Goal: Task Accomplishment & Management: Manage account settings

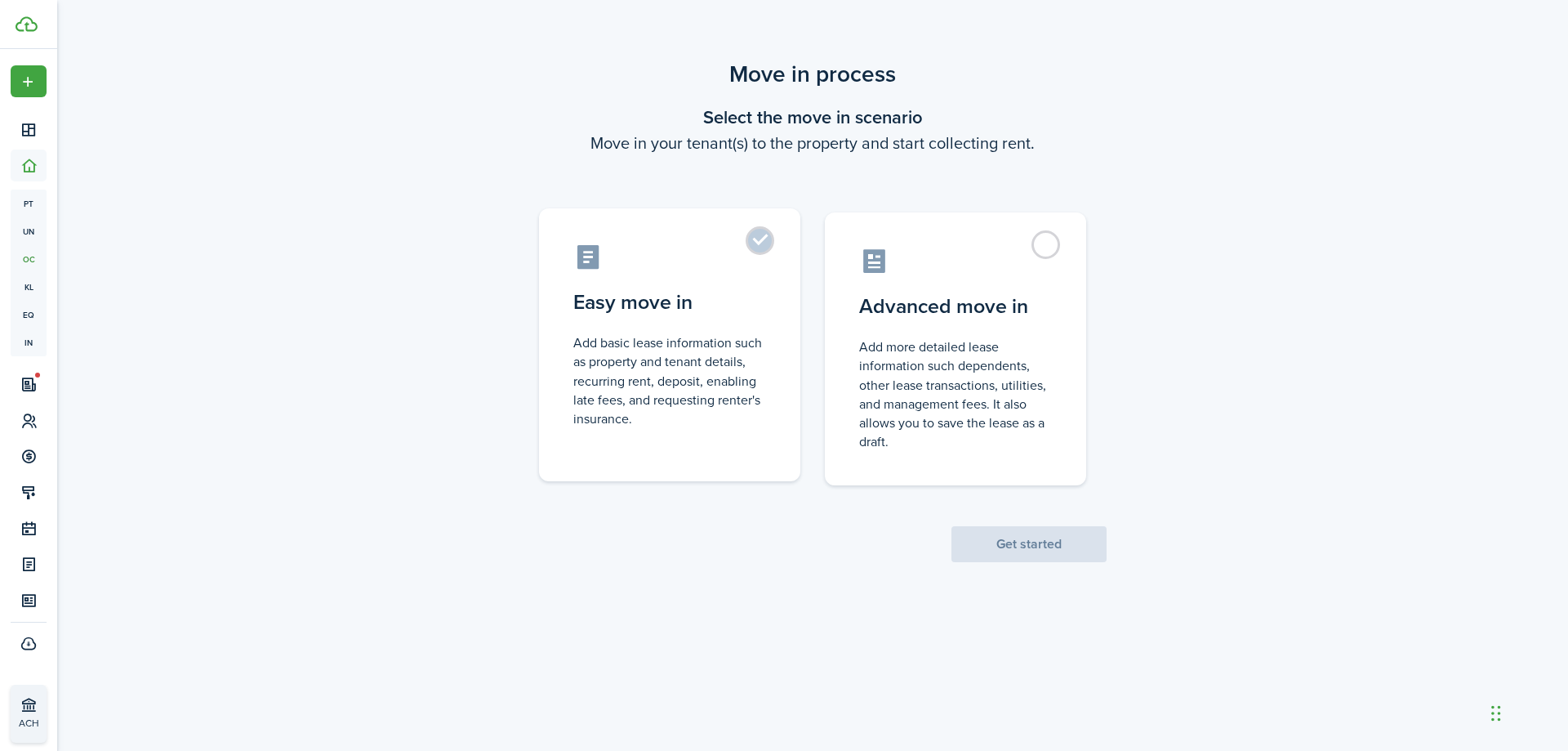
click at [752, 242] on label "Easy move in Add basic lease information such as property and tenant details, r…" at bounding box center [670, 345] width 261 height 273
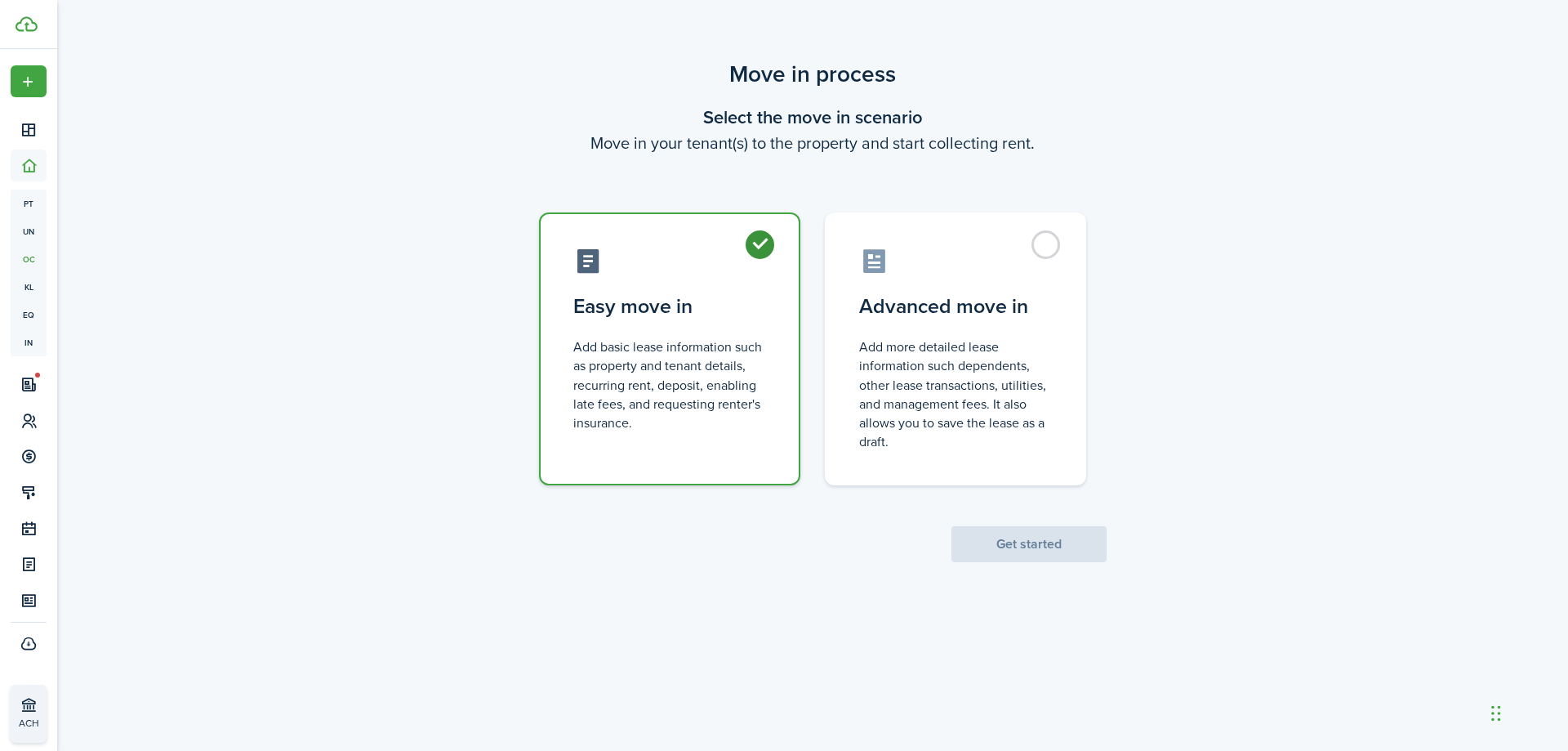
radio input "true"
click at [1032, 541] on button "Get started" at bounding box center [1029, 543] width 155 height 36
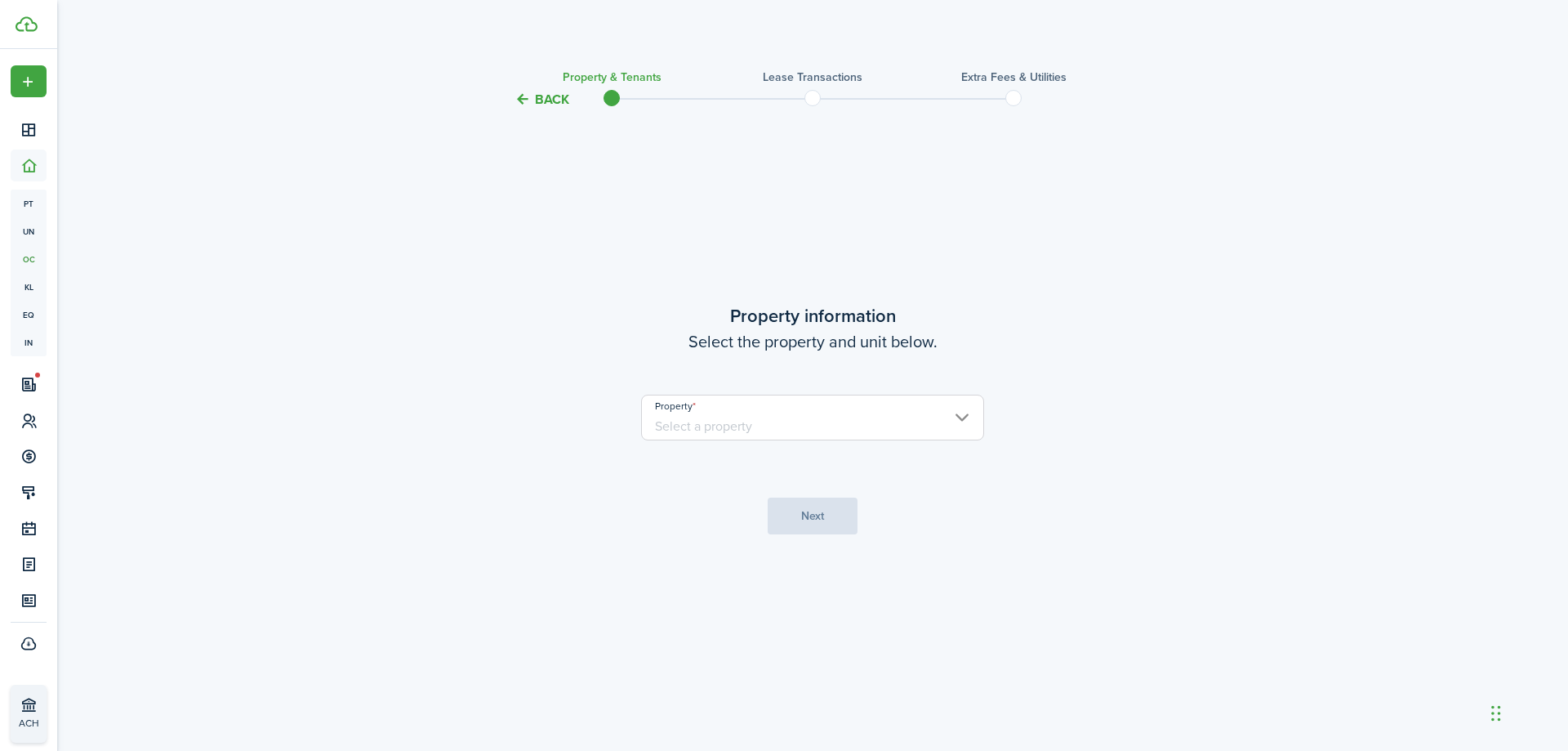
click at [733, 425] on input "Property" at bounding box center [812, 417] width 343 height 45
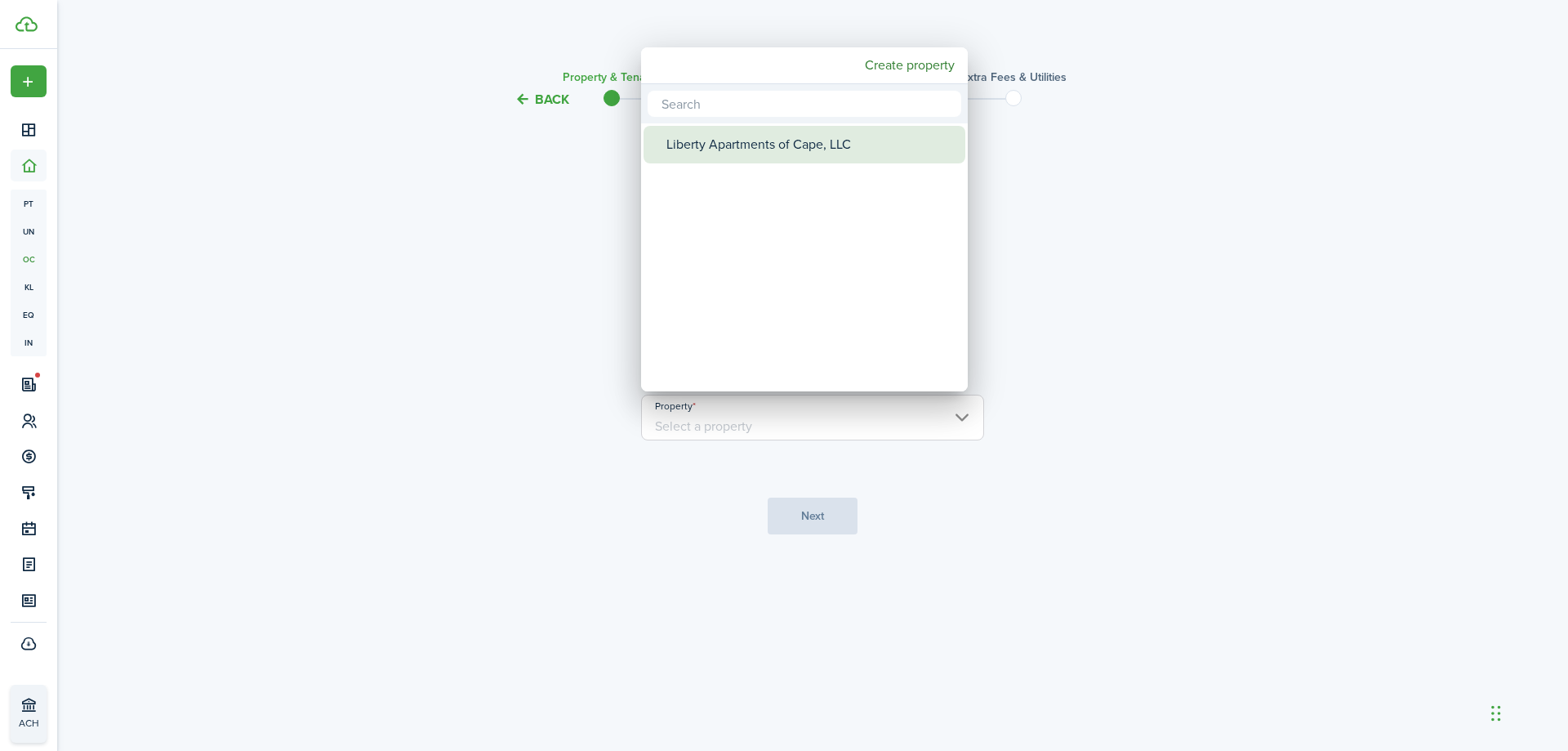
click at [706, 145] on div "Liberty Apartments of Cape, LLC" at bounding box center [810, 144] width 289 height 38
type input "Liberty Apartments of Cape, LLC"
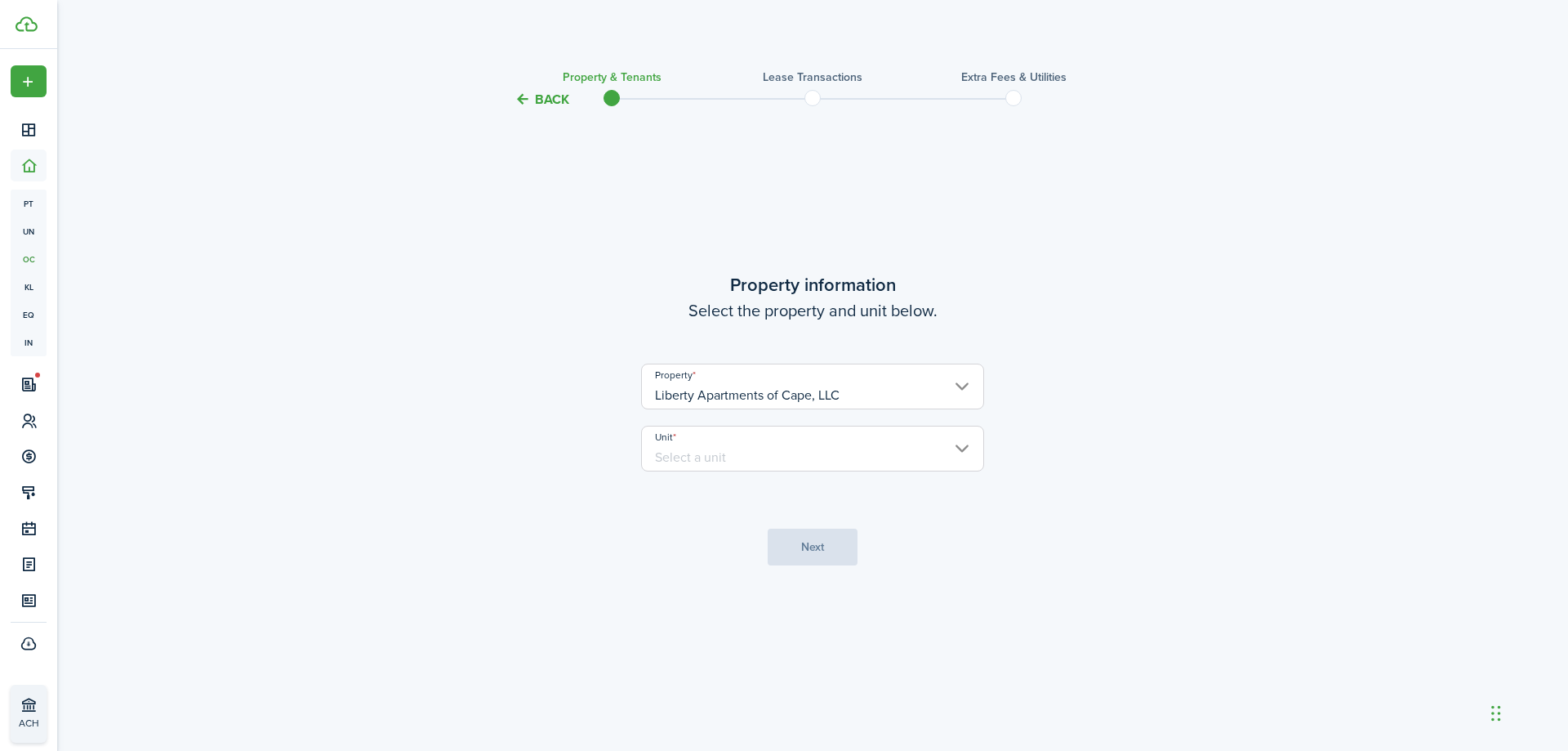
click at [695, 457] on input "Unit" at bounding box center [812, 449] width 343 height 45
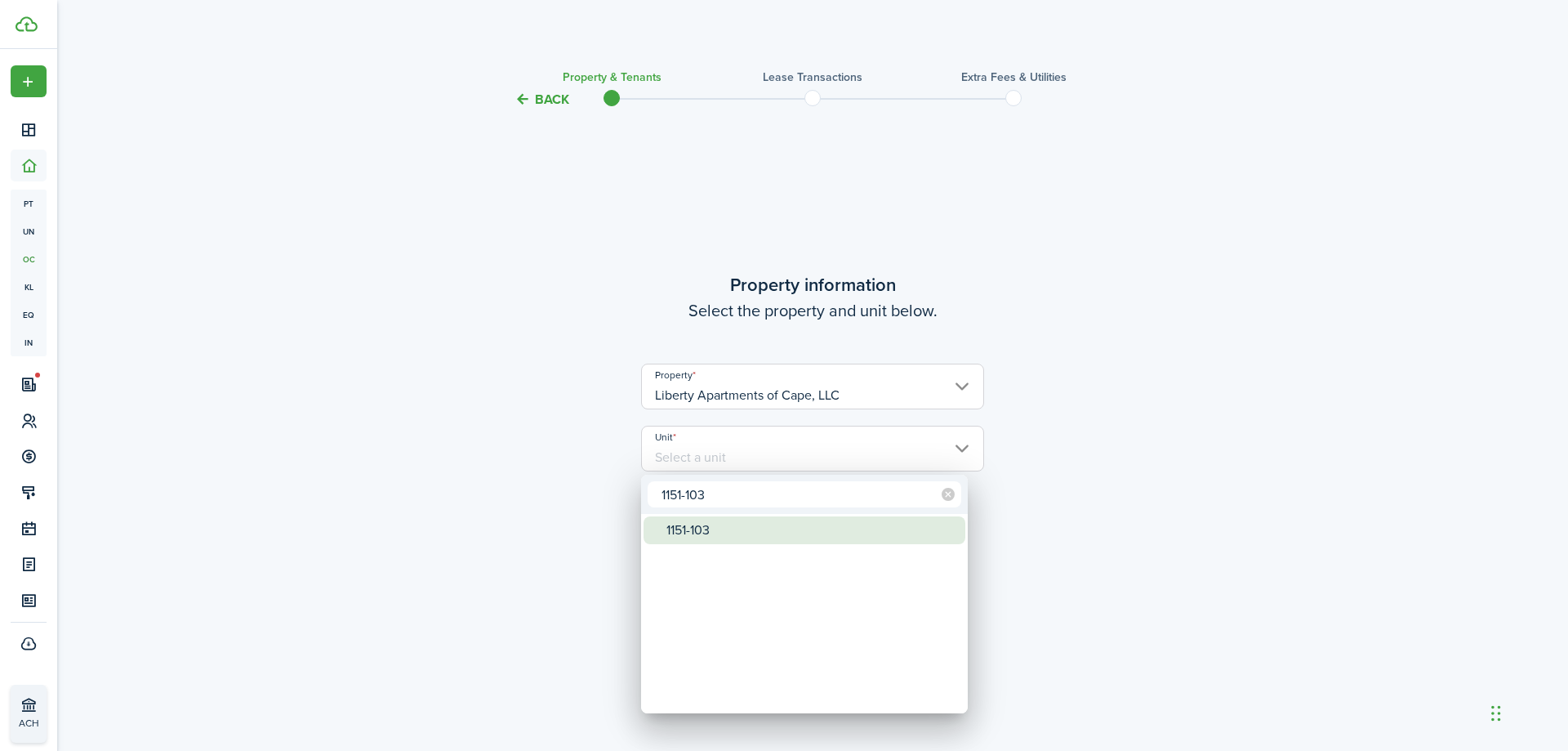
type input "1151-103"
click at [713, 533] on div "1151-103" at bounding box center [810, 530] width 289 height 28
type input "1151-103"
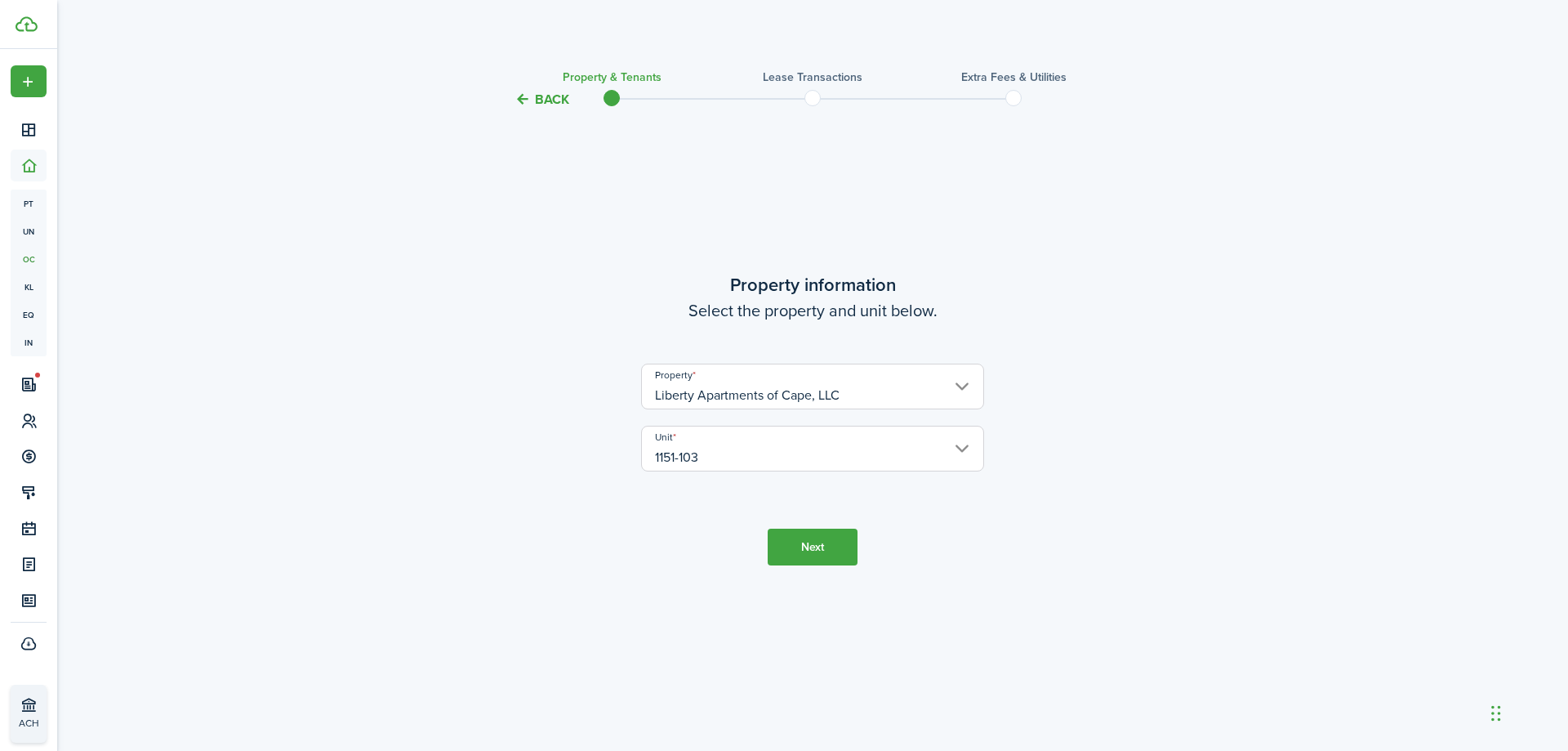
click at [778, 532] on button "Next" at bounding box center [812, 546] width 90 height 37
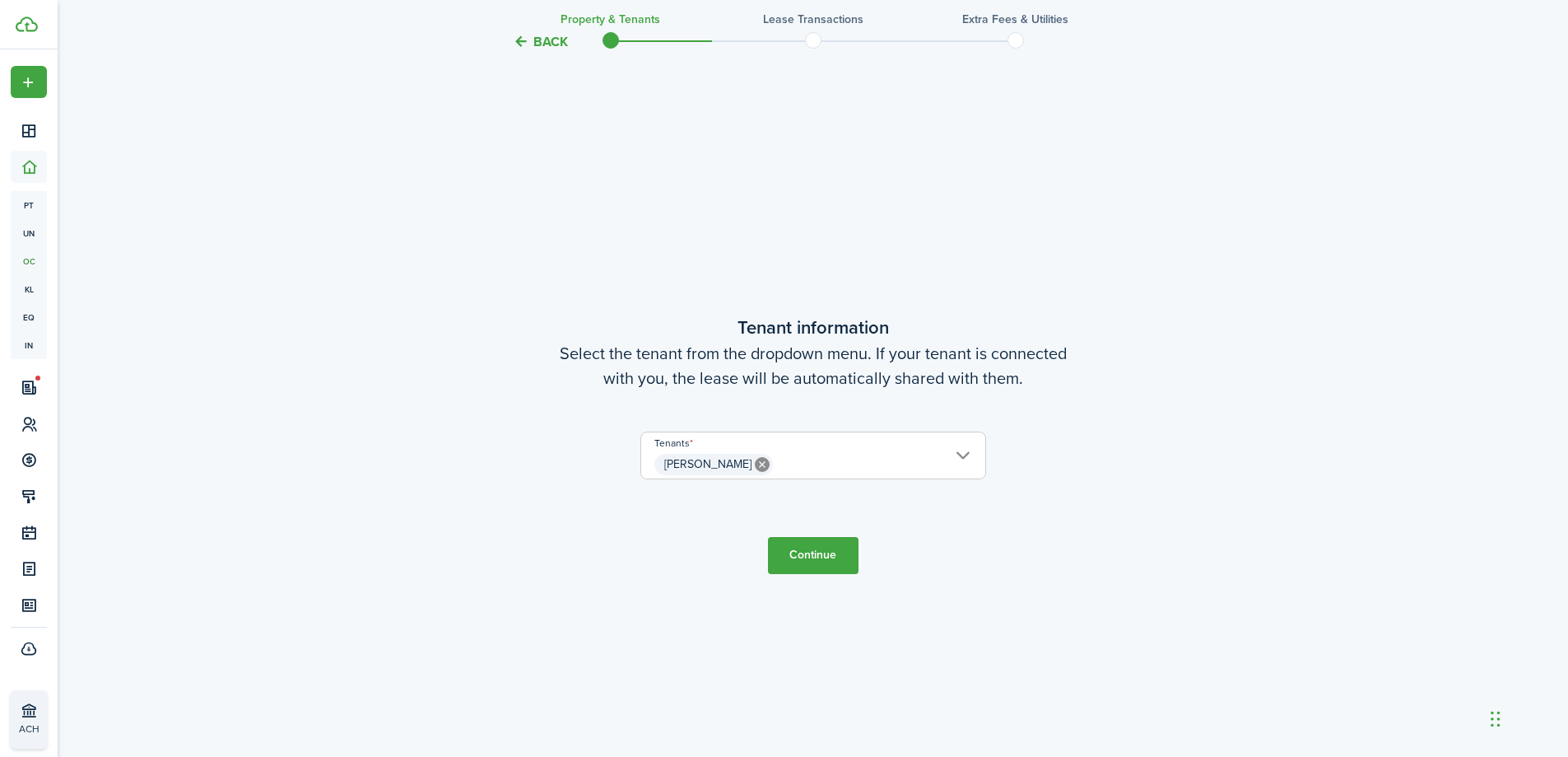
click at [821, 559] on button "Continue" at bounding box center [812, 555] width 91 height 37
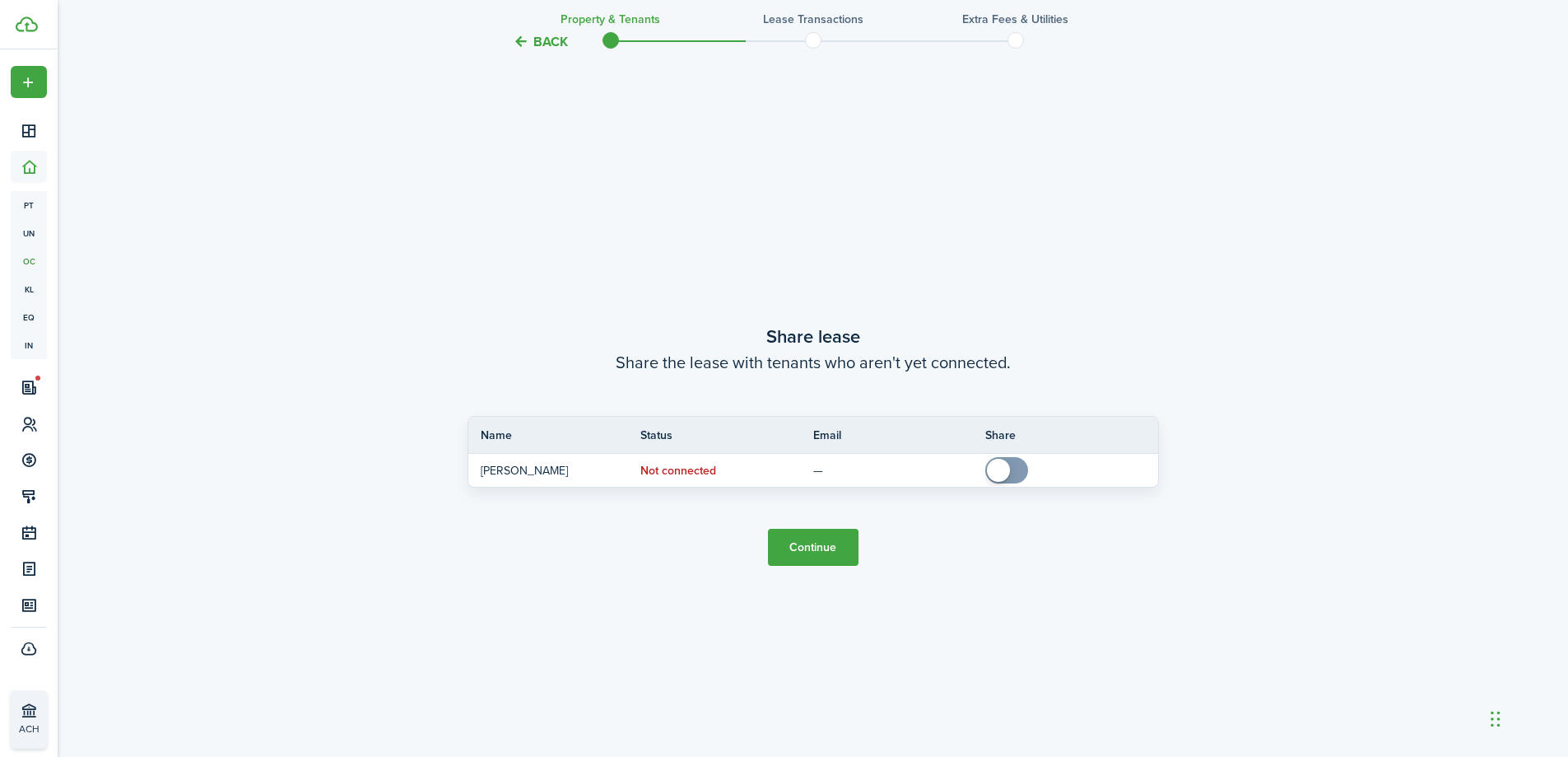
scroll to position [1402, 0]
click at [818, 551] on button "Continue" at bounding box center [812, 546] width 91 height 37
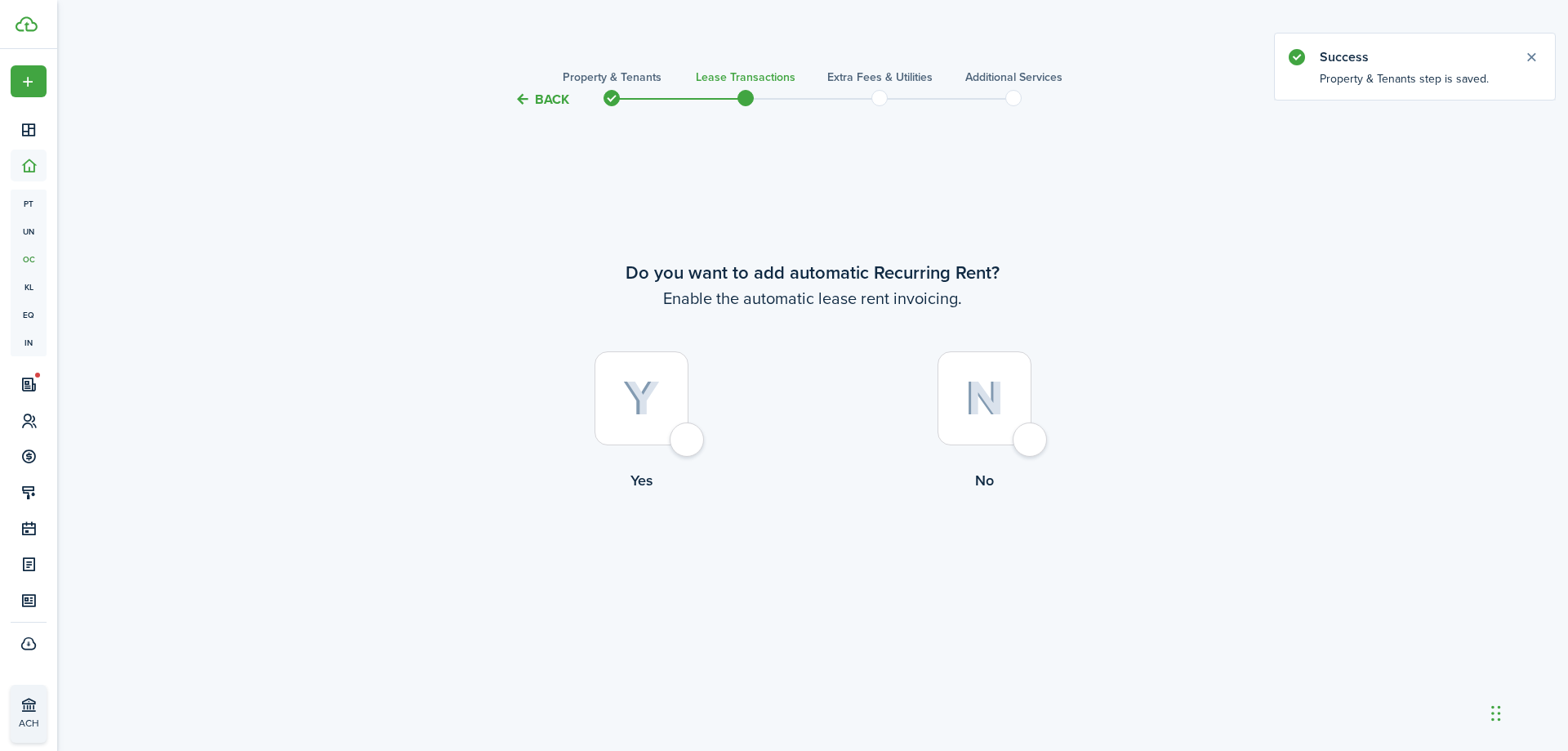
click at [689, 437] on div at bounding box center [641, 397] width 94 height 94
radio input "true"
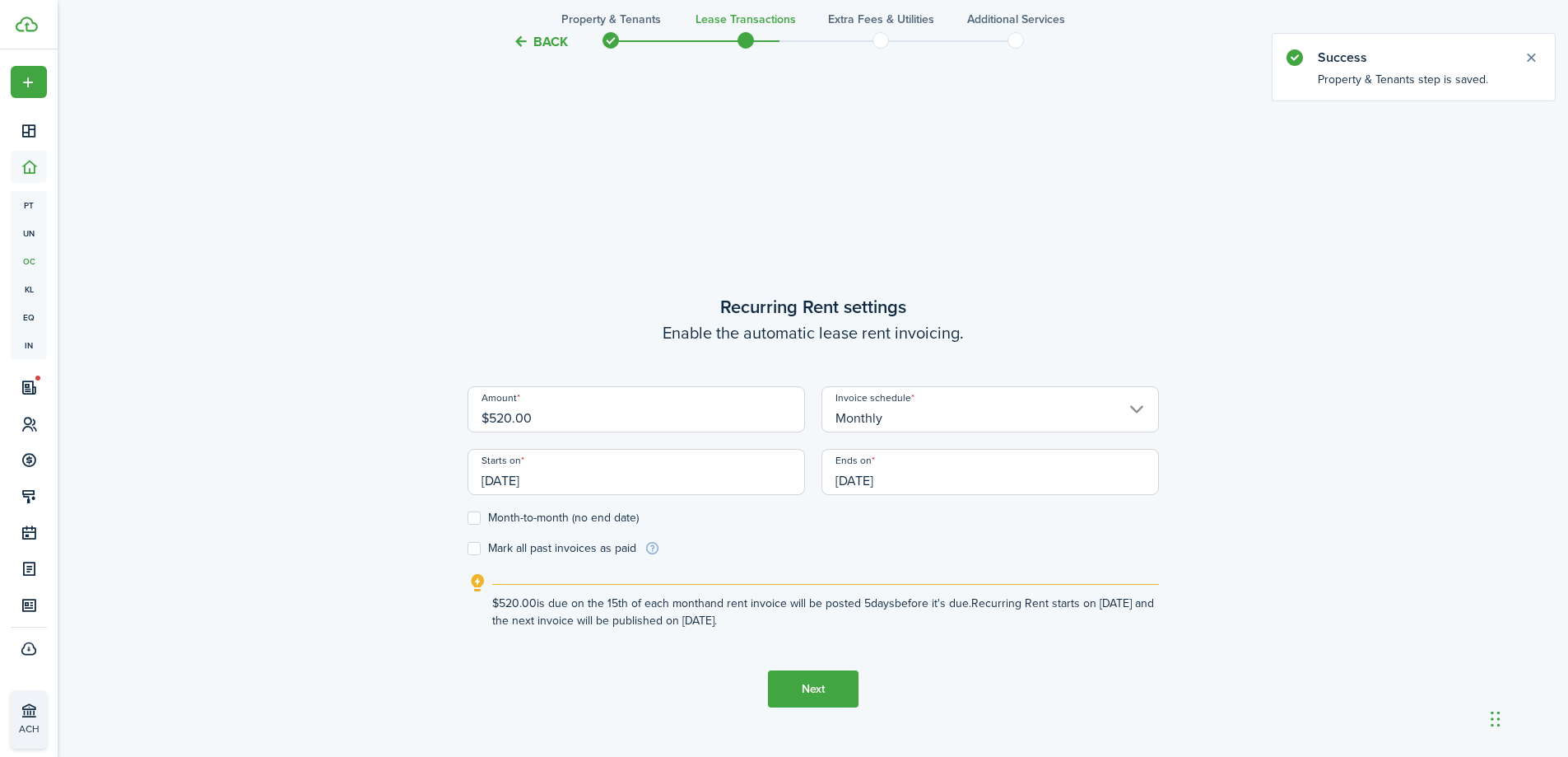
scroll to position [646, 0]
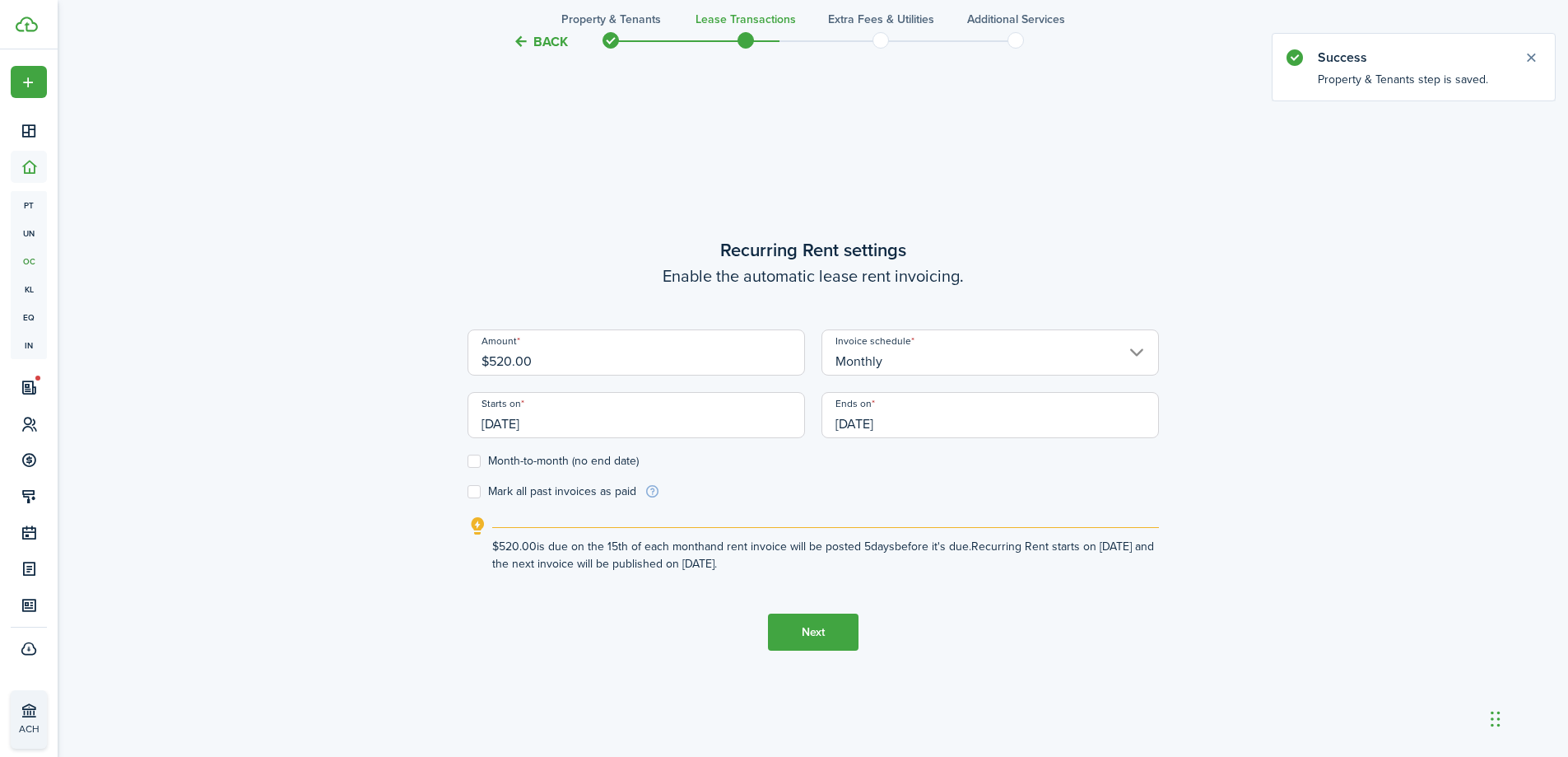
drag, startPoint x: 536, startPoint y: 361, endPoint x: 391, endPoint y: 359, distance: 145.0
click at [407, 359] on div "Back Property & Tenants Lease Transactions Extra fees & Utilities Additional Se…" at bounding box center [812, 117] width 955 height 1410
click at [509, 428] on input "[DATE]" at bounding box center [635, 414] width 337 height 46
type input "$580.00"
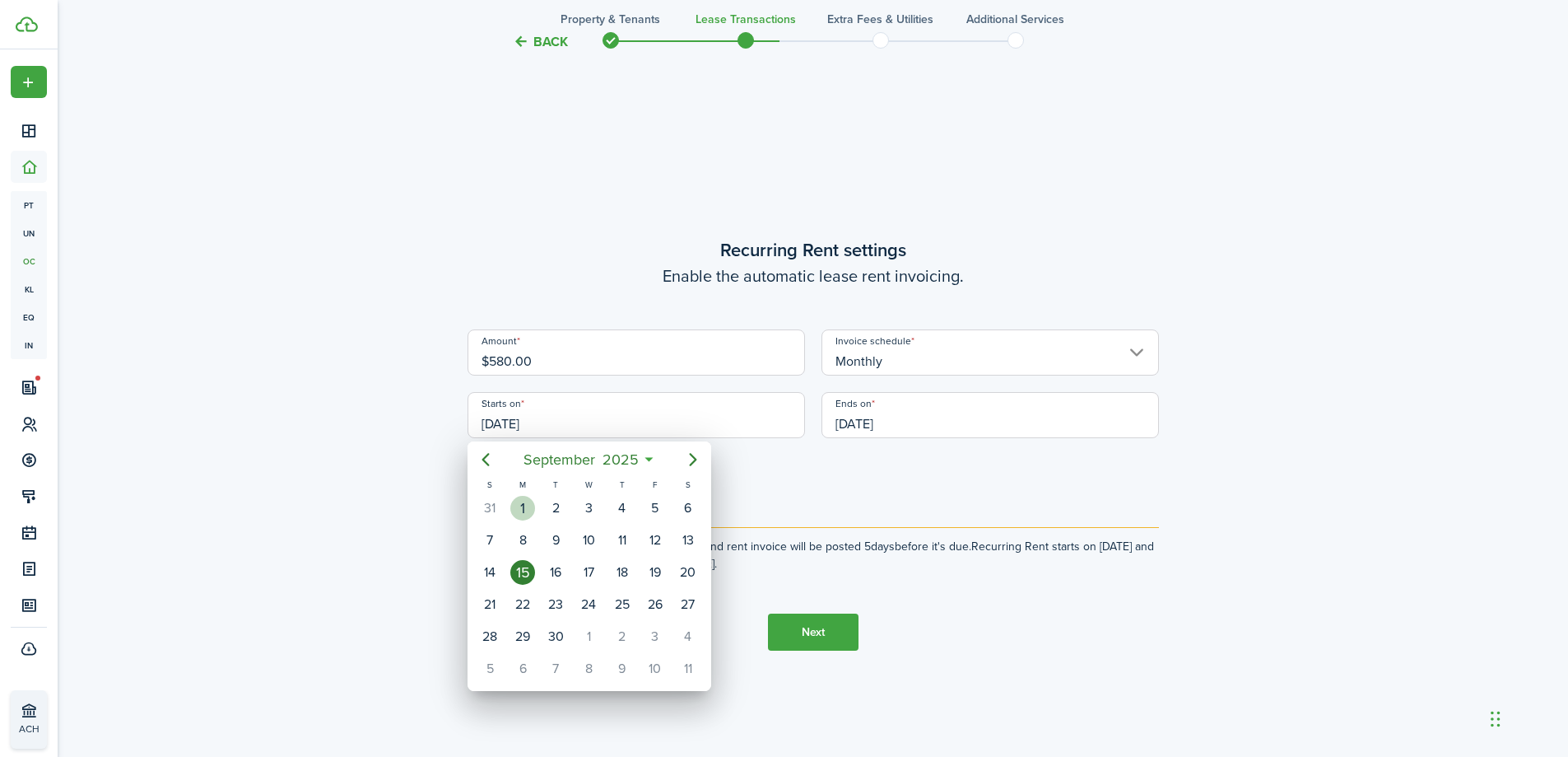
click at [525, 506] on div "1" at bounding box center [522, 508] width 25 height 25
type input "[DATE]"
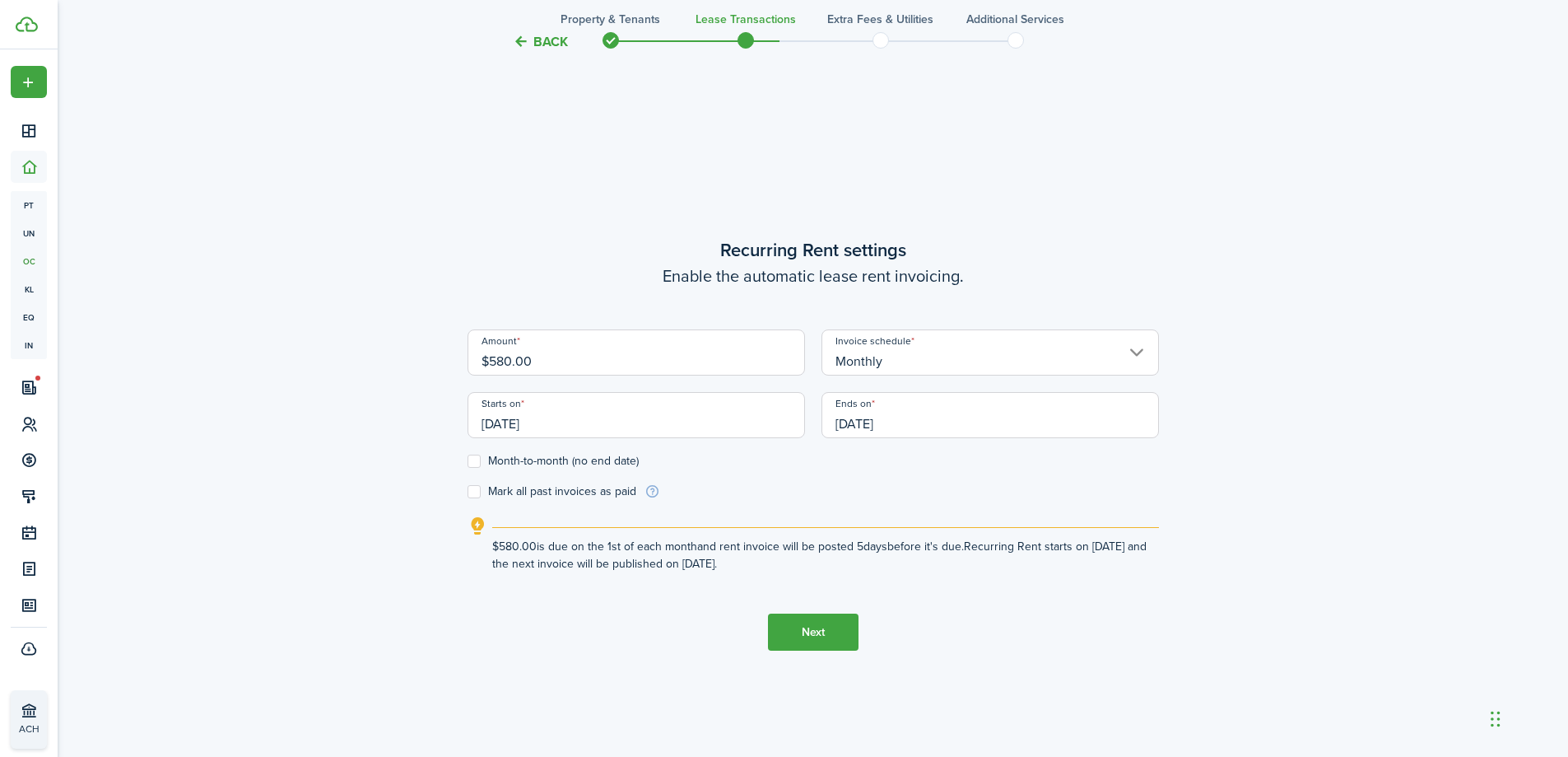
click at [919, 425] on input "[DATE]" at bounding box center [990, 414] width 337 height 46
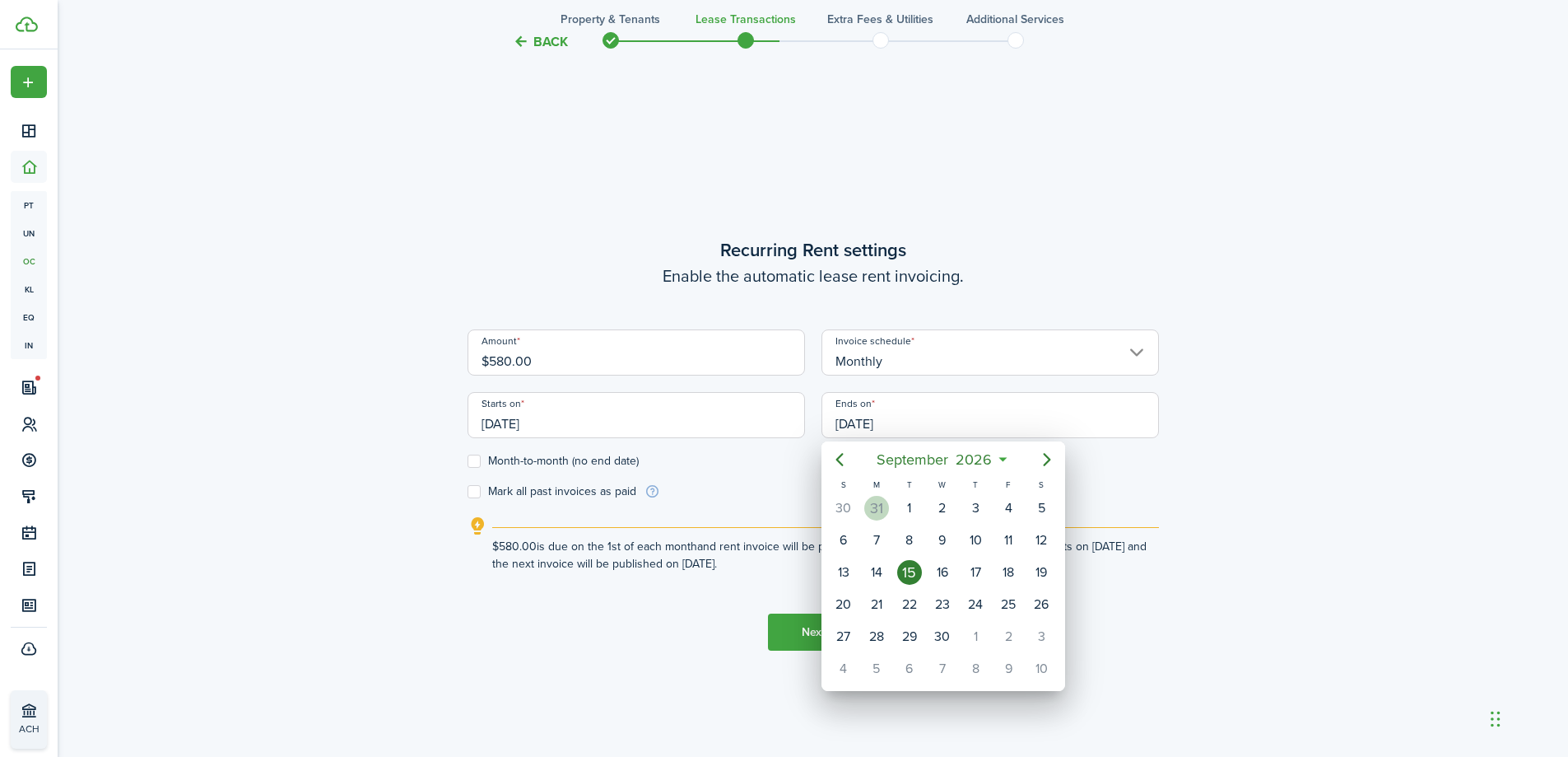
click at [875, 505] on div "31" at bounding box center [876, 508] width 25 height 25
type input "[DATE]"
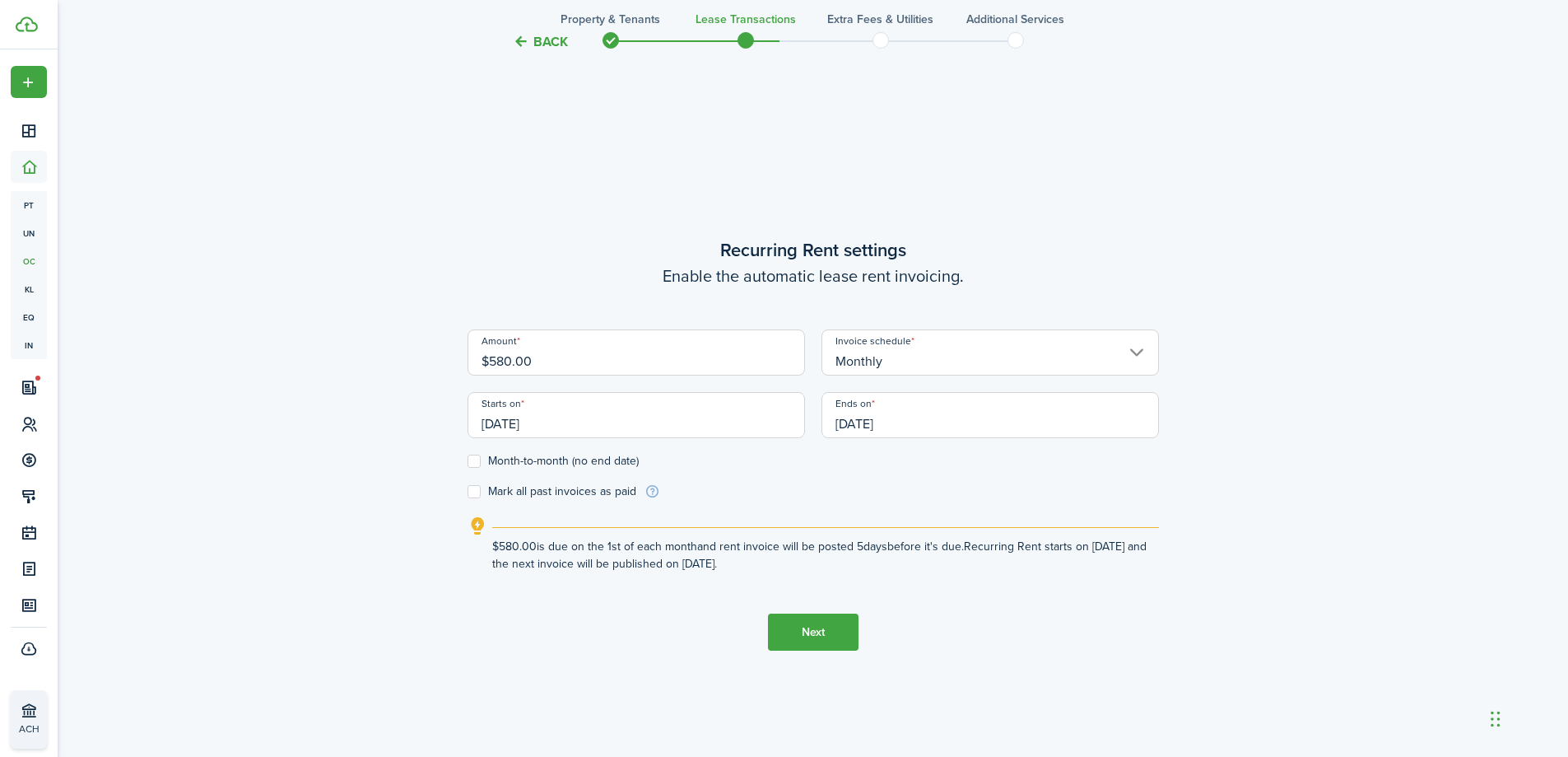
click at [907, 355] on input "Monthly" at bounding box center [990, 353] width 337 height 46
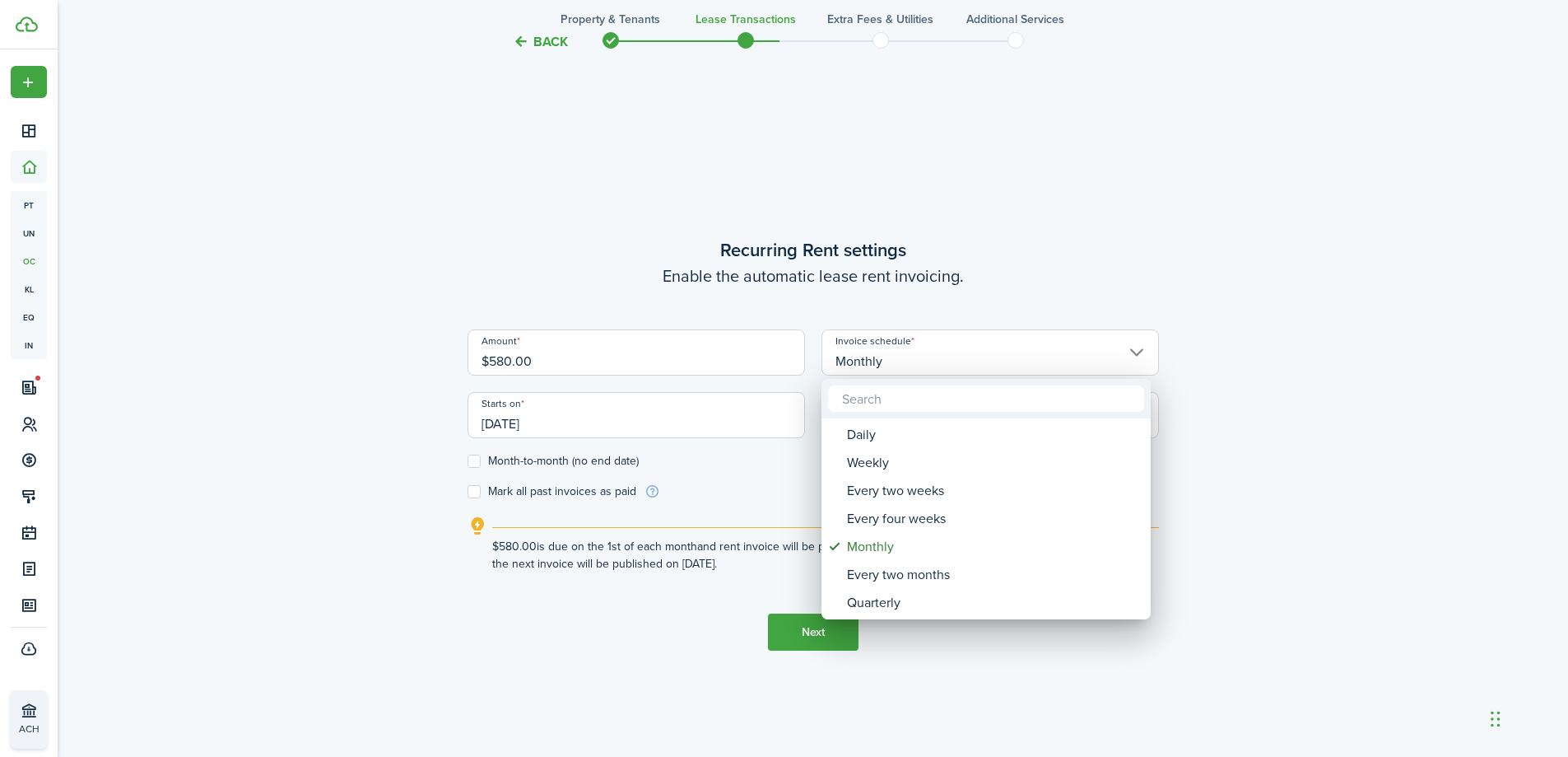
click at [907, 355] on div at bounding box center [784, 378] width 1831 height 1020
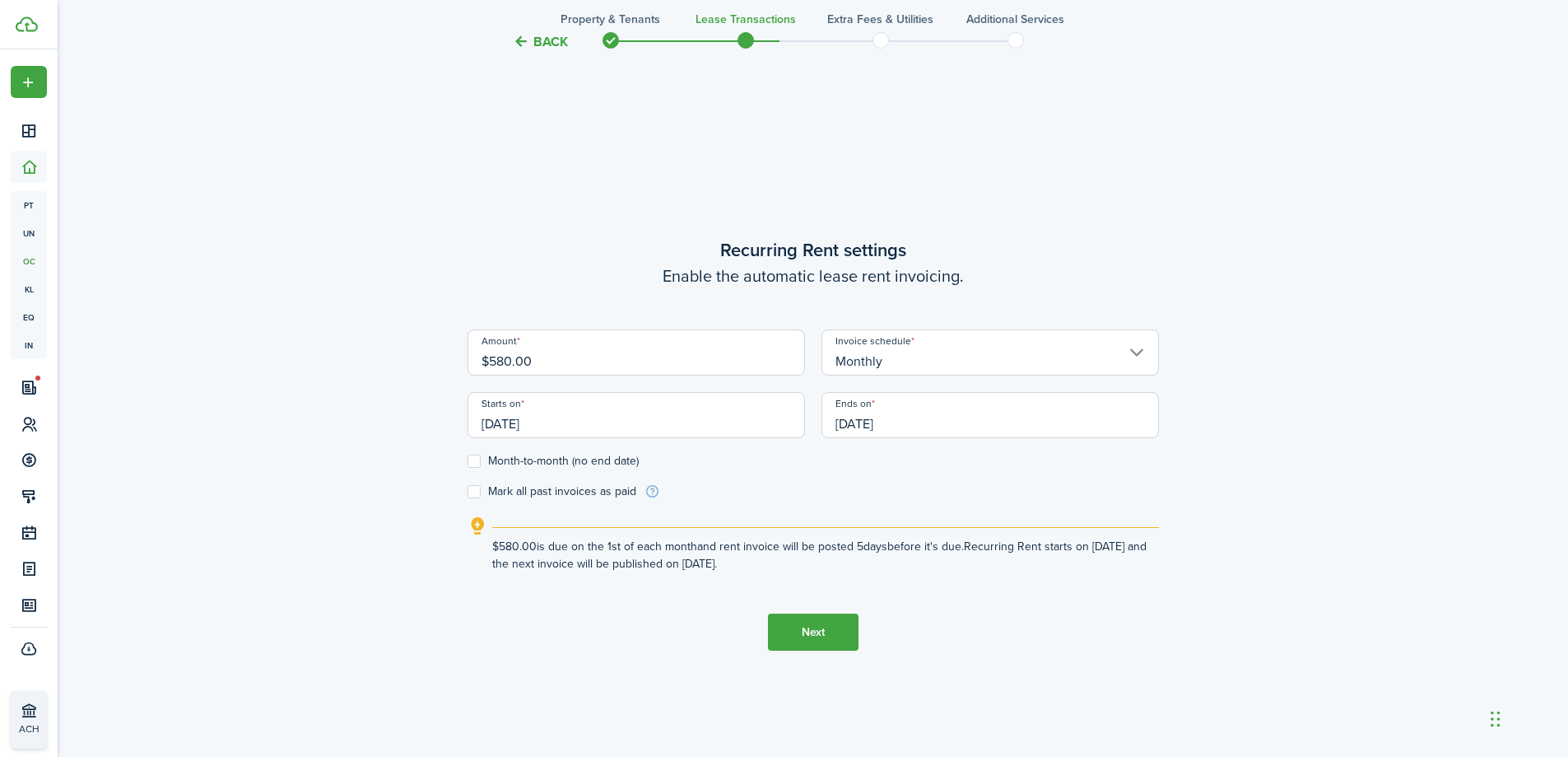
click at [819, 638] on button "Next" at bounding box center [812, 631] width 91 height 37
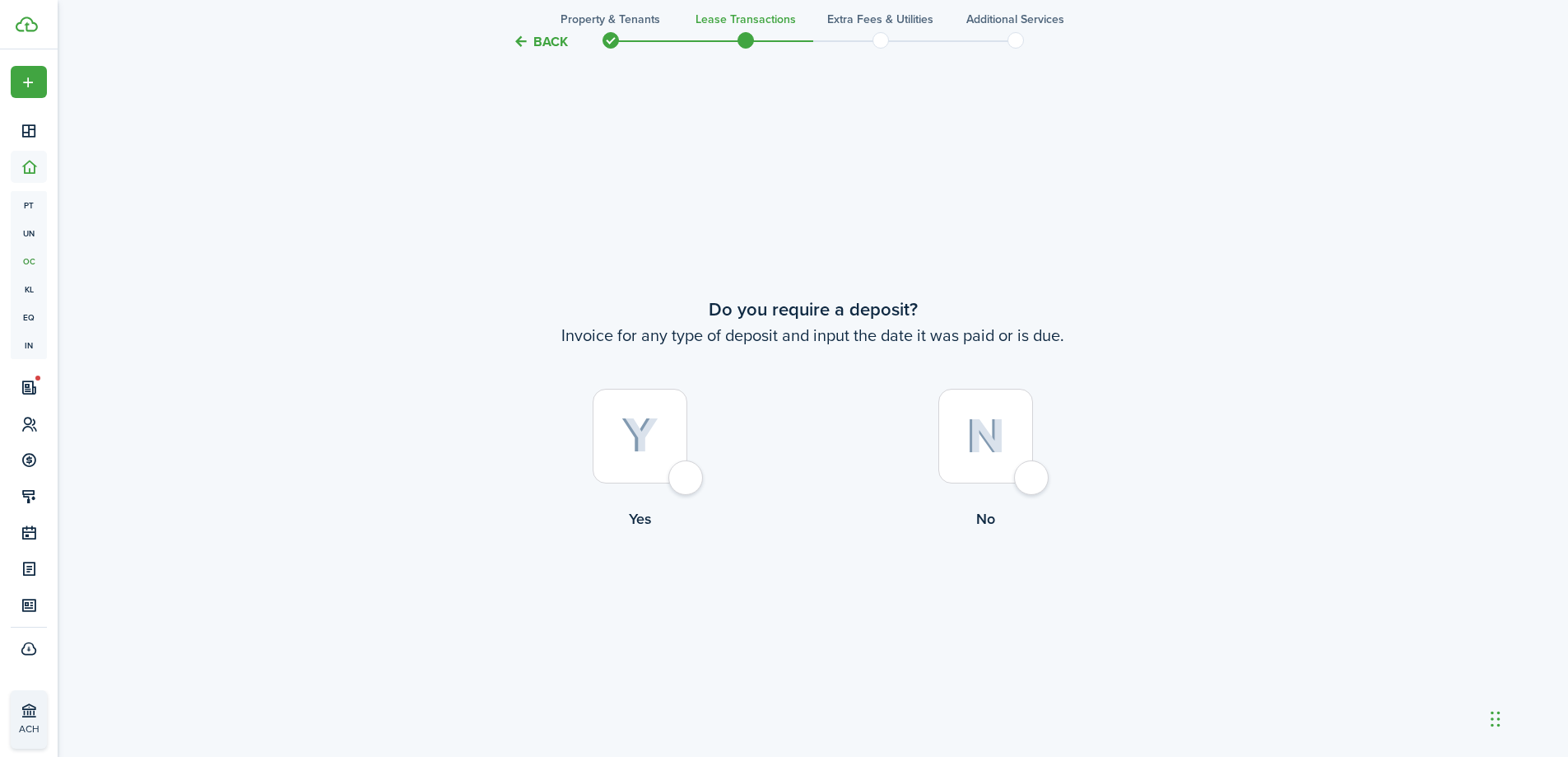
scroll to position [1402, 0]
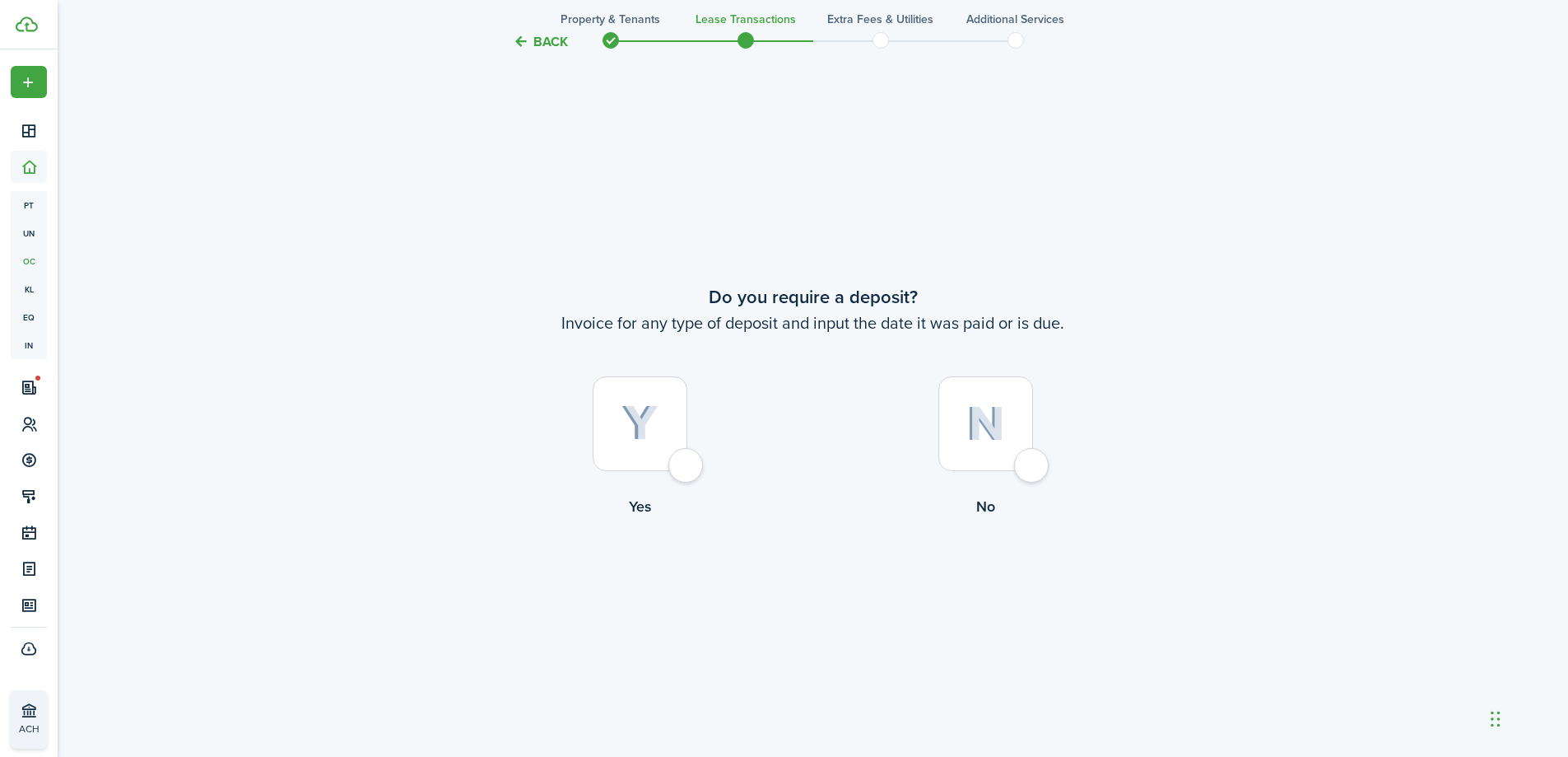
click at [1032, 464] on div at bounding box center [985, 423] width 95 height 95
radio input "true"
click at [1027, 448] on div at bounding box center [985, 423] width 95 height 95
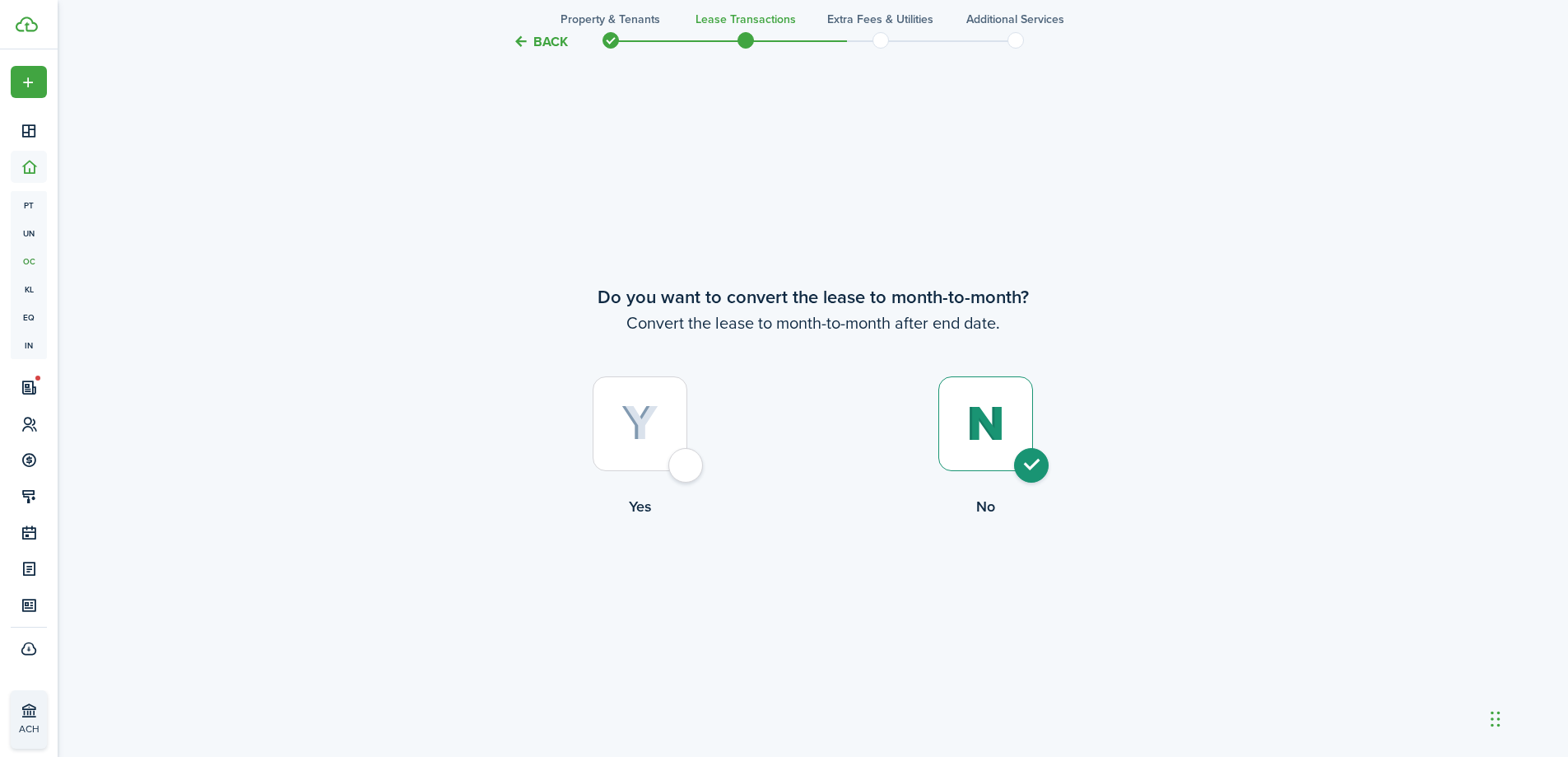
radio input "true"
click at [842, 589] on button "Continue" at bounding box center [812, 585] width 91 height 37
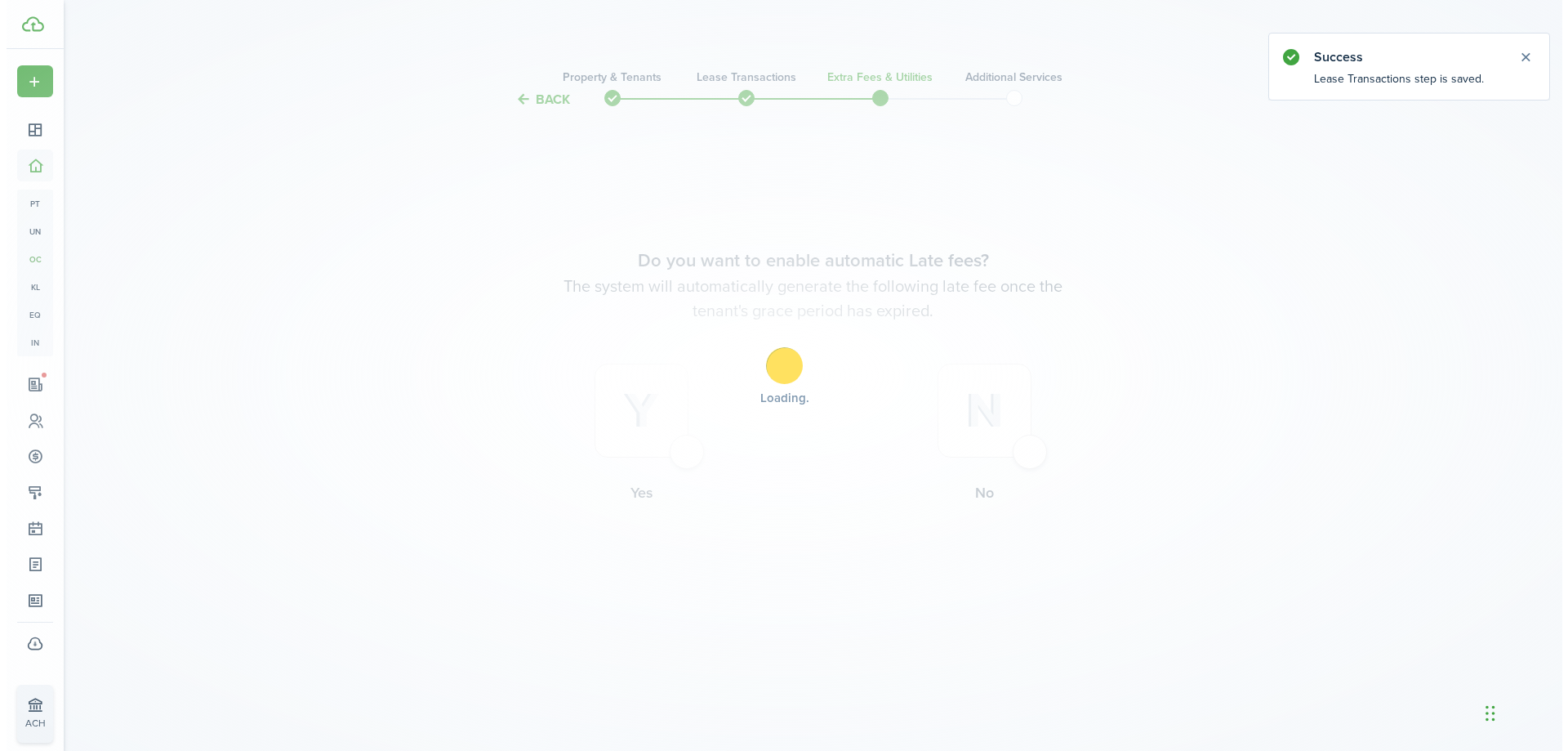
scroll to position [0, 0]
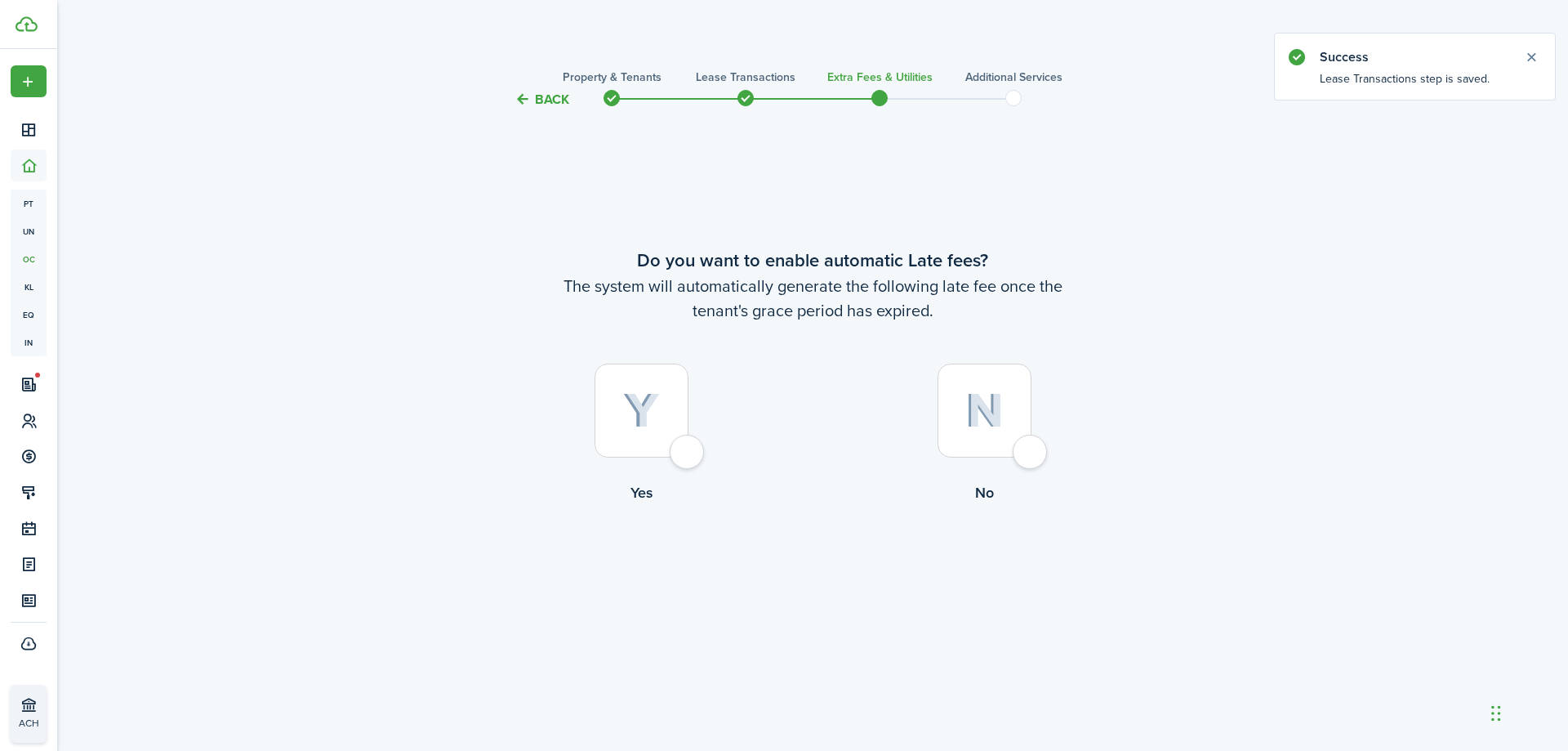
click at [1028, 455] on div at bounding box center [984, 410] width 94 height 94
radio input "true"
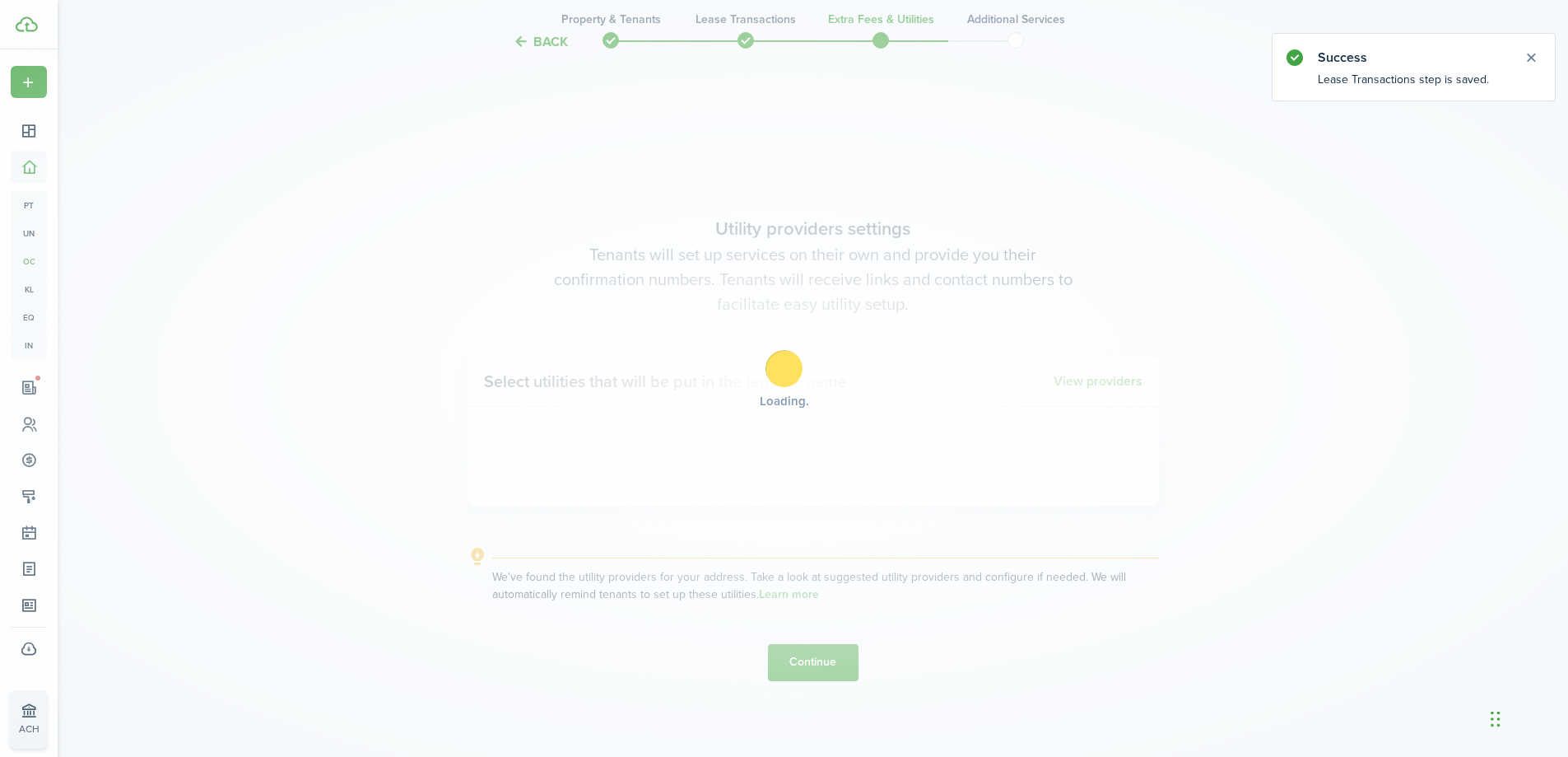
scroll to position [646, 0]
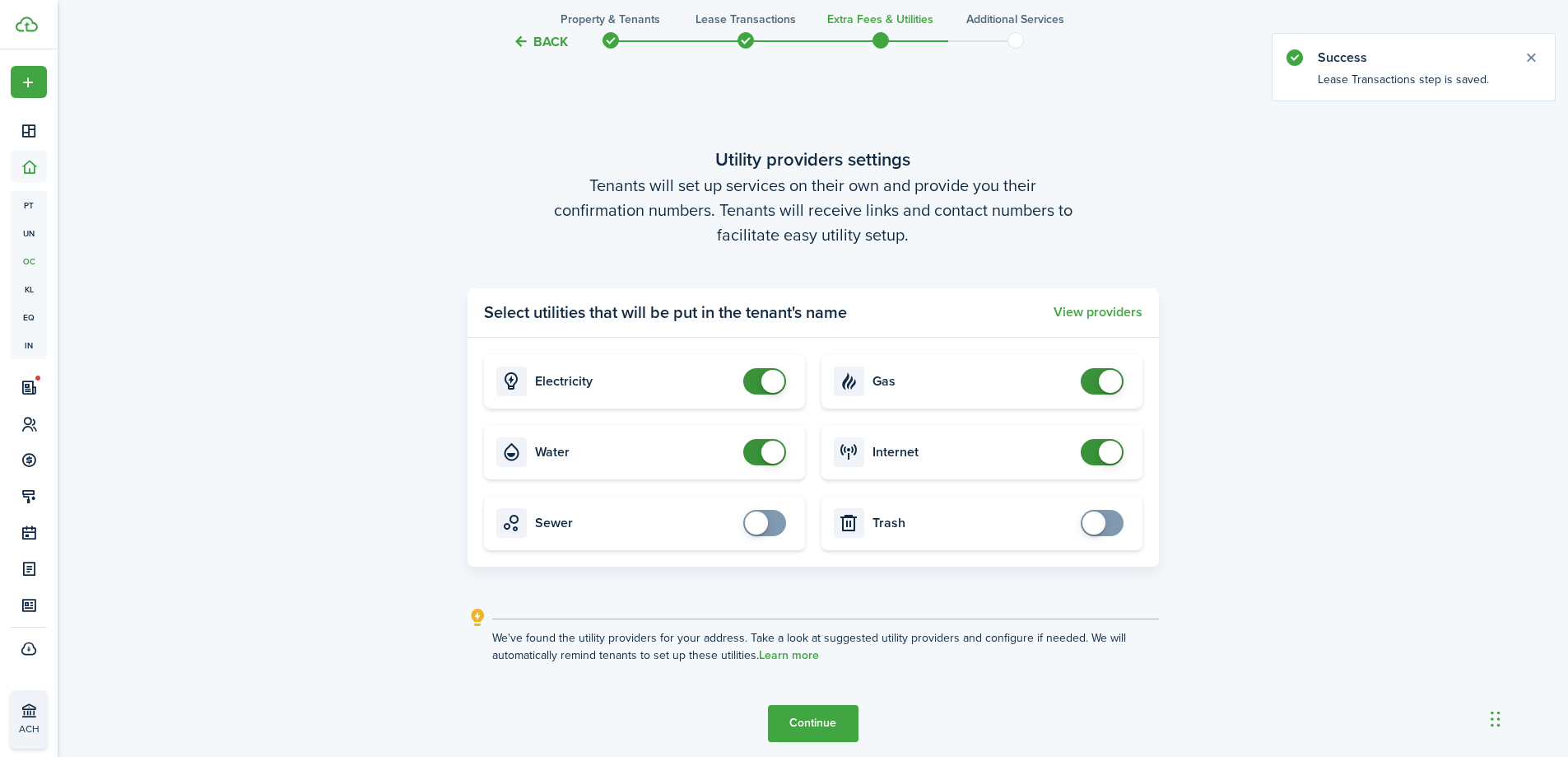
click at [804, 718] on button "Continue" at bounding box center [812, 723] width 91 height 37
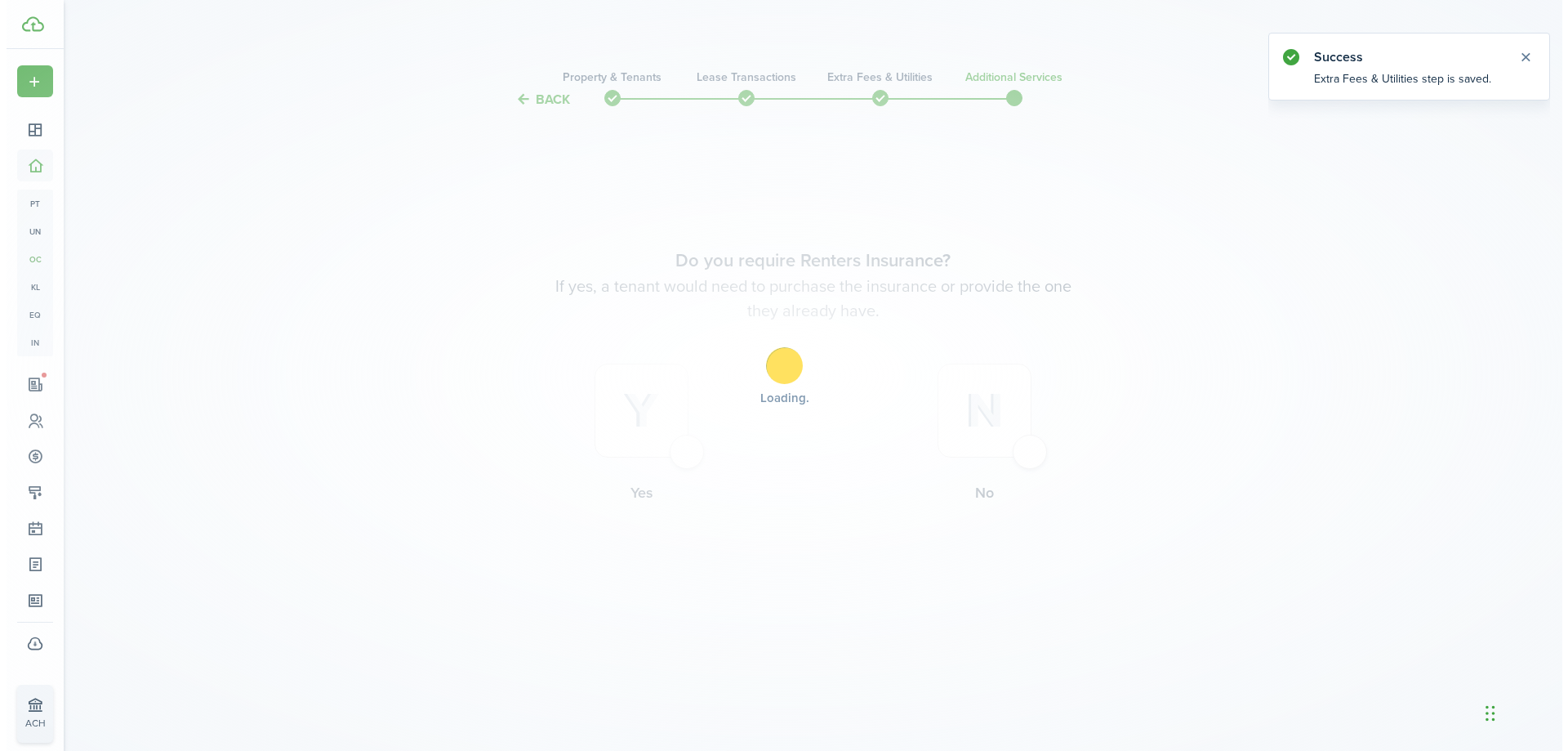
scroll to position [0, 0]
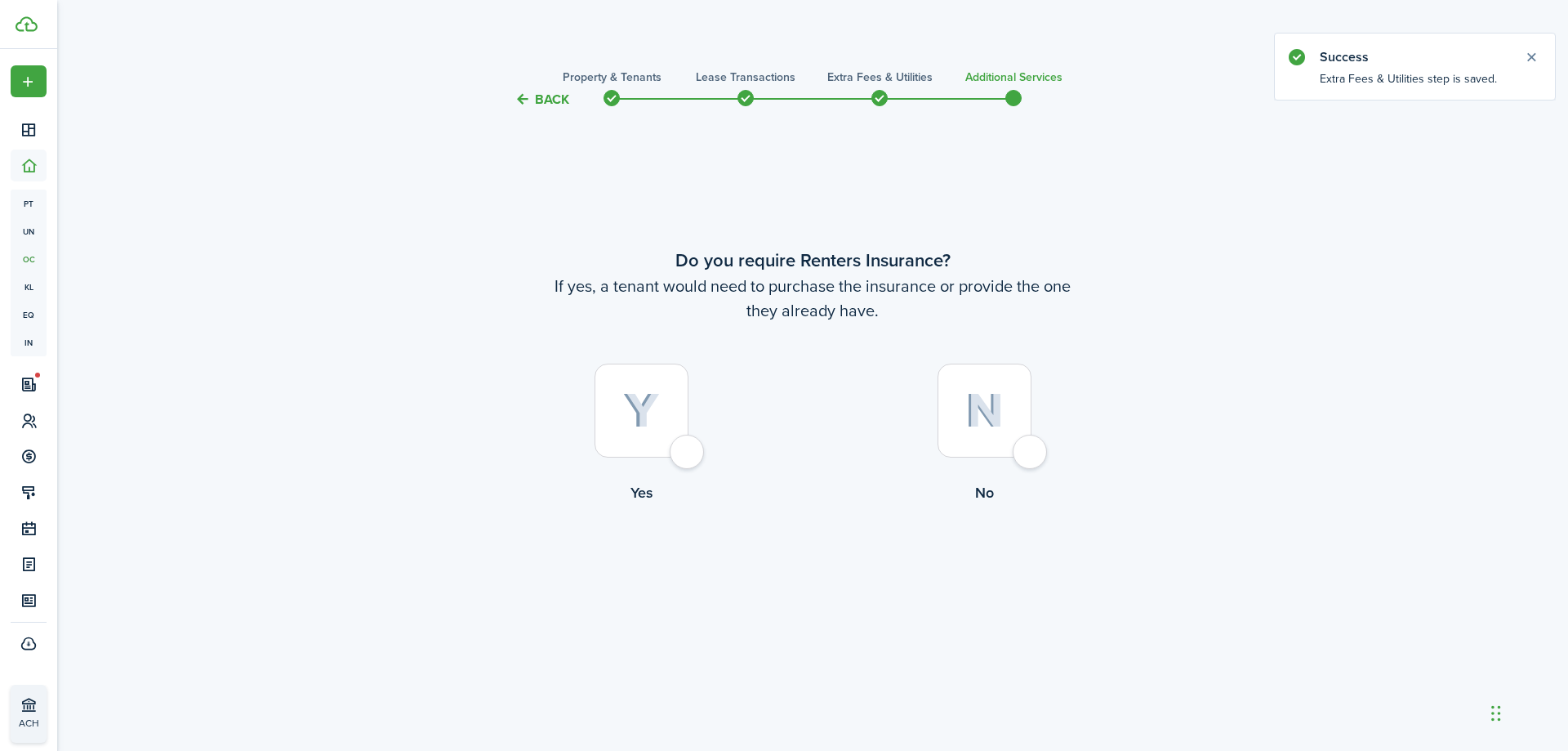
click at [1032, 443] on div at bounding box center [984, 410] width 94 height 94
radio input "true"
click at [819, 558] on button "Complete move in" at bounding box center [813, 571] width 121 height 37
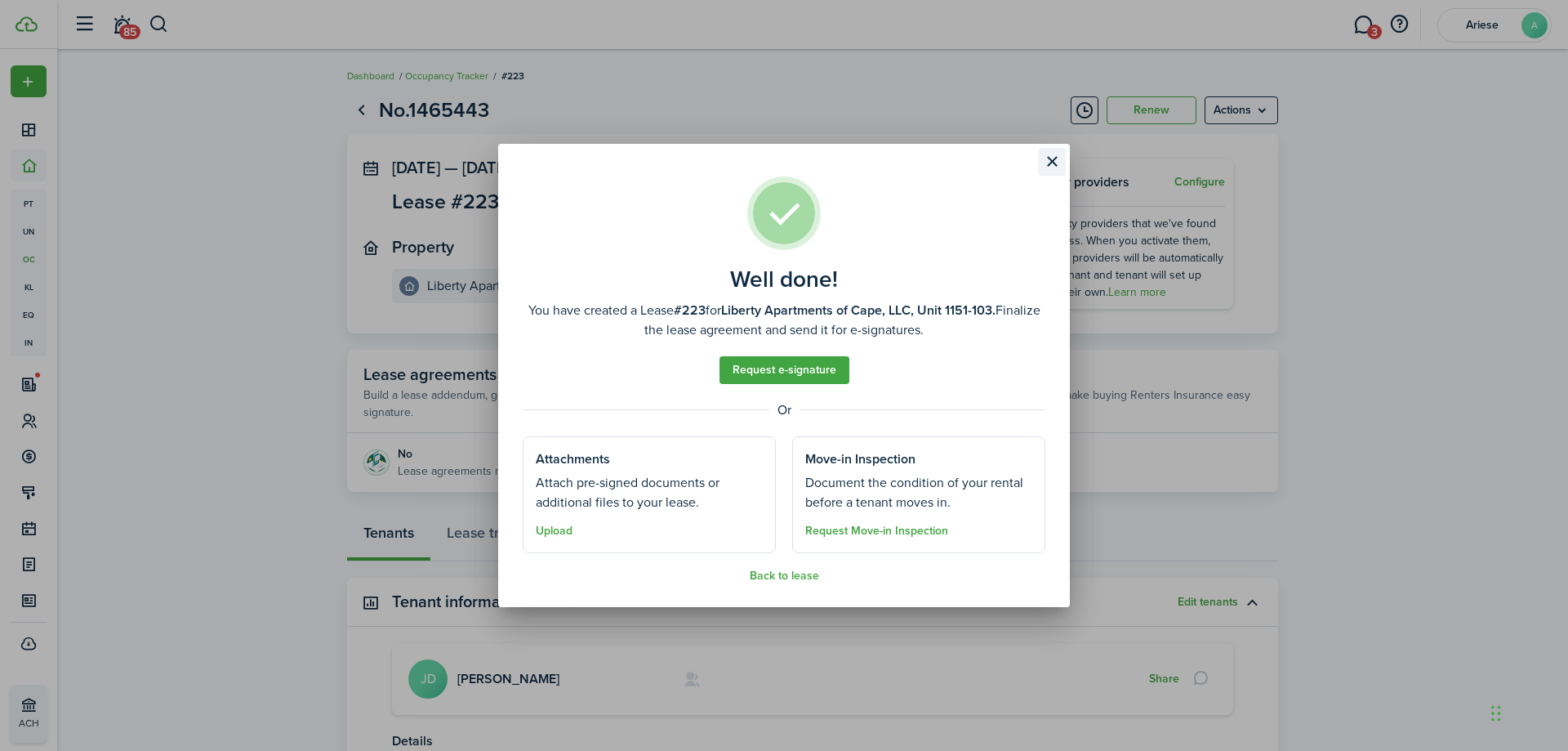
click at [1059, 162] on button "Close modal" at bounding box center [1052, 162] width 28 height 28
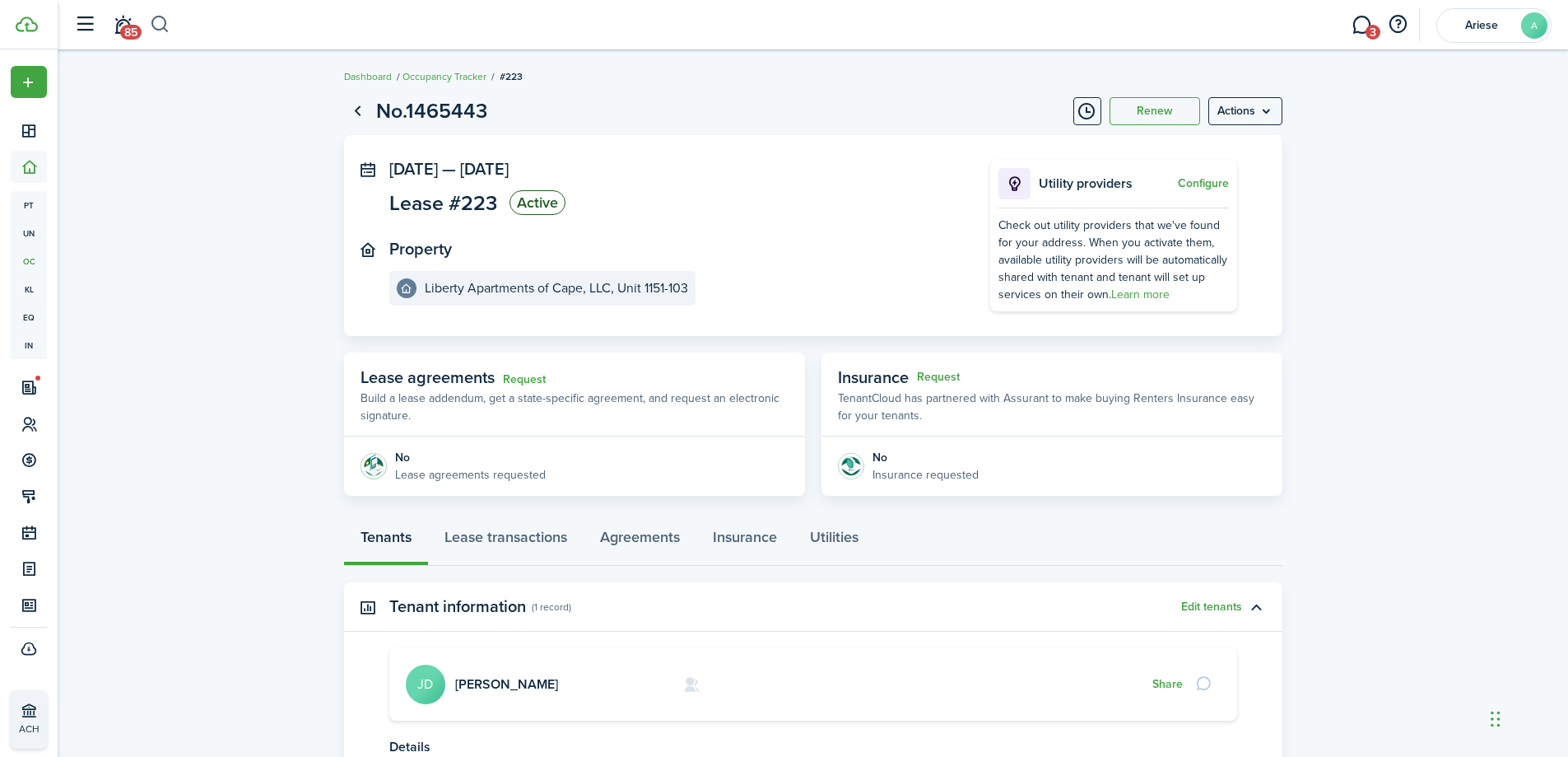
click at [159, 22] on button "button" at bounding box center [159, 25] width 21 height 28
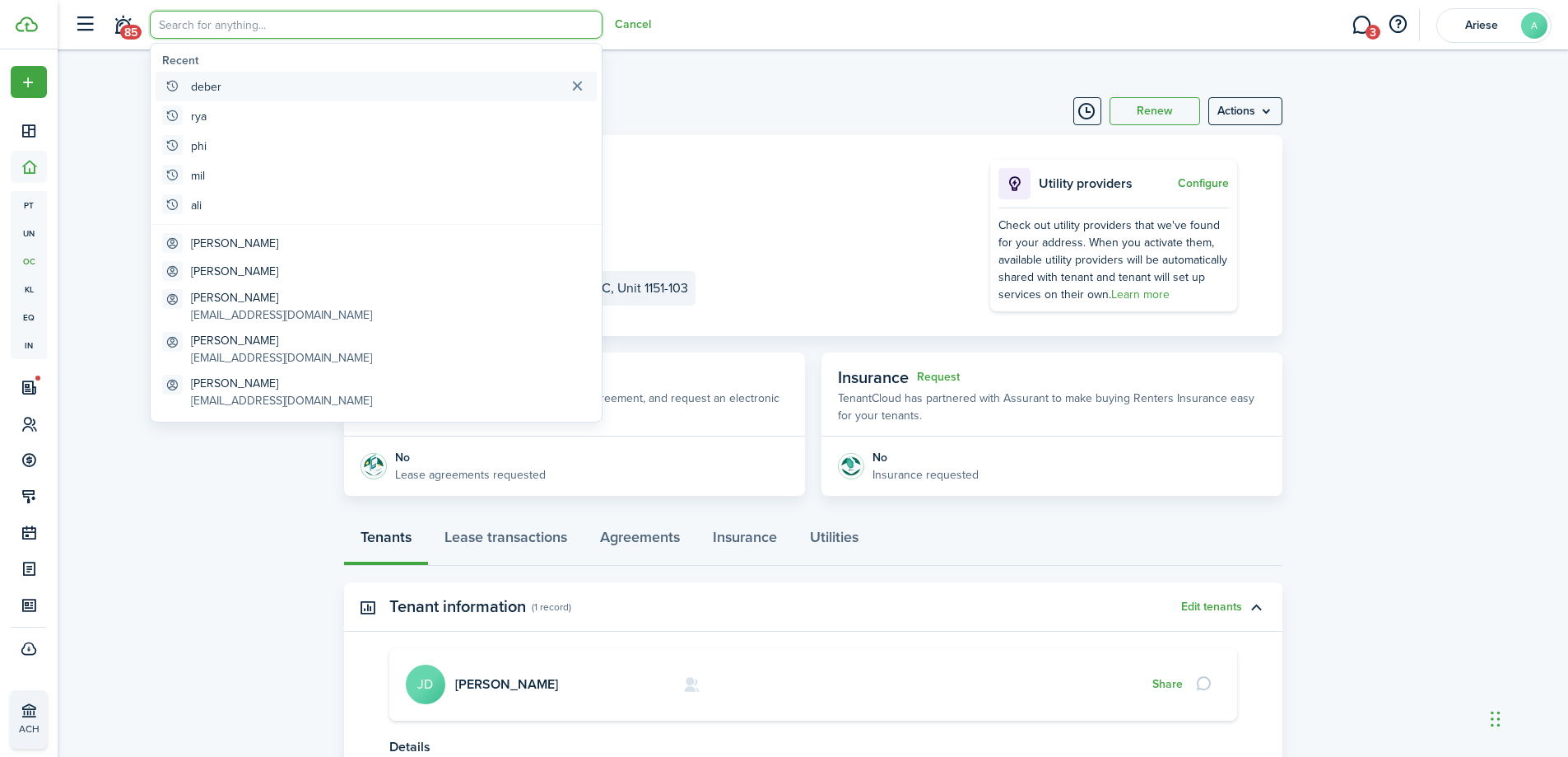
click at [210, 94] on global-search-item-title "deber" at bounding box center [206, 87] width 31 height 17
type input "deber"
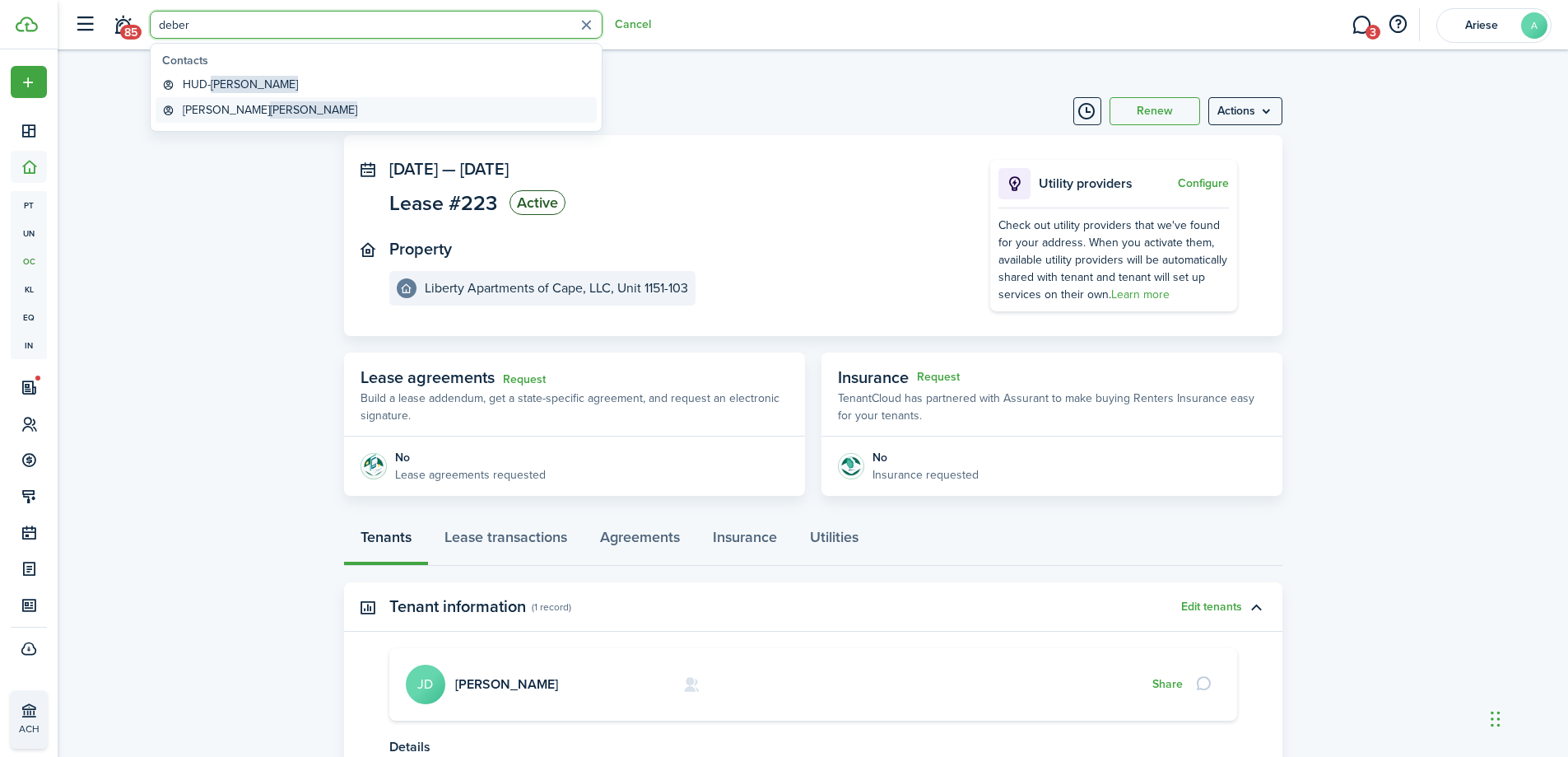
click at [193, 110] on global-search-item-title "[PERSON_NAME]" at bounding box center [269, 110] width 174 height 17
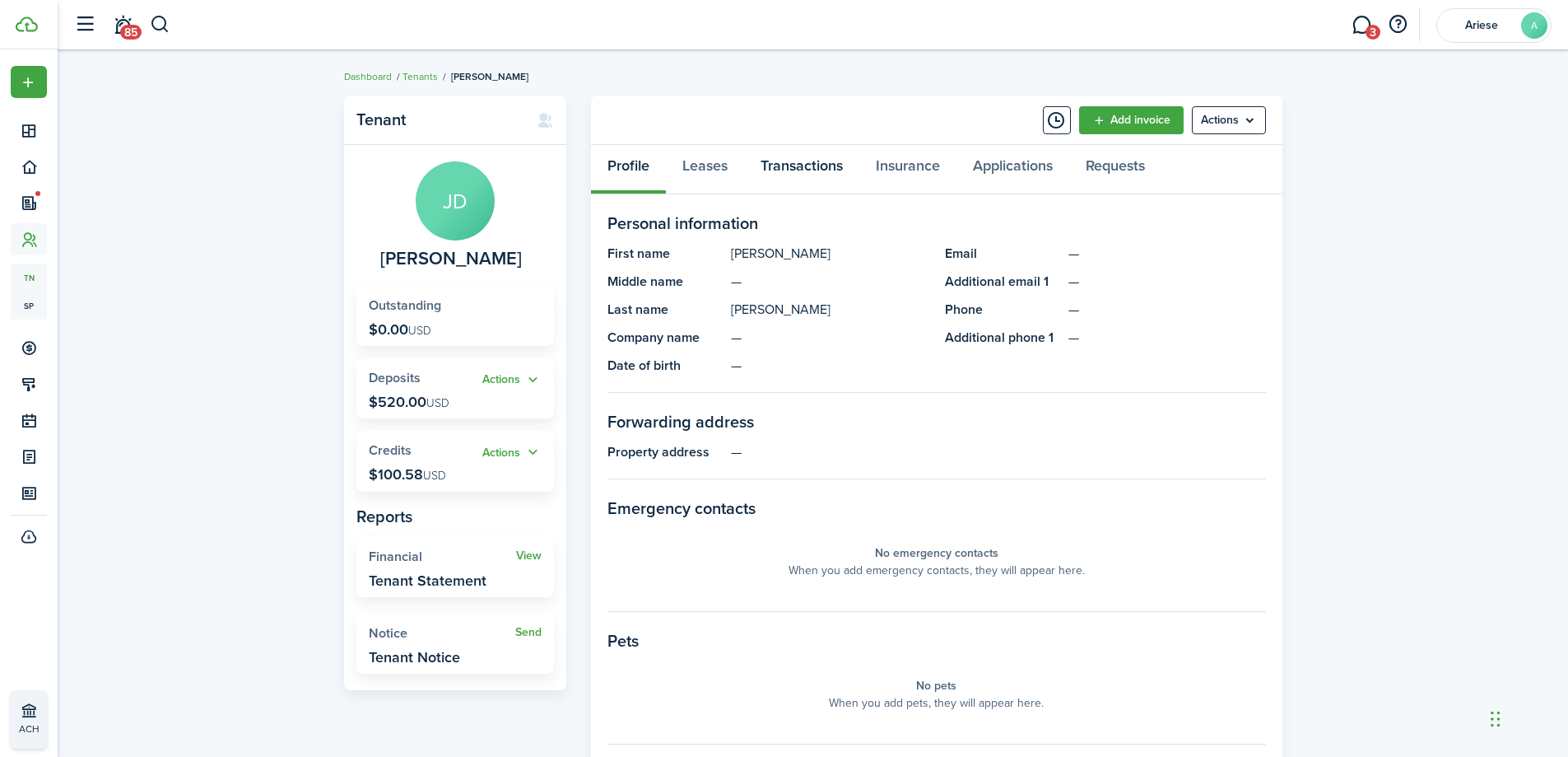
click at [809, 150] on link "Transactions" at bounding box center [801, 169] width 115 height 50
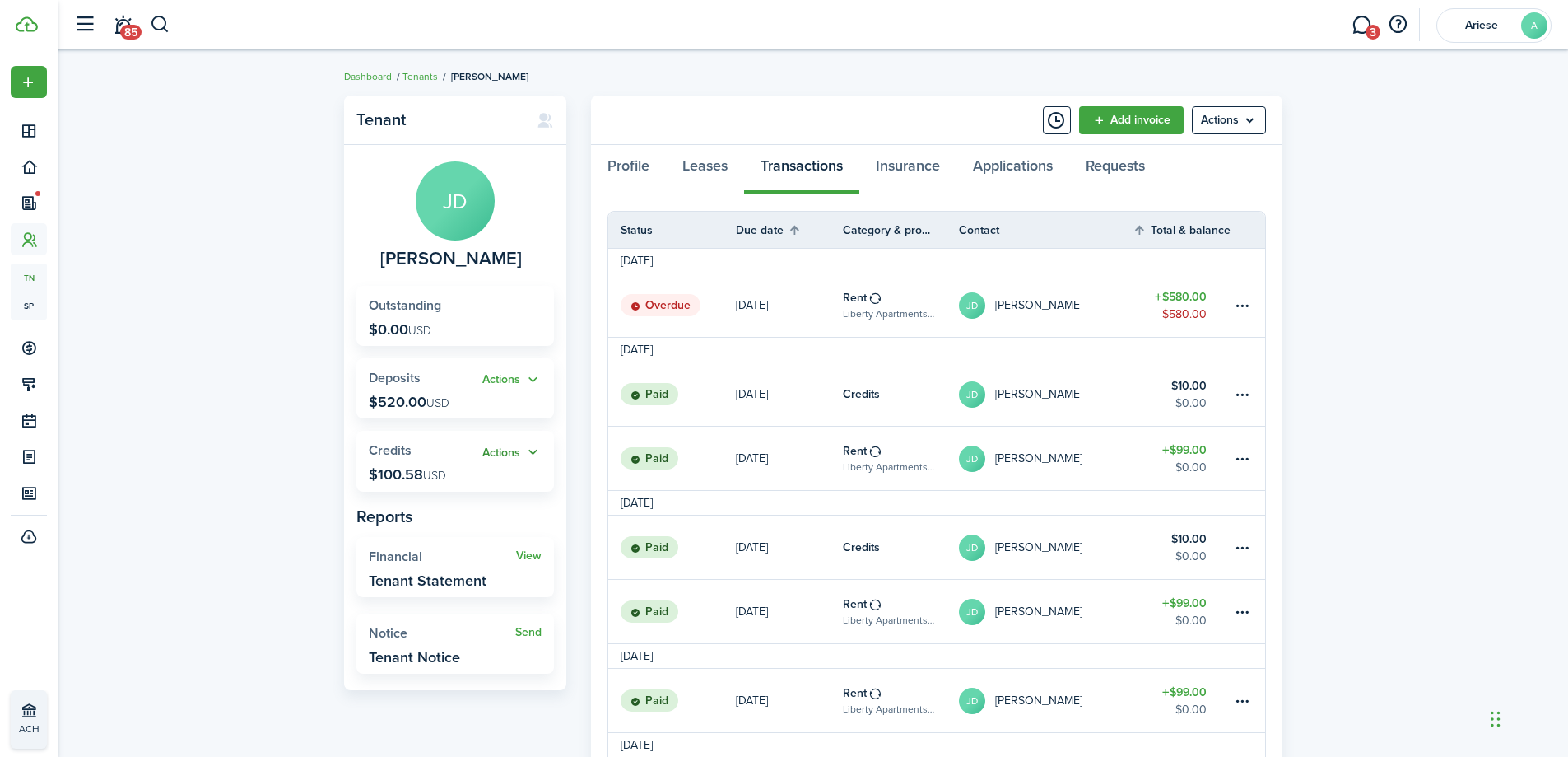
click at [508, 454] on button "Actions" at bounding box center [512, 452] width 60 height 19
click at [445, 514] on link "Apply" at bounding box center [469, 513] width 144 height 28
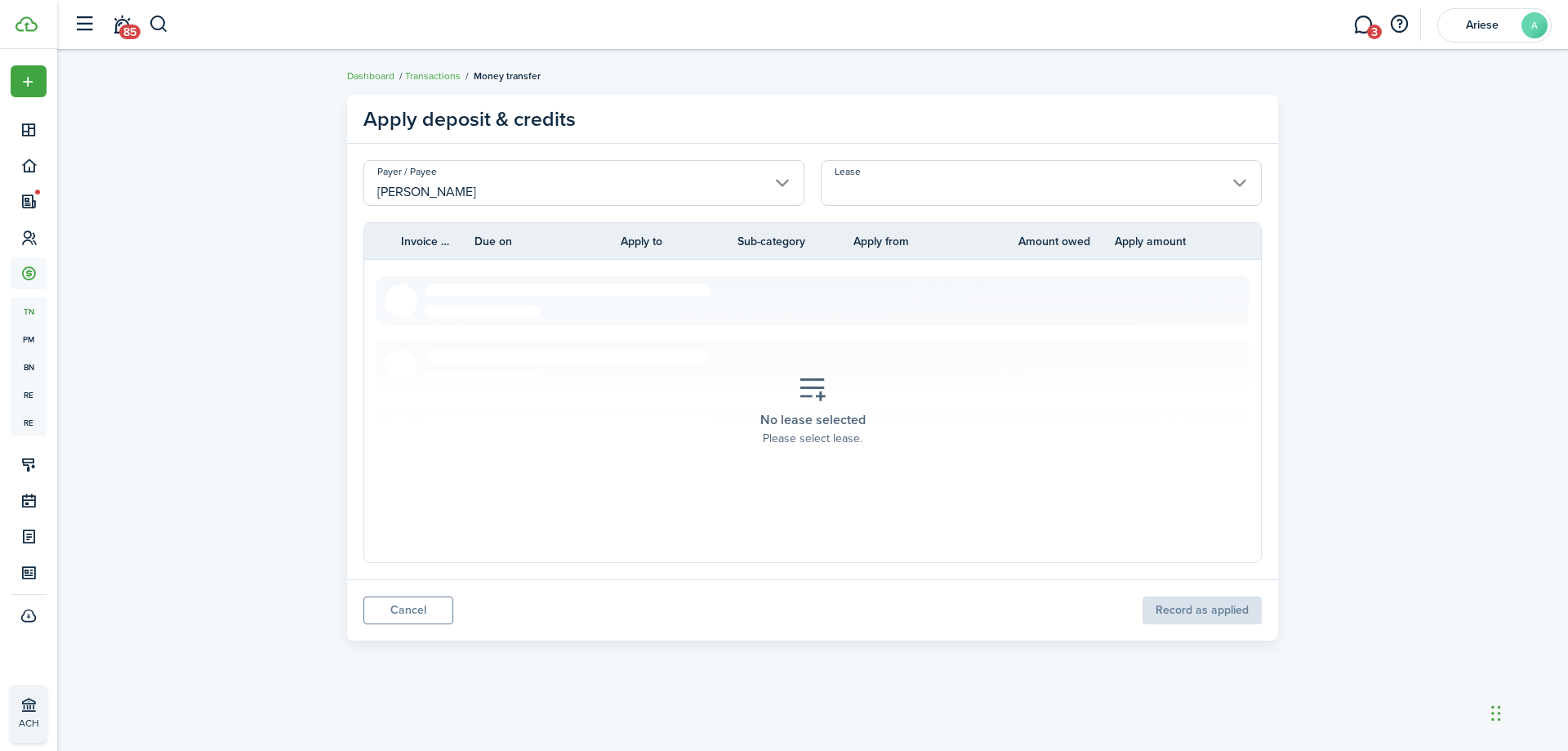
click at [1005, 186] on input "Lease" at bounding box center [1041, 183] width 441 height 45
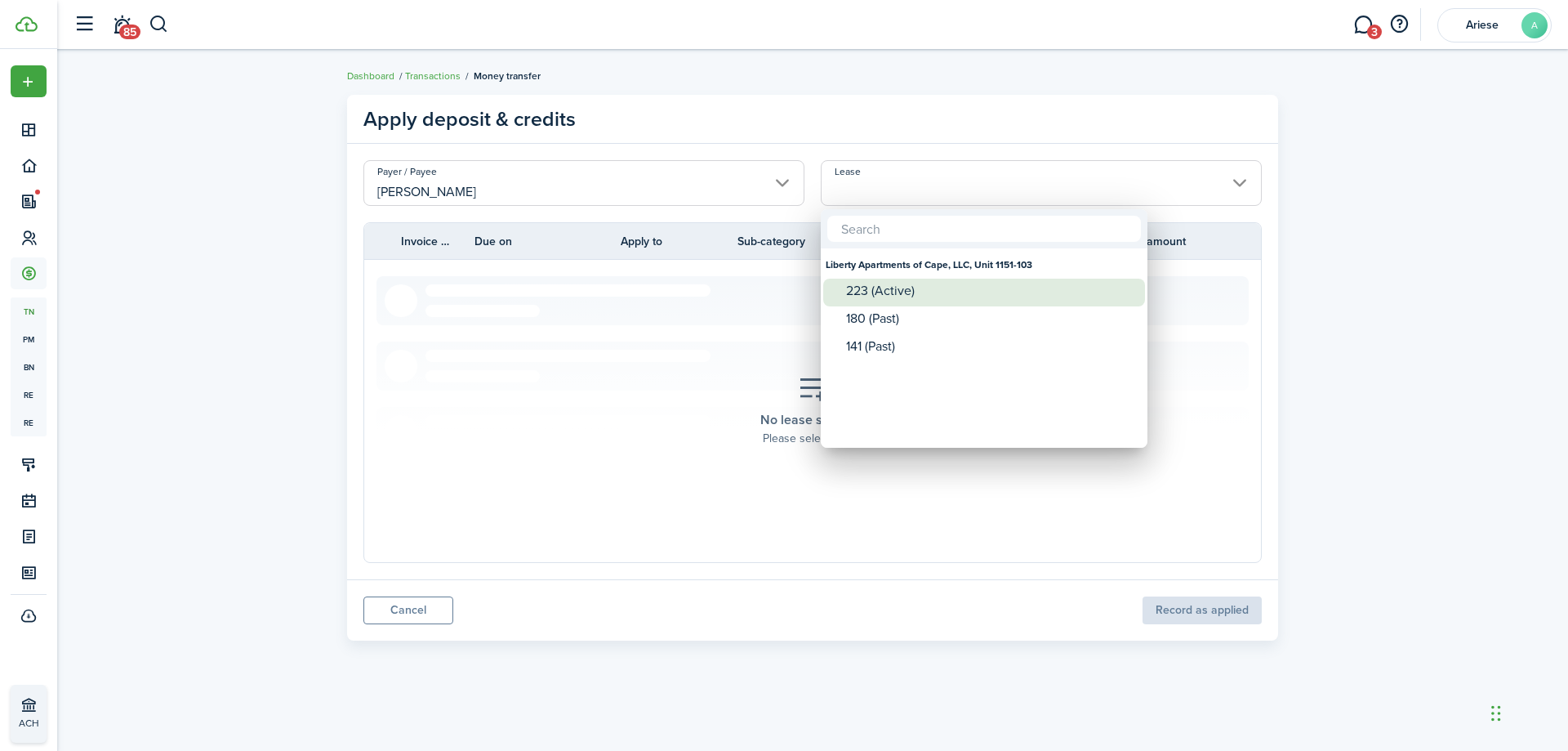
click at [918, 289] on div "223 (Active)" at bounding box center [990, 291] width 289 height 15
type input "Liberty Apartments of Cape, LLC, Unit 1151-103. Lease #223 (Active)"
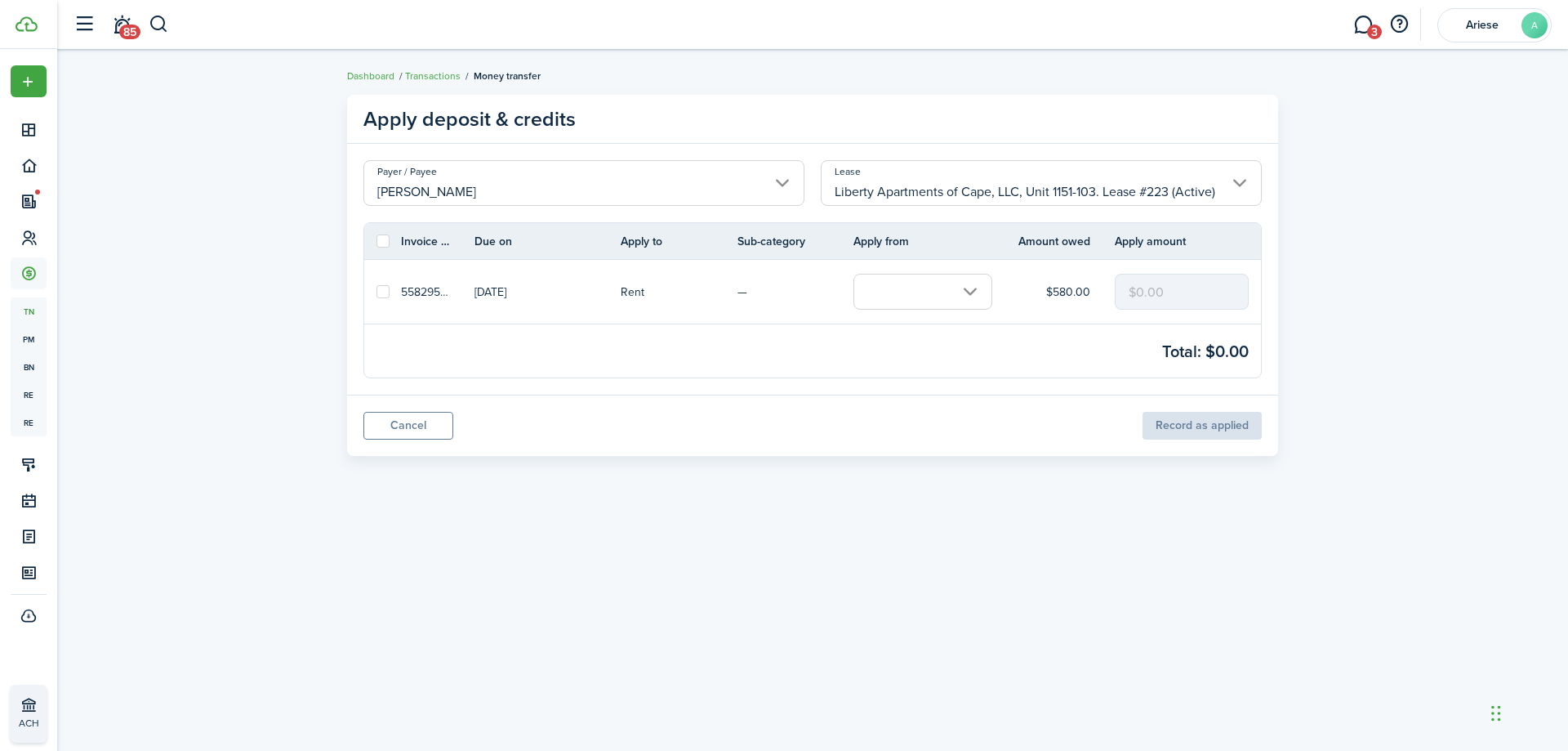
click at [386, 291] on label at bounding box center [382, 291] width 13 height 13
click at [376, 292] on input "checkbox" at bounding box center [375, 292] width 1 height 1
checkbox input "true"
click at [904, 281] on input "text" at bounding box center [923, 292] width 139 height 36
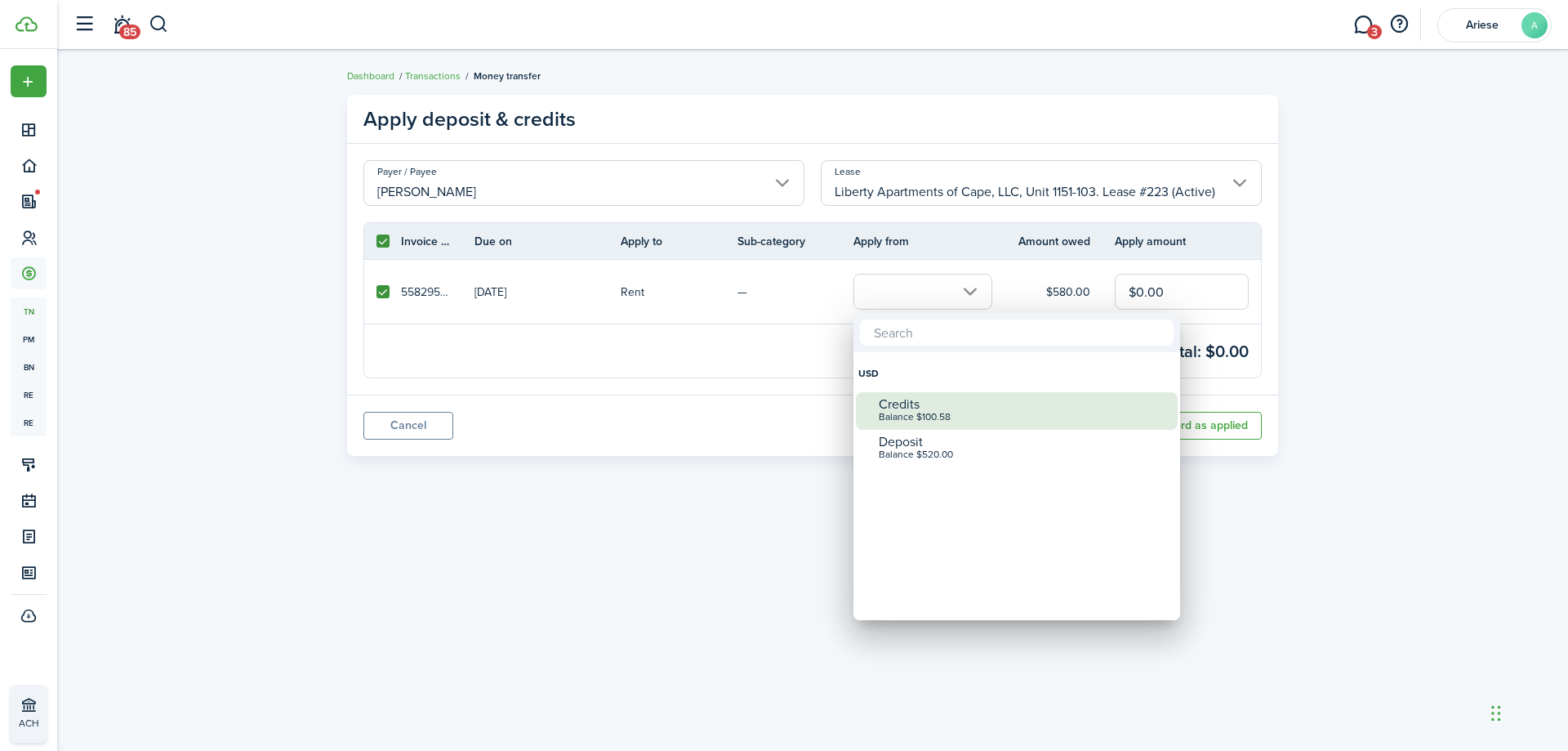
drag, startPoint x: 944, startPoint y: 405, endPoint x: 1015, endPoint y: 365, distance: 81.5
click at [944, 405] on div "Credits" at bounding box center [1023, 404] width 289 height 15
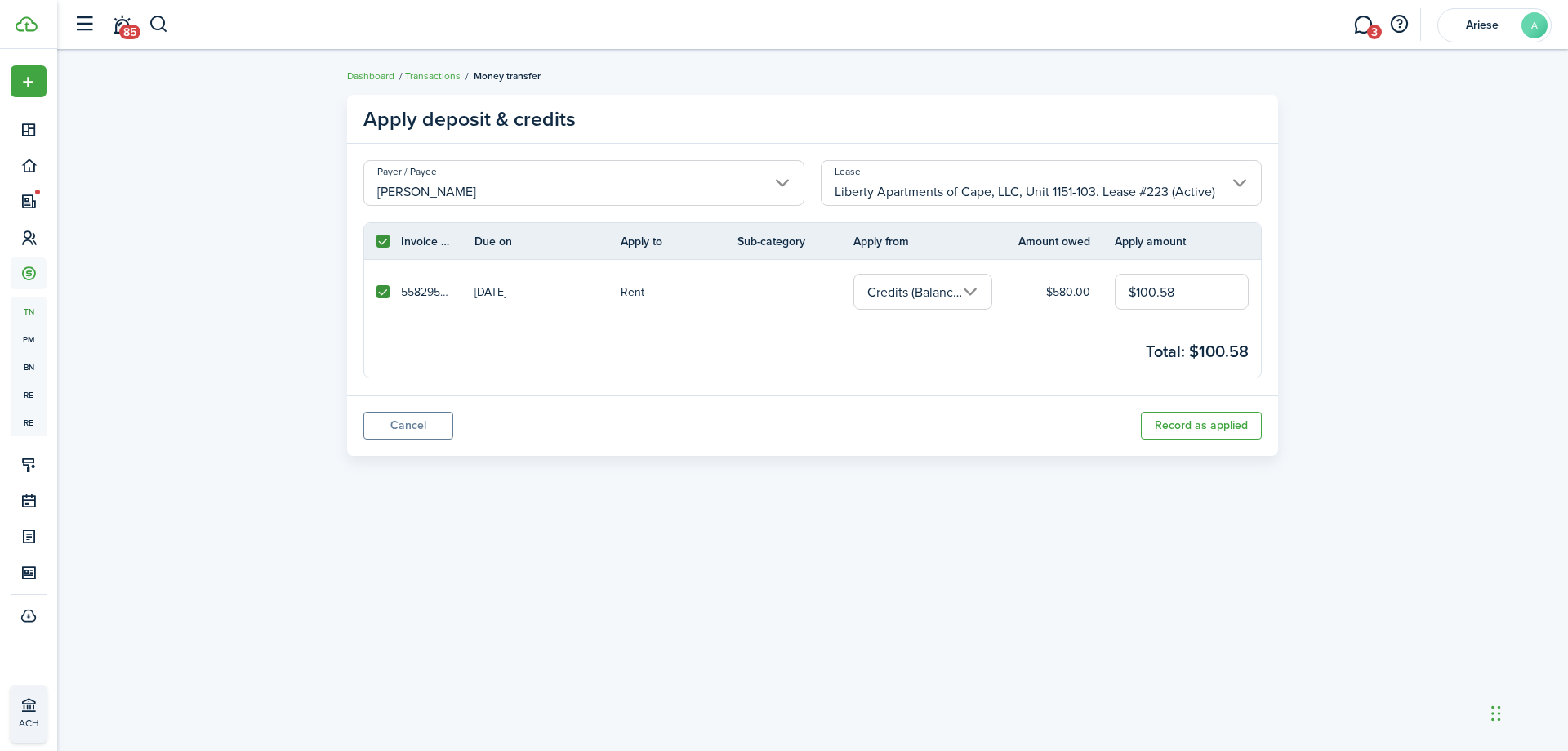
drag, startPoint x: 1179, startPoint y: 285, endPoint x: 1054, endPoint y: 285, distance: 125.0
click at [1067, 287] on tr "55829539 [DATE] Rent — Credits (Balance $100.58) $580.00 $100.58" at bounding box center [813, 292] width 897 height 63
type input "$75.62"
click at [1207, 426] on button "Record as applied" at bounding box center [1201, 426] width 121 height 28
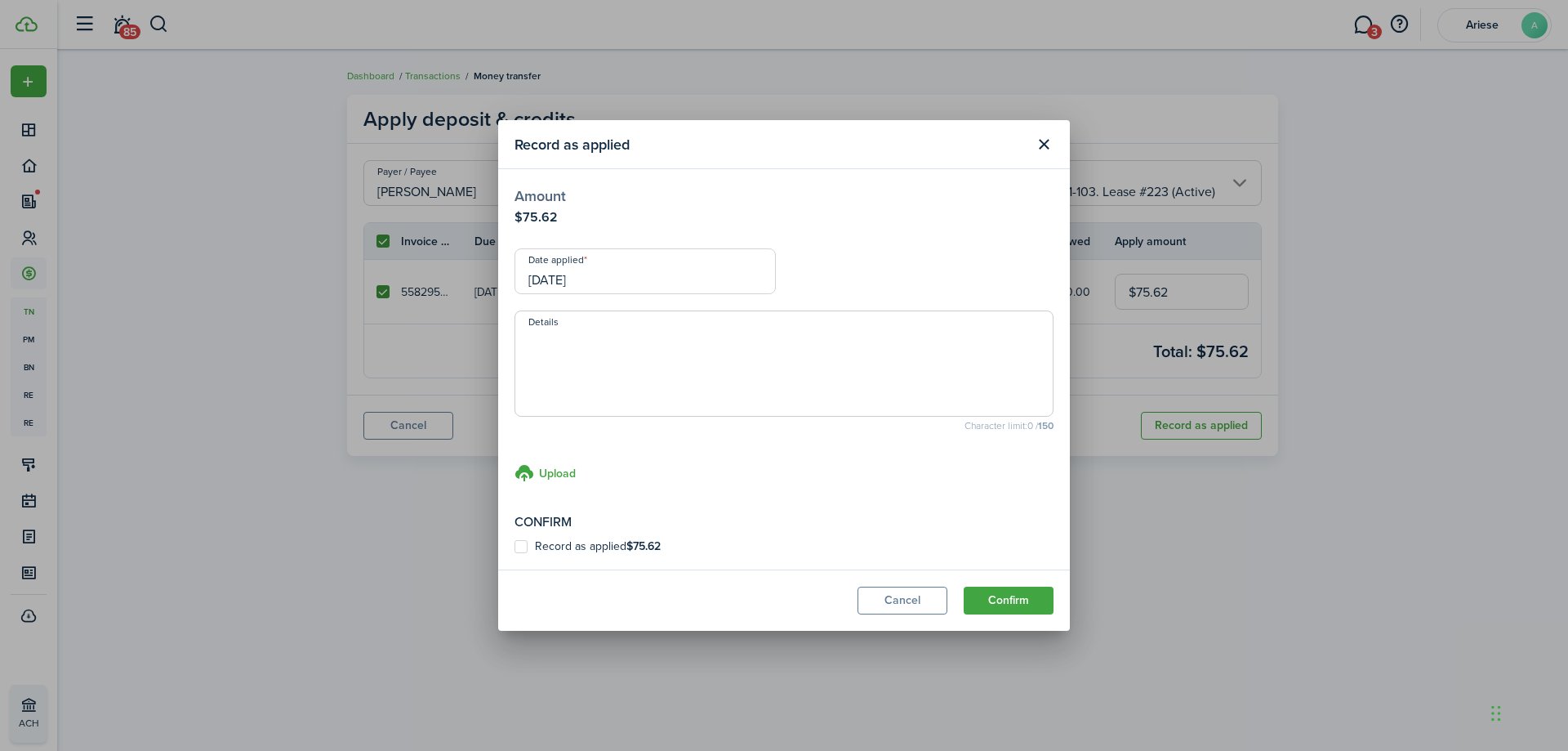
click at [586, 549] on label "Record as applied $75.62" at bounding box center [588, 545] width 146 height 13
click at [515, 547] on input "Record as applied $75.62" at bounding box center [514, 546] width 1 height 1
checkbox input "true"
click at [1006, 610] on button "Confirm" at bounding box center [1008, 600] width 90 height 28
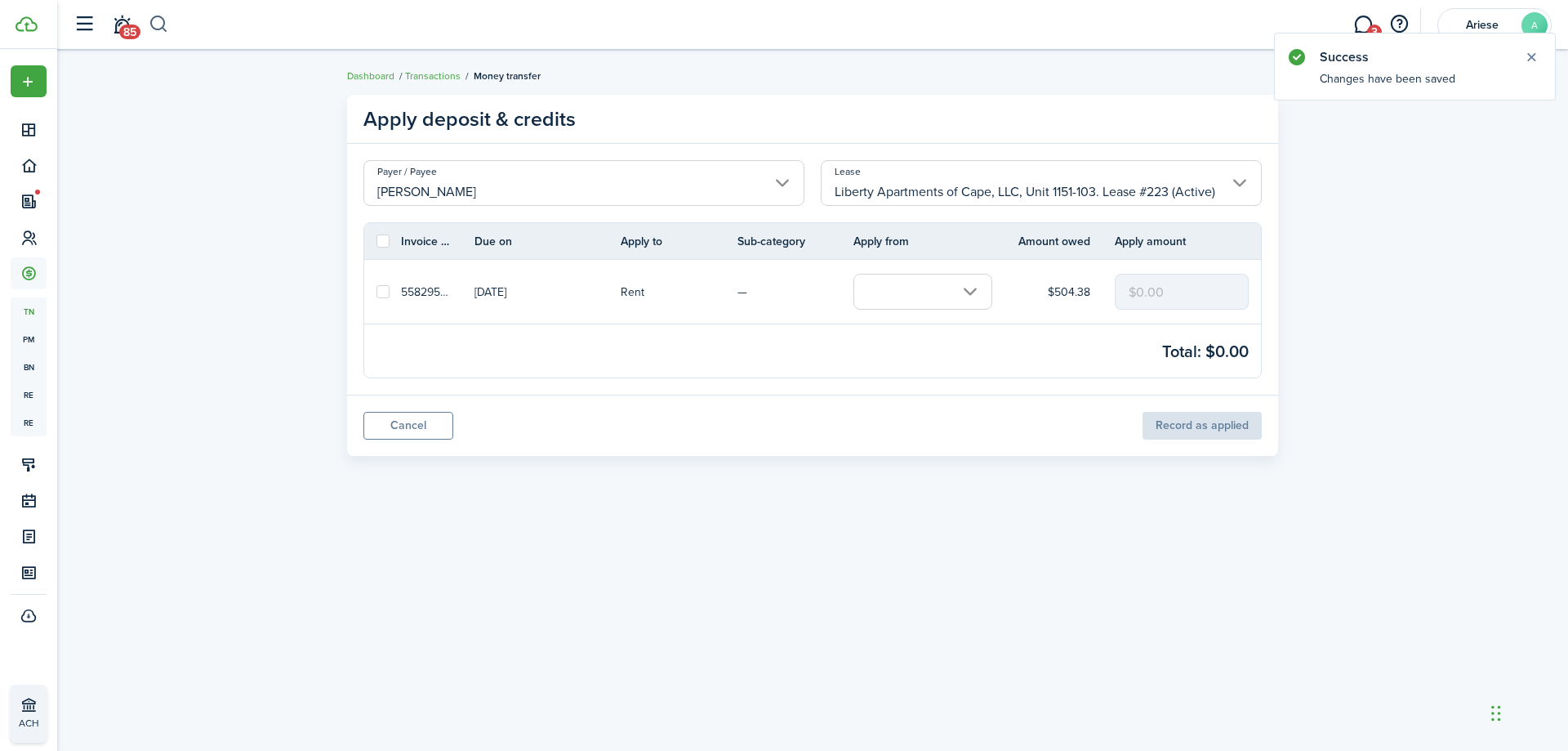
click at [156, 29] on button "button" at bounding box center [158, 25] width 21 height 28
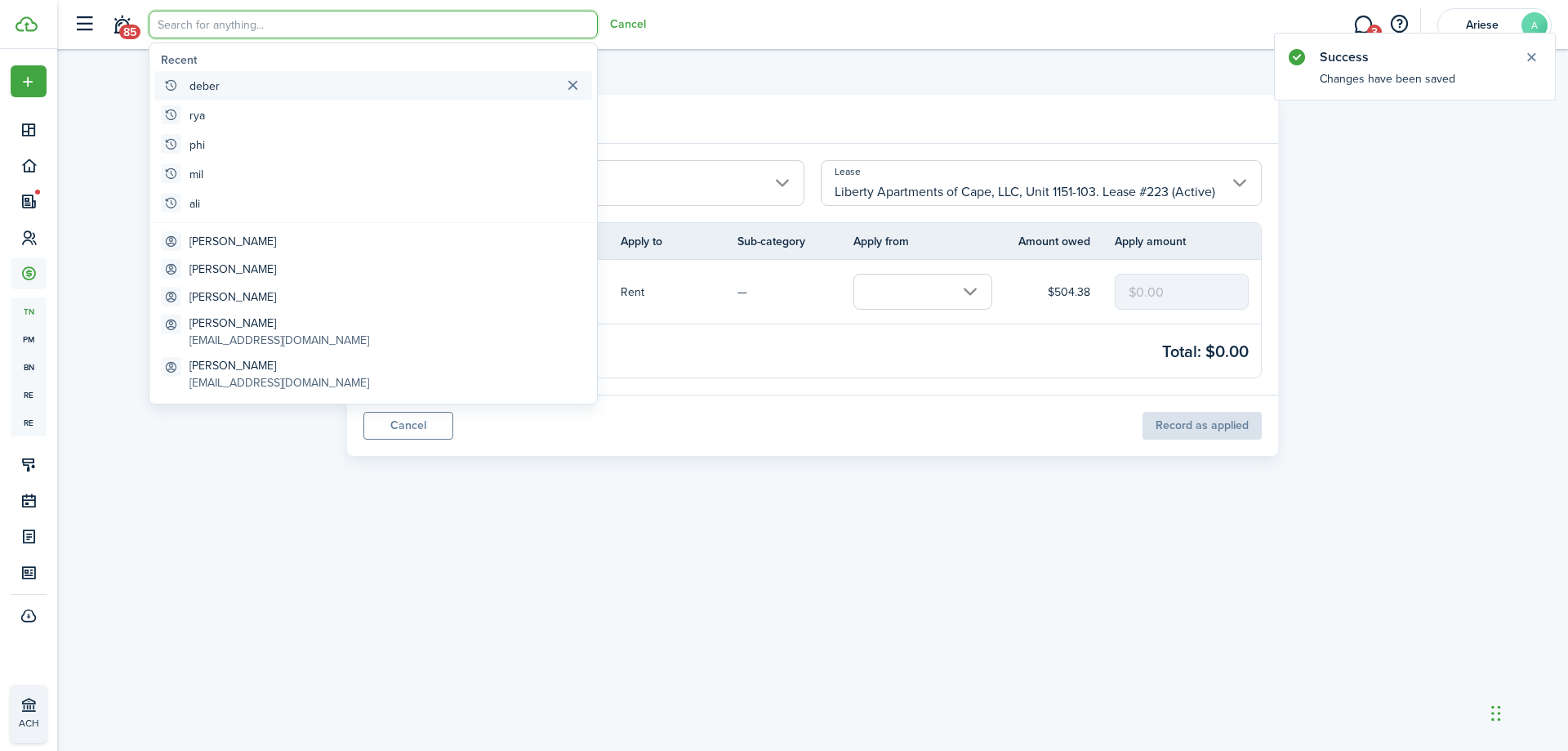
click at [197, 89] on global-search-item-title "deber" at bounding box center [205, 86] width 31 height 17
type input "deber"
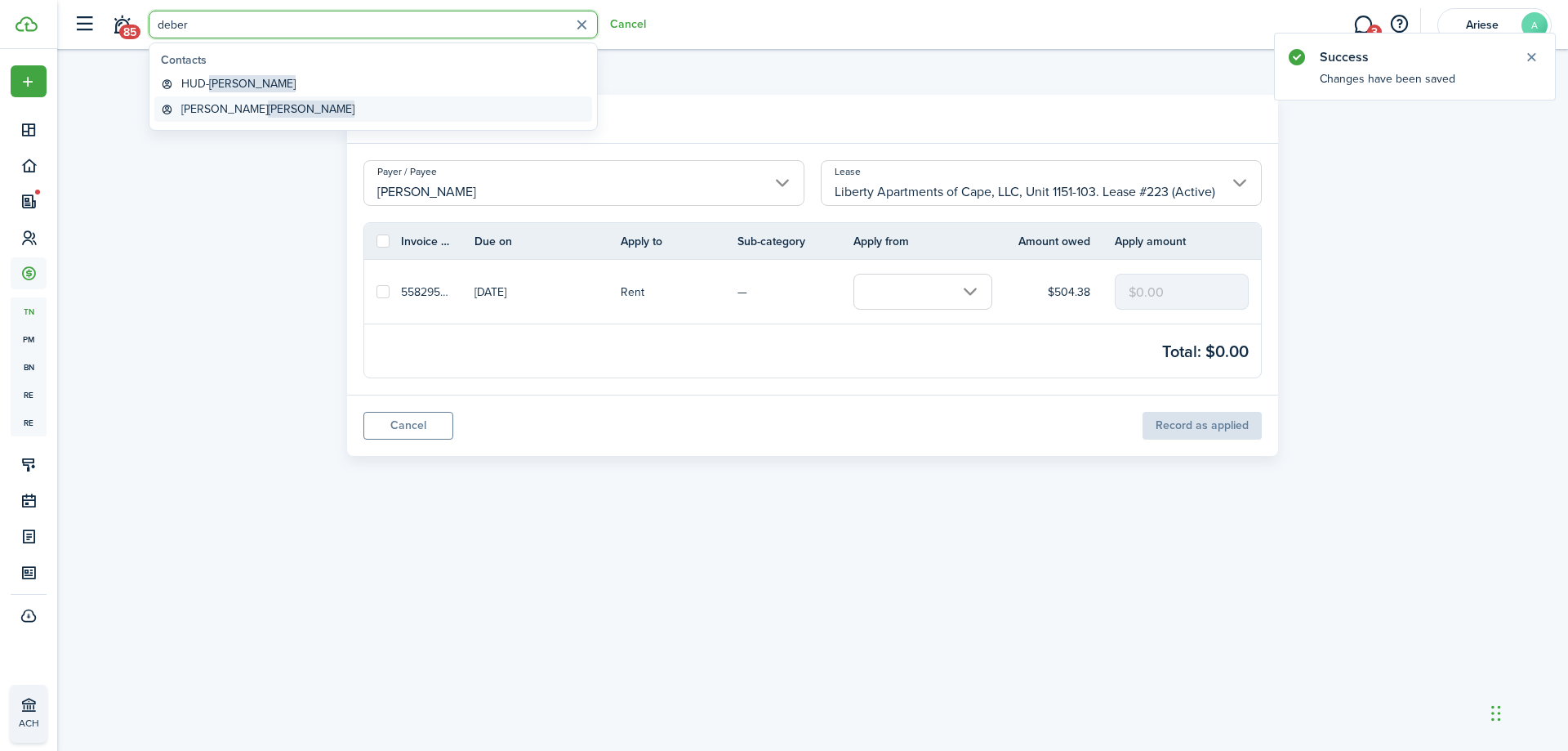
click at [197, 110] on global-search-item-title "[PERSON_NAME]" at bounding box center [267, 109] width 173 height 17
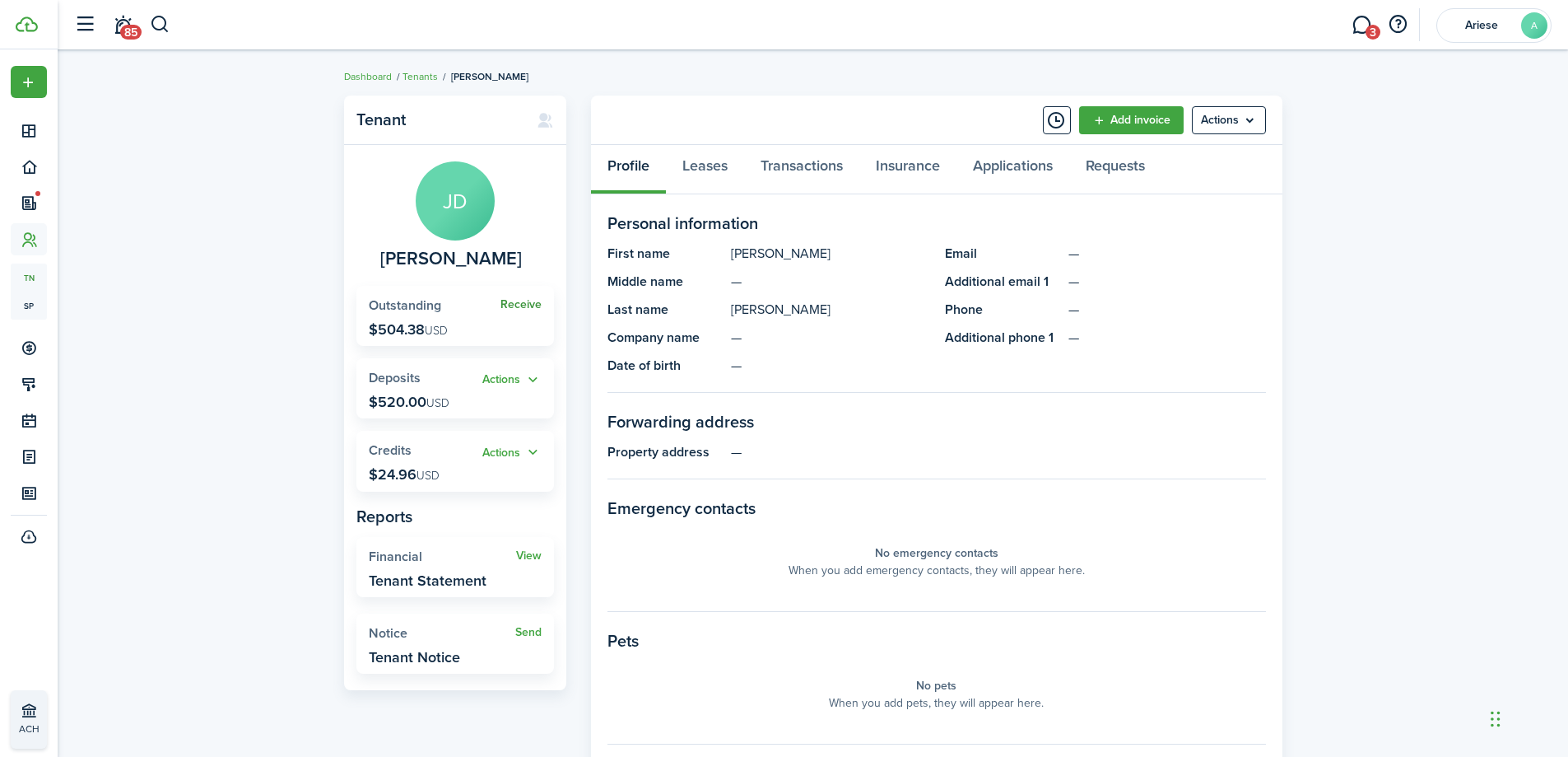
click at [511, 307] on link "Receive" at bounding box center [521, 304] width 41 height 13
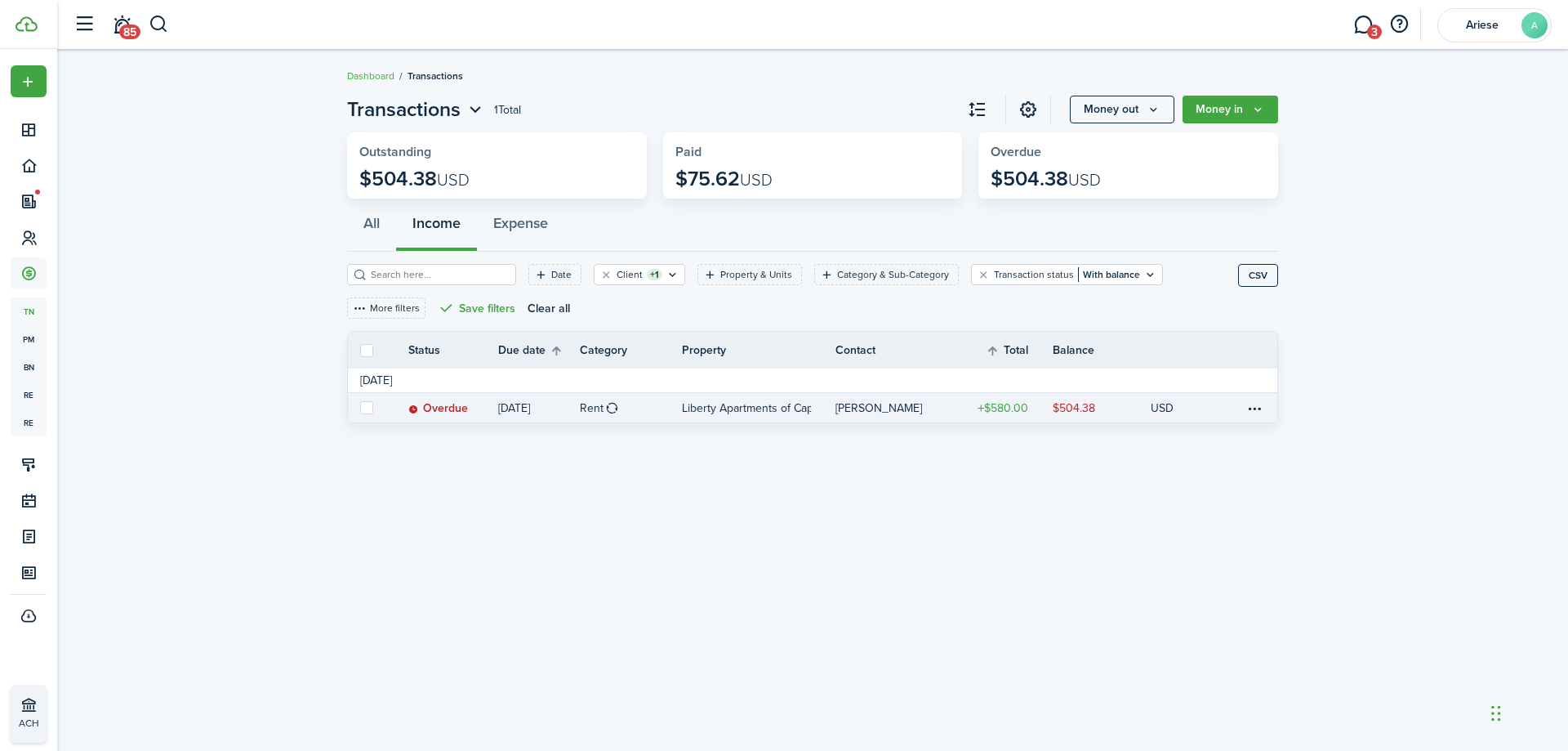
click at [405, 395] on link at bounding box center [395, 408] width 25 height 30
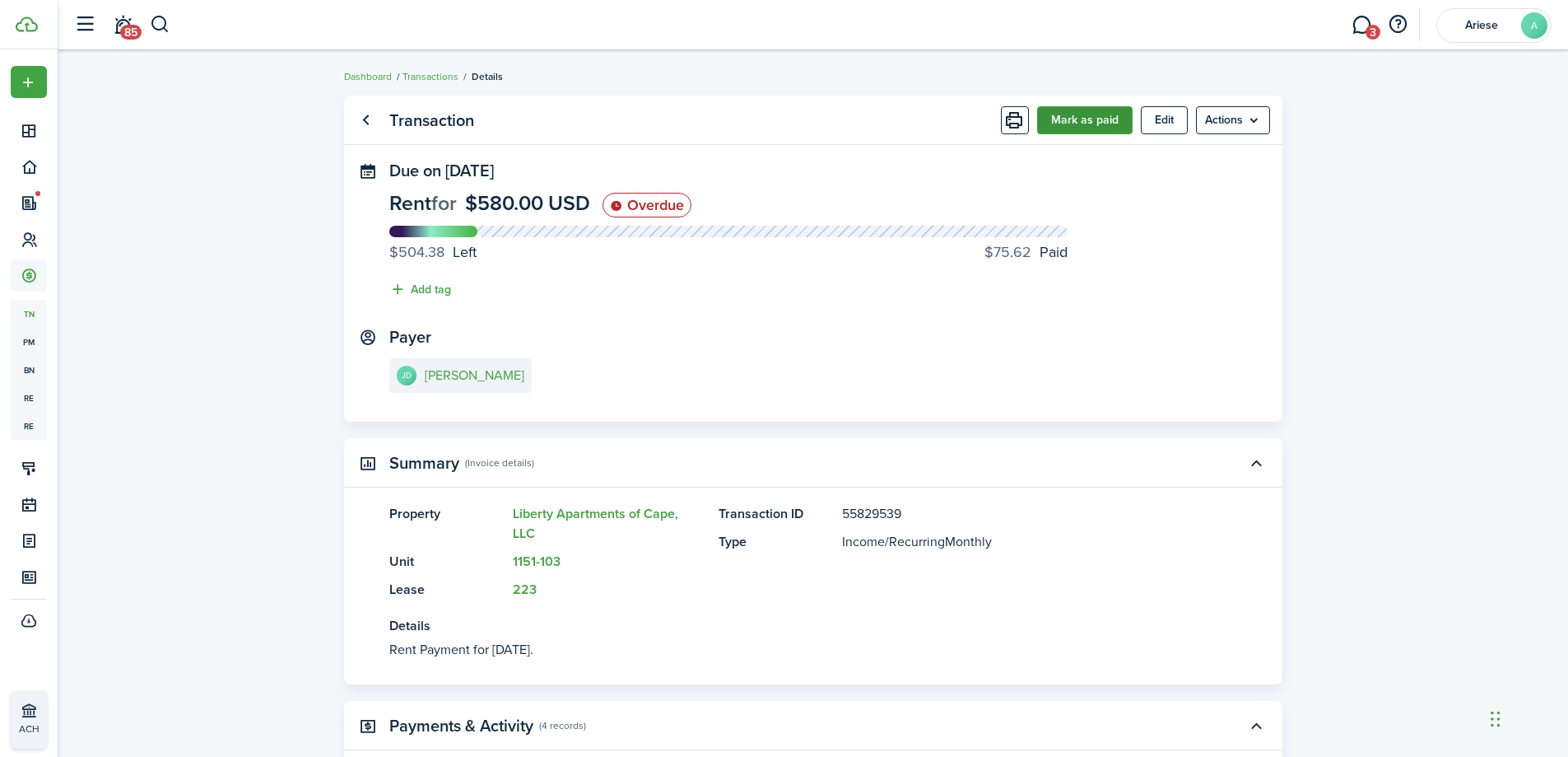
click at [1083, 129] on button "Mark as paid" at bounding box center [1084, 121] width 96 height 28
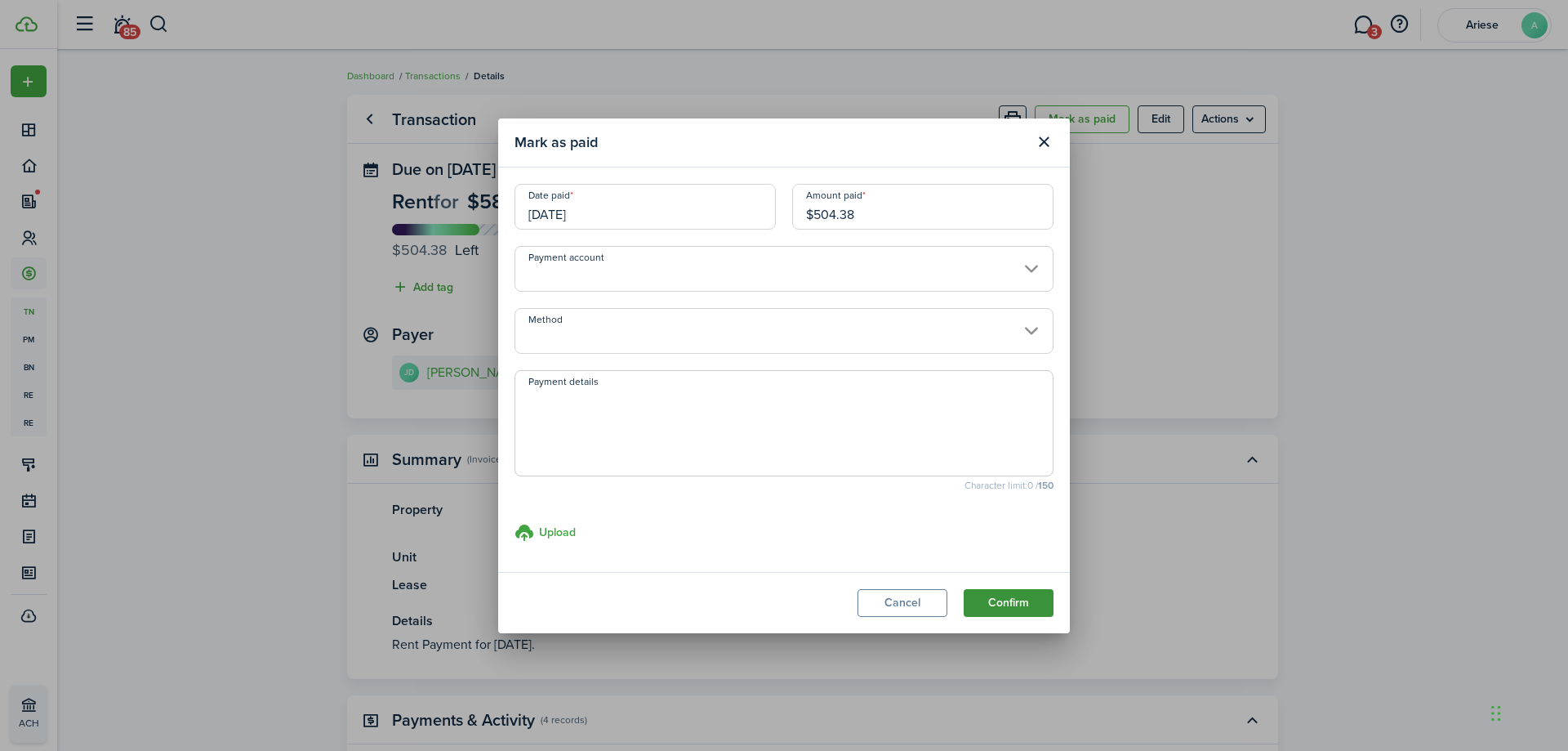
click at [1023, 596] on button "Confirm" at bounding box center [1008, 603] width 90 height 28
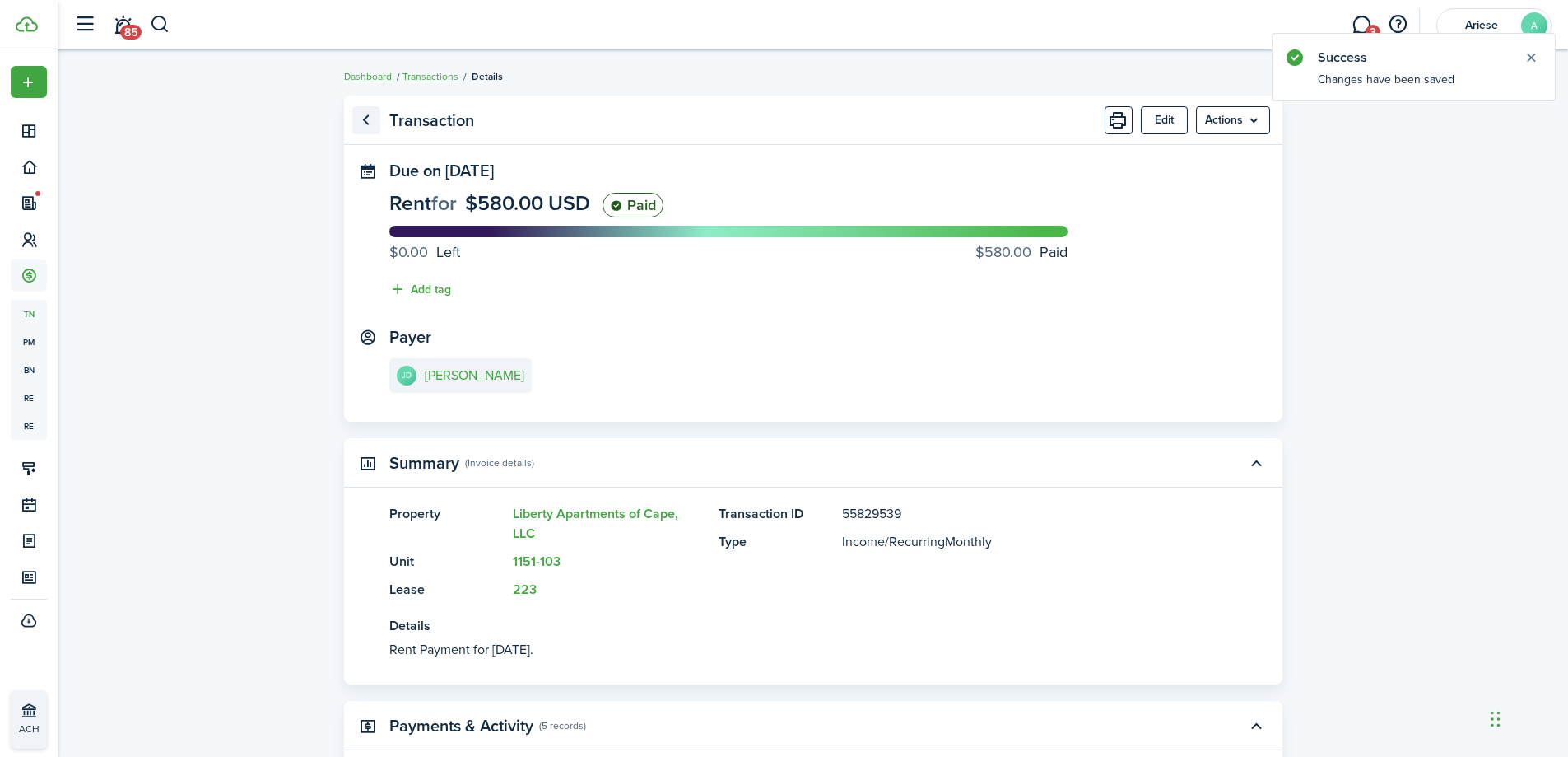
click at [366, 123] on link "Go back" at bounding box center [366, 121] width 28 height 28
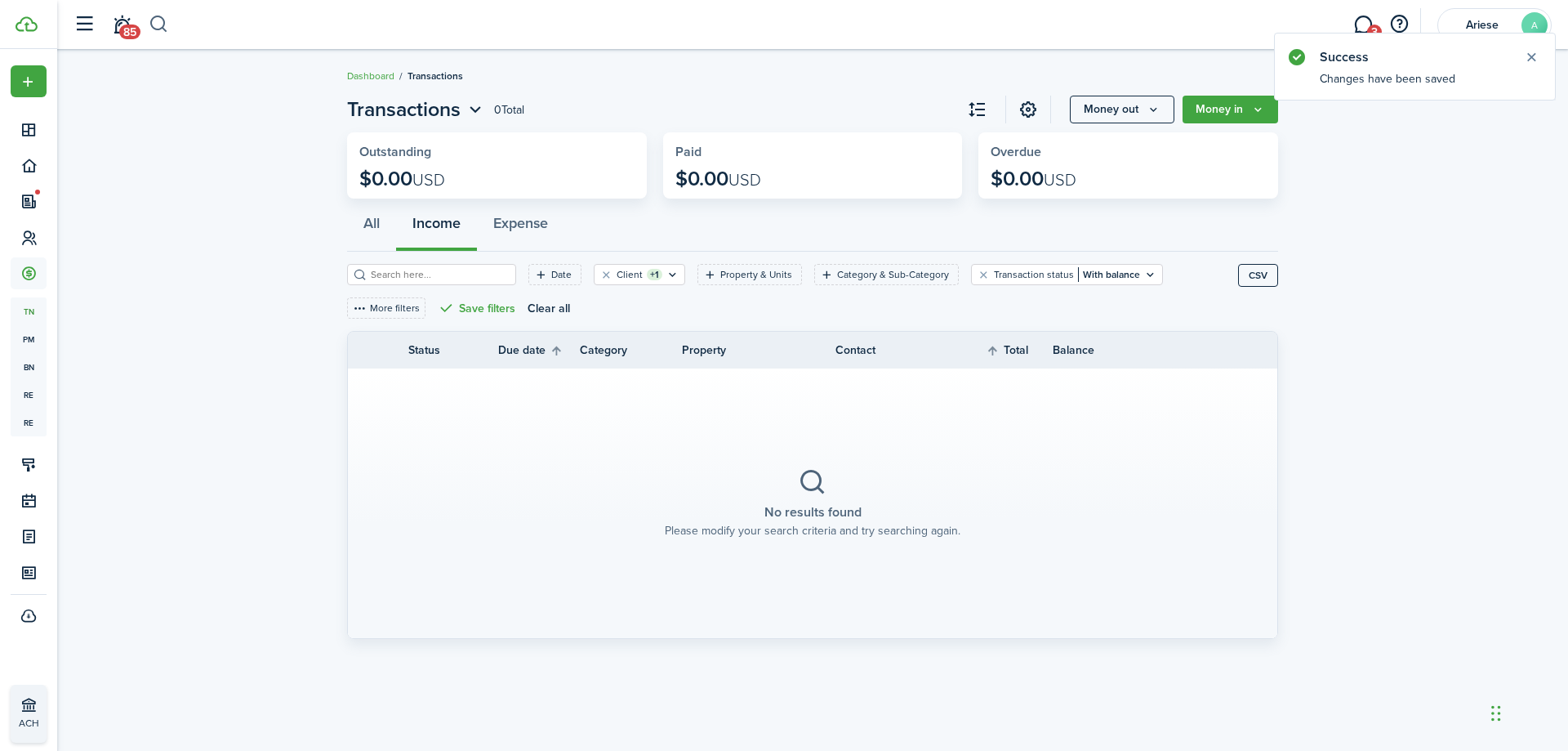
click at [159, 23] on button "button" at bounding box center [158, 25] width 21 height 28
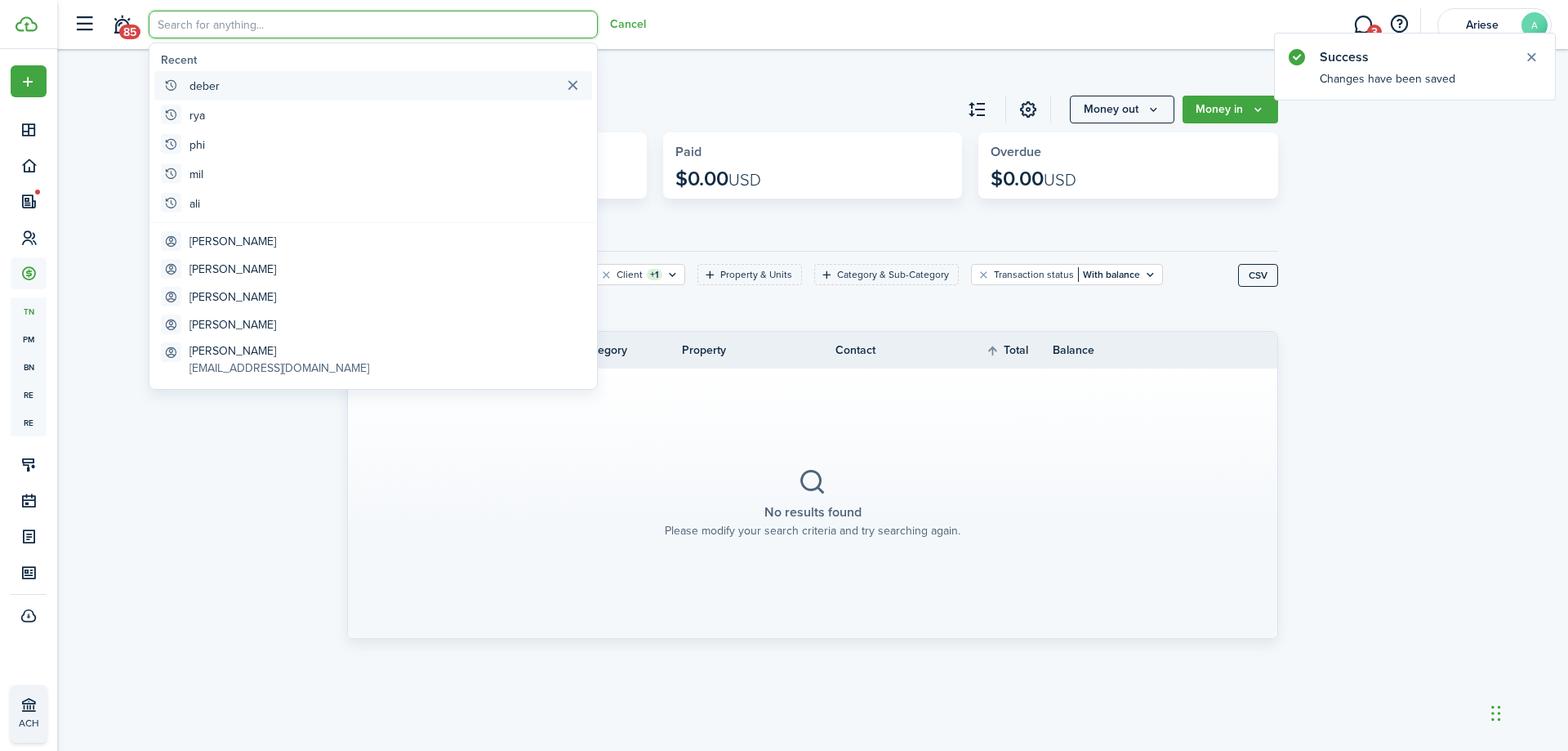
click at [186, 86] on global-search-item "deber" at bounding box center [372, 86] width 438 height 30
type input "deber"
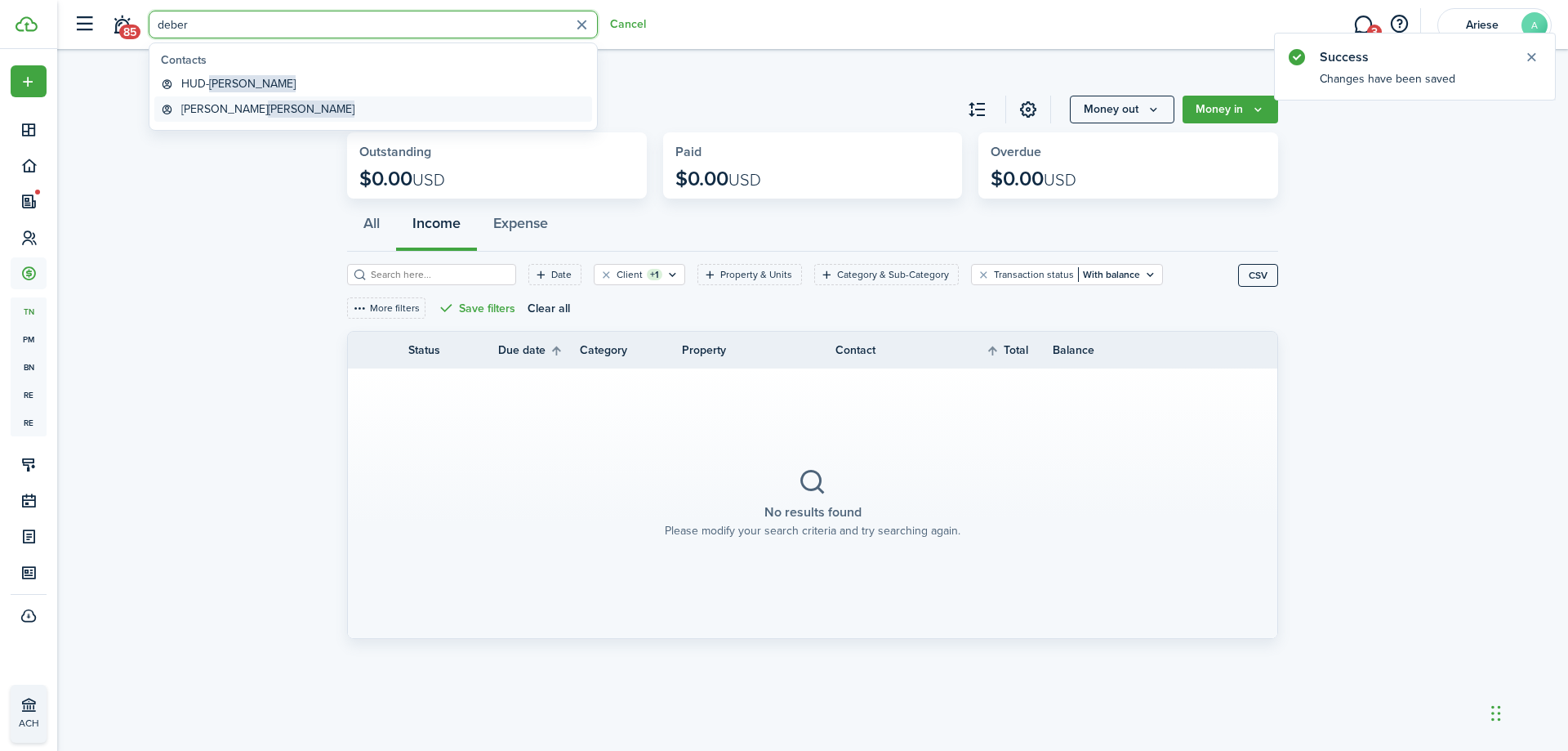
click at [268, 107] on span "[PERSON_NAME]" at bounding box center [311, 109] width 87 height 17
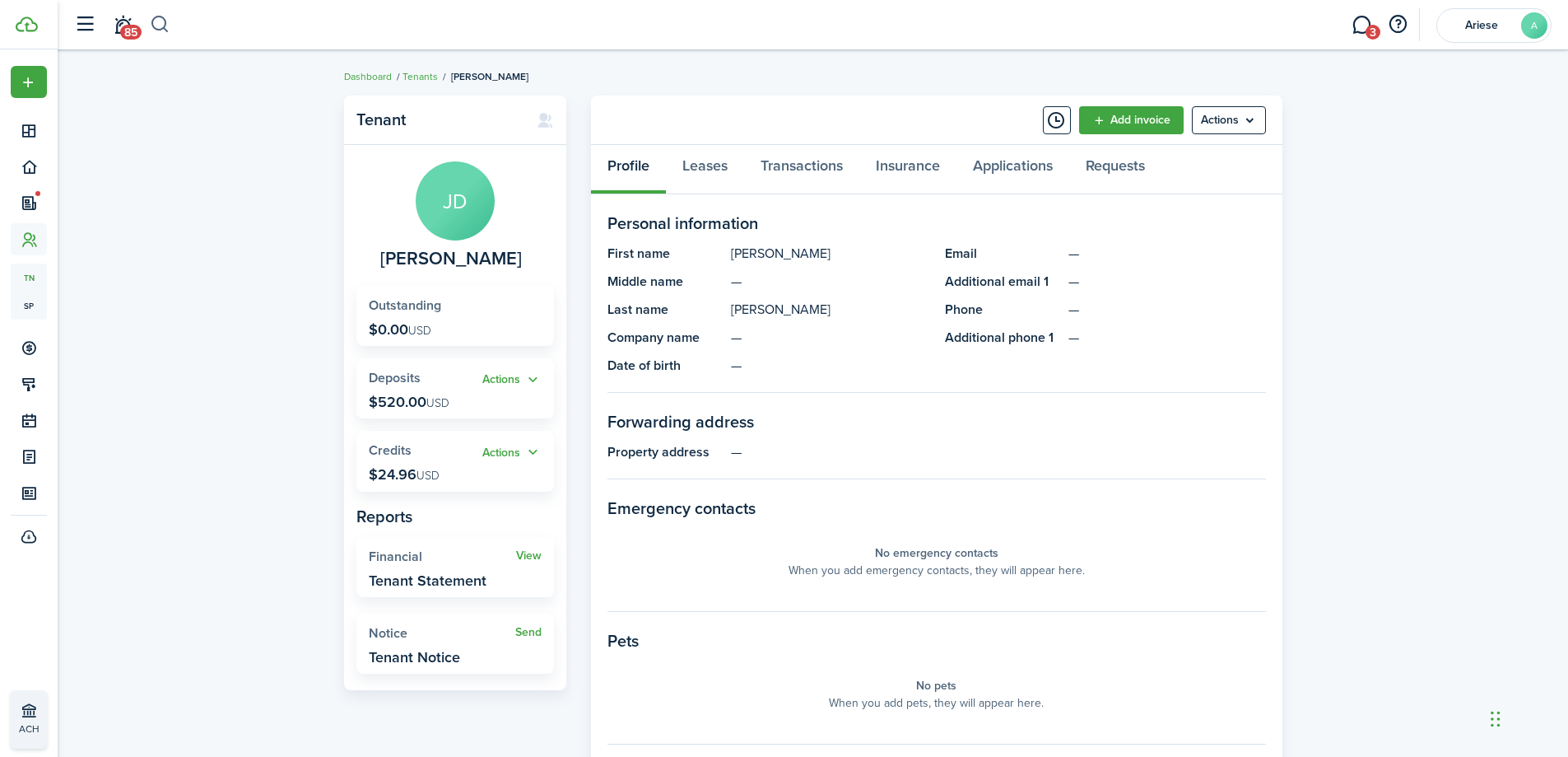
click at [163, 28] on button "button" at bounding box center [159, 25] width 21 height 28
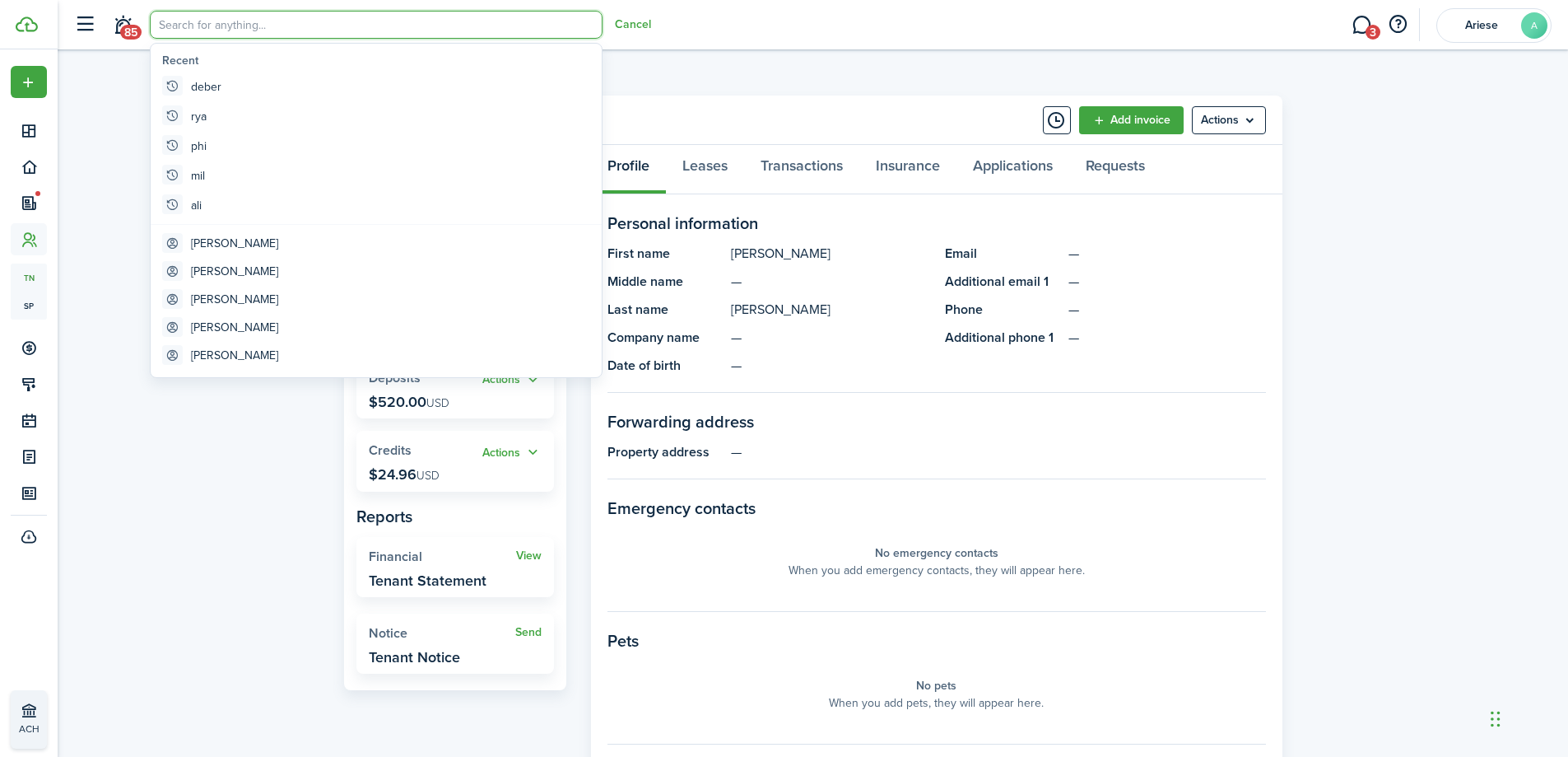
click at [216, 93] on global-search-item-title "deber" at bounding box center [206, 87] width 31 height 17
type input "deber"
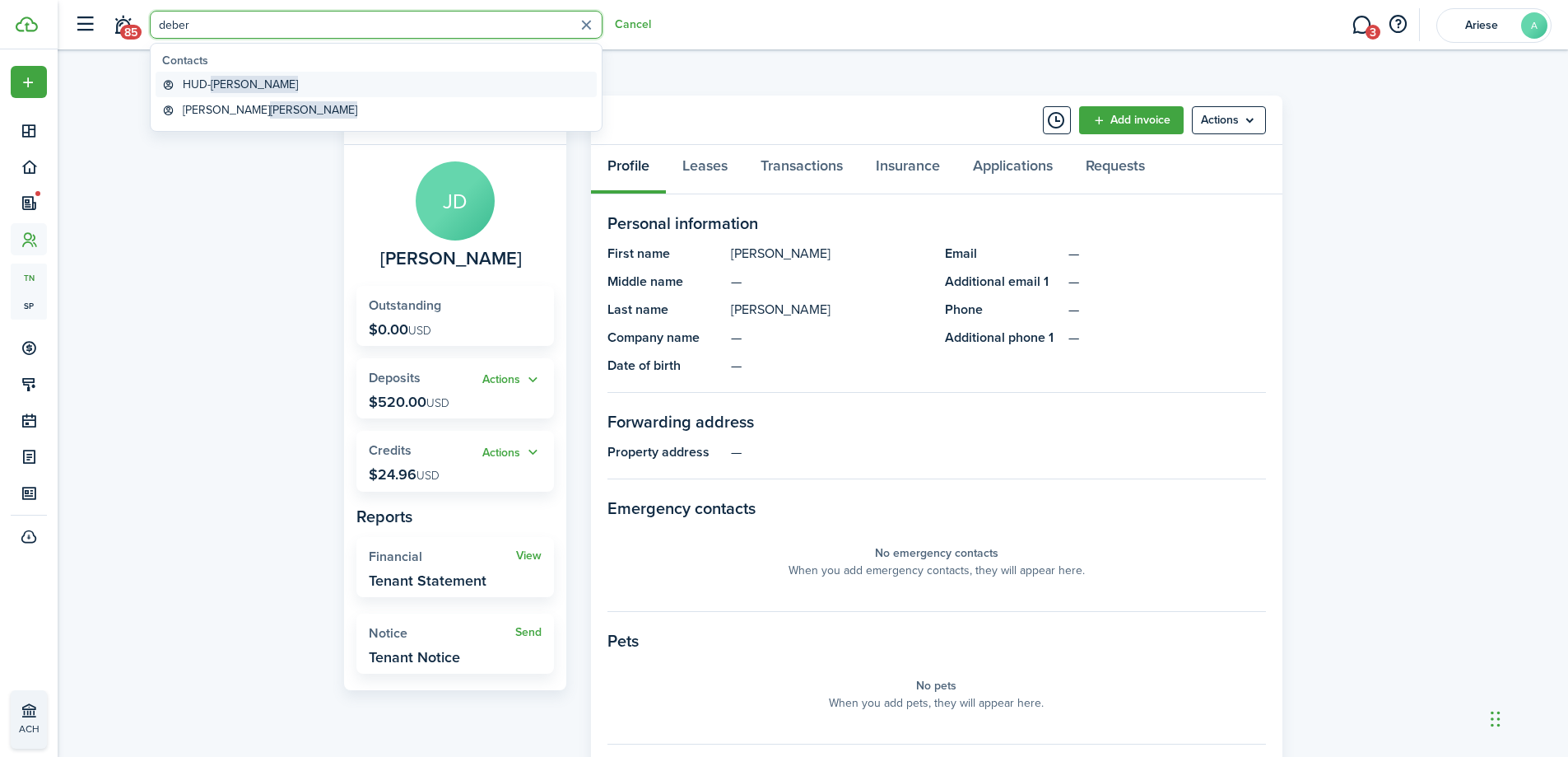
click at [231, 79] on span "[PERSON_NAME]" at bounding box center [255, 84] width 88 height 17
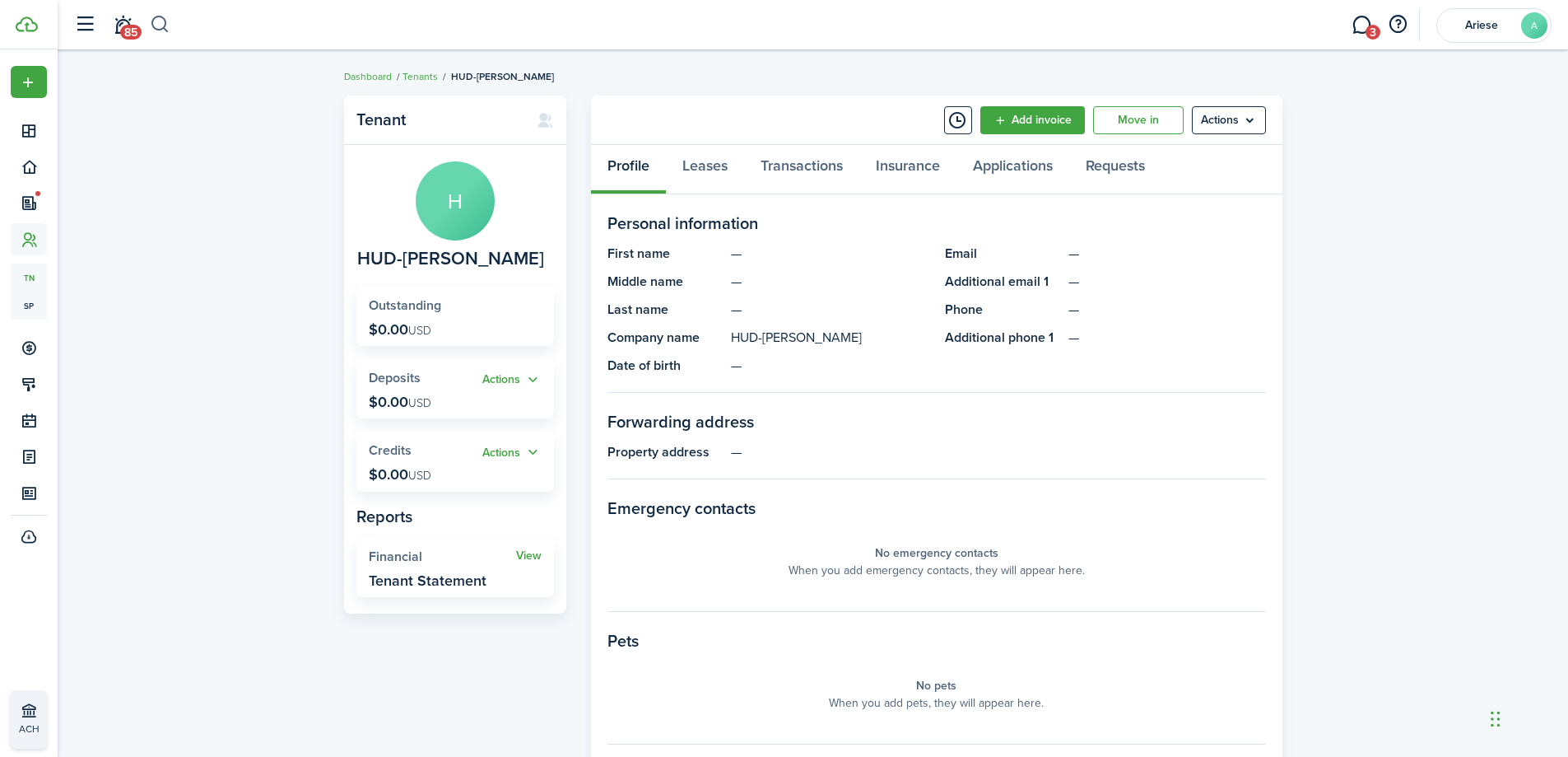
click at [157, 21] on button "button" at bounding box center [159, 25] width 21 height 28
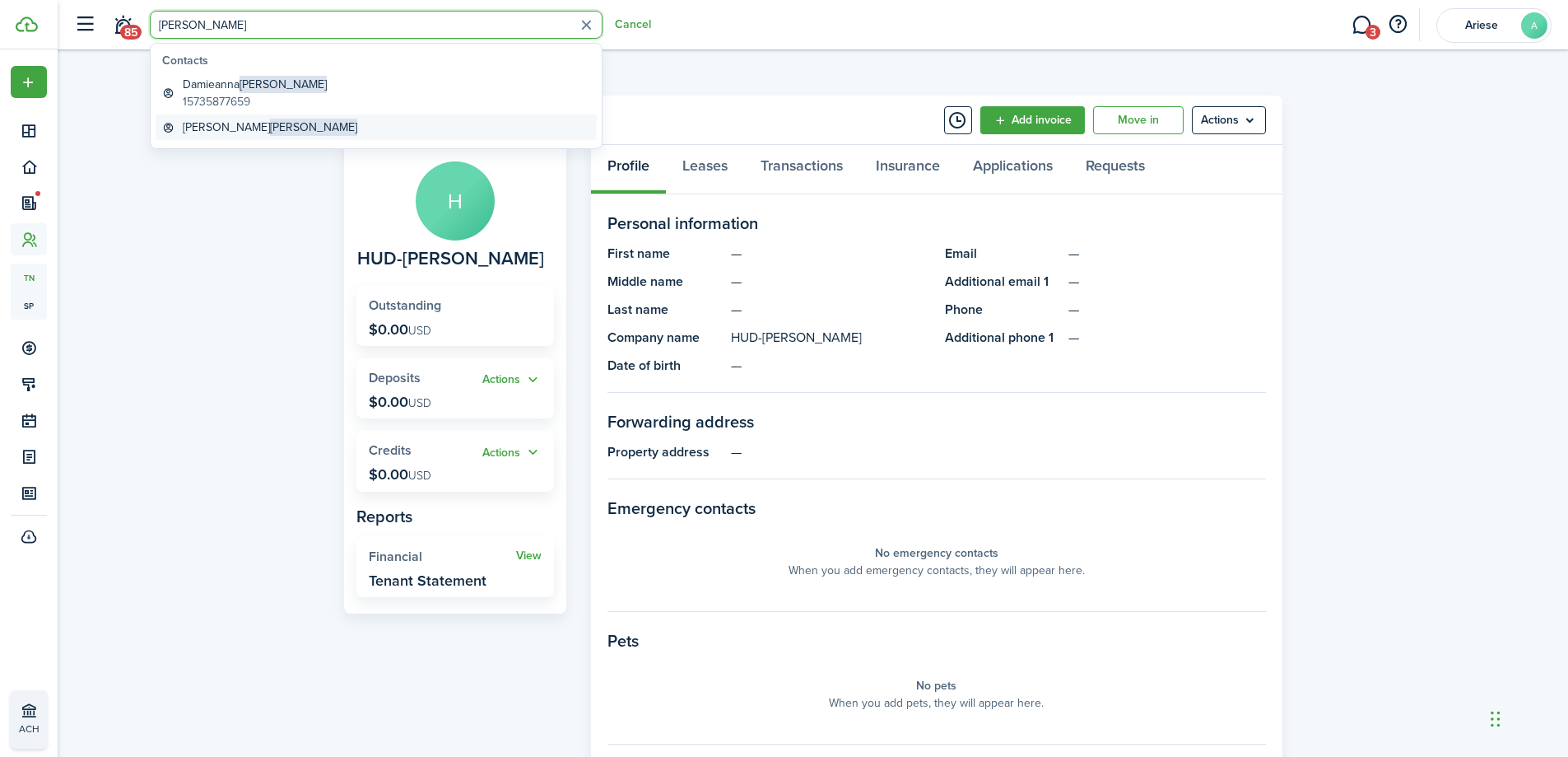
type input "[PERSON_NAME]"
click at [216, 127] on global-search-item-title "[PERSON_NAME]" at bounding box center [269, 126] width 174 height 17
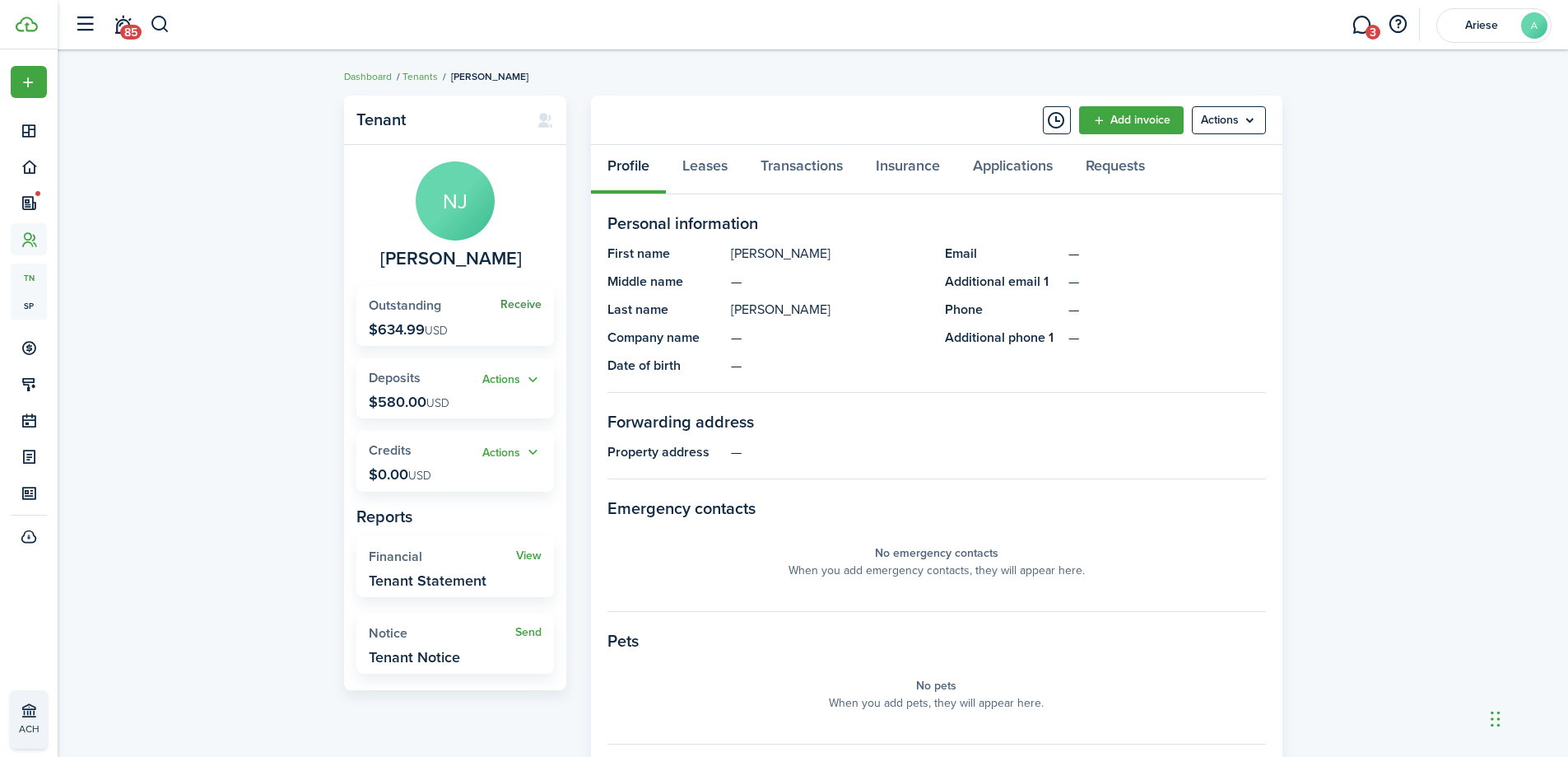
click at [520, 307] on link "Receive" at bounding box center [521, 304] width 41 height 13
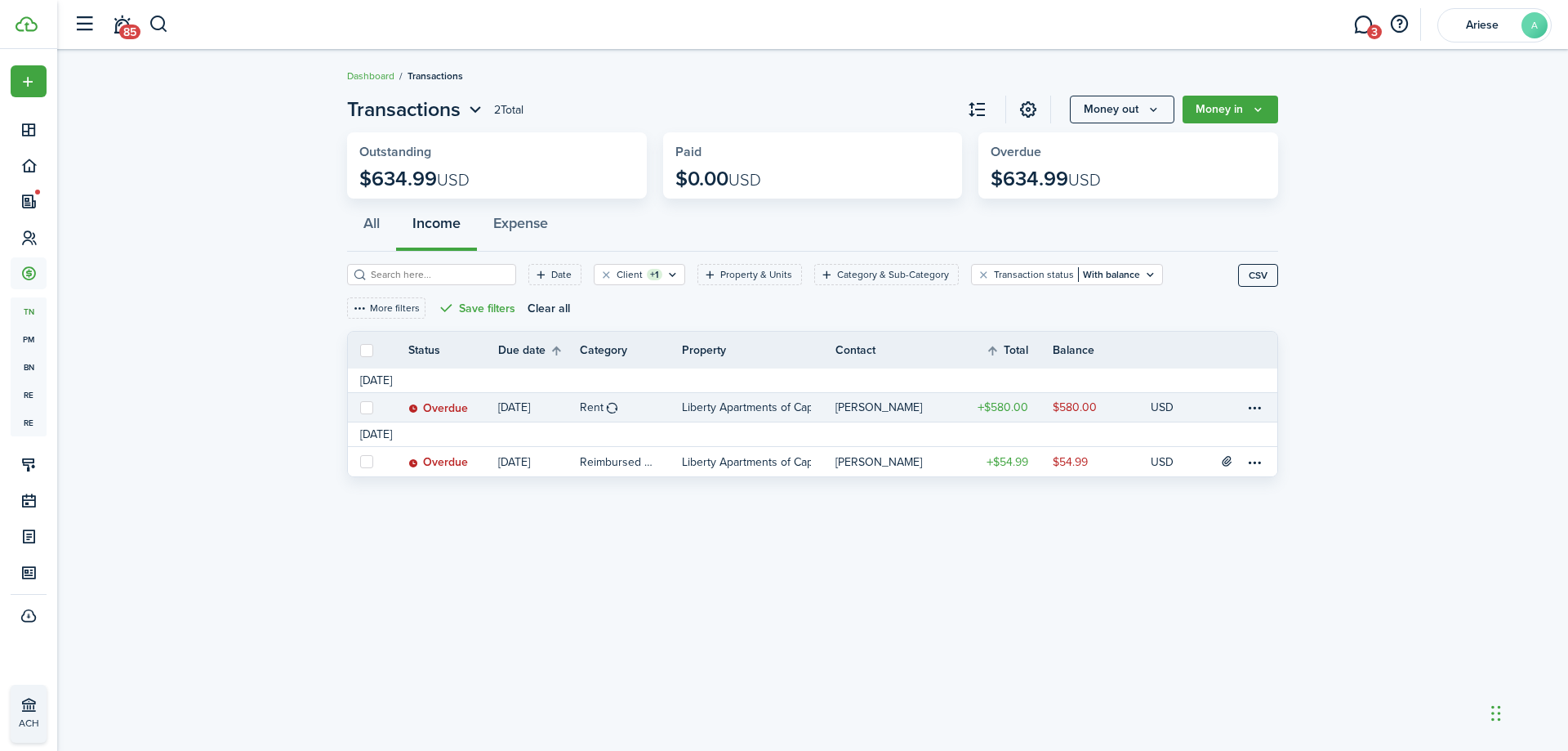
click at [368, 406] on label at bounding box center [367, 407] width 13 height 13
click at [361, 407] on input "checkbox" at bounding box center [360, 407] width 1 height 1
checkbox input "true"
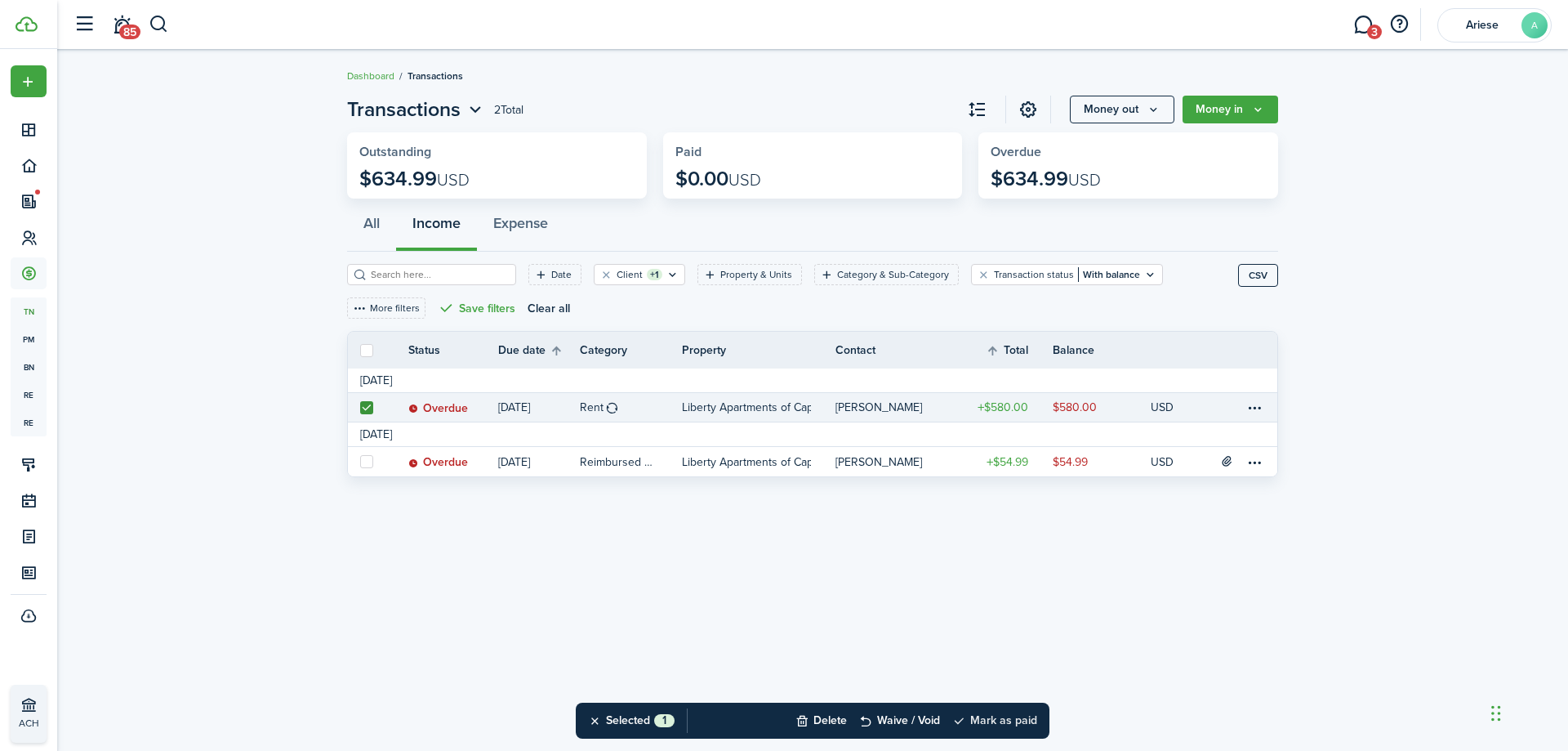
click at [1020, 712] on button "Mark as paid" at bounding box center [995, 720] width 85 height 36
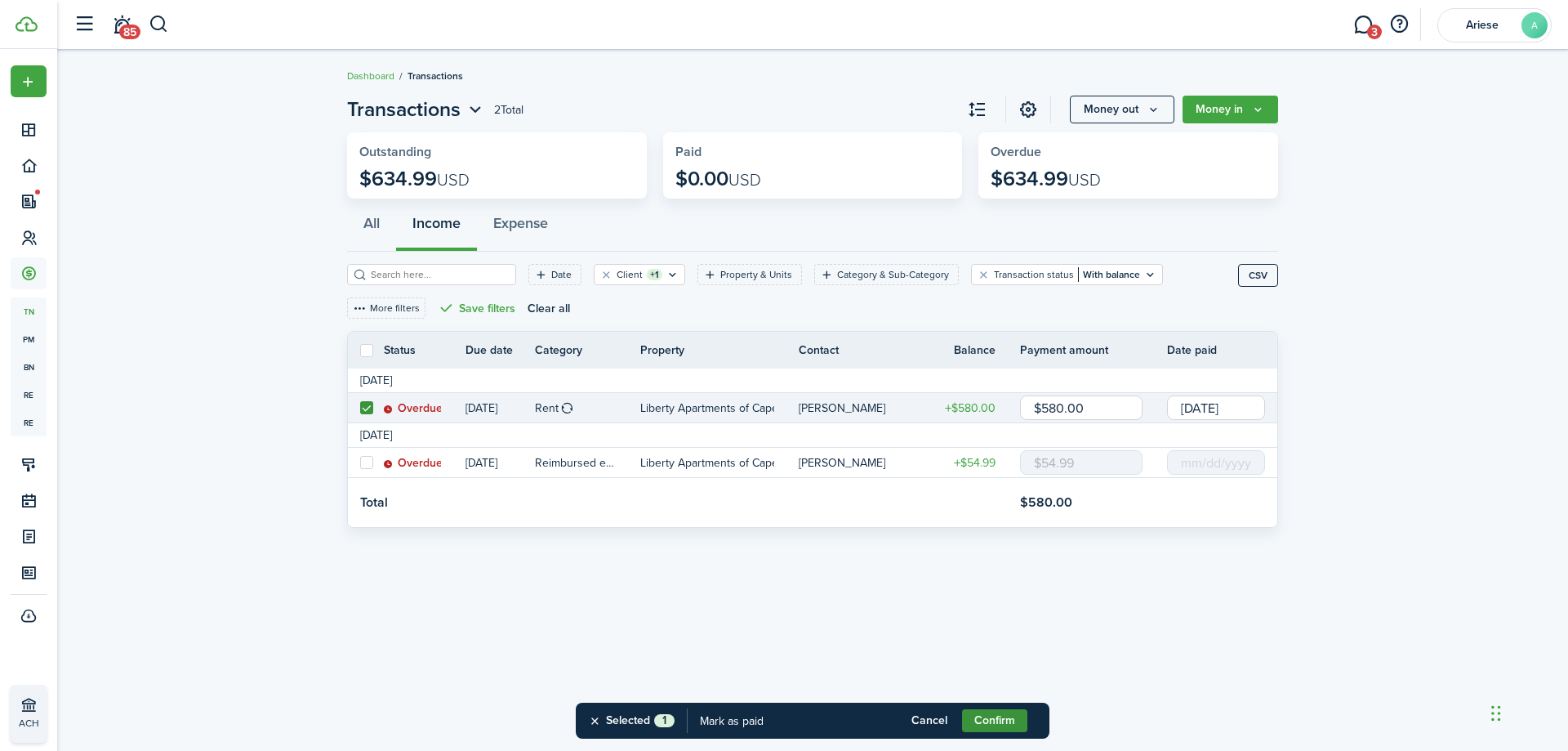
click at [998, 719] on button "Confirm" at bounding box center [995, 719] width 65 height 23
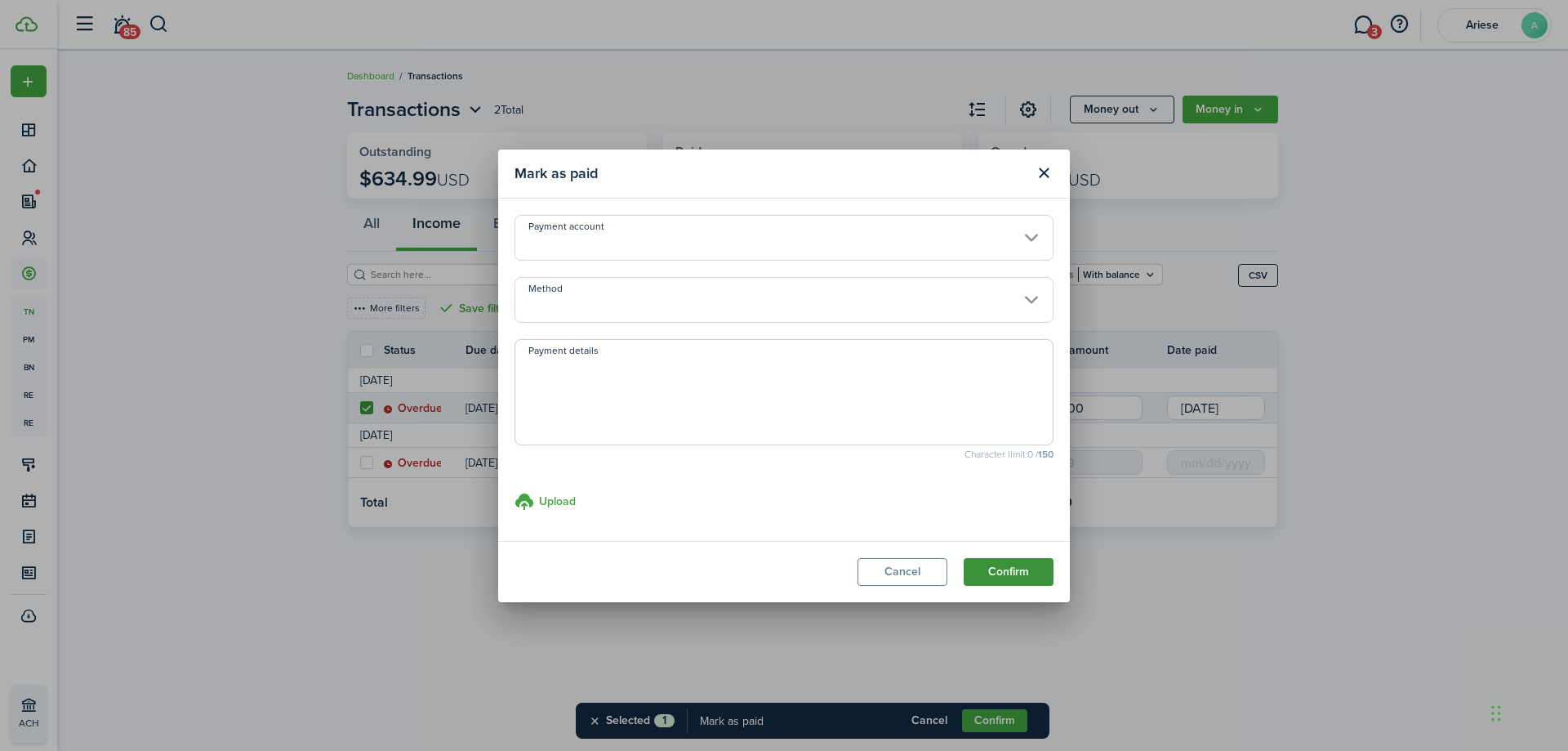
click at [998, 572] on button "Confirm" at bounding box center [1008, 572] width 90 height 28
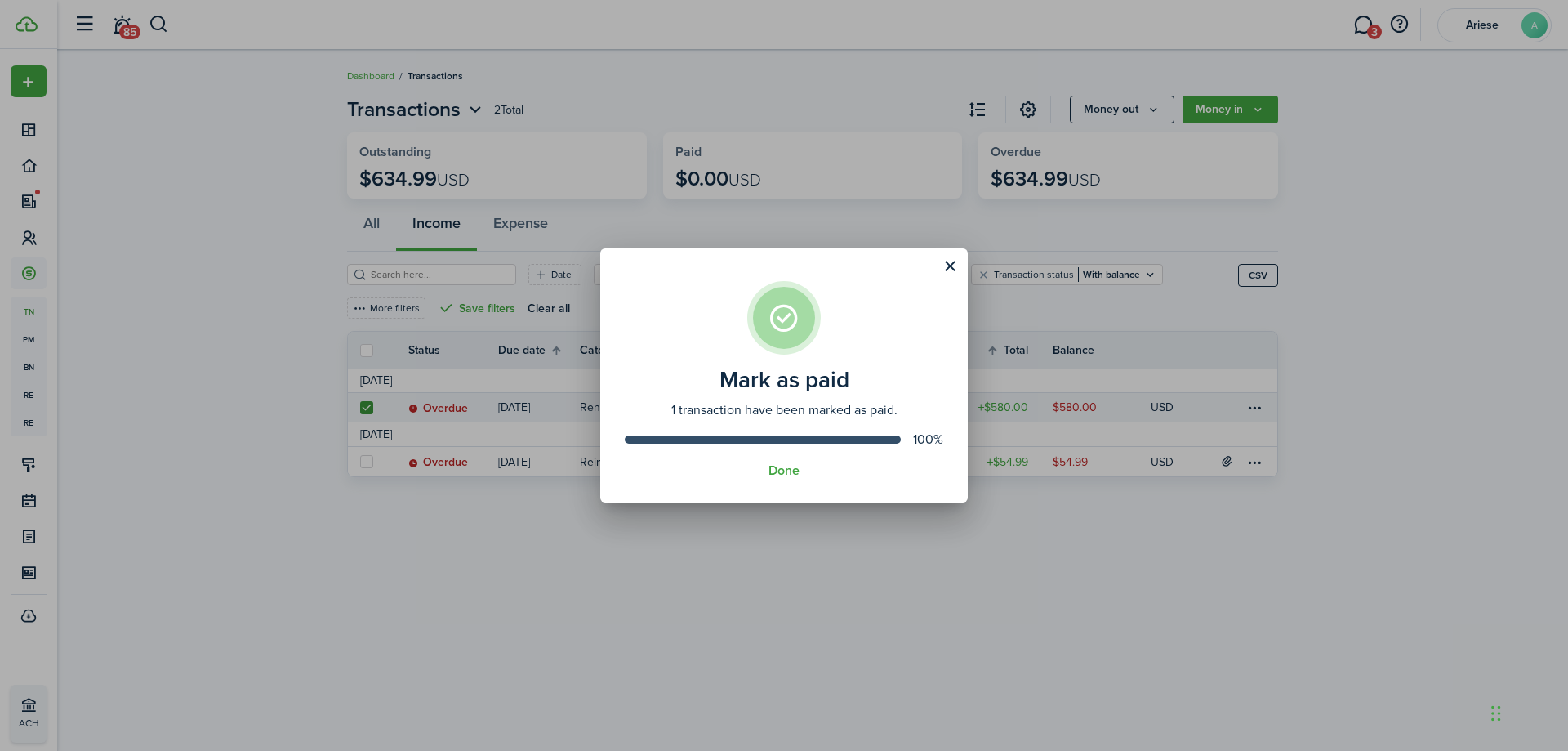
click at [792, 481] on assembled-view "Mark as paid 1 transaction have been marked as paid. 100% Done" at bounding box center [784, 376] width 368 height 255
click at [789, 471] on button "Done" at bounding box center [784, 470] width 31 height 15
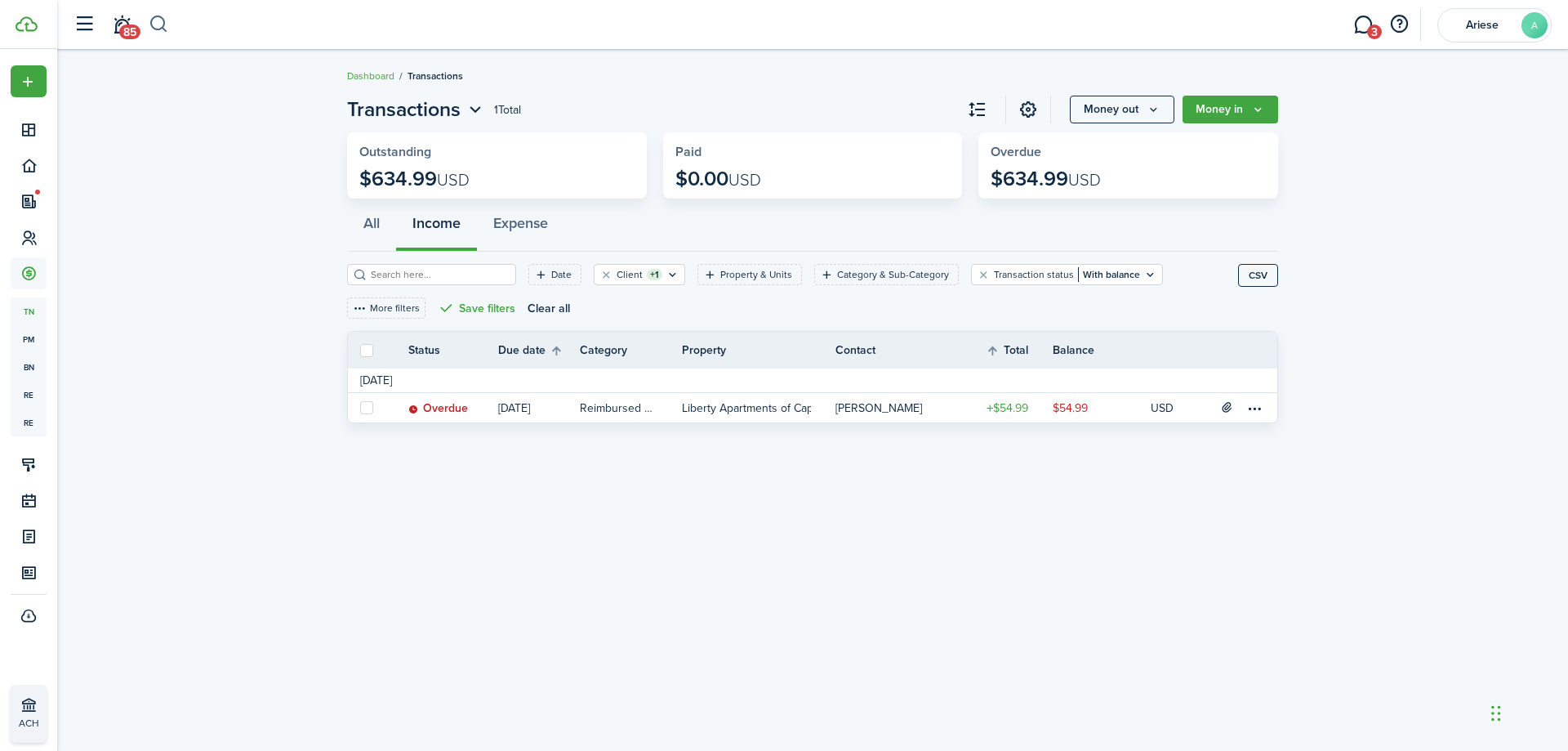
click at [156, 32] on button "button" at bounding box center [158, 25] width 21 height 28
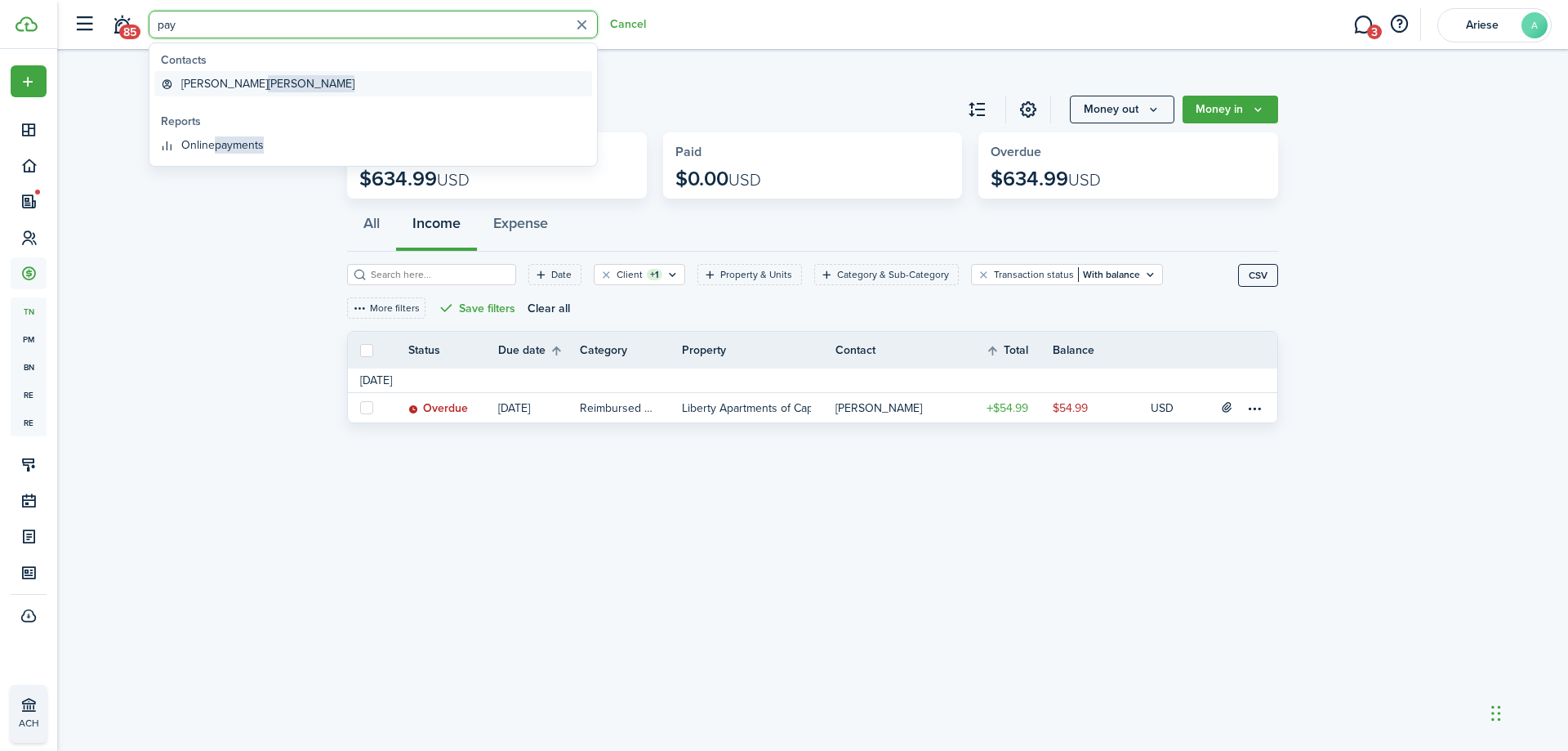
type input "pay"
click at [268, 89] on span "[PERSON_NAME]" at bounding box center [311, 83] width 87 height 17
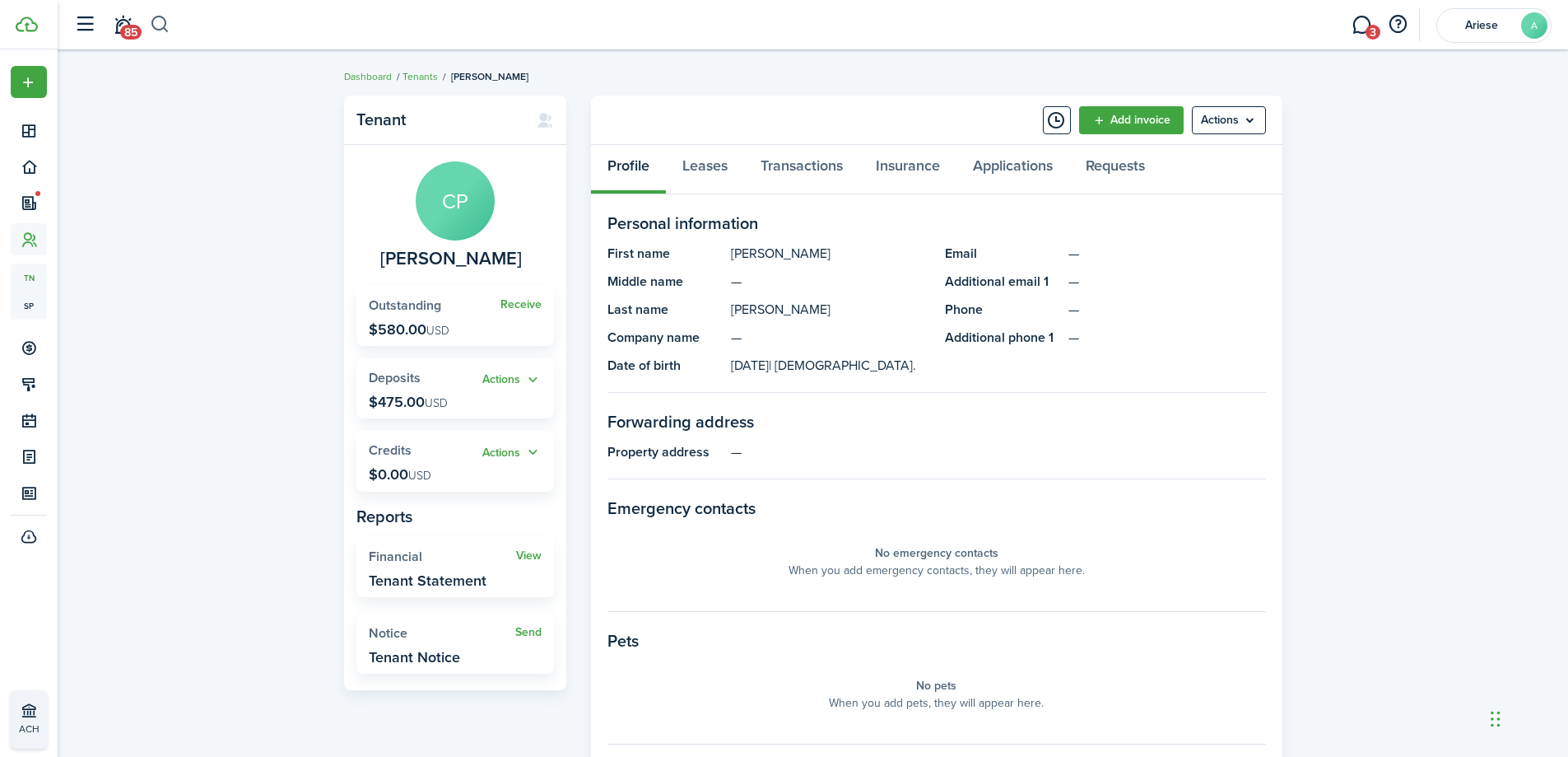
click at [159, 24] on button "button" at bounding box center [159, 25] width 21 height 28
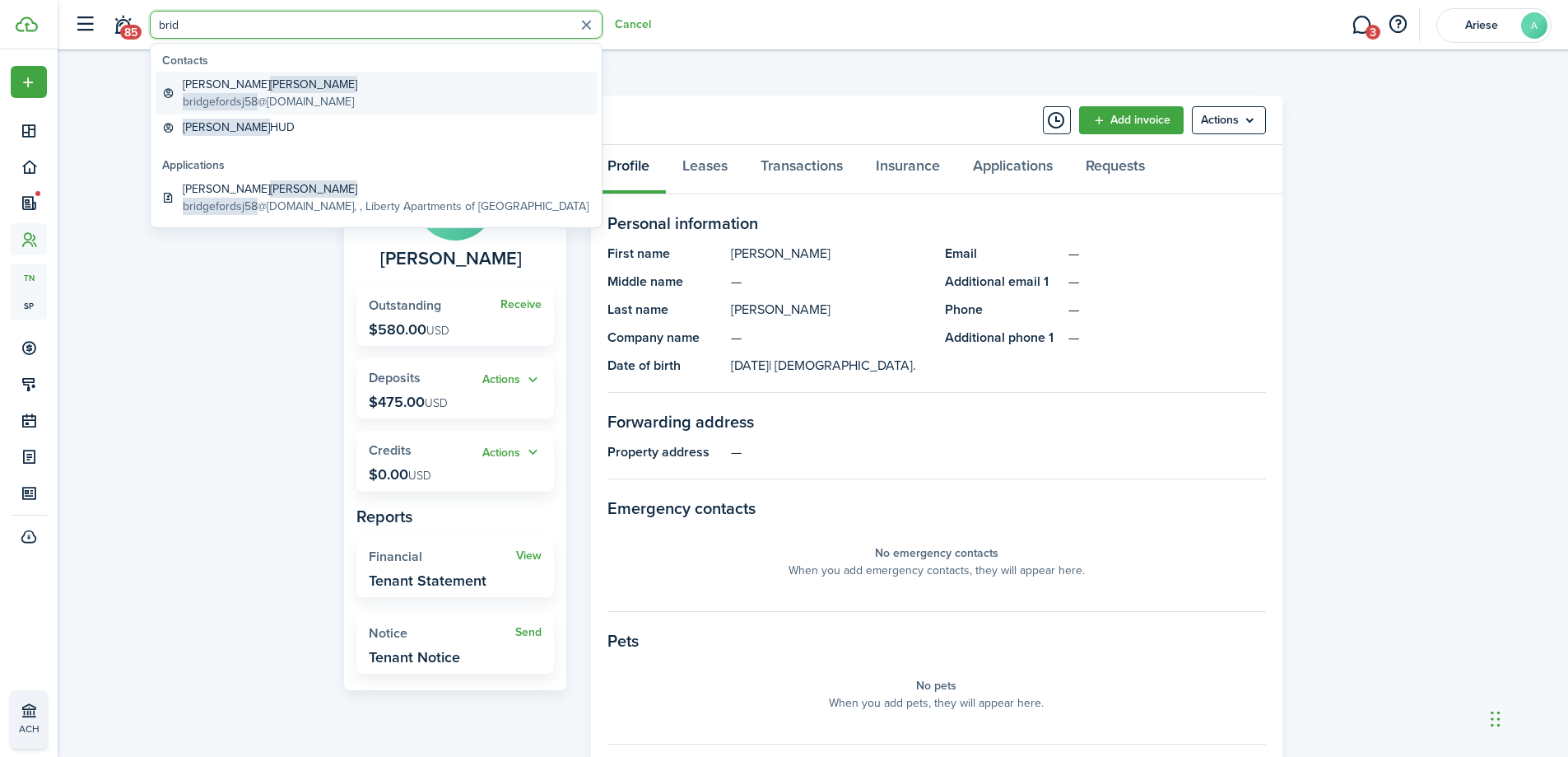
type input "brid"
click at [270, 86] on span "[PERSON_NAME]" at bounding box center [314, 84] width 88 height 17
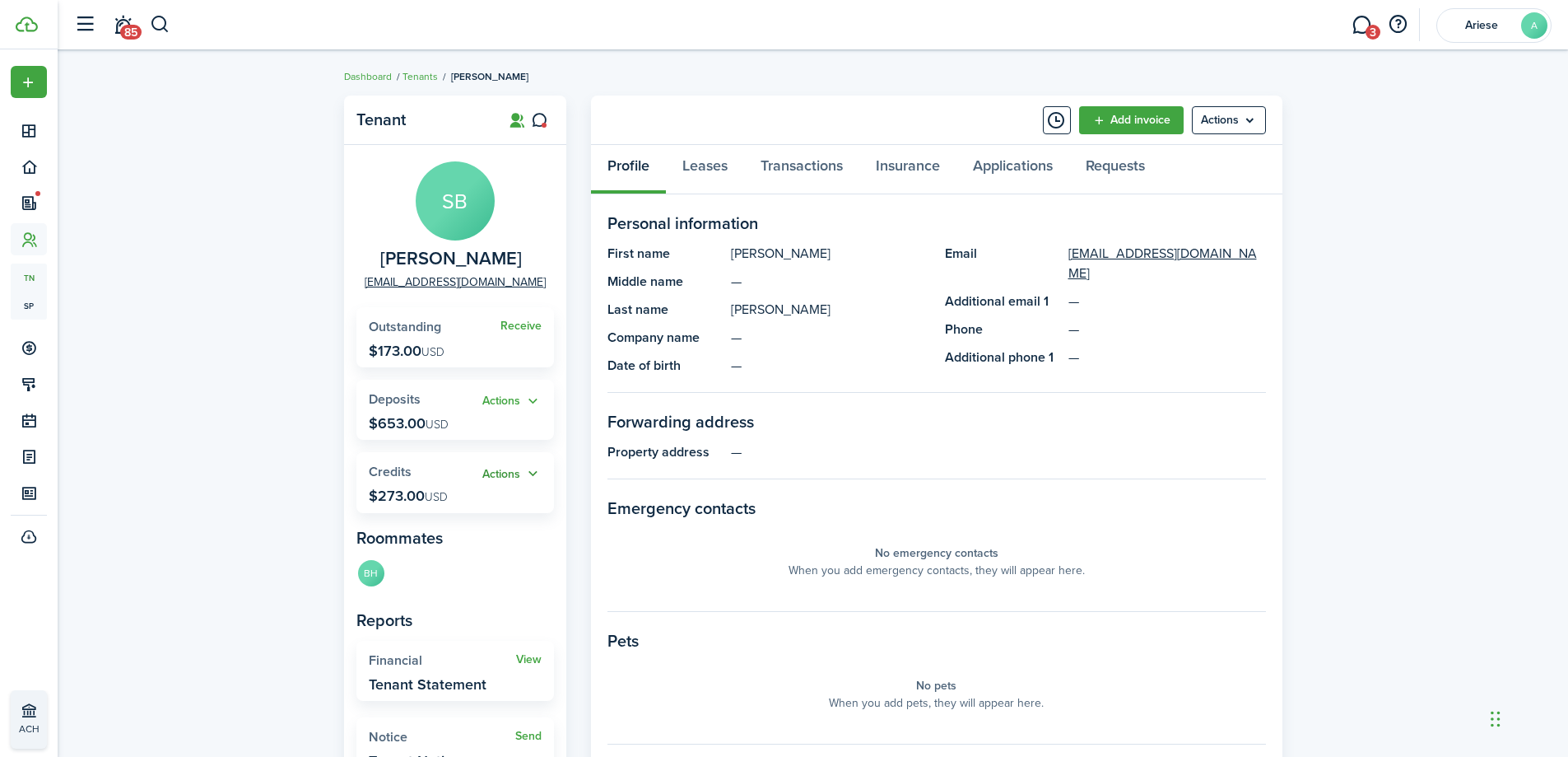
click at [492, 472] on button "Actions" at bounding box center [512, 473] width 60 height 19
click at [446, 533] on link "Apply" at bounding box center [469, 534] width 144 height 28
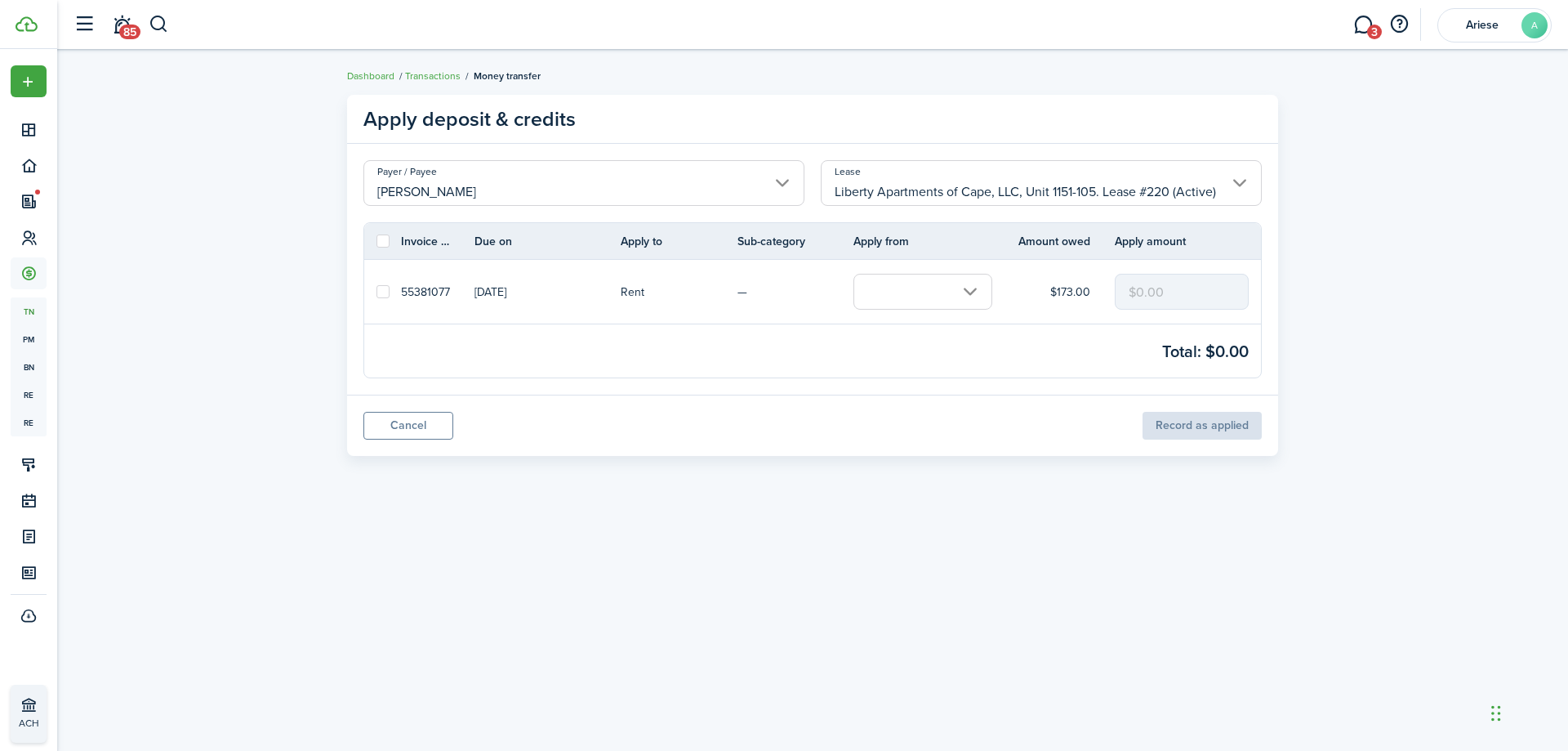
click at [380, 294] on label at bounding box center [382, 291] width 13 height 13
click at [376, 292] on input "checkbox" at bounding box center [375, 292] width 1 height 1
checkbox input "true"
click at [892, 299] on input "text" at bounding box center [923, 292] width 139 height 36
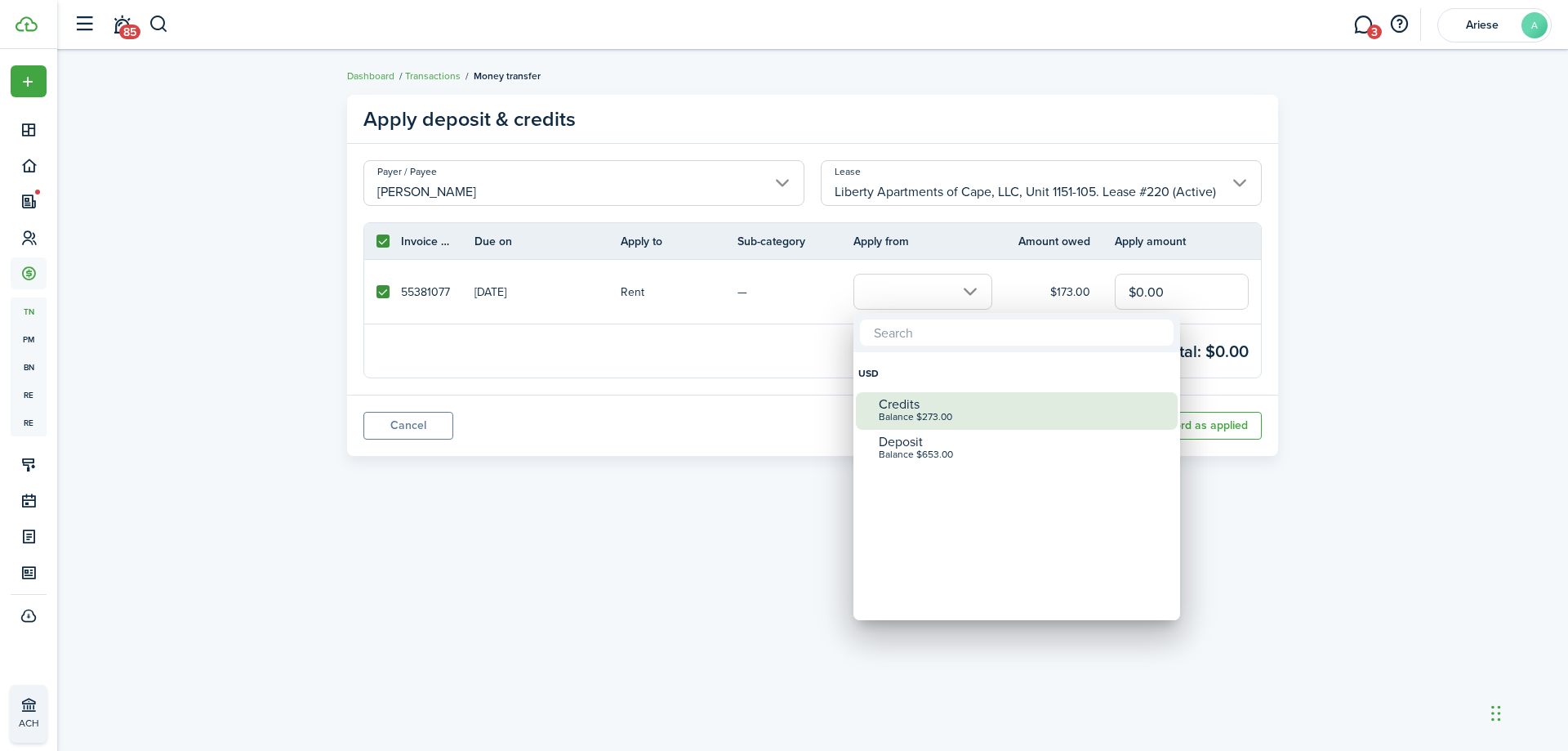
click at [945, 412] on div "Balance $273.00" at bounding box center [1023, 418] width 289 height 12
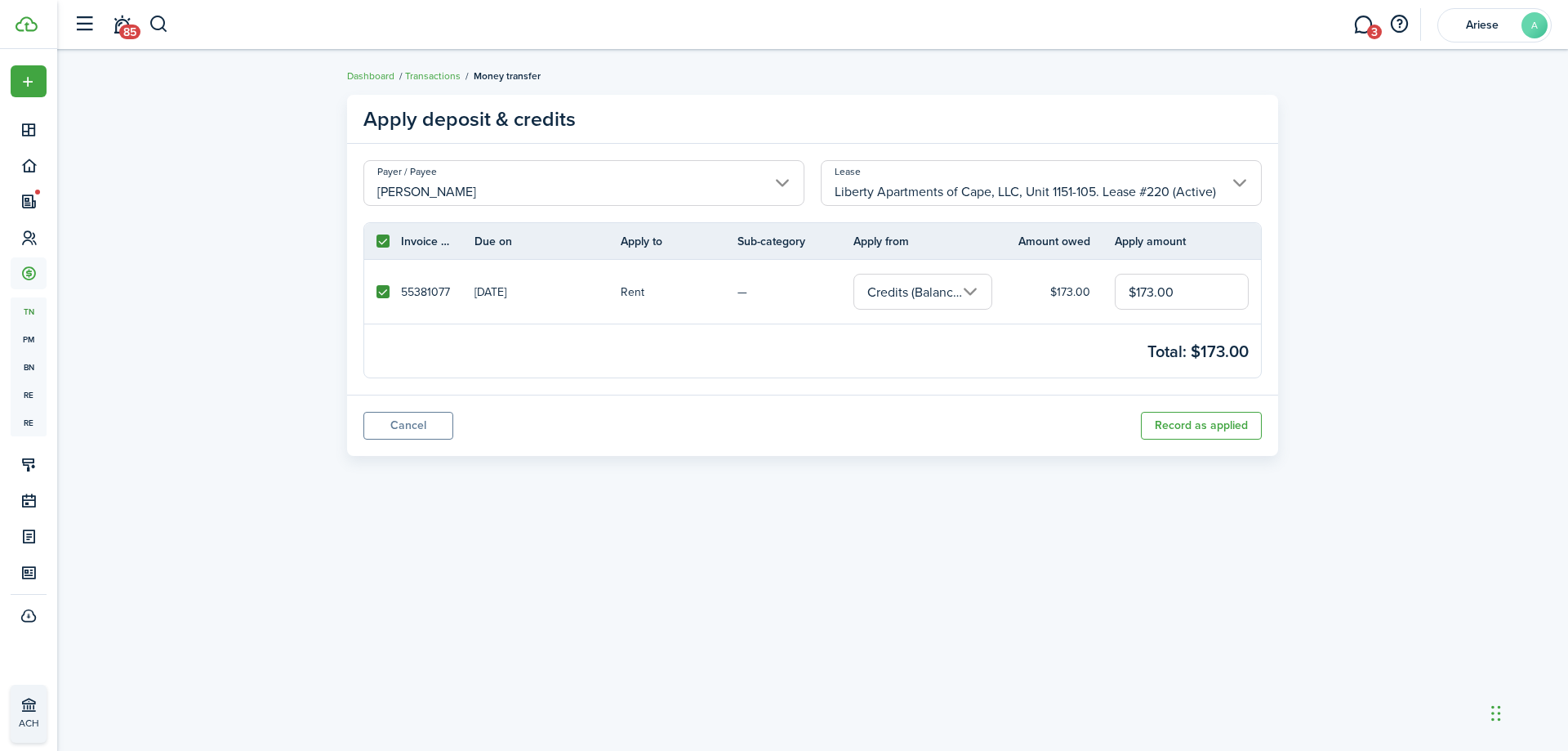
click at [921, 293] on input "Credits (Balance $273.00)" at bounding box center [923, 292] width 139 height 36
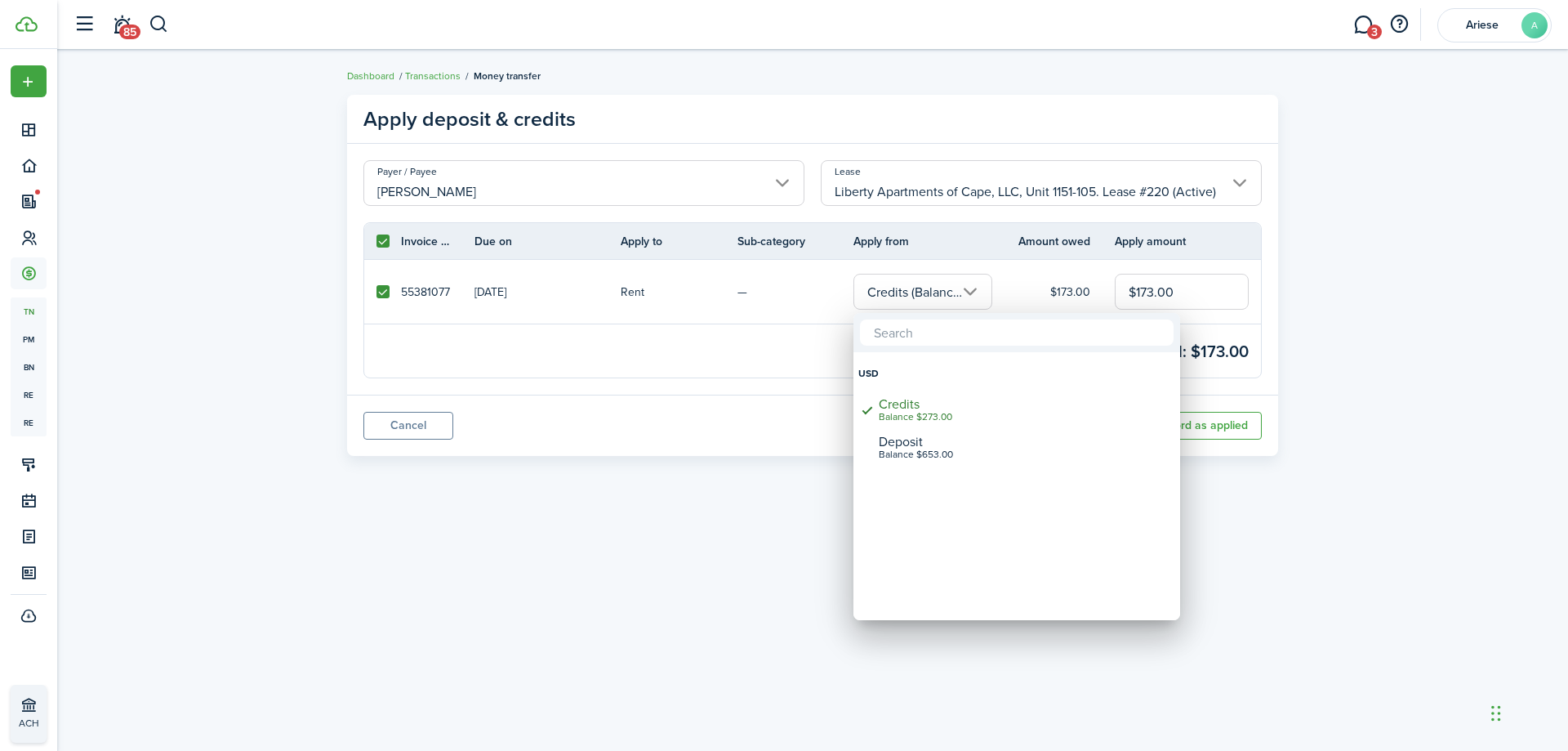
click at [1182, 290] on div at bounding box center [784, 376] width 1829 height 1012
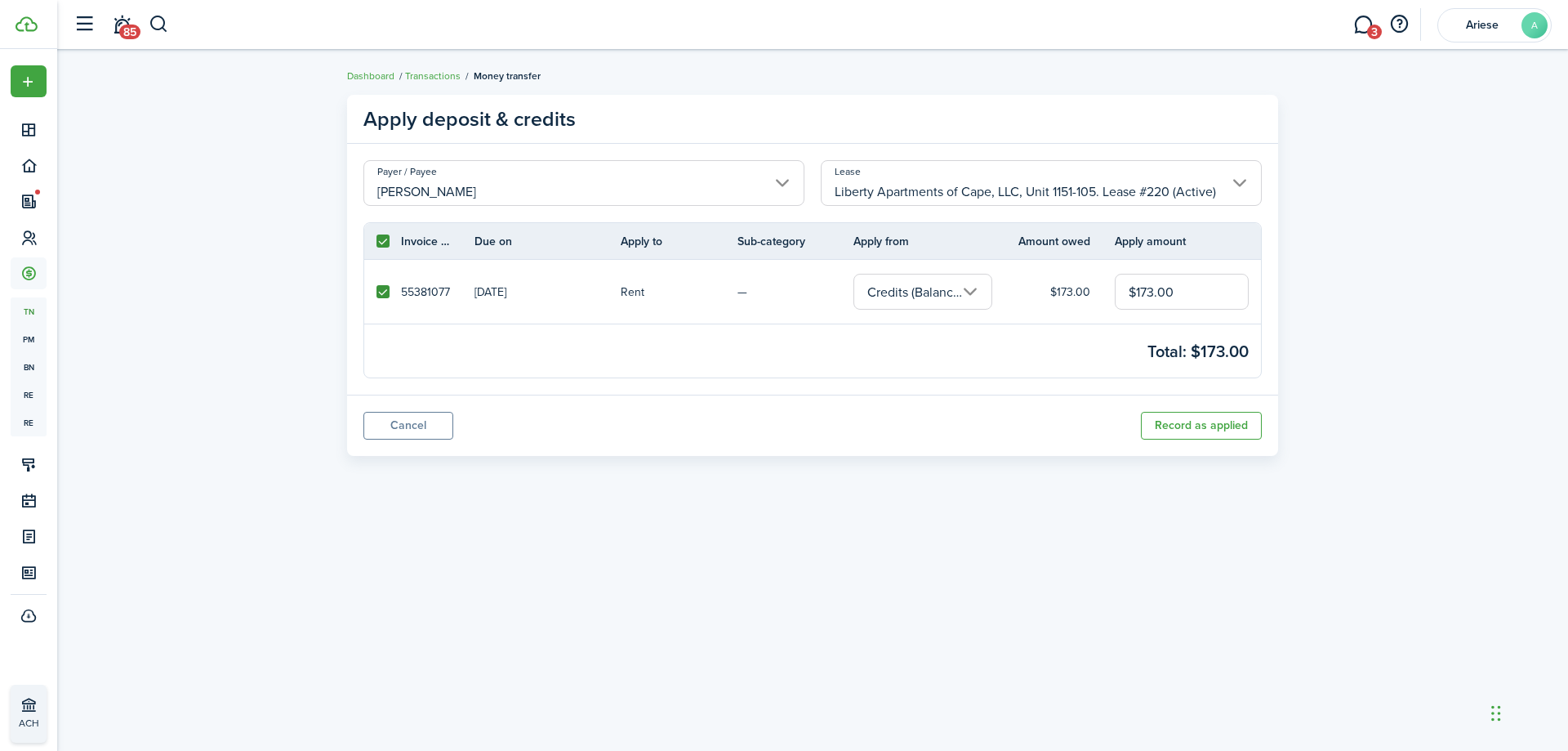
drag, startPoint x: 1182, startPoint y: 290, endPoint x: 1069, endPoint y: 294, distance: 113.1
click at [1069, 294] on tr "55381077 [DATE] Rent — Credits (Balance $273.00) $173.00 $173.00" at bounding box center [813, 292] width 897 height 63
type input "$173.00"
click at [1204, 430] on button "Record as applied" at bounding box center [1201, 426] width 121 height 28
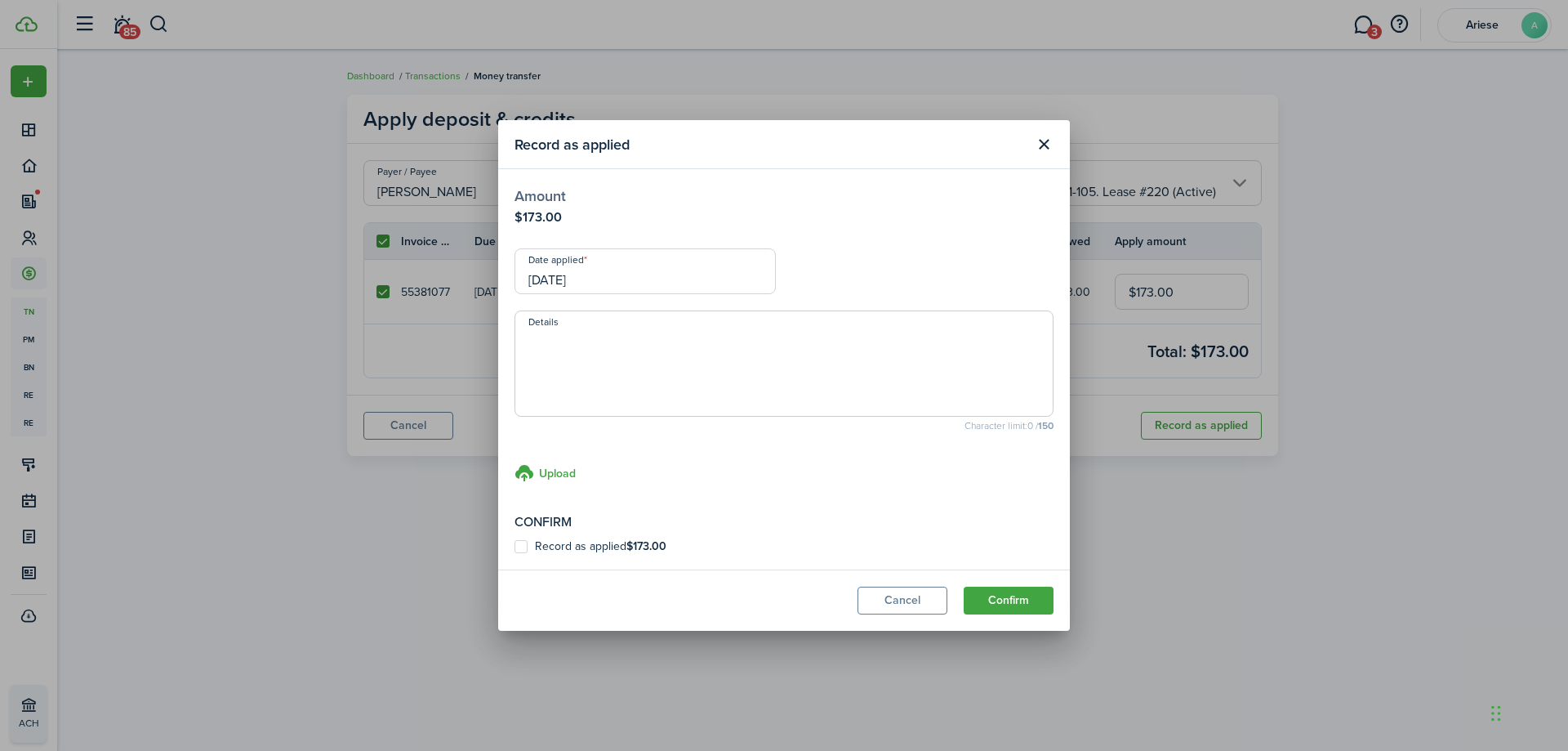
click at [595, 544] on label "Record as applied $173.00" at bounding box center [591, 545] width 152 height 13
click at [515, 546] on input "Record as applied $173.00" at bounding box center [514, 546] width 1 height 1
checkbox input "true"
click at [1019, 611] on button "Confirm" at bounding box center [1008, 600] width 90 height 28
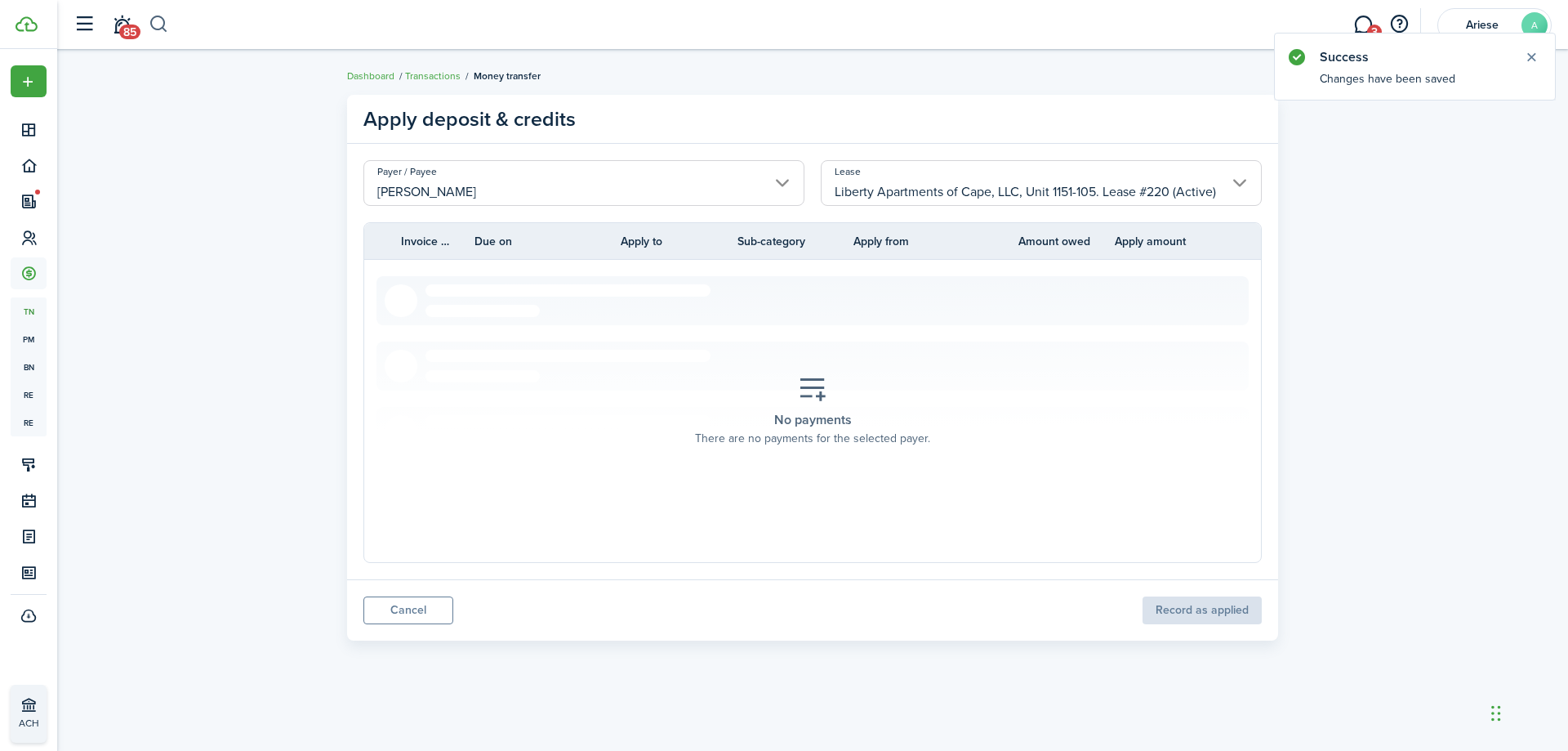
click at [158, 24] on button "button" at bounding box center [158, 25] width 21 height 28
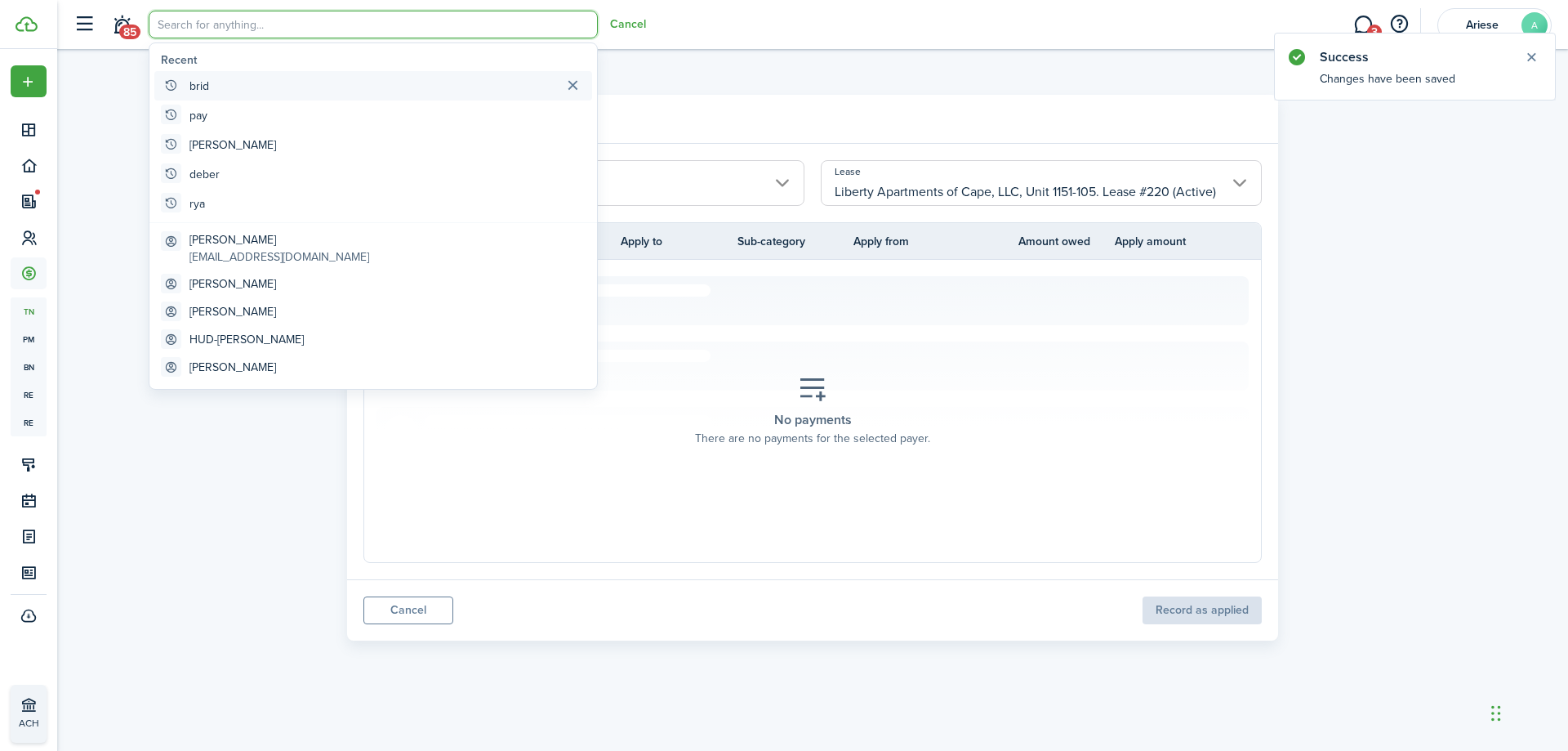
click at [183, 87] on global-search-item "brid" at bounding box center [372, 86] width 438 height 30
type input "brid"
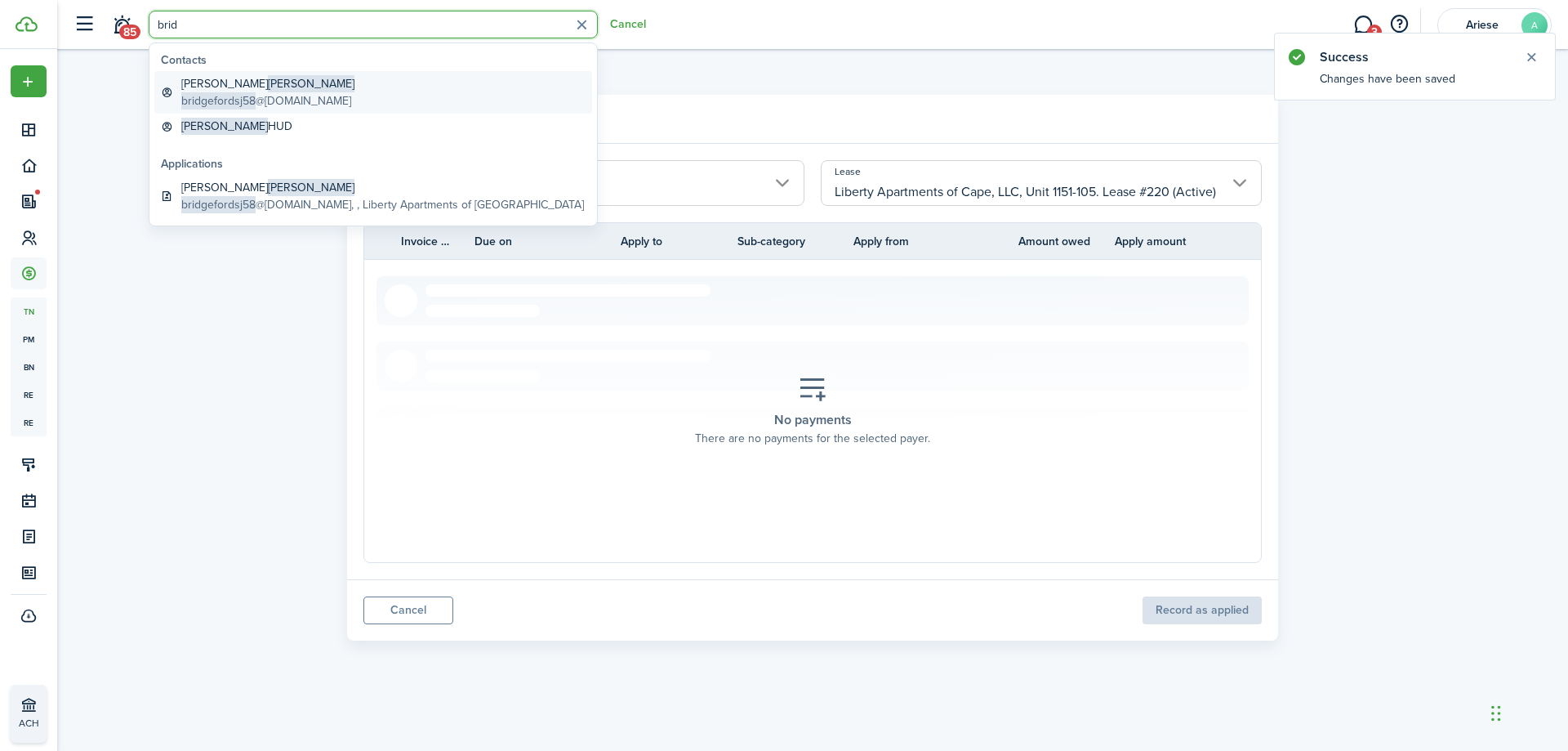
click at [265, 100] on global-search-item-description "bridgefordsj58 @[DOMAIN_NAME]" at bounding box center [267, 100] width 173 height 17
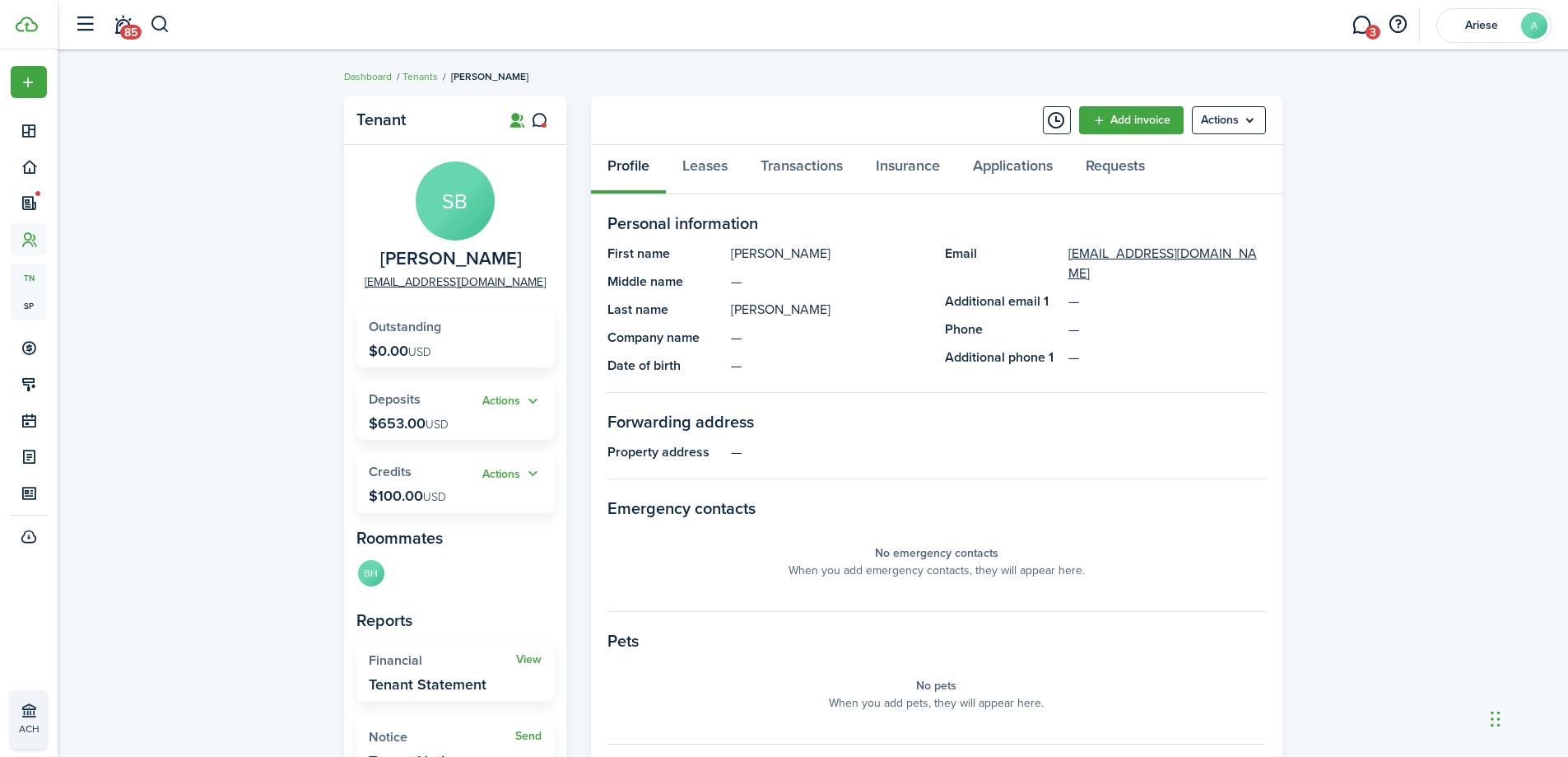
click at [142, 30] on header-control-items "85" at bounding box center [117, 25] width 105 height 42
click at [161, 27] on button "button" at bounding box center [159, 25] width 21 height 28
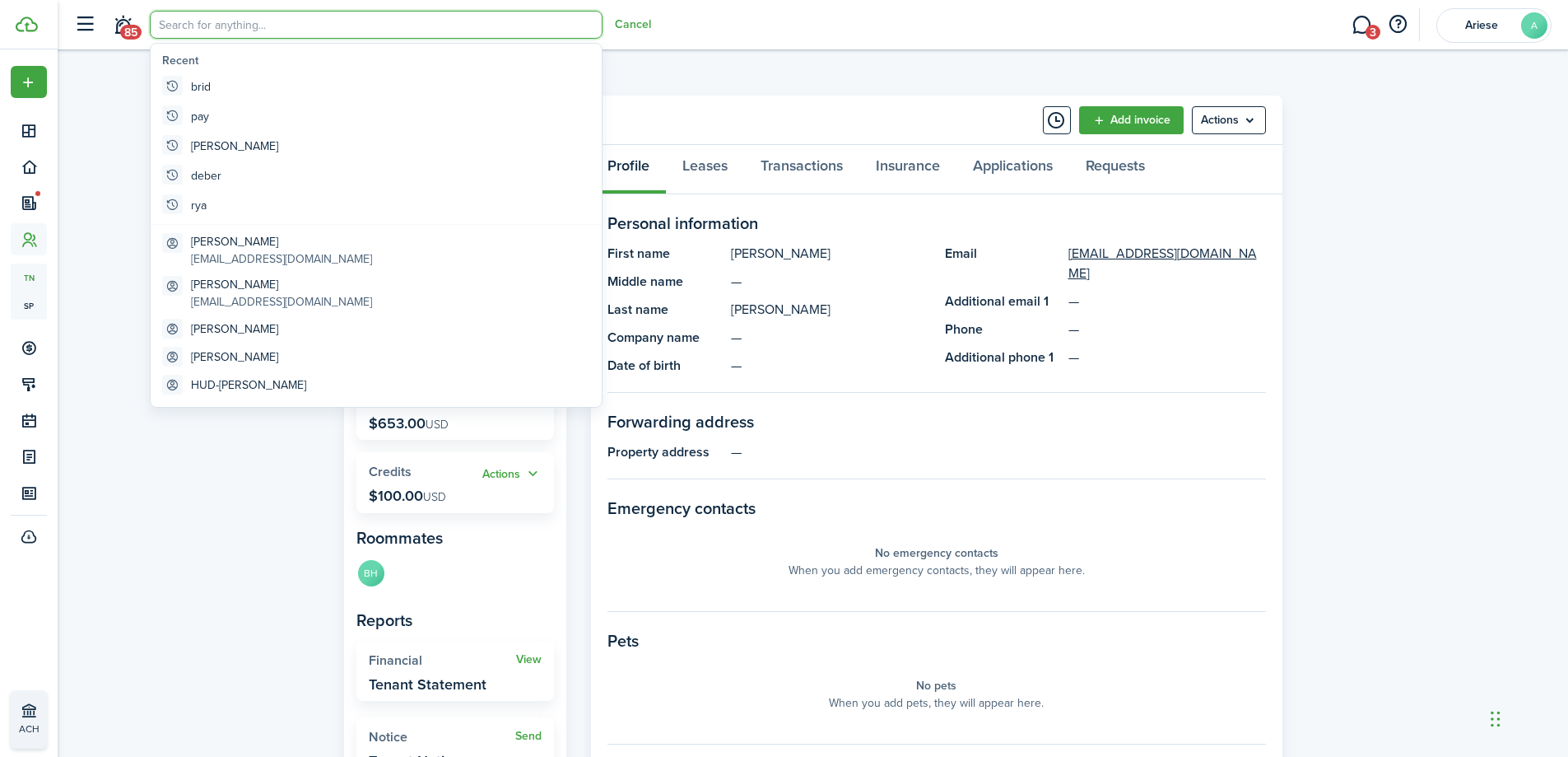
click at [192, 85] on global-search-item-title "brid" at bounding box center [201, 87] width 20 height 17
type input "brid"
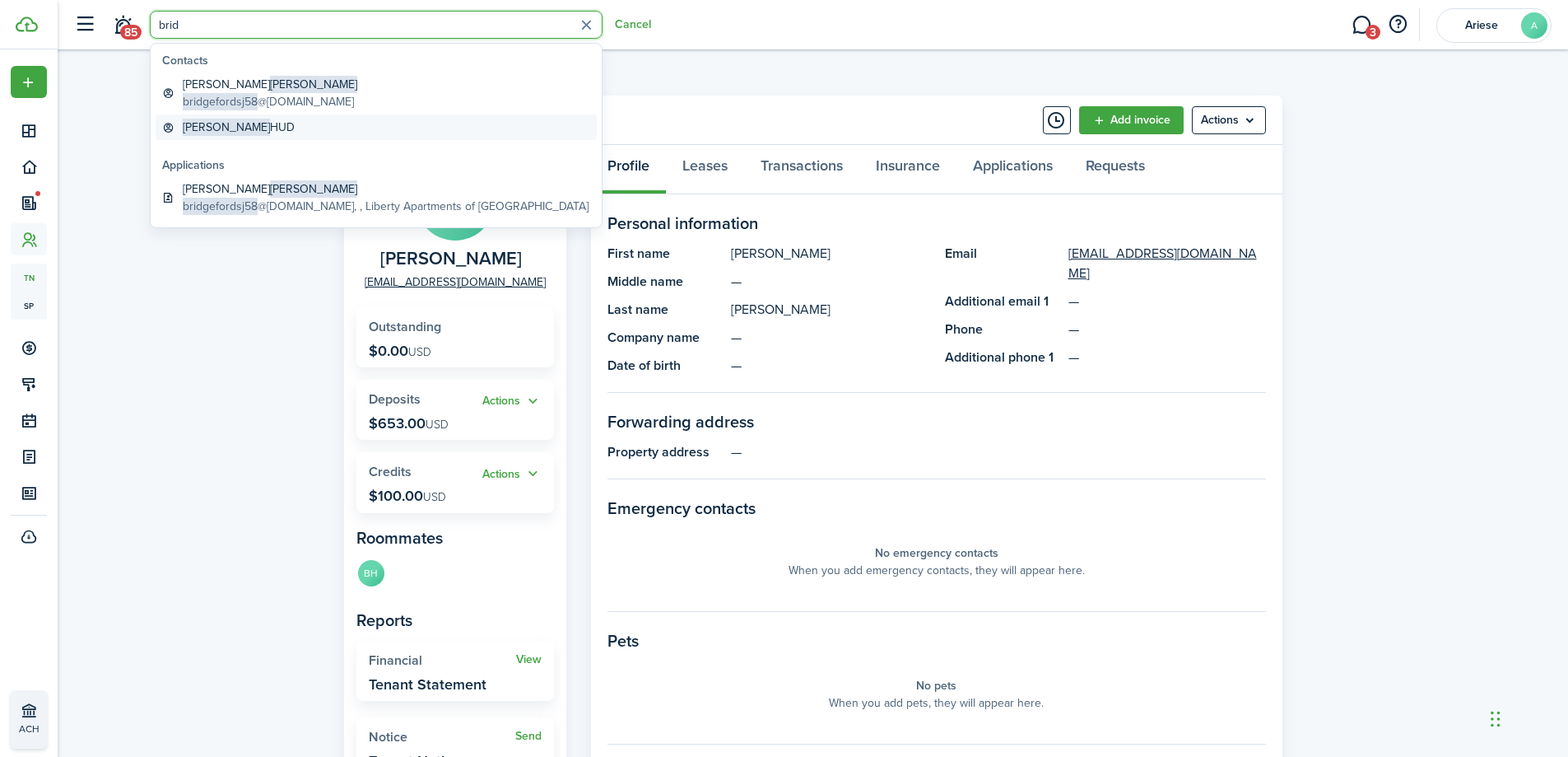
click at [228, 130] on span "[PERSON_NAME]" at bounding box center [226, 126] width 88 height 17
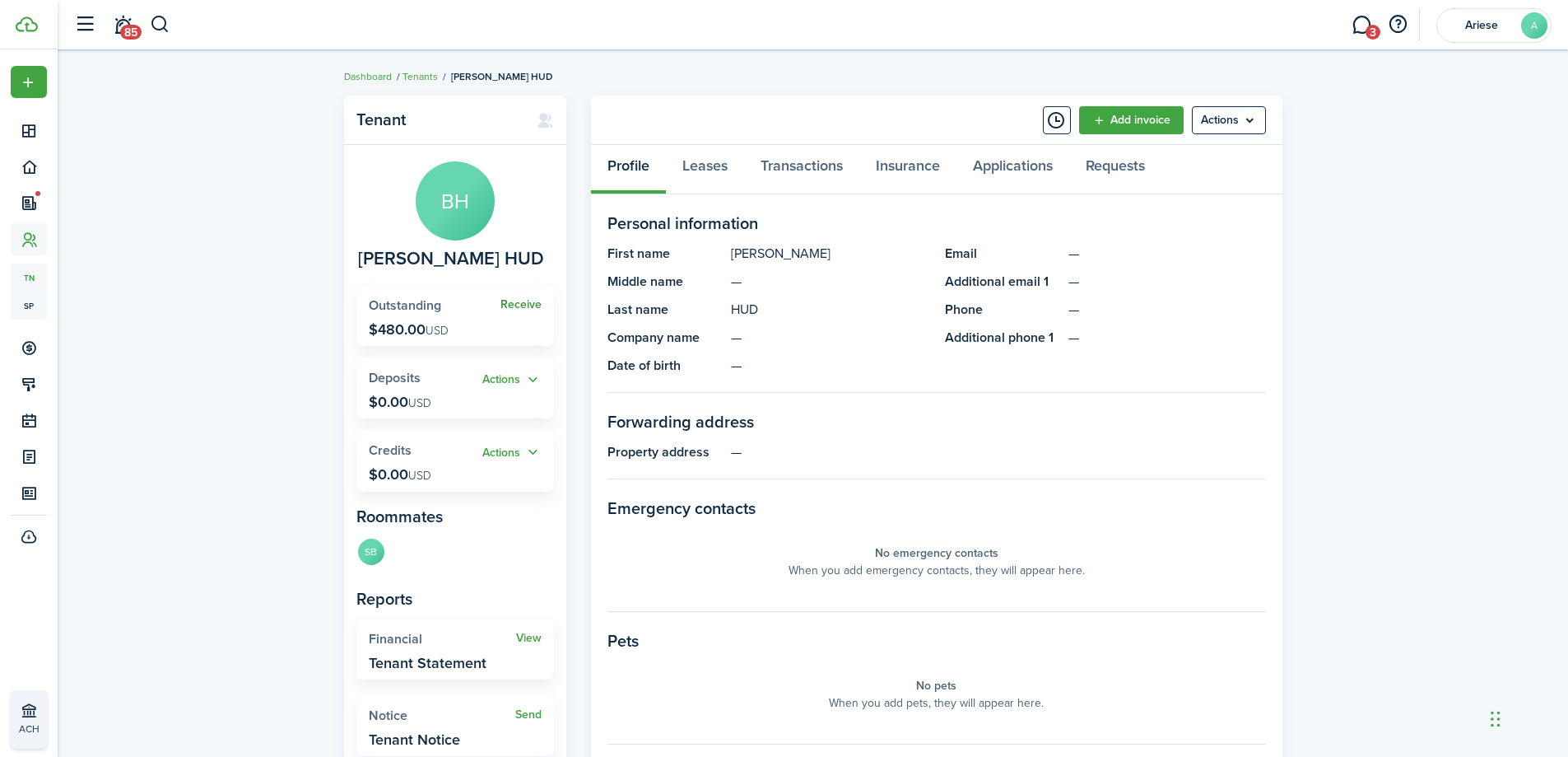
click at [530, 299] on link "Receive" at bounding box center [521, 304] width 41 height 13
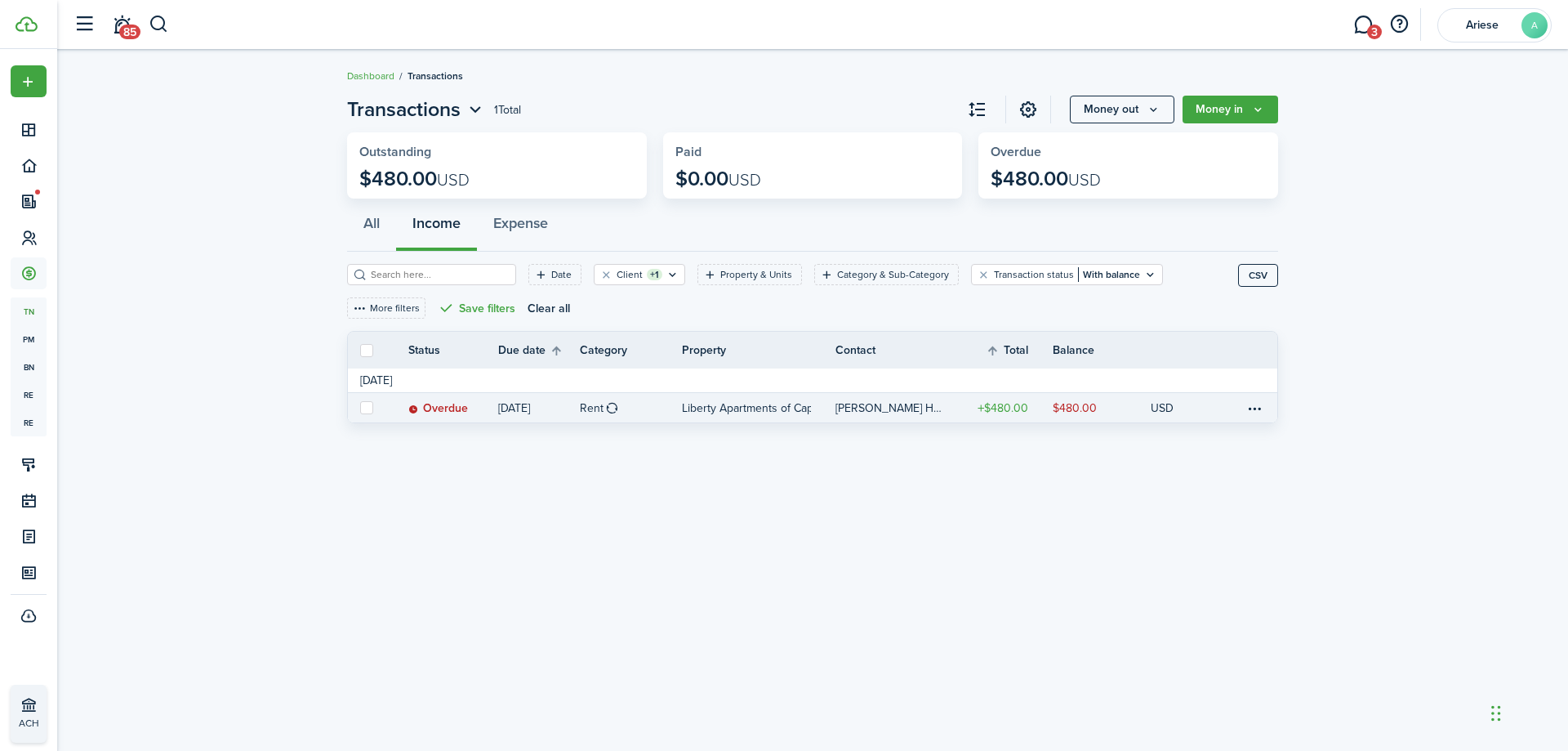
click at [363, 406] on label at bounding box center [367, 407] width 13 height 13
click at [361, 407] on input "checkbox" at bounding box center [360, 407] width 1 height 1
checkbox input "true"
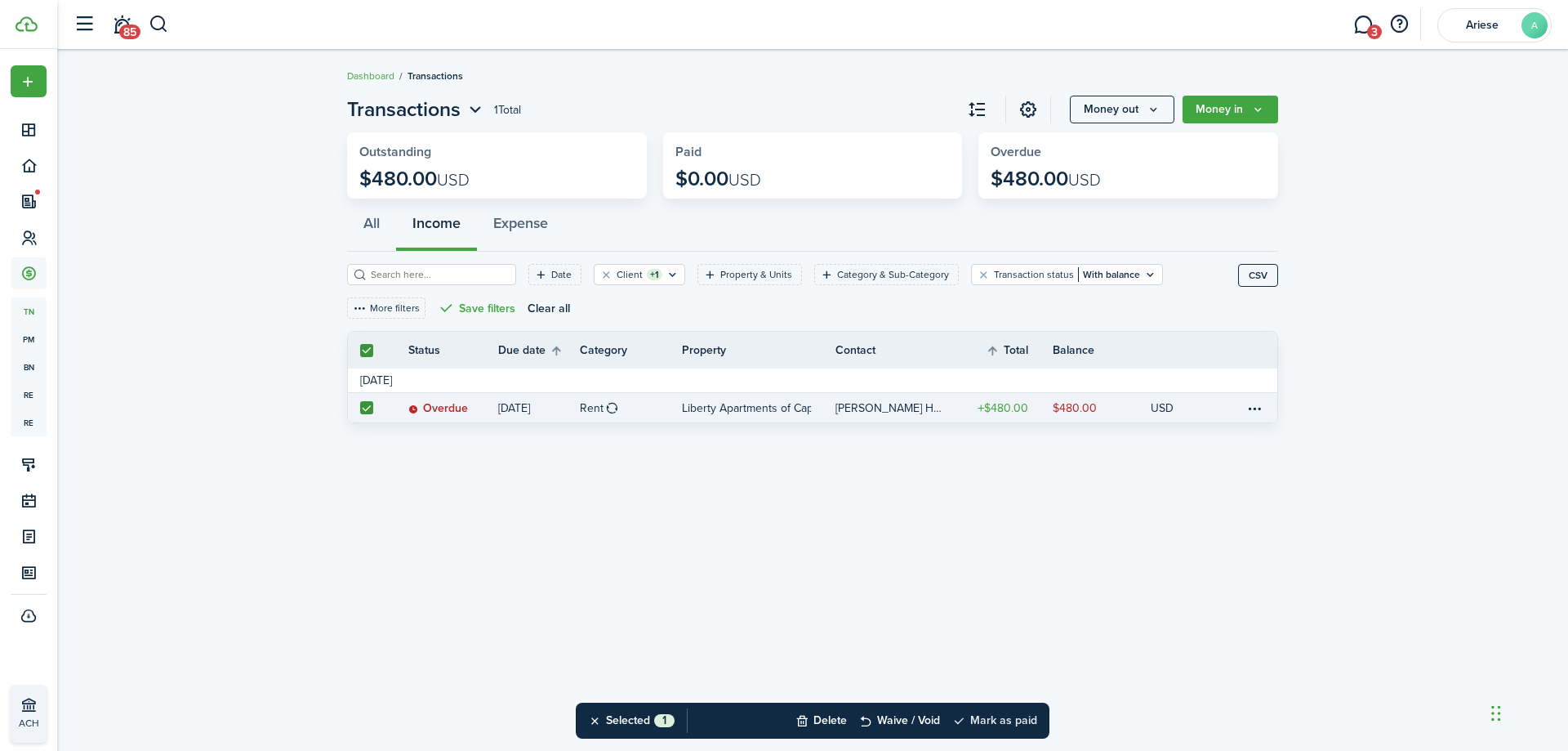
click at [1023, 722] on button "Mark as paid" at bounding box center [995, 720] width 85 height 36
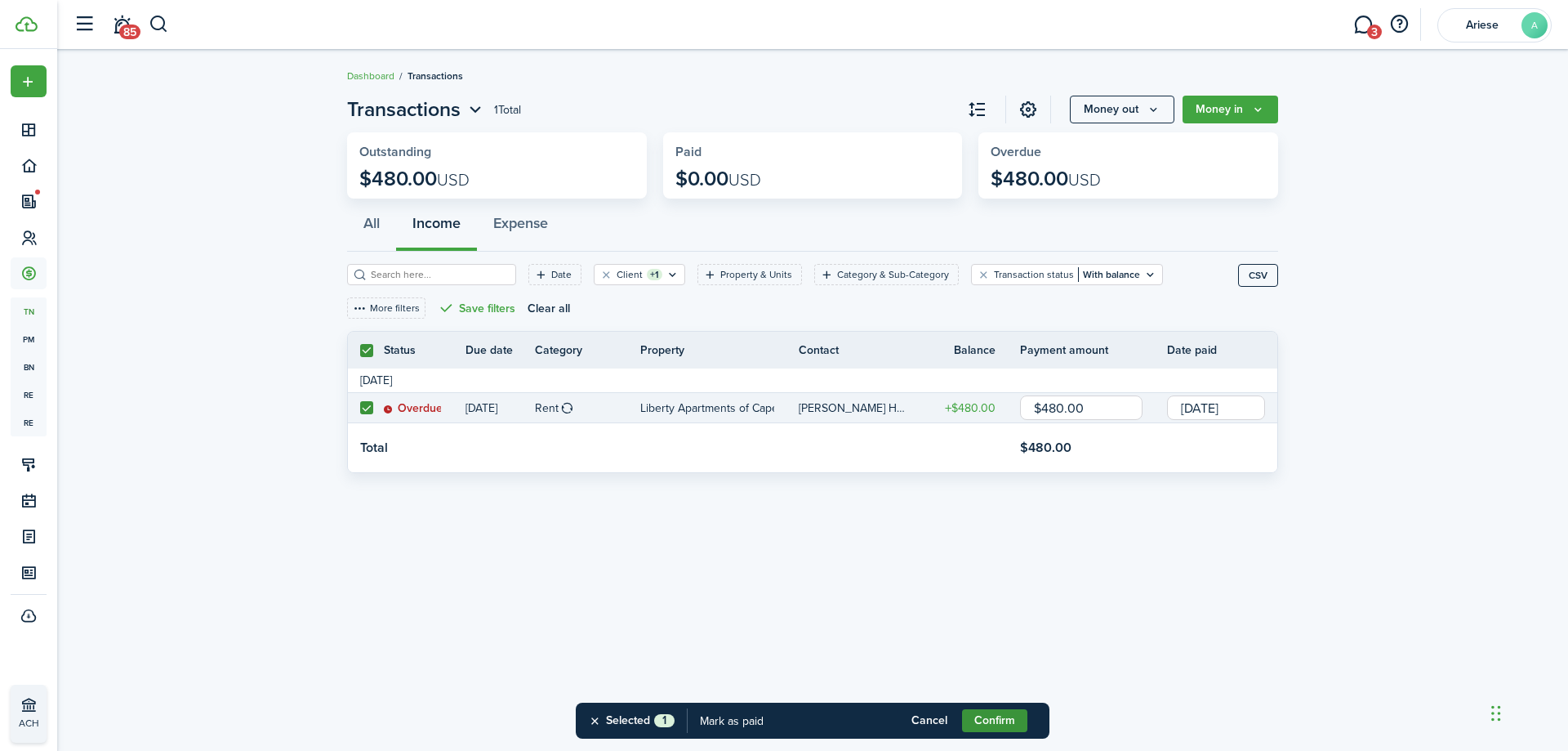
click at [996, 717] on button "Confirm" at bounding box center [995, 719] width 65 height 23
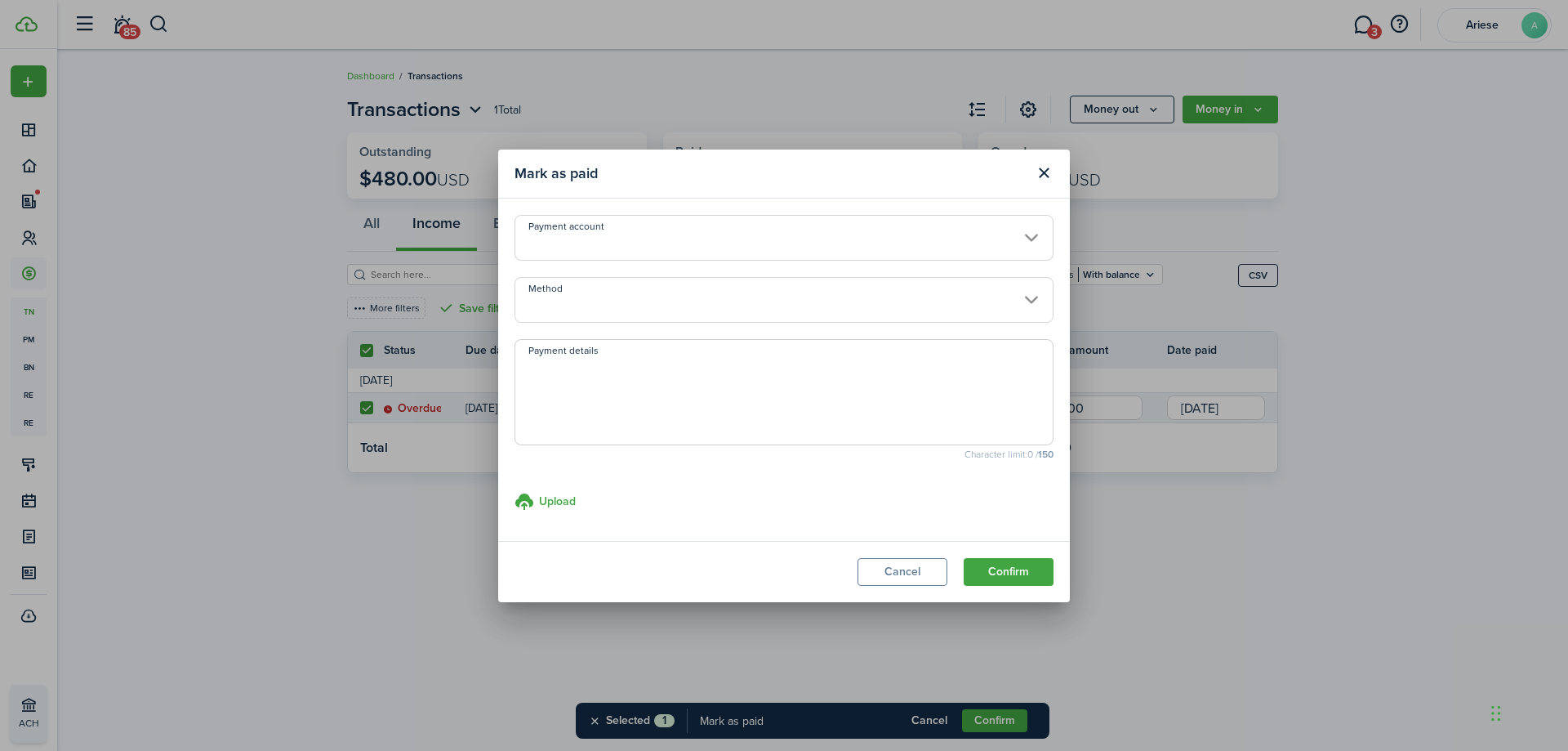
click at [1012, 550] on modal-footer "Cancel Confirm" at bounding box center [784, 571] width 572 height 61
click at [1022, 606] on div "Mark as paid Payment account Method Payment details Character limit: 0 / 150 Up…" at bounding box center [784, 376] width 1568 height 751
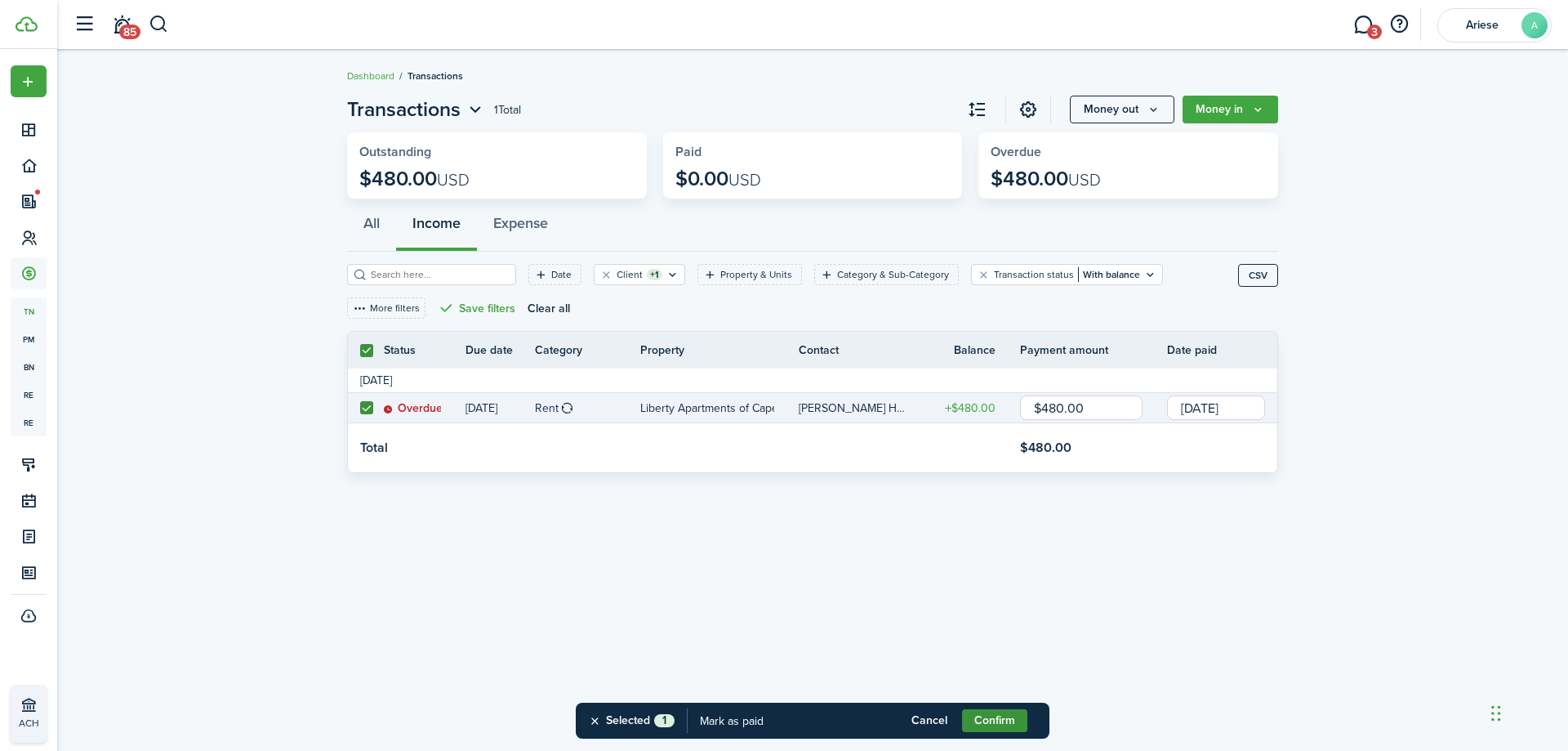
click at [992, 717] on button "Confirm" at bounding box center [995, 719] width 65 height 23
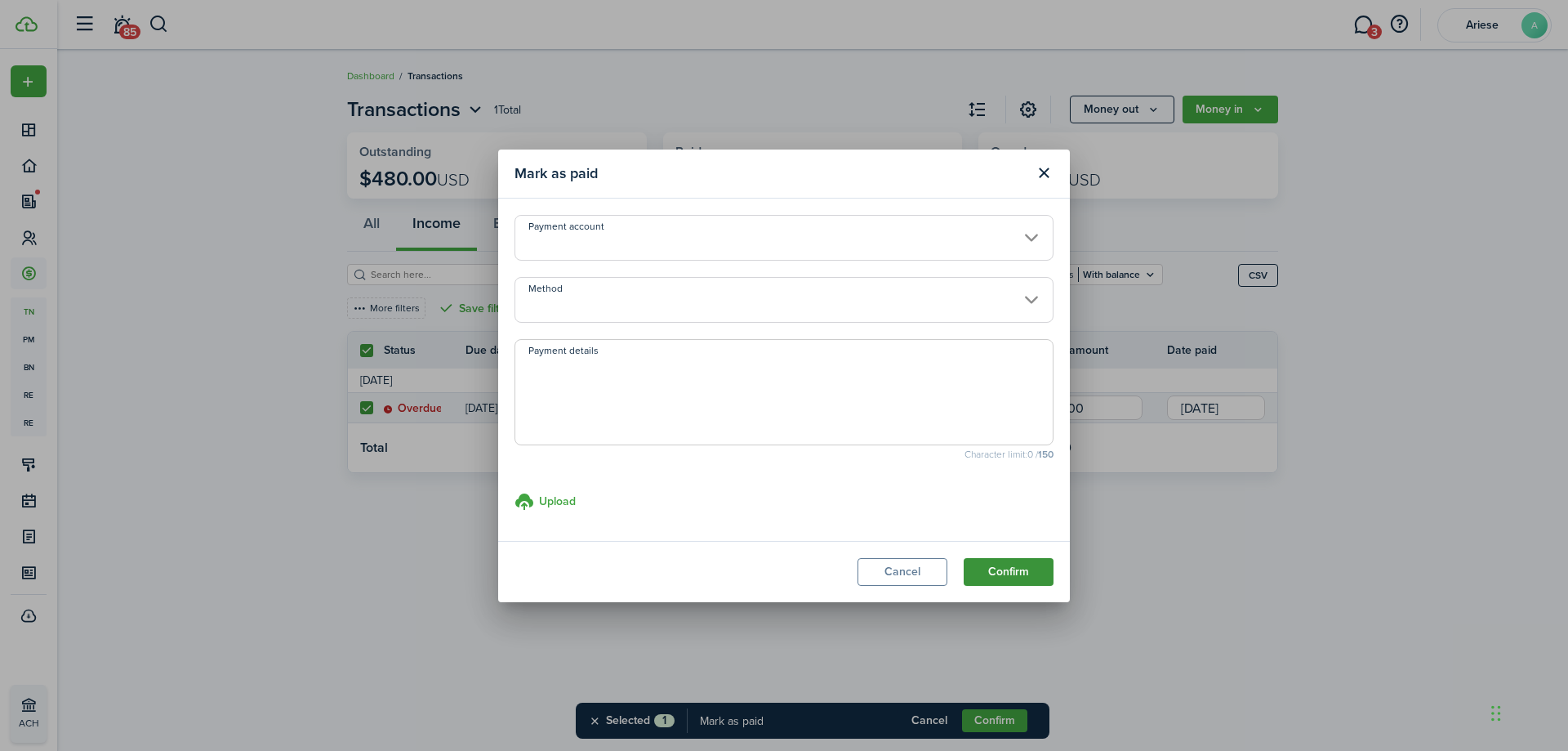
click at [1006, 567] on button "Confirm" at bounding box center [1008, 572] width 90 height 28
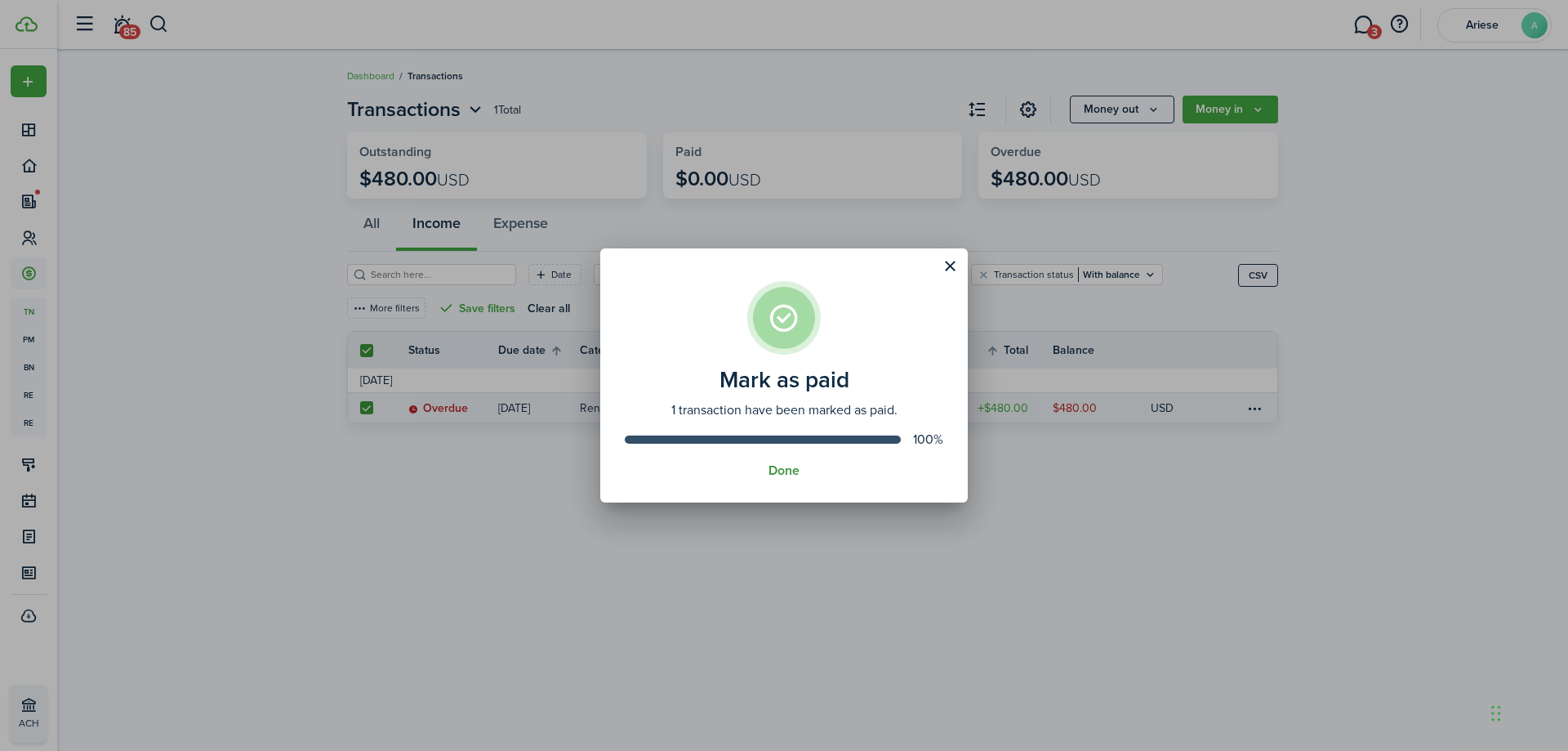
click at [782, 468] on button "Done" at bounding box center [784, 470] width 31 height 15
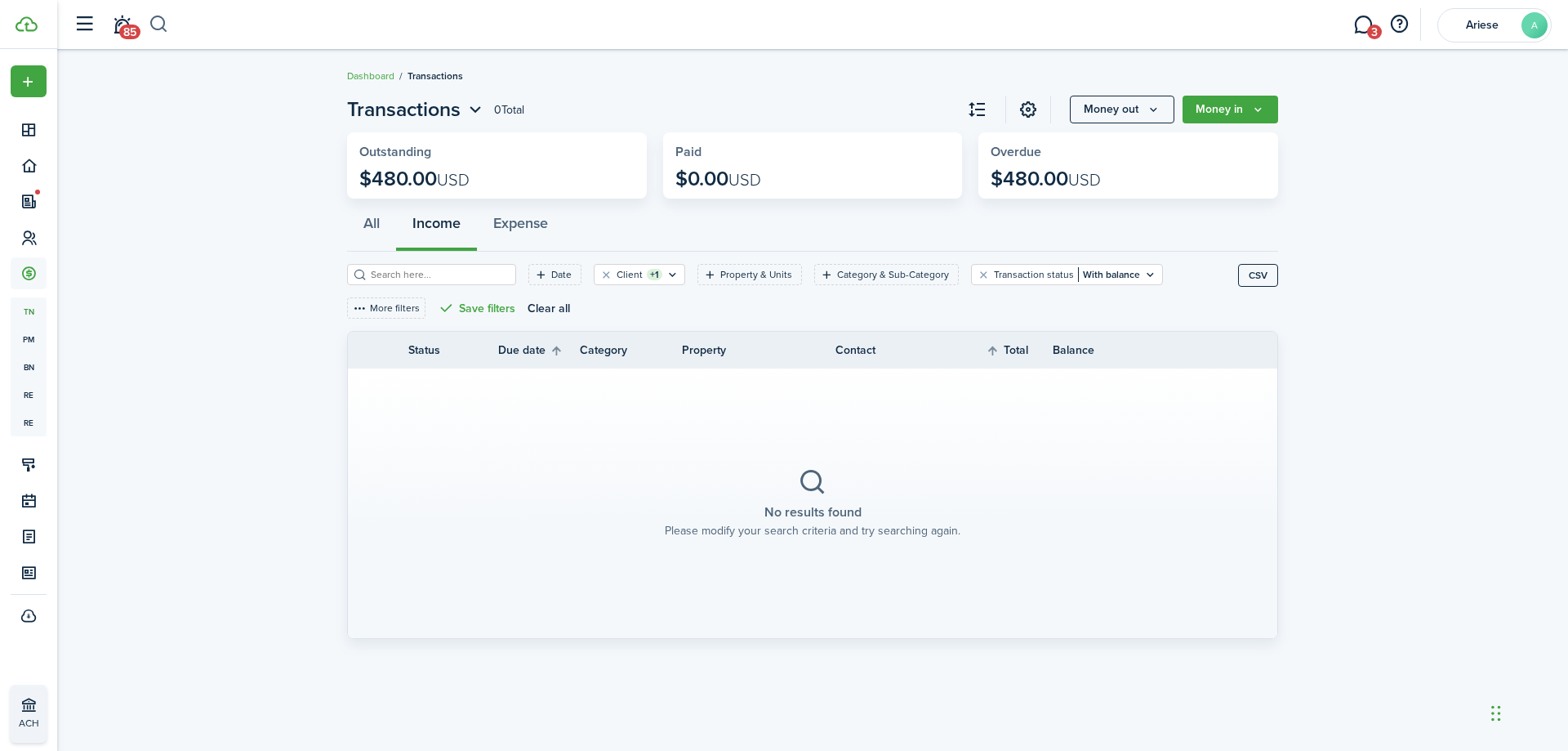
click at [162, 25] on button "button" at bounding box center [158, 25] width 21 height 28
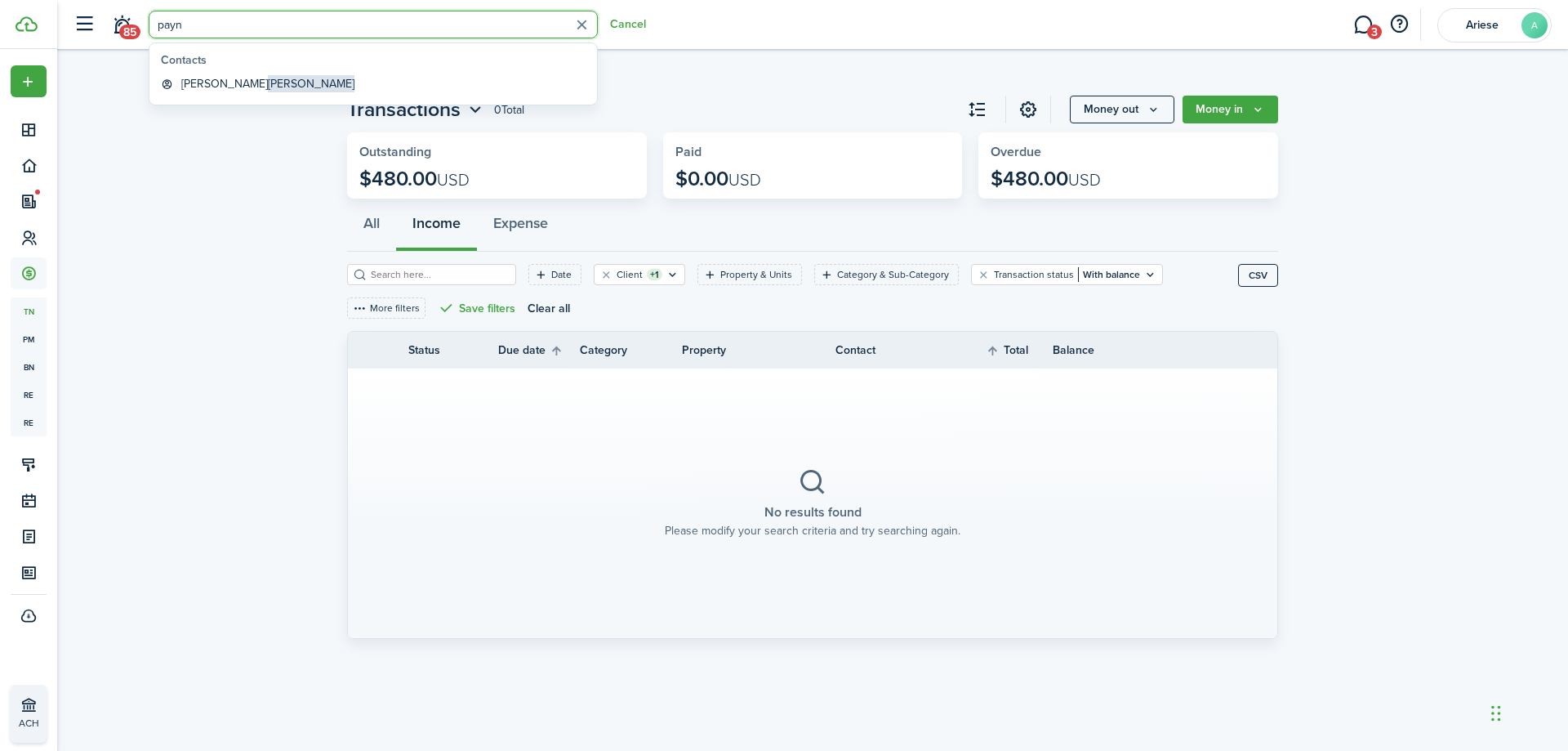
type input "payn"
click at [268, 83] on span "[PERSON_NAME]" at bounding box center [311, 83] width 87 height 17
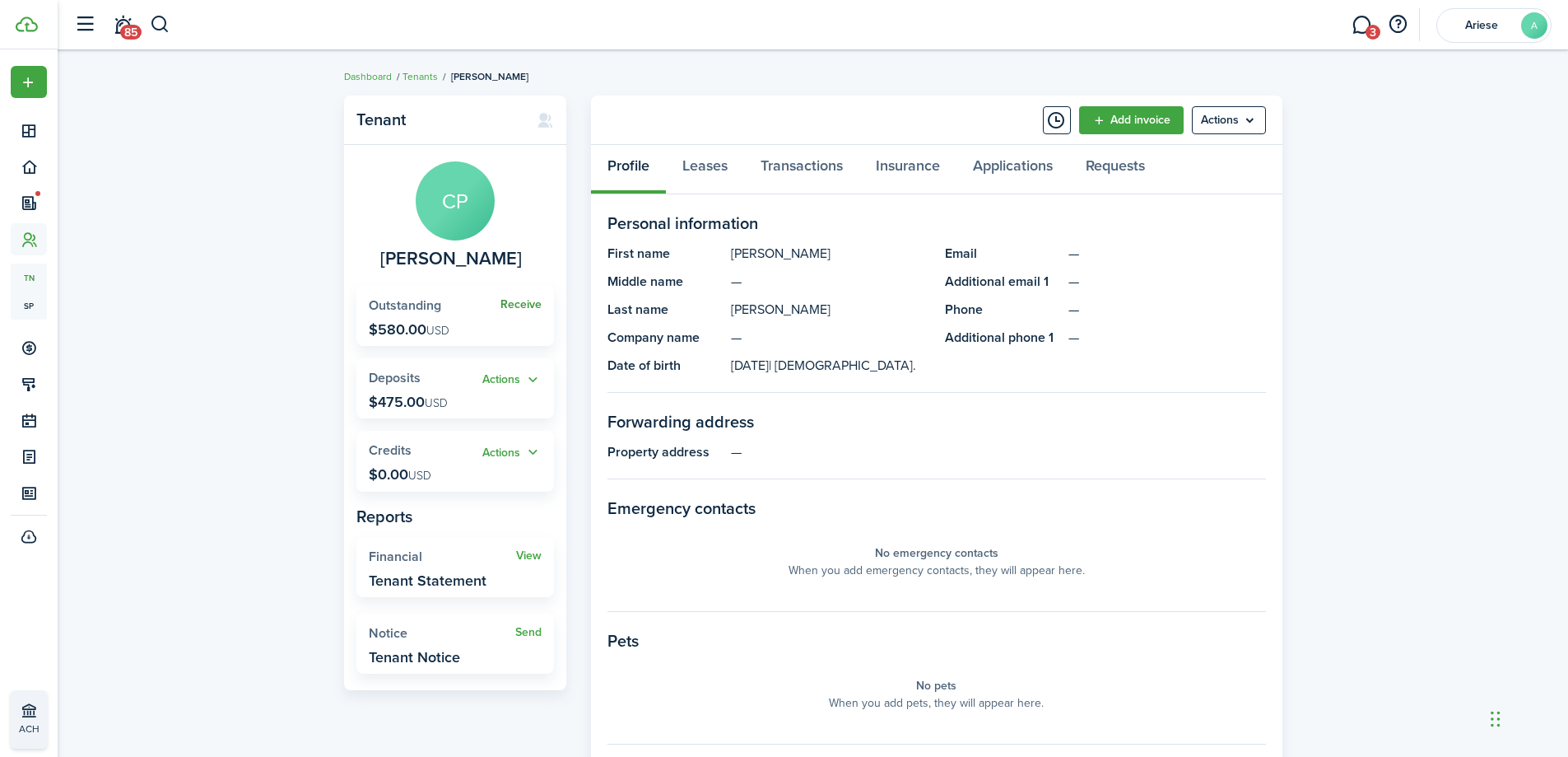
click at [521, 310] on link "Receive" at bounding box center [521, 304] width 41 height 13
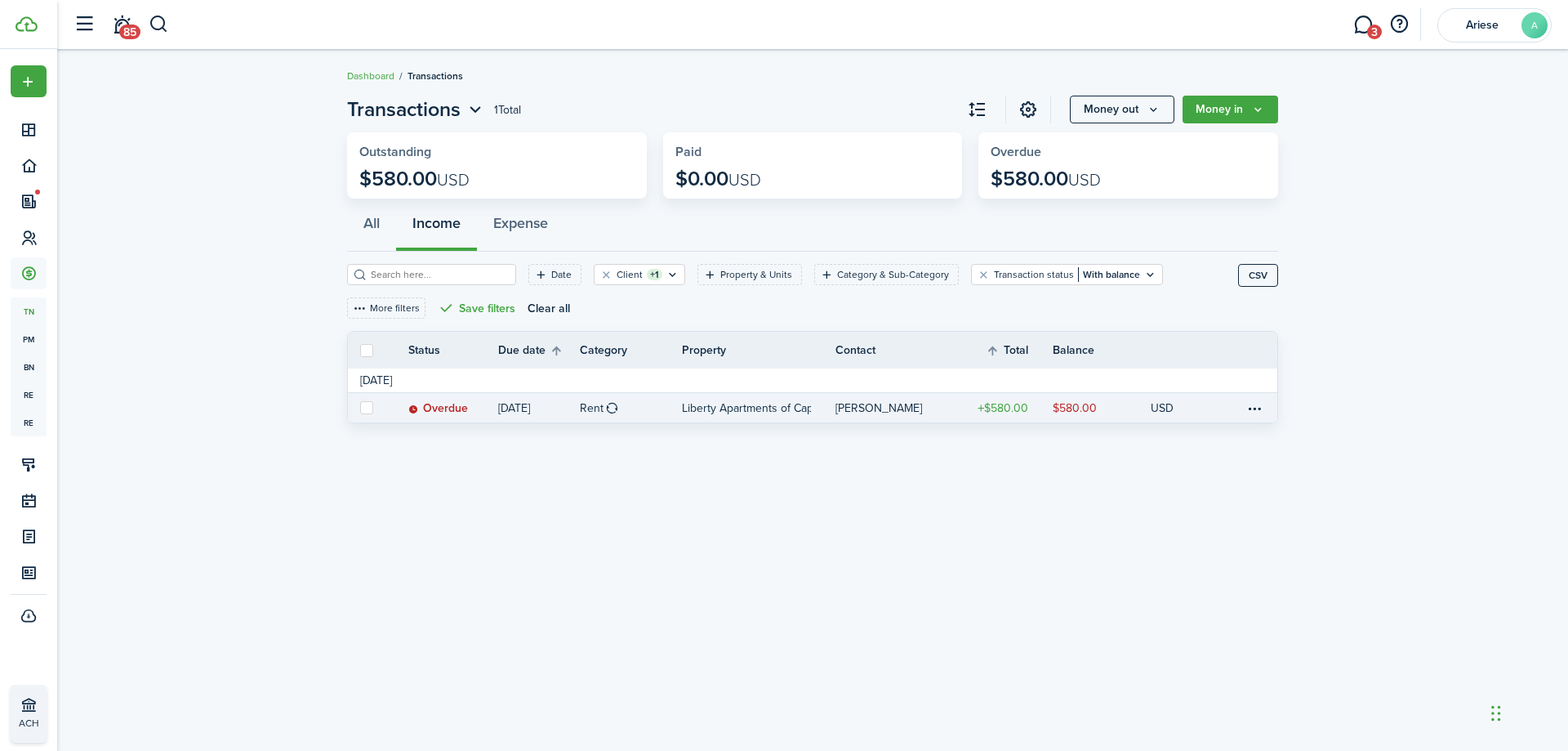
click at [379, 406] on link at bounding box center [366, 408] width 36 height 30
click at [368, 407] on label at bounding box center [367, 407] width 13 height 13
click at [361, 407] on input "checkbox" at bounding box center [360, 407] width 1 height 1
checkbox input "true"
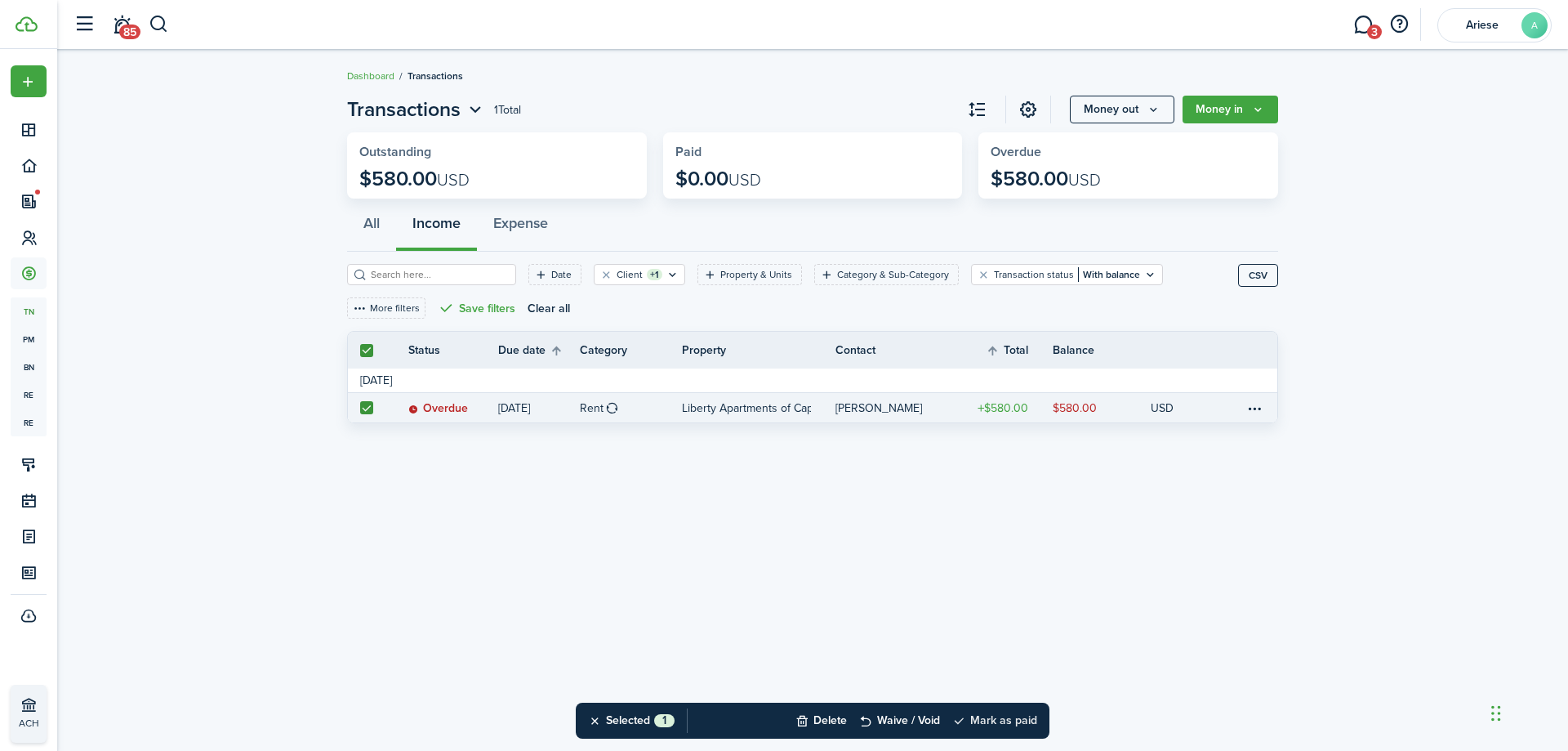
click at [1002, 717] on button "Mark as paid" at bounding box center [995, 720] width 85 height 36
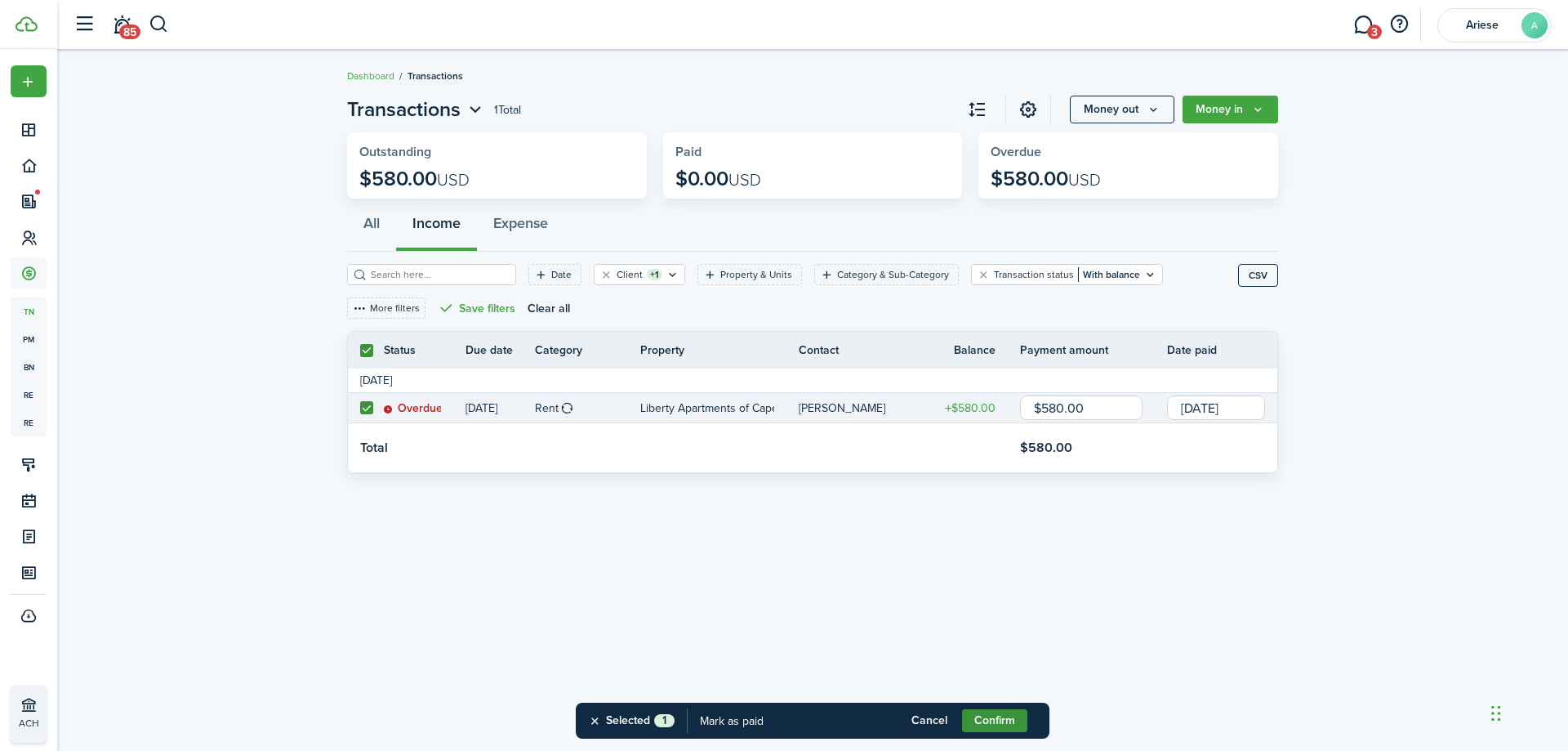
click at [1006, 725] on button "Confirm" at bounding box center [995, 719] width 65 height 23
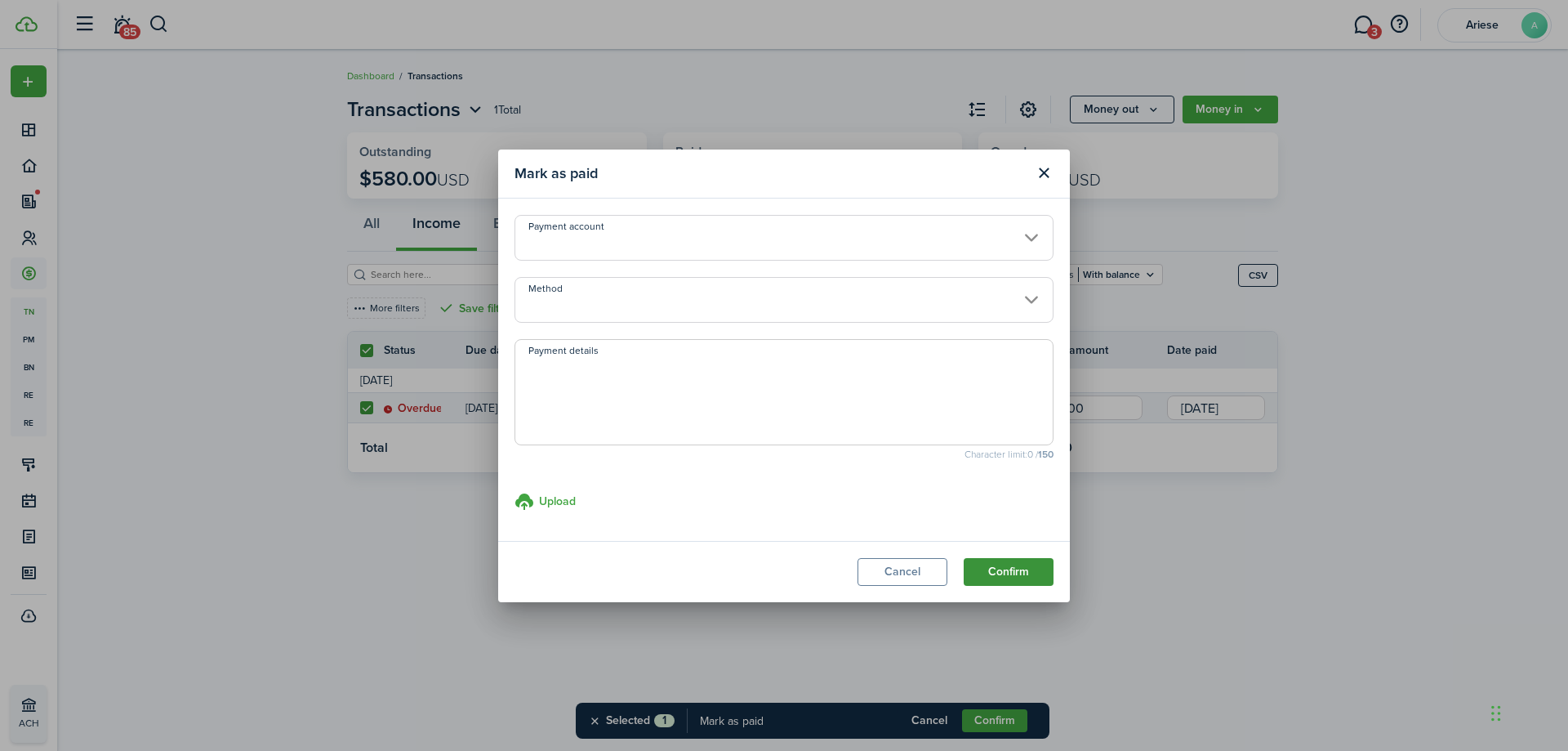
click at [1015, 569] on button "Confirm" at bounding box center [1008, 572] width 90 height 28
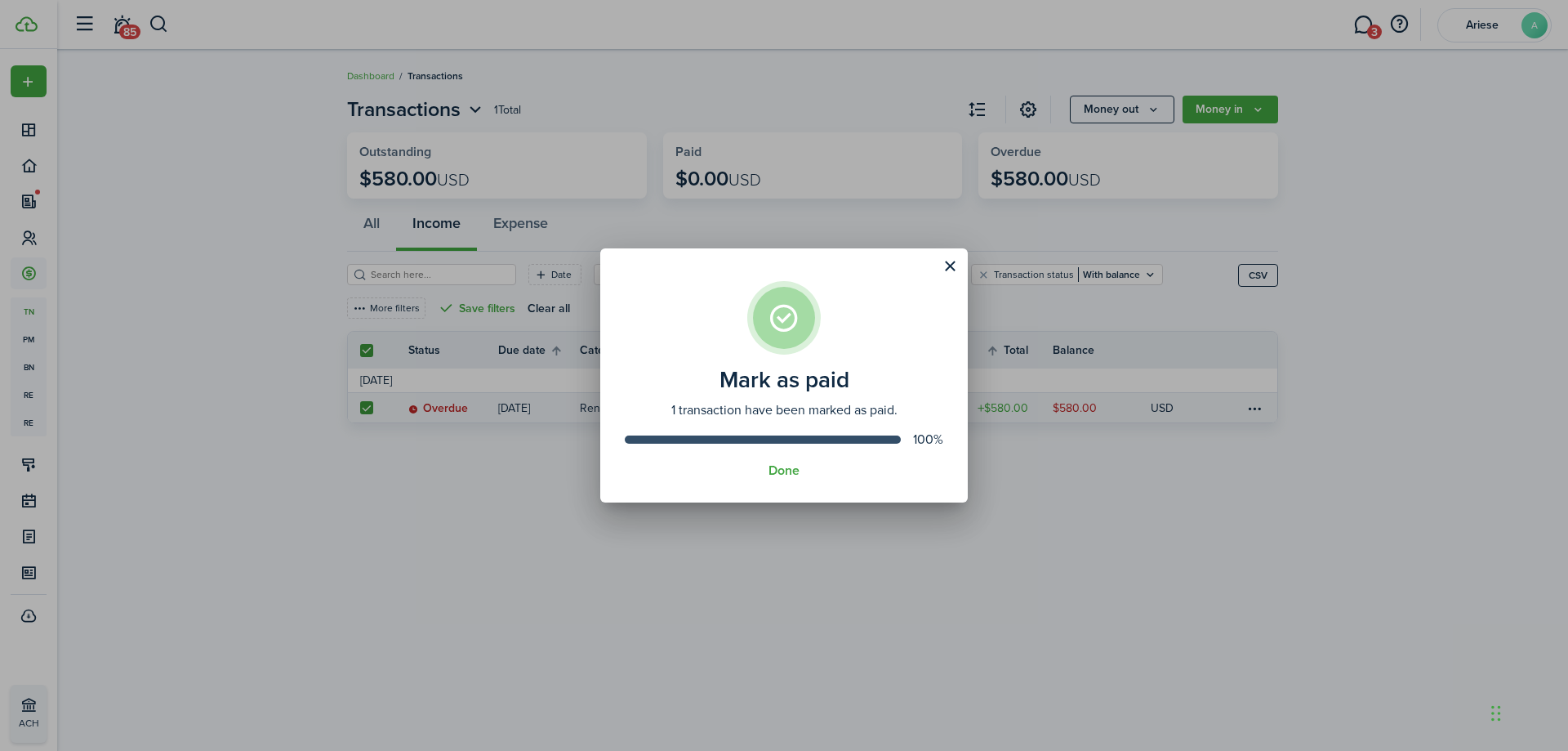
click at [162, 23] on div "Mark as paid 1 transaction have been marked as paid. 100% Done" at bounding box center [784, 376] width 1568 height 751
click at [784, 470] on button "Done" at bounding box center [784, 470] width 31 height 15
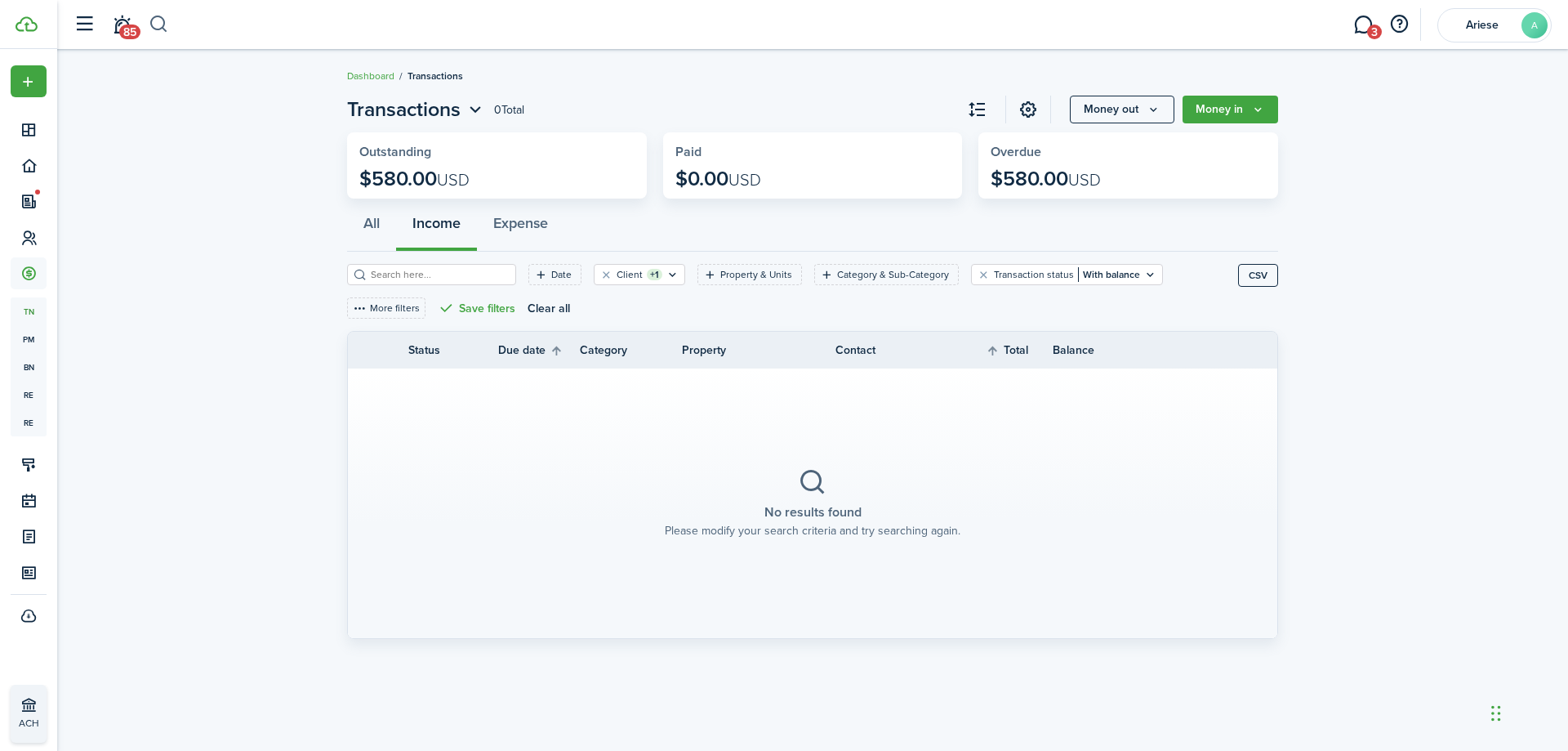
click at [165, 28] on button "button" at bounding box center [158, 25] width 21 height 28
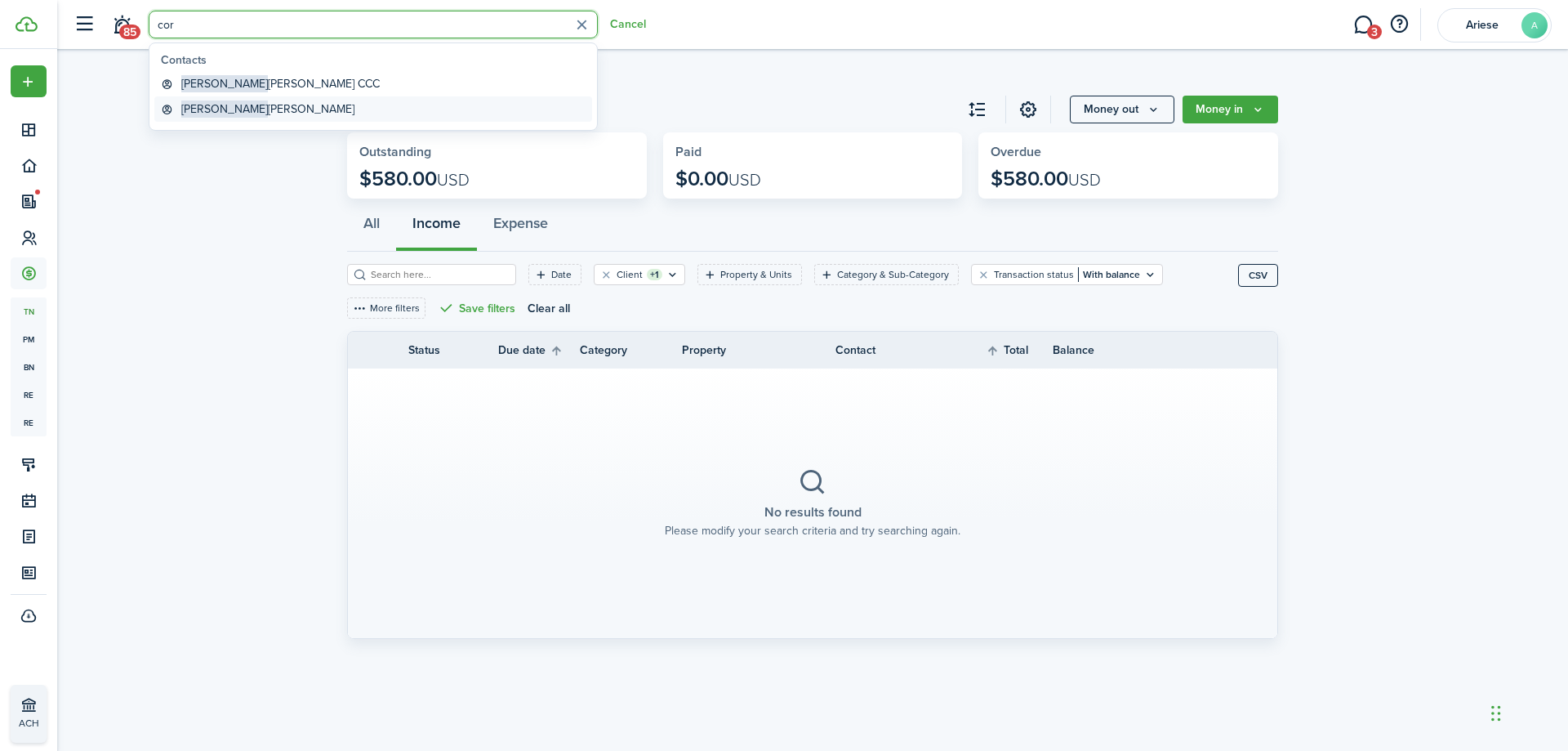
type input "cor"
click at [244, 111] on link "[PERSON_NAME]" at bounding box center [372, 110] width 438 height 26
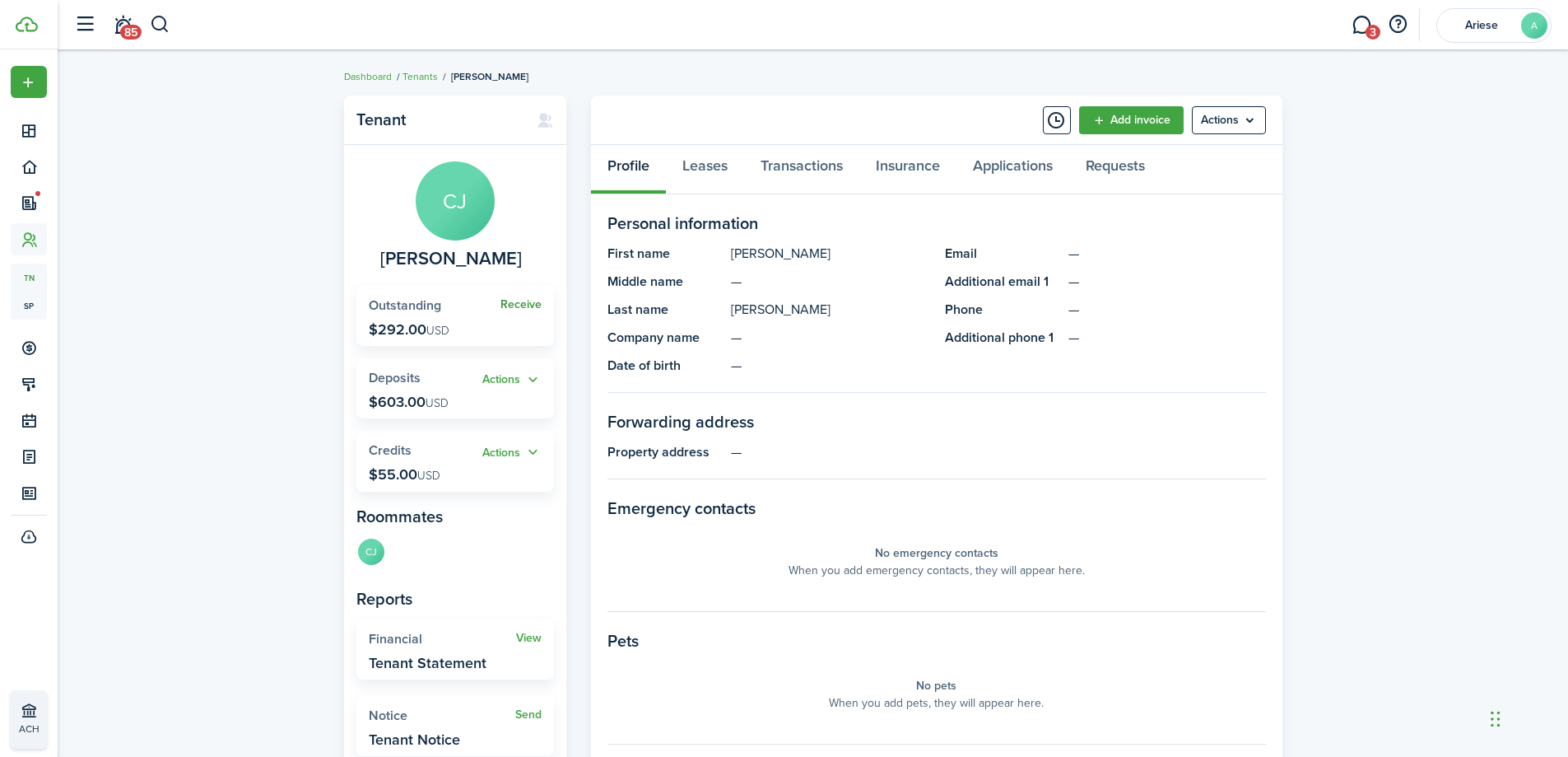
click at [516, 306] on link "Receive" at bounding box center [521, 304] width 41 height 13
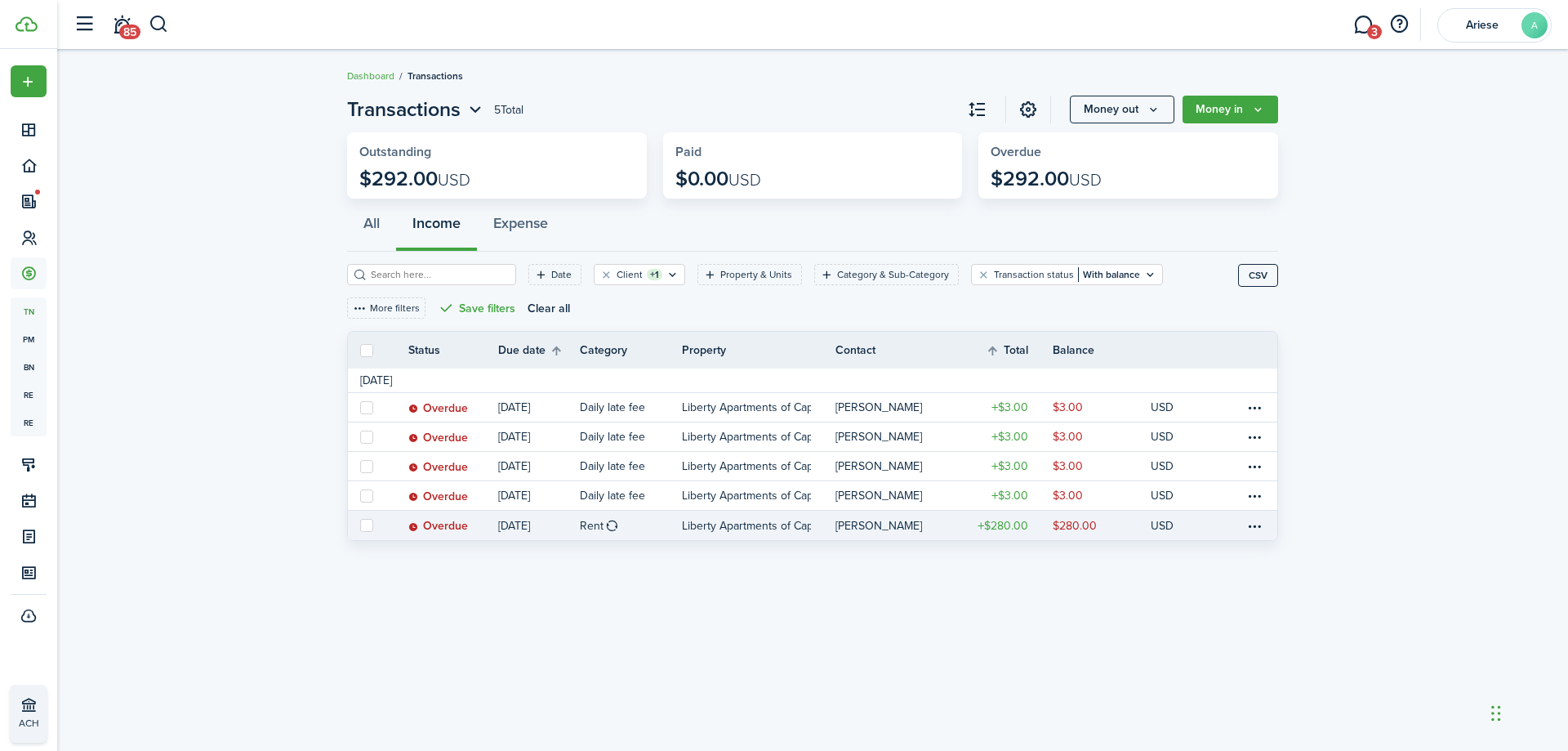
click at [366, 525] on label at bounding box center [367, 525] width 13 height 13
click at [361, 525] on input "checkbox" at bounding box center [360, 525] width 1 height 1
checkbox input "true"
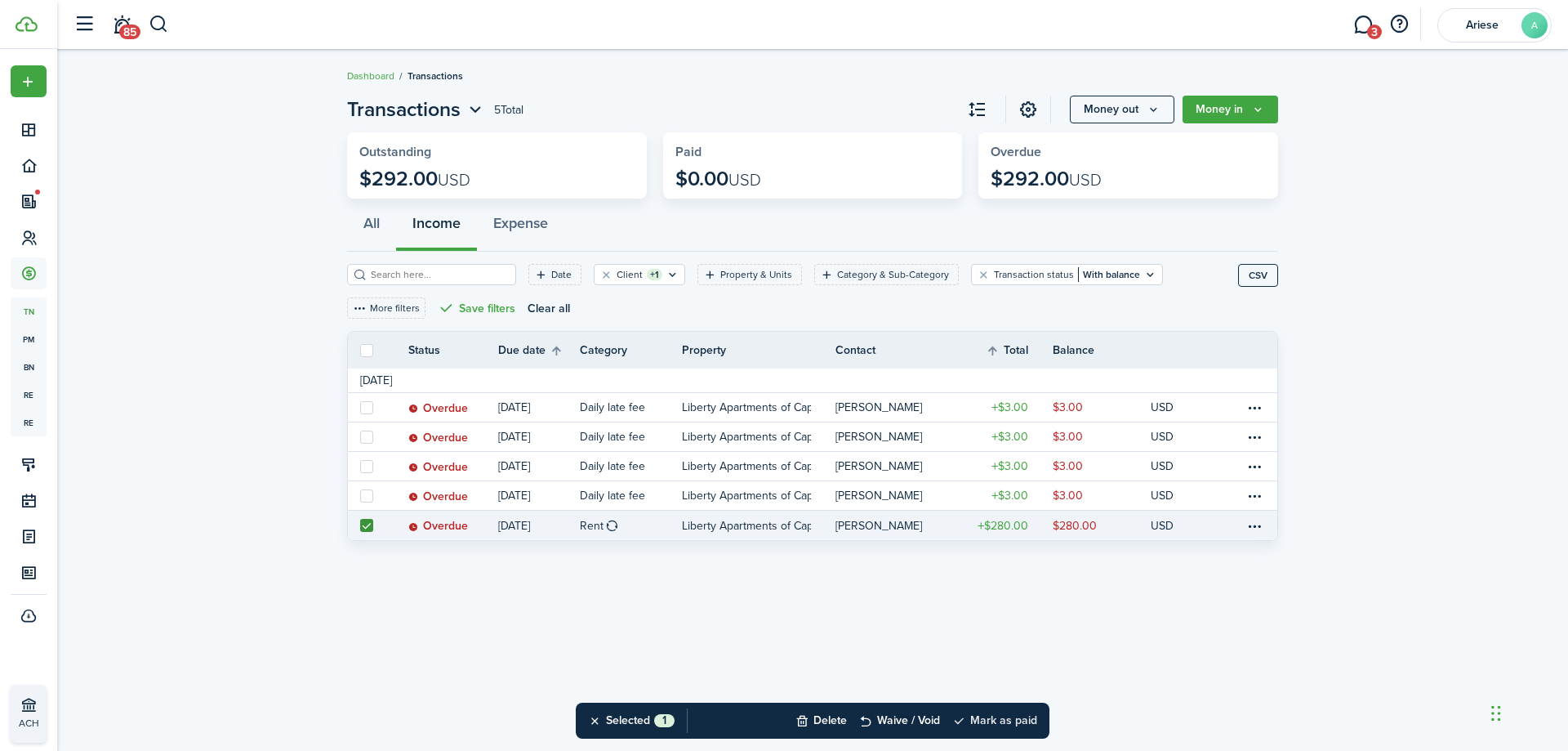
click at [991, 721] on button "Mark as paid" at bounding box center [995, 720] width 85 height 36
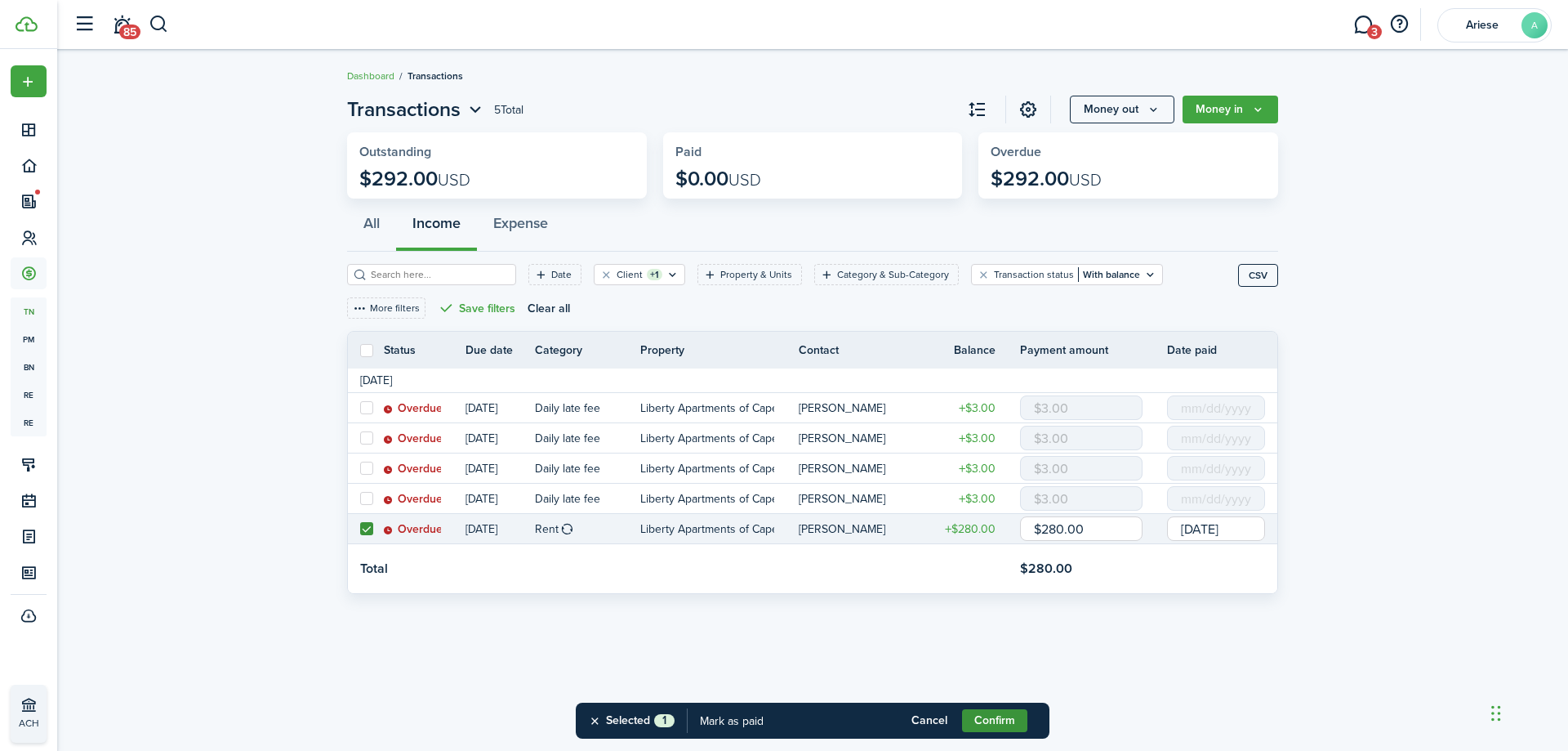
click at [998, 715] on button "Confirm" at bounding box center [995, 719] width 65 height 23
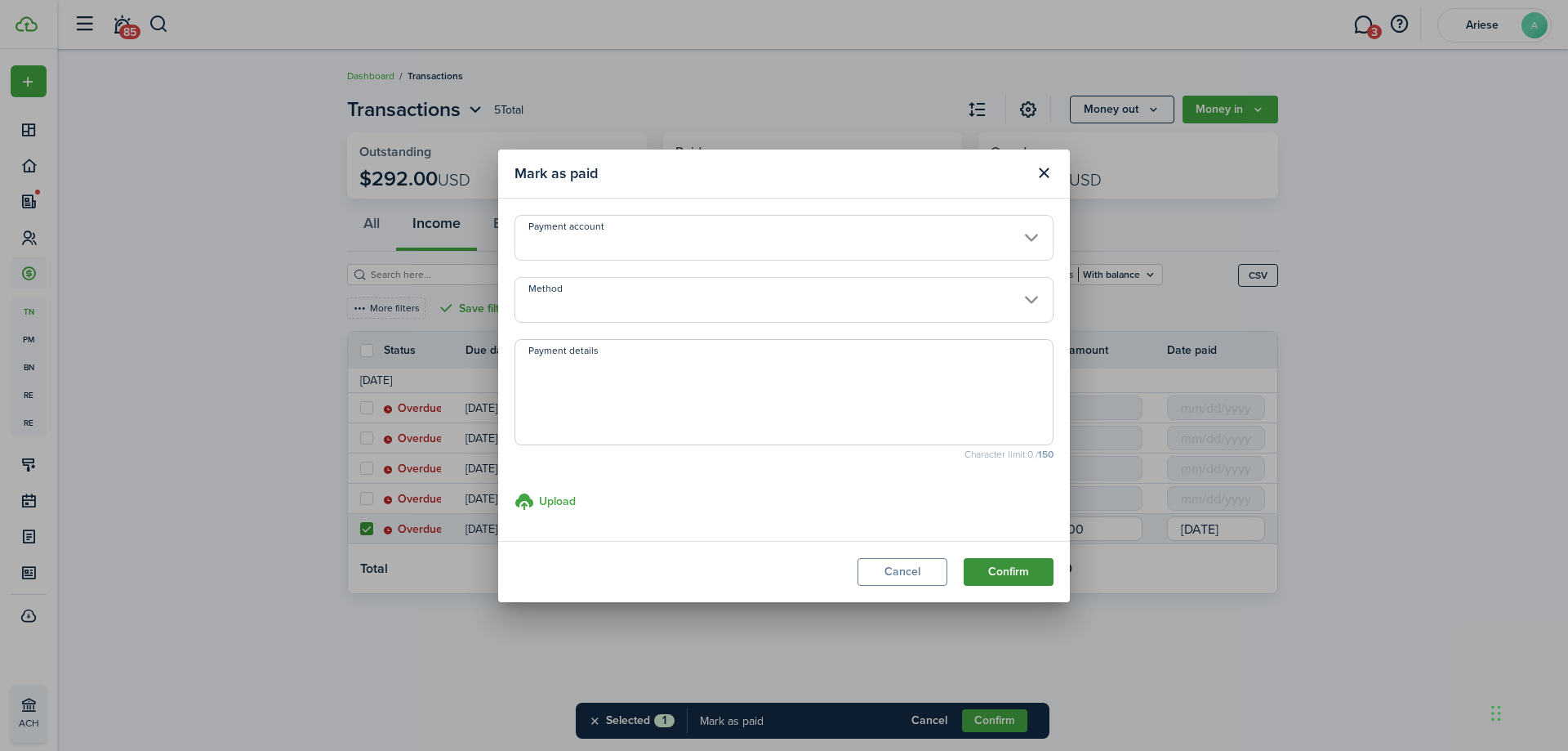
click at [991, 570] on button "Confirm" at bounding box center [1008, 572] width 90 height 28
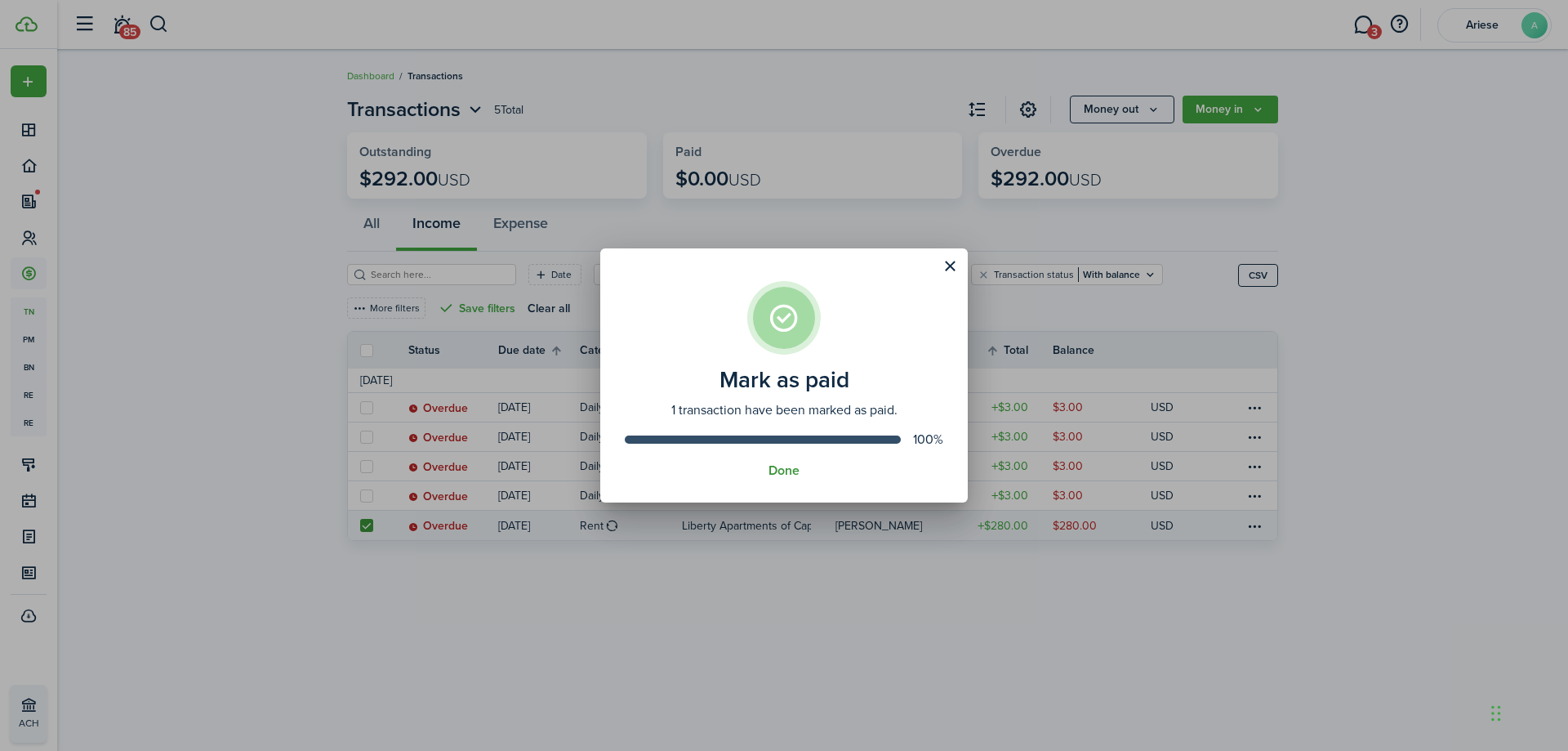
click at [797, 470] on button "Done" at bounding box center [784, 470] width 31 height 15
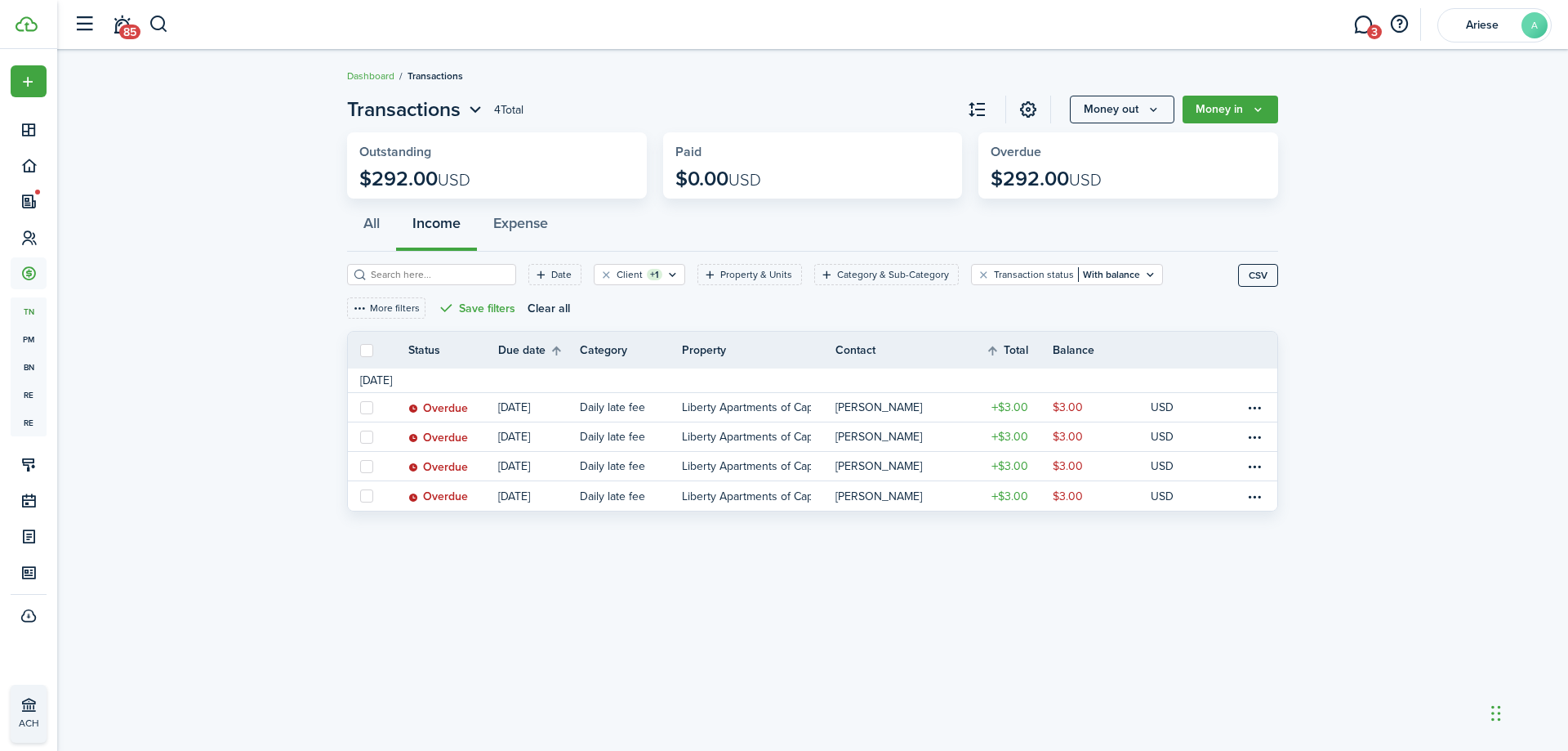
click at [367, 347] on label at bounding box center [367, 350] width 13 height 13
click at [361, 350] on input "checkbox" at bounding box center [360, 350] width 1 height 1
checkbox input "true"
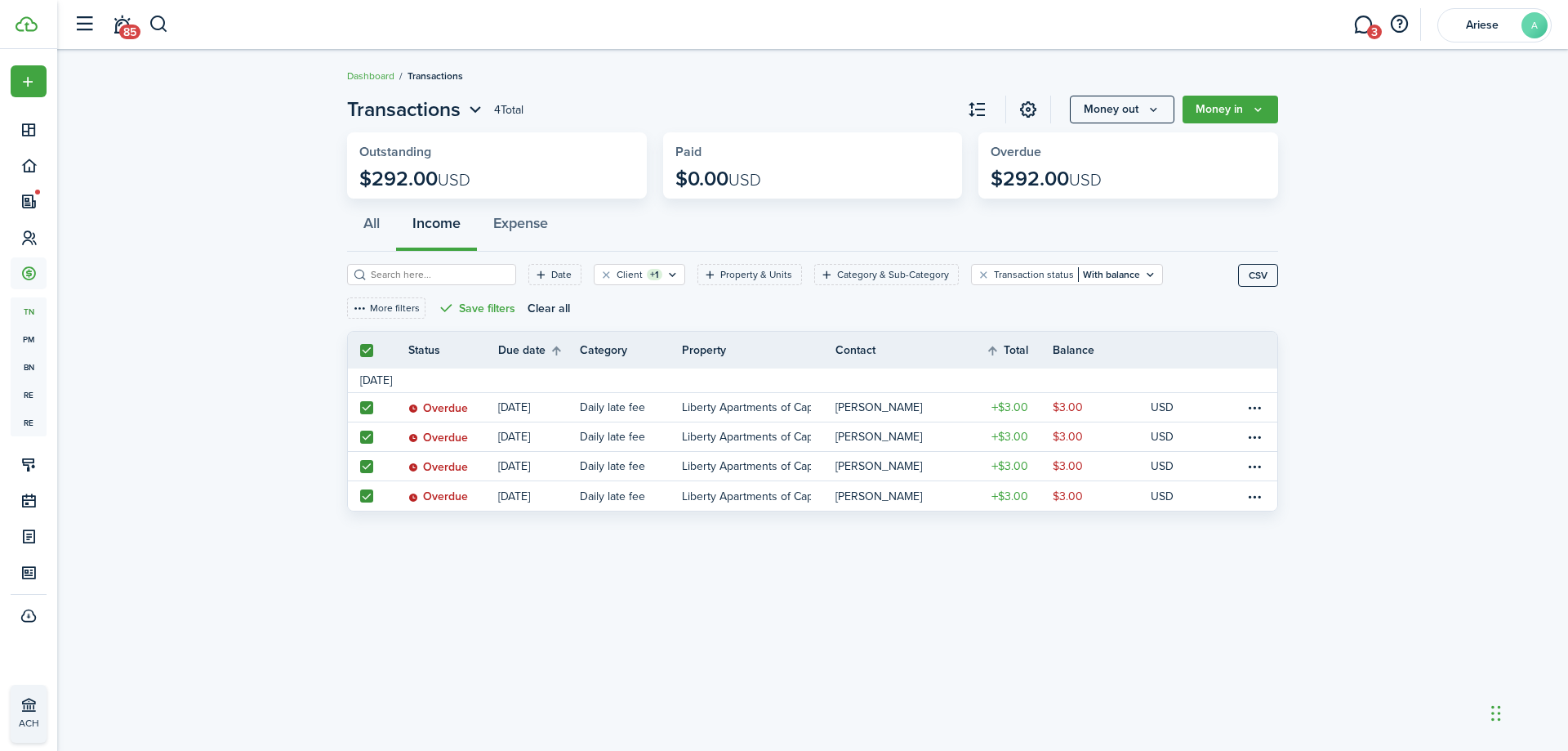
checkbox input "true"
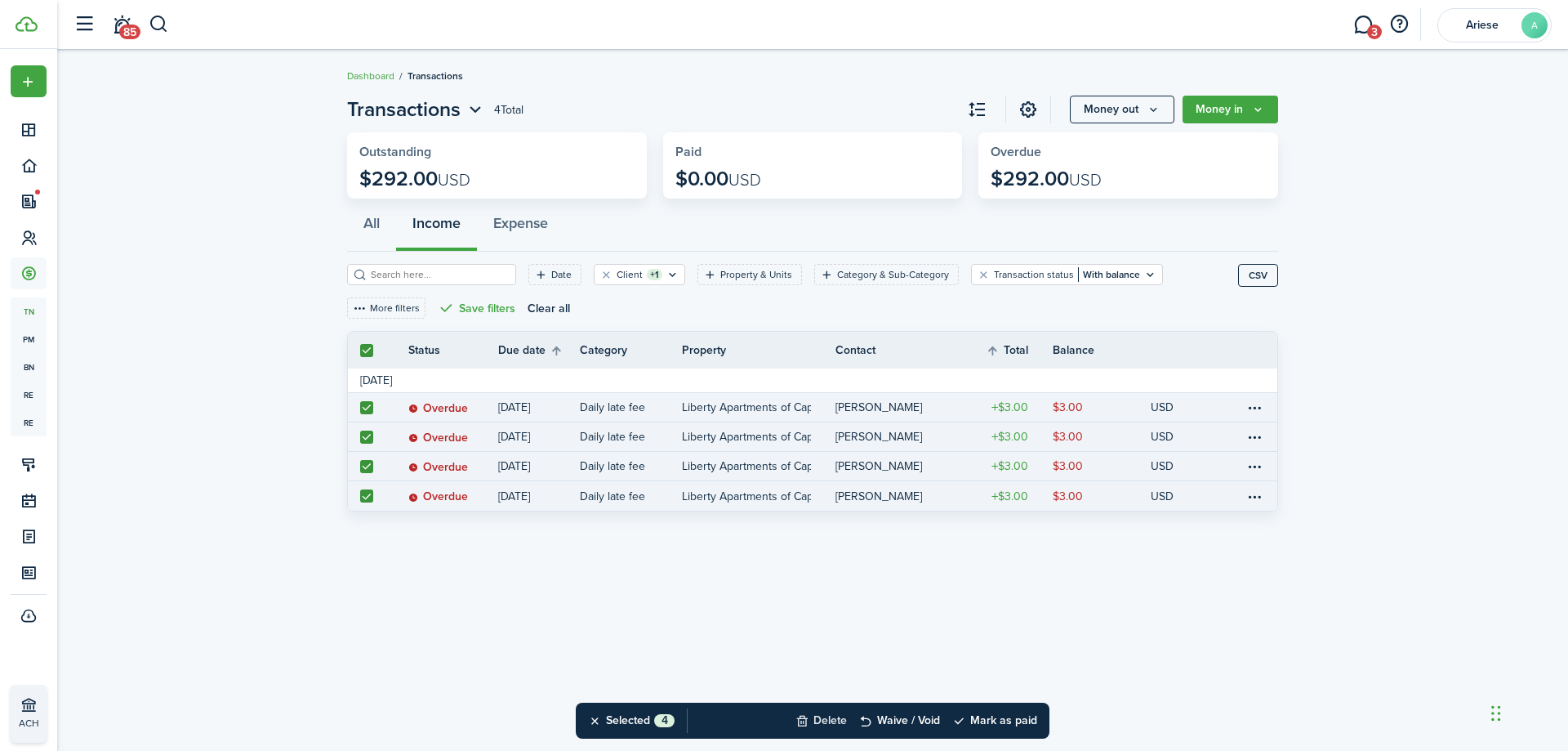
click at [833, 723] on button "Delete" at bounding box center [821, 720] width 51 height 36
click at [1005, 720] on button "Confirm" at bounding box center [995, 719] width 65 height 23
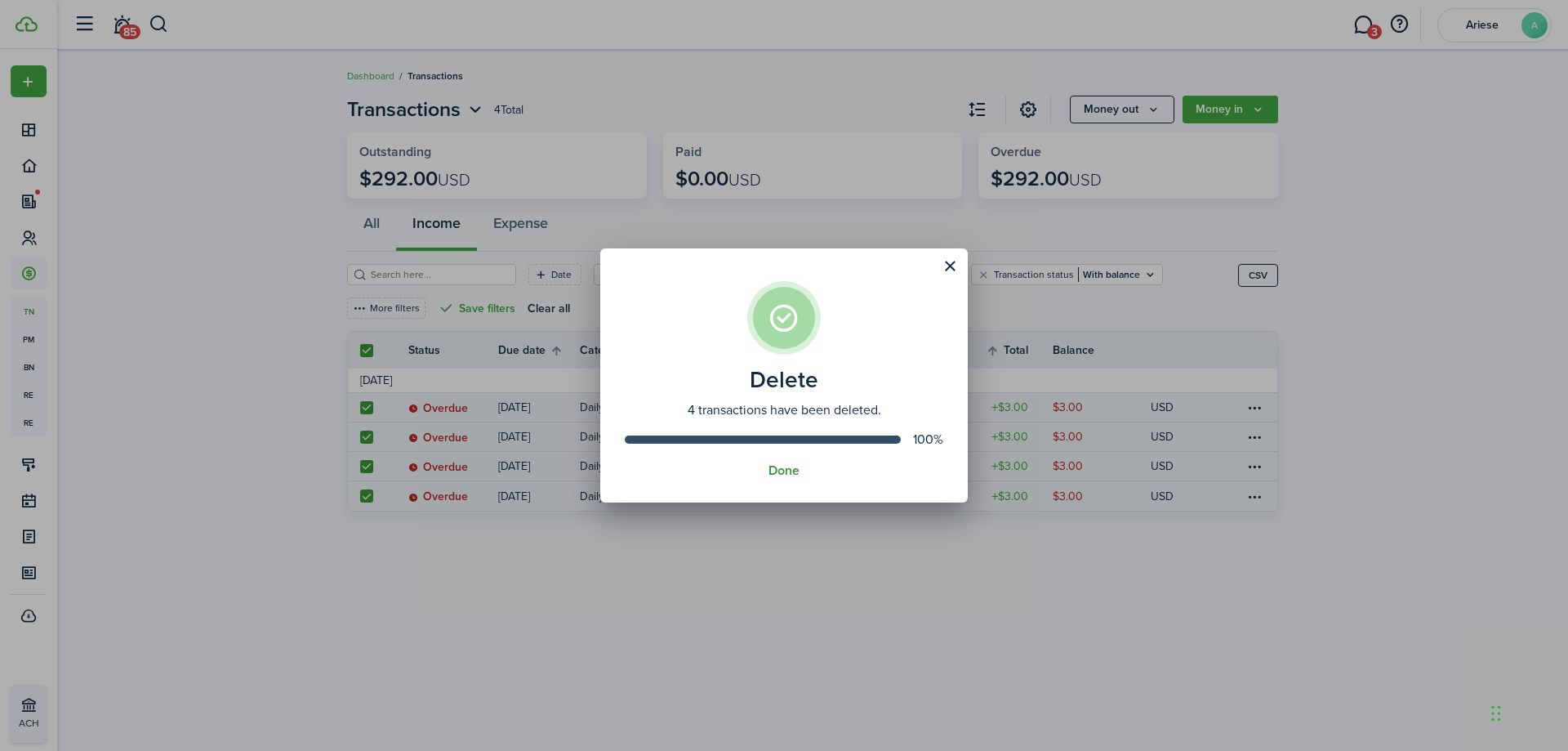
click at [784, 465] on button "Done" at bounding box center [784, 470] width 31 height 15
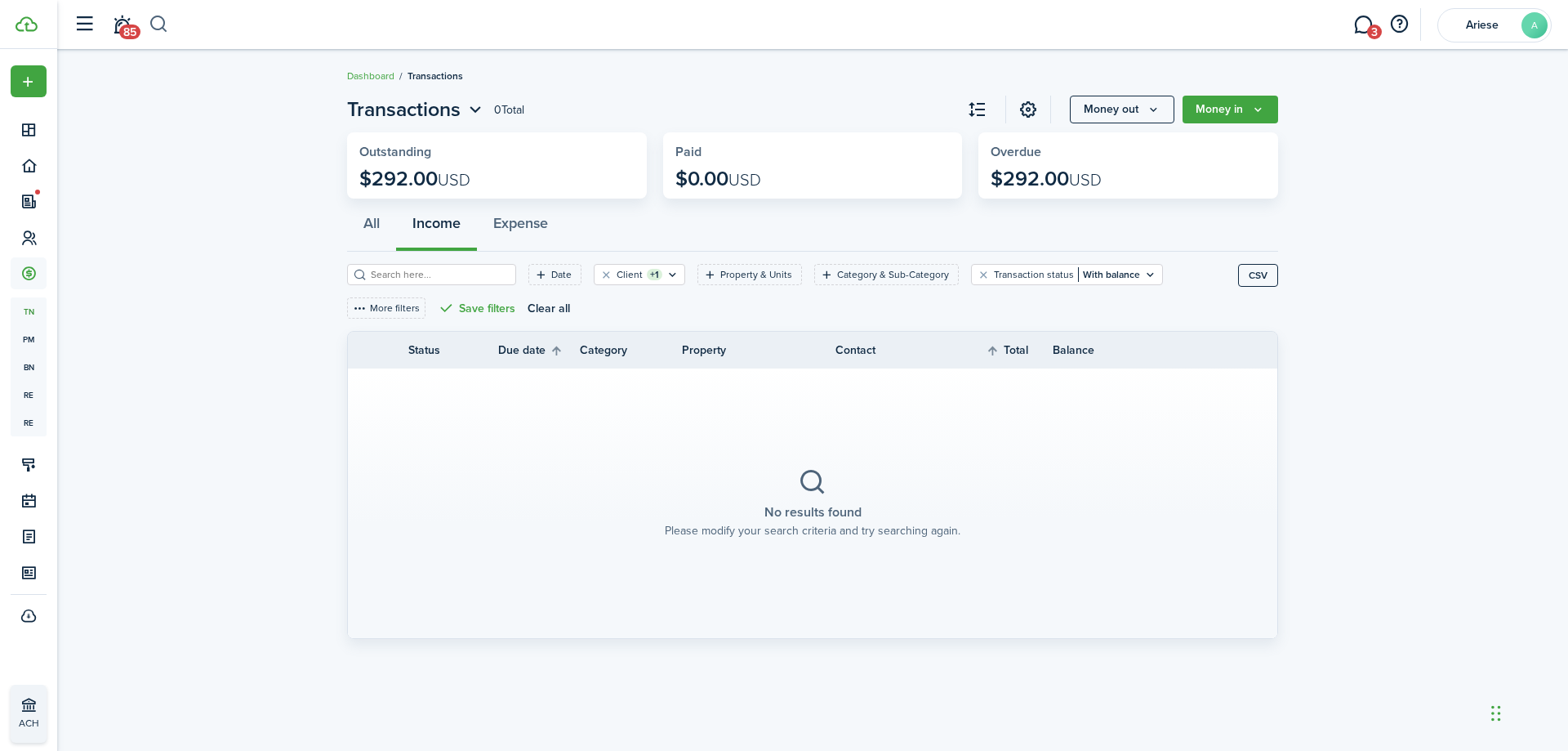
click at [165, 18] on button "button" at bounding box center [158, 25] width 21 height 28
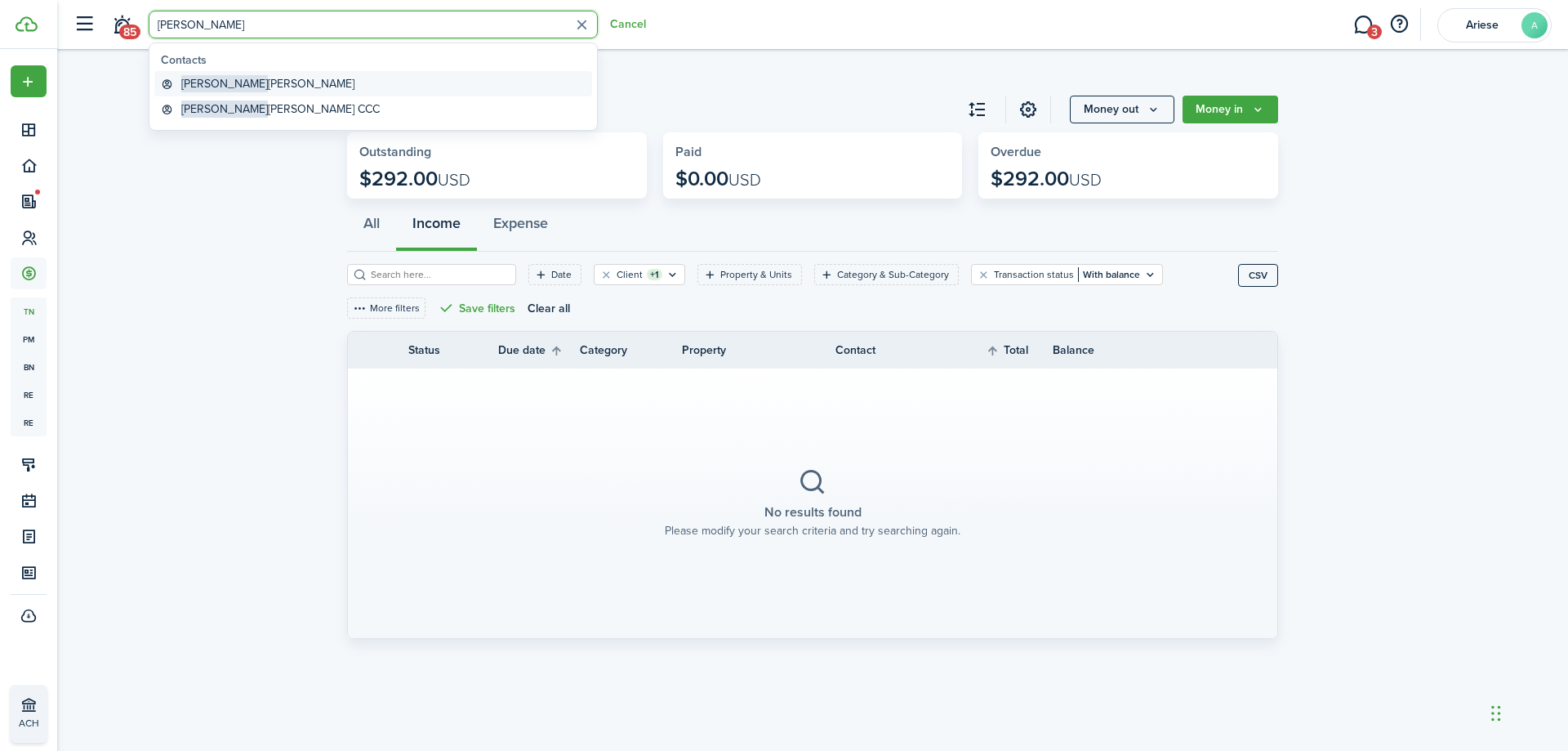
type input "[PERSON_NAME]"
click at [262, 81] on link "[PERSON_NAME]" at bounding box center [372, 84] width 438 height 26
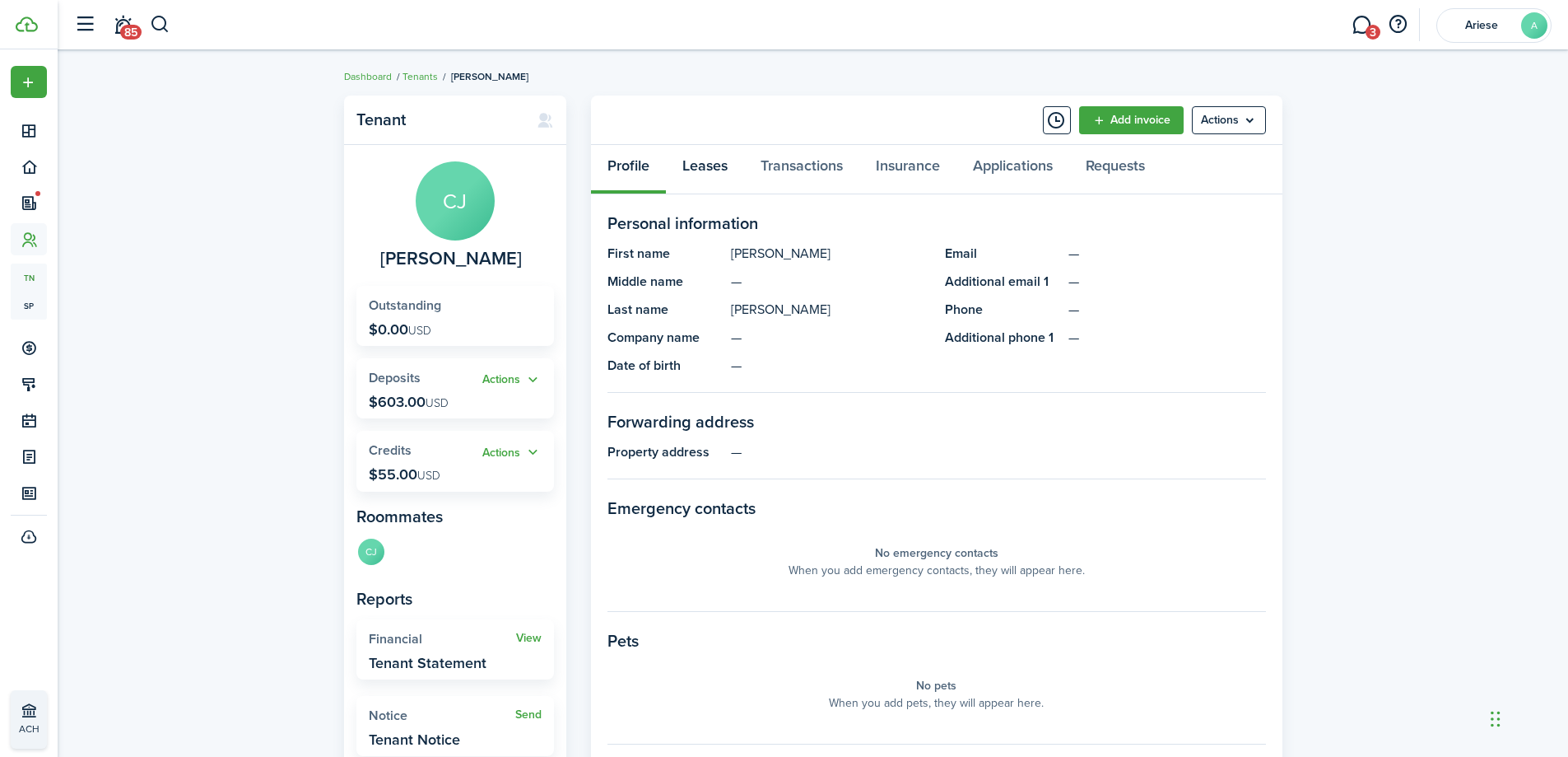
click at [718, 163] on link "Leases" at bounding box center [705, 169] width 79 height 50
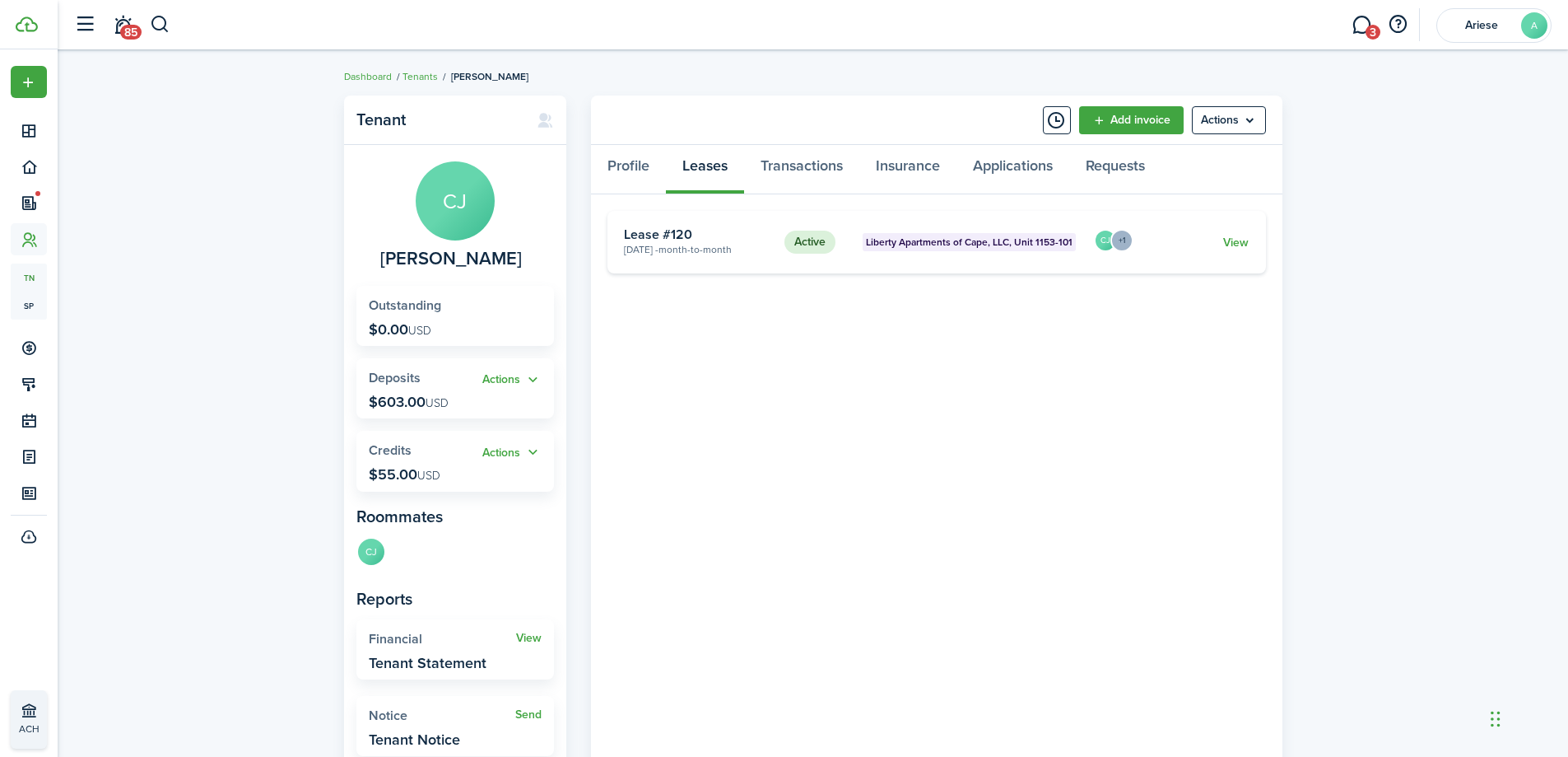
click at [762, 242] on card "Active Liberty Apartments of Cape, LLC, Unit 1153-101 [DATE] - Month-to-month L…" at bounding box center [936, 242] width 658 height 63
click at [1230, 242] on link "View" at bounding box center [1235, 242] width 26 height 17
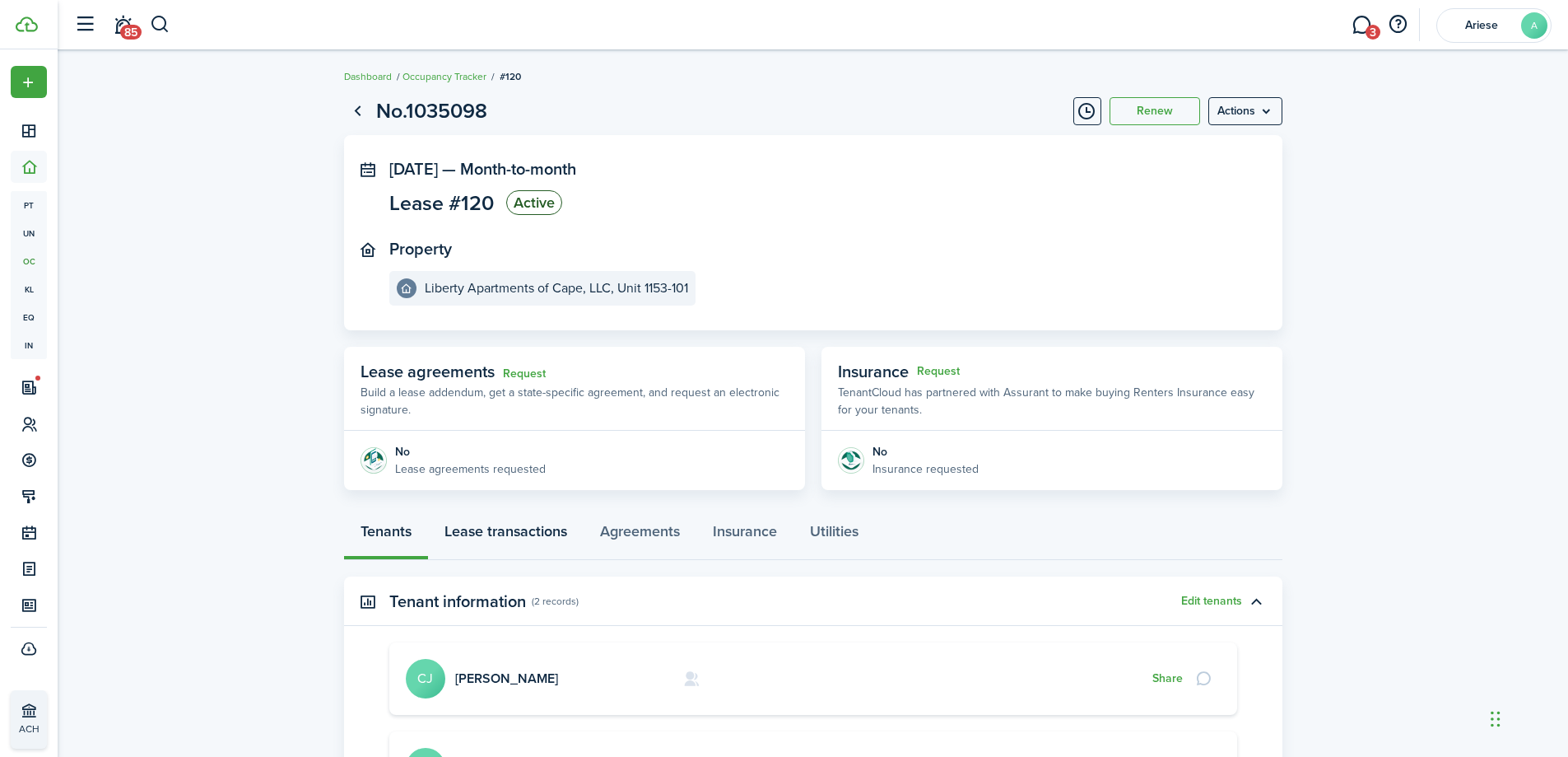
click at [532, 532] on link "Lease transactions" at bounding box center [506, 535] width 155 height 50
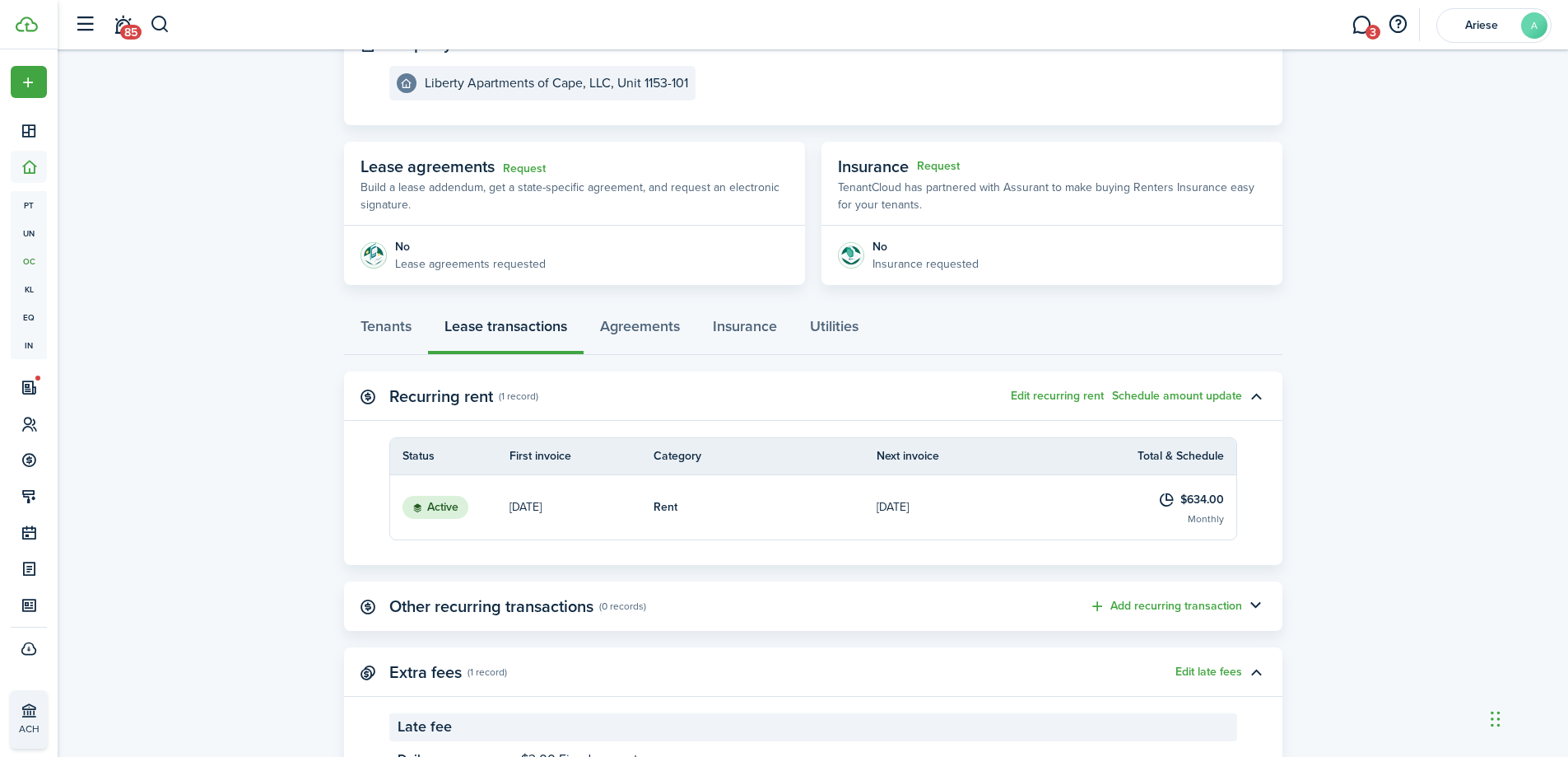
scroll to position [164, 0]
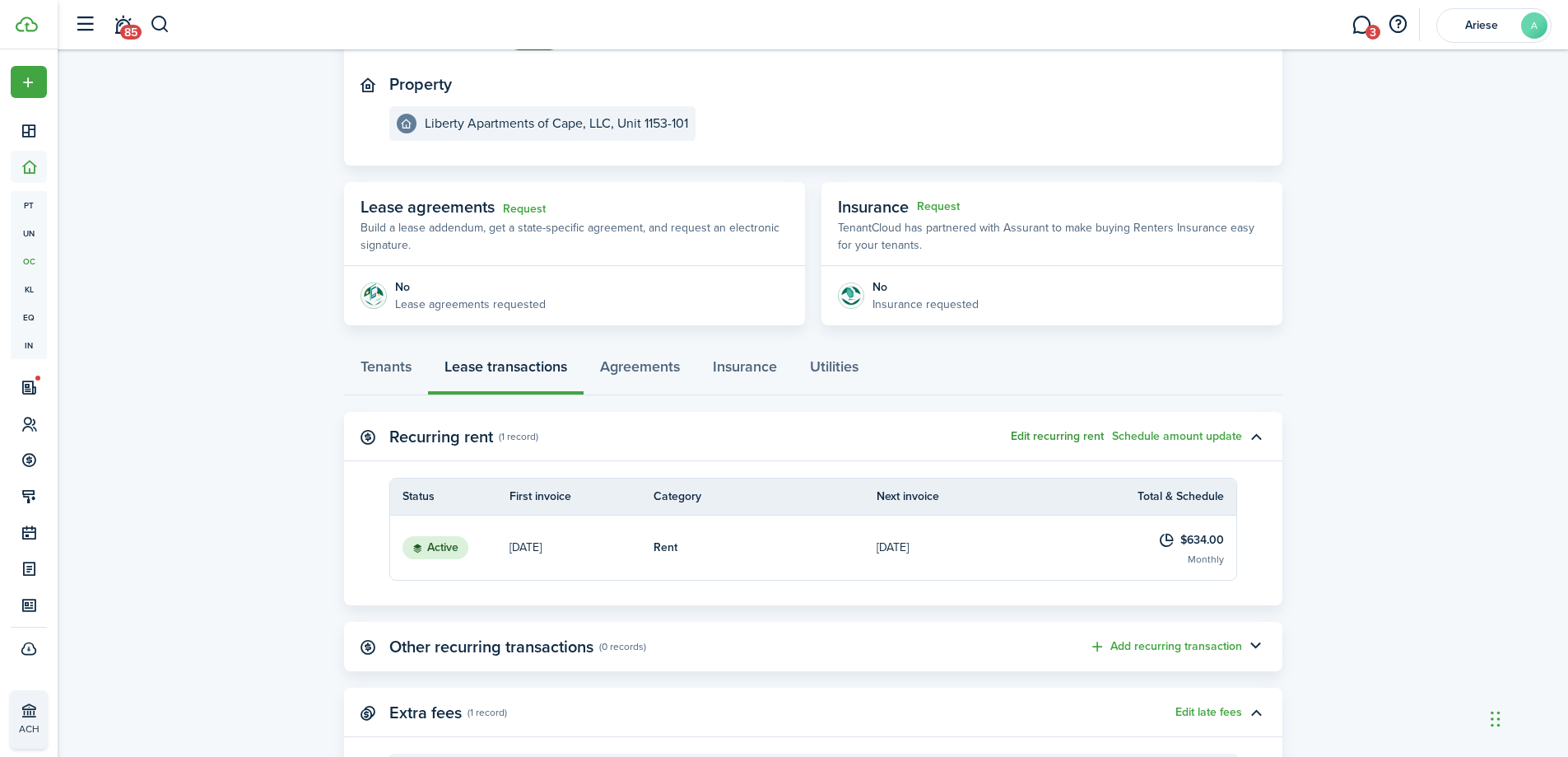
click at [1065, 438] on button "Edit recurring rent" at bounding box center [1056, 435] width 93 height 13
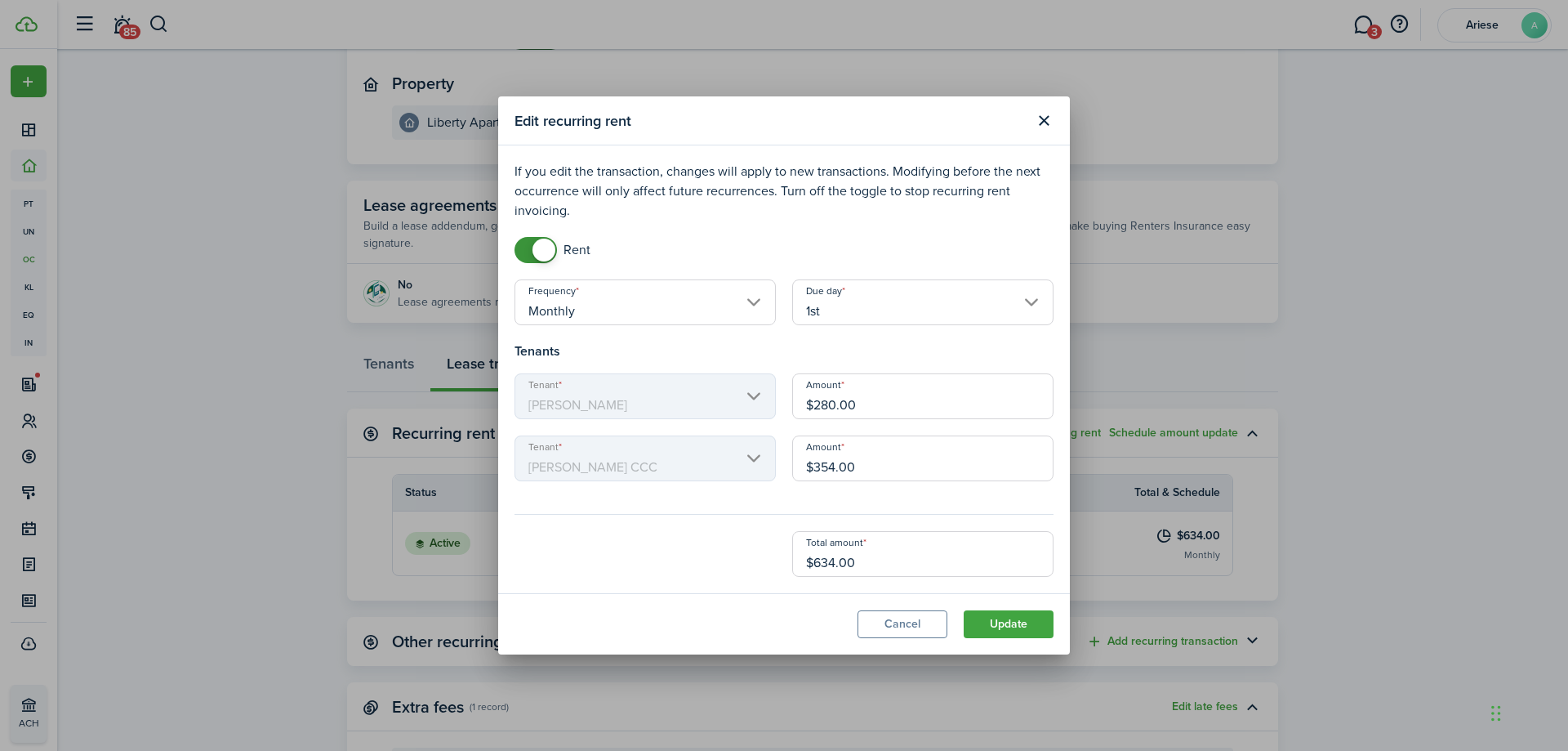
drag, startPoint x: 886, startPoint y: 405, endPoint x: 765, endPoint y: 398, distance: 121.2
click at [765, 398] on div "Tenant [PERSON_NAME] $280.00" at bounding box center [784, 404] width 555 height 62
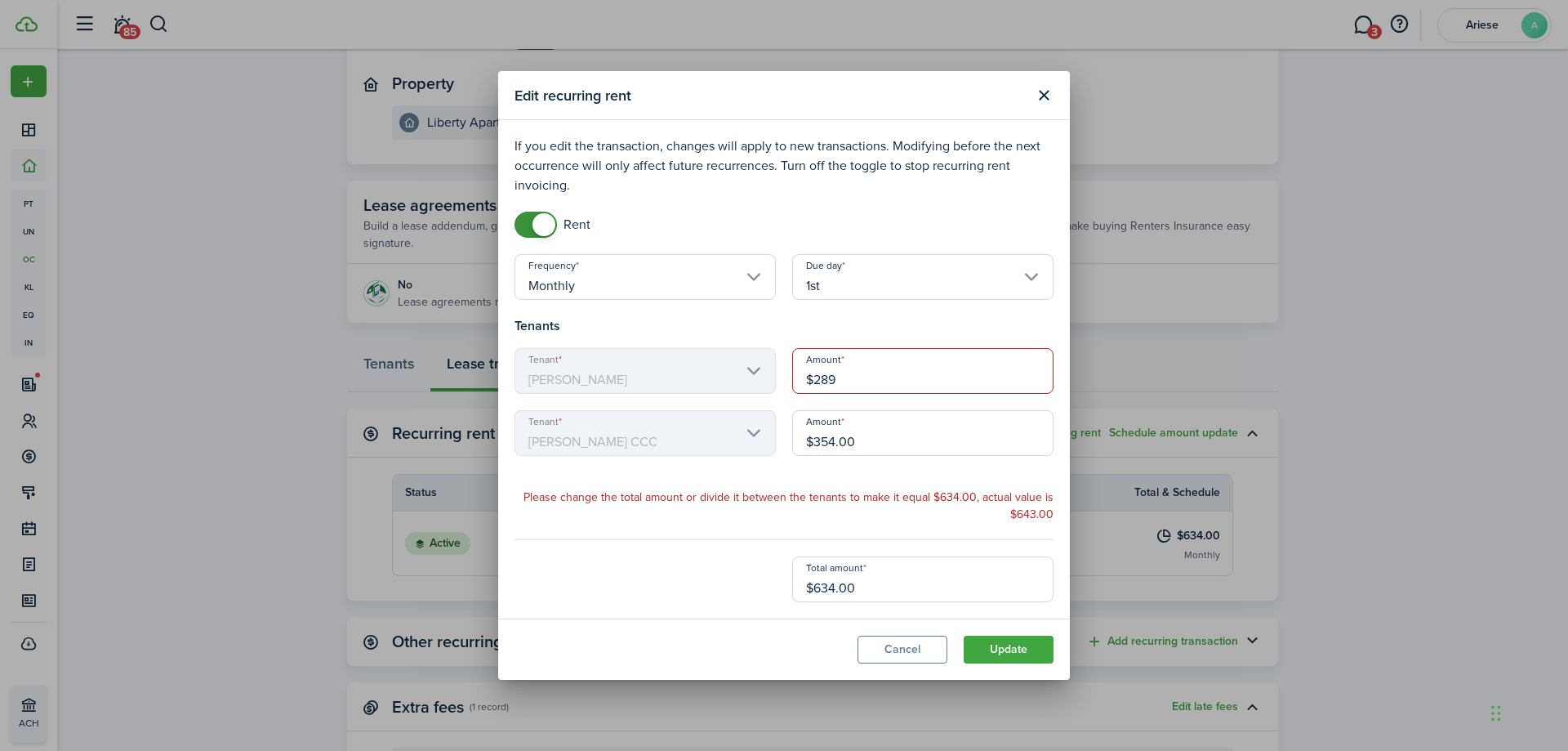
type input "$289.00"
drag, startPoint x: 864, startPoint y: 444, endPoint x: 701, endPoint y: 429, distance: 163.7
click at [723, 430] on div "Tenant [PERSON_NAME] CCC Amount $354.00" at bounding box center [784, 441] width 555 height 62
type input "$351.00"
click at [868, 586] on input "$634.00" at bounding box center [923, 579] width 261 height 45
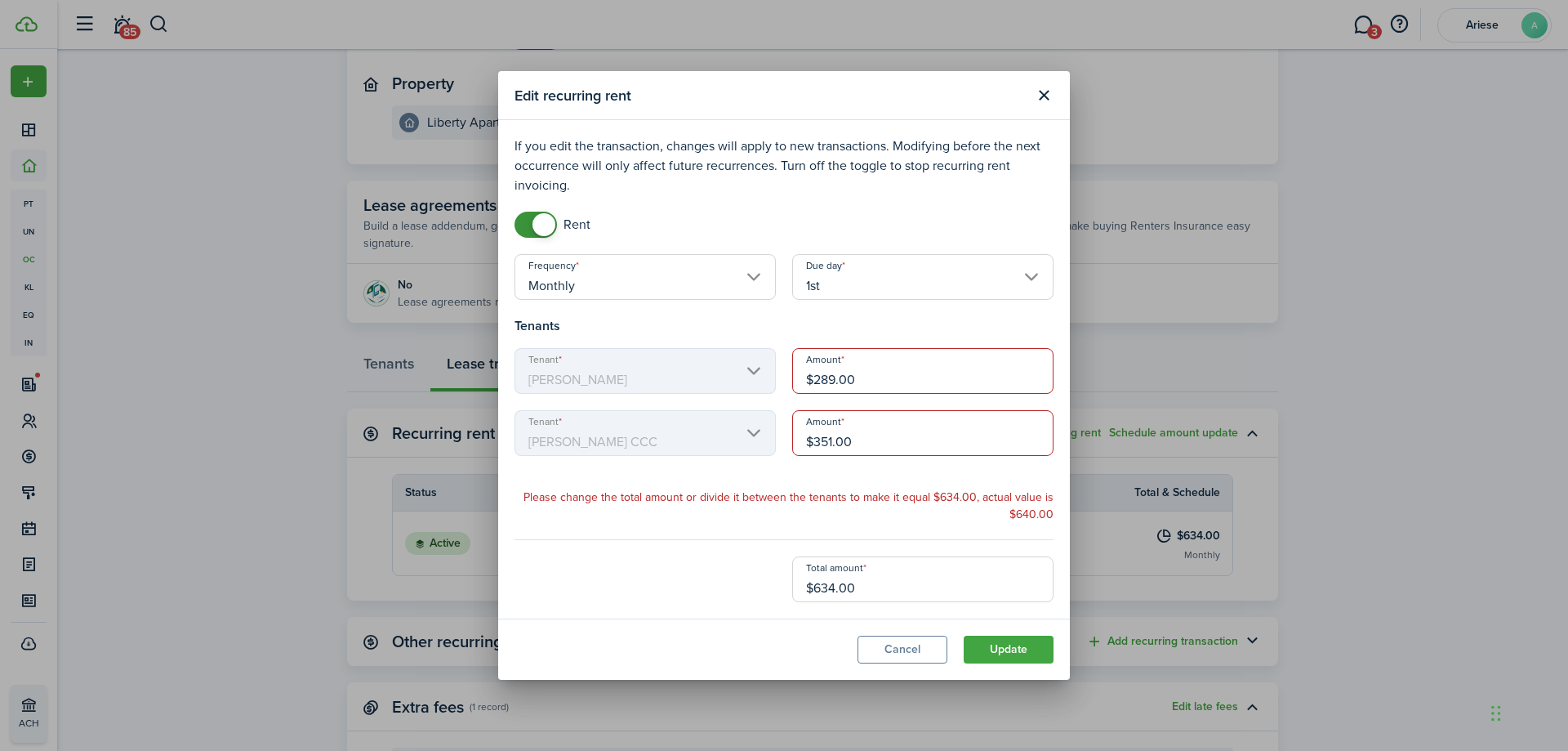
drag, startPoint x: 874, startPoint y: 585, endPoint x: 775, endPoint y: 583, distance: 99.0
click at [775, 583] on div "Total amount $634.00" at bounding box center [784, 579] width 555 height 45
type input "$3.00"
type input "$6"
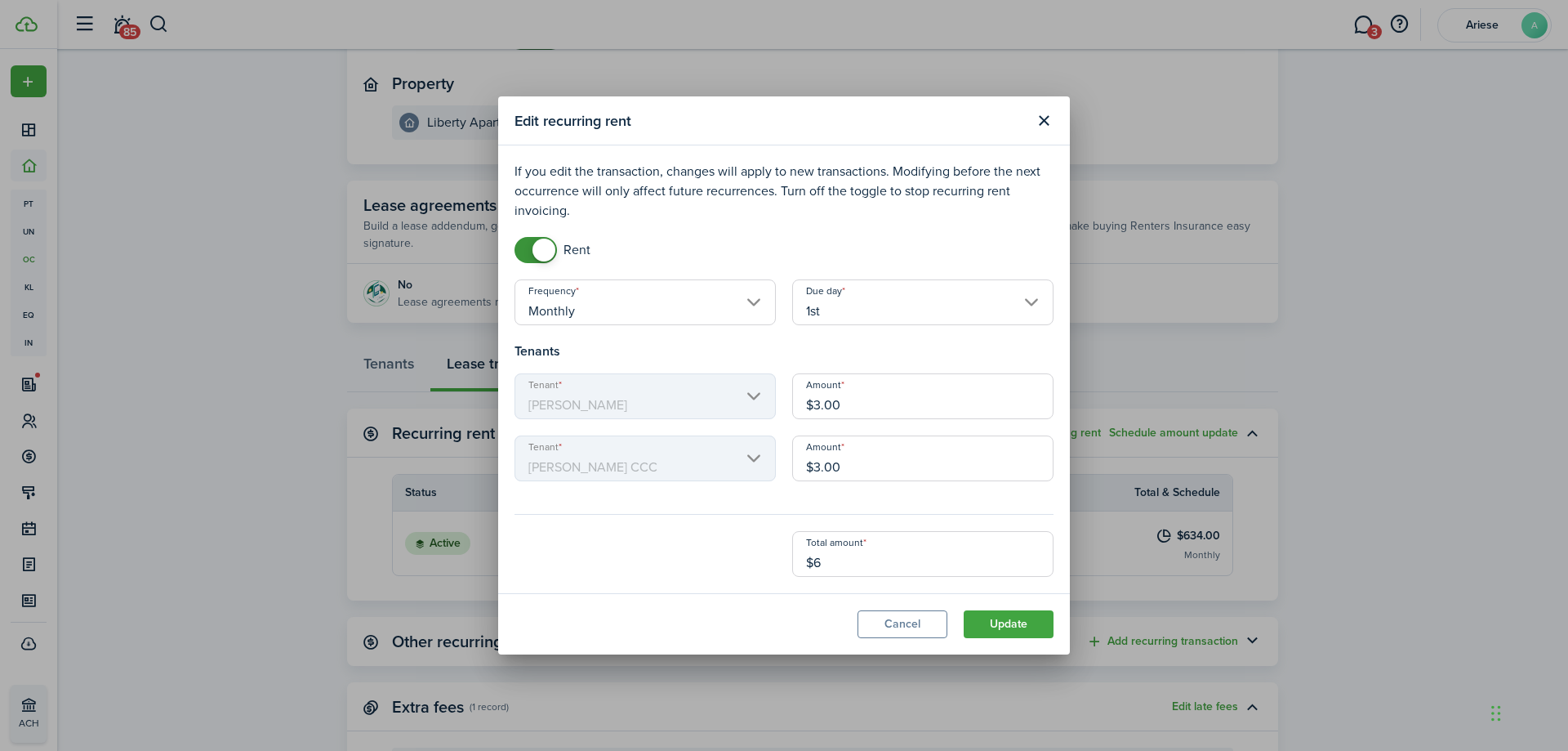
type input "$34.00"
type input "$68"
type input "$341.50"
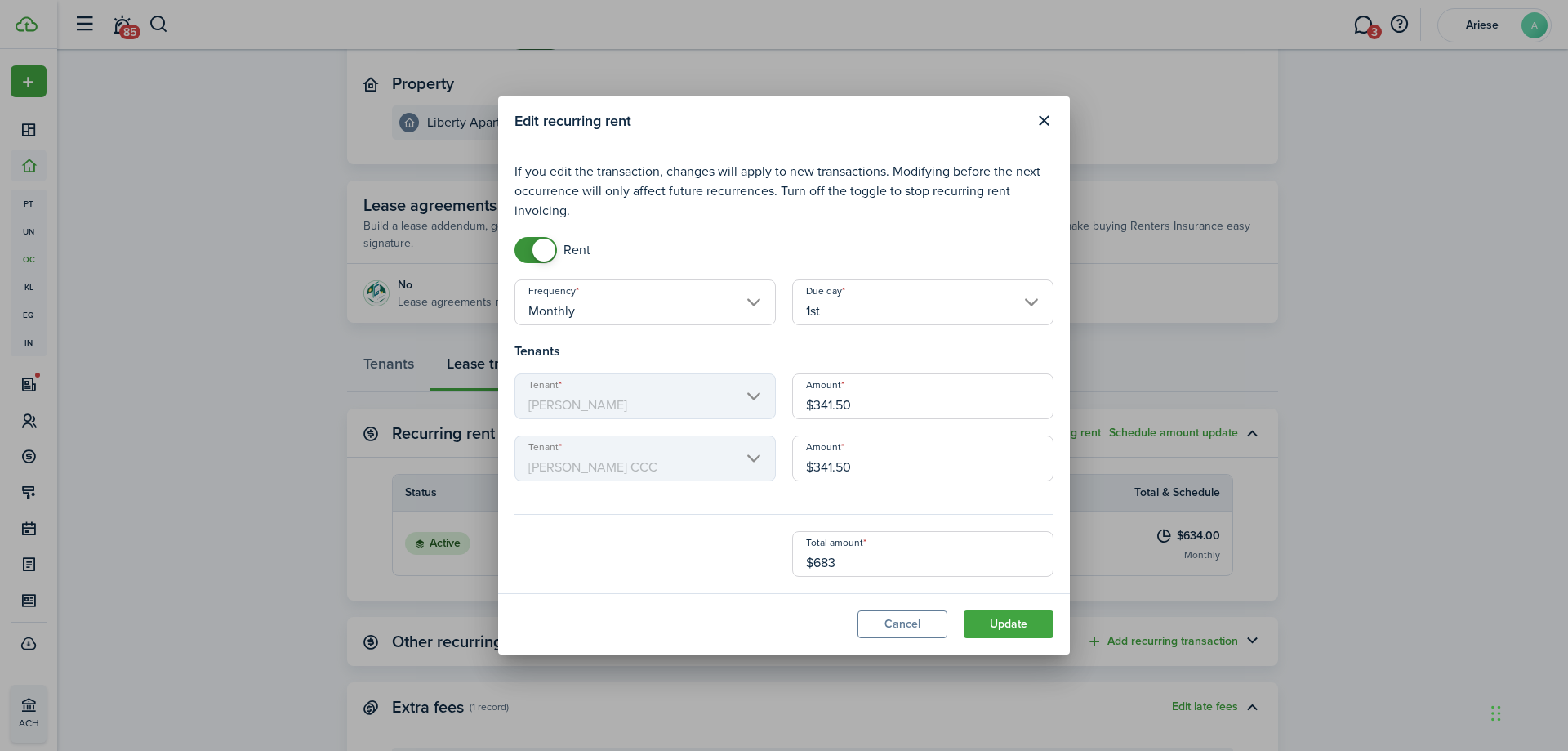
type input "$683.00"
click at [735, 567] on div "Total amount $683.00" at bounding box center [784, 553] width 555 height 45
drag, startPoint x: 817, startPoint y: 468, endPoint x: 763, endPoint y: 468, distance: 54.0
click at [763, 468] on div "Tenant [PERSON_NAME] CCC Amount $341.50" at bounding box center [784, 466] width 555 height 62
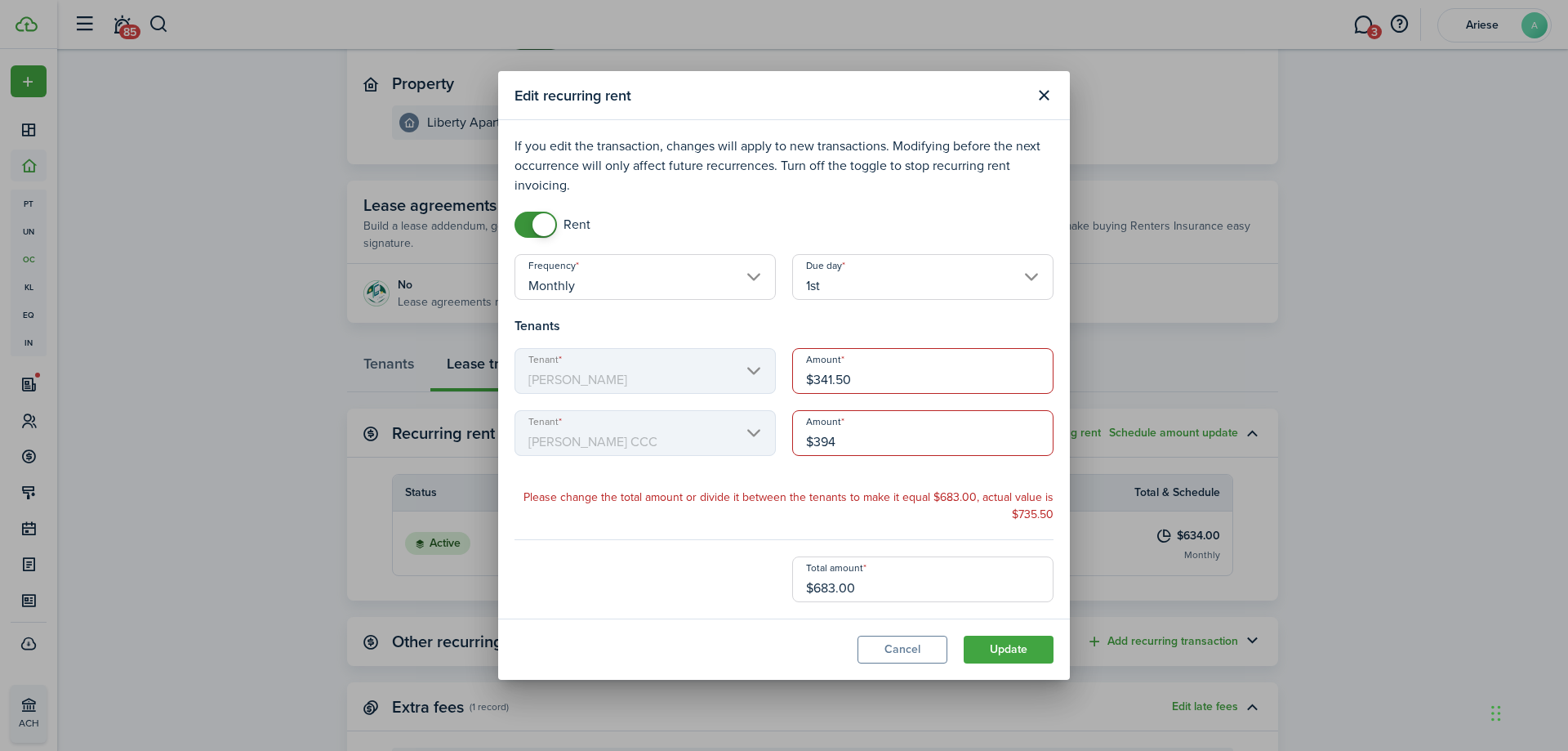
type input "$394.00"
drag, startPoint x: 867, startPoint y: 374, endPoint x: 718, endPoint y: 386, distance: 149.5
click at [718, 386] on div "Tenant [PERSON_NAME] $341.50" at bounding box center [784, 378] width 555 height 62
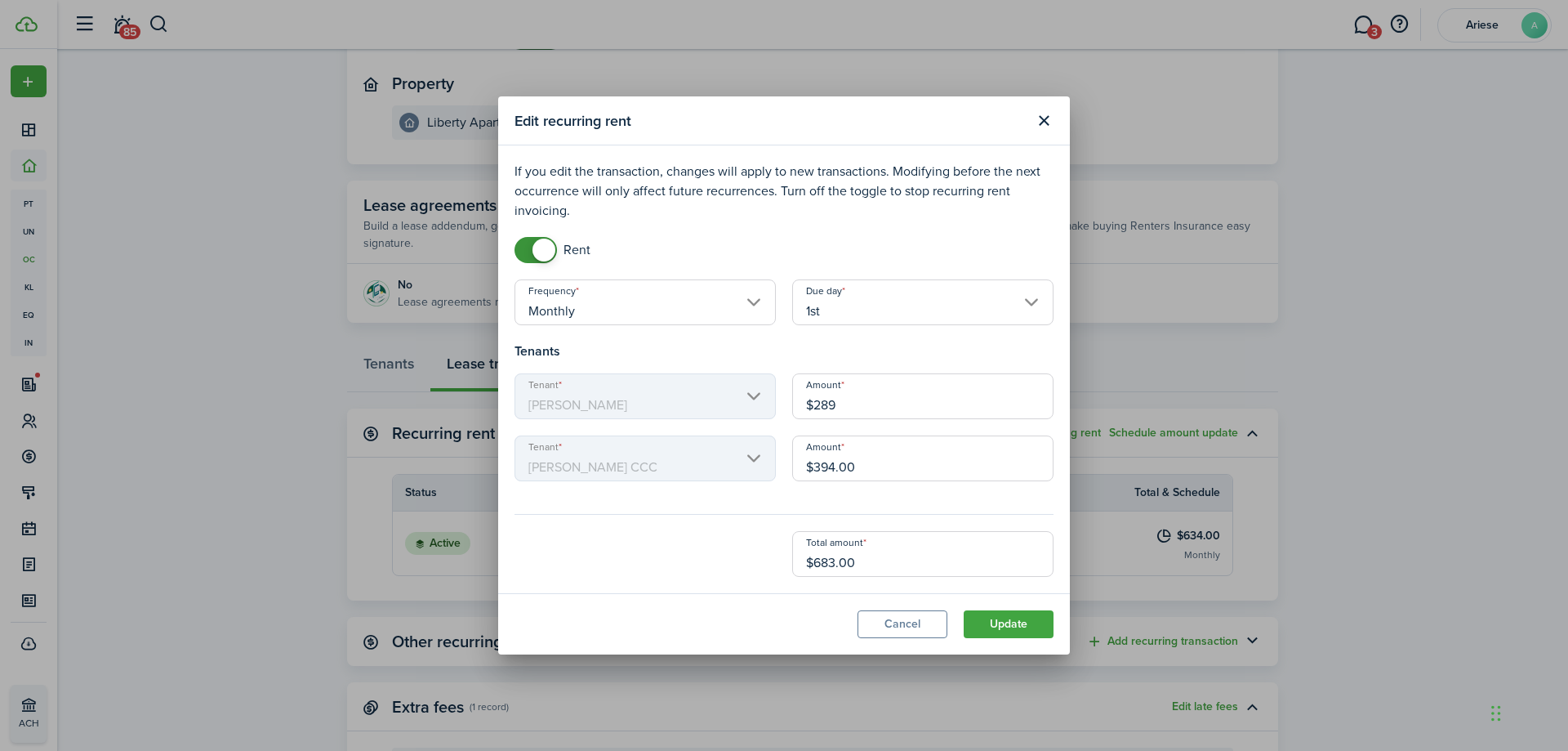
type input "$289.00"
click at [727, 607] on modal-footer "Cancel Update" at bounding box center [784, 624] width 572 height 61
click at [1015, 621] on button "Update" at bounding box center [1008, 624] width 90 height 28
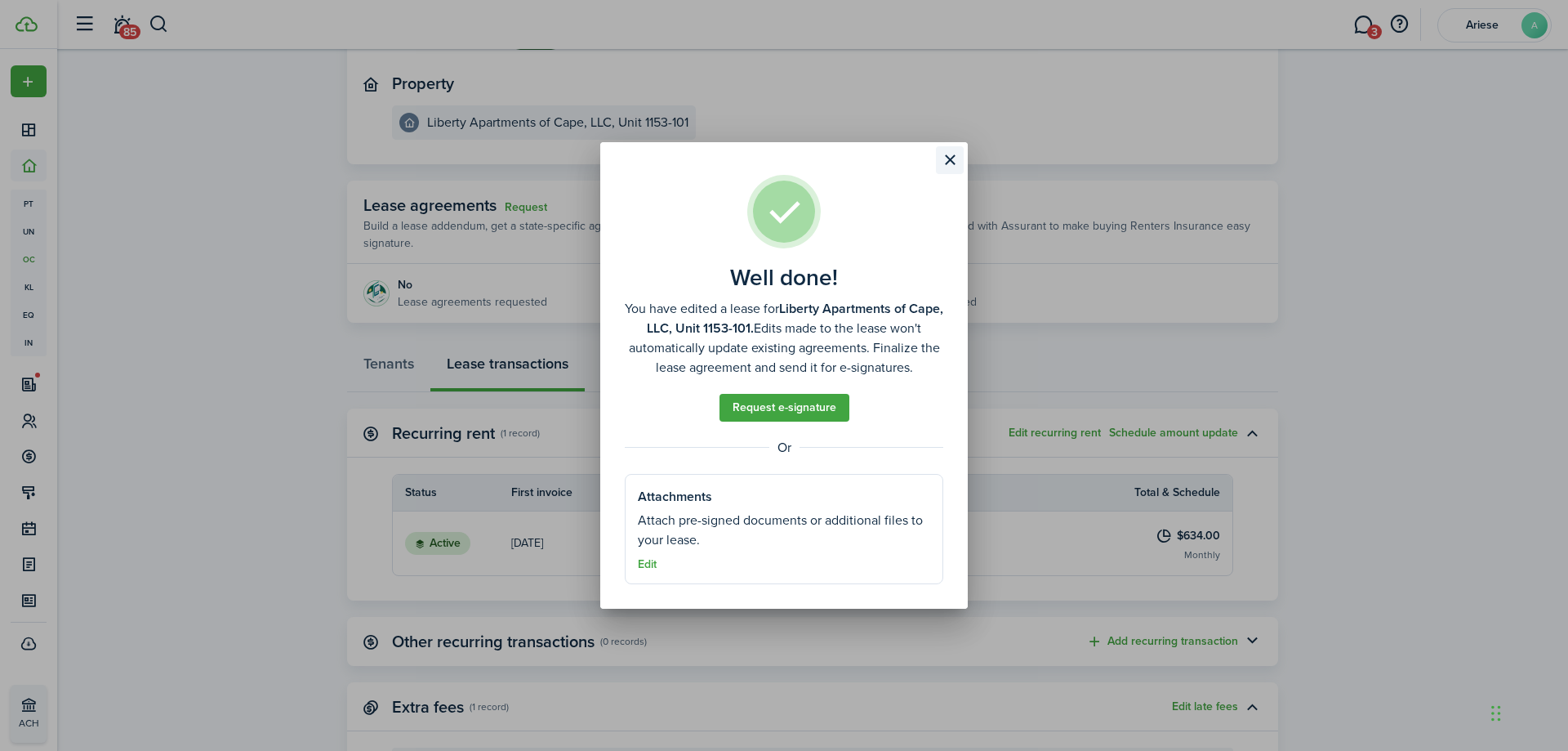
click at [949, 166] on button "Close modal" at bounding box center [949, 160] width 28 height 28
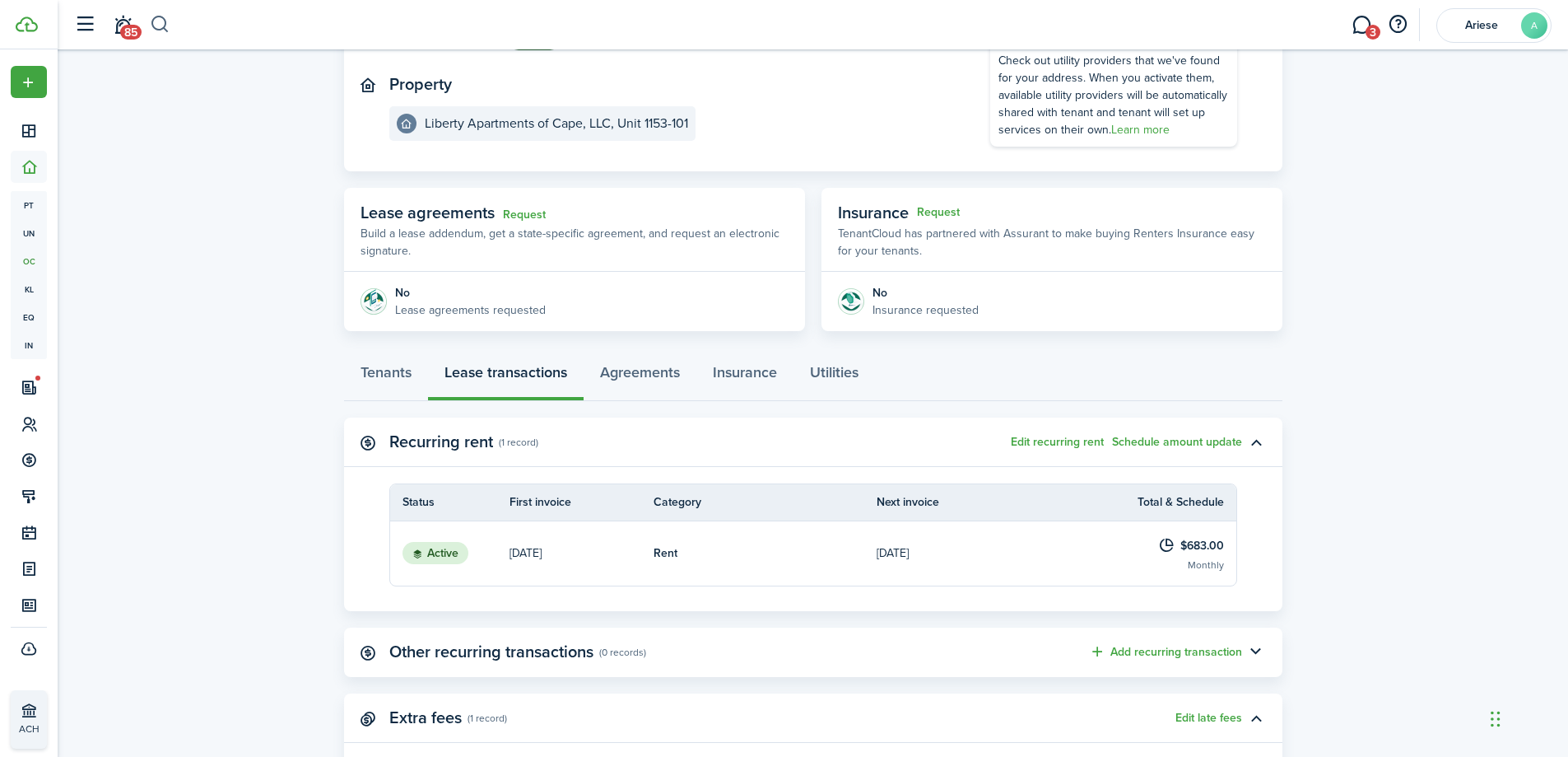
click at [163, 29] on button "button" at bounding box center [159, 25] width 21 height 28
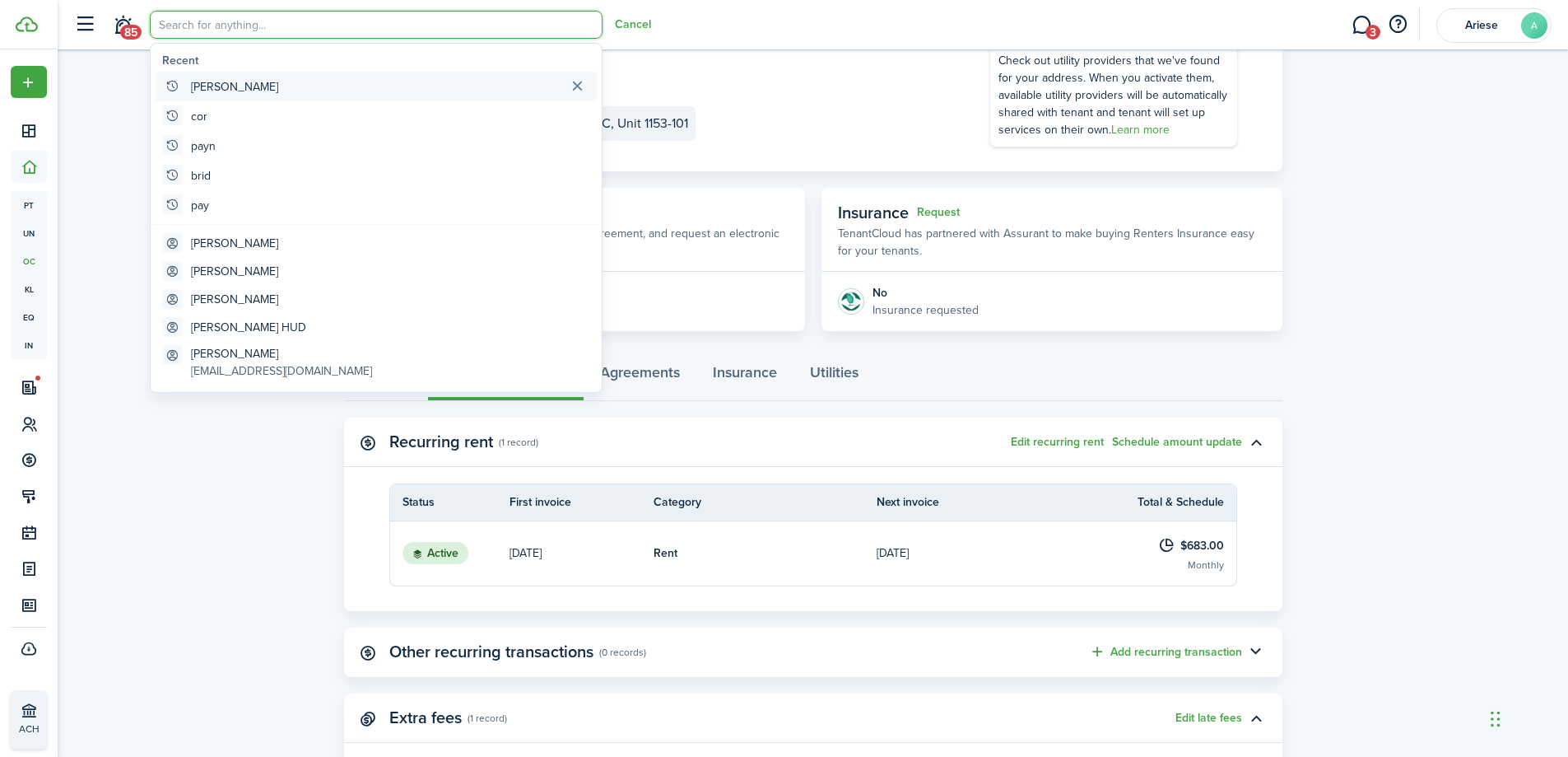
click at [199, 91] on global-search-item-title "[PERSON_NAME]" at bounding box center [235, 87] width 88 height 17
type input "[PERSON_NAME]"
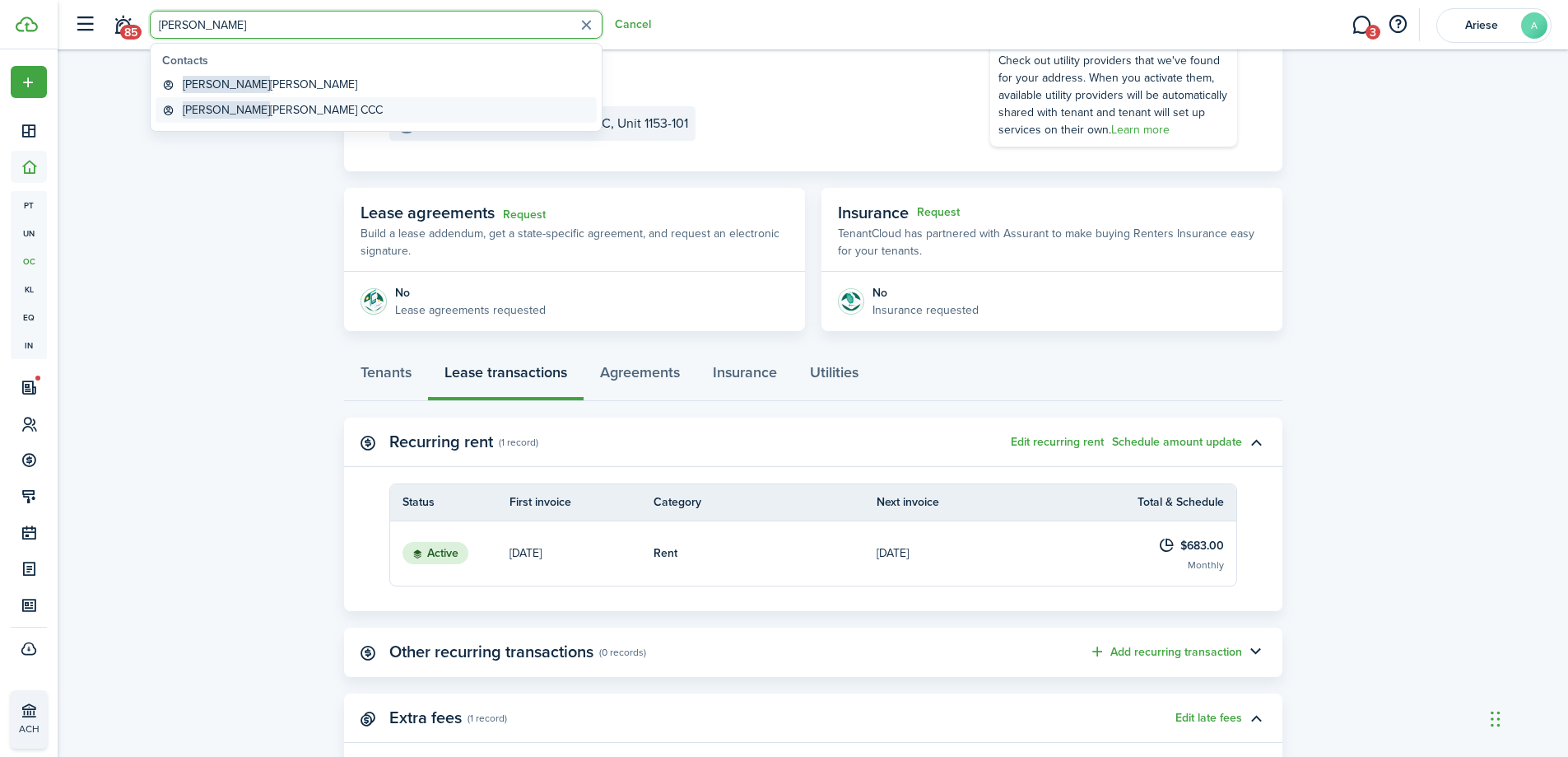
click at [230, 112] on global-search-item-title "[PERSON_NAME] CCC" at bounding box center [282, 110] width 200 height 17
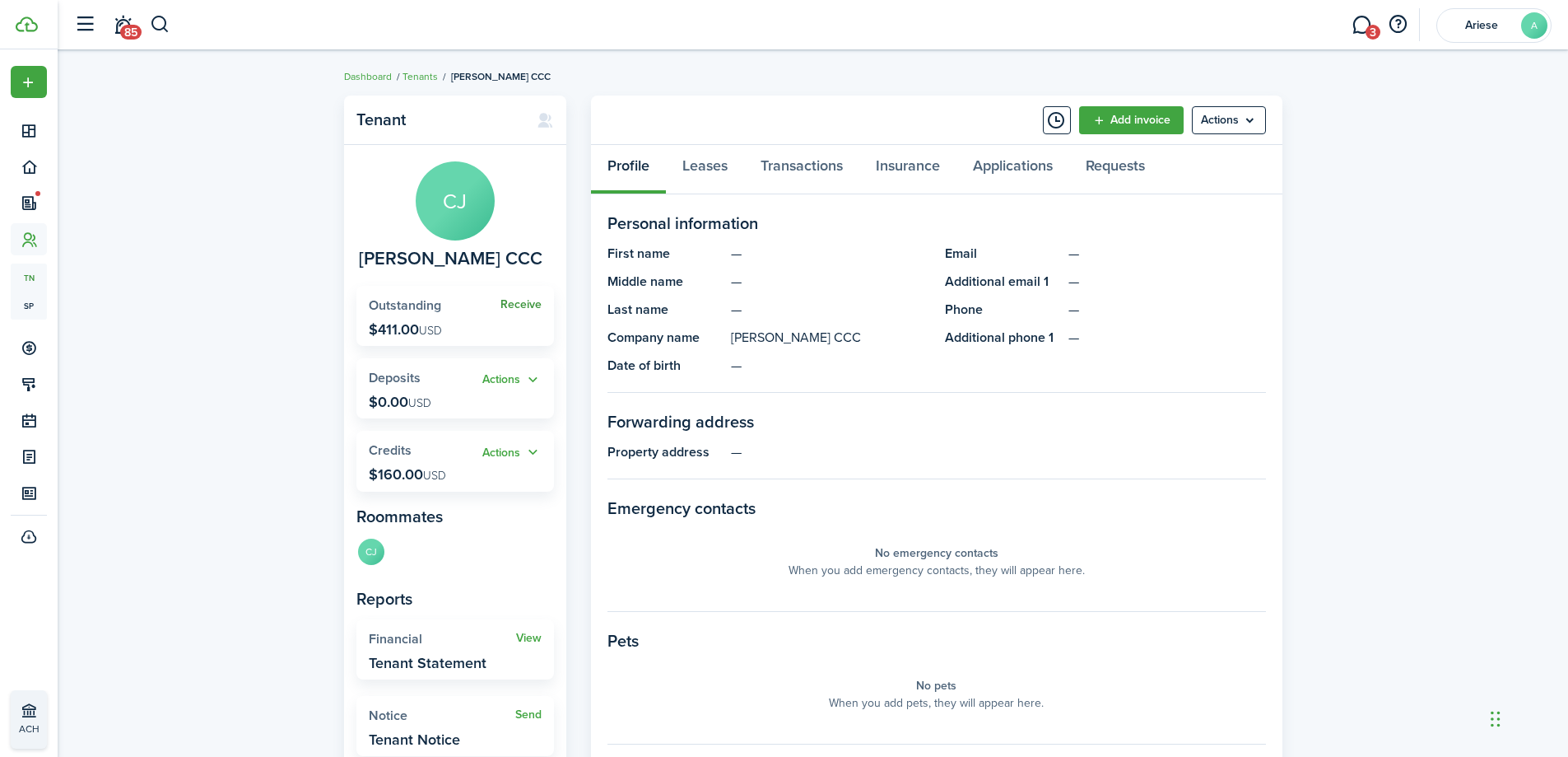
click at [524, 304] on link "Receive" at bounding box center [521, 304] width 41 height 13
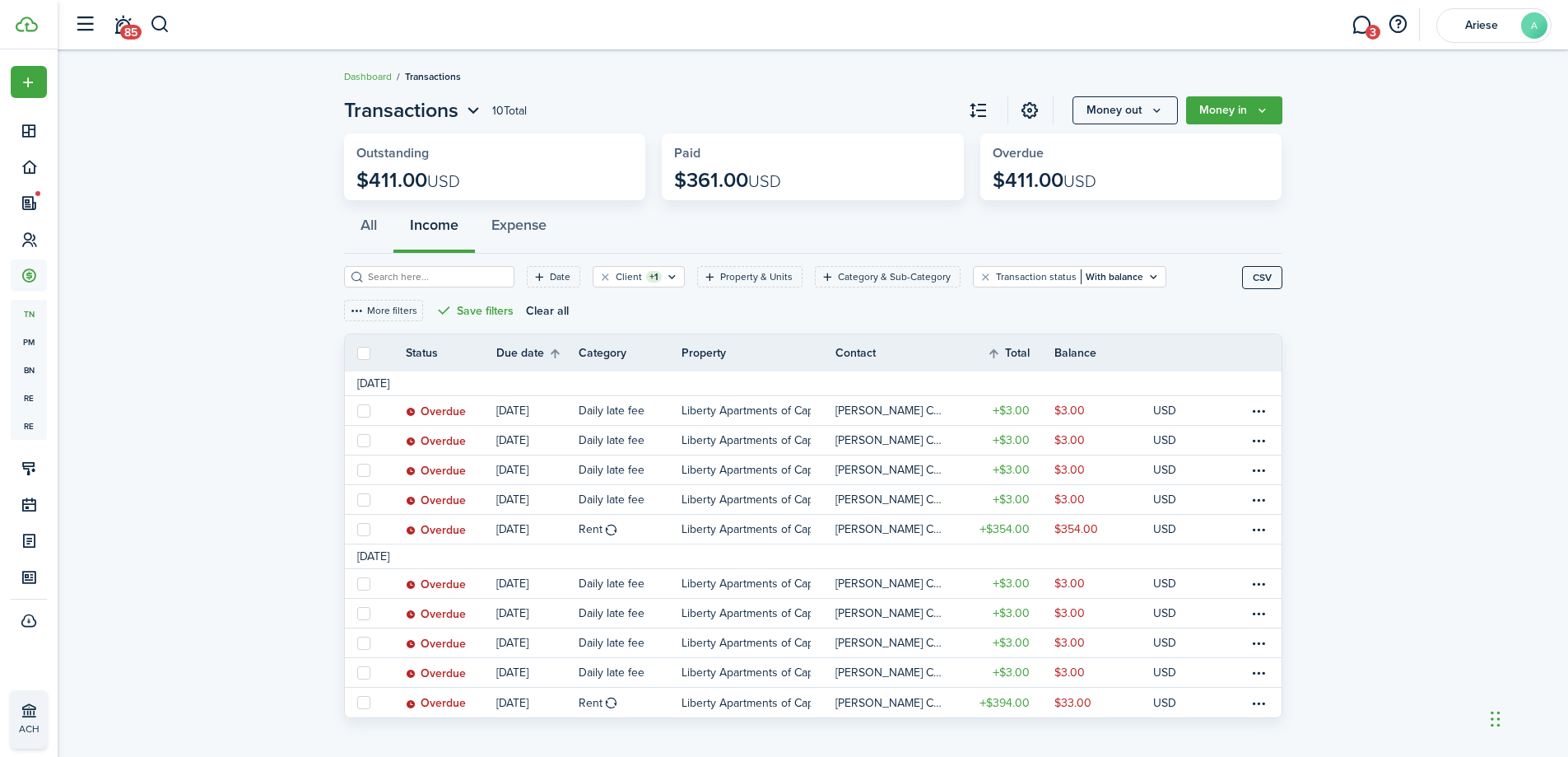
click at [360, 353] on label at bounding box center [363, 353] width 13 height 13
click at [357, 353] on input "checkbox" at bounding box center [356, 353] width 1 height 1
checkbox input "true"
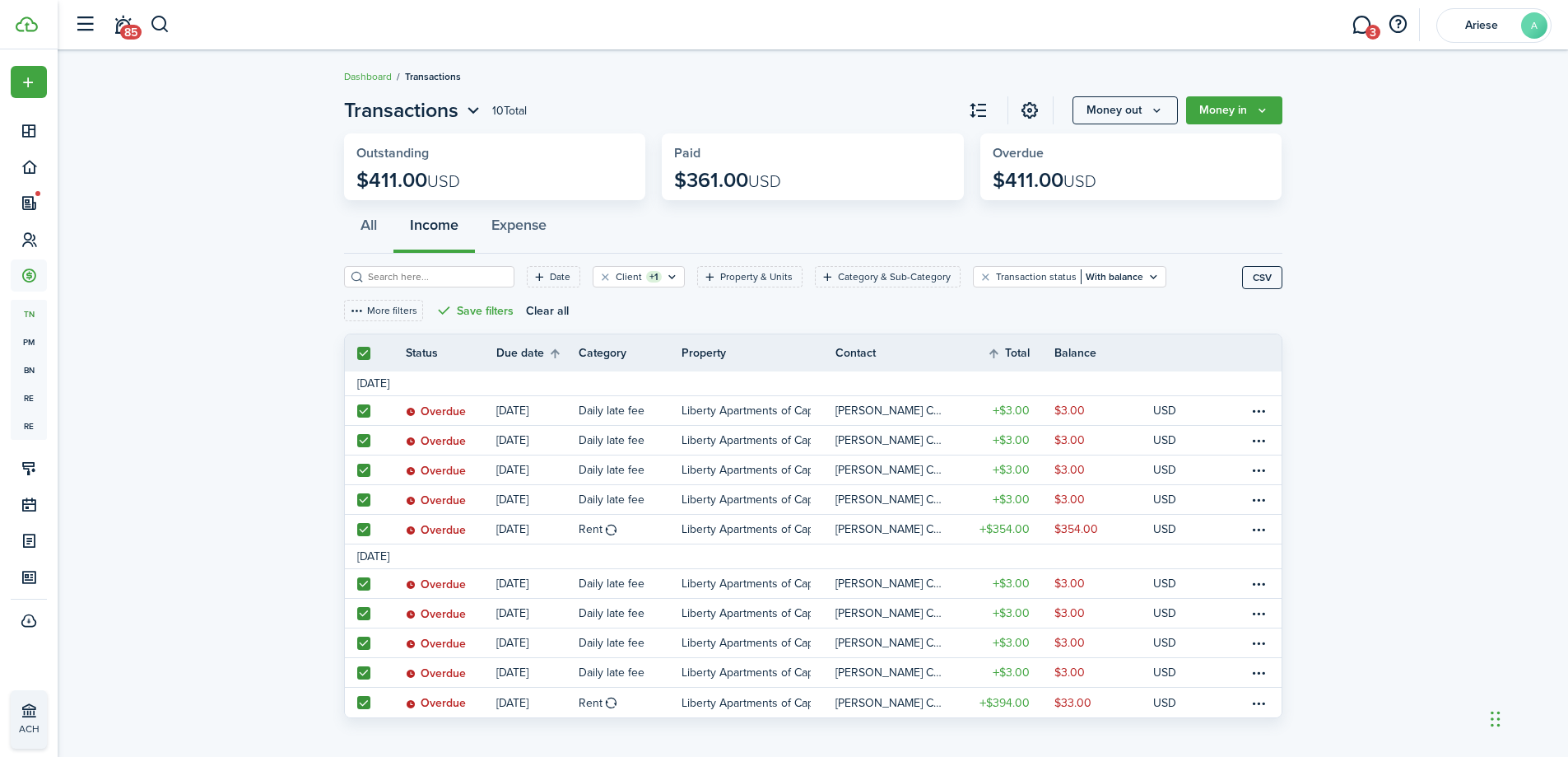
checkbox input "true"
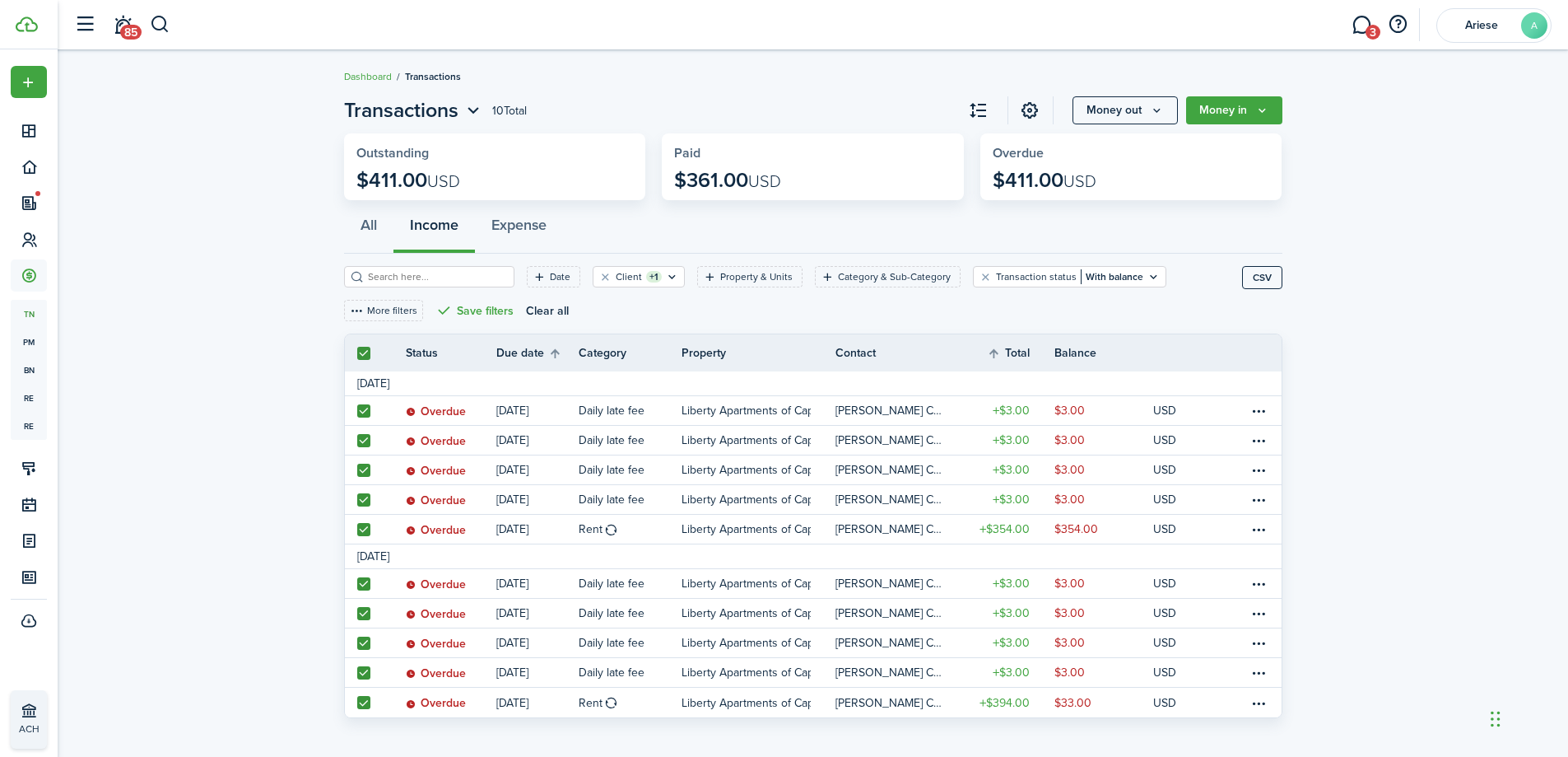
checkbox input "true"
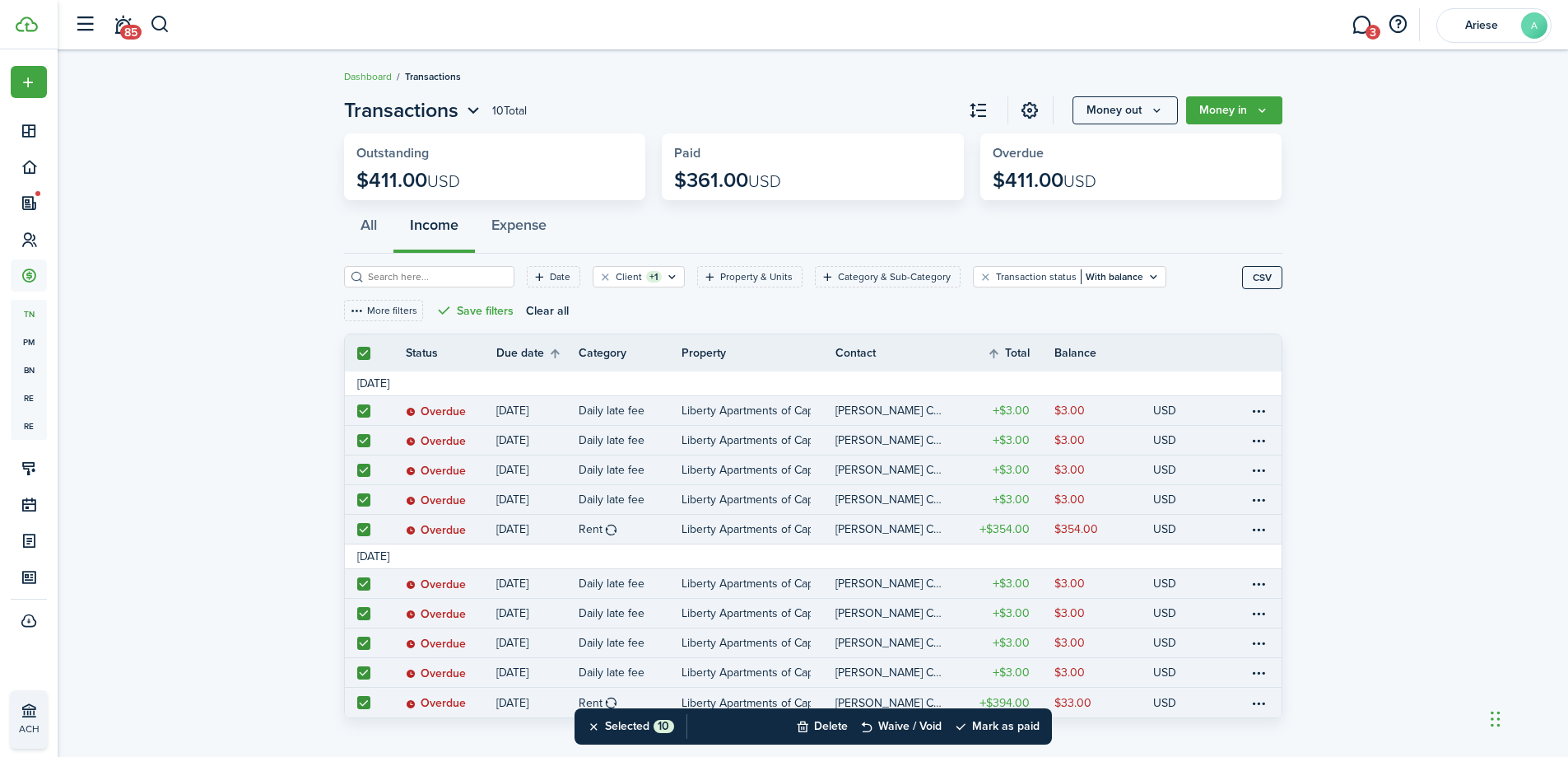
click at [365, 528] on label at bounding box center [363, 529] width 13 height 13
click at [357, 529] on input "checkbox" at bounding box center [356, 529] width 1 height 1
checkbox input "false"
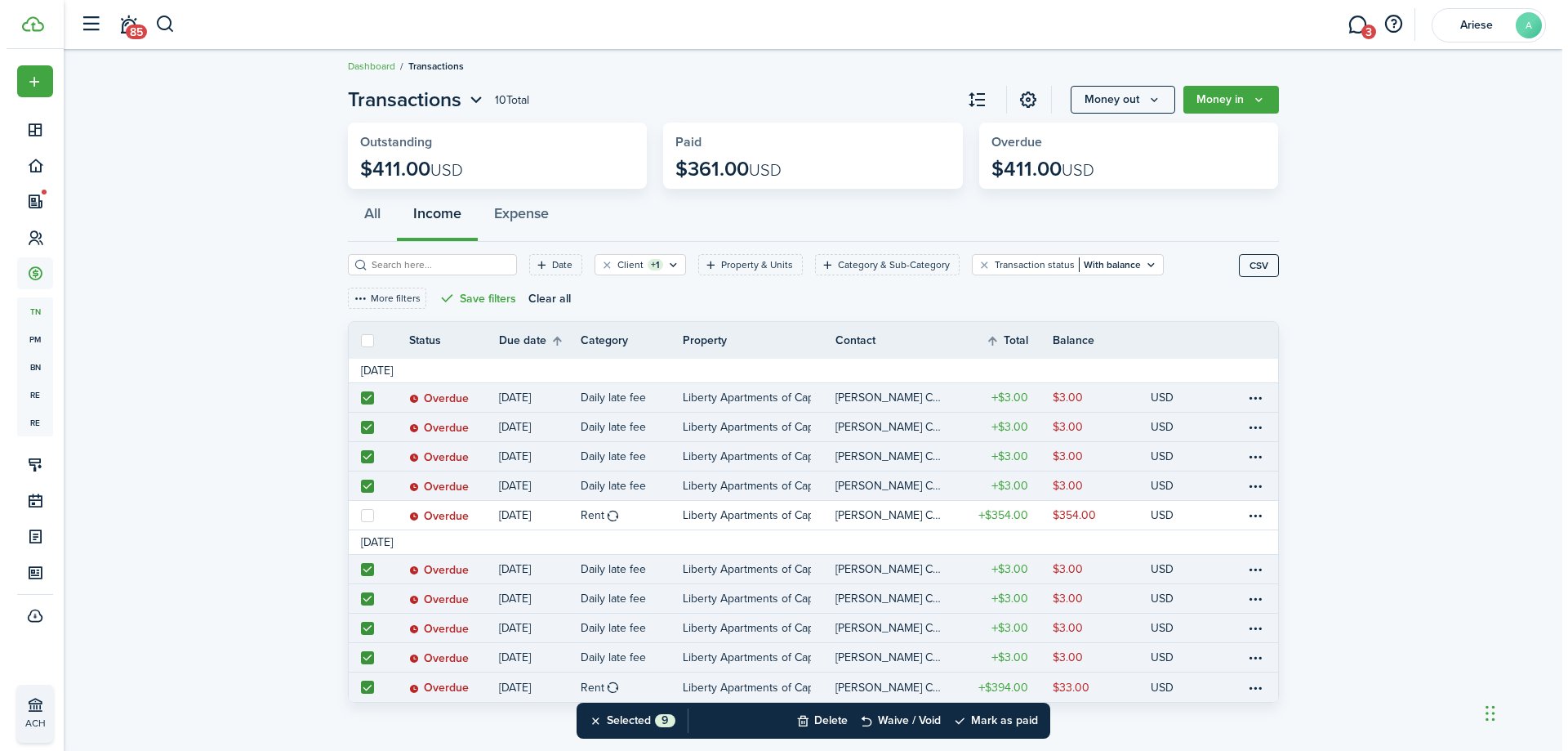
scroll to position [12, 0]
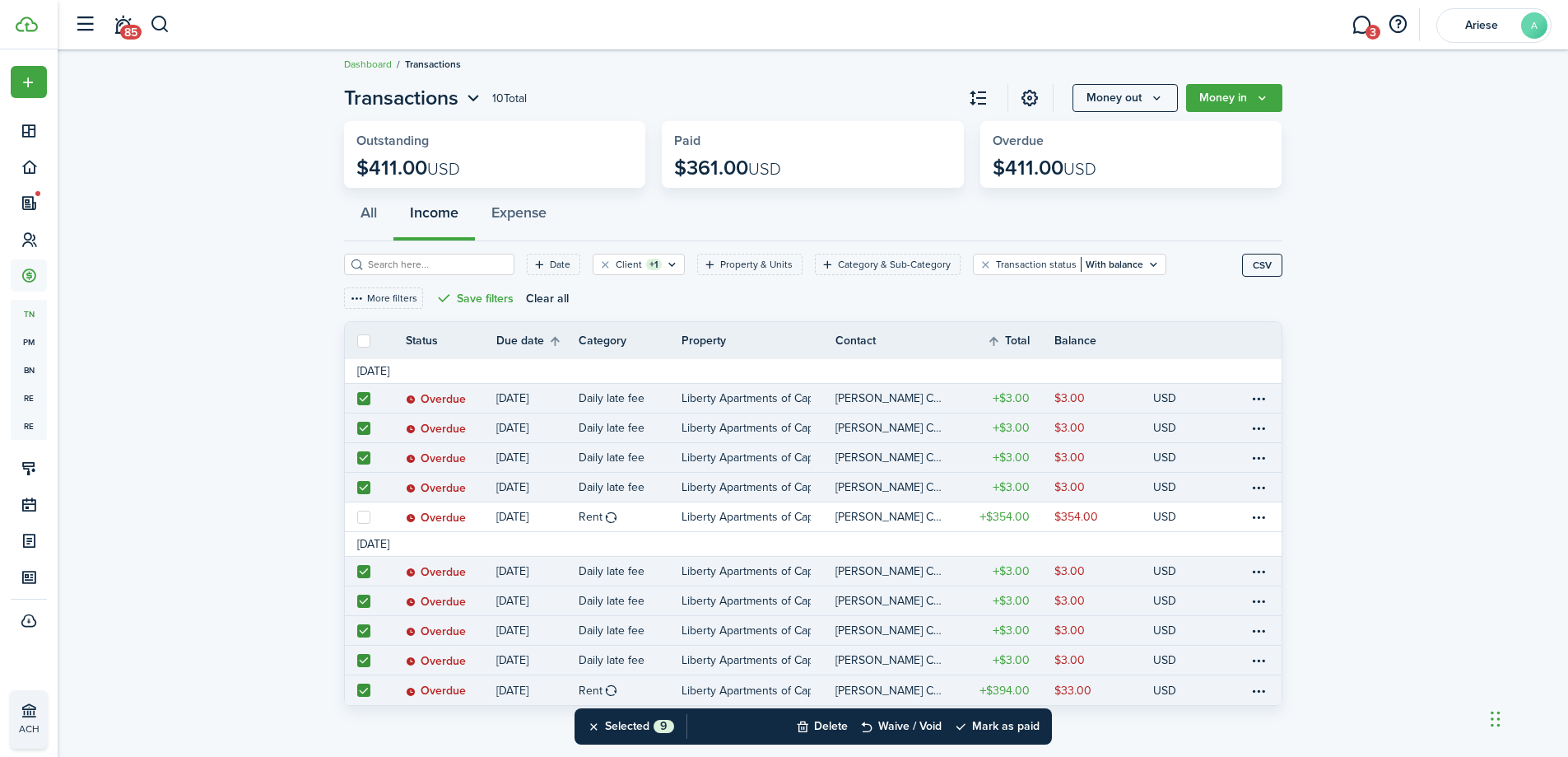
click at [361, 688] on label at bounding box center [363, 689] width 13 height 13
click at [357, 690] on input "checkbox" at bounding box center [356, 690] width 1 height 1
checkbox input "false"
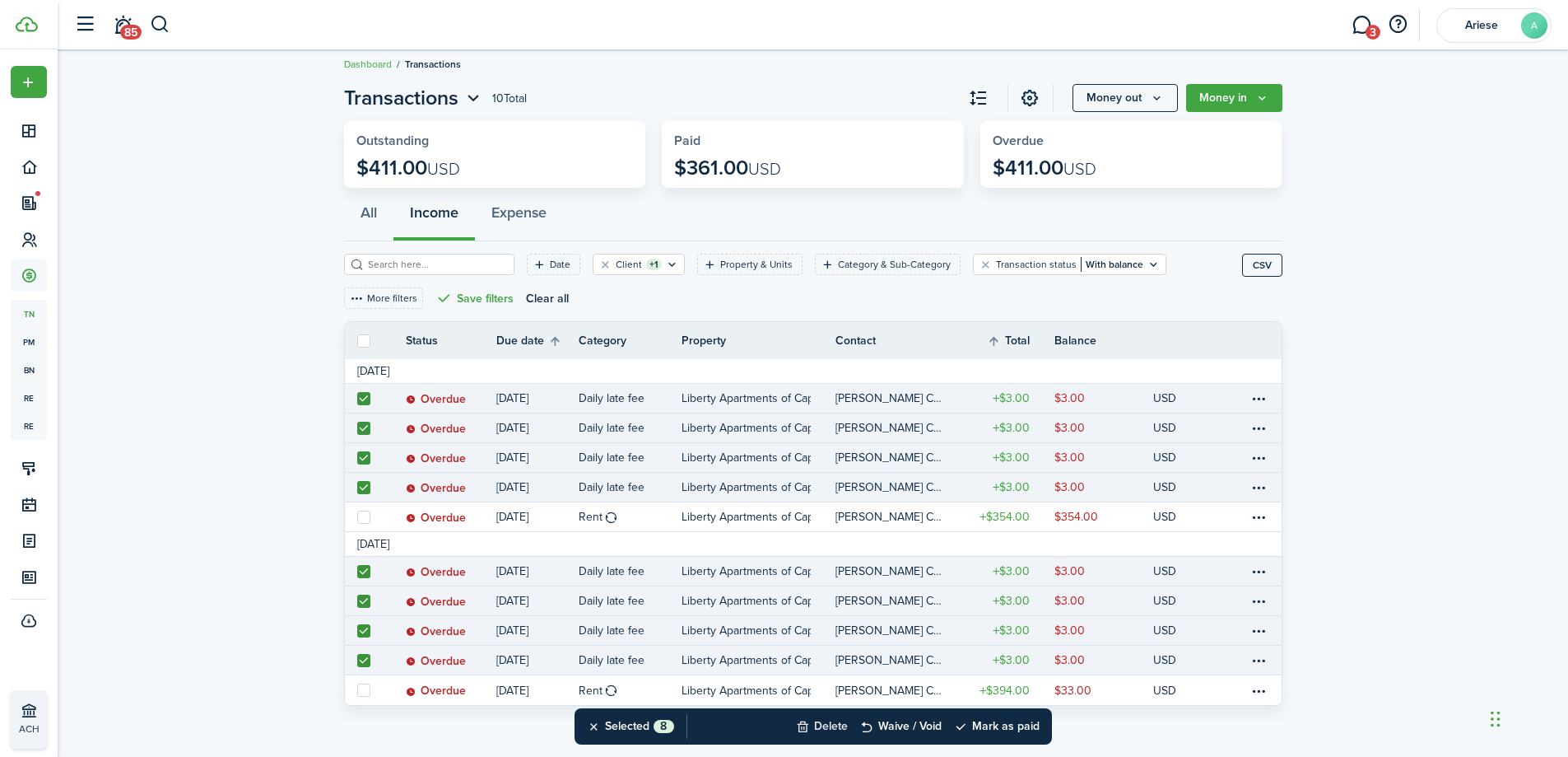
click at [828, 727] on button "Delete" at bounding box center [821, 726] width 52 height 36
click at [998, 719] on button "Confirm" at bounding box center [996, 725] width 66 height 23
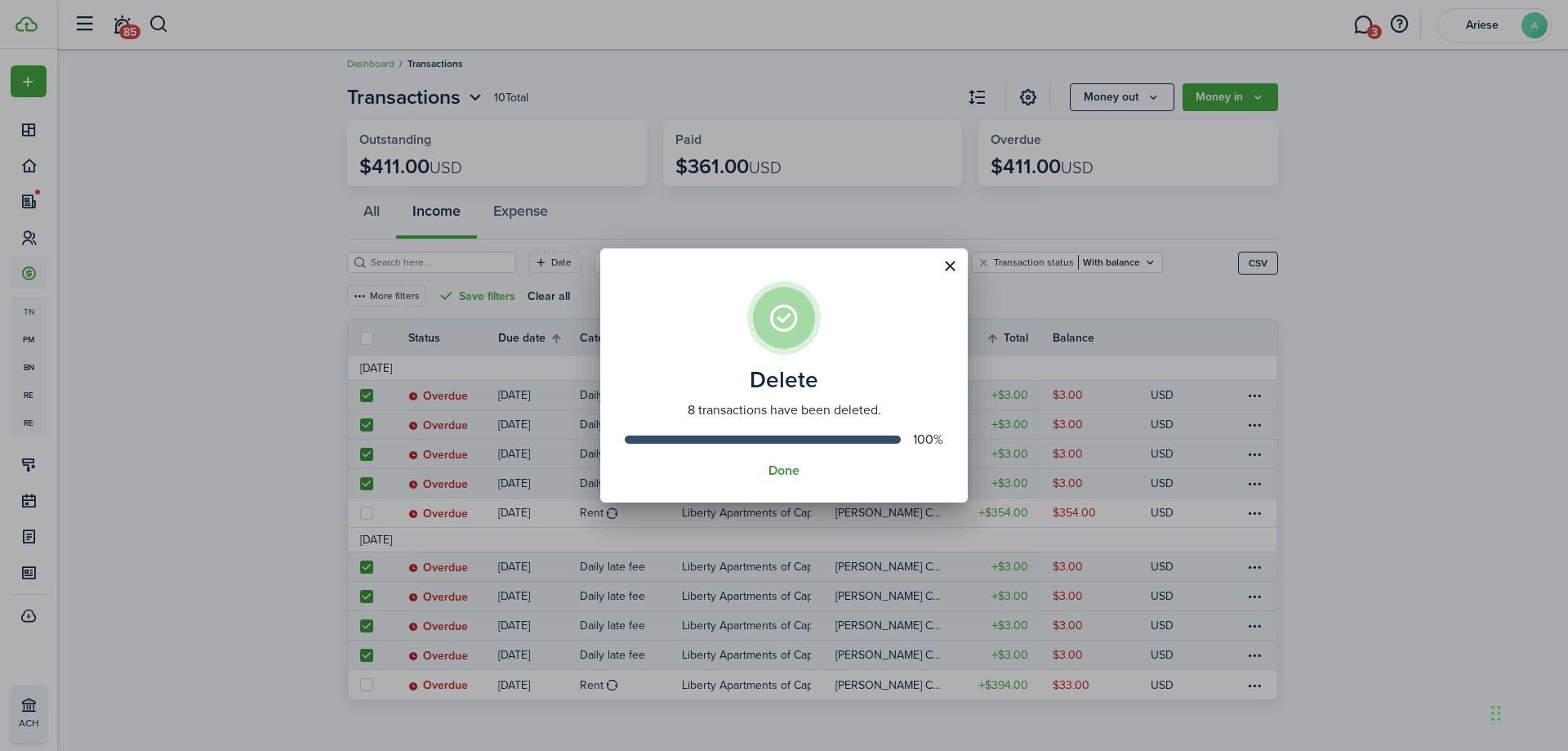
click at [784, 467] on button "Done" at bounding box center [784, 470] width 31 height 15
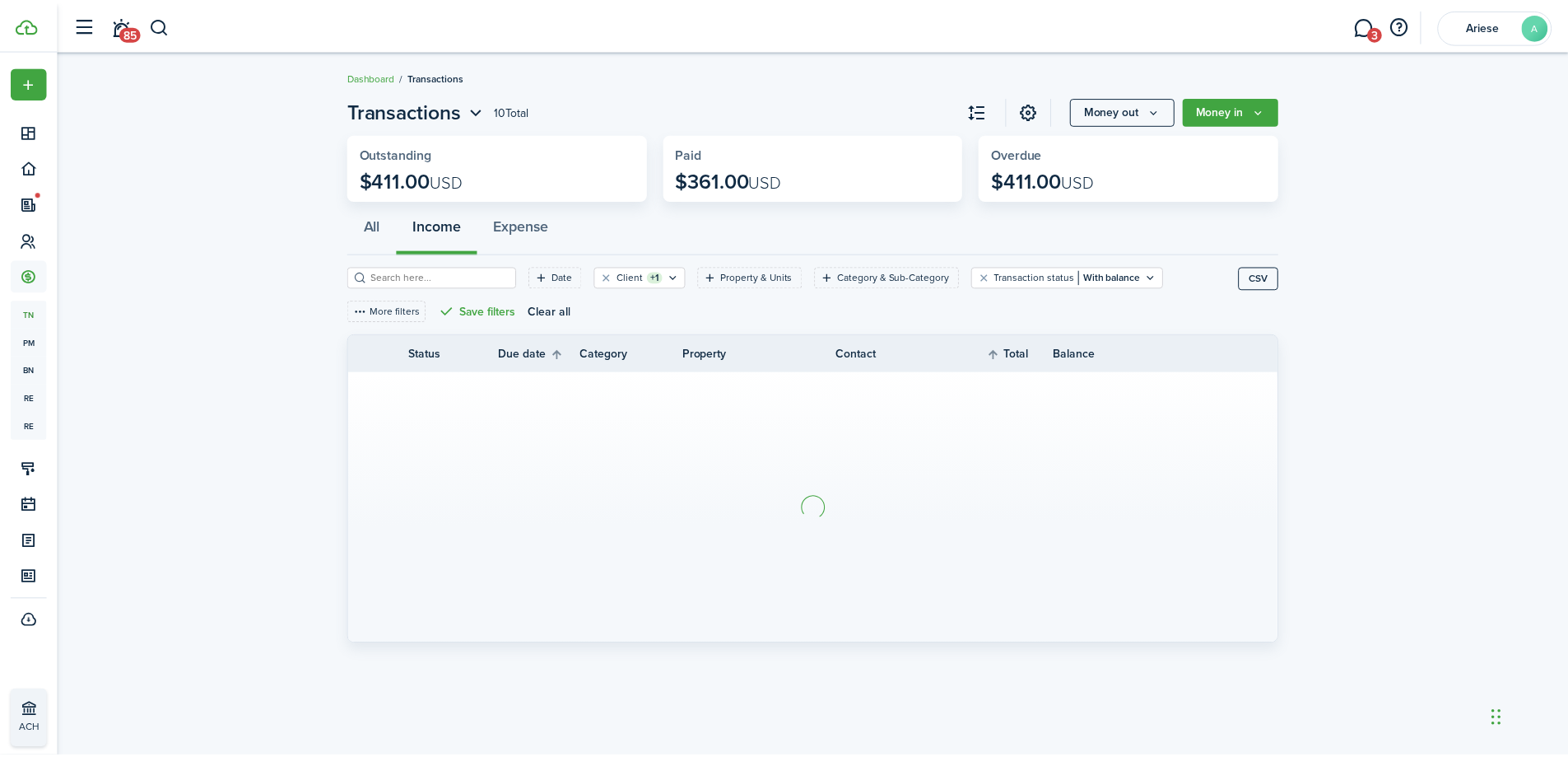
scroll to position [0, 0]
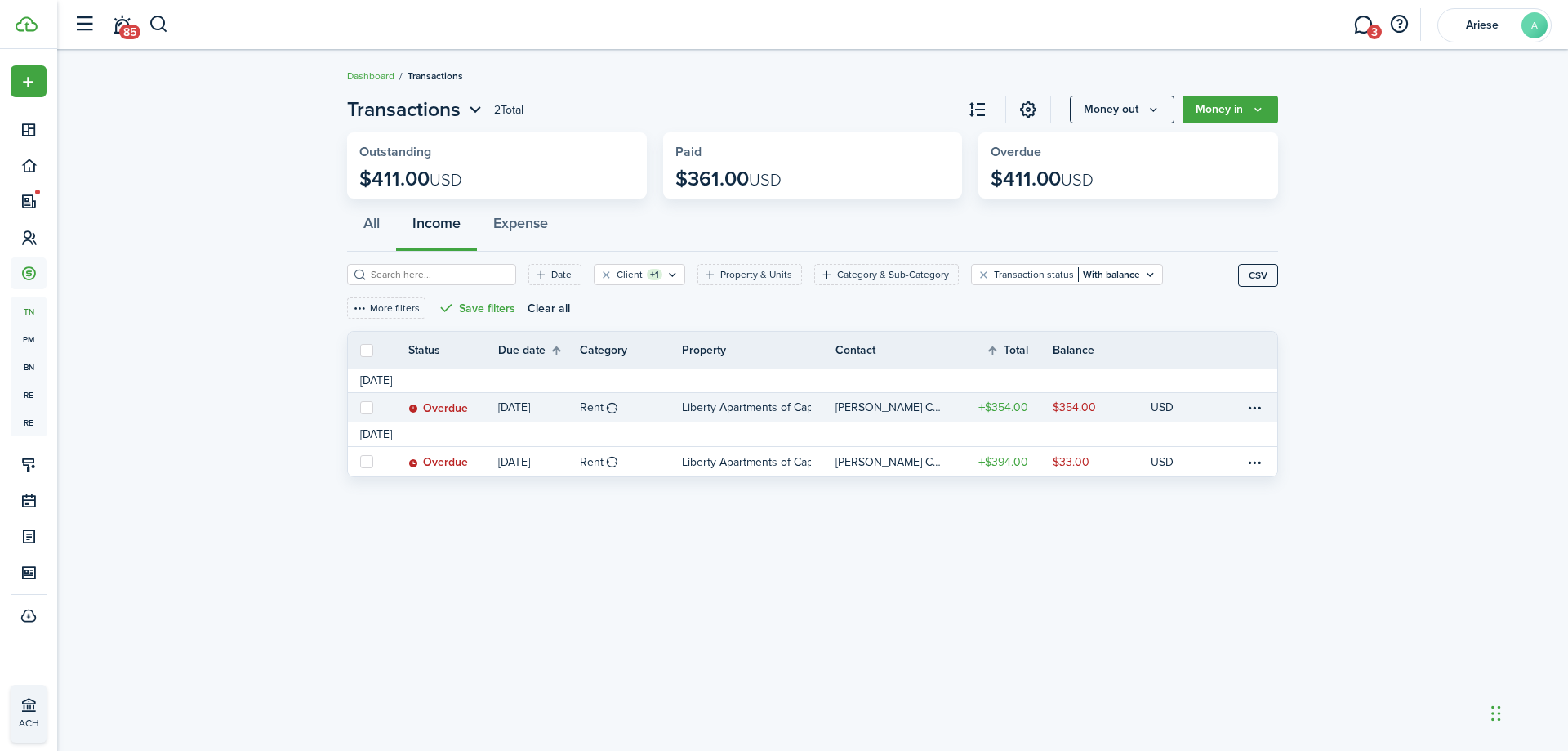
click at [366, 410] on label at bounding box center [367, 407] width 13 height 13
click at [361, 407] on input "checkbox" at bounding box center [360, 407] width 1 height 1
checkbox input "true"
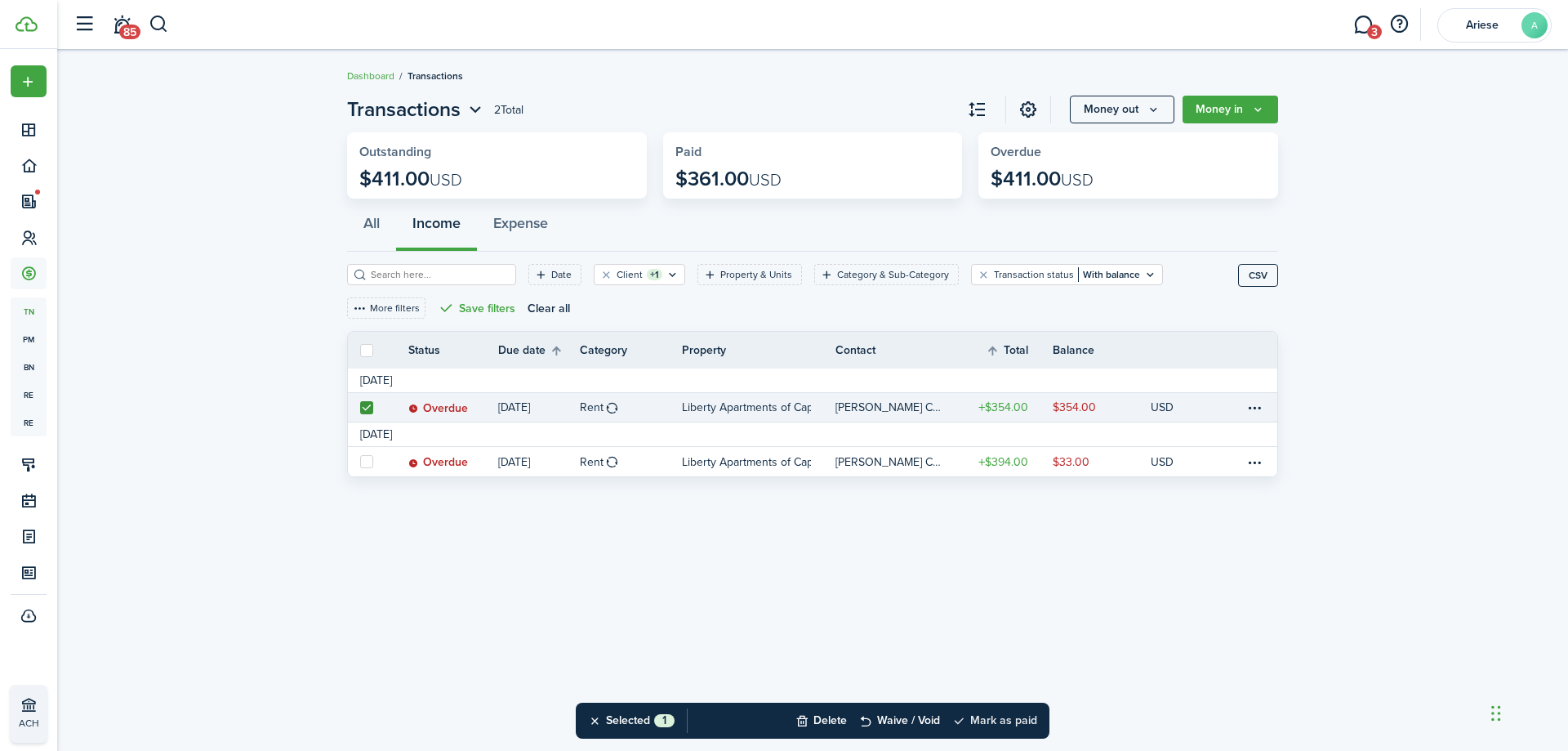
click at [1001, 722] on button "Mark as paid" at bounding box center [995, 720] width 85 height 36
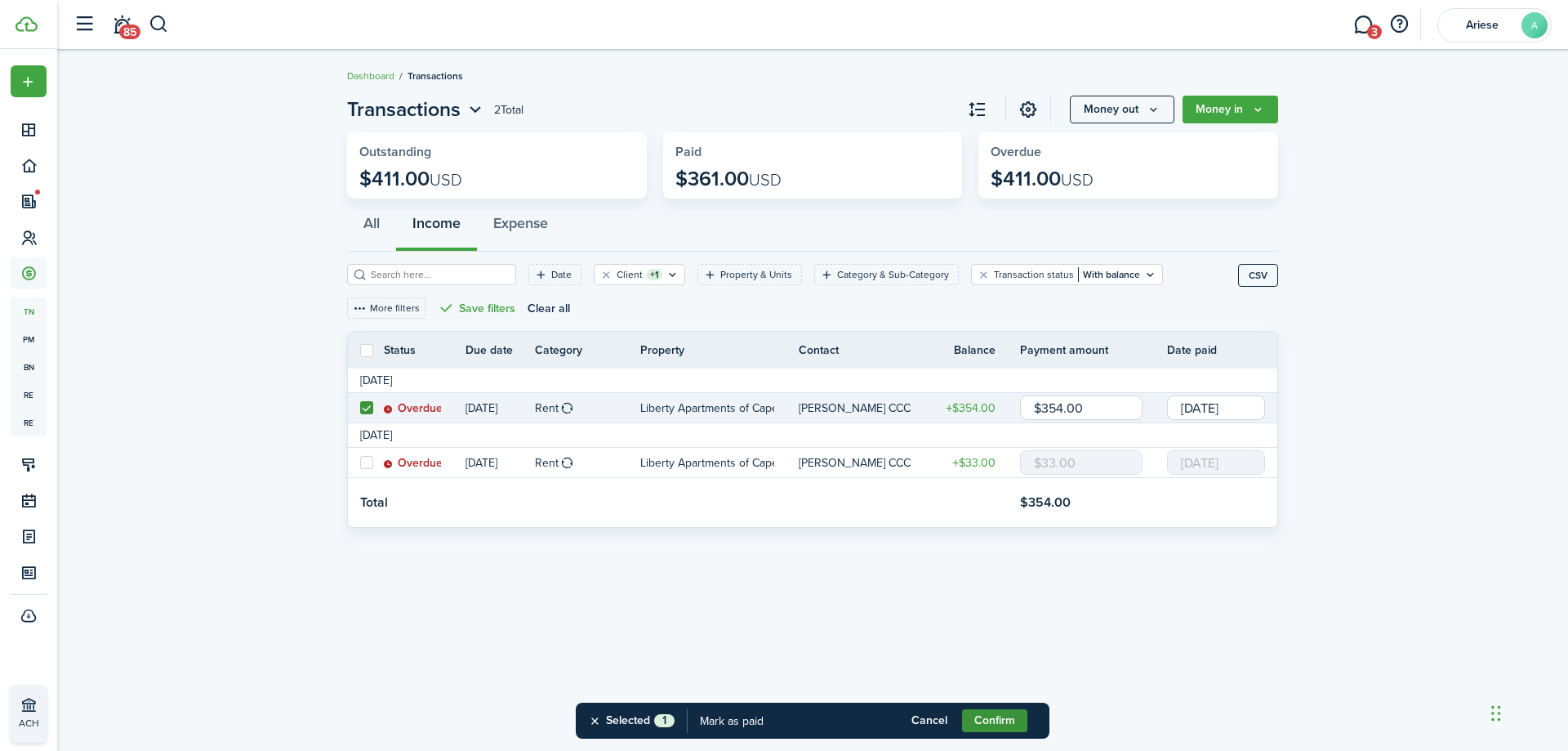
click at [995, 722] on button "Confirm" at bounding box center [995, 719] width 65 height 23
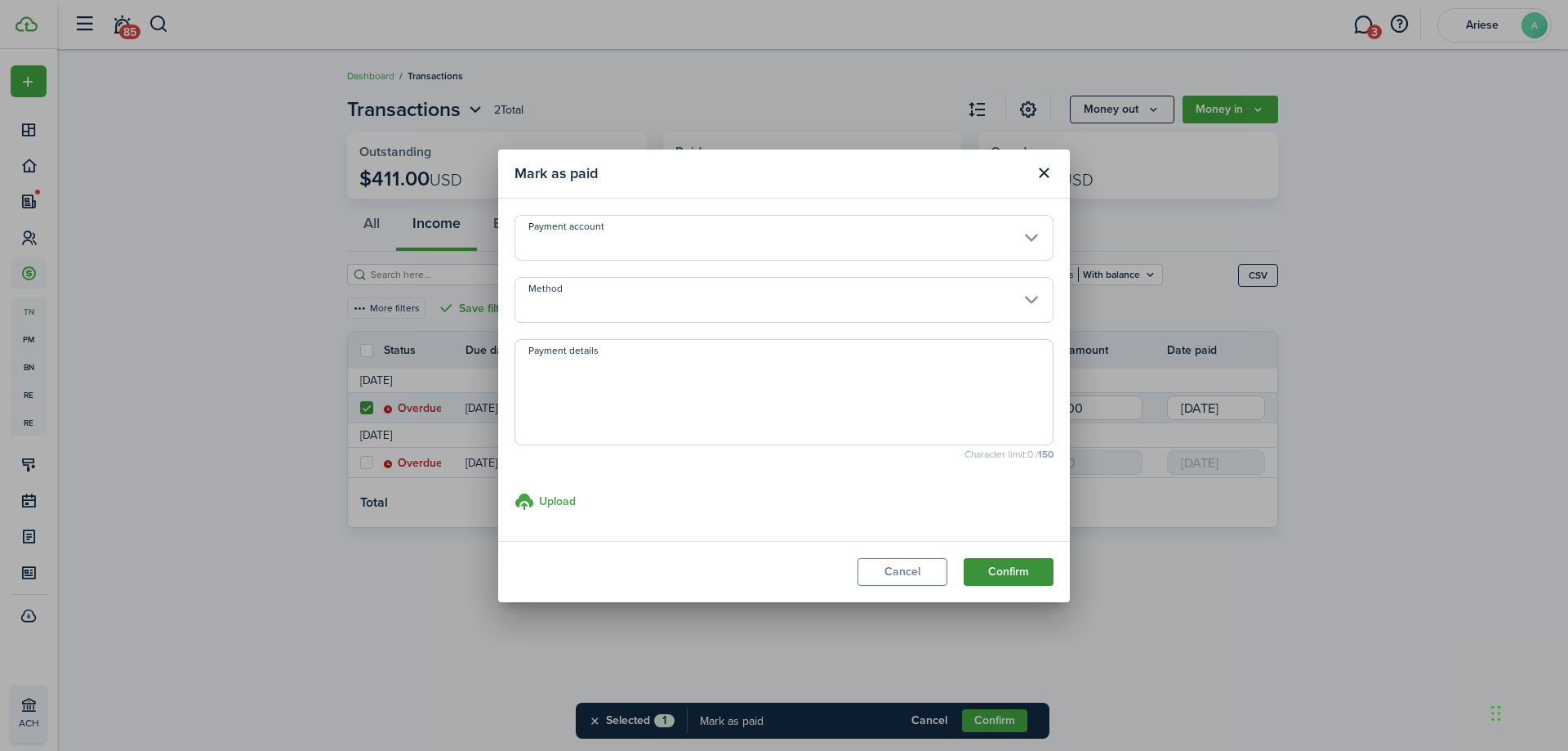
click at [1010, 567] on button "Confirm" at bounding box center [1008, 572] width 90 height 28
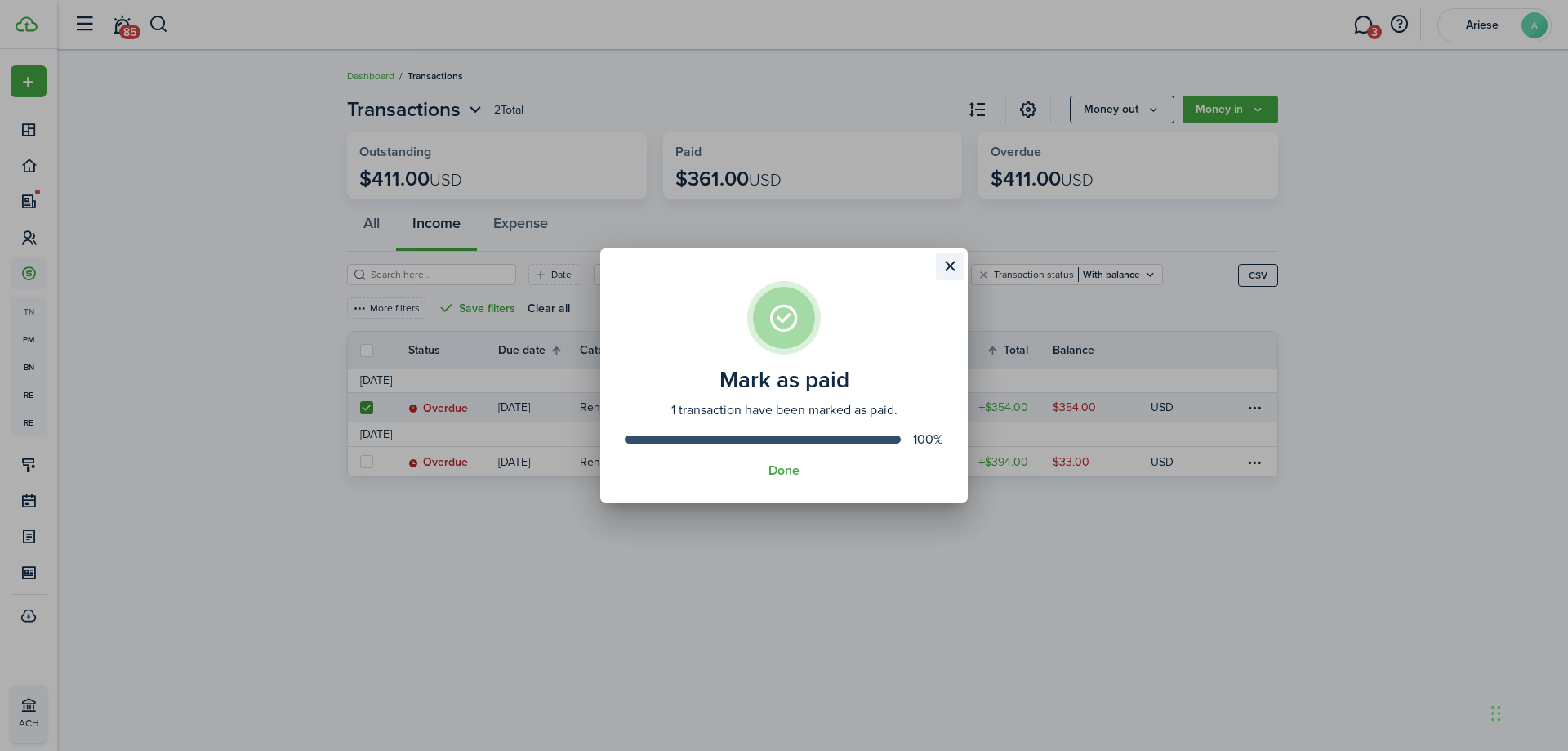
click at [943, 265] on button "Close modal" at bounding box center [949, 266] width 28 height 28
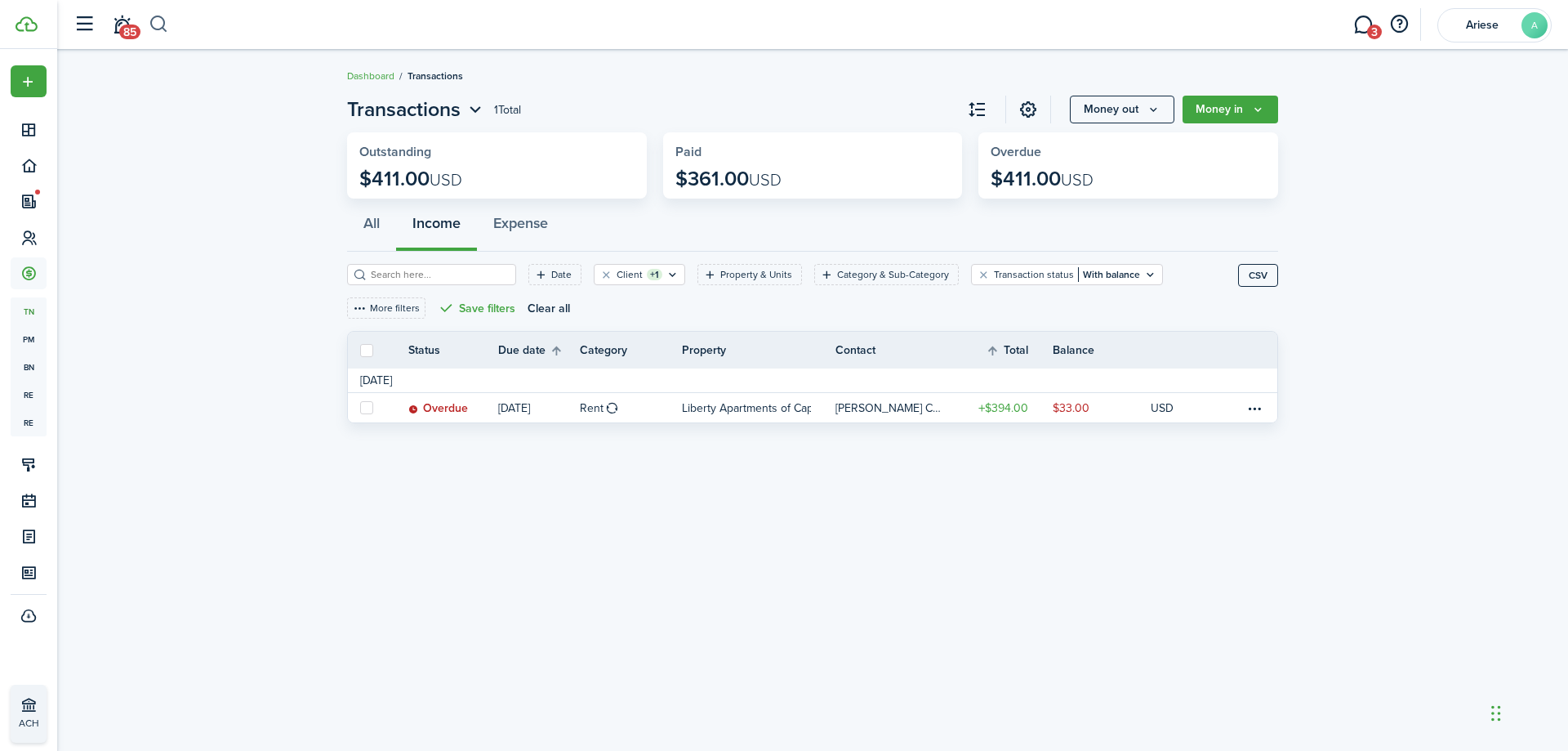
click at [158, 30] on button "button" at bounding box center [158, 25] width 21 height 28
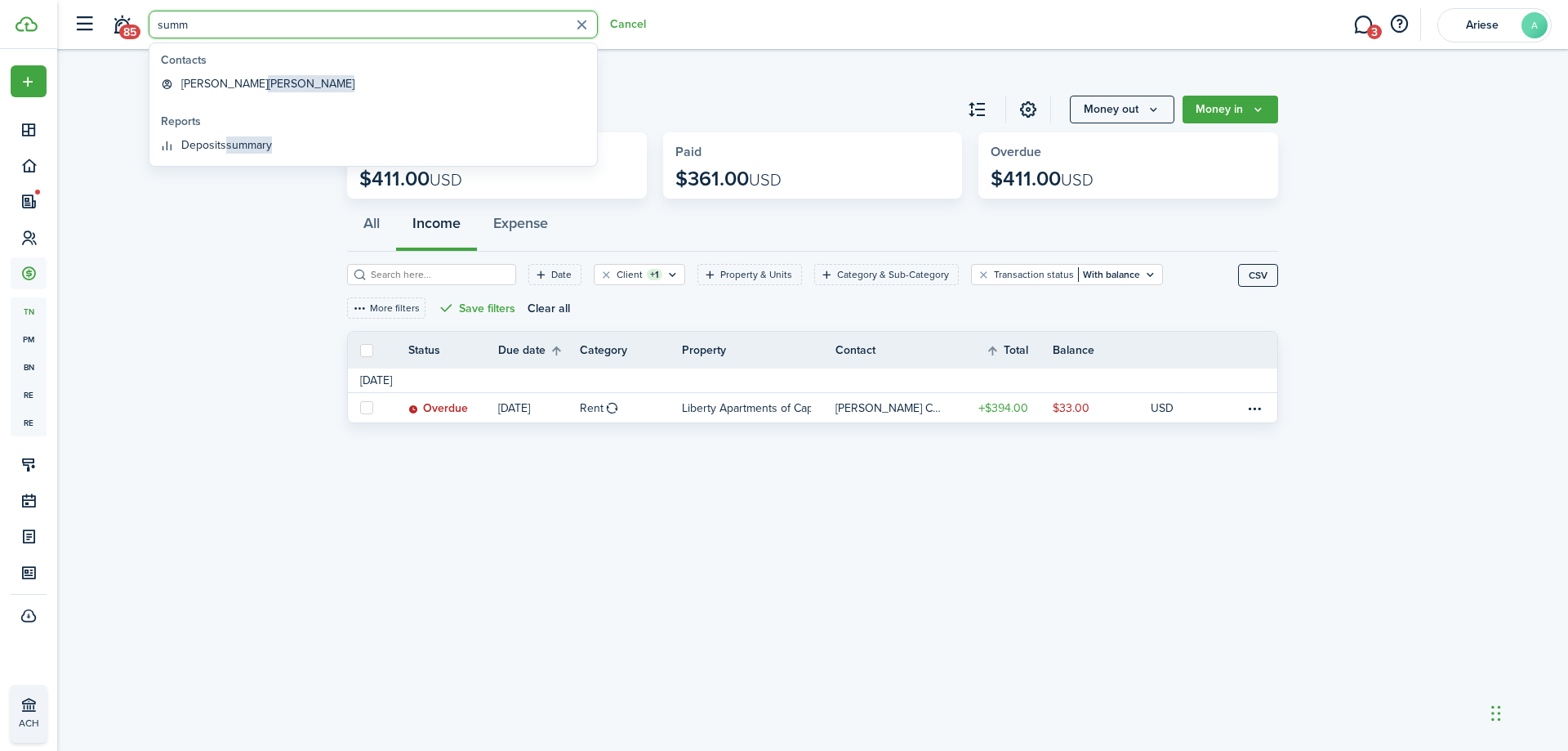
type input "summ"
click at [268, 90] on span "[PERSON_NAME]" at bounding box center [311, 83] width 87 height 17
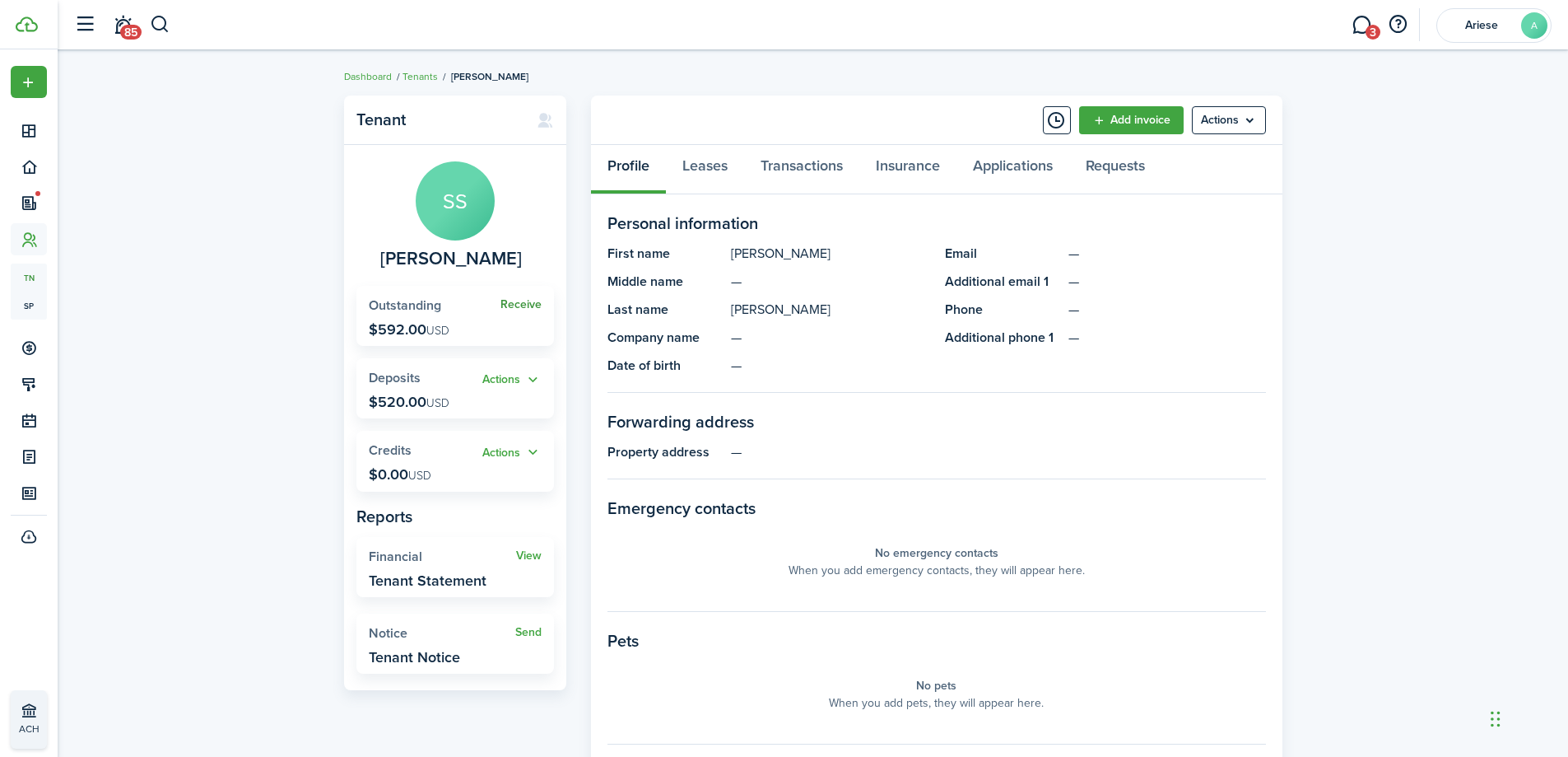
click at [532, 303] on link "Receive" at bounding box center [521, 304] width 41 height 13
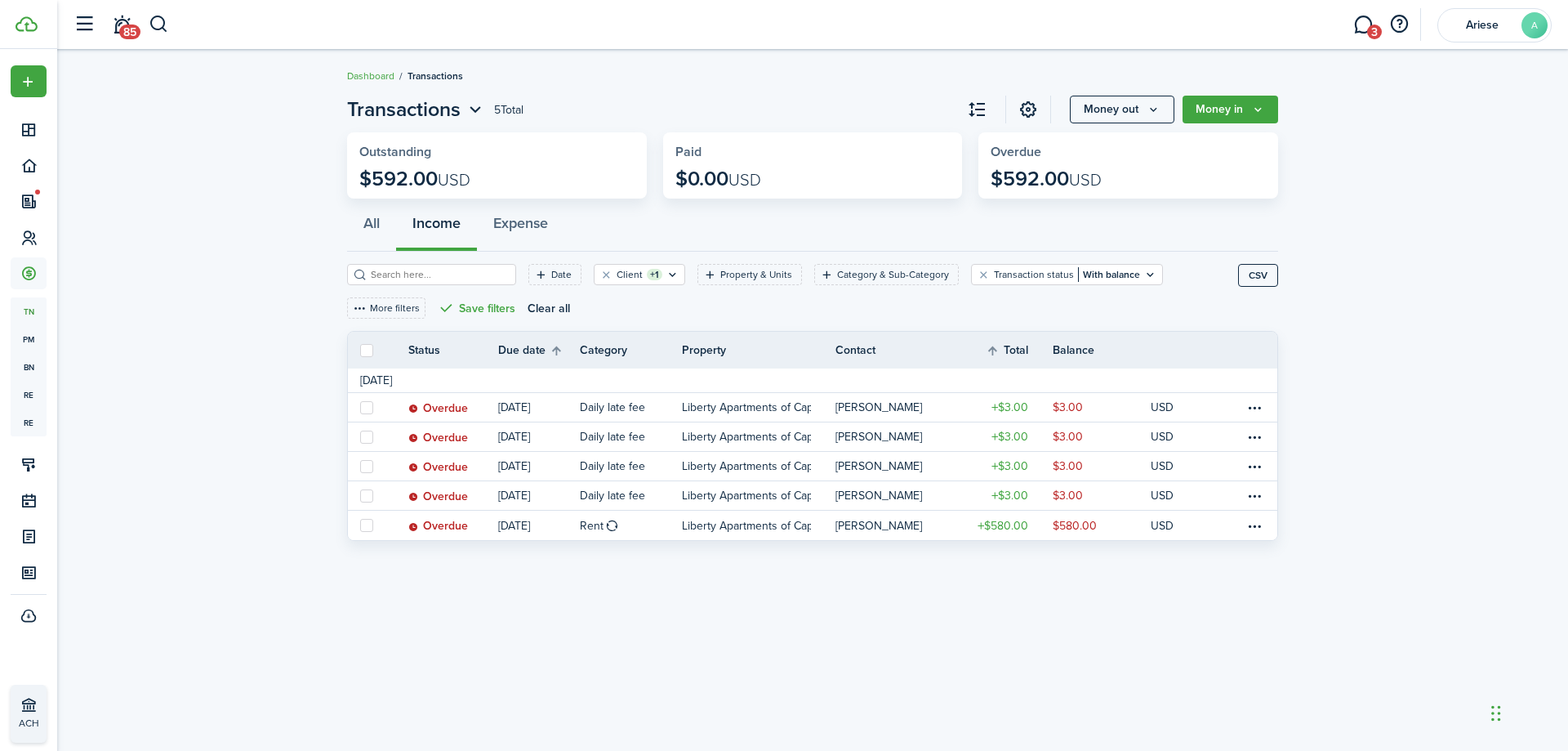
click at [366, 346] on label at bounding box center [367, 350] width 13 height 13
click at [361, 350] on input "checkbox" at bounding box center [360, 350] width 1 height 1
checkbox input "true"
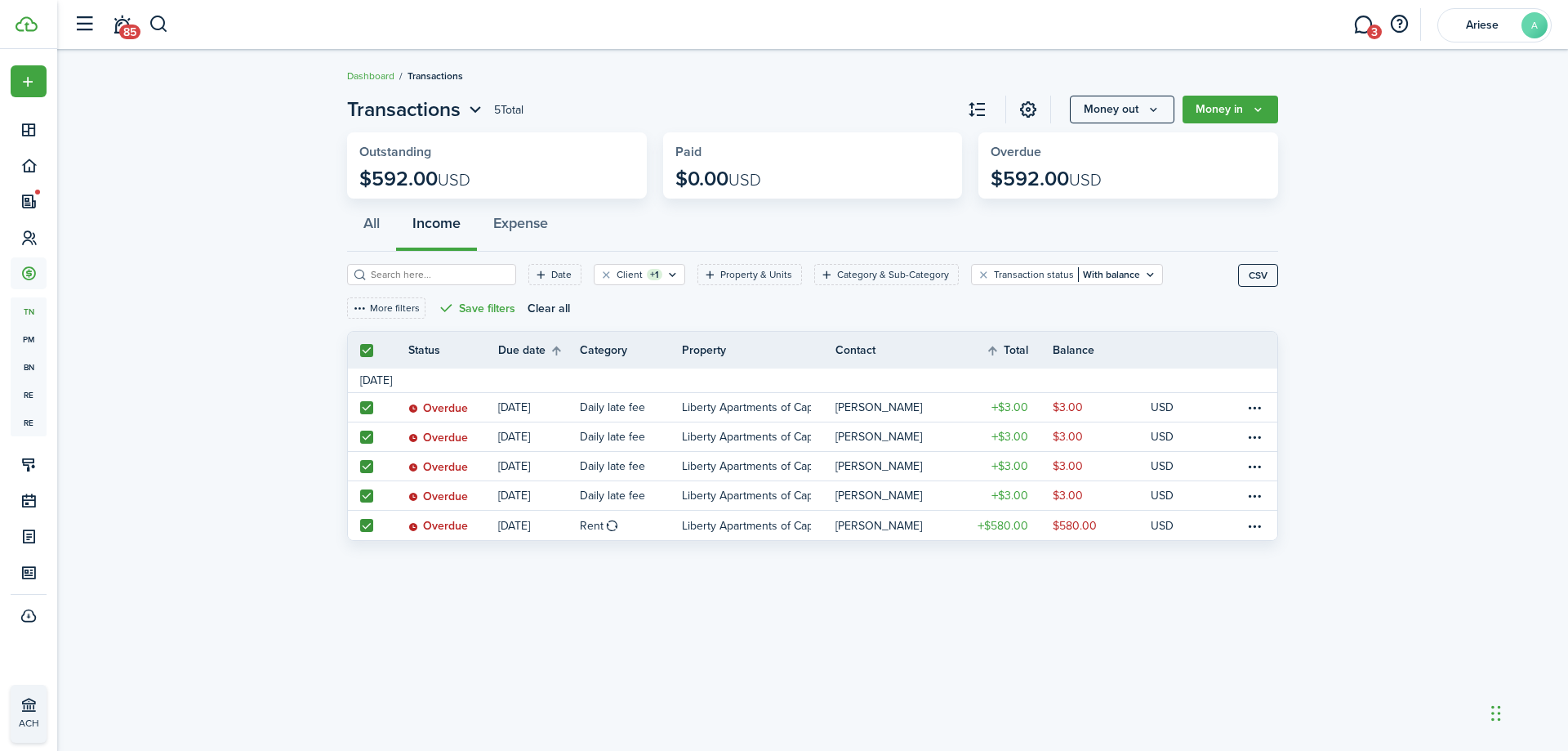
checkbox input "true"
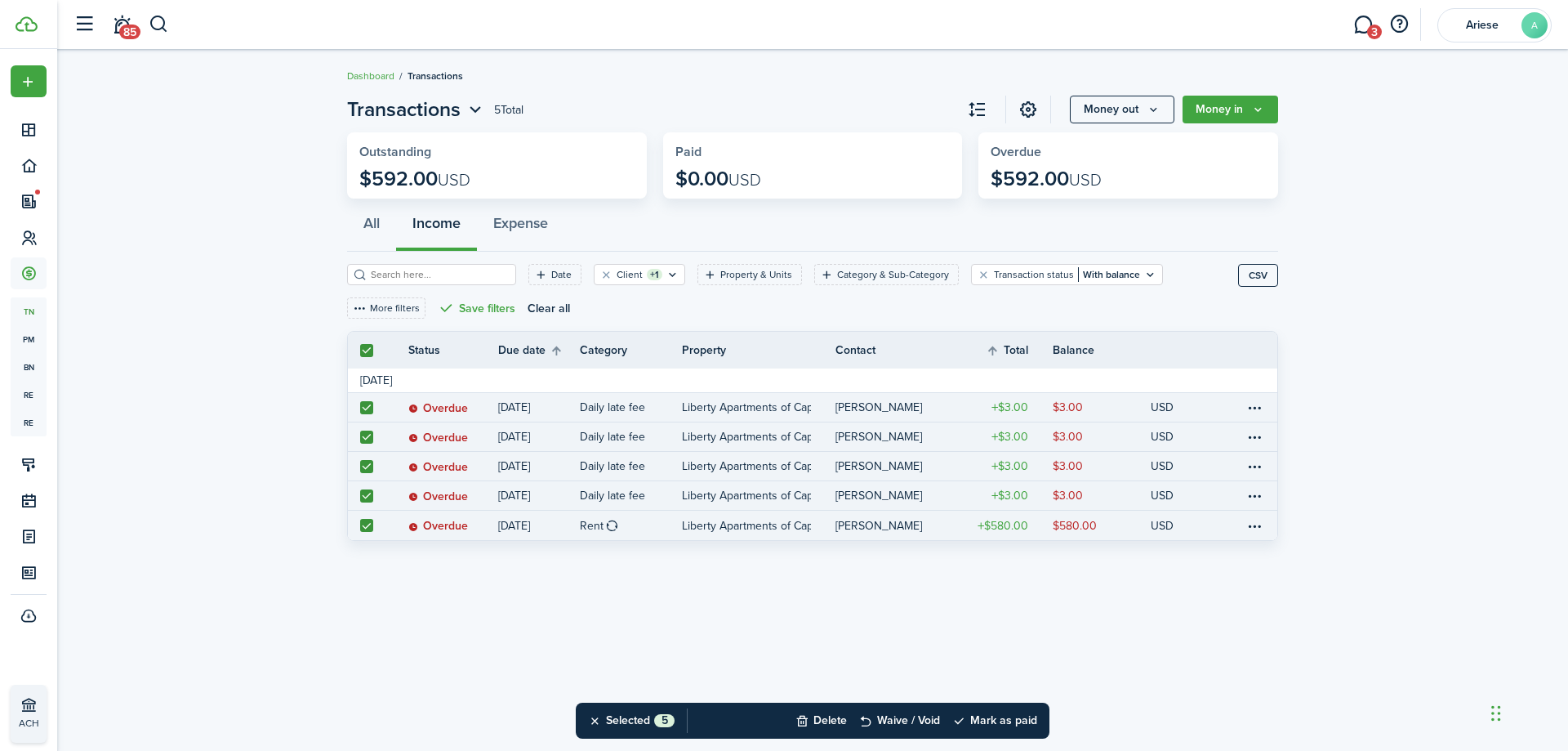
click at [365, 524] on label at bounding box center [367, 525] width 13 height 13
click at [361, 525] on input "checkbox" at bounding box center [360, 525] width 1 height 1
checkbox input "false"
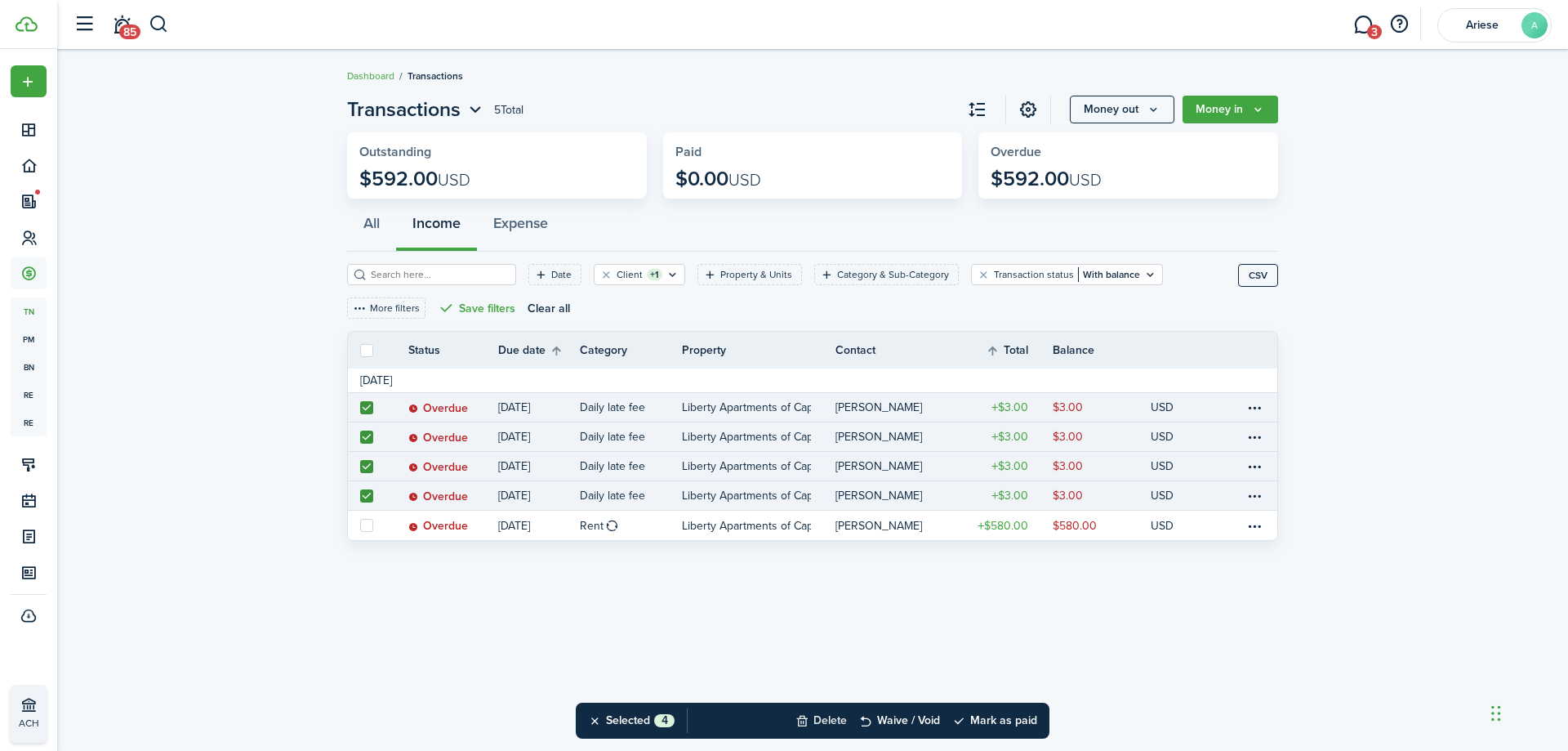
click at [844, 719] on button "Delete" at bounding box center [821, 720] width 51 height 36
click at [977, 717] on button "Confirm" at bounding box center [995, 719] width 65 height 23
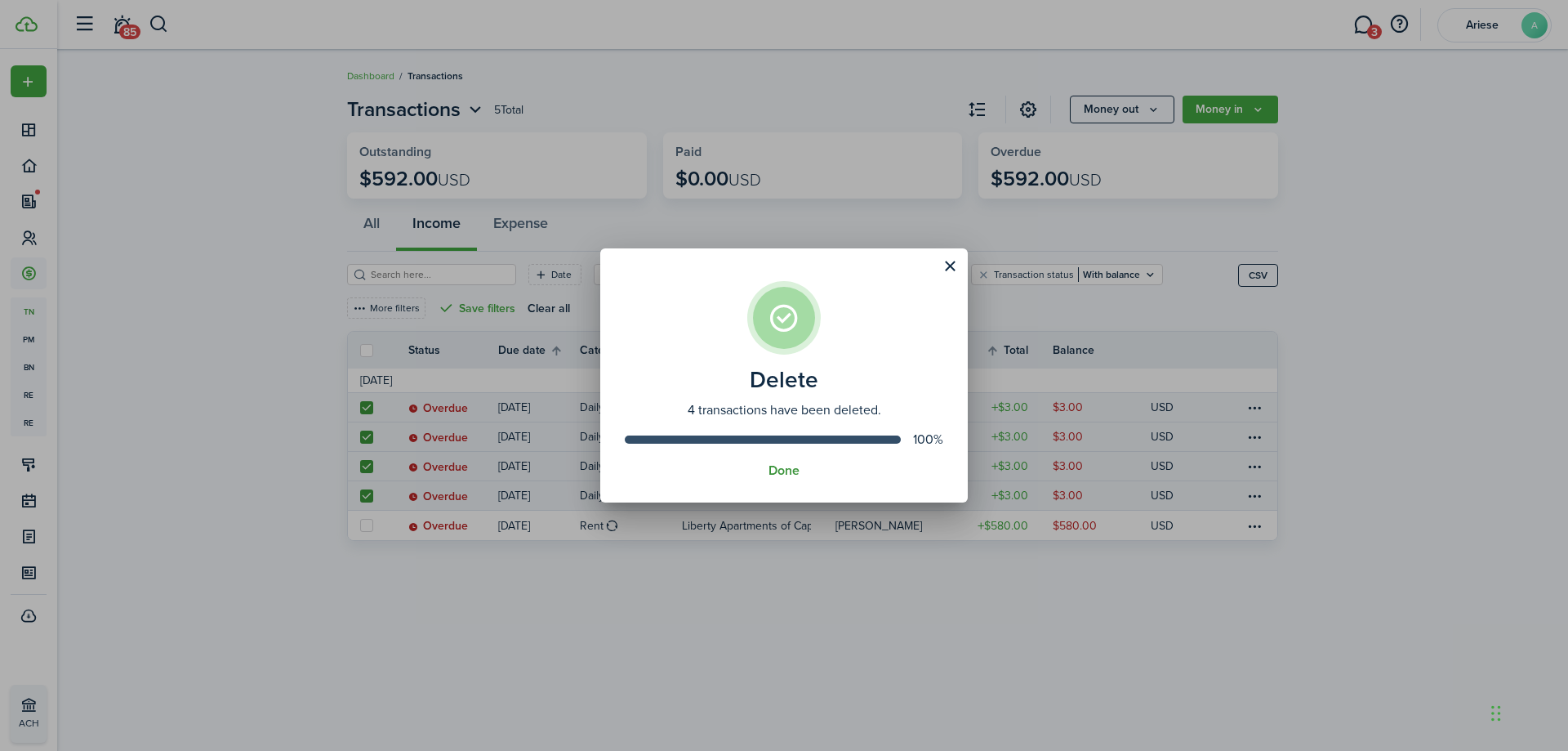
click at [780, 468] on button "Done" at bounding box center [784, 470] width 31 height 15
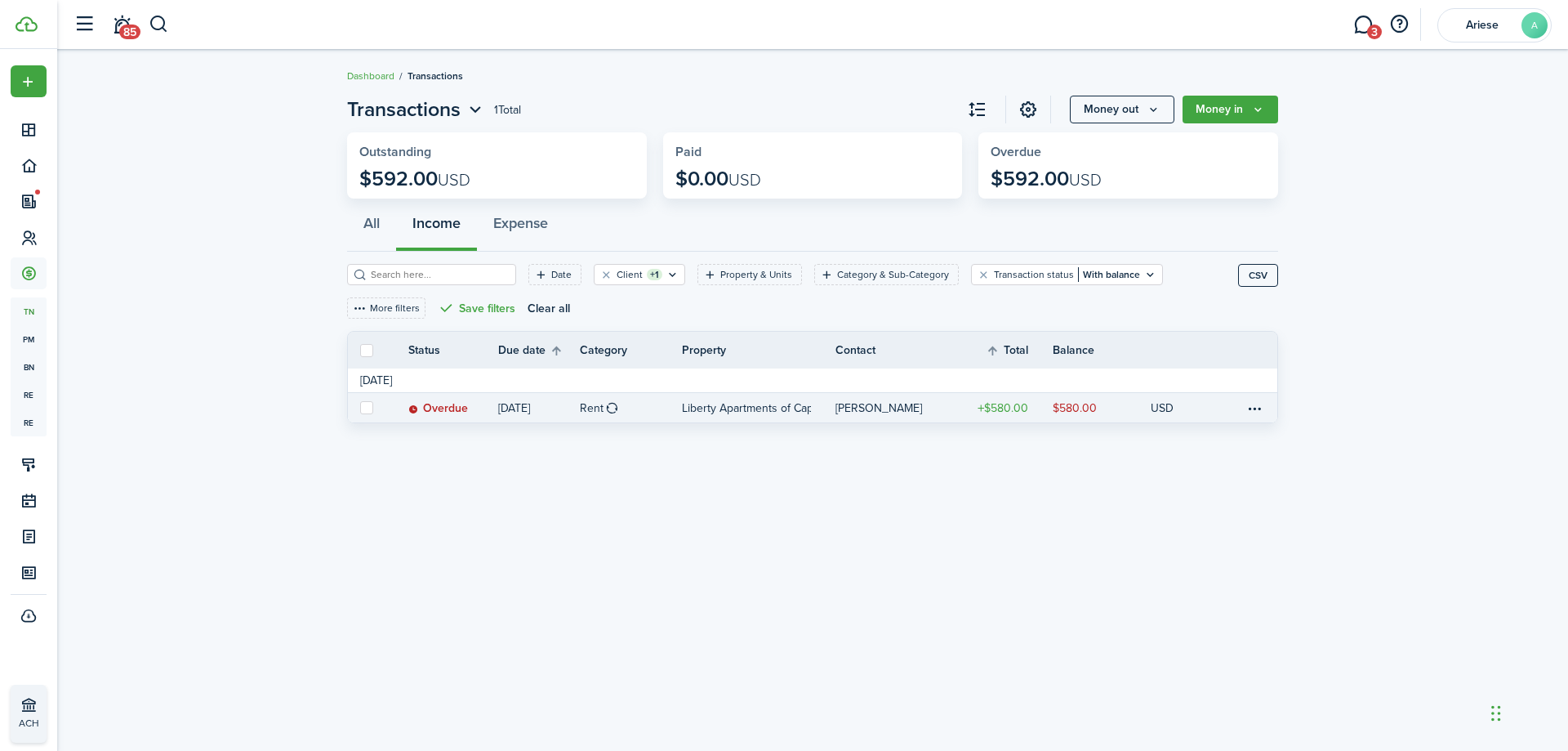
click at [370, 407] on label at bounding box center [367, 407] width 13 height 13
click at [361, 407] on input "checkbox" at bounding box center [360, 407] width 1 height 1
checkbox input "true"
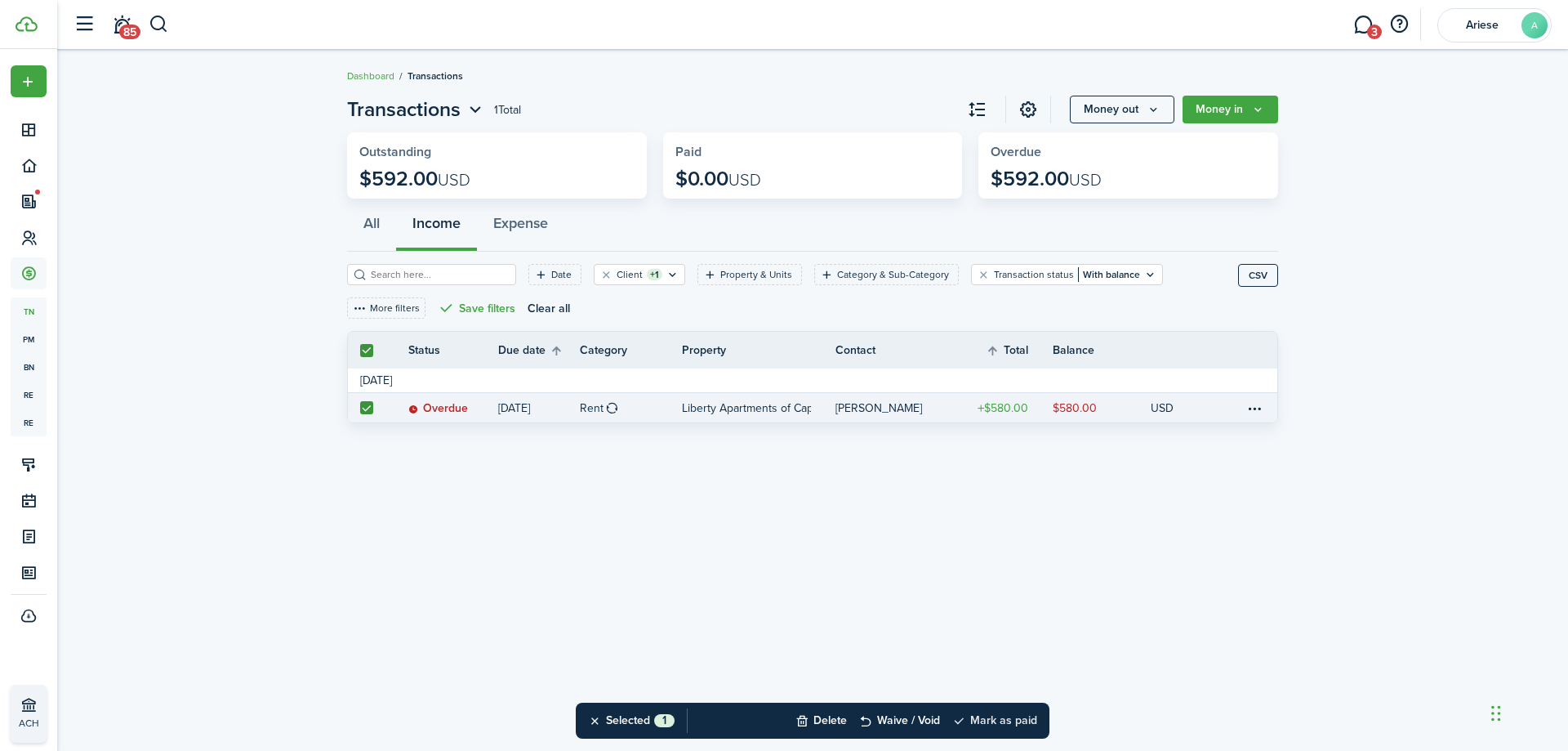
click at [1004, 722] on button "Mark as paid" at bounding box center [995, 720] width 85 height 36
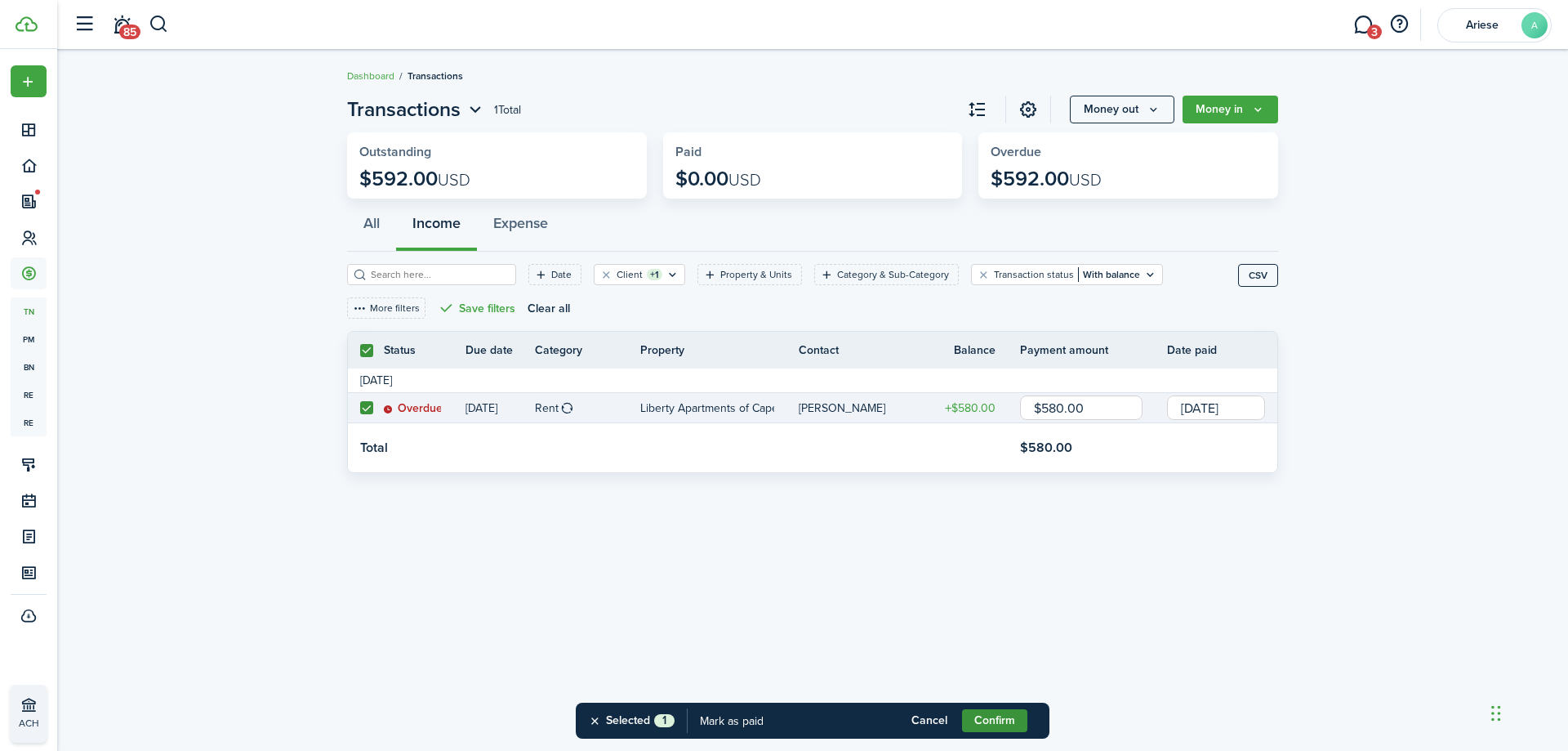
click at [1014, 726] on button "Confirm" at bounding box center [995, 719] width 65 height 23
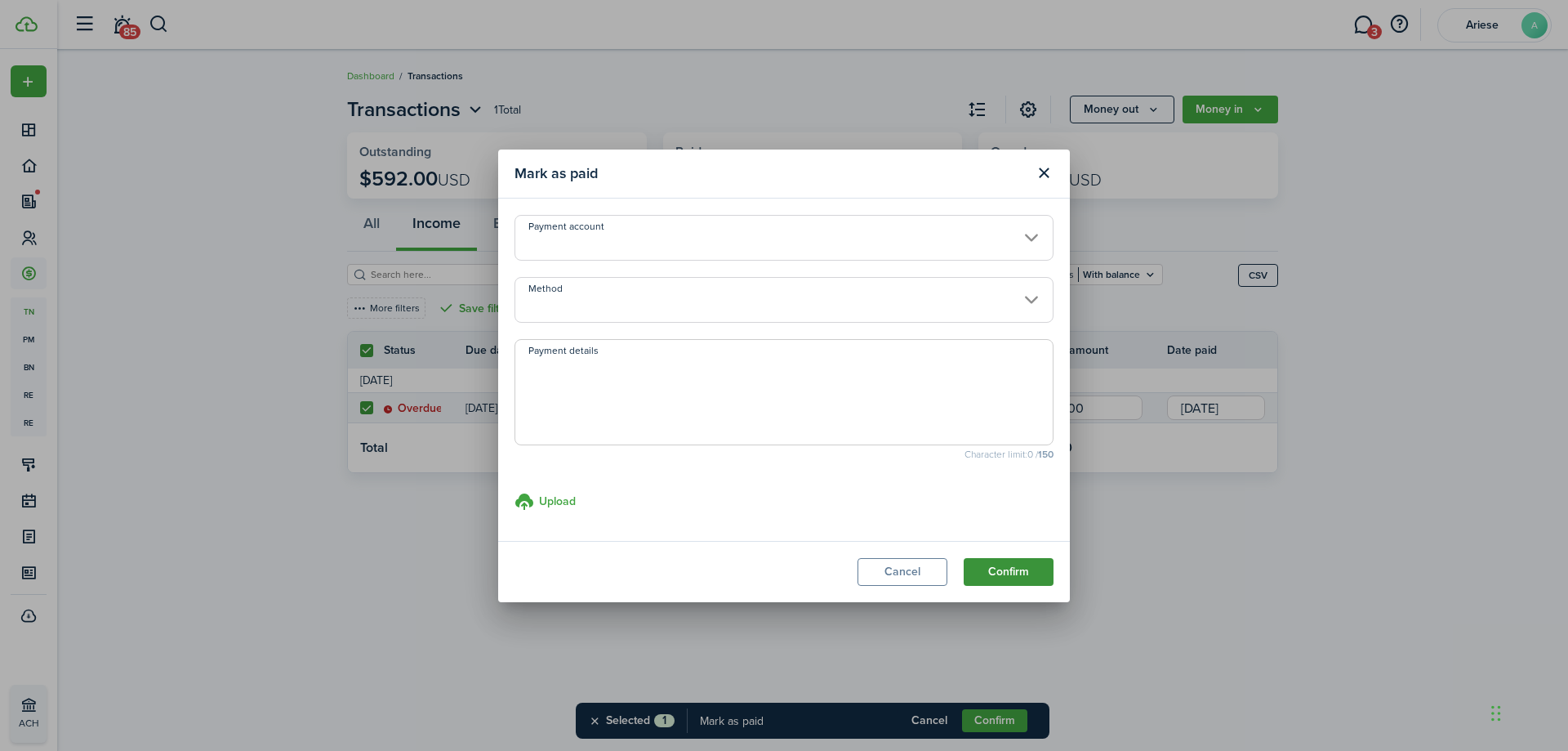
click at [1015, 568] on button "Confirm" at bounding box center [1008, 572] width 90 height 28
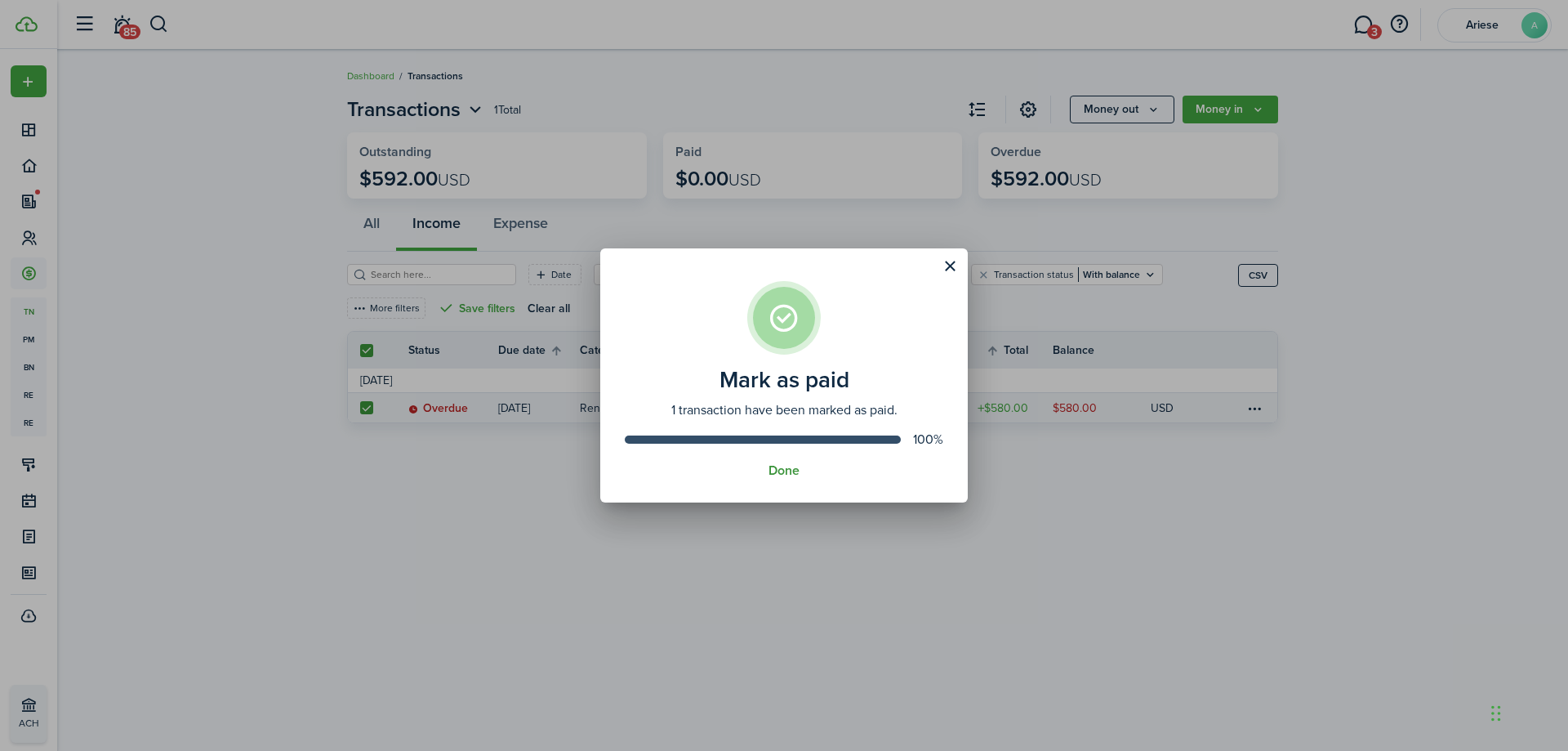
click at [788, 463] on button "Done" at bounding box center [784, 470] width 31 height 15
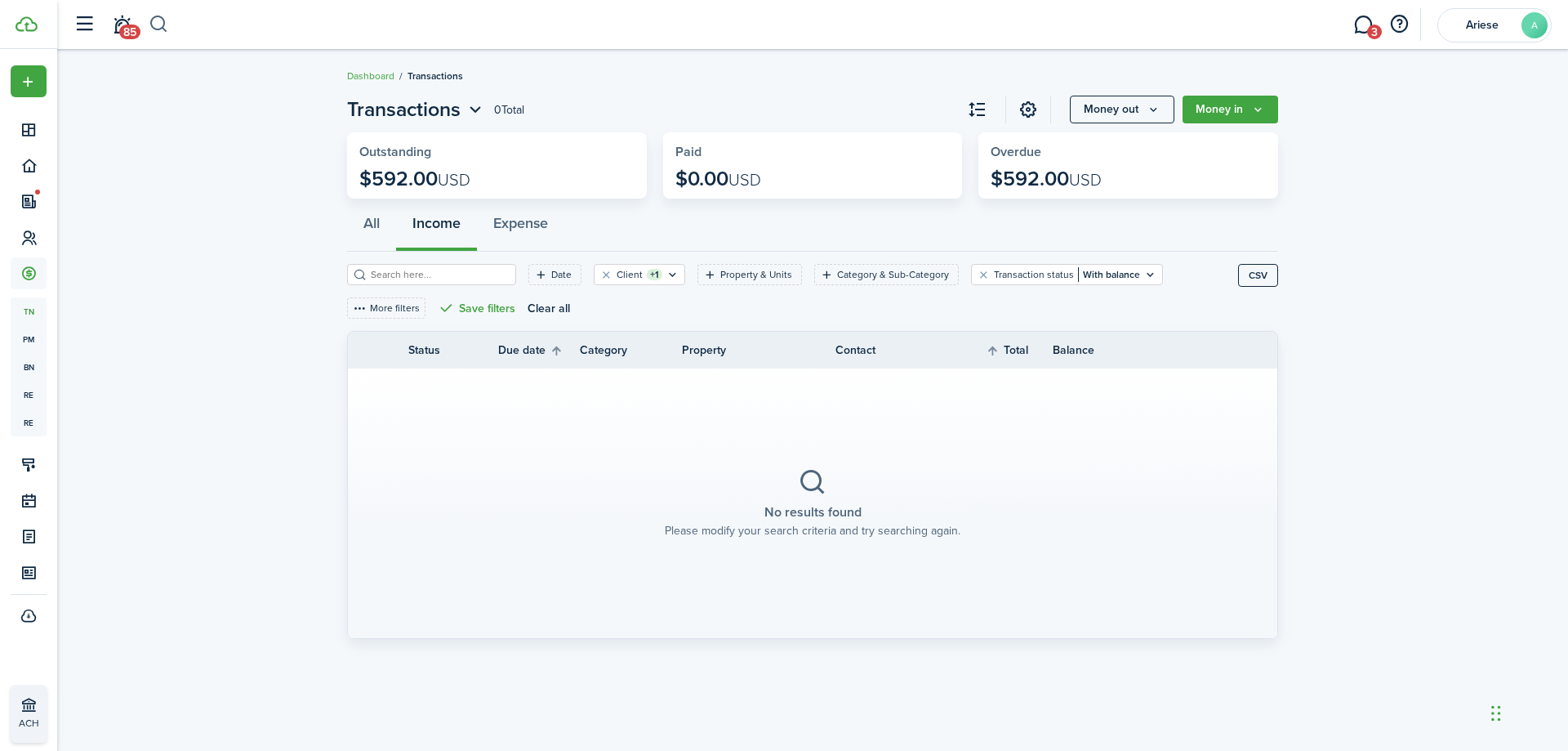
click at [162, 21] on button "button" at bounding box center [158, 25] width 21 height 28
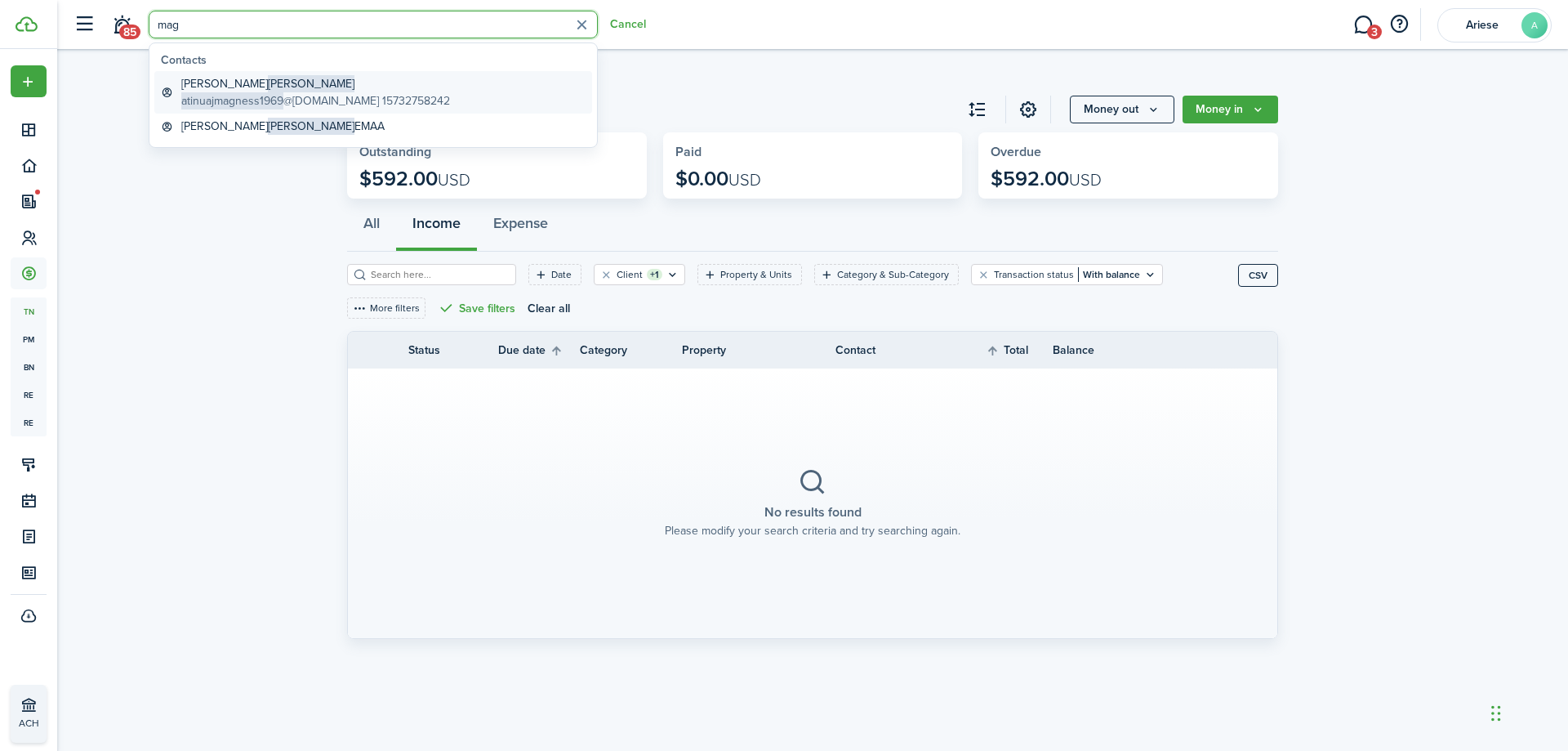
type input "mag"
click at [268, 87] on span "[PERSON_NAME]" at bounding box center [311, 83] width 87 height 17
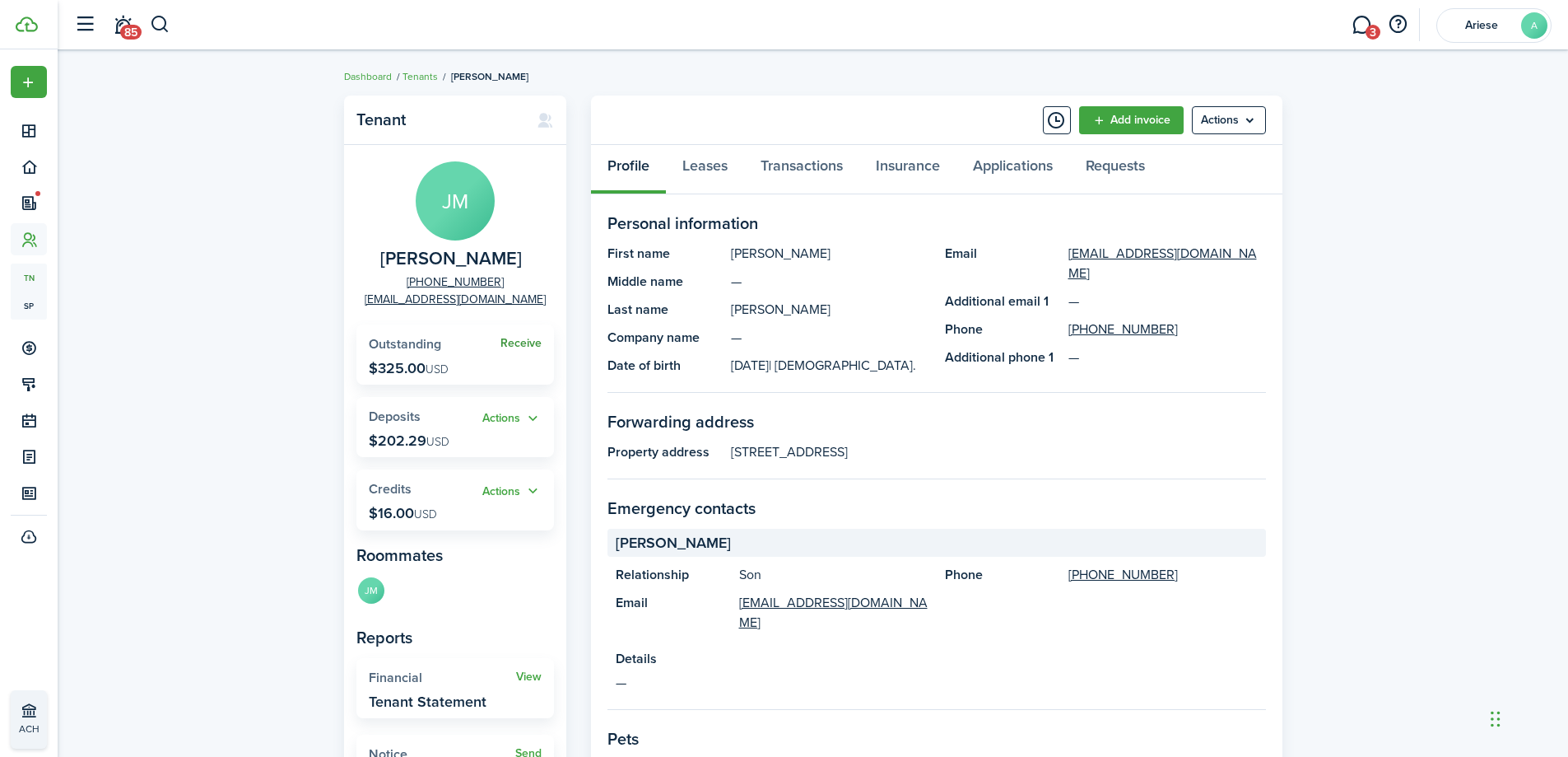
click at [522, 344] on link "Receive" at bounding box center [521, 343] width 41 height 13
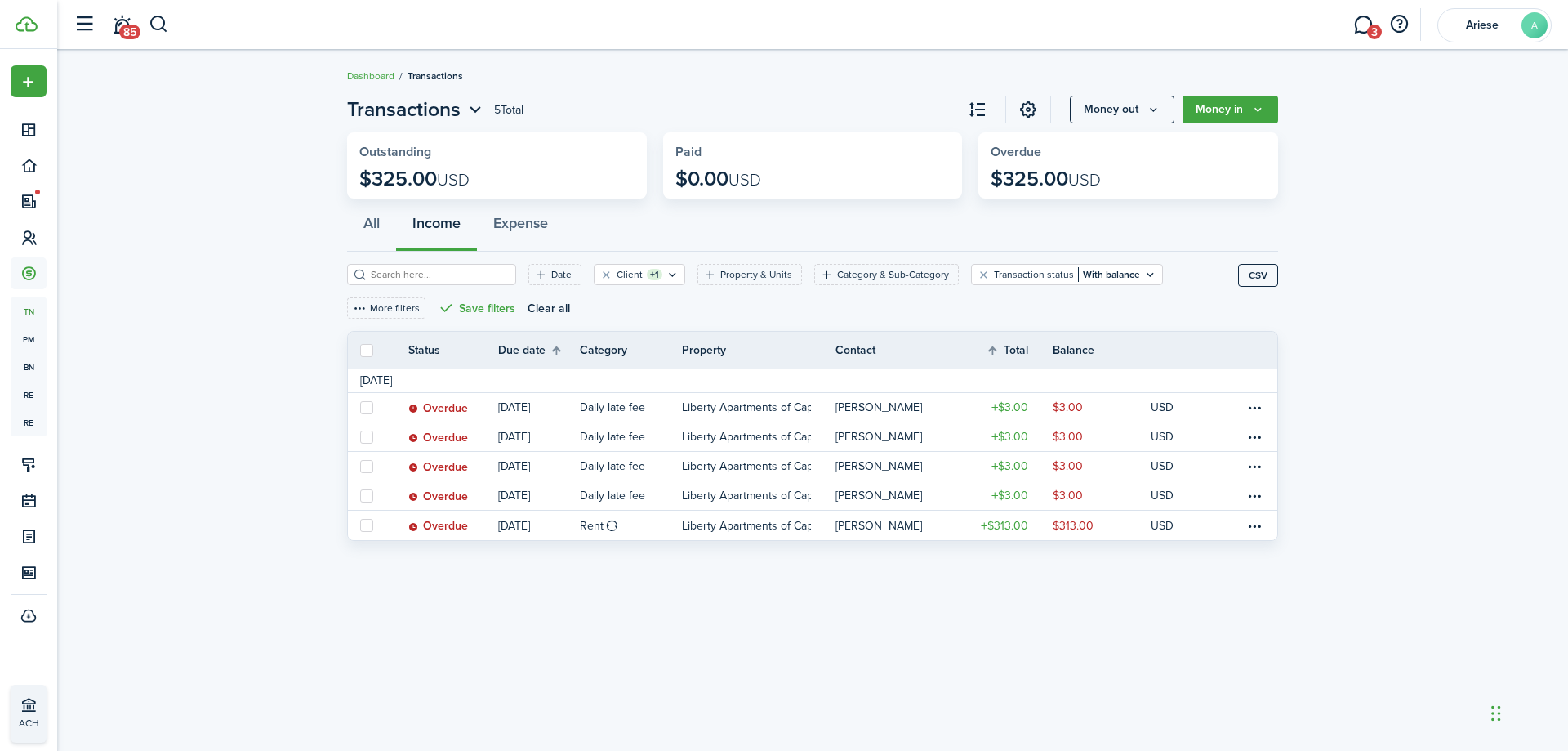
click at [368, 349] on label at bounding box center [367, 350] width 13 height 13
click at [361, 350] on input "checkbox" at bounding box center [360, 350] width 1 height 1
checkbox input "true"
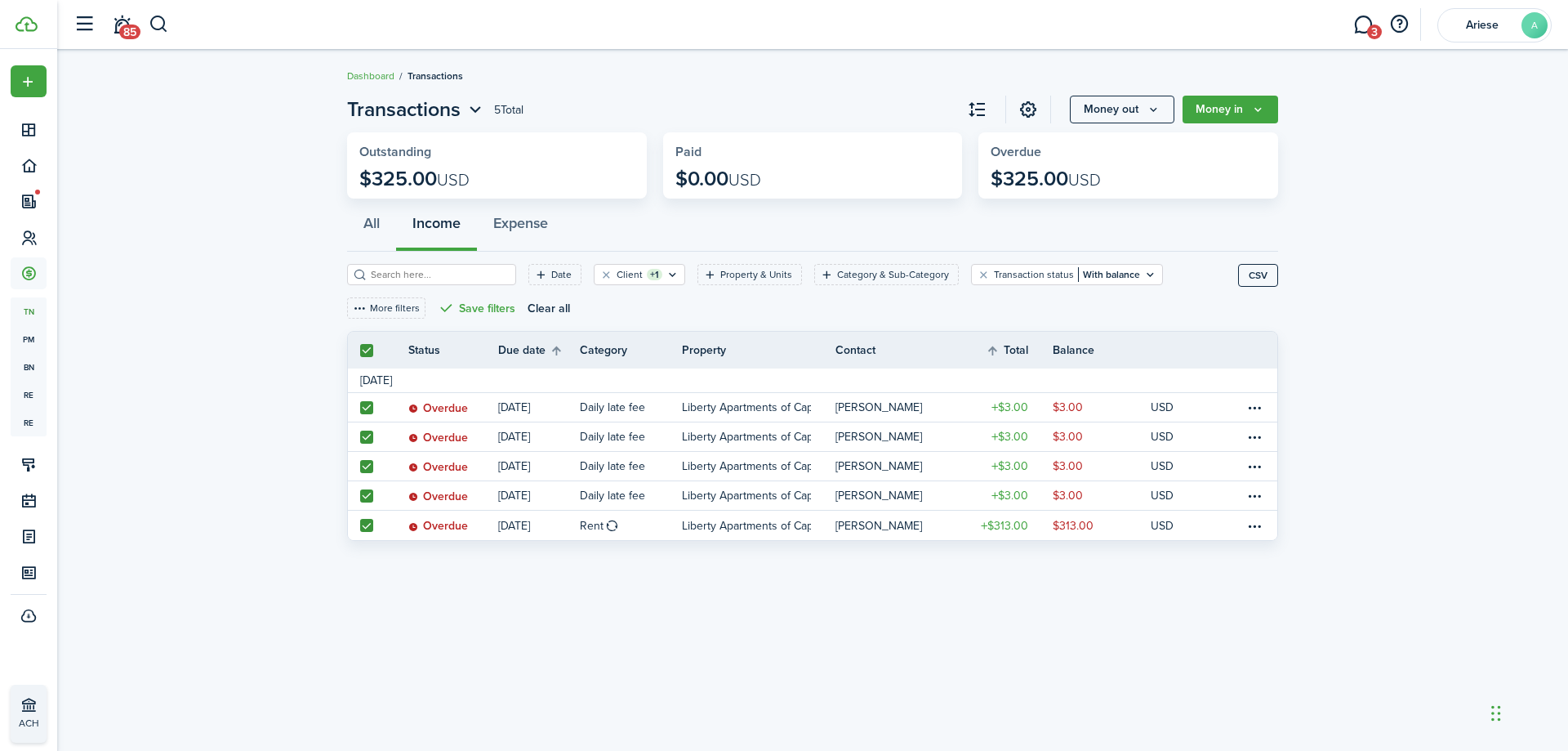
checkbox input "true"
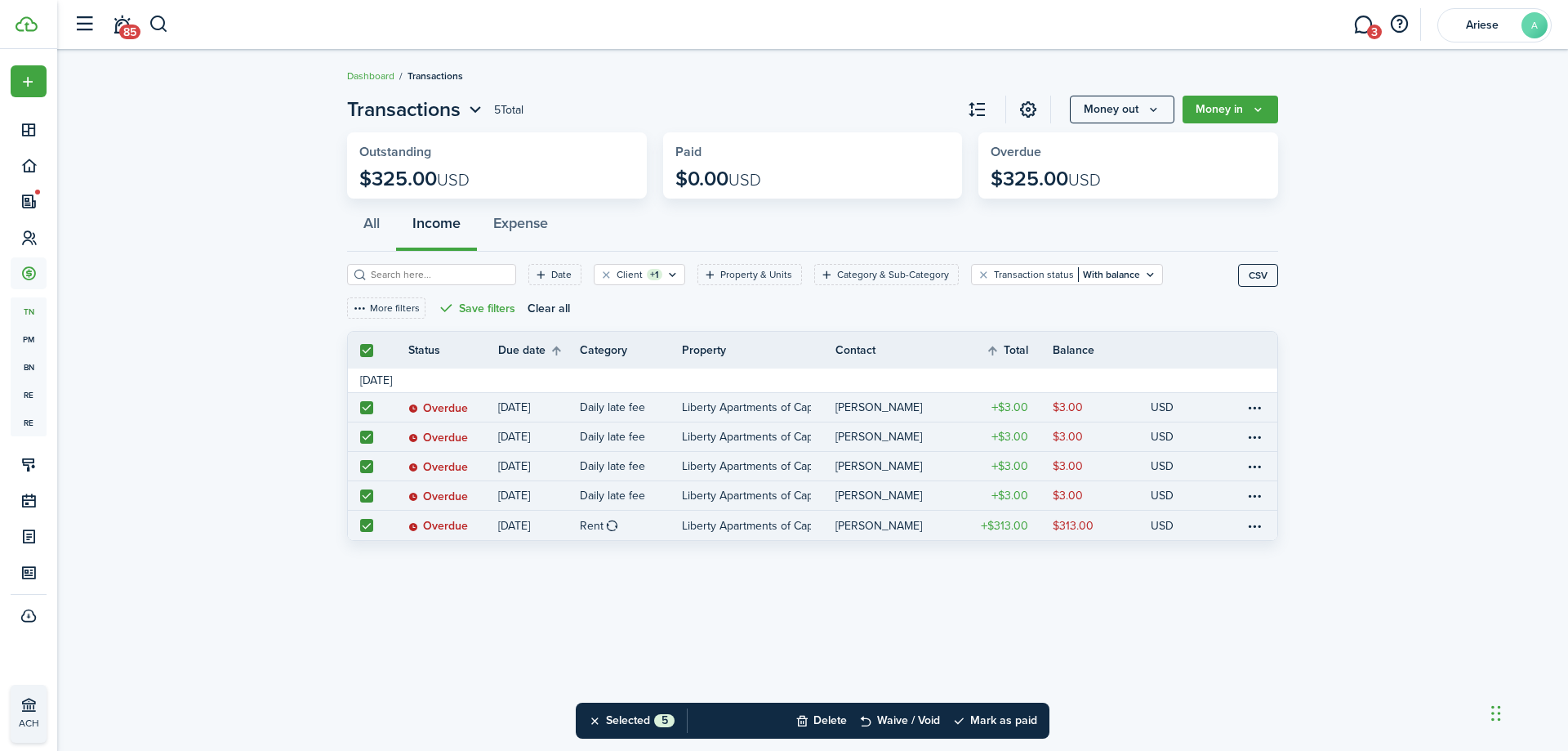
click at [367, 525] on label at bounding box center [367, 525] width 13 height 13
click at [361, 525] on input "checkbox" at bounding box center [360, 525] width 1 height 1
checkbox input "false"
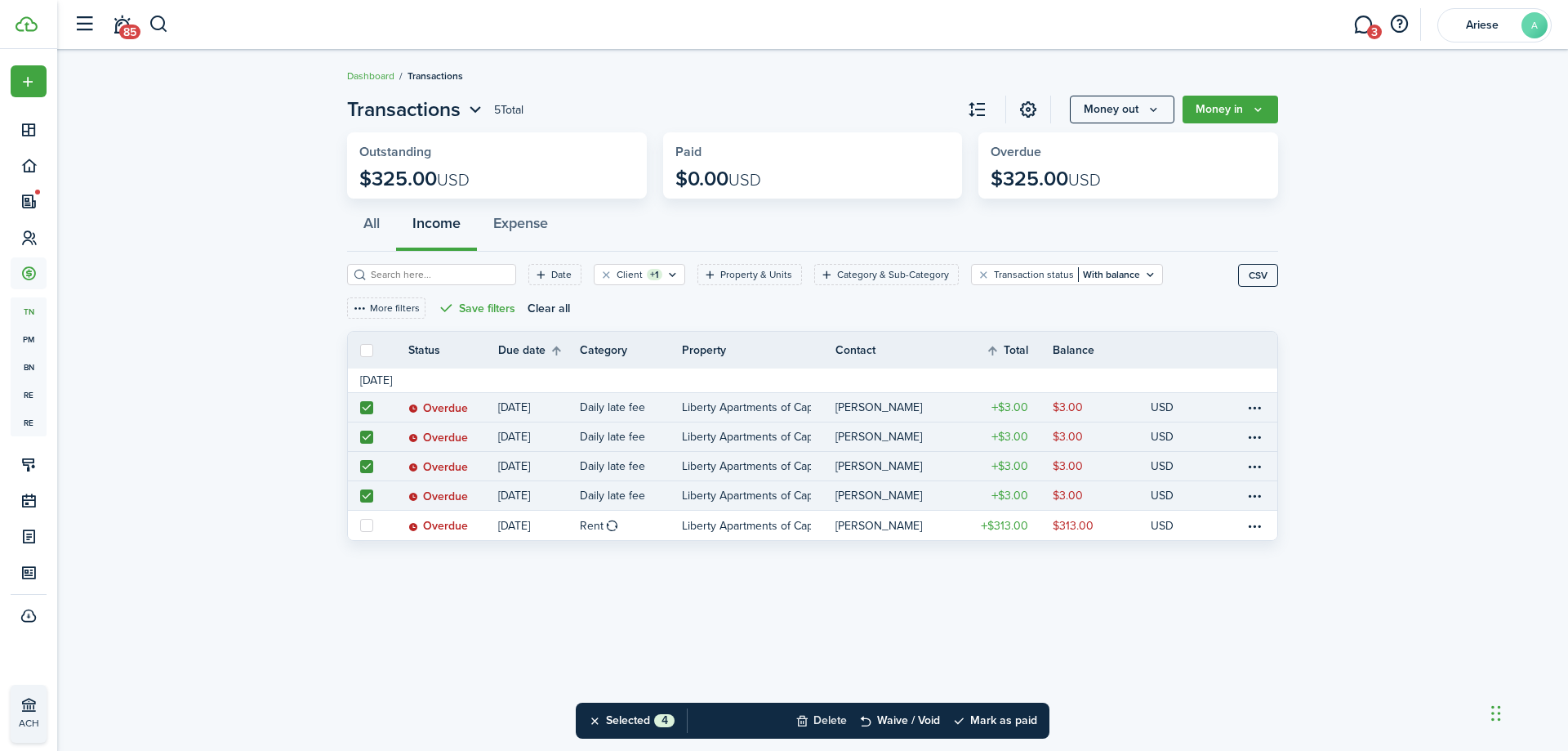
click at [821, 723] on button "Delete" at bounding box center [821, 720] width 51 height 36
click at [1002, 723] on button "Confirm" at bounding box center [995, 719] width 65 height 23
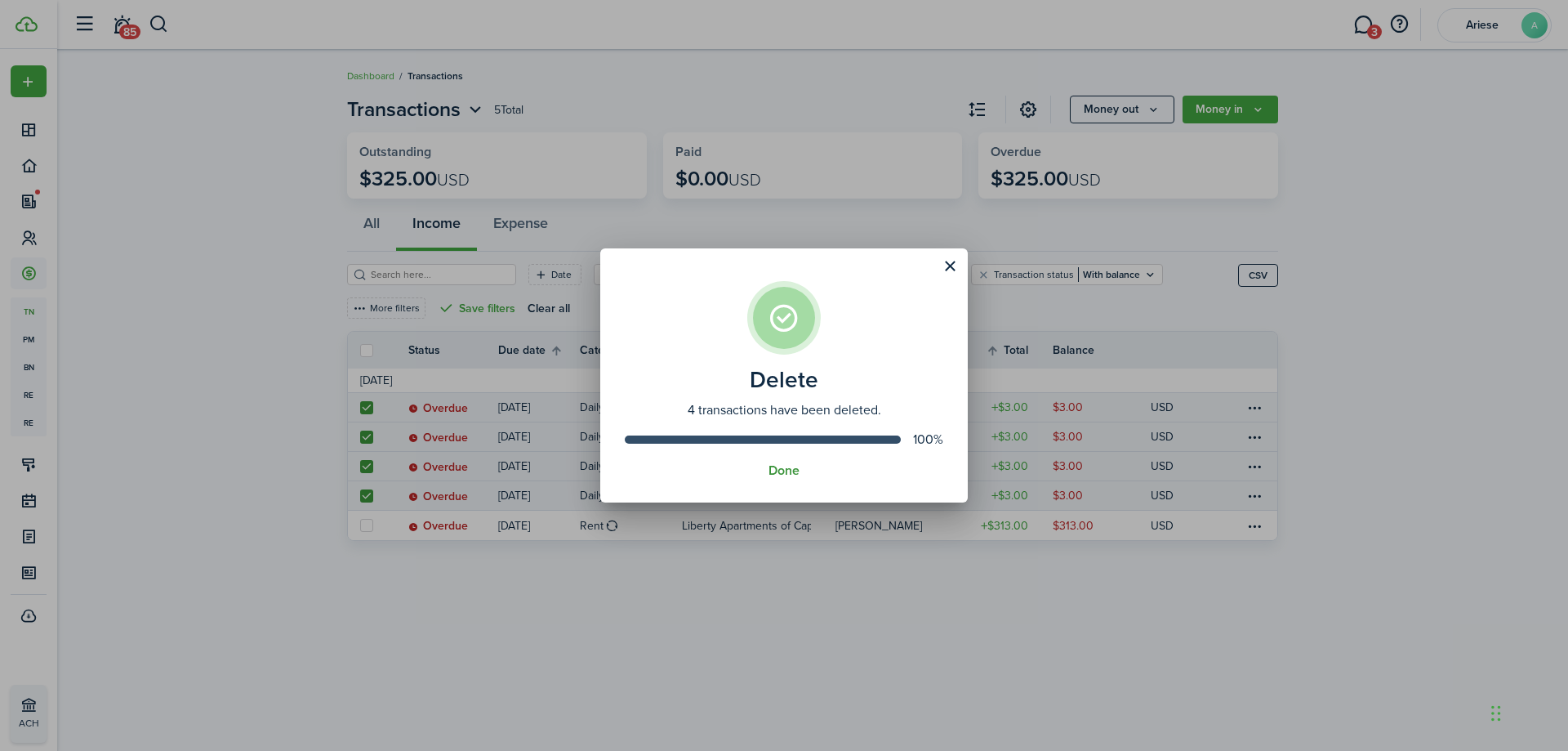
click at [787, 470] on button "Done" at bounding box center [784, 470] width 31 height 15
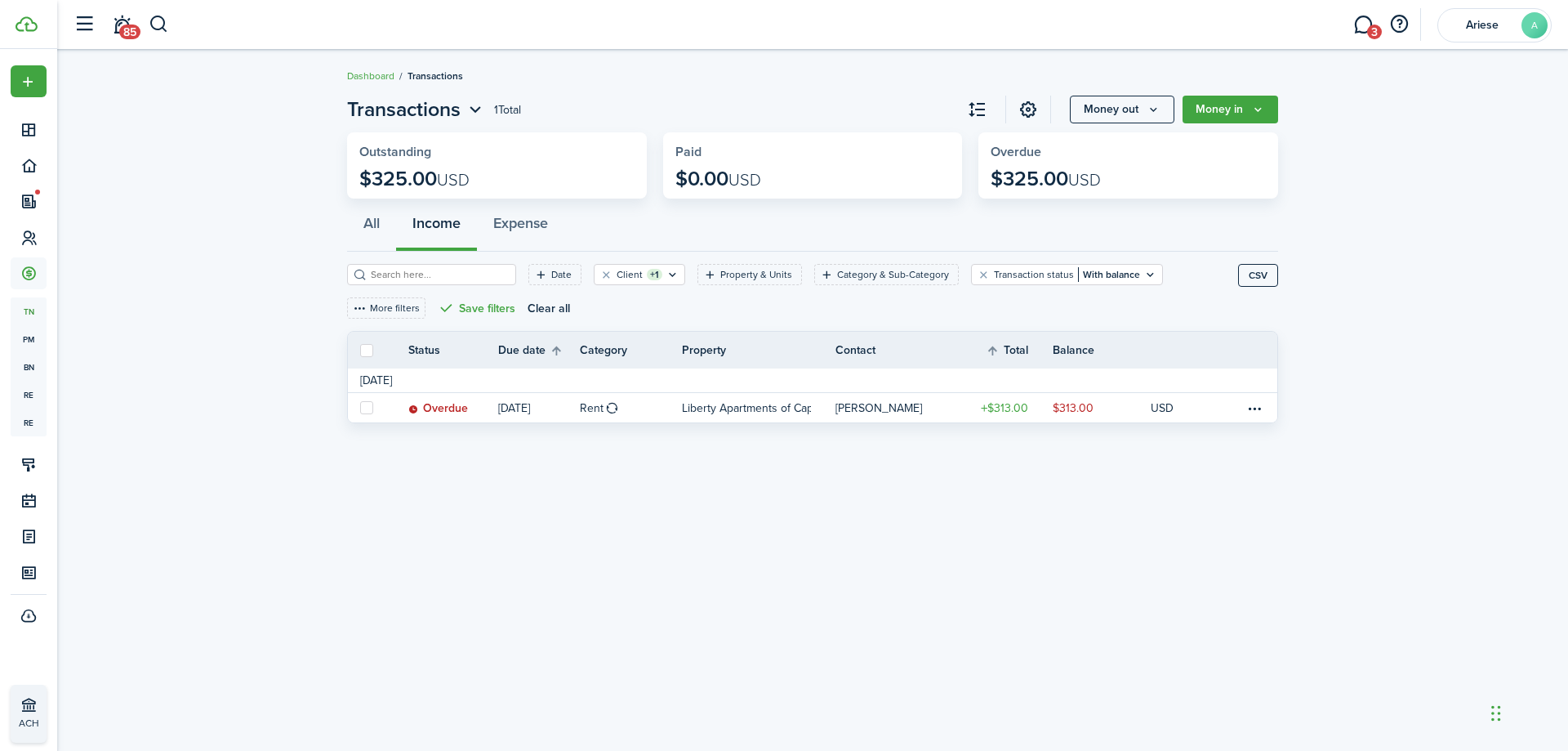
click at [369, 353] on label at bounding box center [367, 350] width 13 height 13
click at [361, 351] on input "checkbox" at bounding box center [360, 350] width 1 height 1
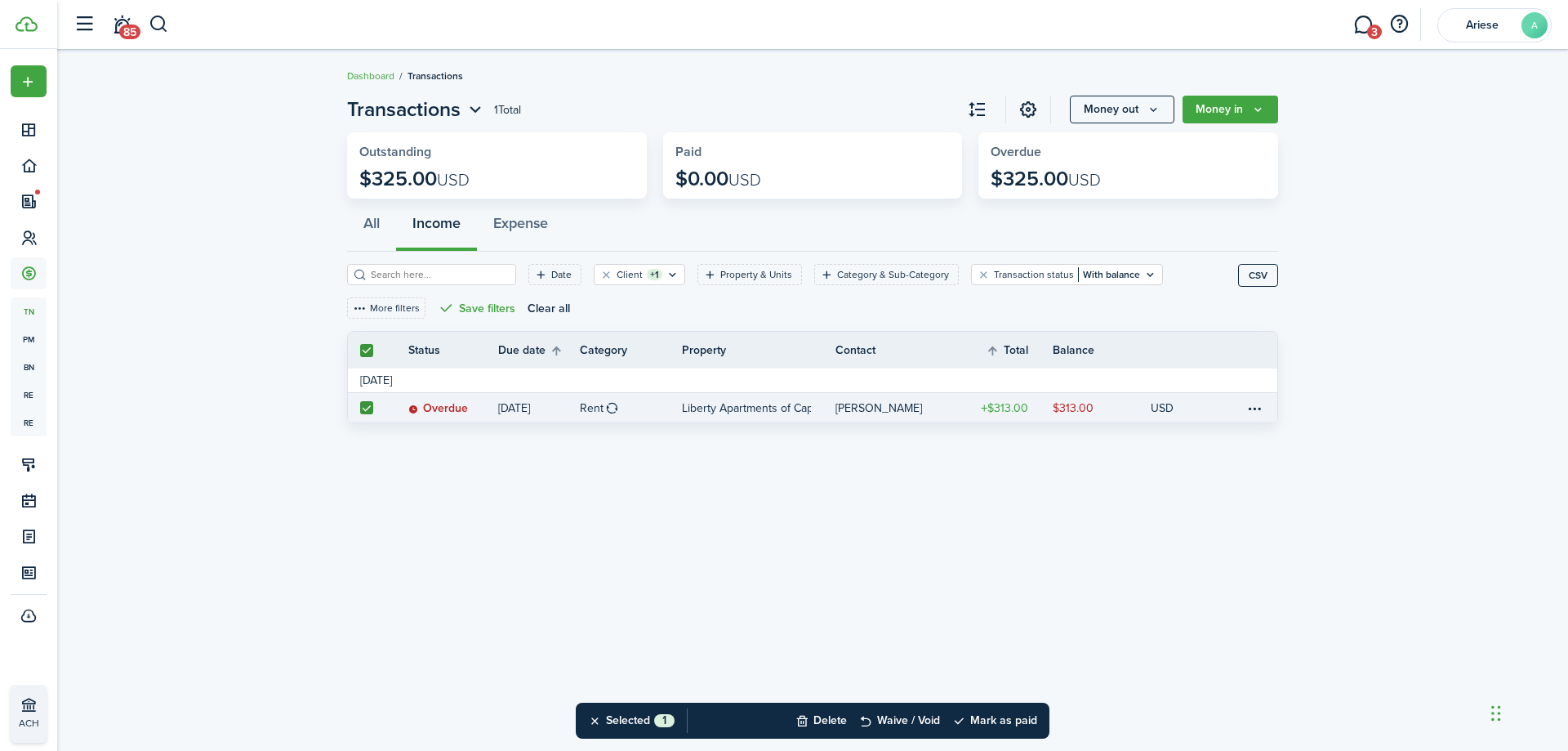
checkbox input "true"
click at [836, 716] on button "Delete" at bounding box center [821, 720] width 51 height 36
click at [981, 717] on button "Confirm" at bounding box center [995, 719] width 65 height 23
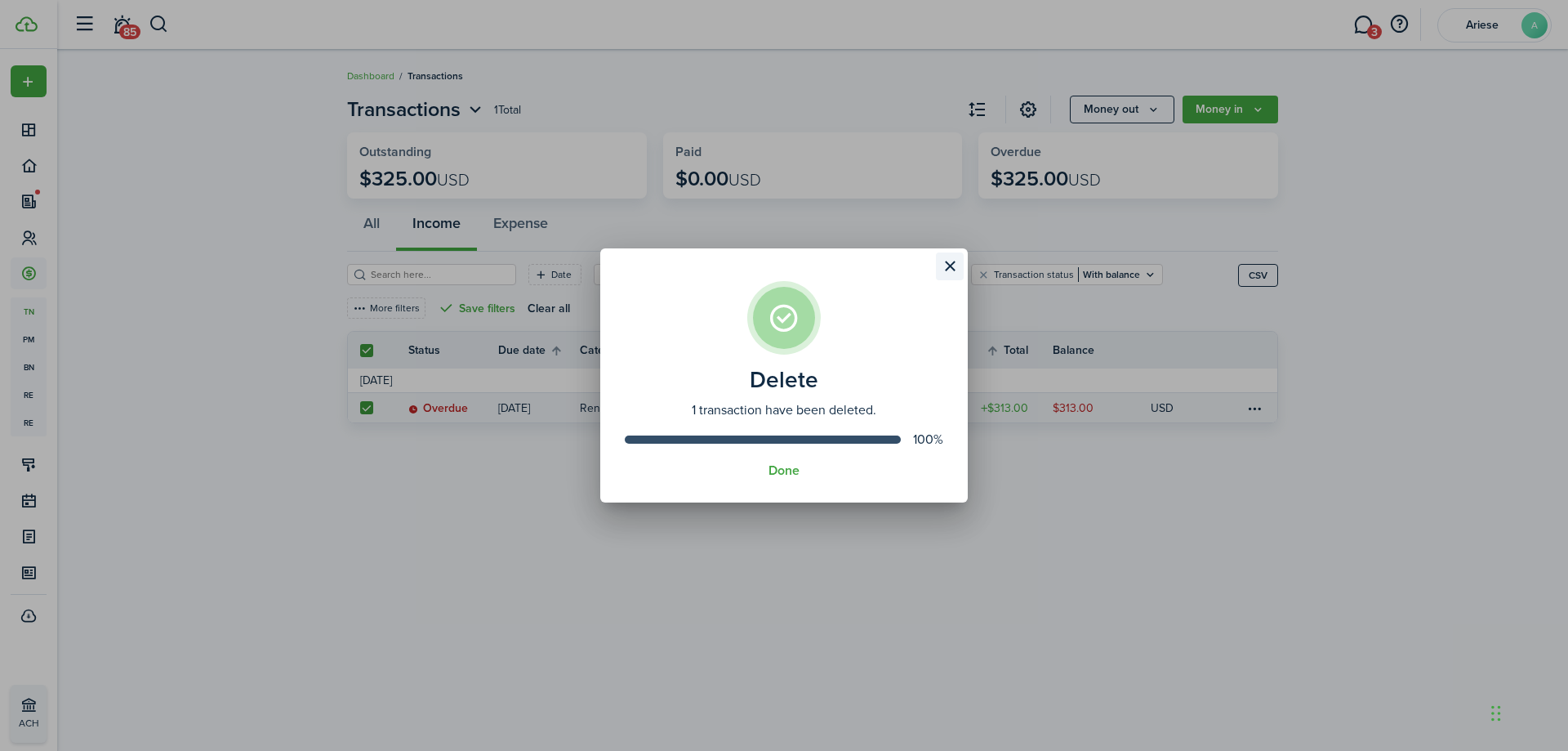
click at [954, 268] on button "Close modal" at bounding box center [949, 266] width 28 height 28
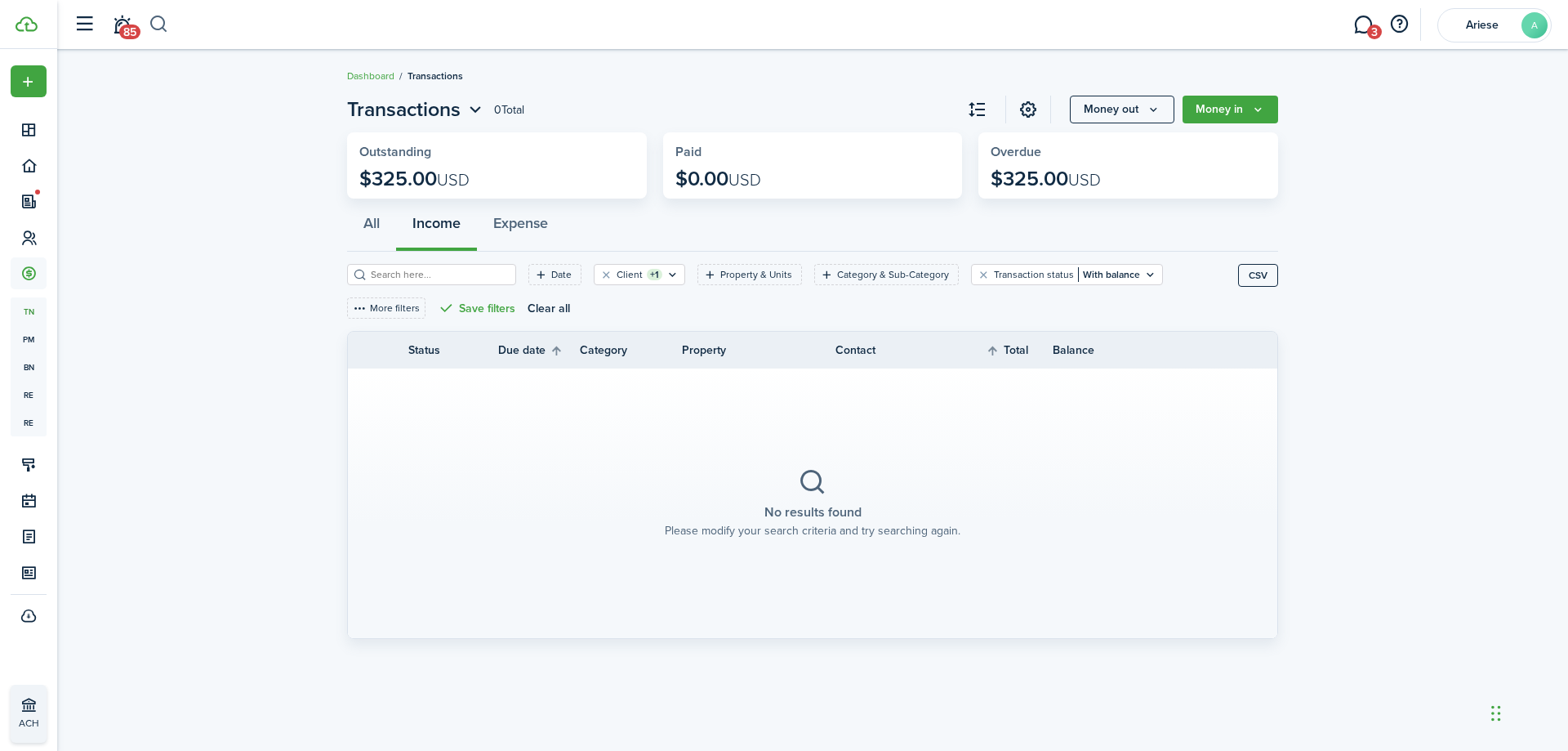
click at [160, 17] on button "button" at bounding box center [158, 25] width 21 height 28
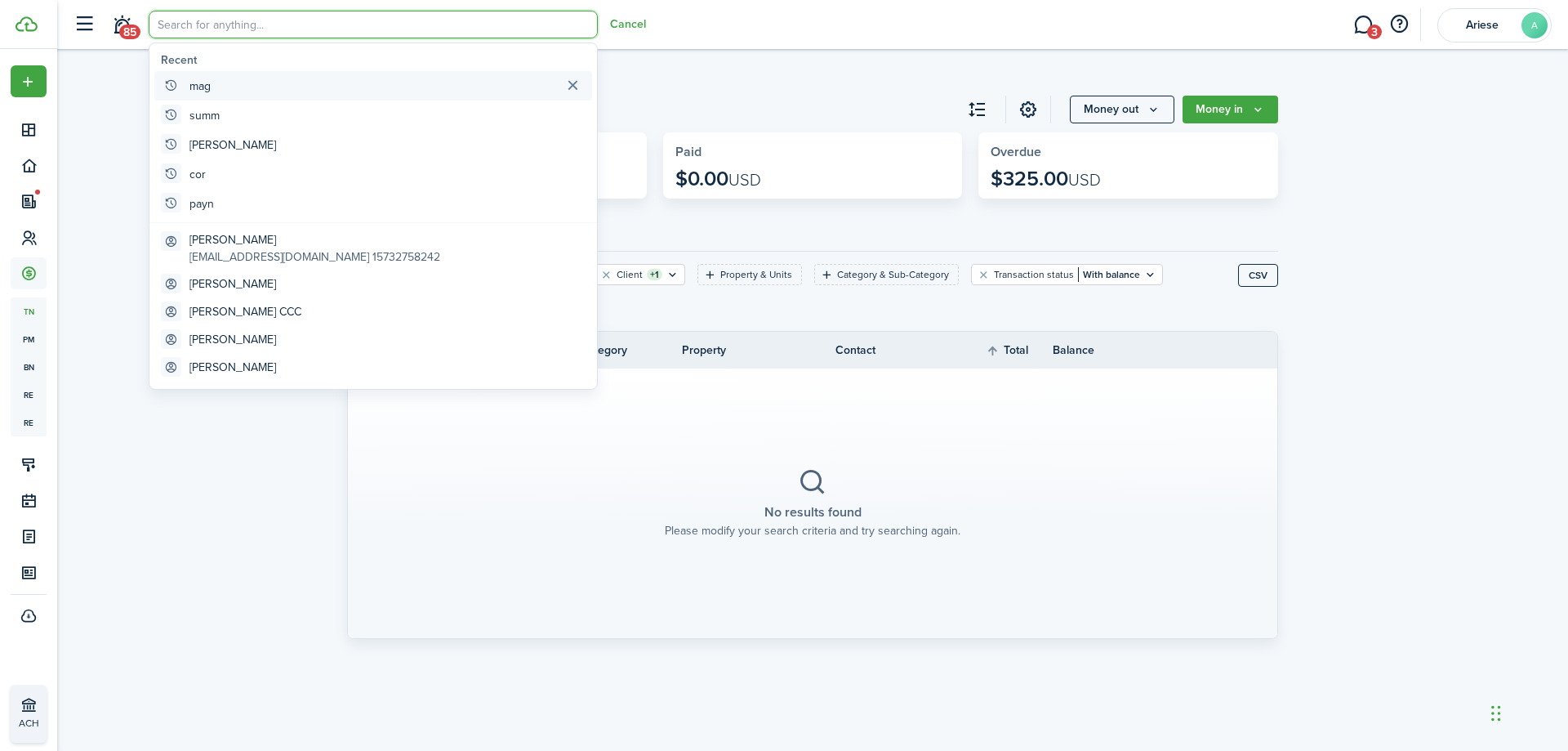
click at [247, 88] on global-search-item "mag" at bounding box center [372, 86] width 438 height 30
type input "mag"
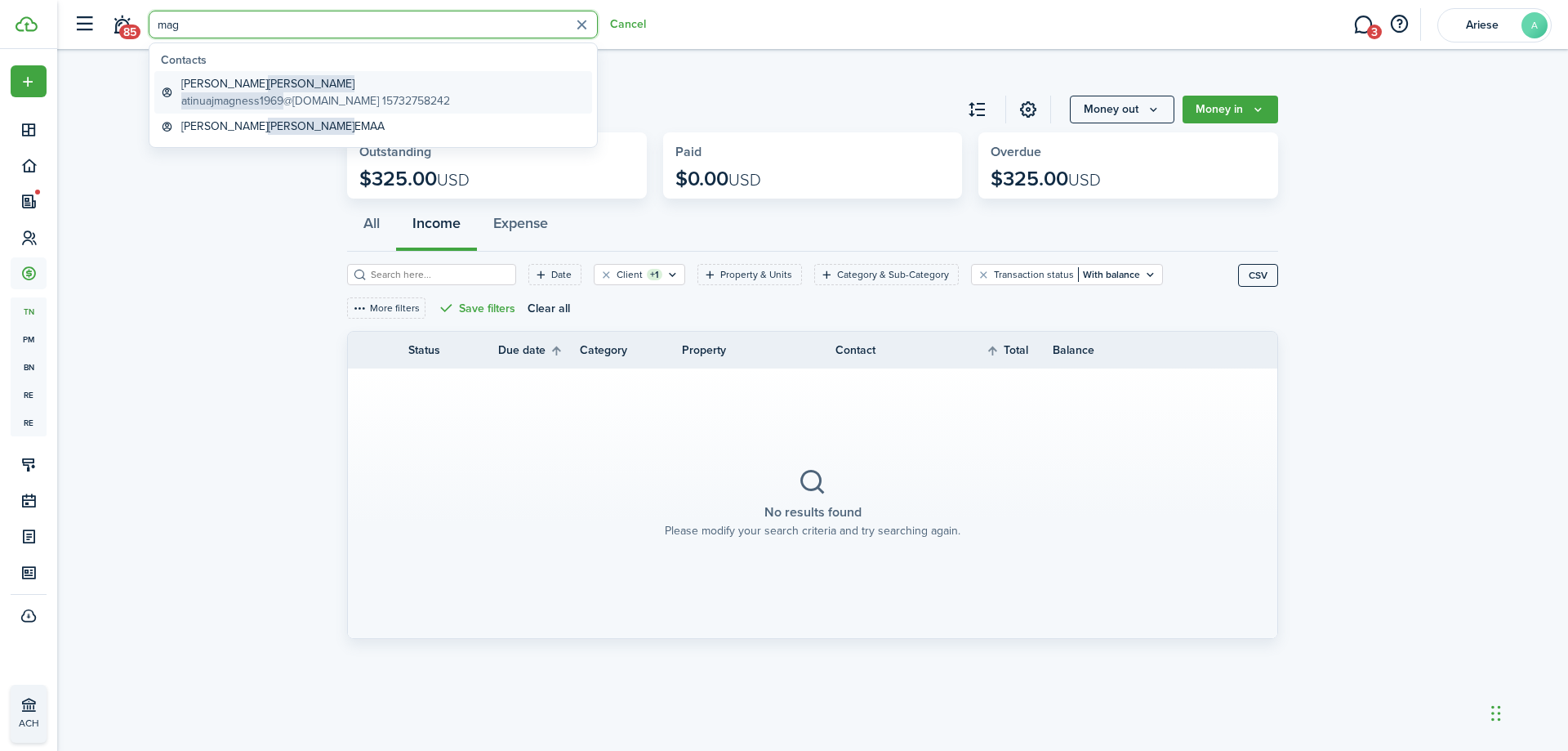
click at [268, 92] on span "[PERSON_NAME]" at bounding box center [311, 83] width 87 height 17
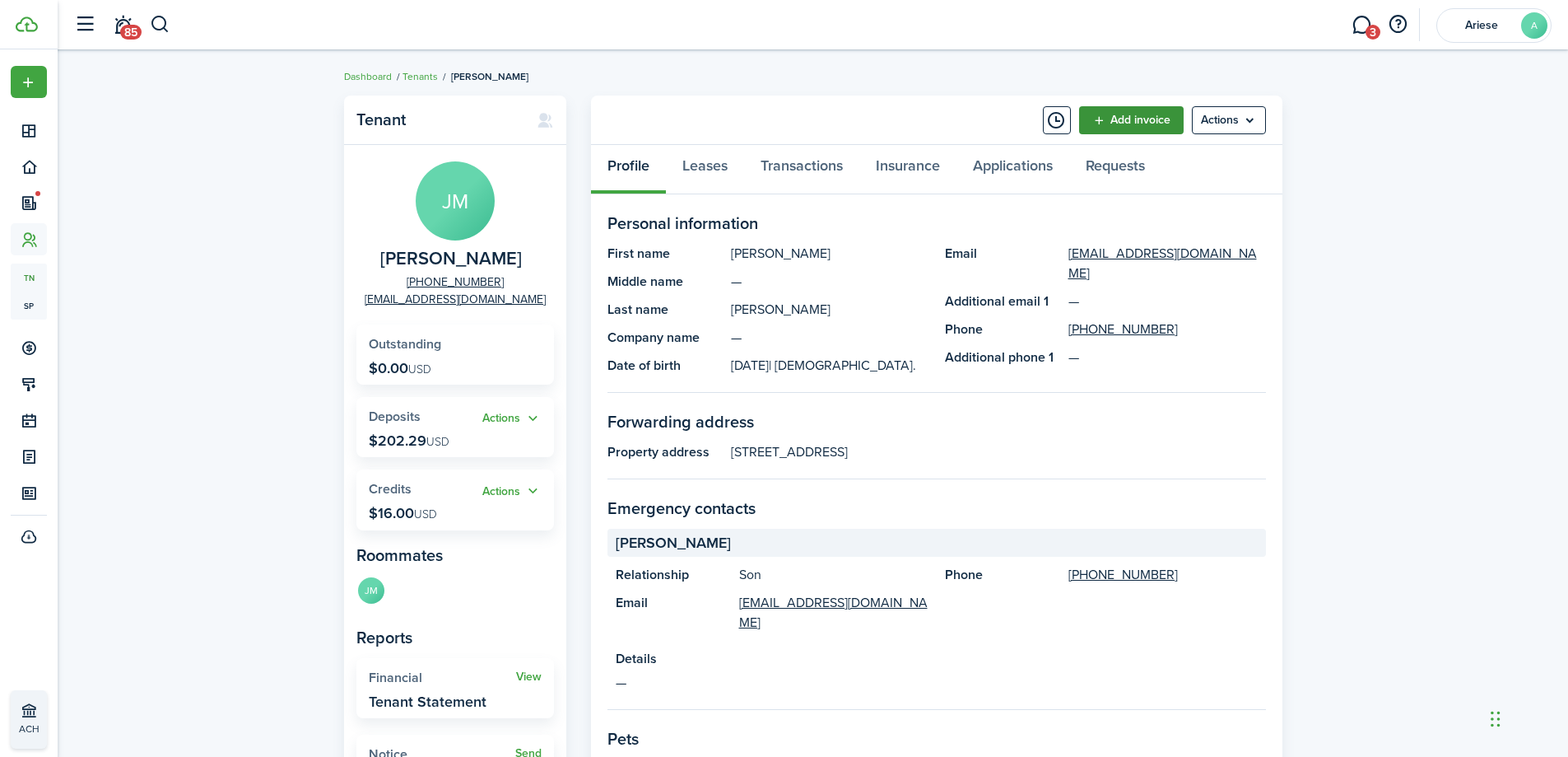
click at [1092, 112] on link "Add invoice" at bounding box center [1131, 121] width 105 height 28
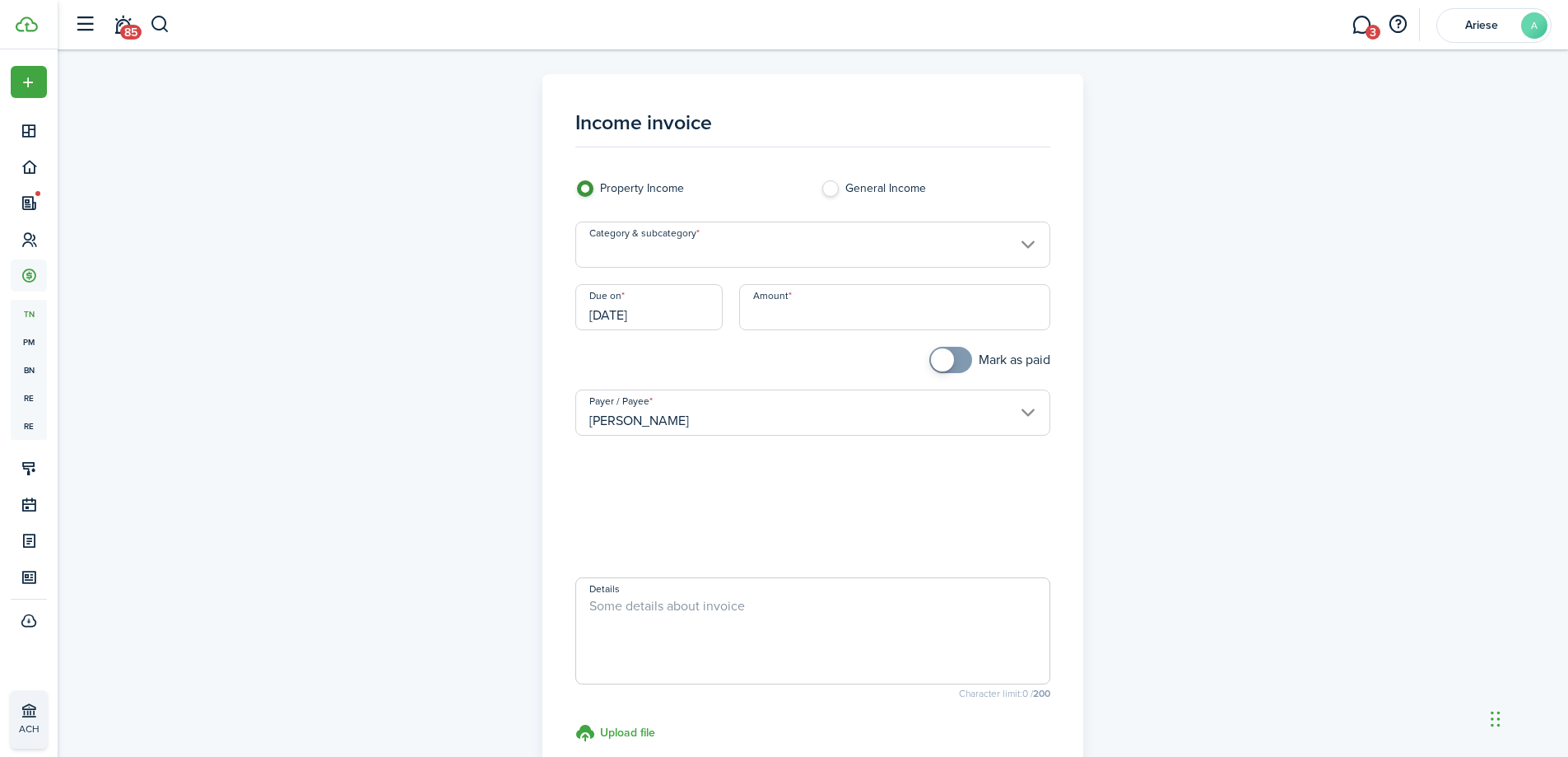
click at [688, 249] on input "Category & subcategory" at bounding box center [812, 244] width 475 height 46
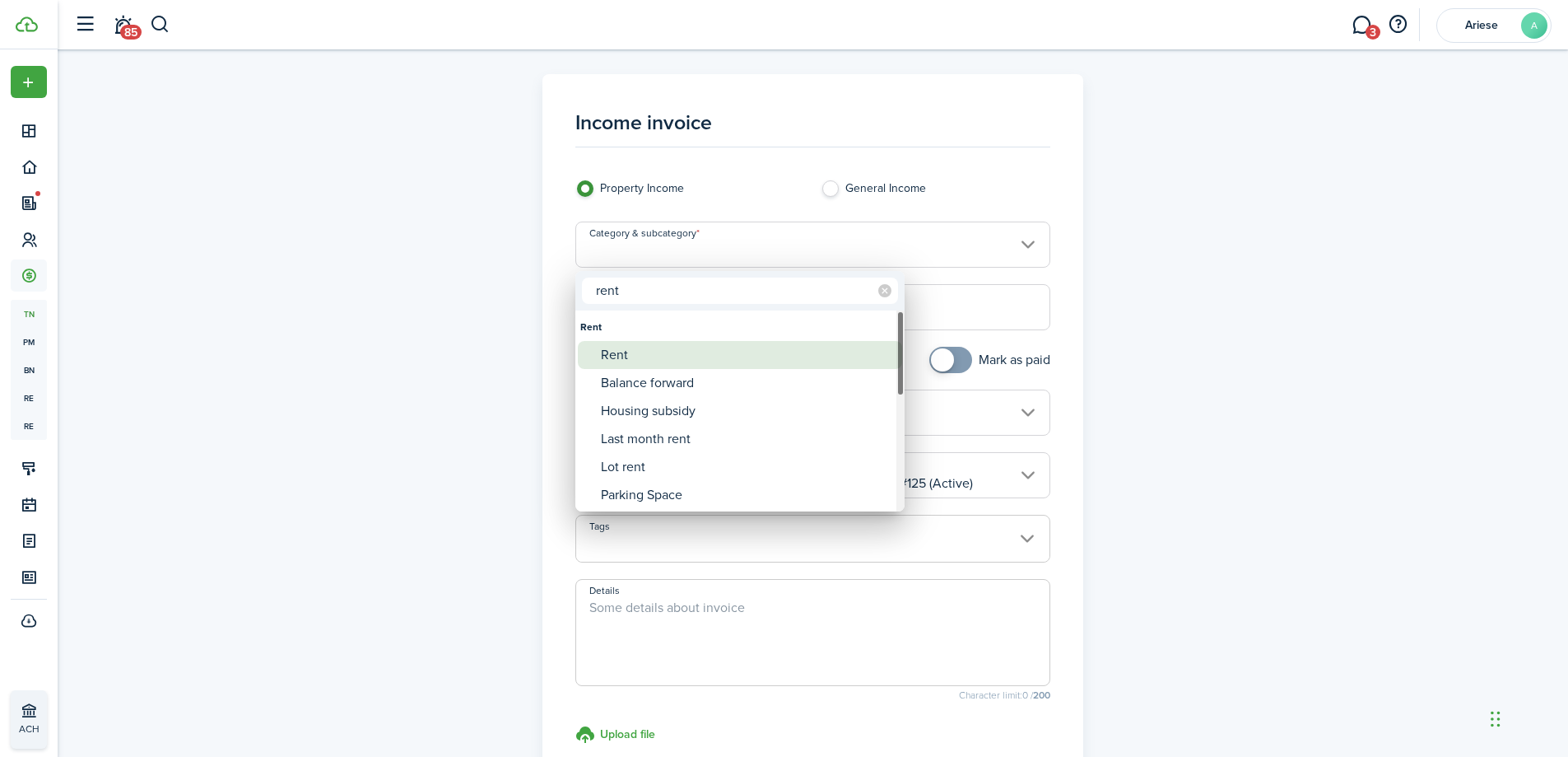
type input "rent"
click at [669, 350] on div "Rent" at bounding box center [746, 355] width 292 height 28
type input "Rent"
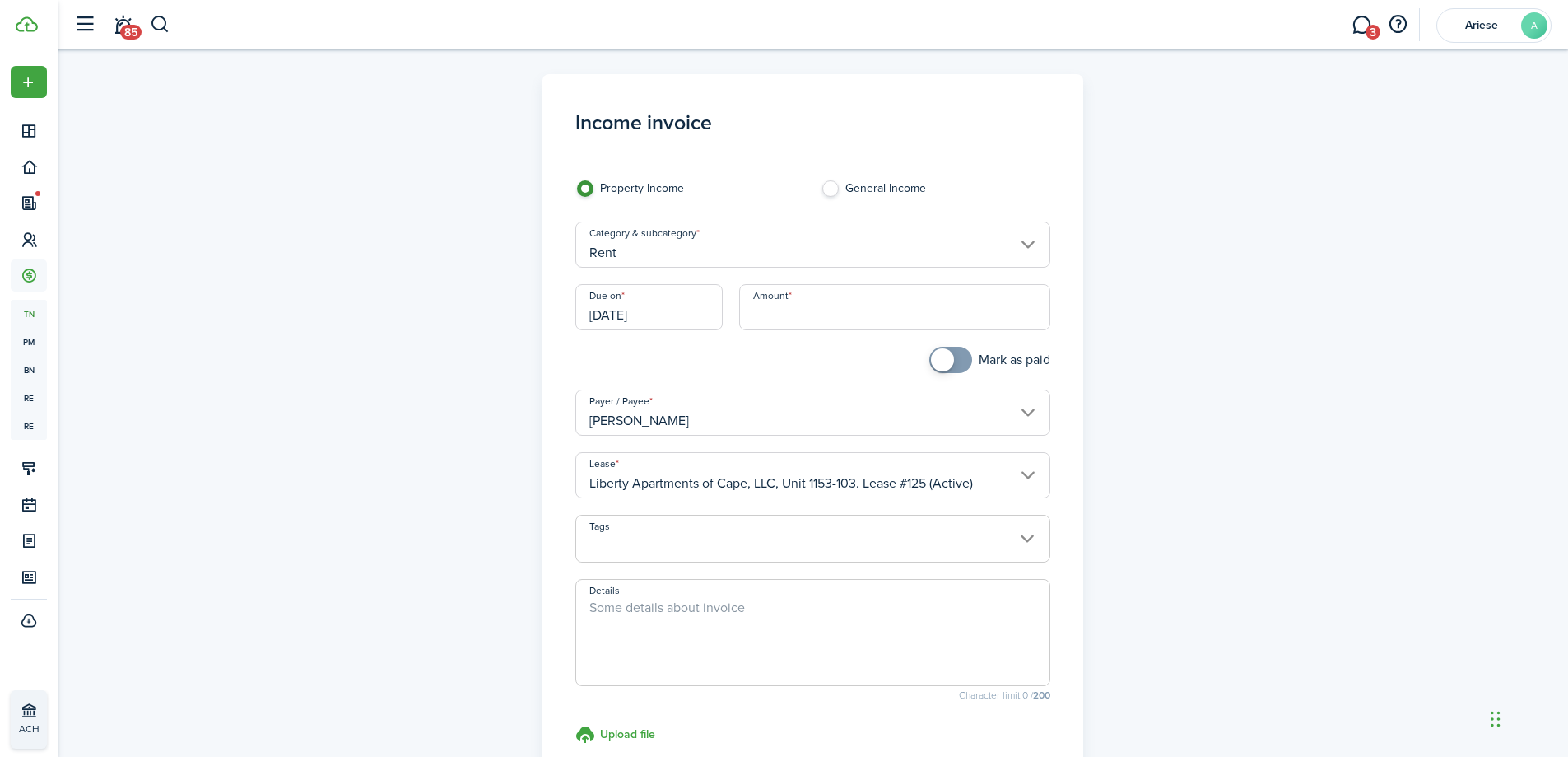
click at [650, 315] on input "[DATE]" at bounding box center [649, 307] width 147 height 46
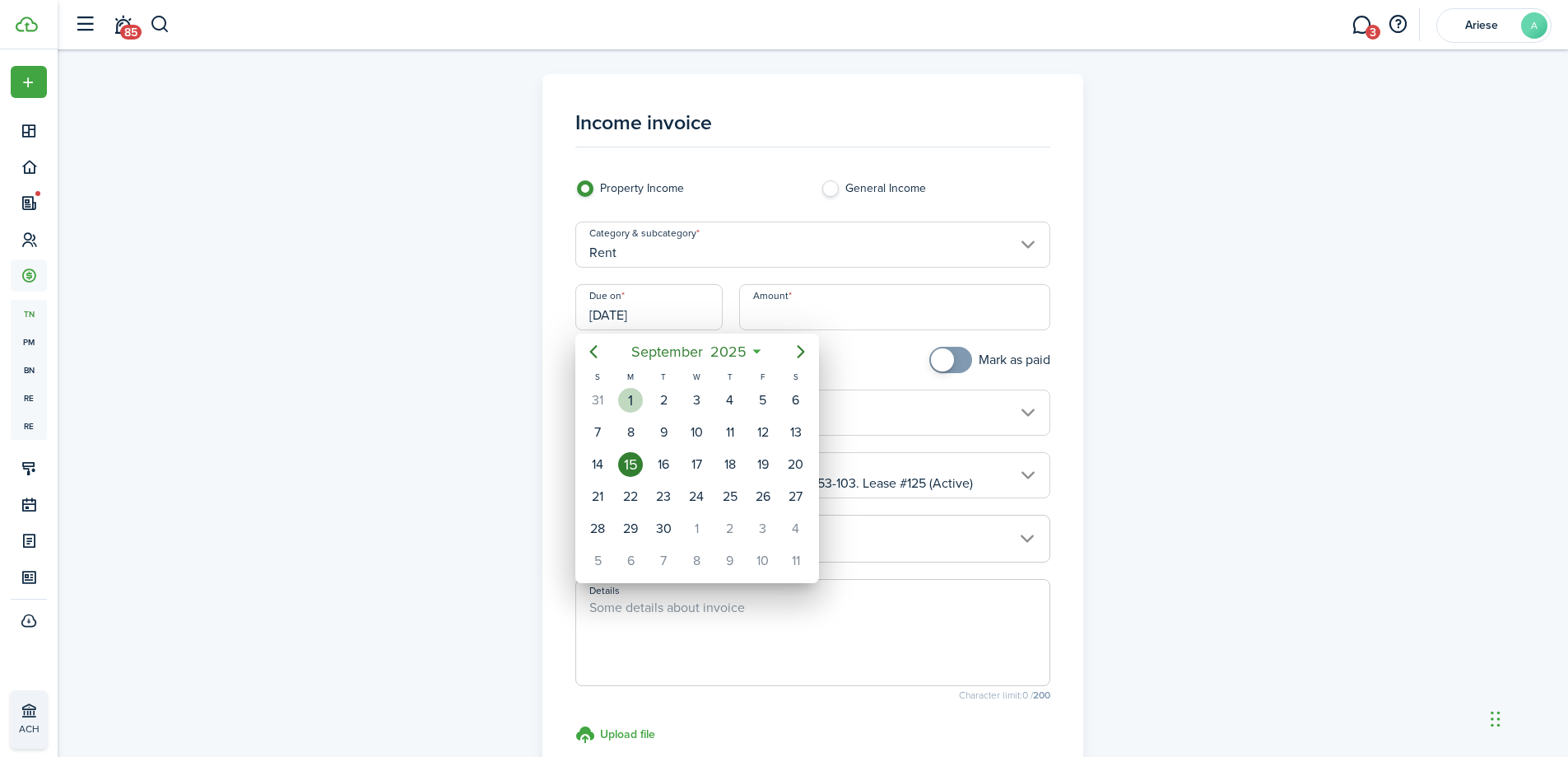
click at [637, 397] on div "1" at bounding box center [630, 399] width 25 height 25
type input "[DATE]"
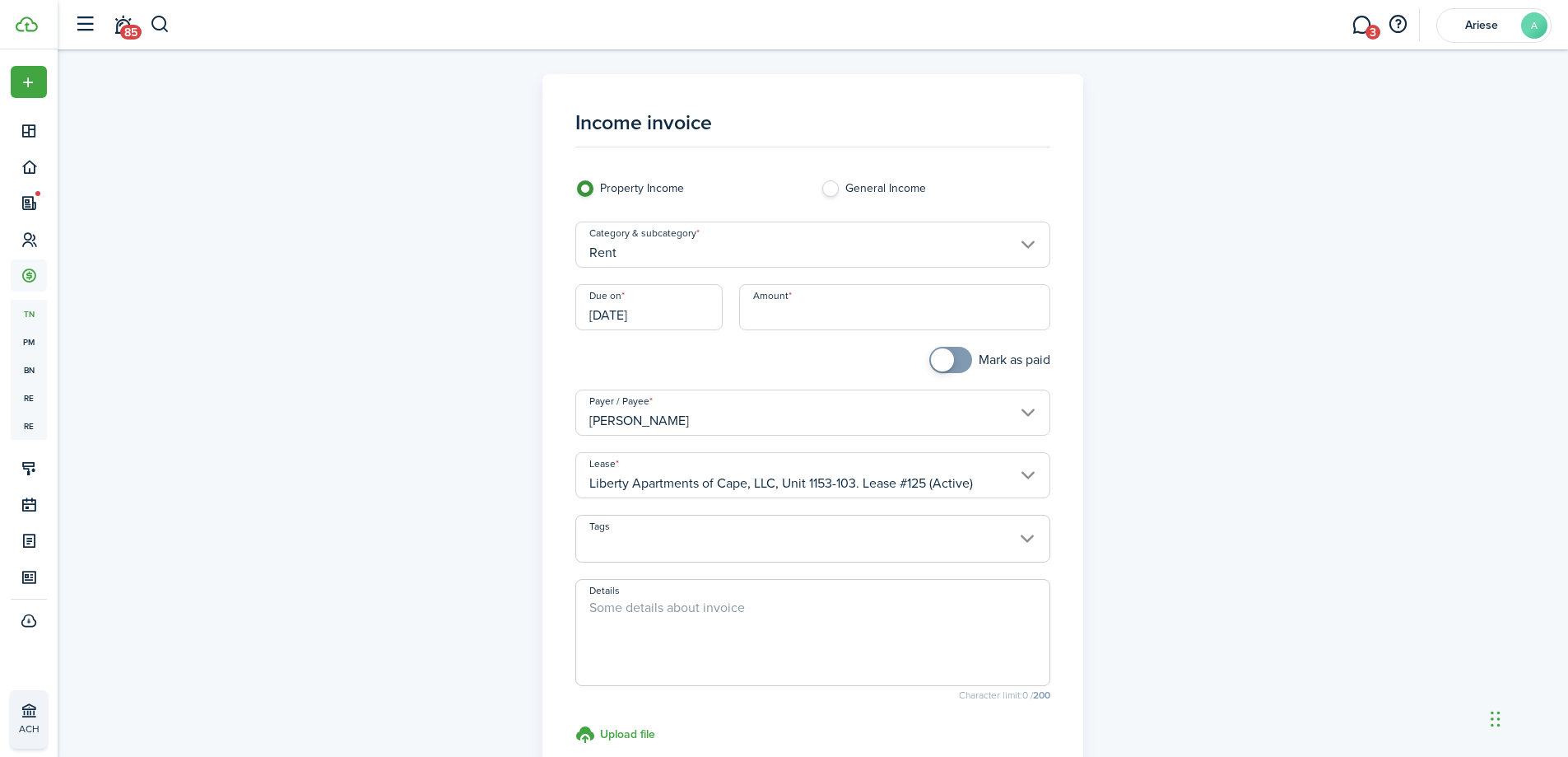
drag, startPoint x: 828, startPoint y: 309, endPoint x: 841, endPoint y: 294, distance: 19.8
click at [828, 309] on input "Amount" at bounding box center [894, 307] width 311 height 46
type input "$313.00"
checkbox input "true"
click at [951, 364] on span at bounding box center [942, 360] width 23 height 23
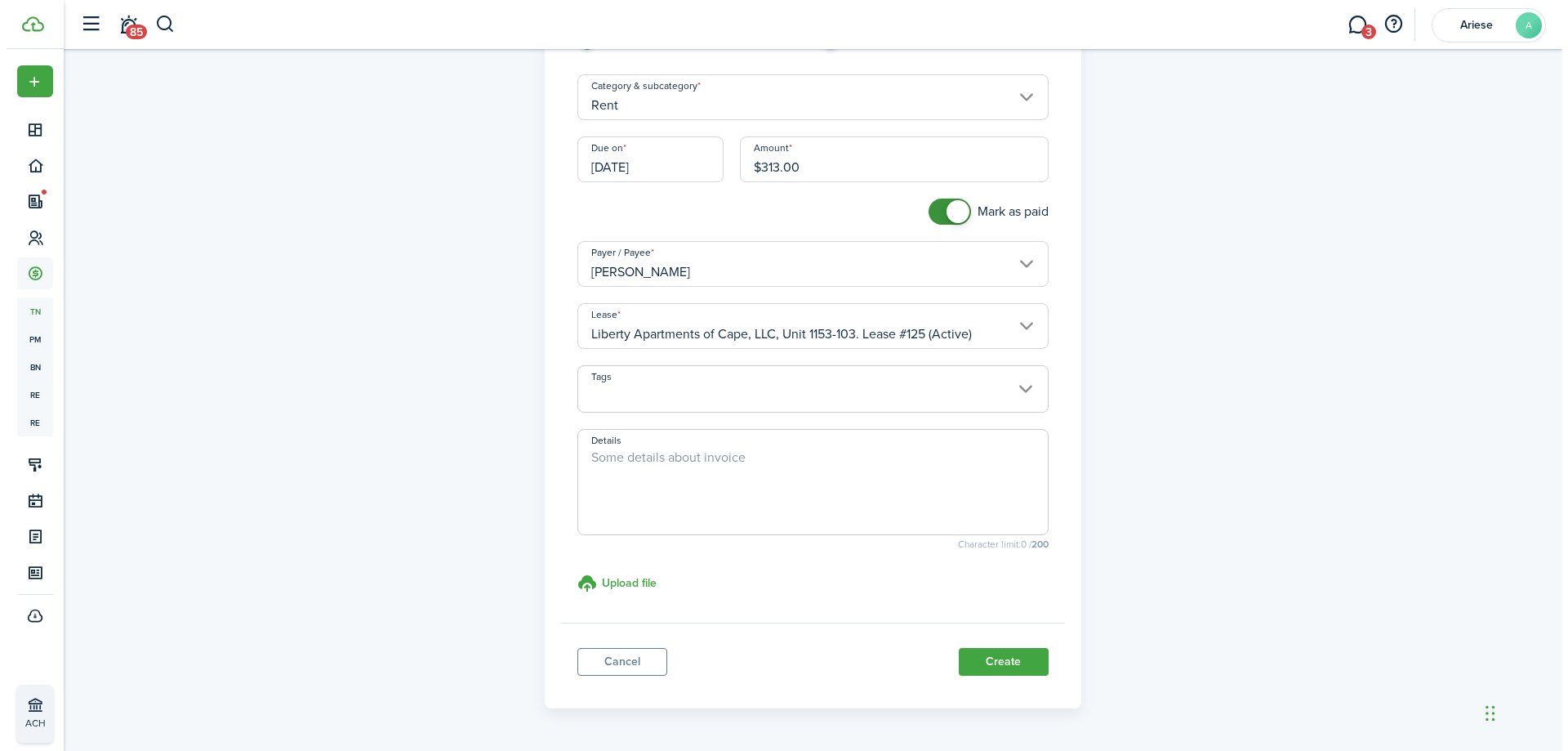
scroll to position [163, 0]
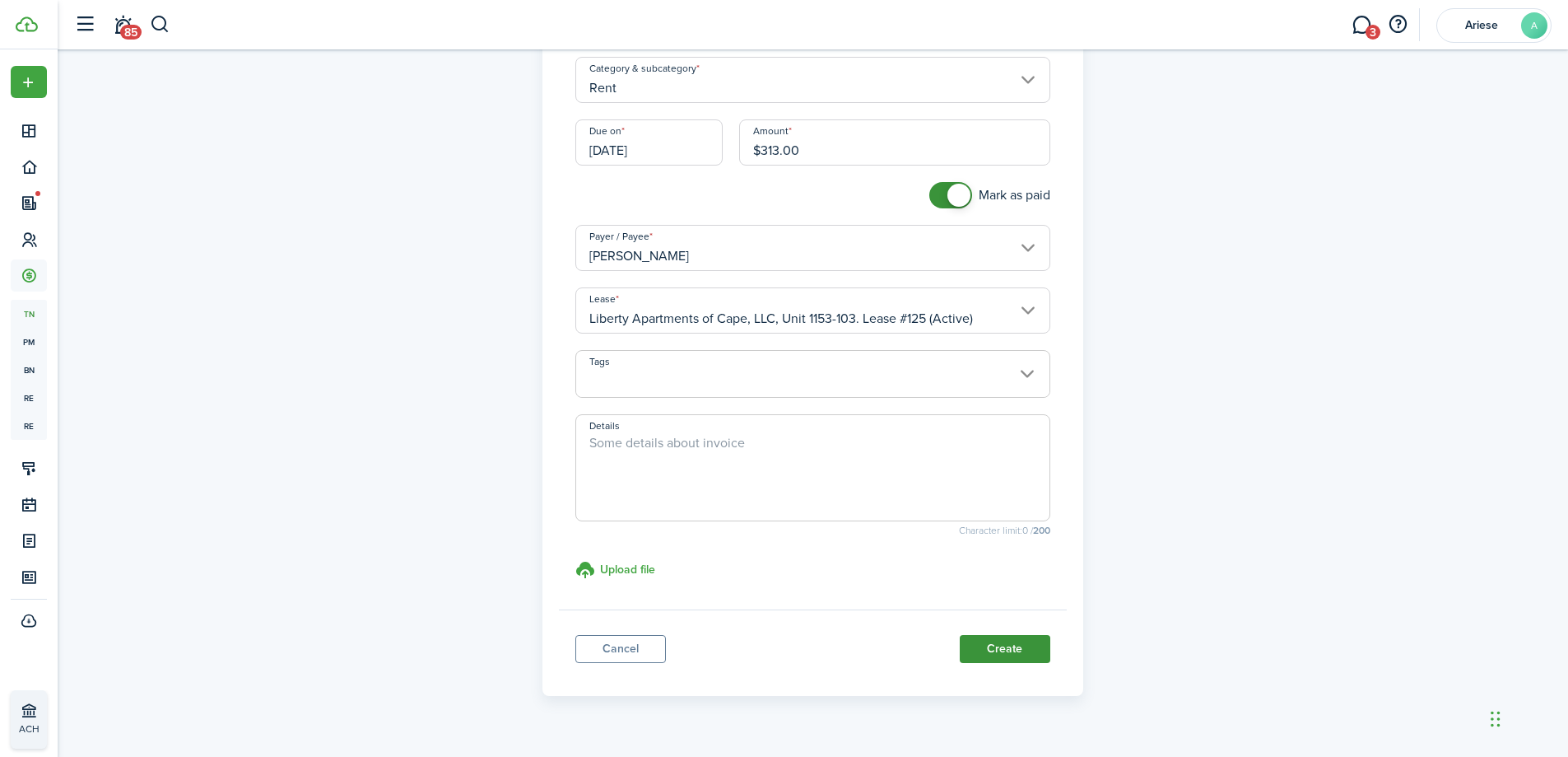
click at [1001, 654] on button "Create" at bounding box center [1005, 648] width 91 height 28
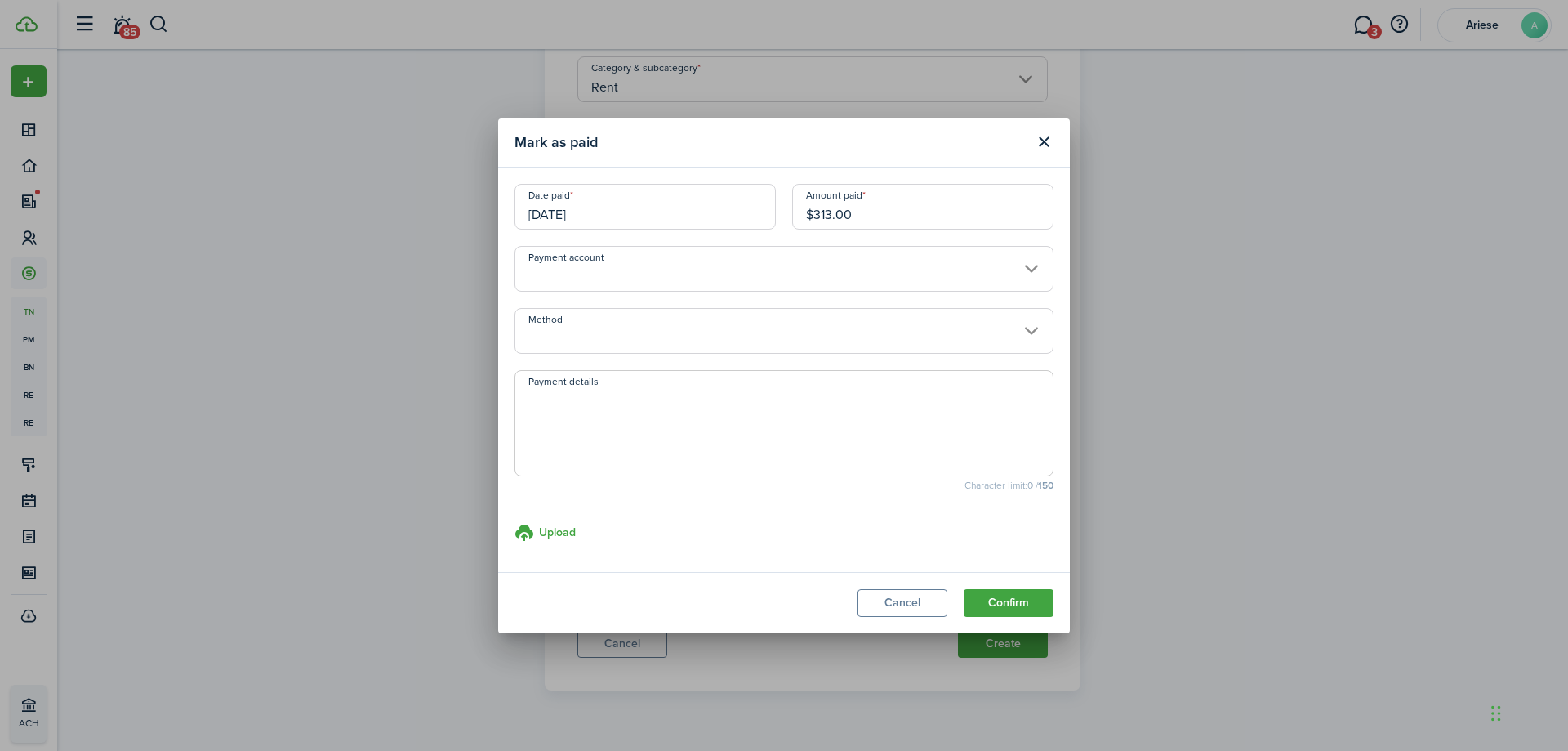
click at [1011, 602] on button "Confirm" at bounding box center [1008, 603] width 90 height 28
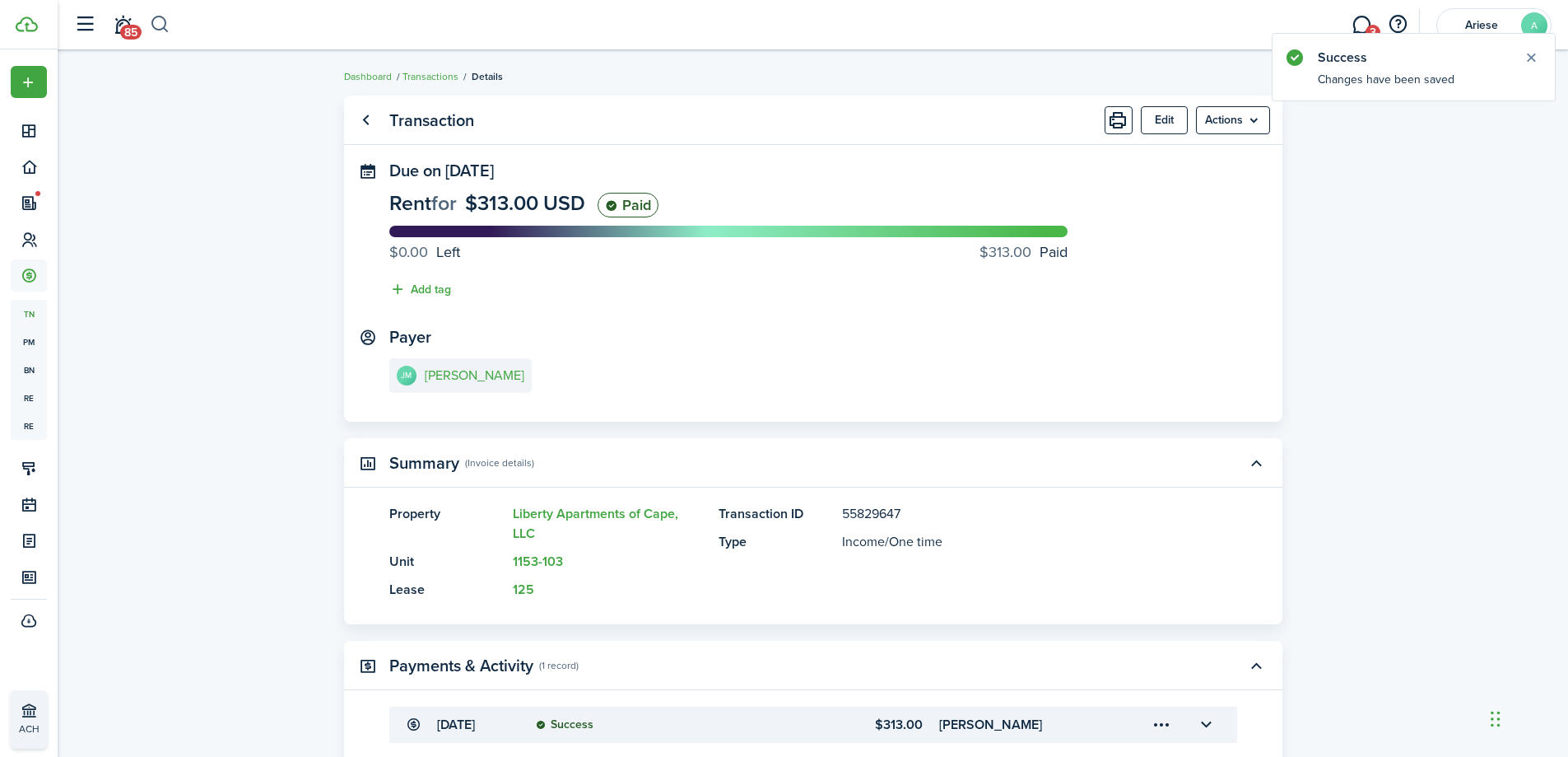
click at [154, 24] on button "button" at bounding box center [159, 25] width 21 height 28
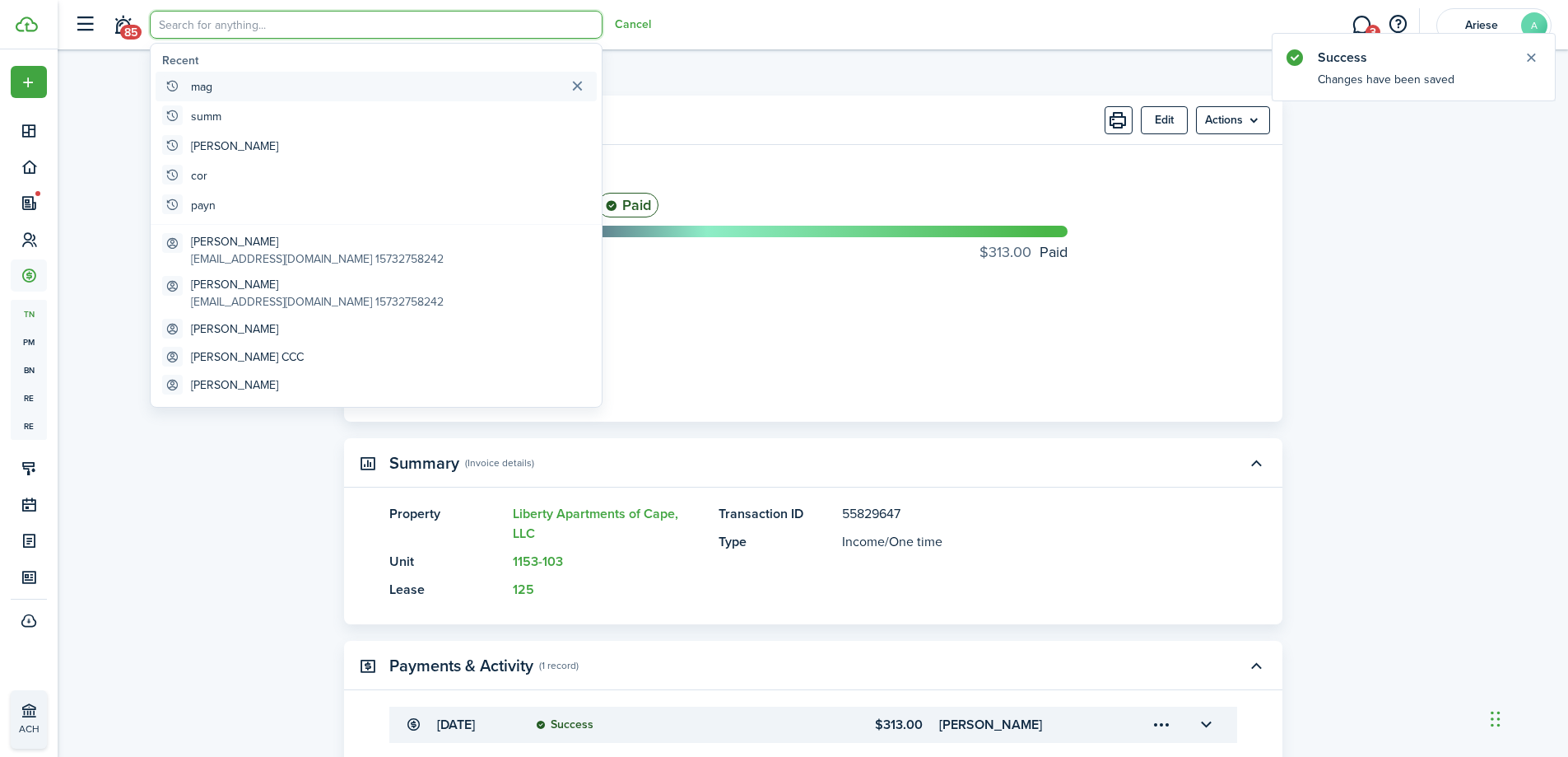
click at [192, 85] on global-search-item-title "mag" at bounding box center [201, 87] width 21 height 17
type input "mag"
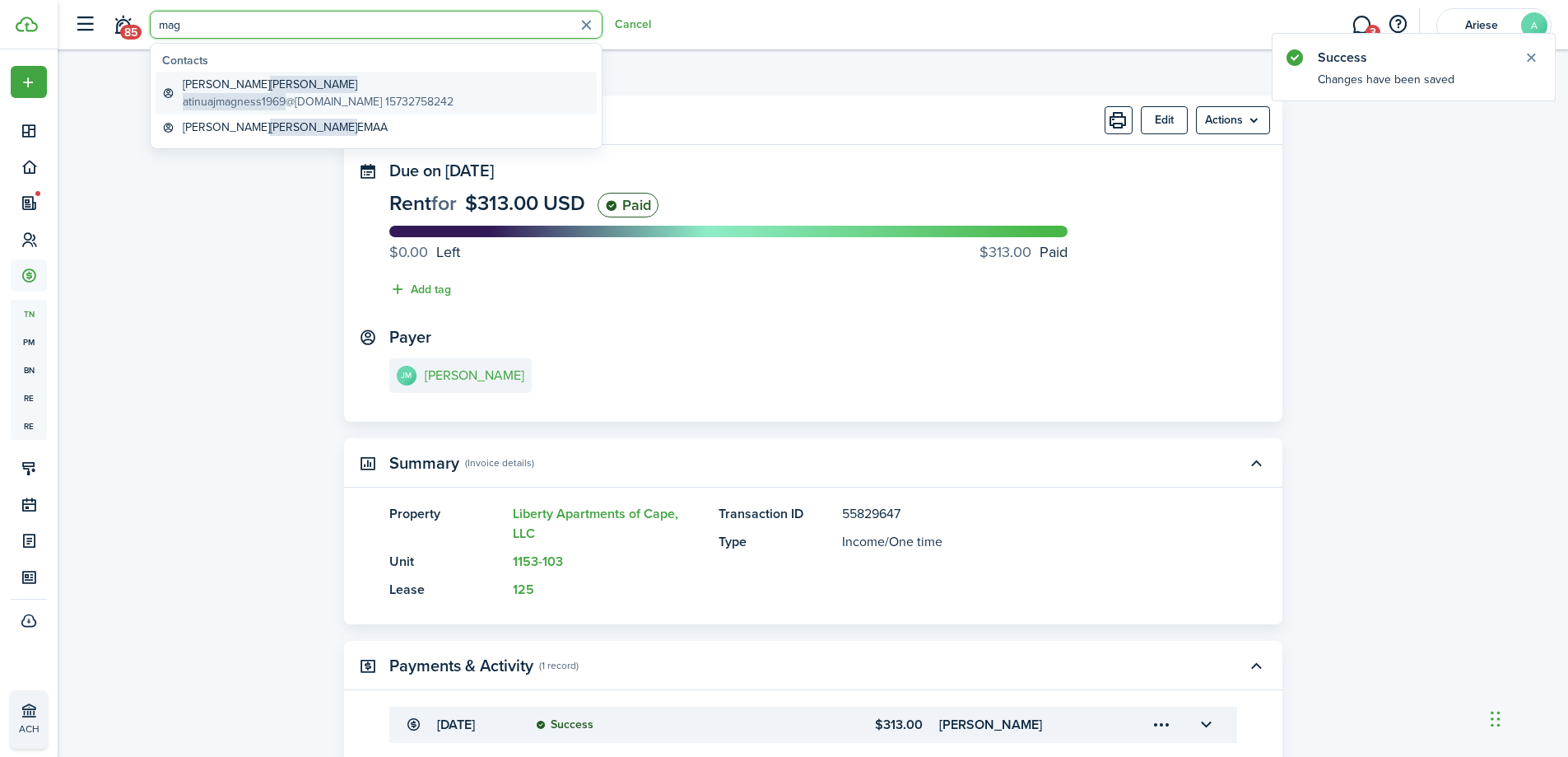
click at [215, 99] on span "atinuajmagness1969" at bounding box center [233, 101] width 103 height 17
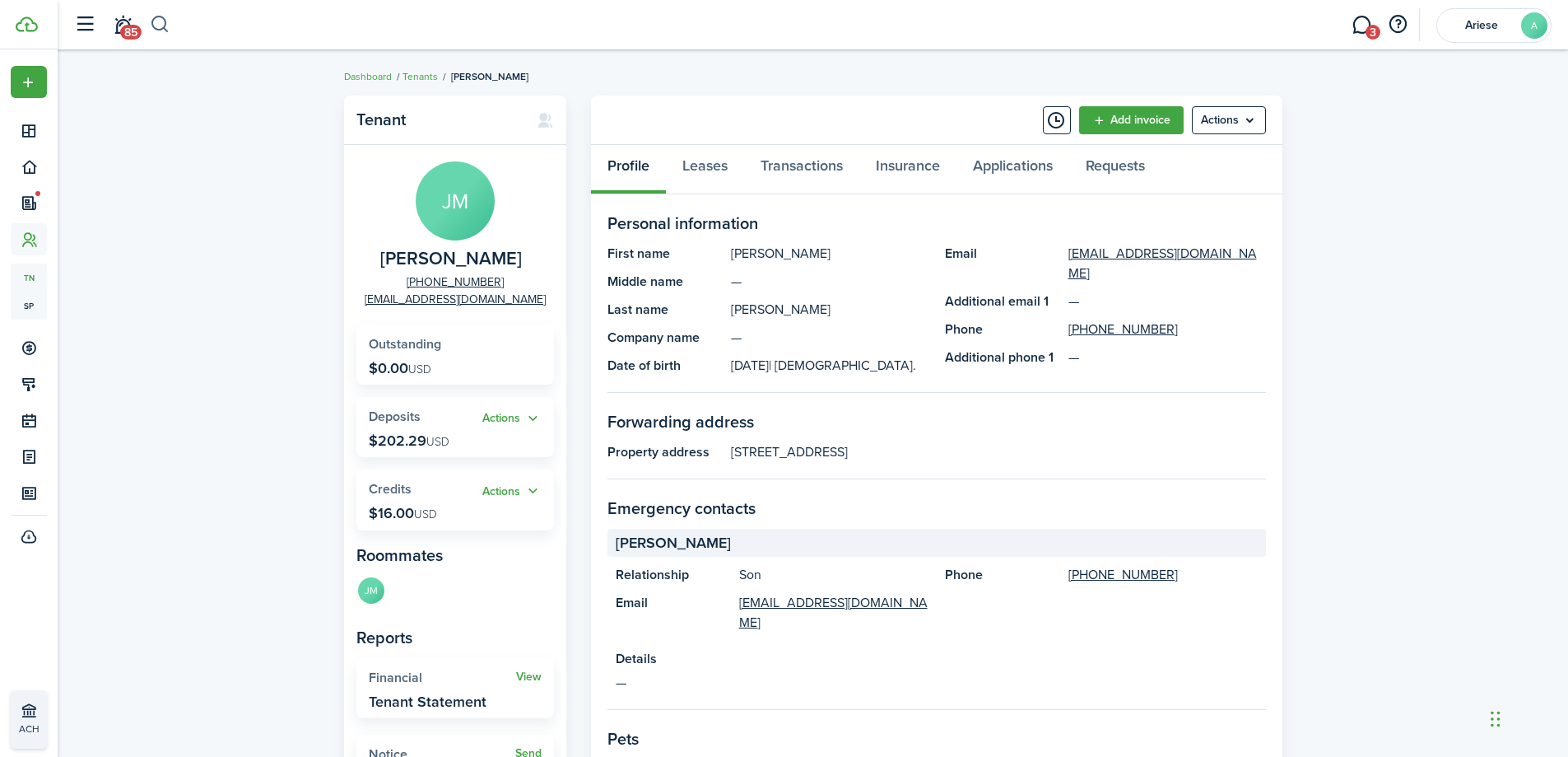
click at [154, 26] on button "button" at bounding box center [159, 25] width 21 height 28
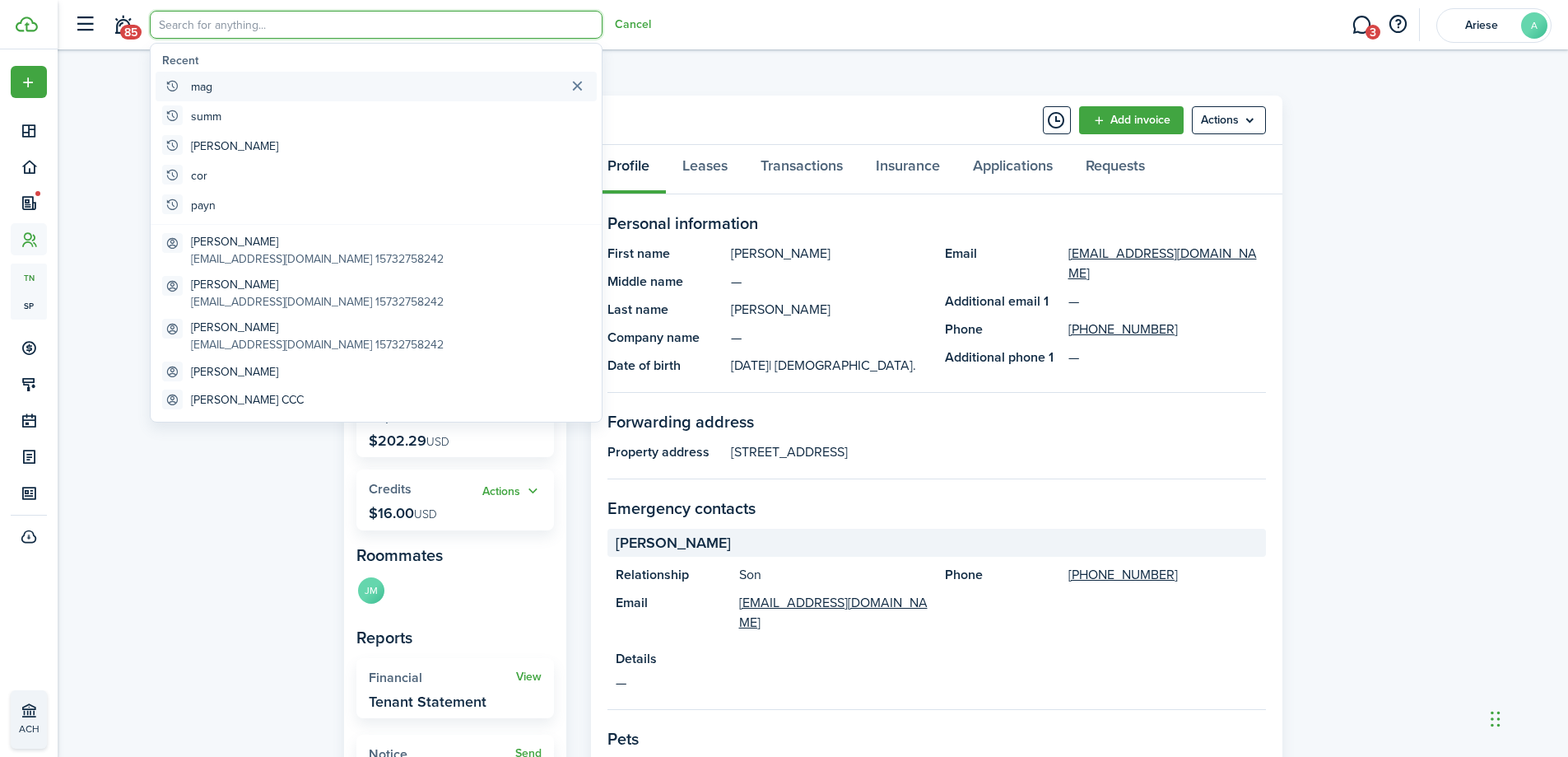
click at [206, 83] on global-search-item-title "mag" at bounding box center [201, 87] width 21 height 17
type input "mag"
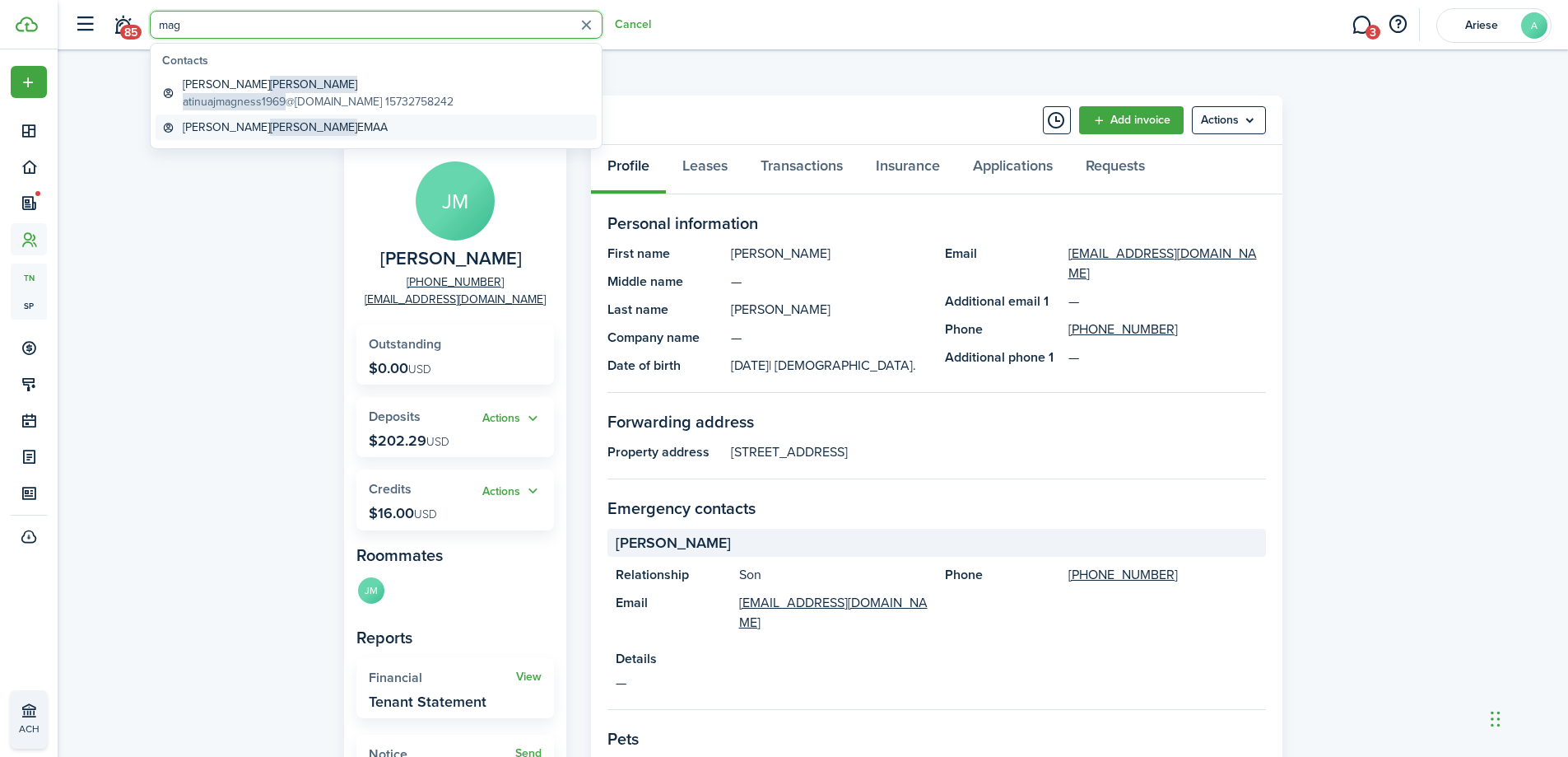
click at [270, 130] on span "[PERSON_NAME]" at bounding box center [314, 126] width 88 height 17
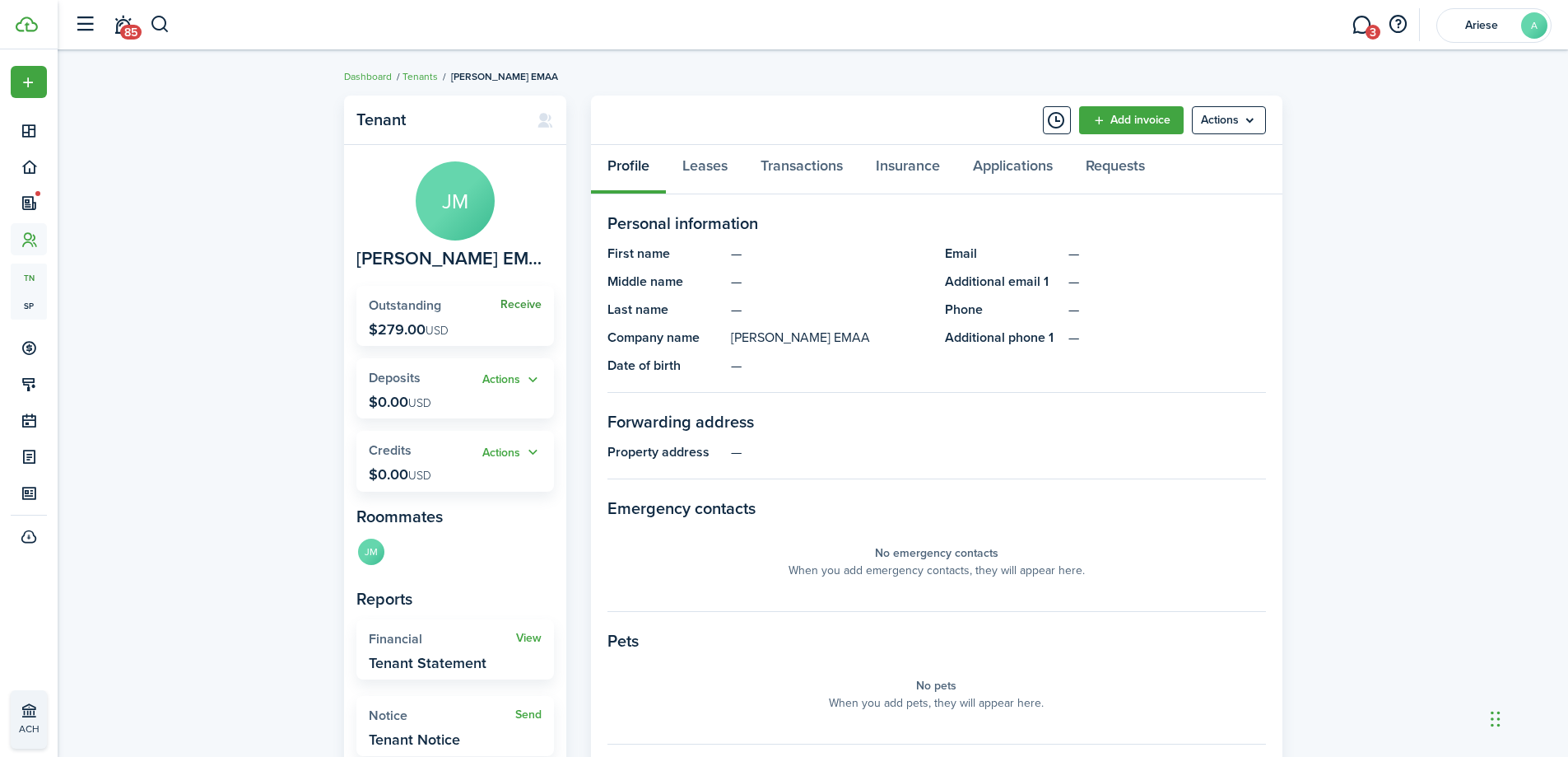
click at [506, 306] on link "Receive" at bounding box center [521, 304] width 41 height 13
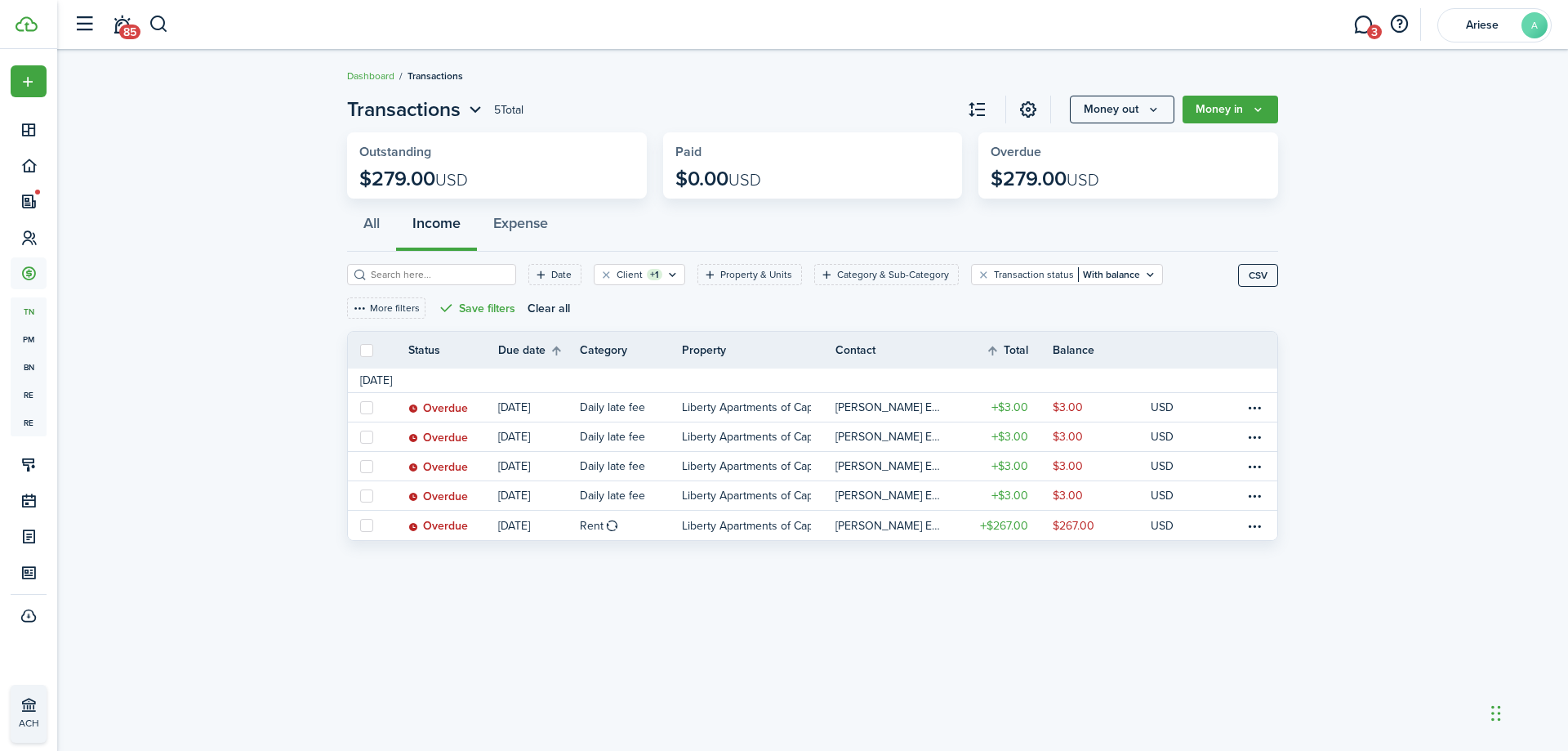
click at [366, 350] on label at bounding box center [367, 350] width 13 height 13
click at [361, 350] on input "checkbox" at bounding box center [360, 350] width 1 height 1
checkbox input "true"
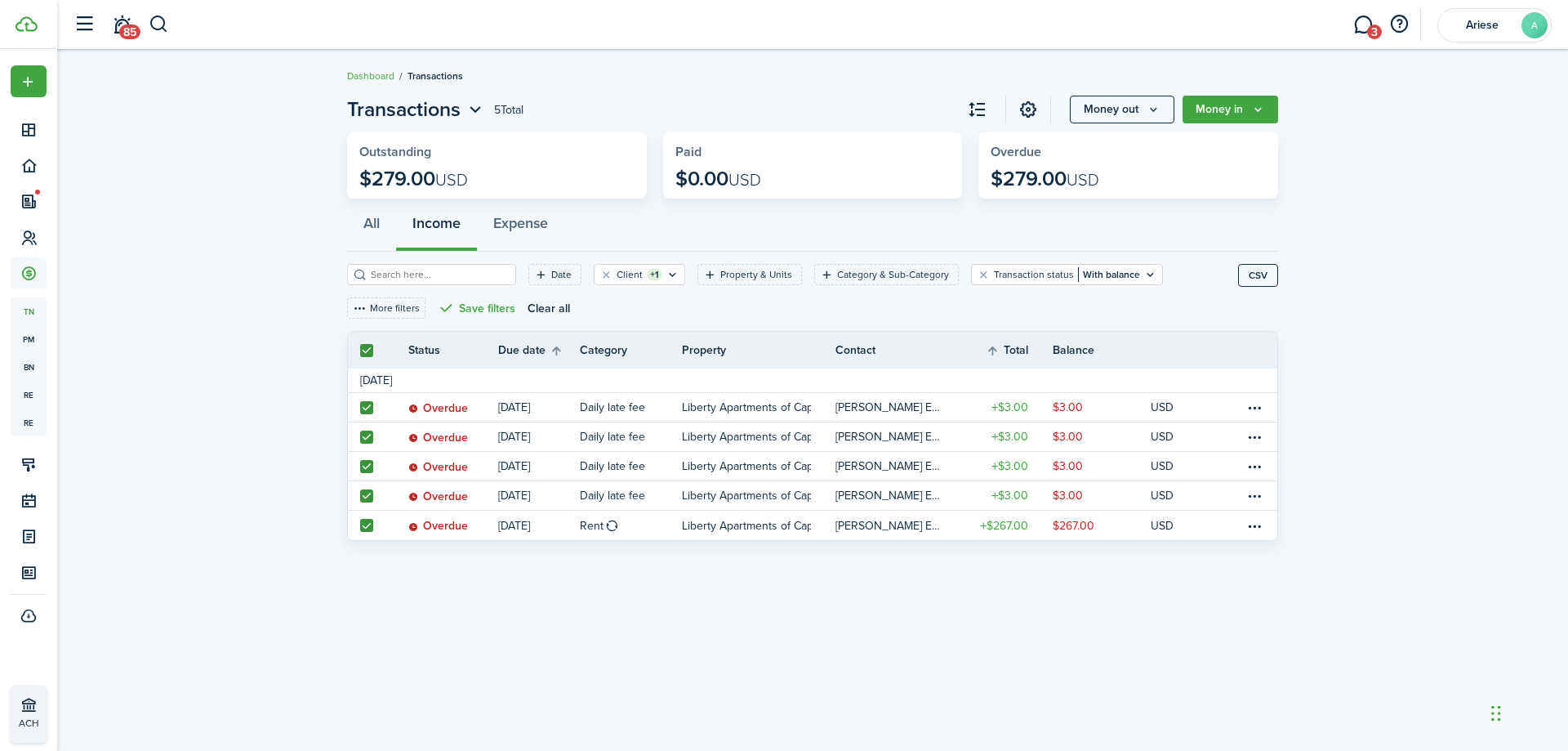
checkbox input "true"
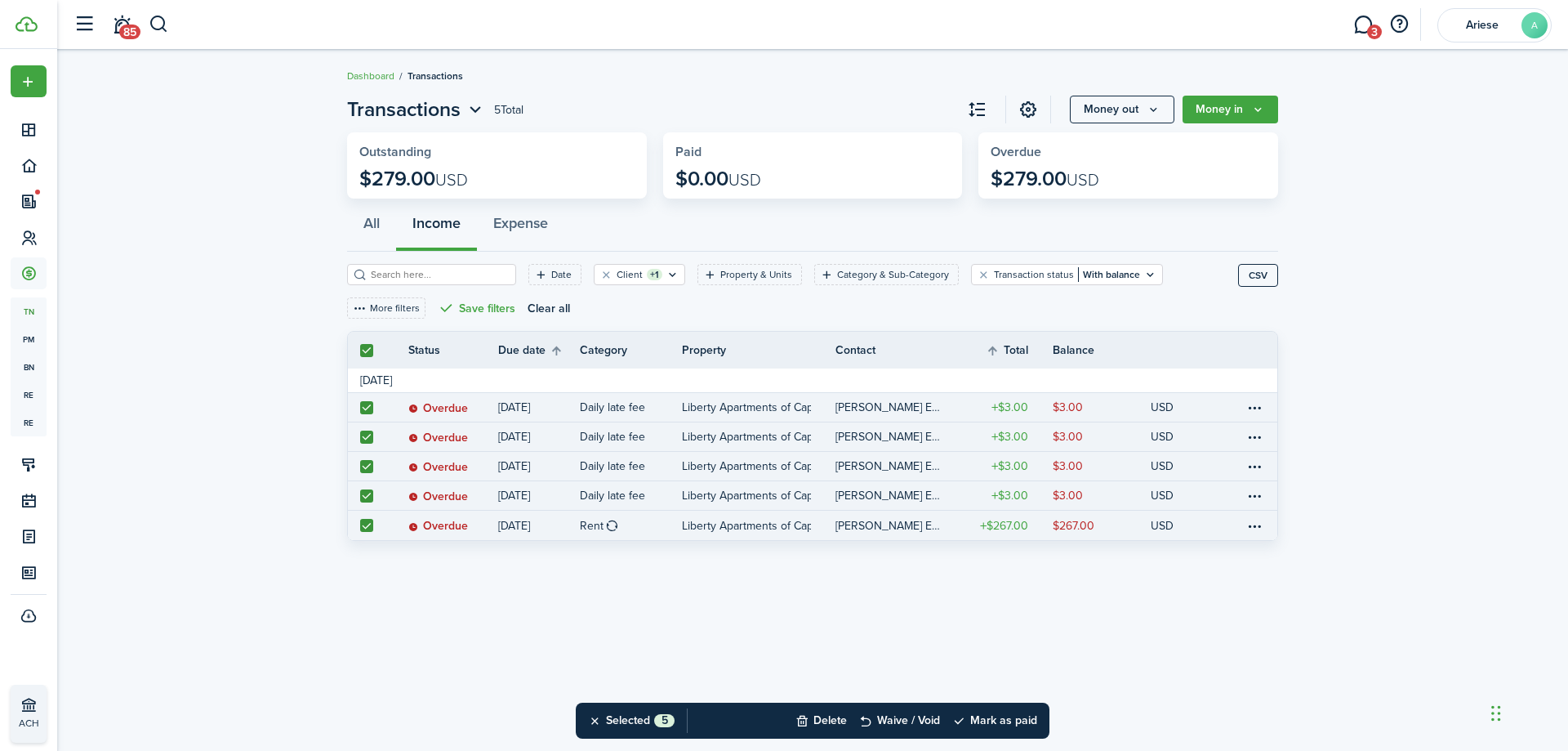
click at [365, 521] on label at bounding box center [367, 525] width 13 height 13
click at [361, 525] on input "checkbox" at bounding box center [360, 525] width 1 height 1
checkbox input "false"
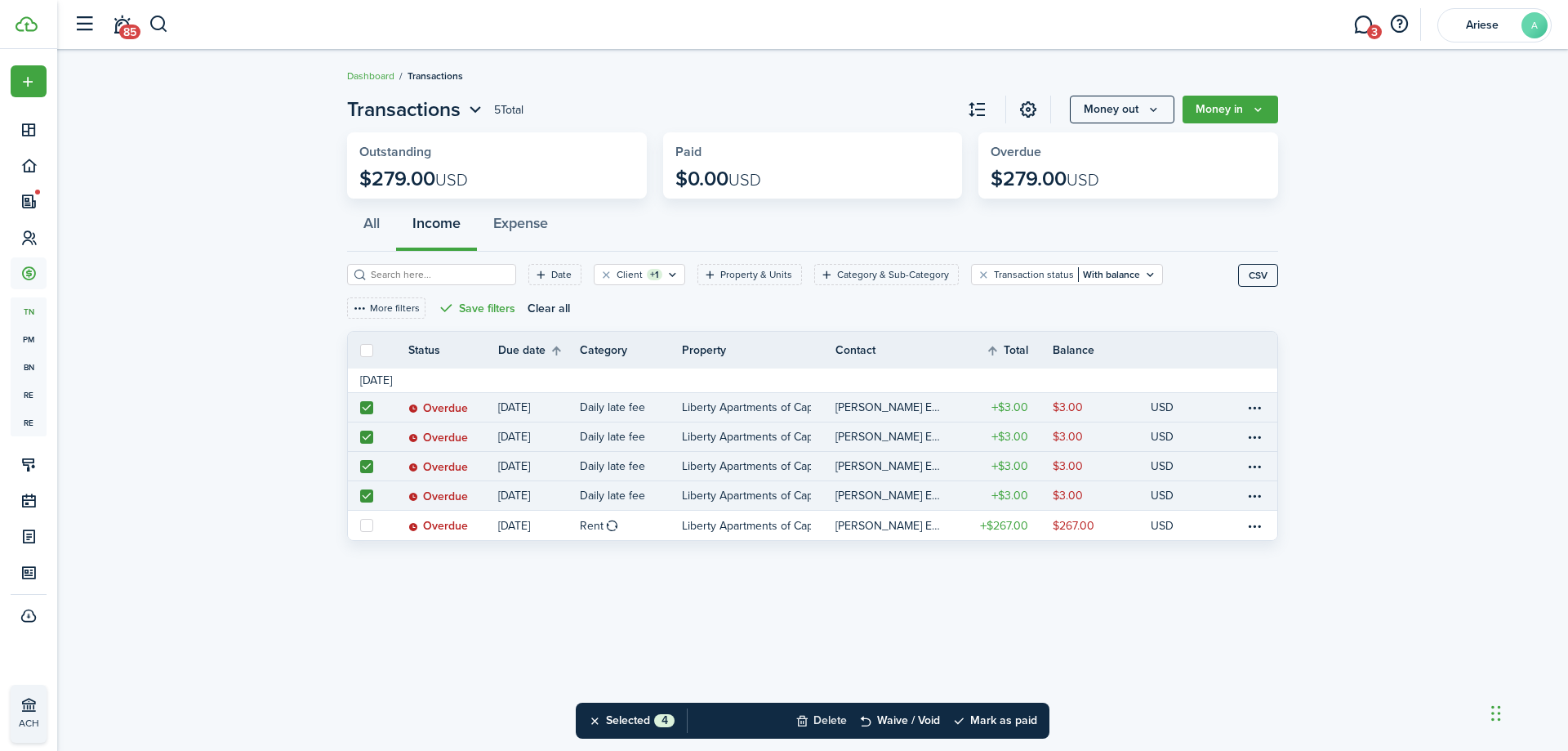
click at [817, 719] on button "Delete" at bounding box center [821, 720] width 51 height 36
click at [1016, 719] on button "Confirm" at bounding box center [995, 719] width 65 height 23
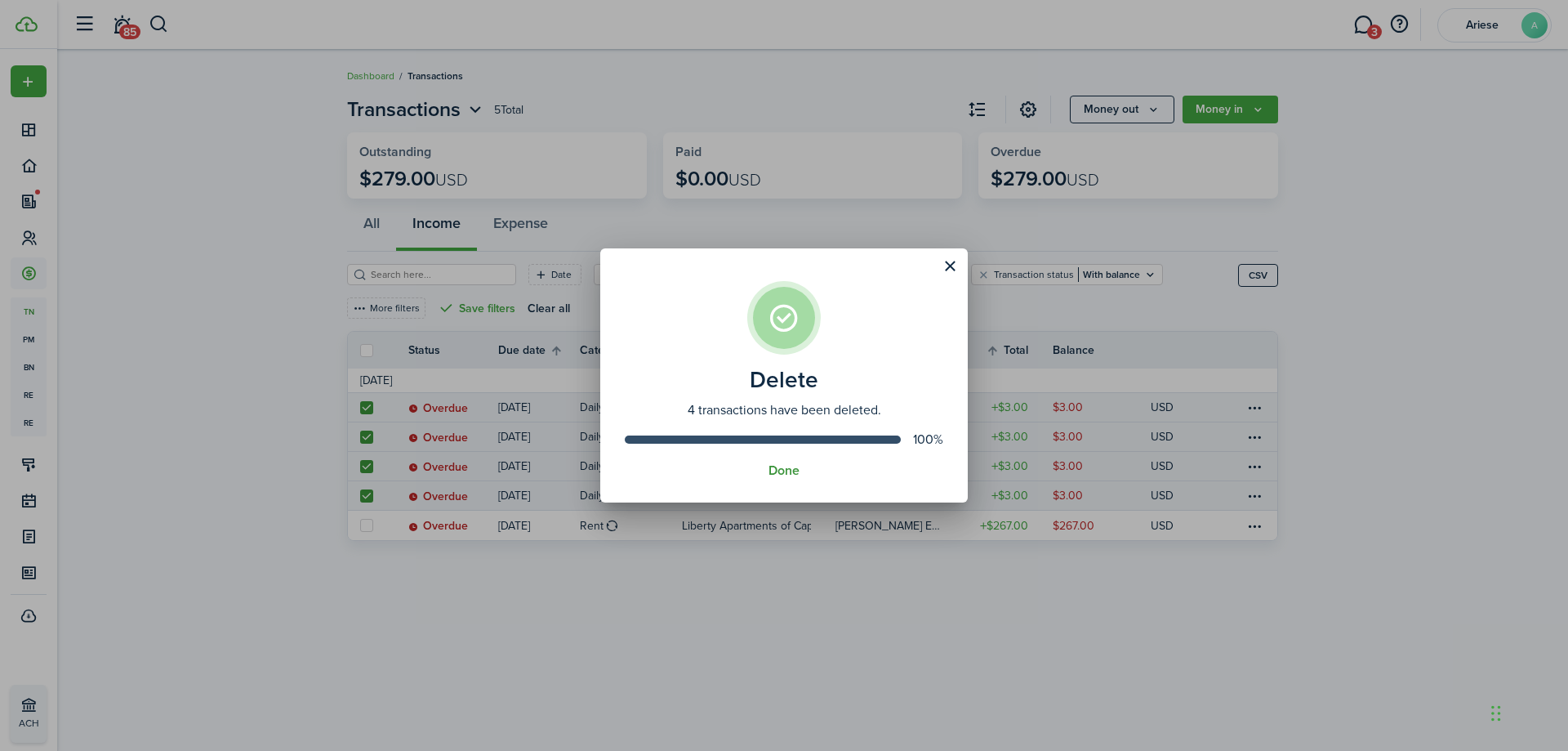
click at [791, 471] on button "Done" at bounding box center [784, 470] width 31 height 15
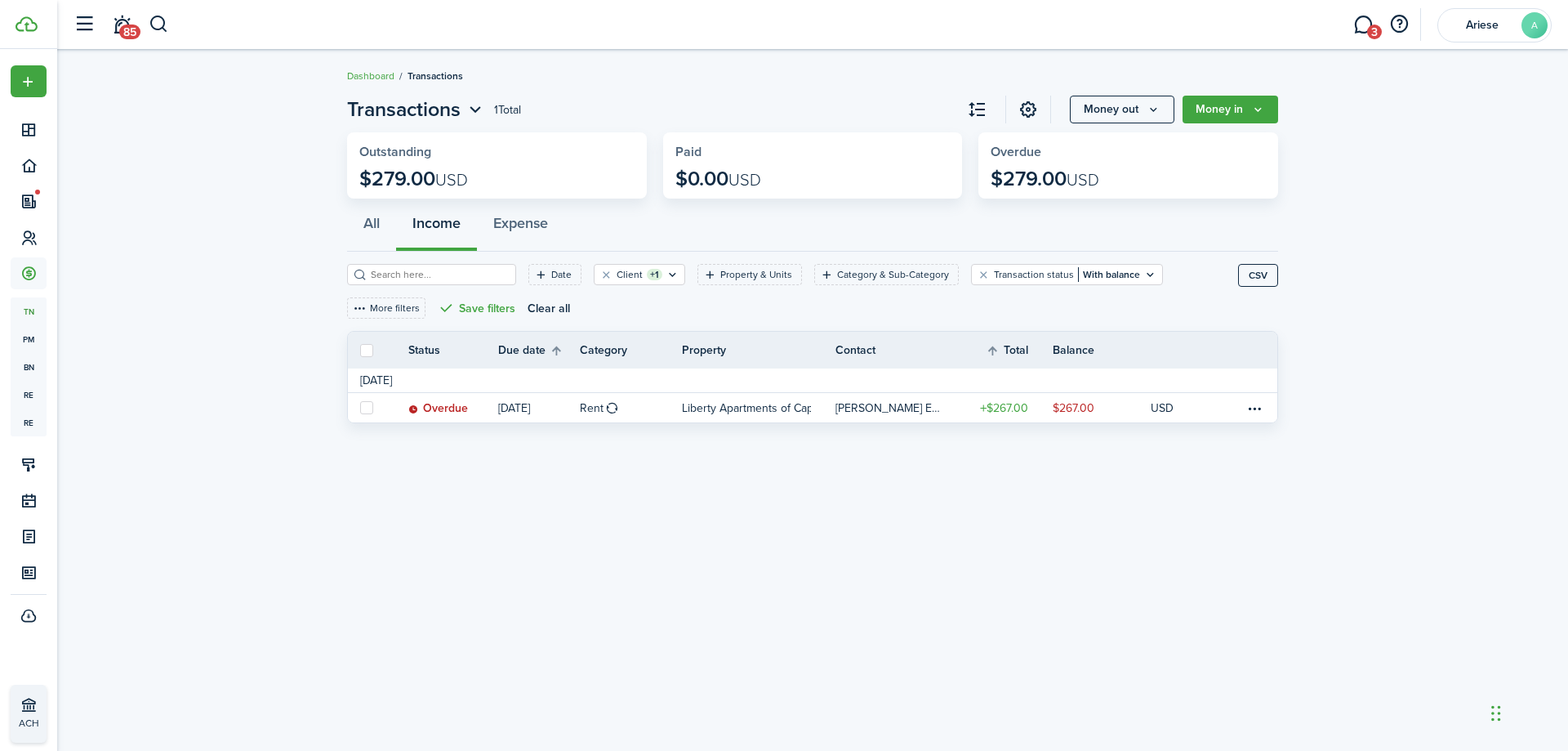
click at [367, 351] on label at bounding box center [367, 350] width 13 height 13
click at [361, 351] on input "checkbox" at bounding box center [360, 350] width 1 height 1
checkbox input "true"
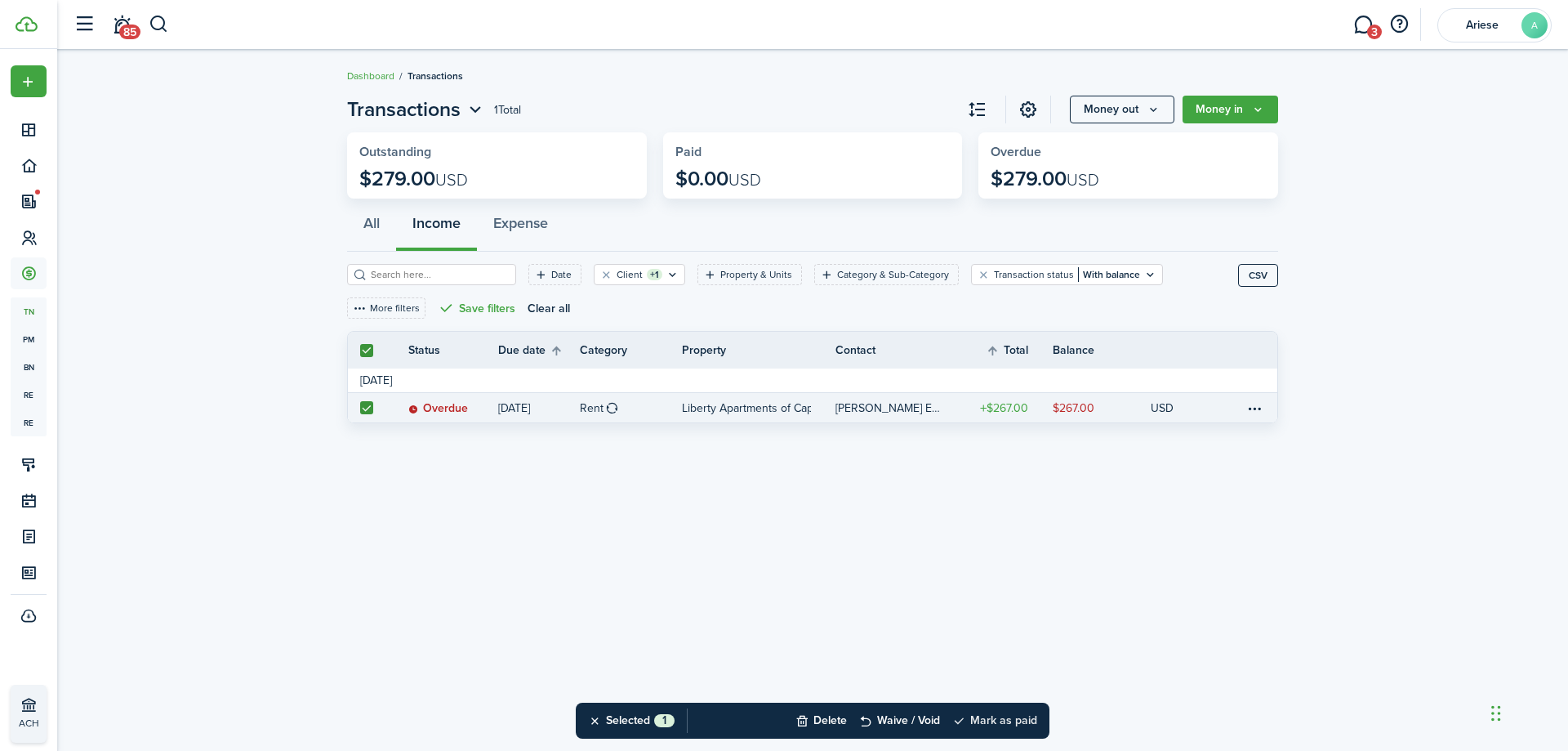
click at [992, 715] on button "Mark as paid" at bounding box center [995, 720] width 85 height 36
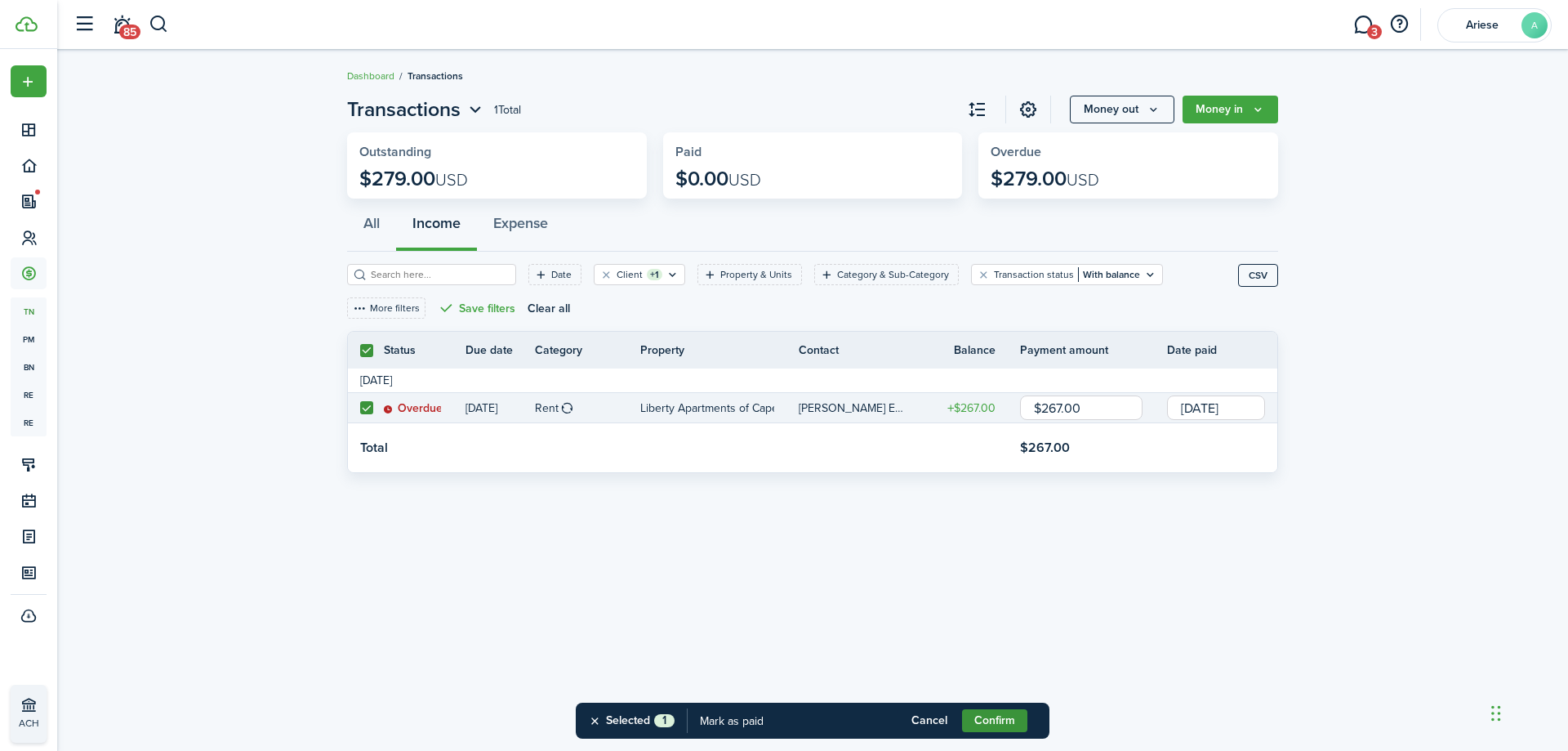
click at [995, 727] on button "Confirm" at bounding box center [995, 719] width 65 height 23
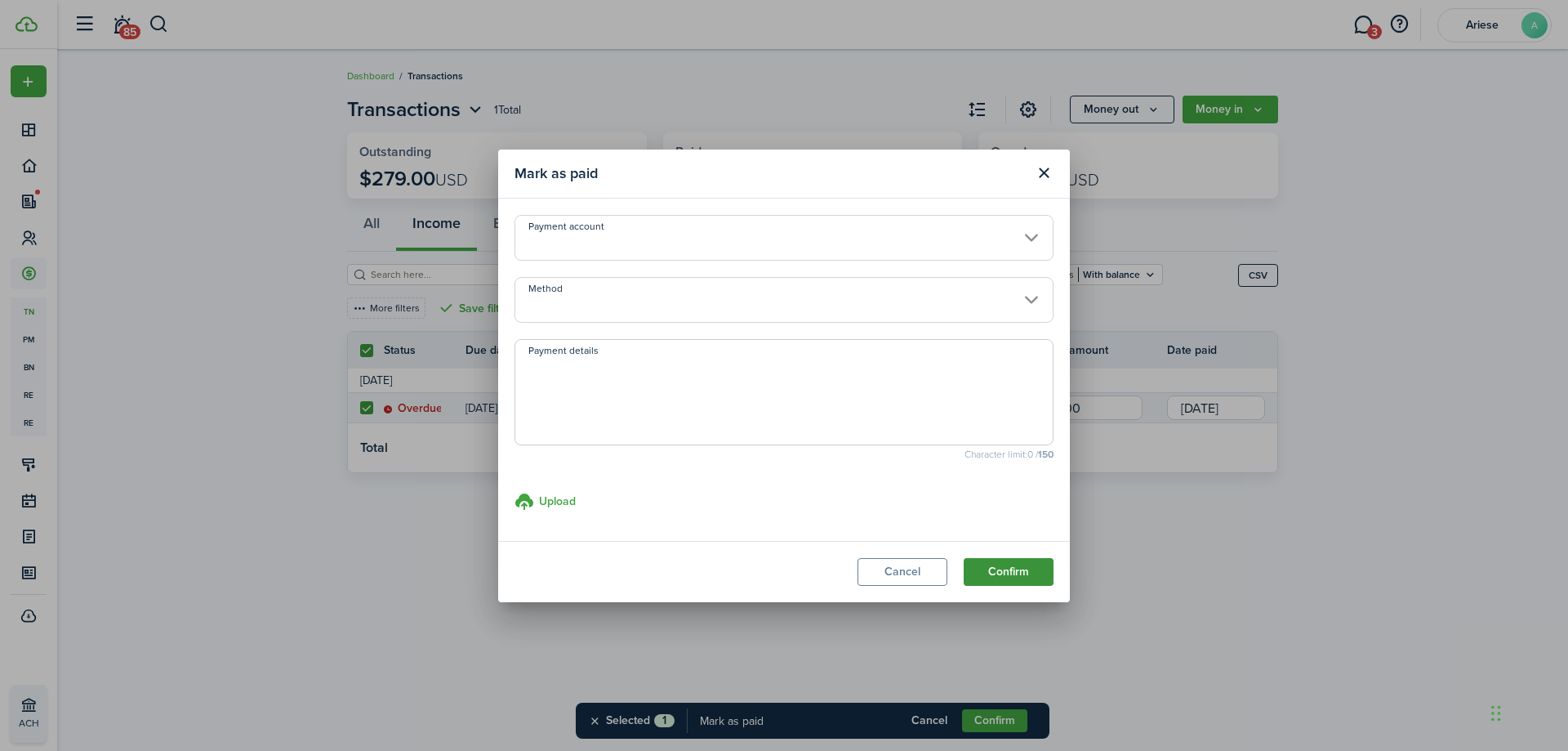
click at [1005, 571] on button "Confirm" at bounding box center [1008, 572] width 90 height 28
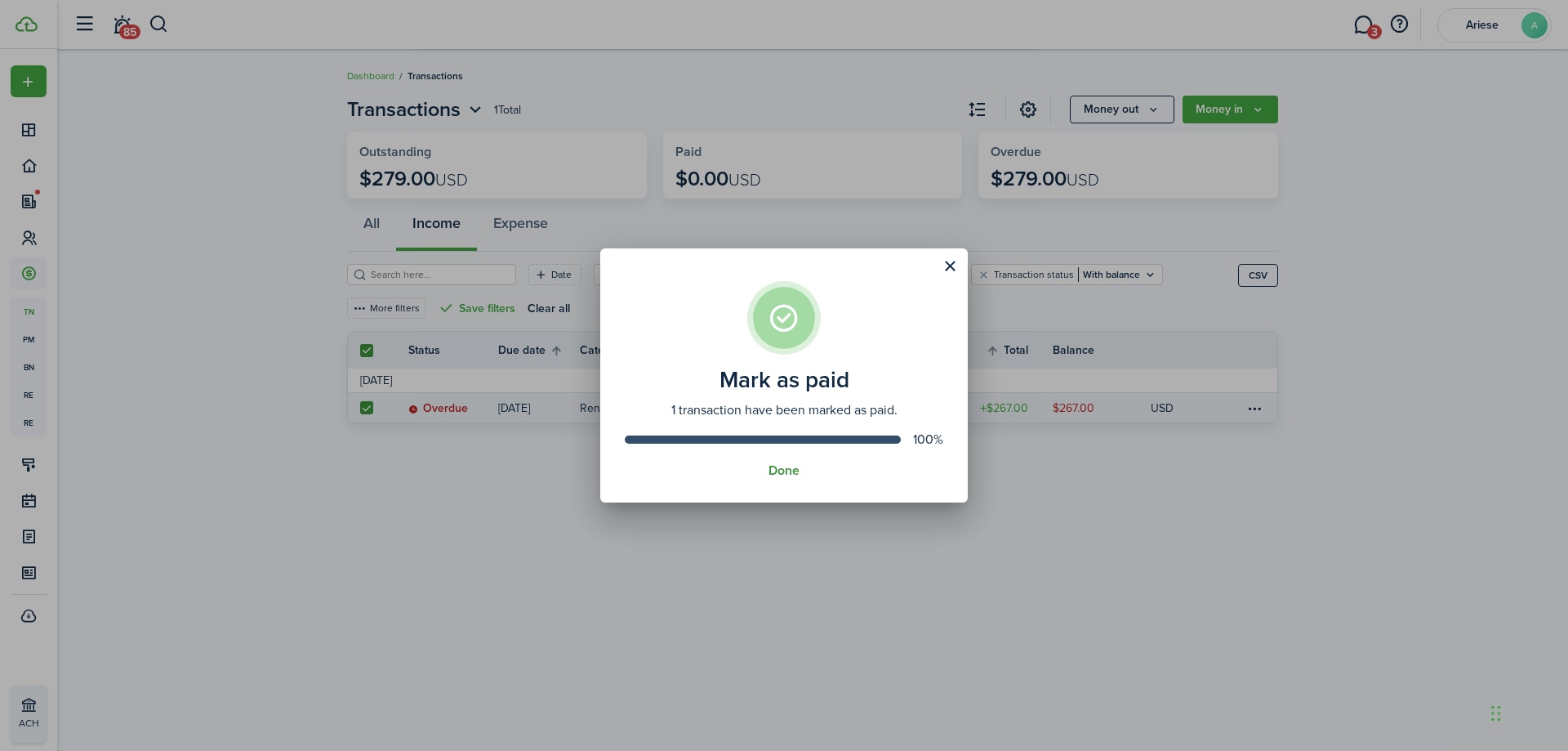
click at [790, 477] on button "Done" at bounding box center [784, 470] width 31 height 15
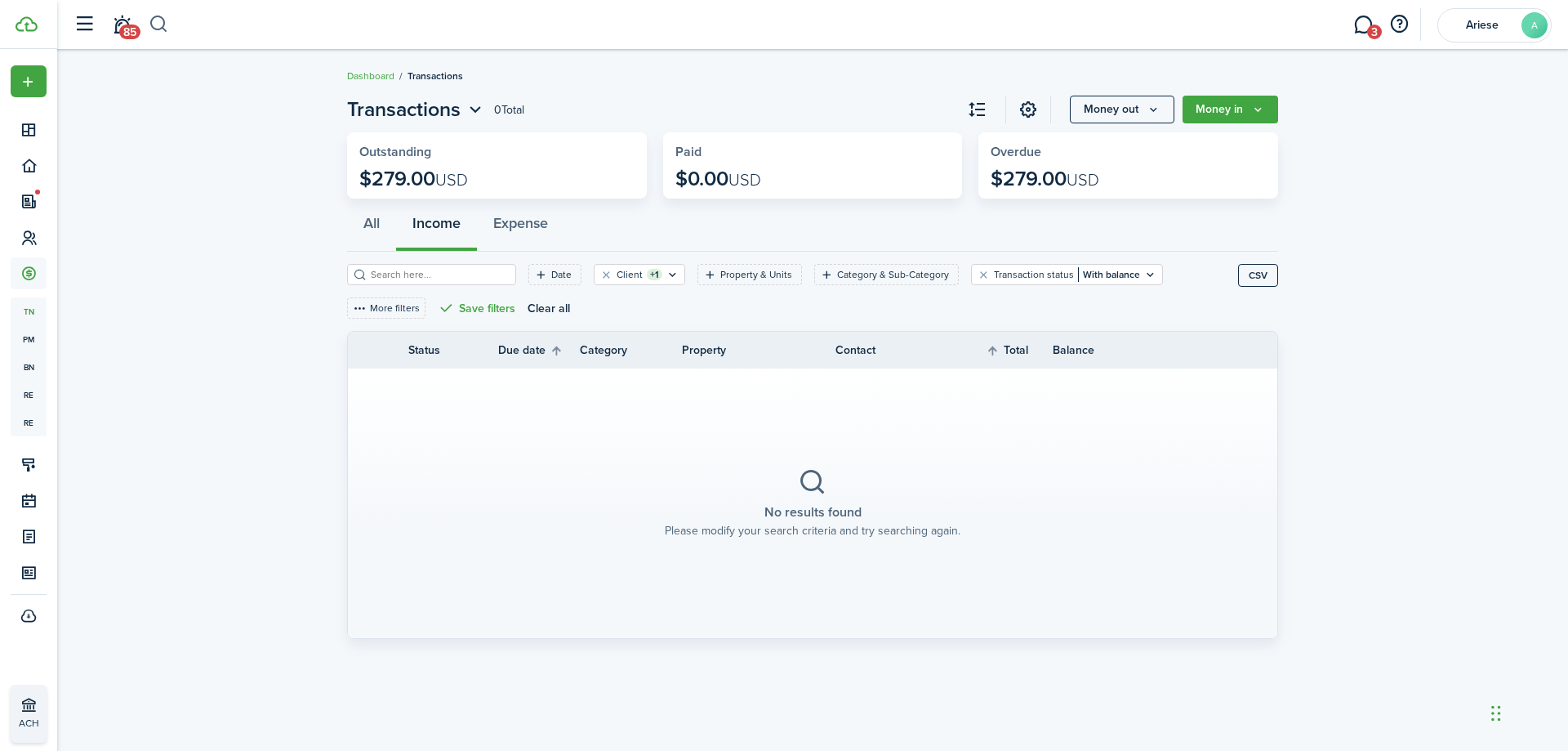
click at [154, 28] on button "button" at bounding box center [158, 25] width 21 height 28
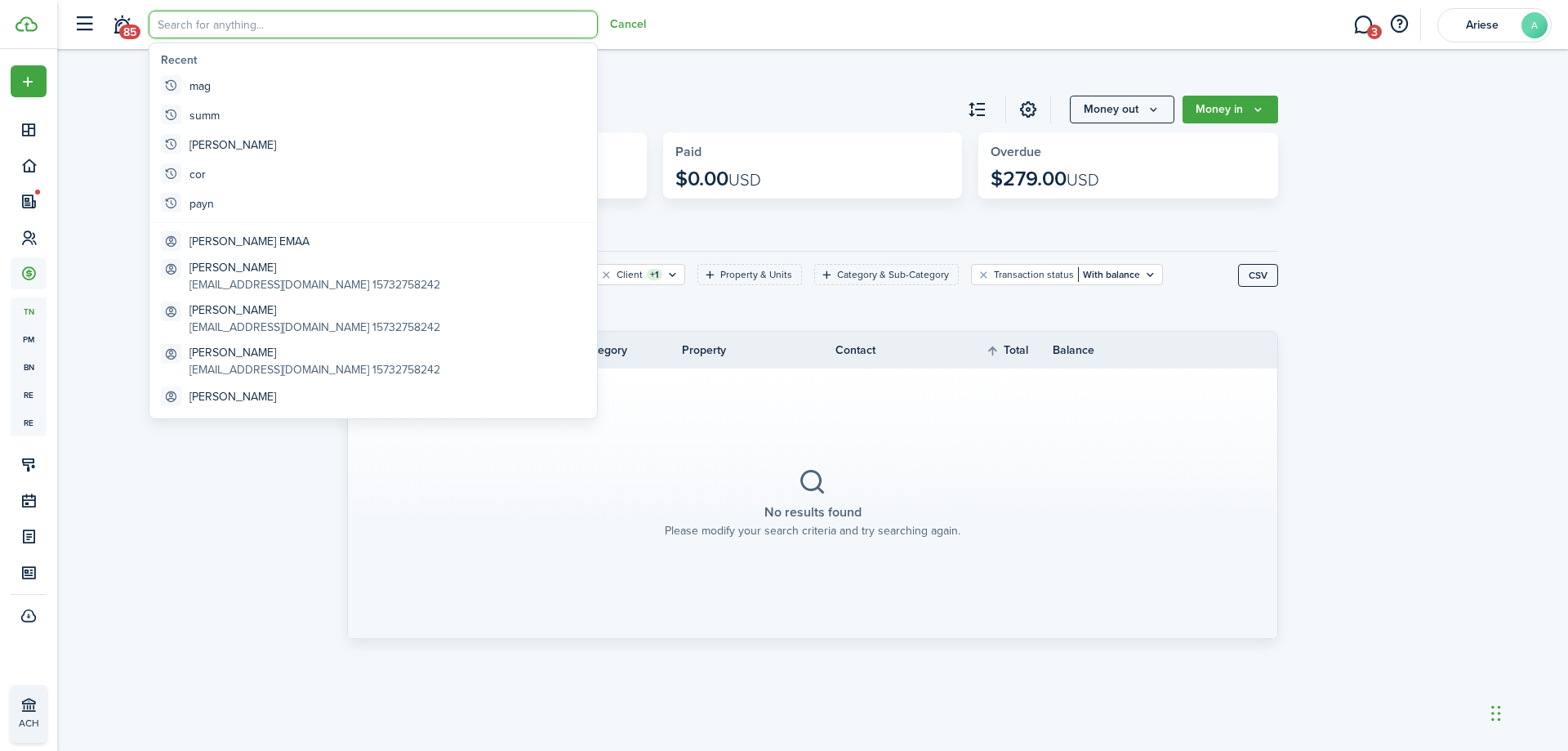
click at [195, 32] on input "search" at bounding box center [372, 25] width 450 height 28
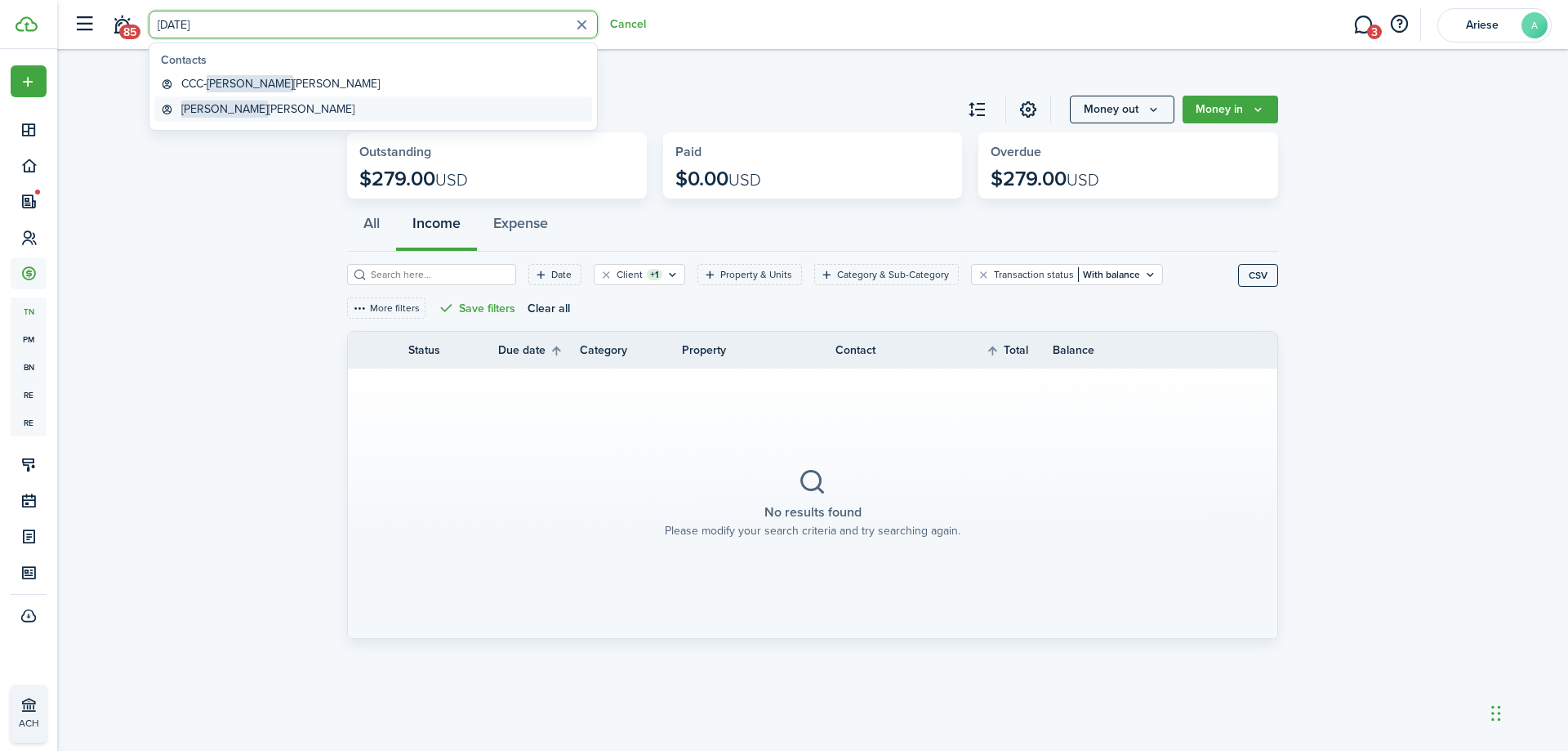
type input "[DATE]"
click at [233, 107] on global-search-item-title "[PERSON_NAME]" at bounding box center [267, 109] width 173 height 17
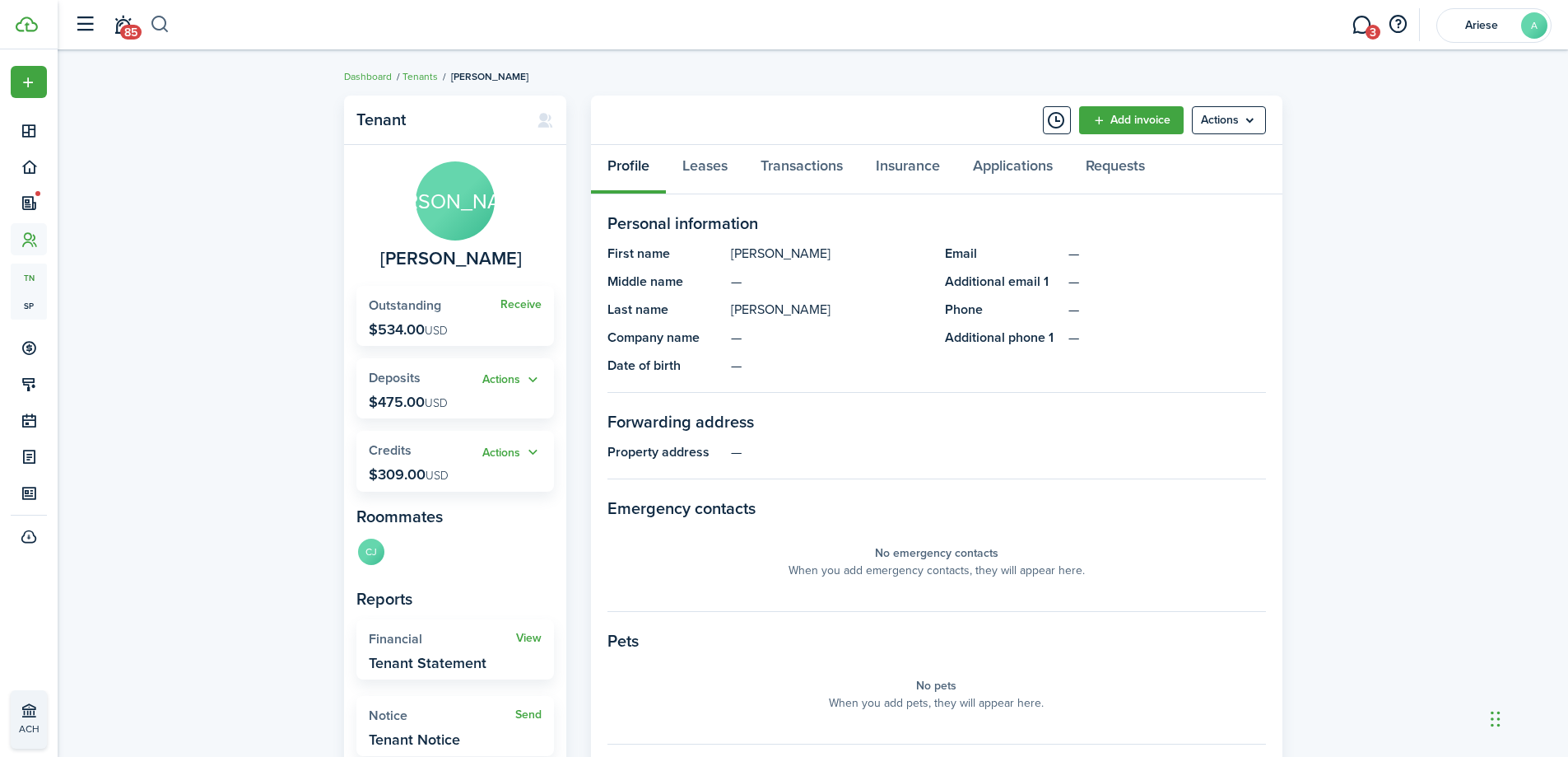
click at [158, 23] on button "button" at bounding box center [159, 25] width 21 height 28
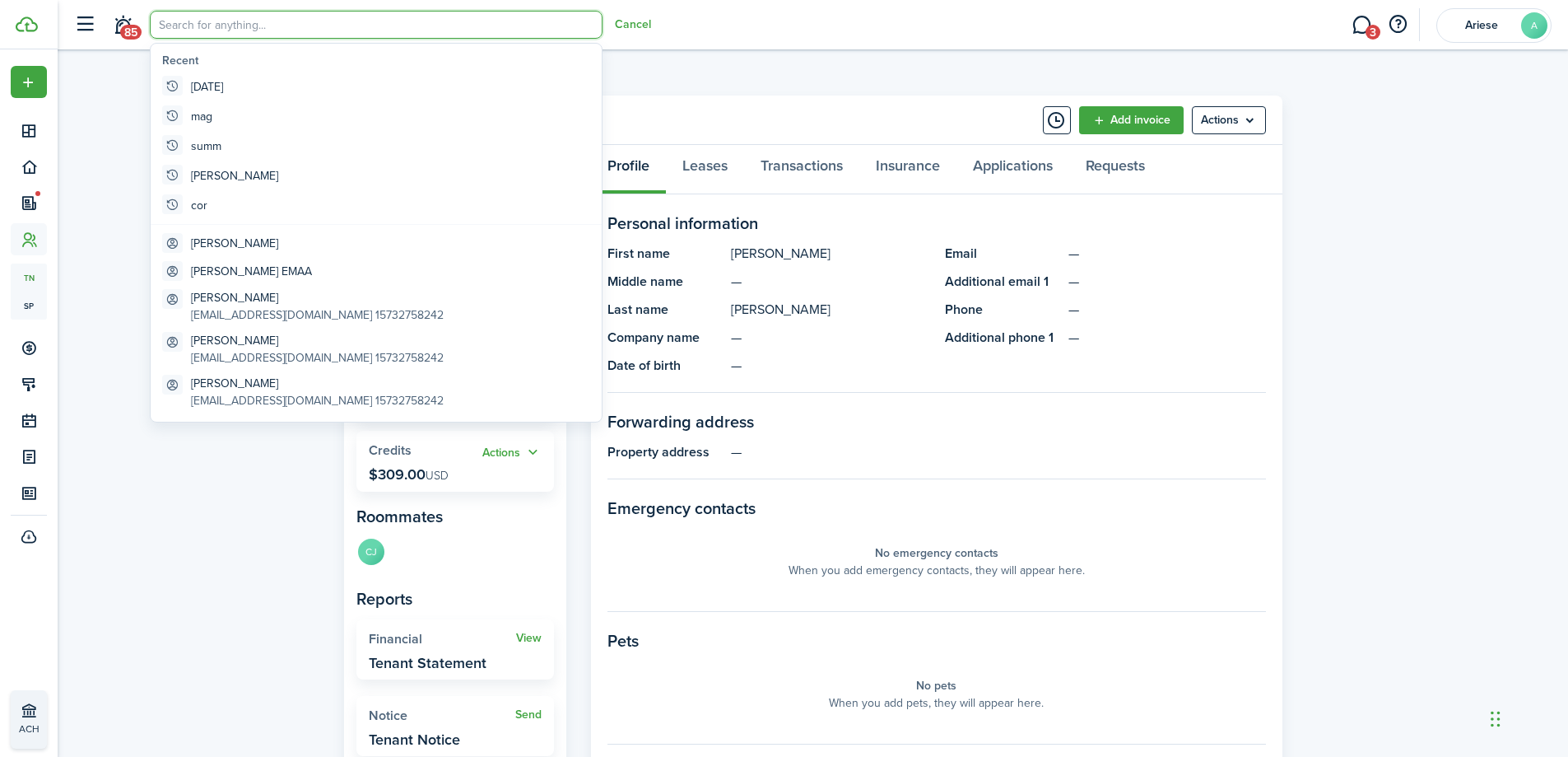
click at [182, 24] on input "search" at bounding box center [375, 25] width 453 height 28
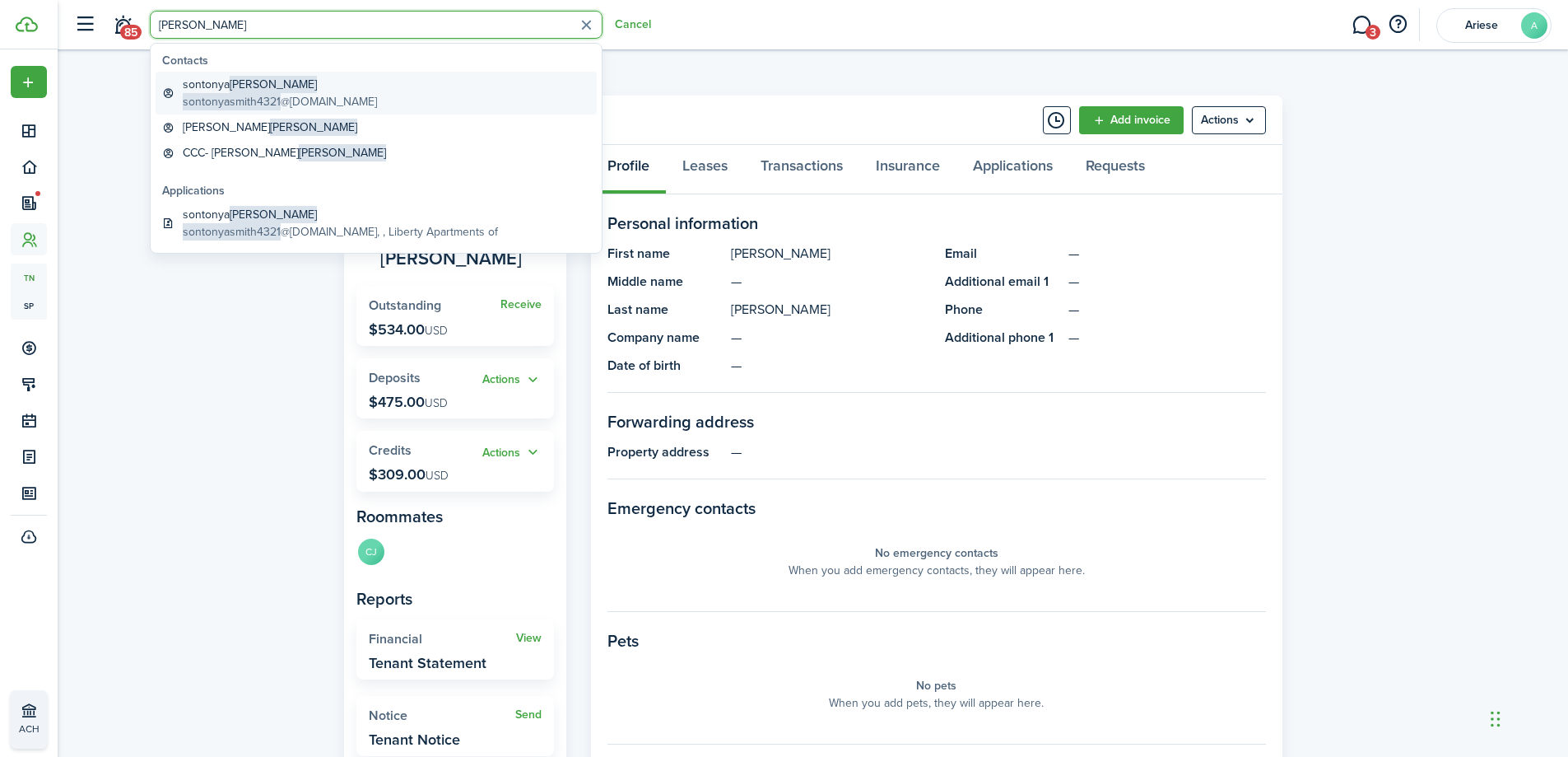
type input "[PERSON_NAME]"
click at [304, 98] on global-search-item-description "sontonyasmith4321 @[DOMAIN_NAME]" at bounding box center [279, 101] width 194 height 17
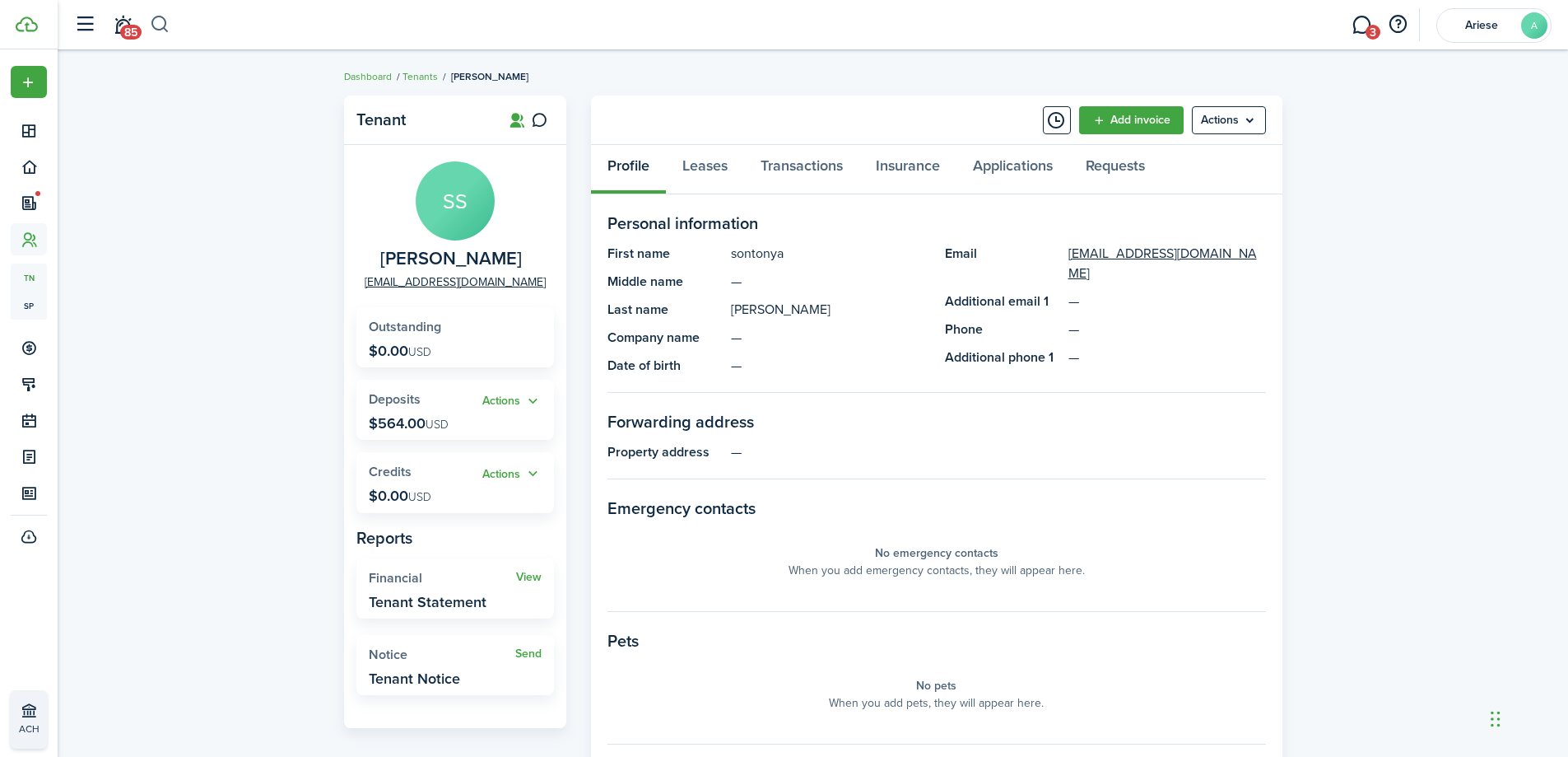
click at [163, 23] on button "button" at bounding box center [159, 25] width 21 height 28
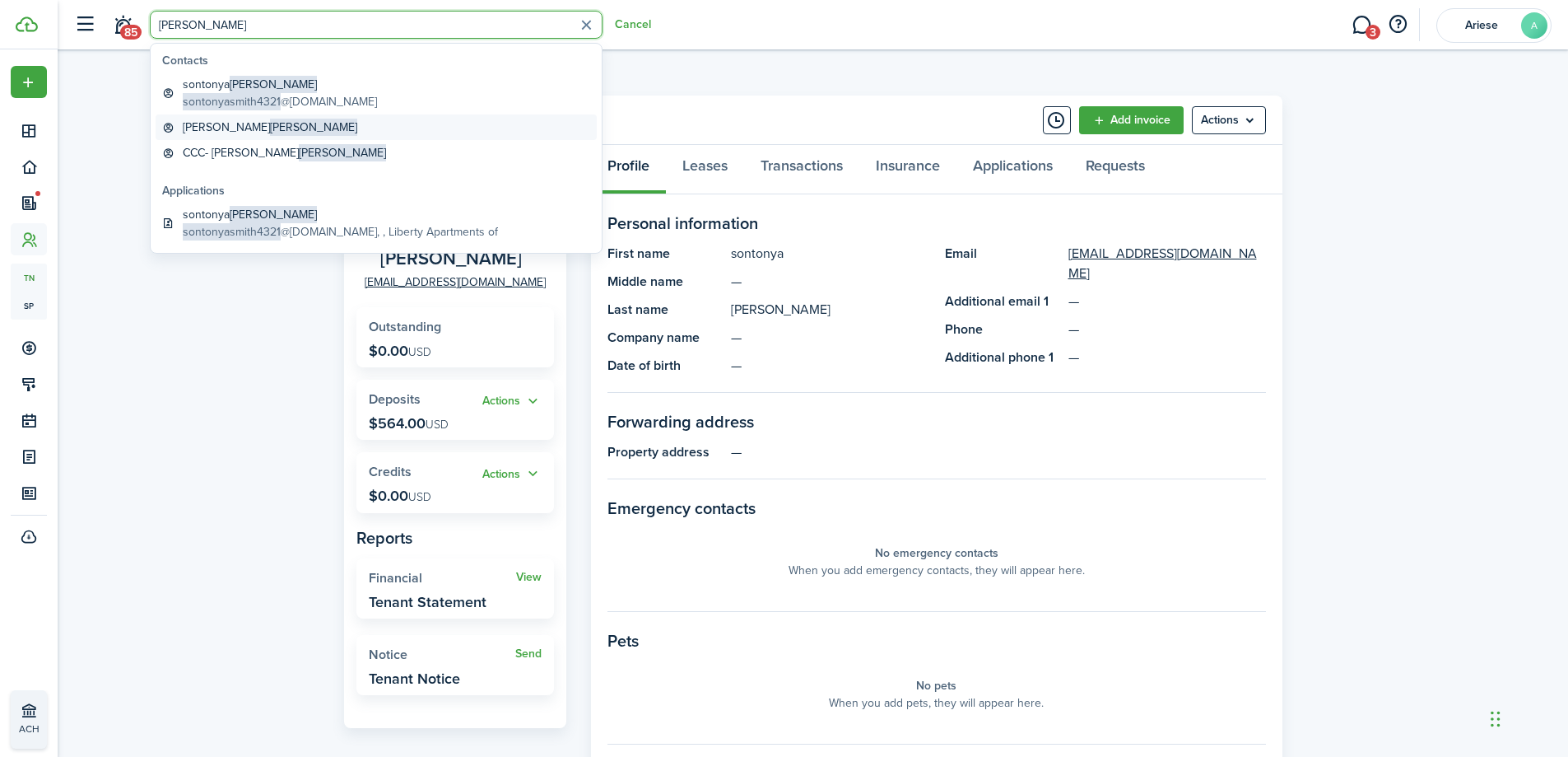
type input "[PERSON_NAME]"
click at [270, 132] on span "[PERSON_NAME]" at bounding box center [314, 126] width 88 height 17
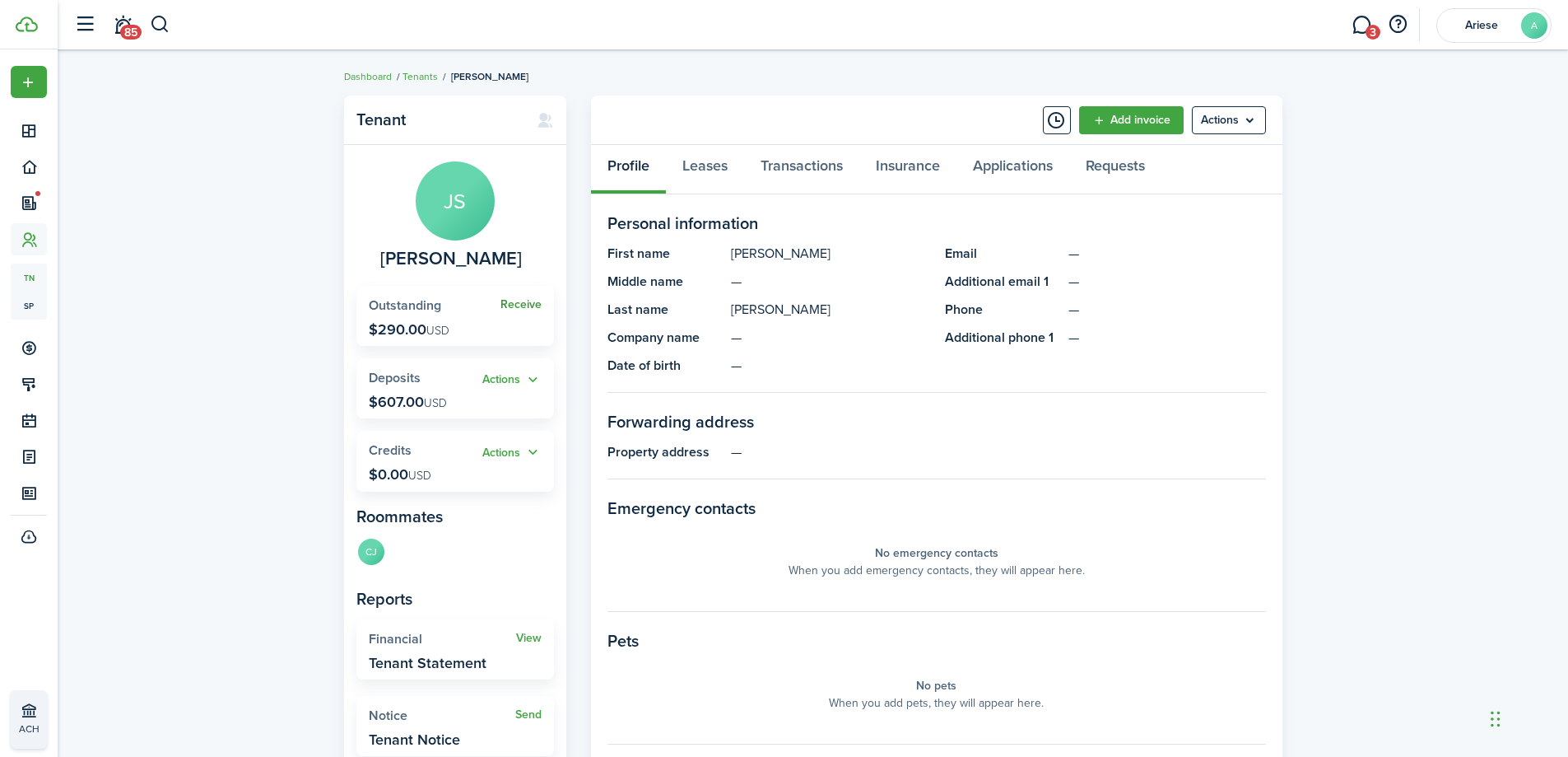
click at [529, 306] on link "Receive" at bounding box center [521, 304] width 41 height 13
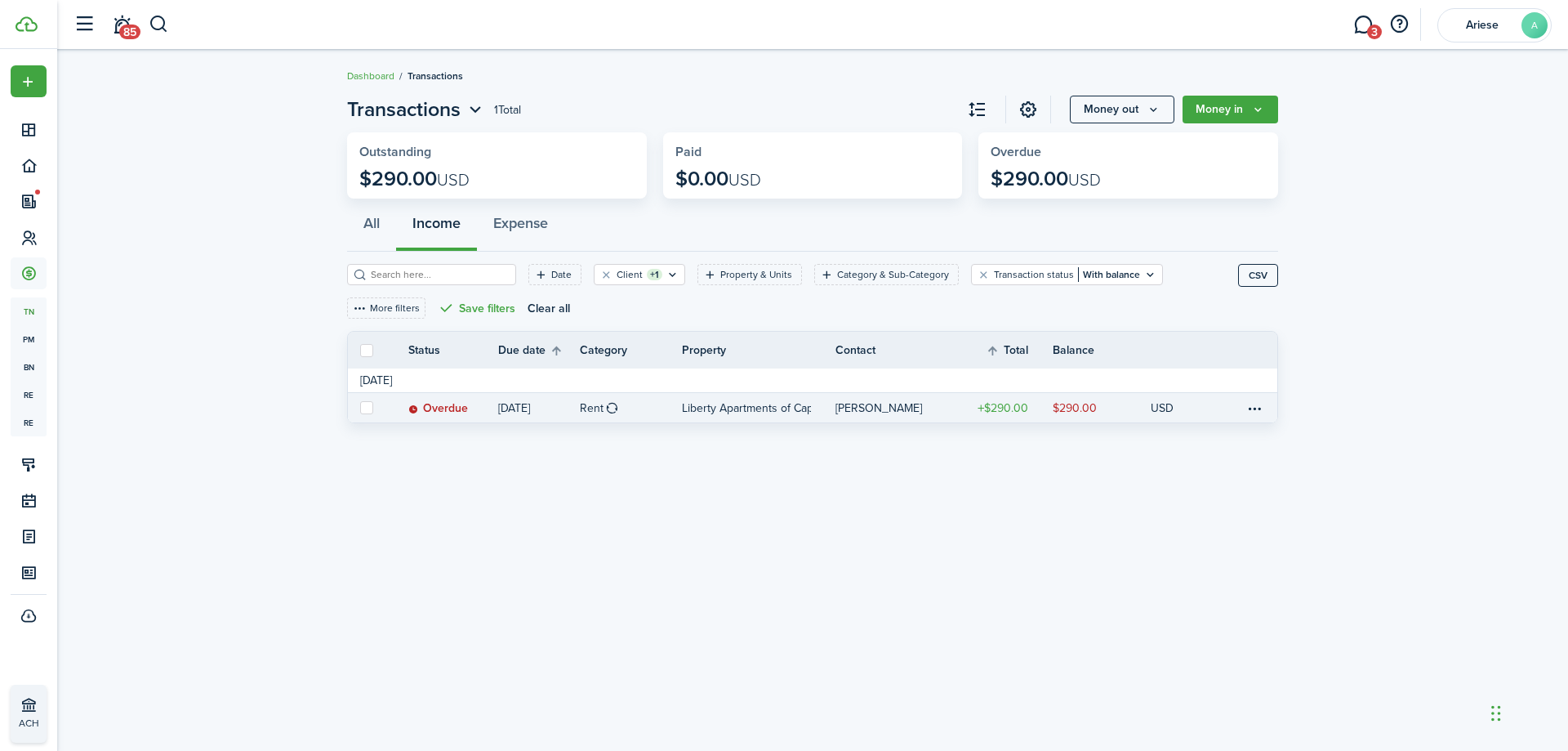
click at [747, 405] on p "Liberty Apartments of Cape, LLC, Unit 1153-105" at bounding box center [746, 407] width 129 height 17
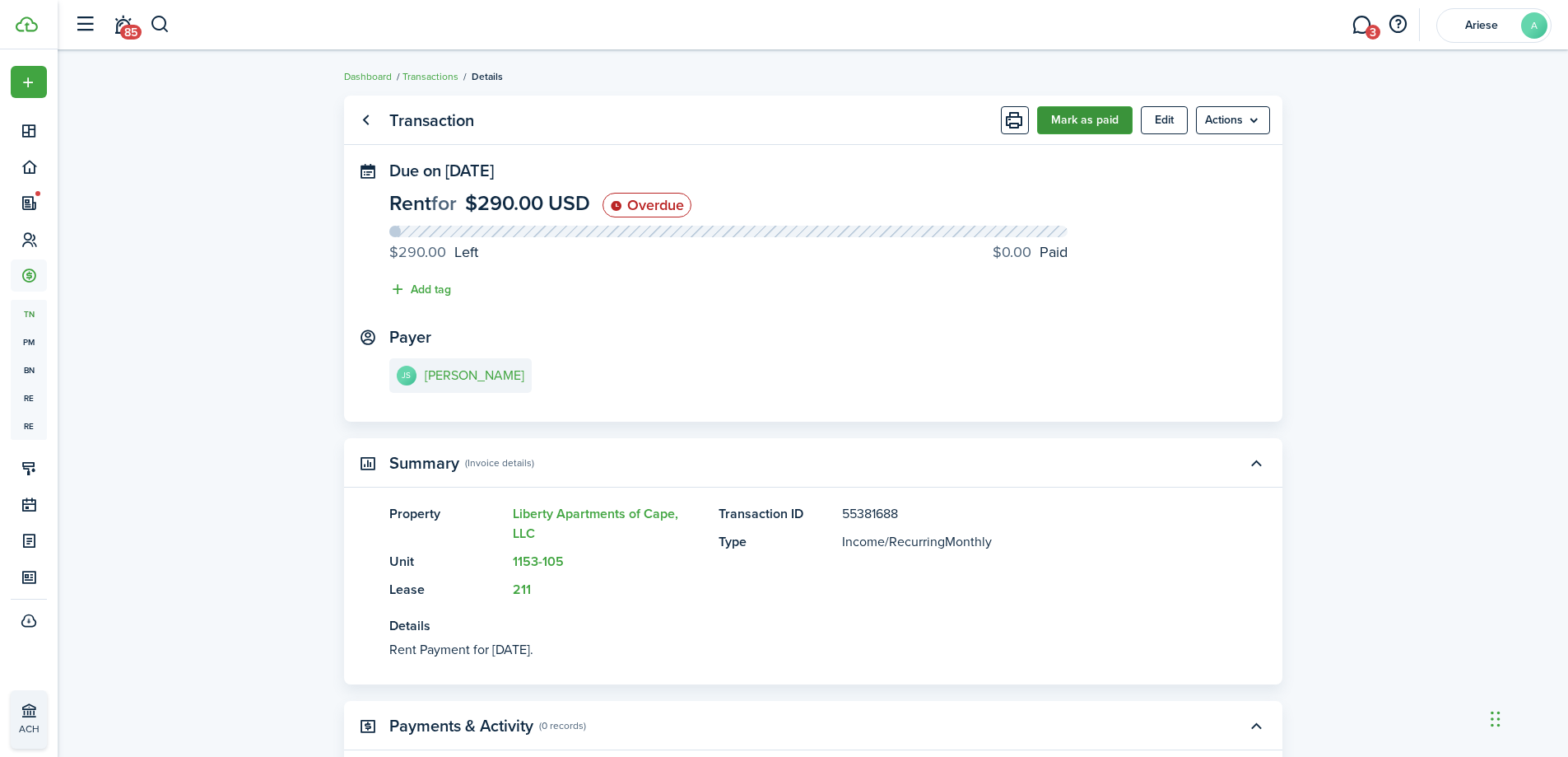
click at [1103, 125] on button "Mark as paid" at bounding box center [1084, 121] width 96 height 28
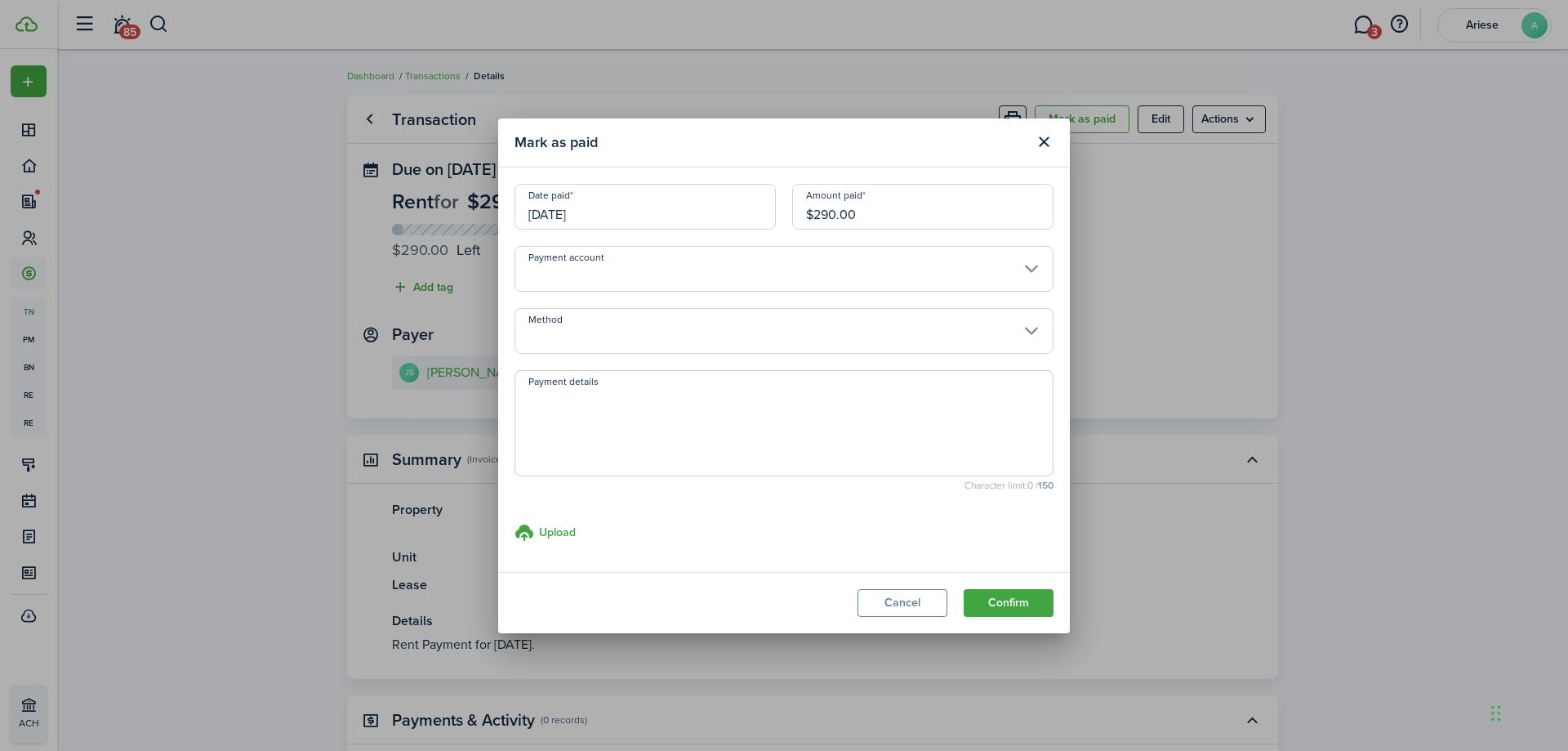
drag, startPoint x: 770, startPoint y: 215, endPoint x: 730, endPoint y: 217, distance: 40.0
click at [730, 217] on div "Date paid [DATE] Amount paid $290.00" at bounding box center [784, 214] width 555 height 62
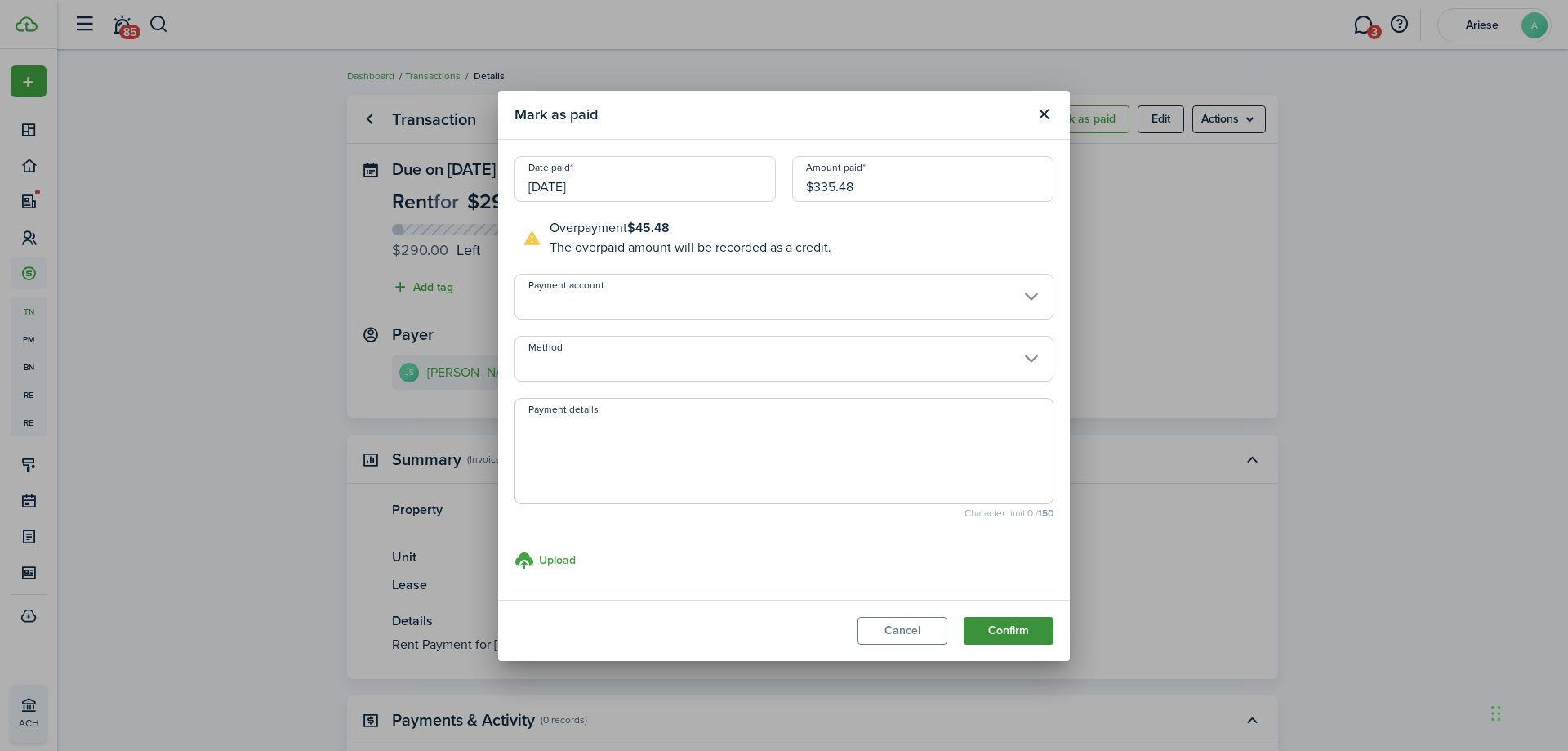
type input "$335.48"
click at [1023, 626] on button "Confirm" at bounding box center [1008, 630] width 90 height 28
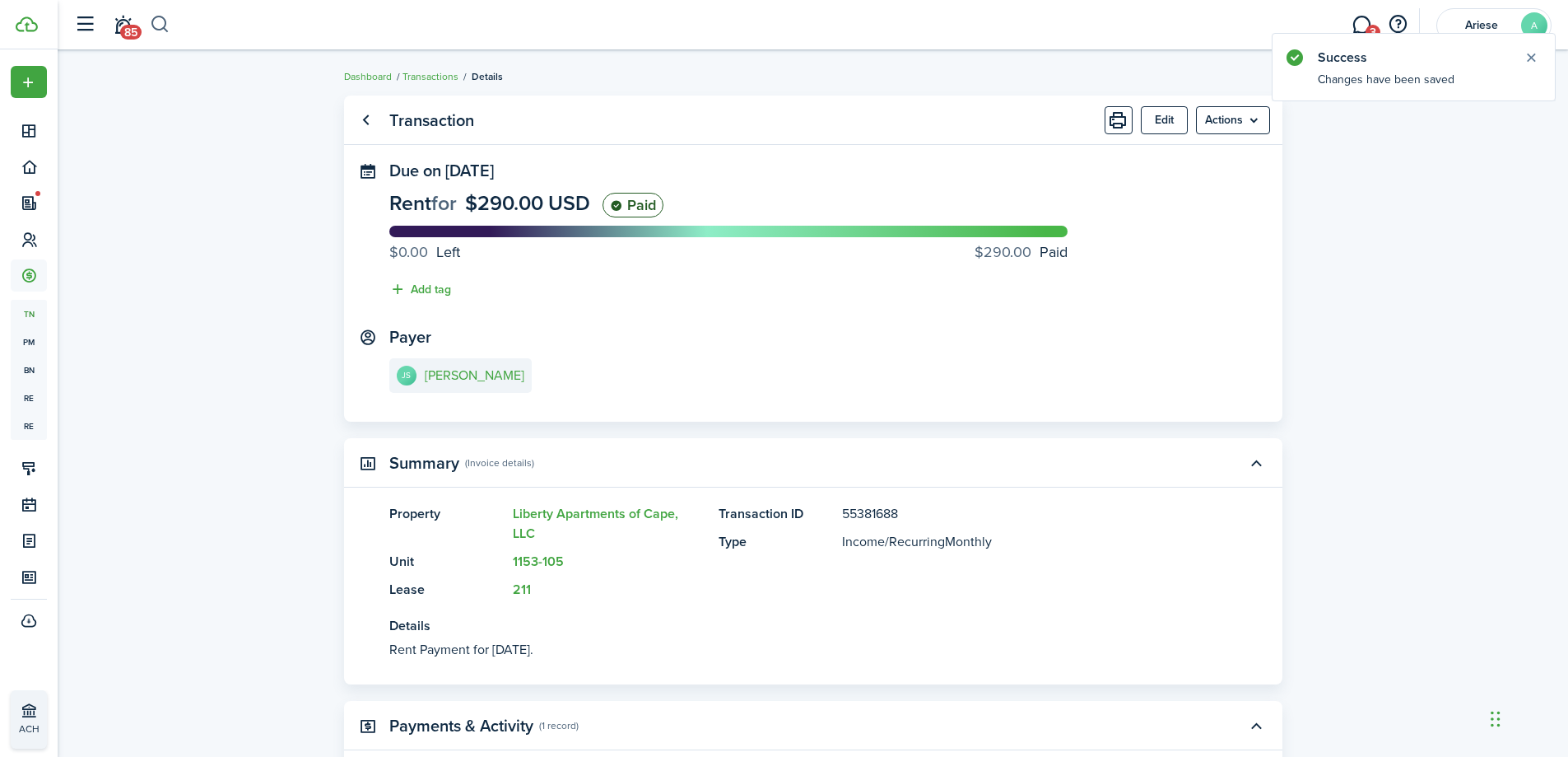
click at [163, 26] on button "button" at bounding box center [159, 25] width 21 height 28
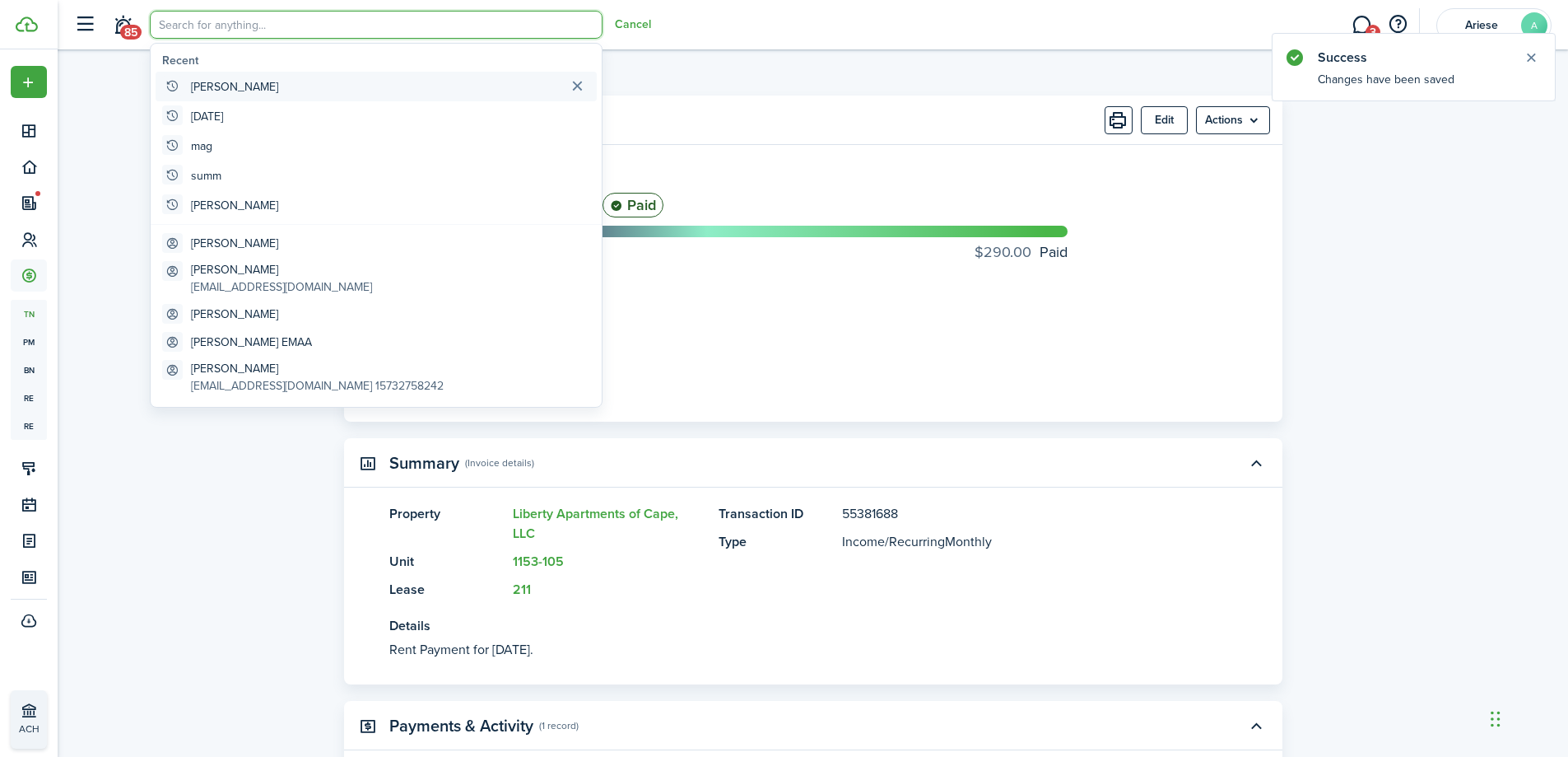
click at [215, 97] on global-search-item "[PERSON_NAME]" at bounding box center [375, 87] width 441 height 30
type input "[PERSON_NAME]"
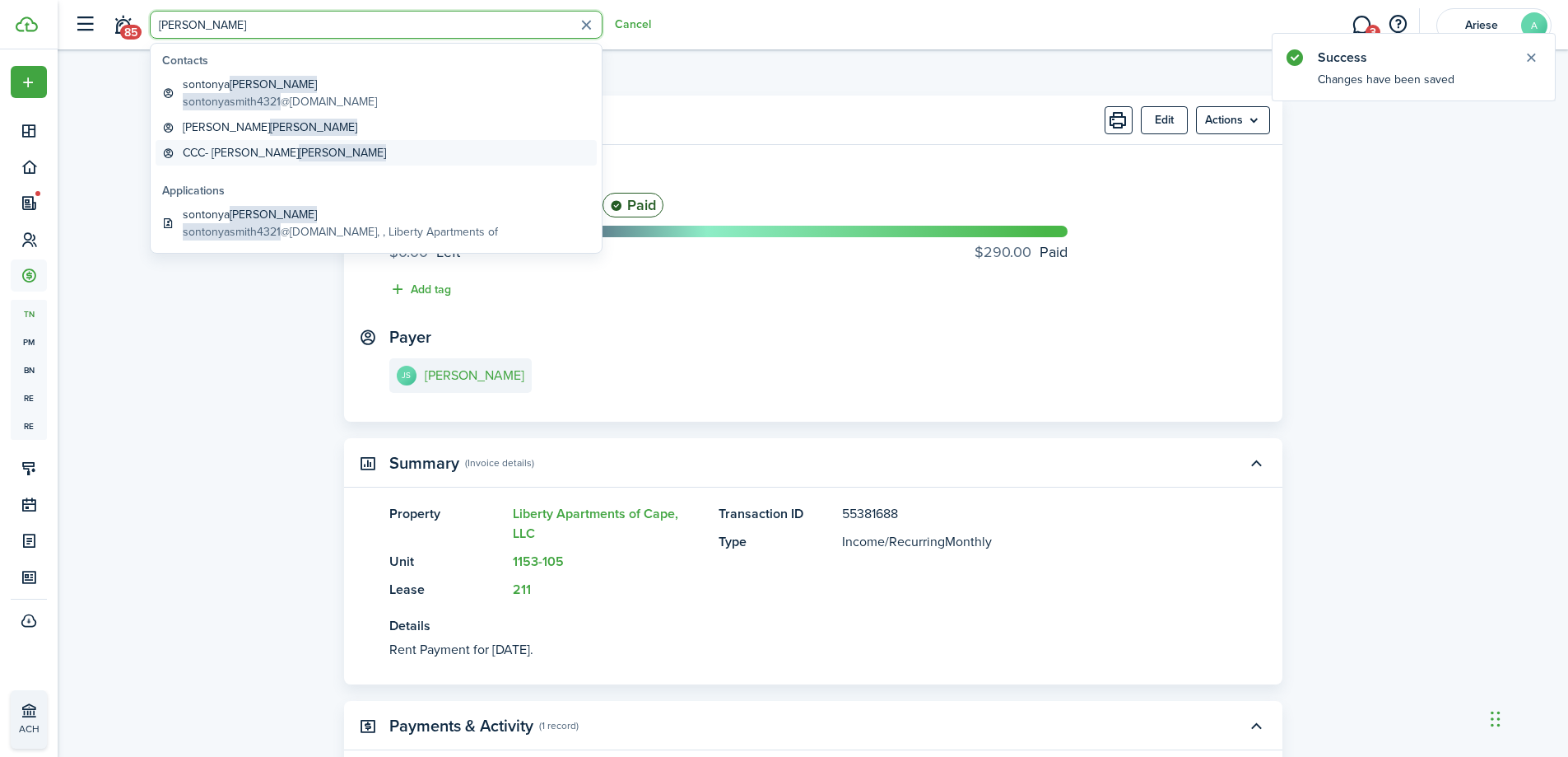
click at [299, 147] on span "[PERSON_NAME]" at bounding box center [342, 152] width 88 height 17
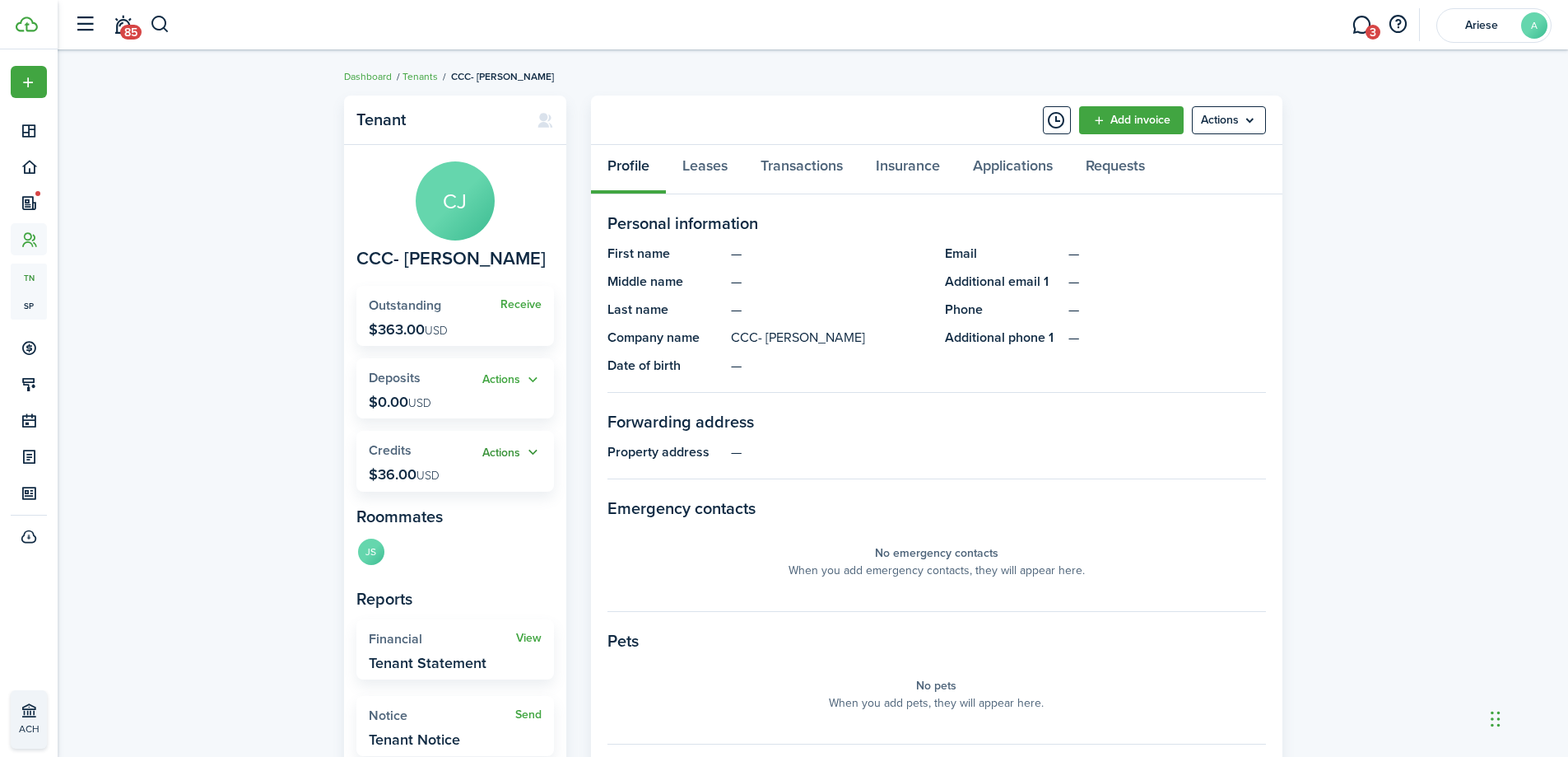
click at [528, 451] on button "Actions" at bounding box center [512, 452] width 60 height 19
click at [474, 520] on link "Apply" at bounding box center [469, 513] width 144 height 28
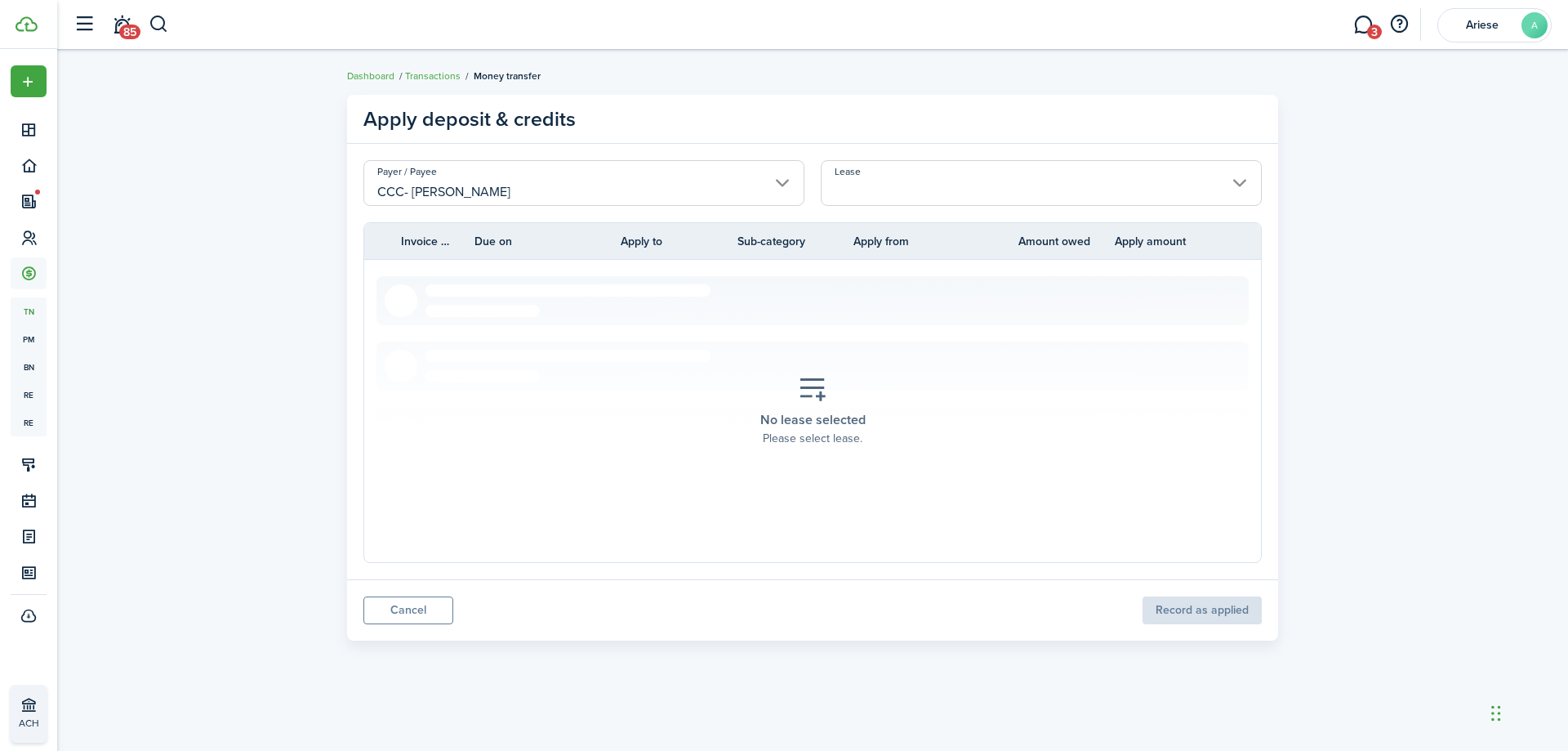
click at [865, 174] on input "Lease" at bounding box center [1041, 183] width 441 height 45
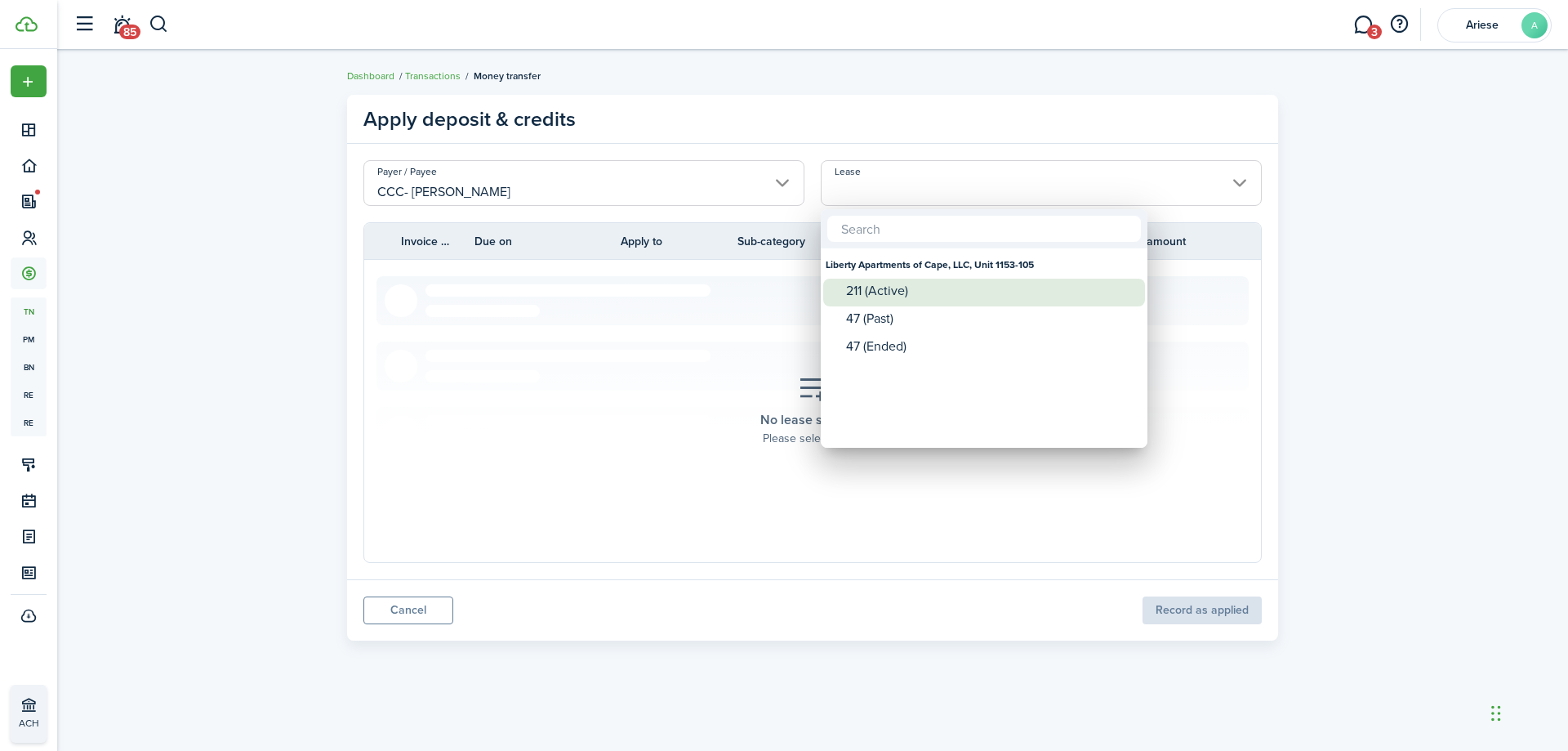
click at [885, 298] on div "211 (Active)" at bounding box center [990, 291] width 289 height 15
type input "Liberty Apartments of Cape, LLC, Unit 1153-105. Lease #211 (Active)"
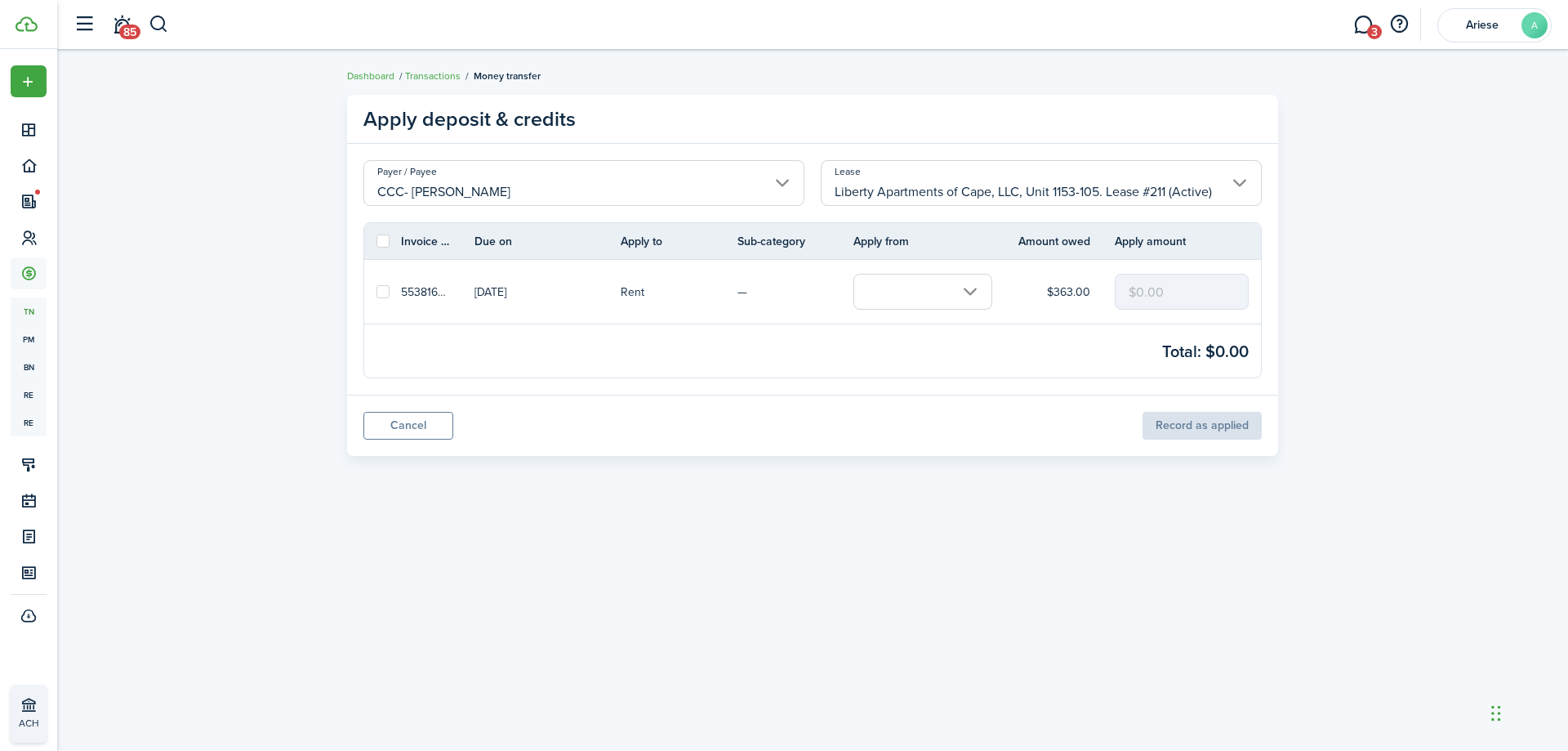
click at [374, 290] on link at bounding box center [382, 292] width 37 height 63
click at [381, 292] on label at bounding box center [382, 291] width 13 height 13
click at [376, 292] on input "checkbox" at bounding box center [375, 292] width 1 height 1
checkbox input "true"
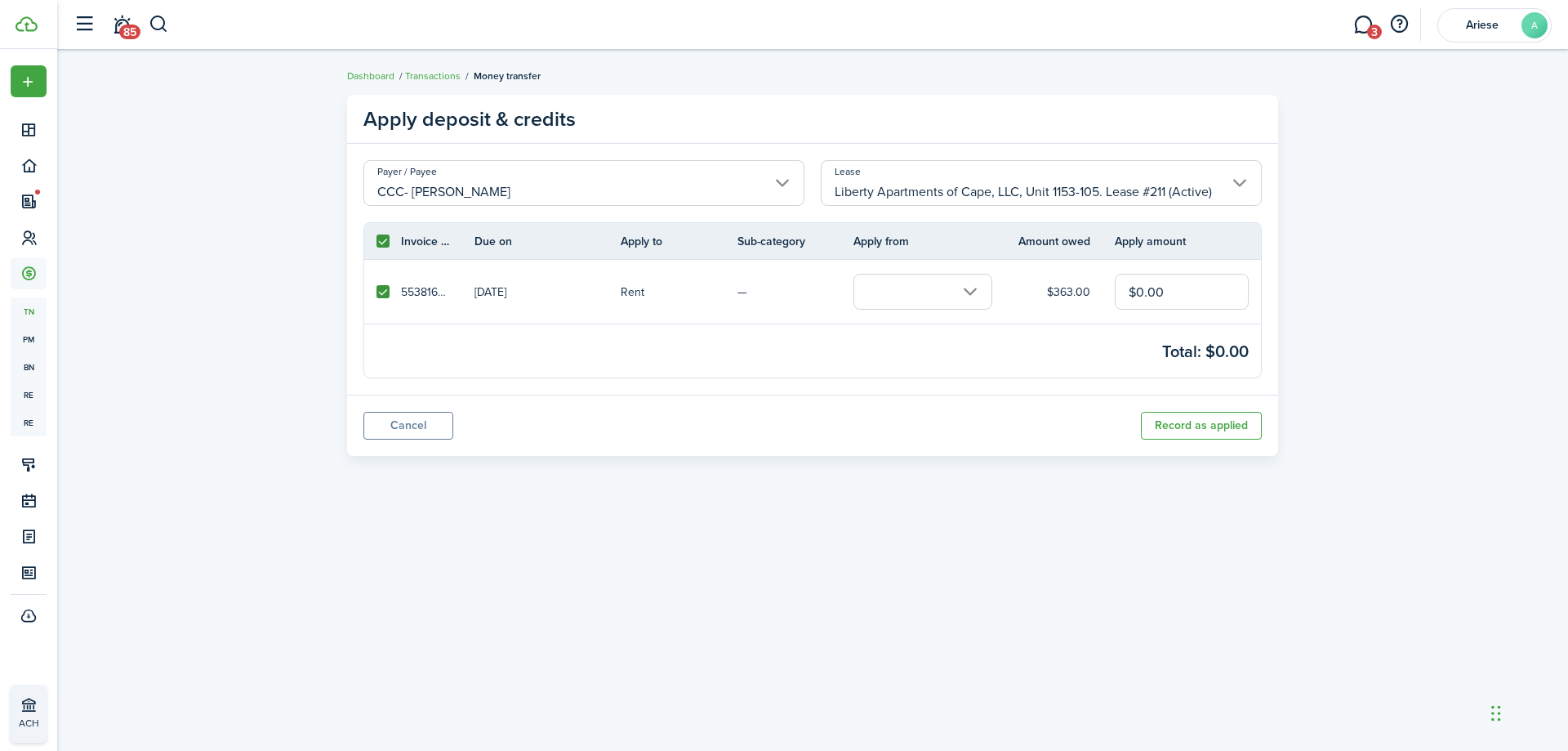
click at [935, 301] on input "text" at bounding box center [923, 292] width 139 height 36
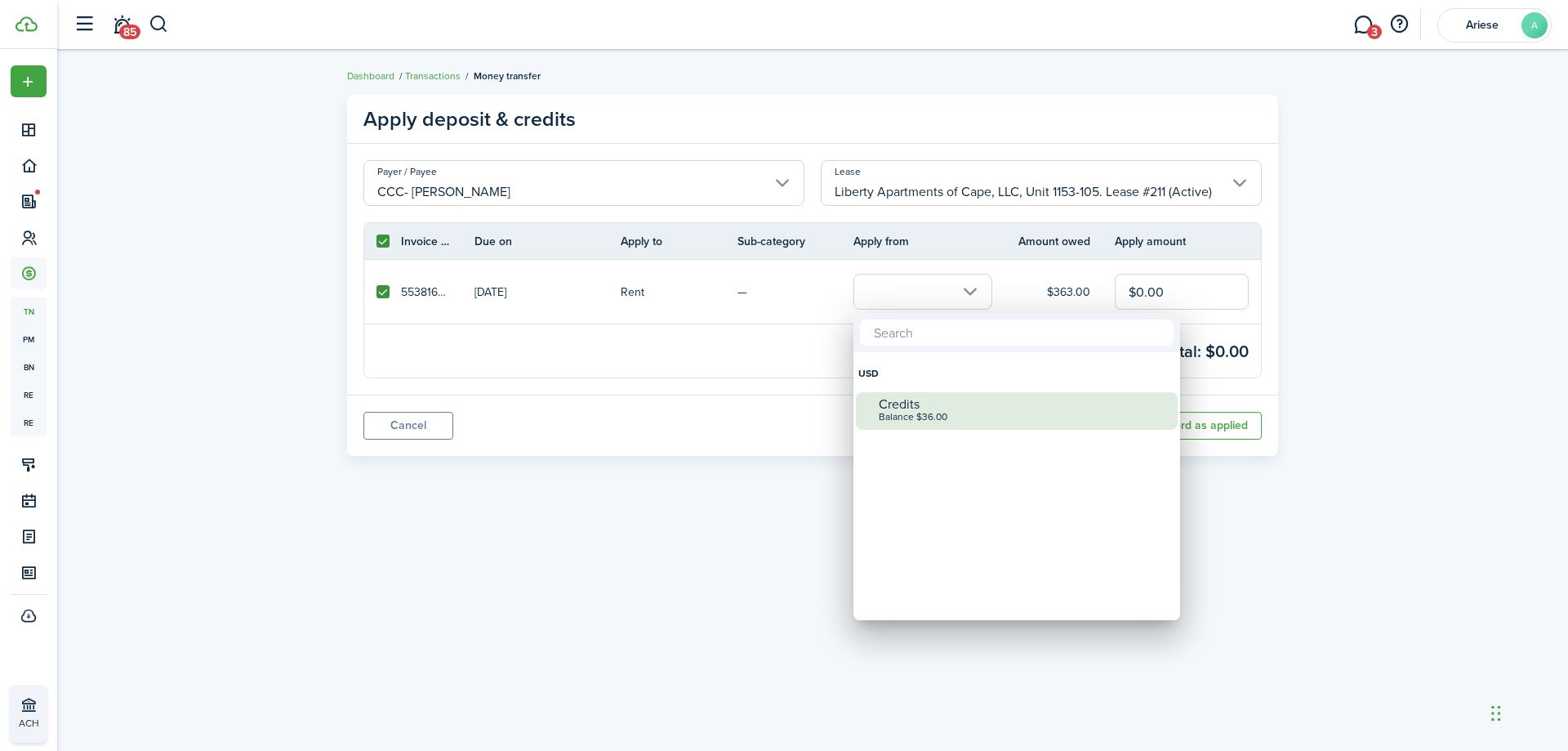
click at [932, 398] on div "Credits" at bounding box center [1023, 404] width 289 height 15
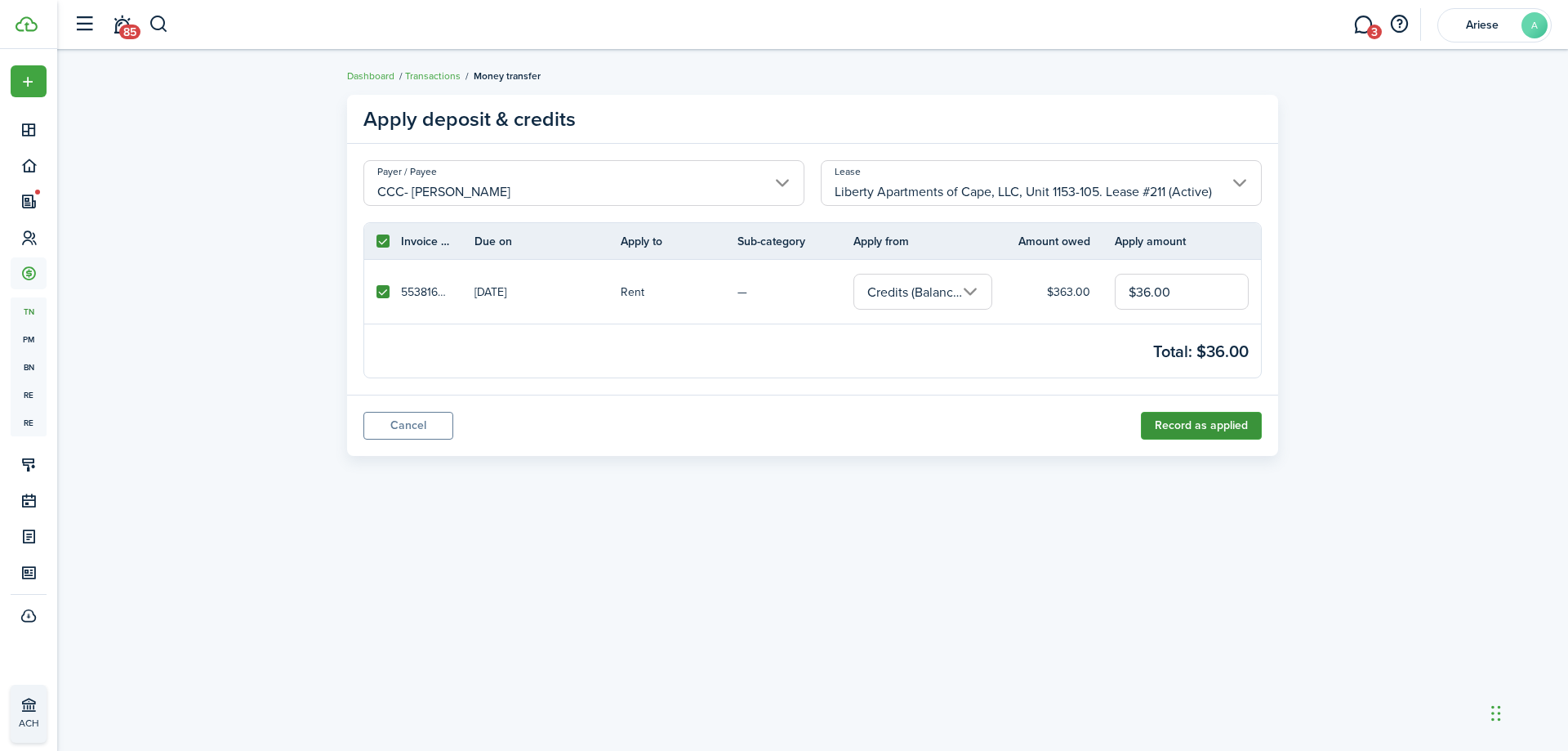
click at [1217, 420] on button "Record as applied" at bounding box center [1201, 426] width 121 height 28
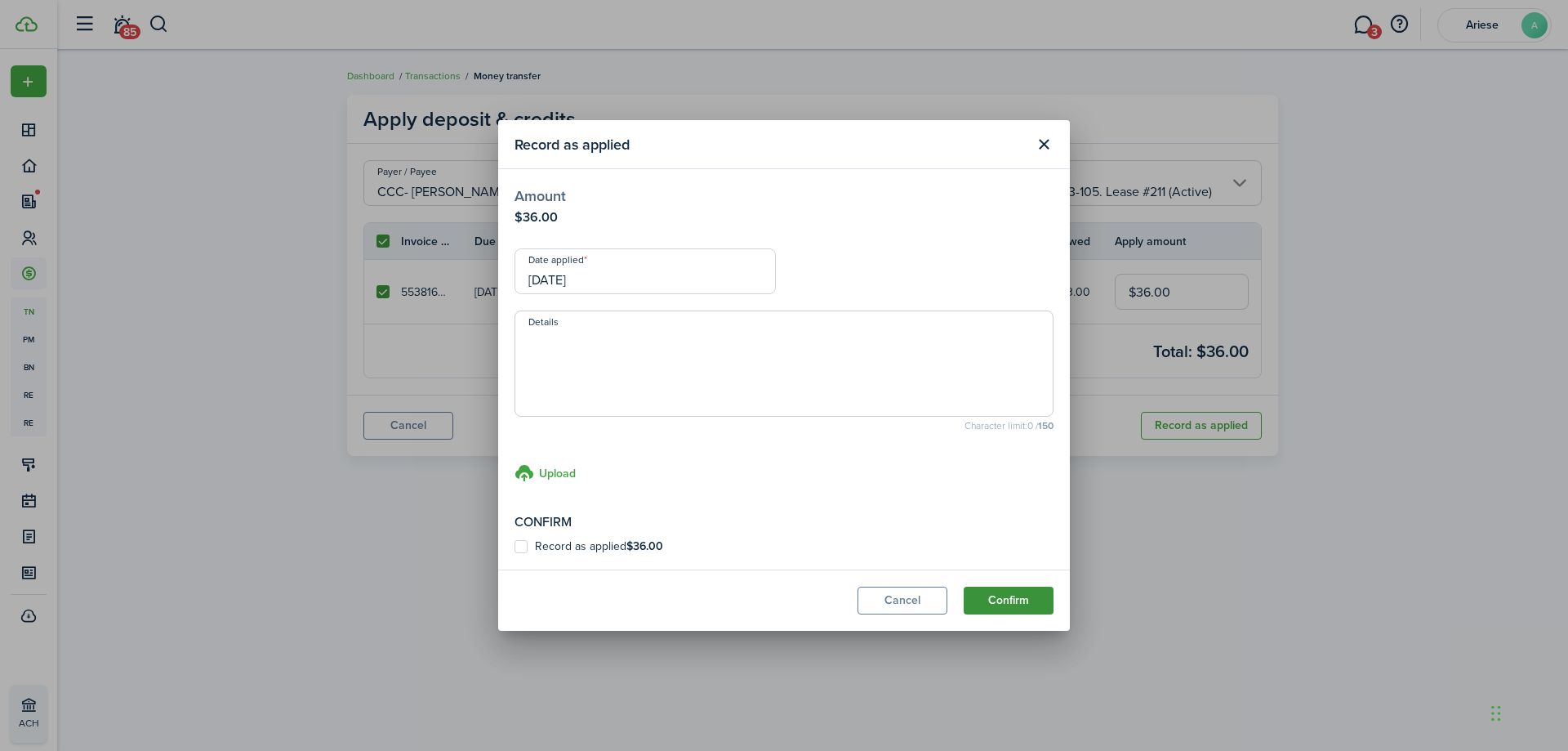
click at [1022, 592] on button "Confirm" at bounding box center [1008, 600] width 90 height 28
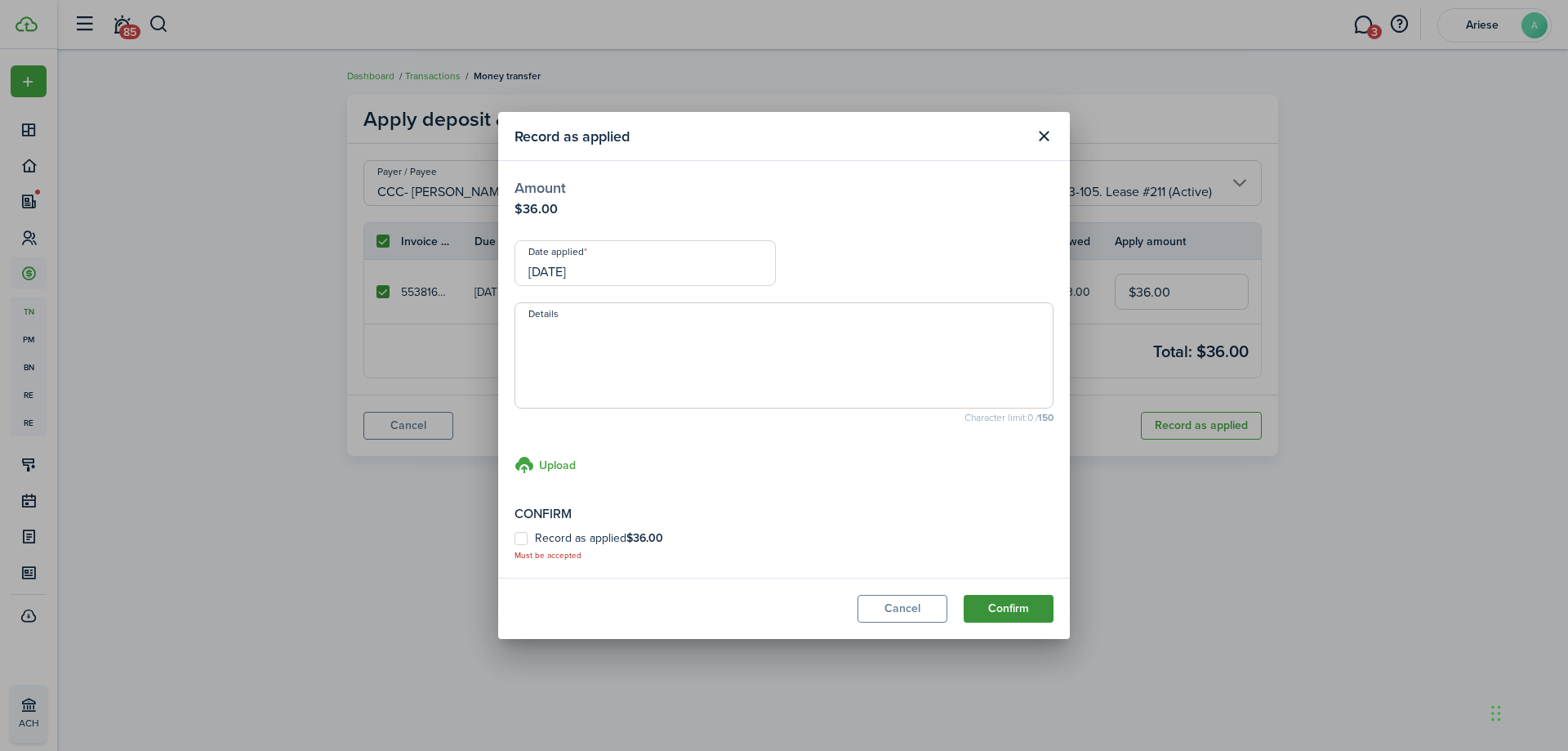
click at [1022, 602] on button "Confirm" at bounding box center [1008, 609] width 90 height 28
click at [998, 612] on button "Confirm" at bounding box center [1008, 609] width 90 height 28
click at [623, 538] on label "Record as applied $36.00" at bounding box center [589, 538] width 148 height 13
click at [515, 546] on input "Record as applied $36.00" at bounding box center [514, 546] width 1 height 1
checkbox input "true"
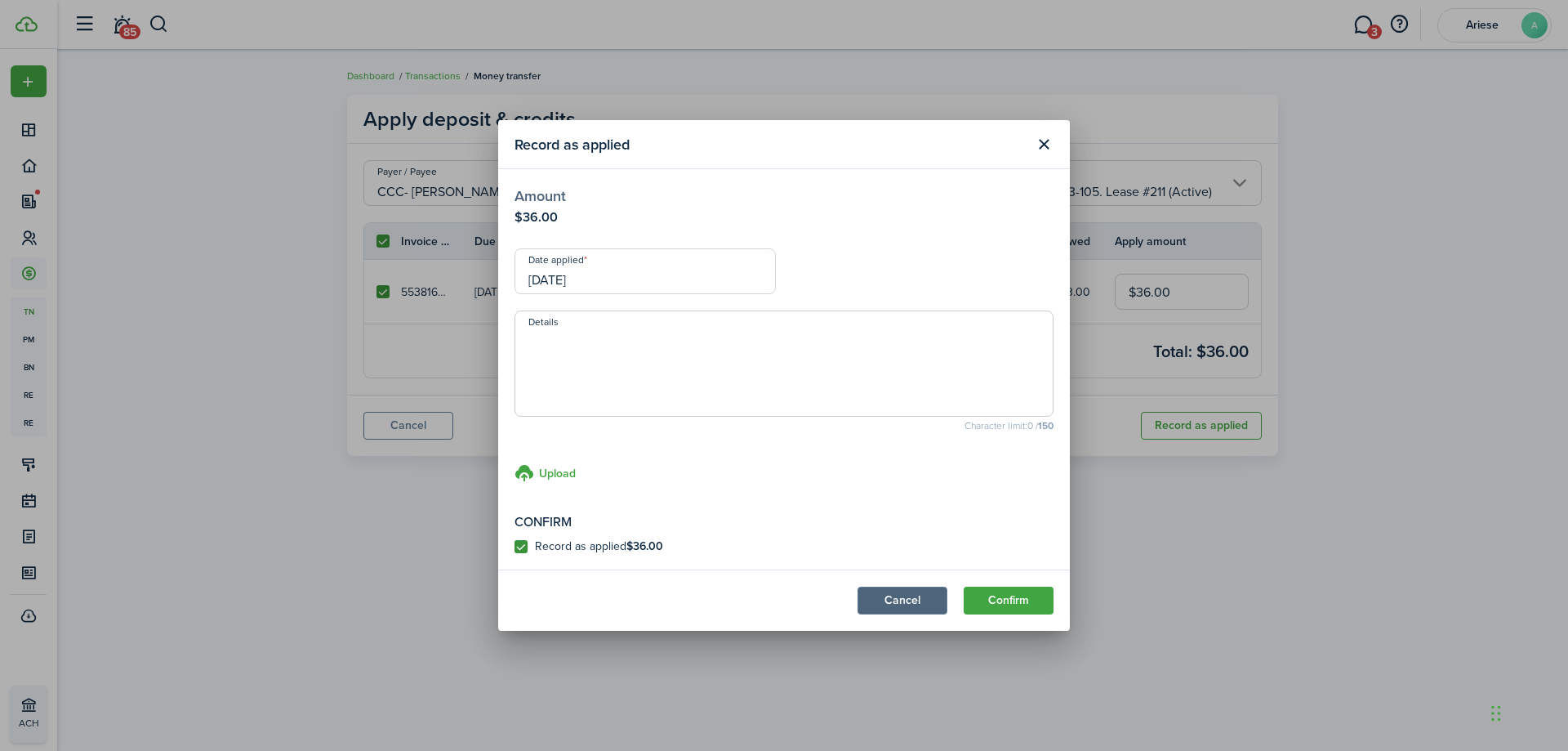
click at [934, 598] on button "Cancel" at bounding box center [902, 600] width 90 height 28
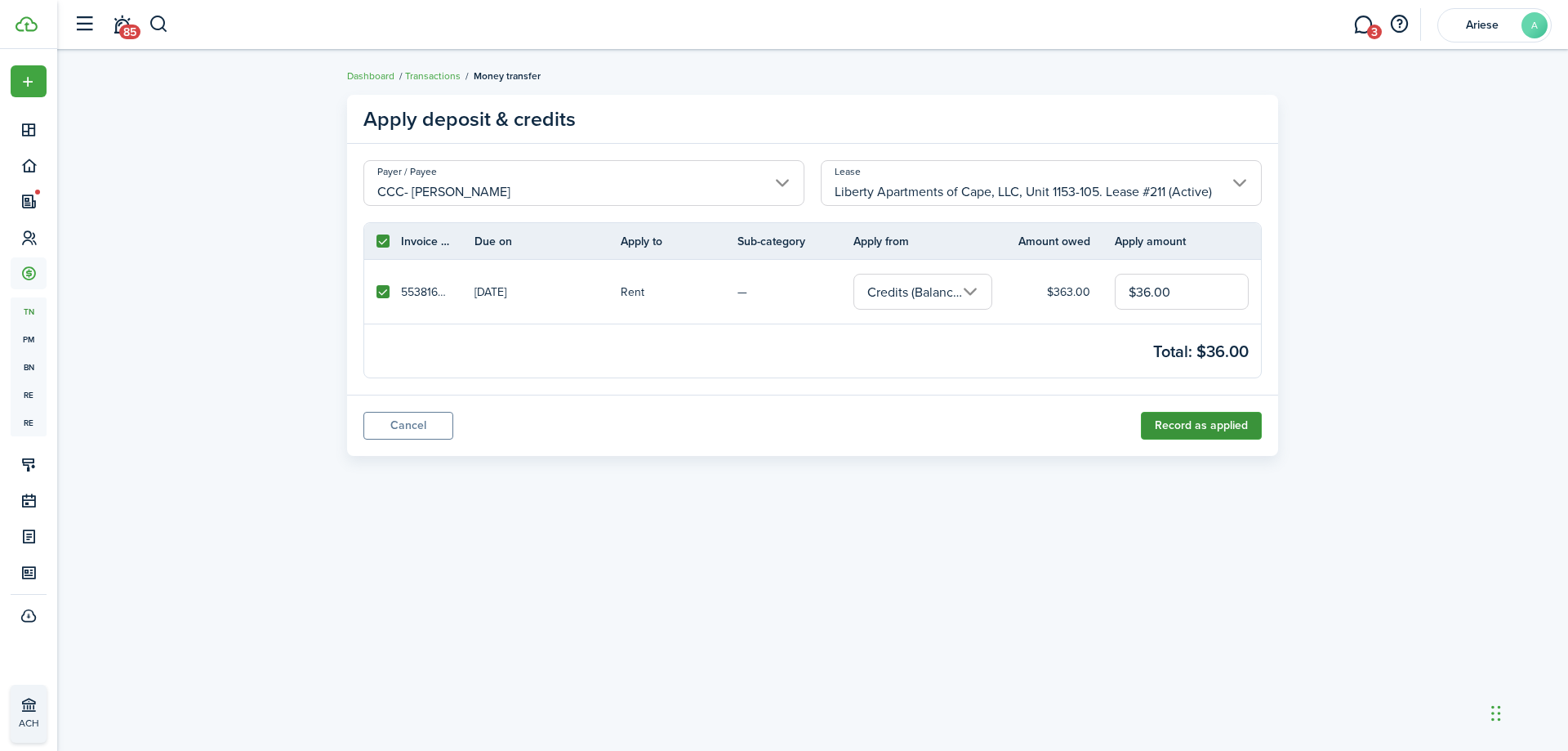
click at [1201, 437] on button "Record as applied" at bounding box center [1201, 426] width 121 height 28
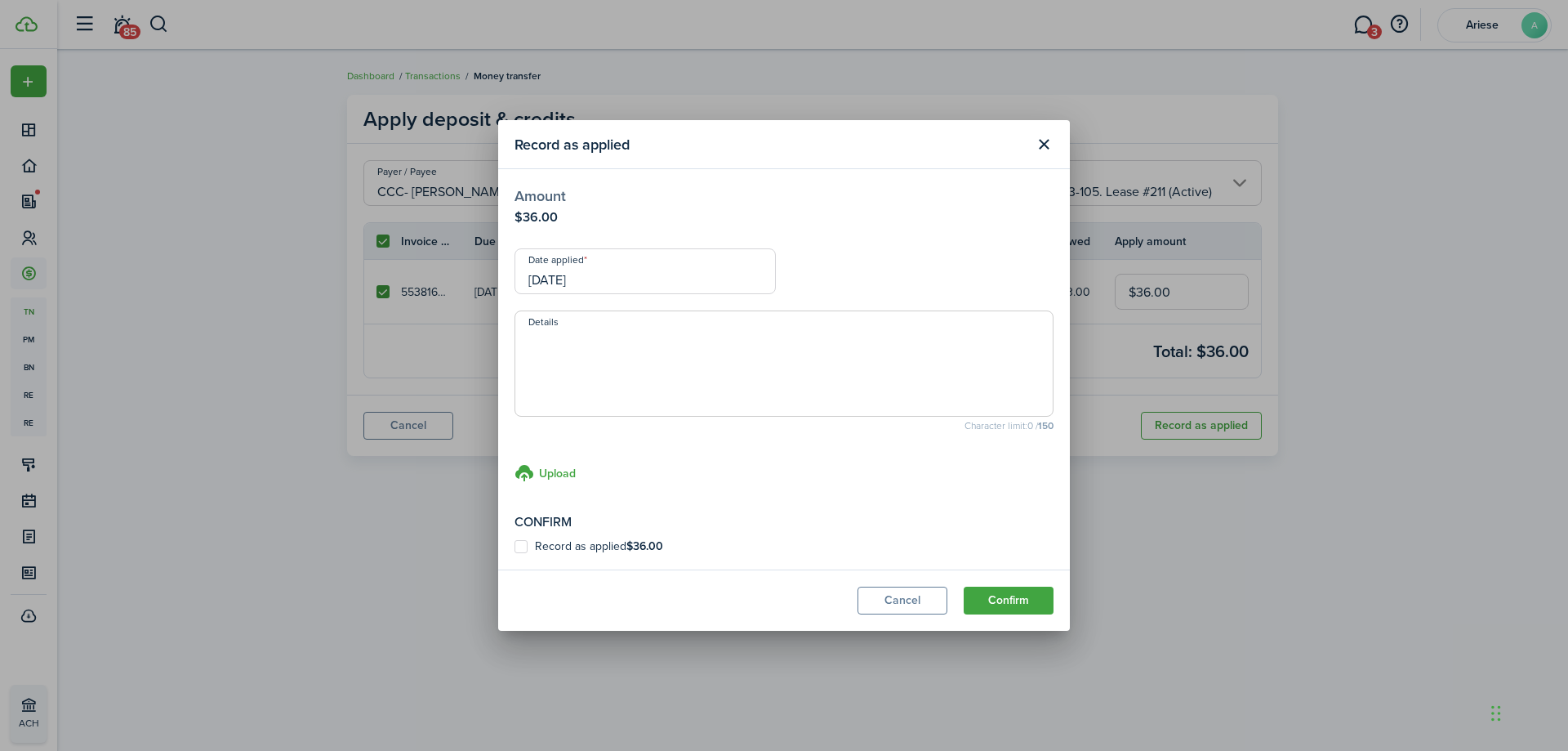
click at [569, 537] on div "Confirm Record as applied $36.00" at bounding box center [784, 532] width 539 height 41
drag, startPoint x: 569, startPoint y: 548, endPoint x: 587, endPoint y: 554, distance: 19.0
click at [569, 548] on label "Record as applied $36.00" at bounding box center [589, 545] width 148 height 13
click at [515, 547] on input "Record as applied $36.00" at bounding box center [514, 546] width 1 height 1
checkbox input "true"
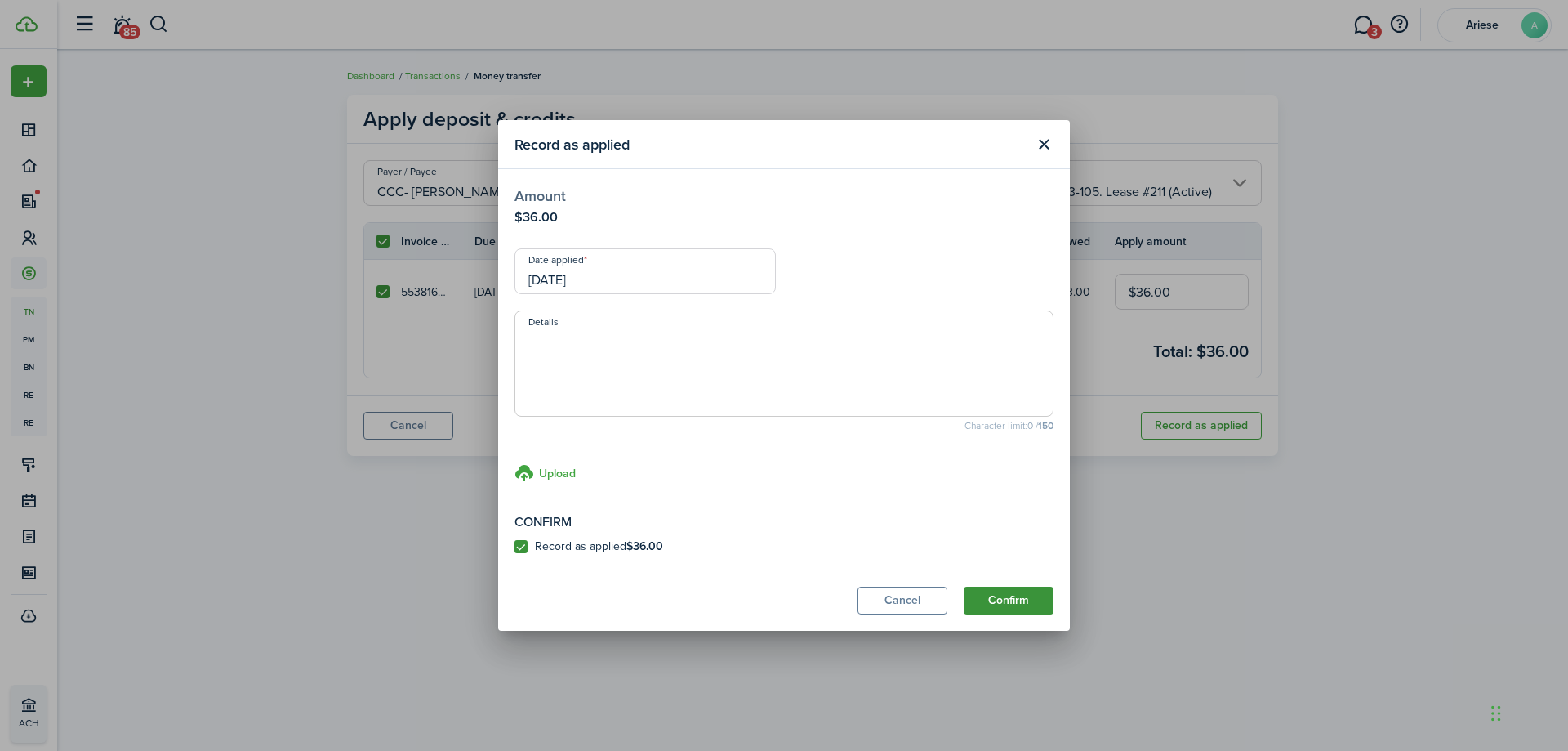
click at [1025, 599] on button "Confirm" at bounding box center [1008, 600] width 90 height 28
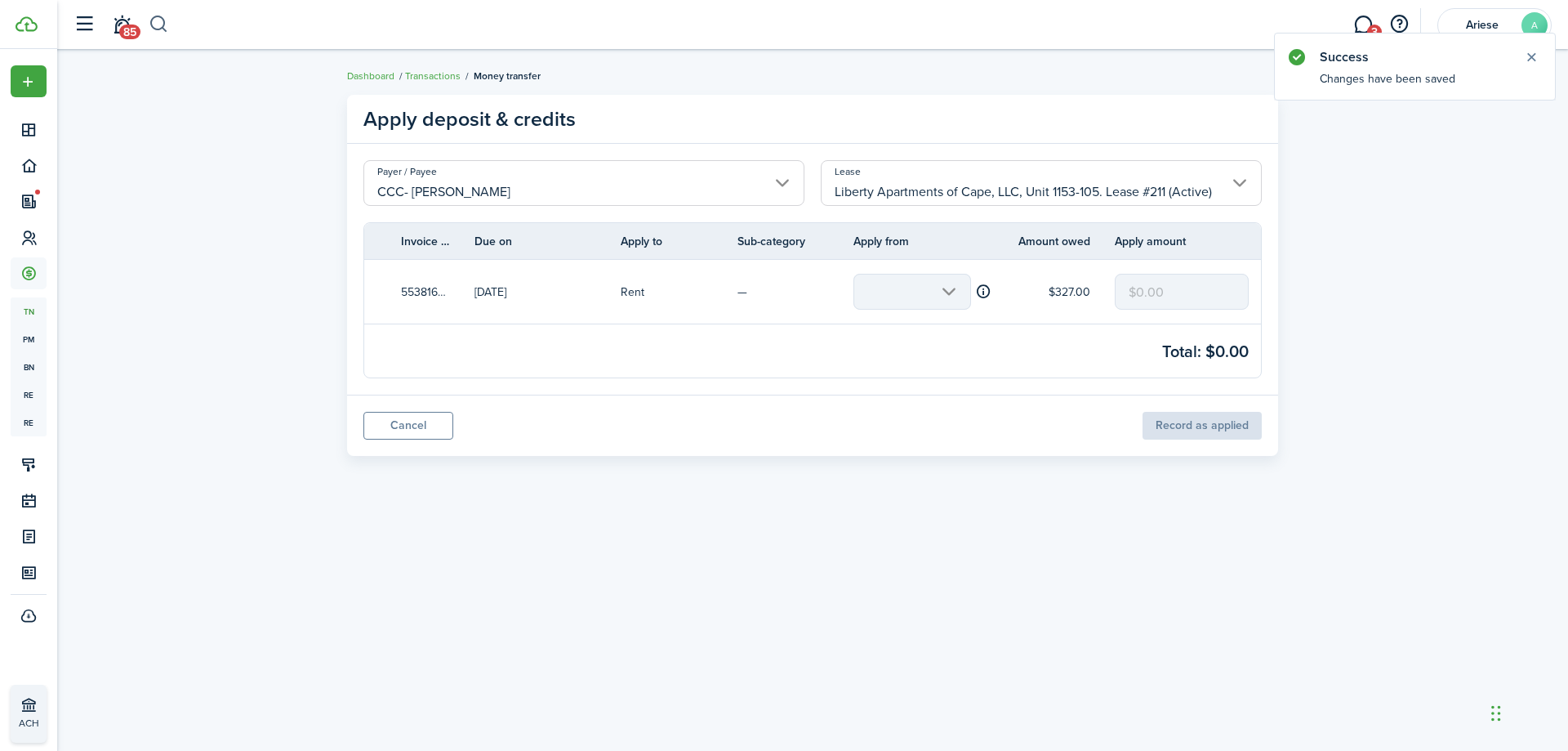
click at [160, 27] on button "button" at bounding box center [158, 25] width 21 height 28
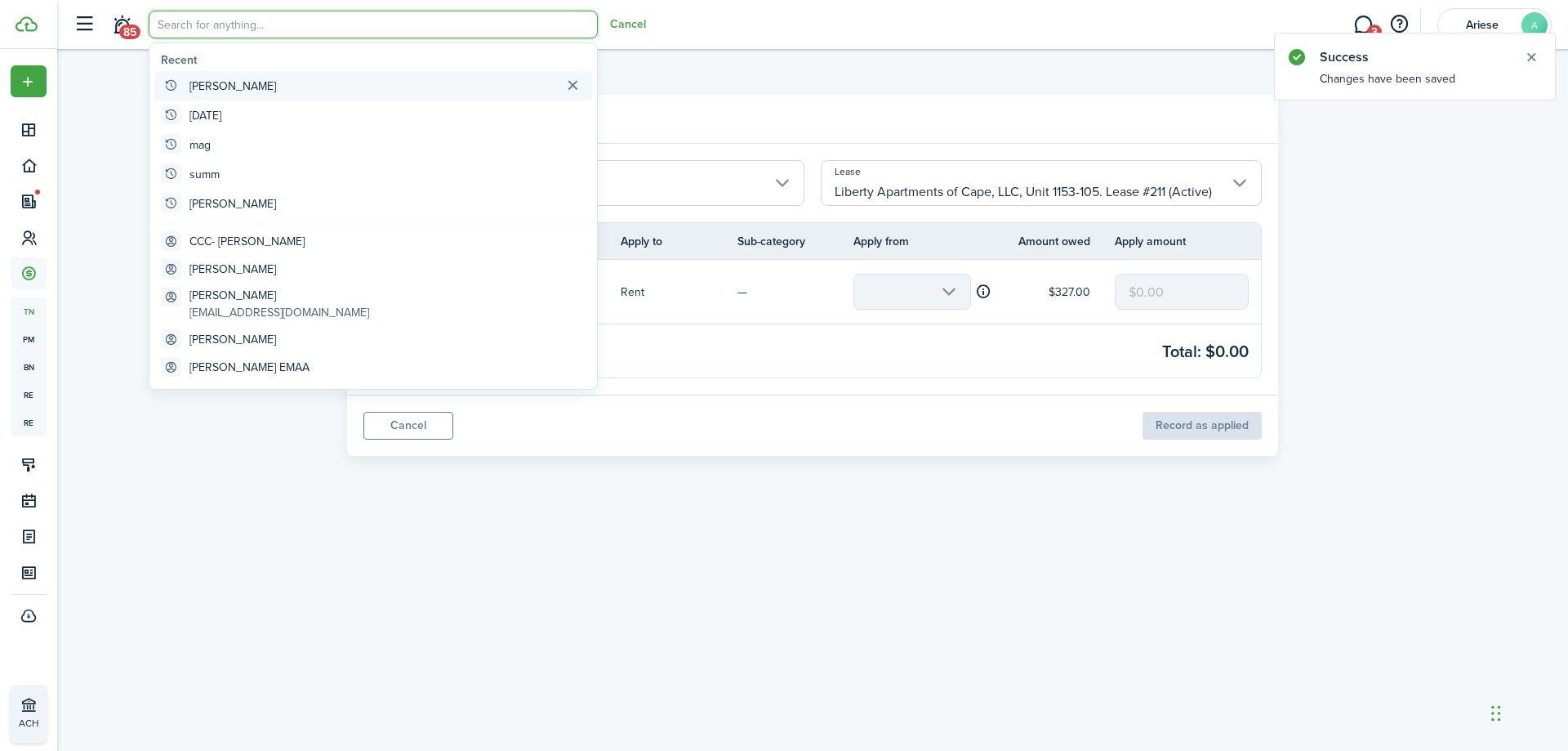
click at [195, 86] on global-search-item-title "[PERSON_NAME]" at bounding box center [233, 86] width 87 height 17
type input "[PERSON_NAME]"
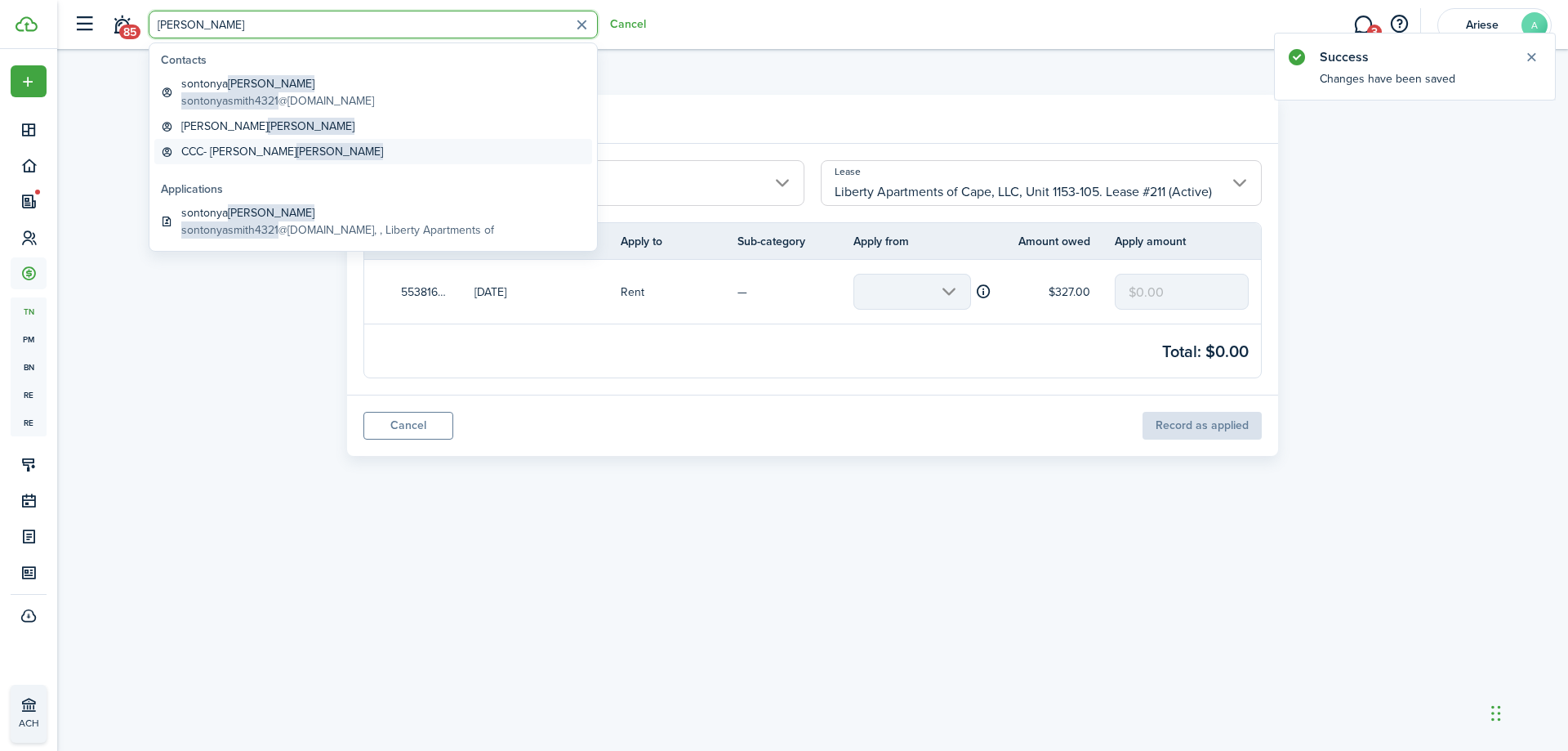
click at [226, 151] on global-search-item-title "CCC- [PERSON_NAME]" at bounding box center [282, 151] width 202 height 17
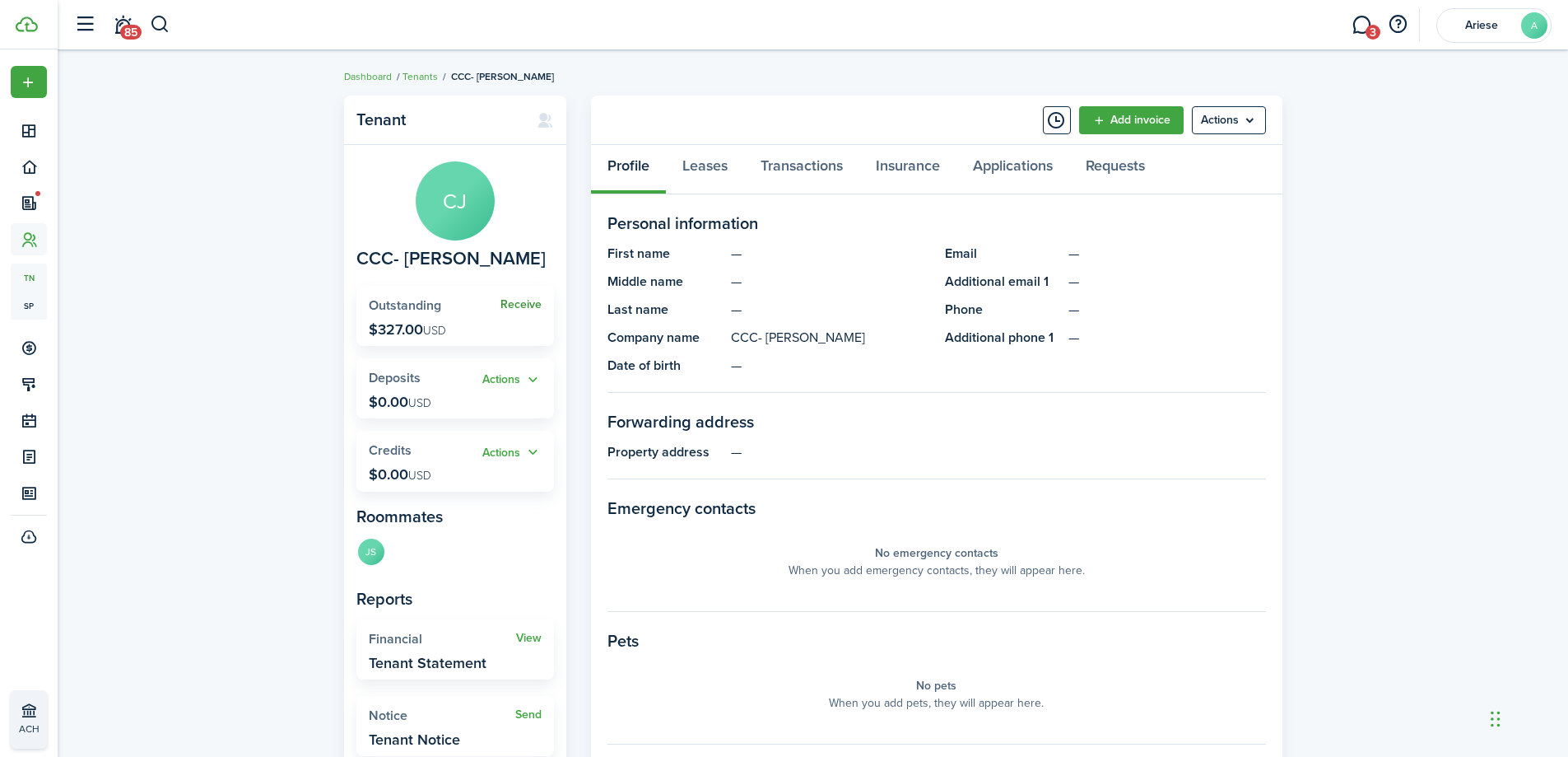
click at [532, 303] on link "Receive" at bounding box center [521, 304] width 41 height 13
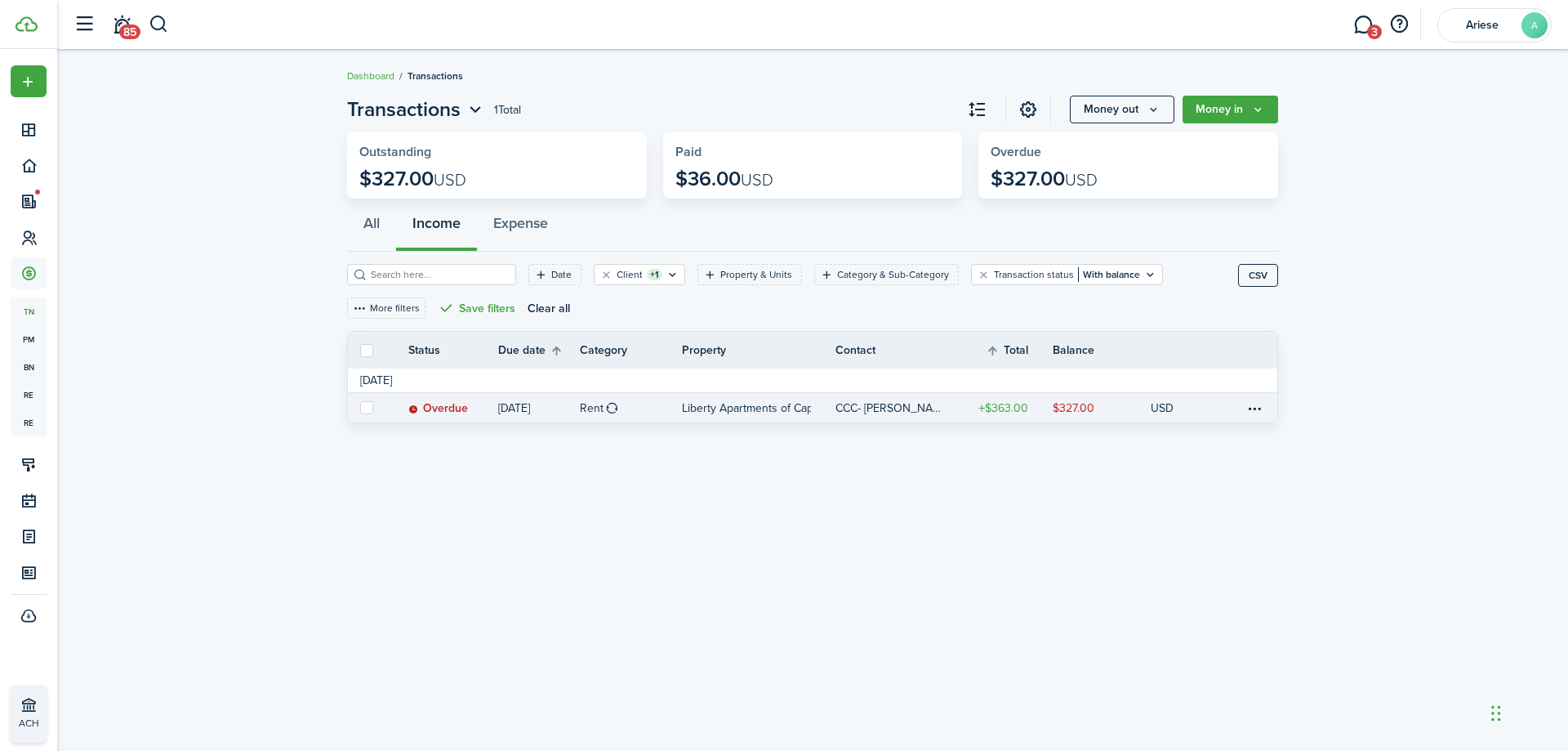
click at [371, 405] on label at bounding box center [367, 407] width 13 height 13
click at [361, 407] on input "checkbox" at bounding box center [360, 407] width 1 height 1
checkbox input "true"
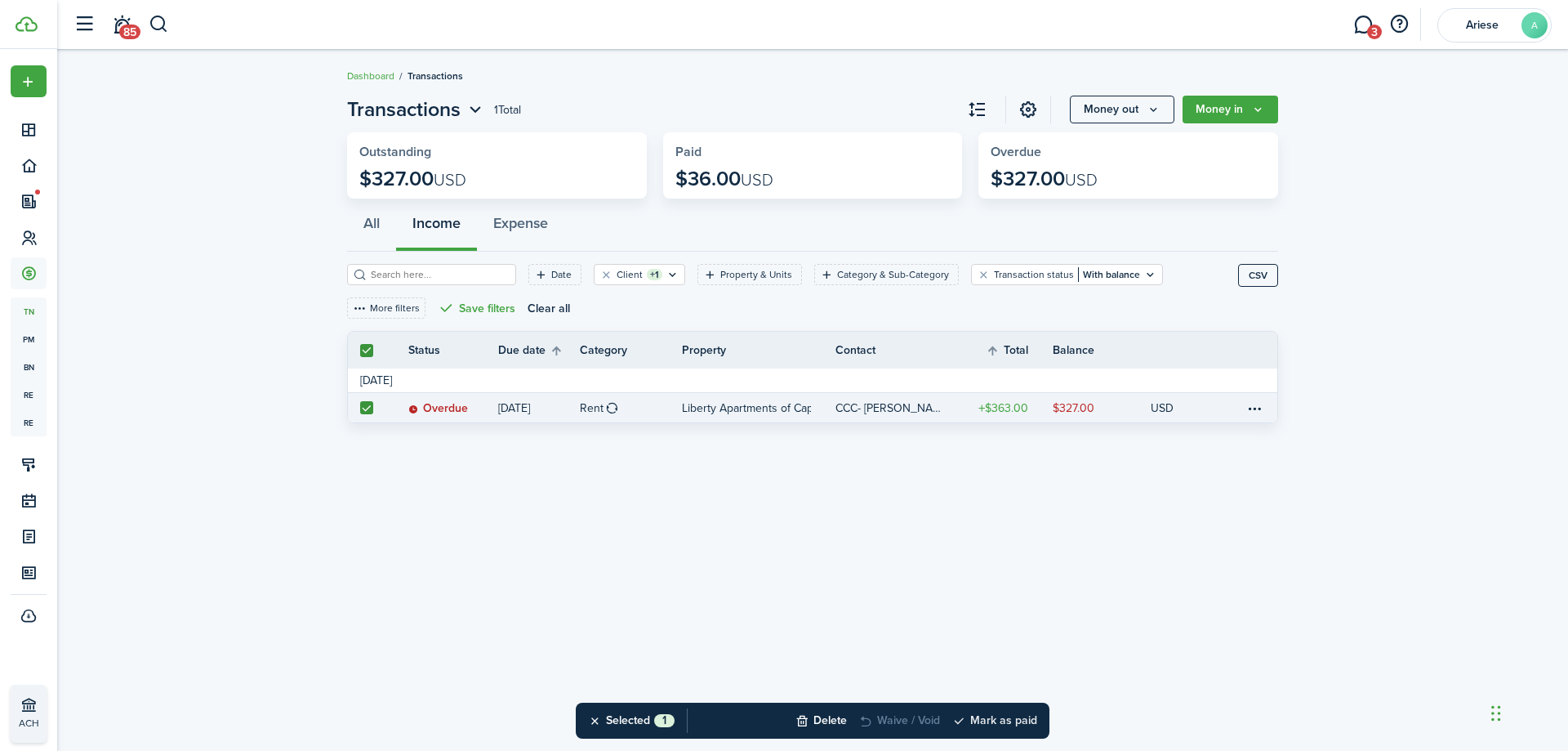
click at [994, 722] on button "Mark as paid" at bounding box center [995, 720] width 85 height 36
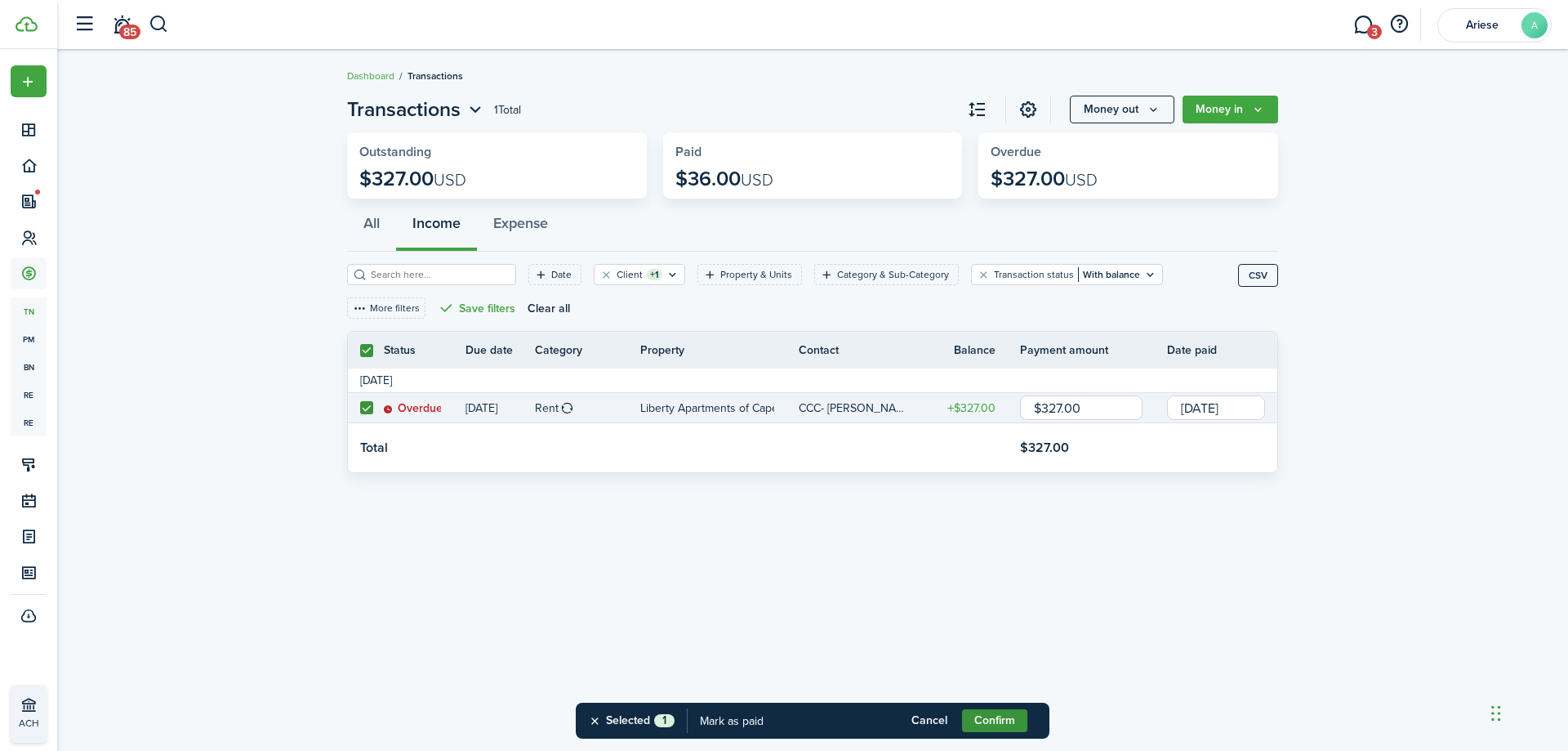
click at [997, 716] on button "Confirm" at bounding box center [995, 719] width 65 height 23
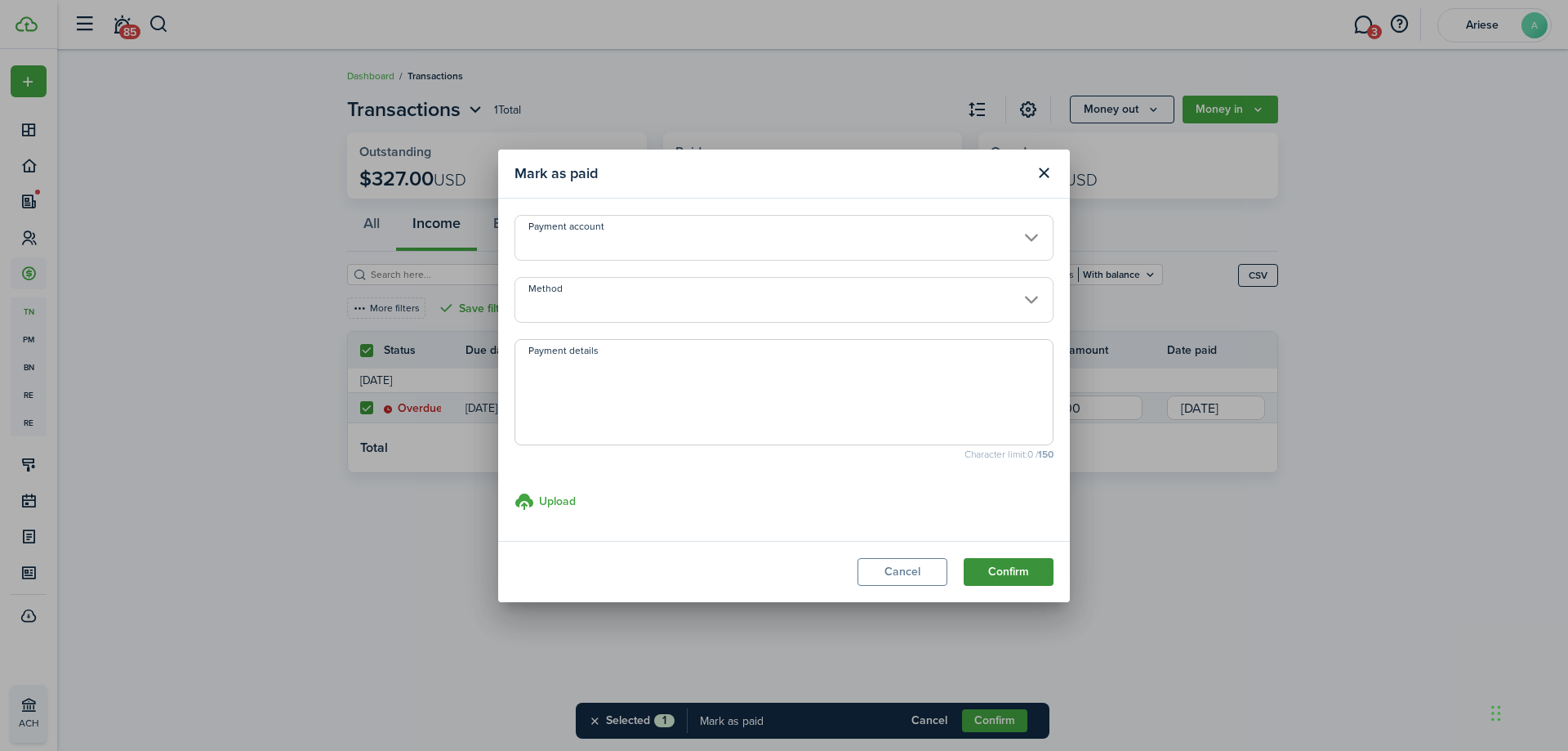
click at [1029, 573] on button "Confirm" at bounding box center [1008, 572] width 90 height 28
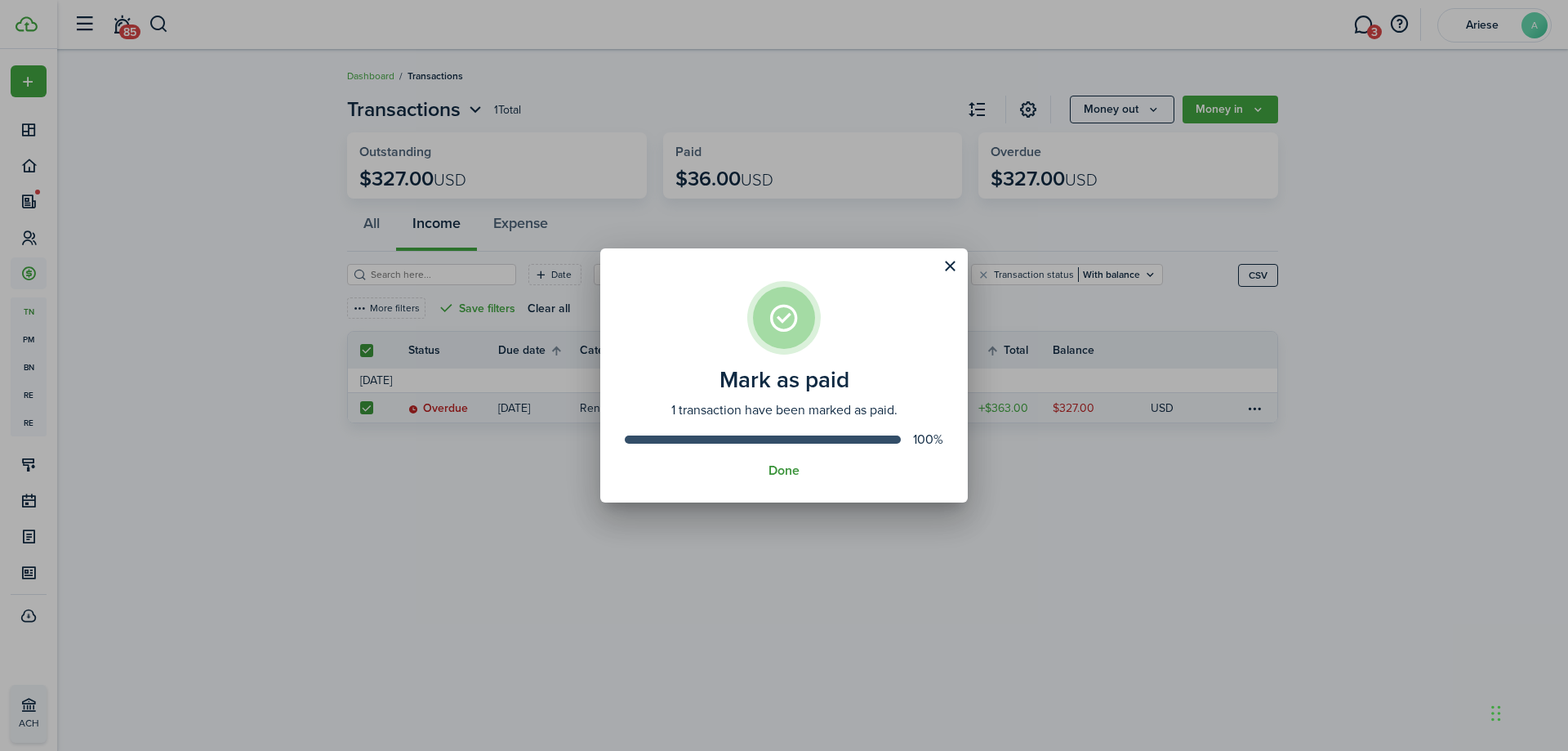
click at [788, 473] on button "Done" at bounding box center [784, 470] width 31 height 15
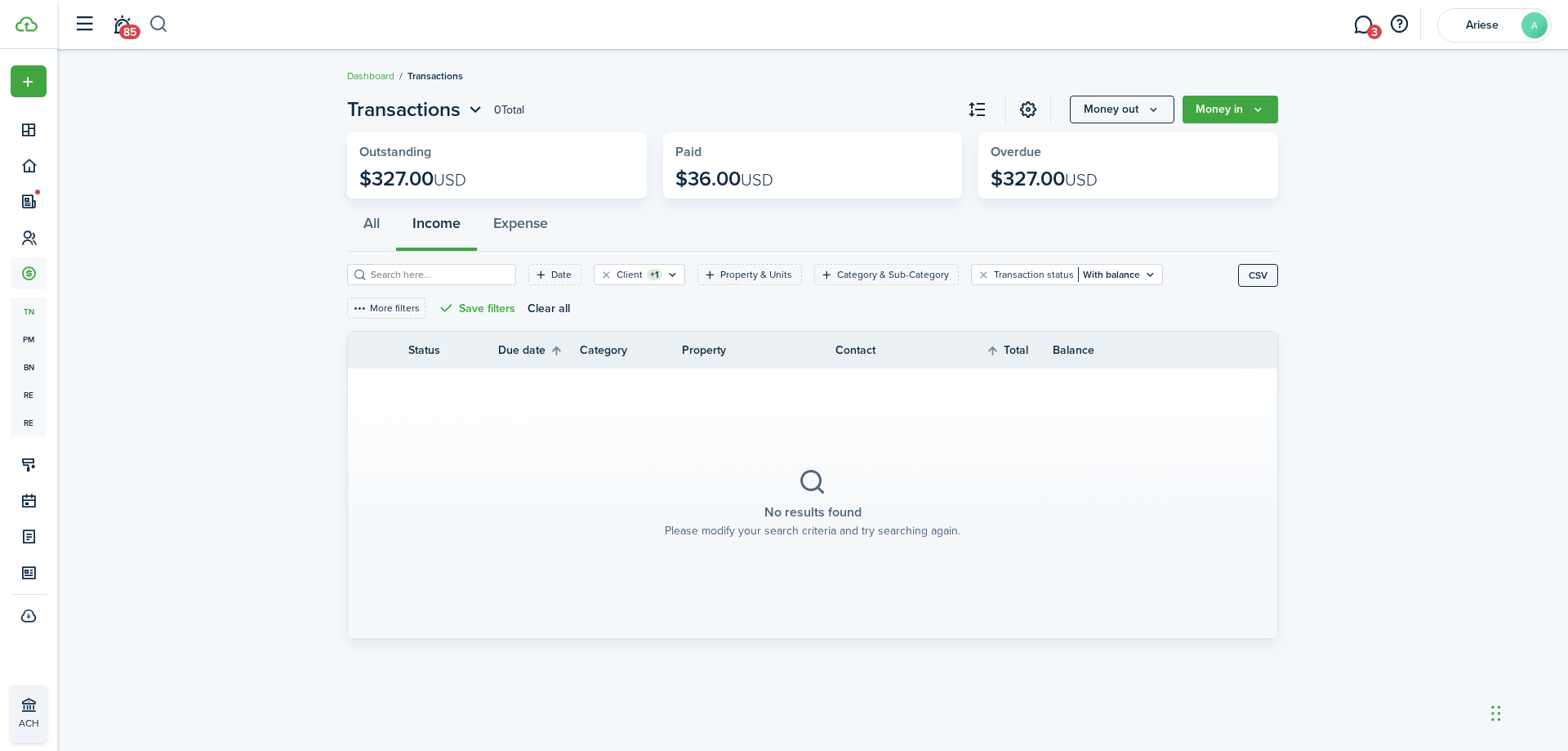
click at [157, 23] on button "button" at bounding box center [158, 25] width 21 height 28
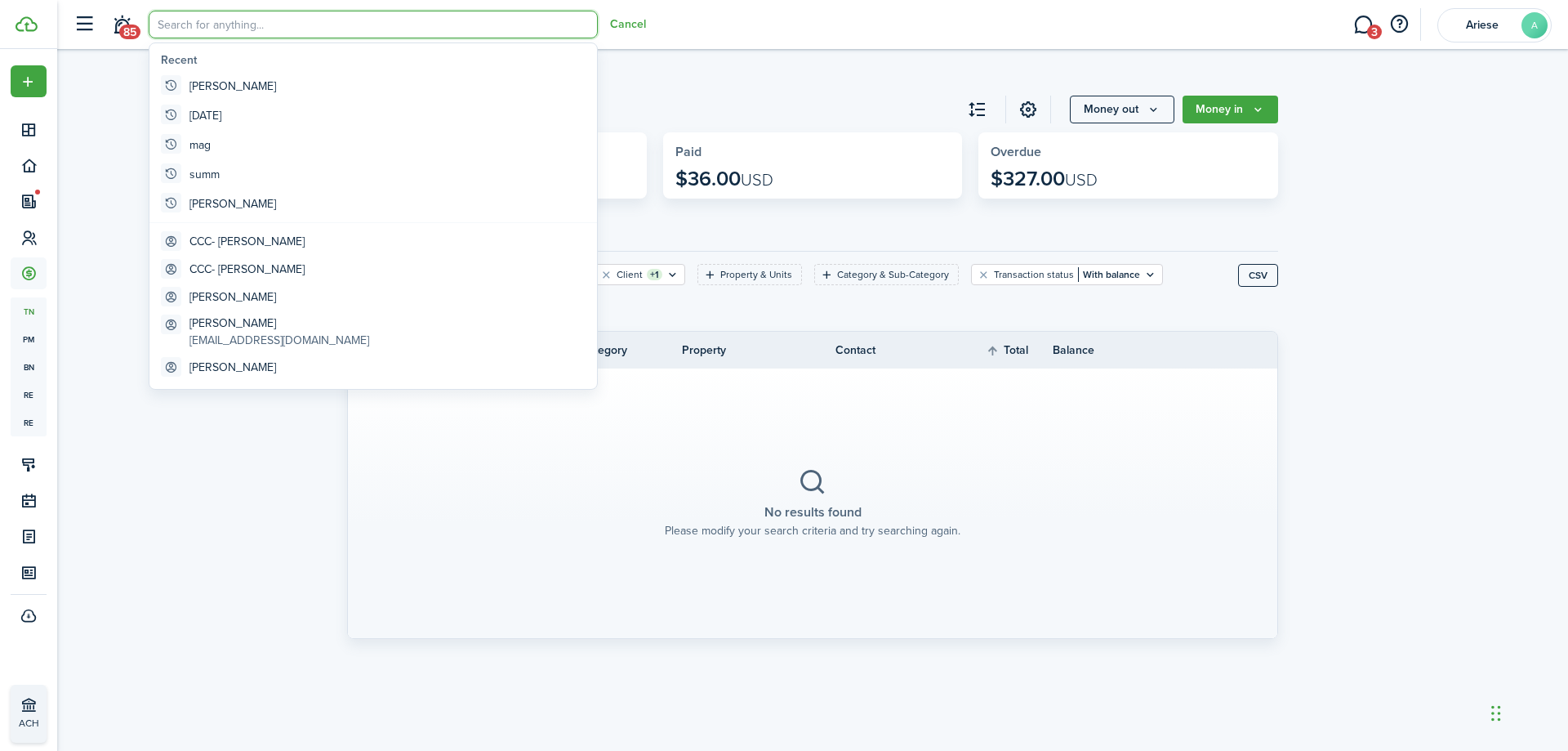
click at [198, 29] on input "search" at bounding box center [372, 25] width 450 height 28
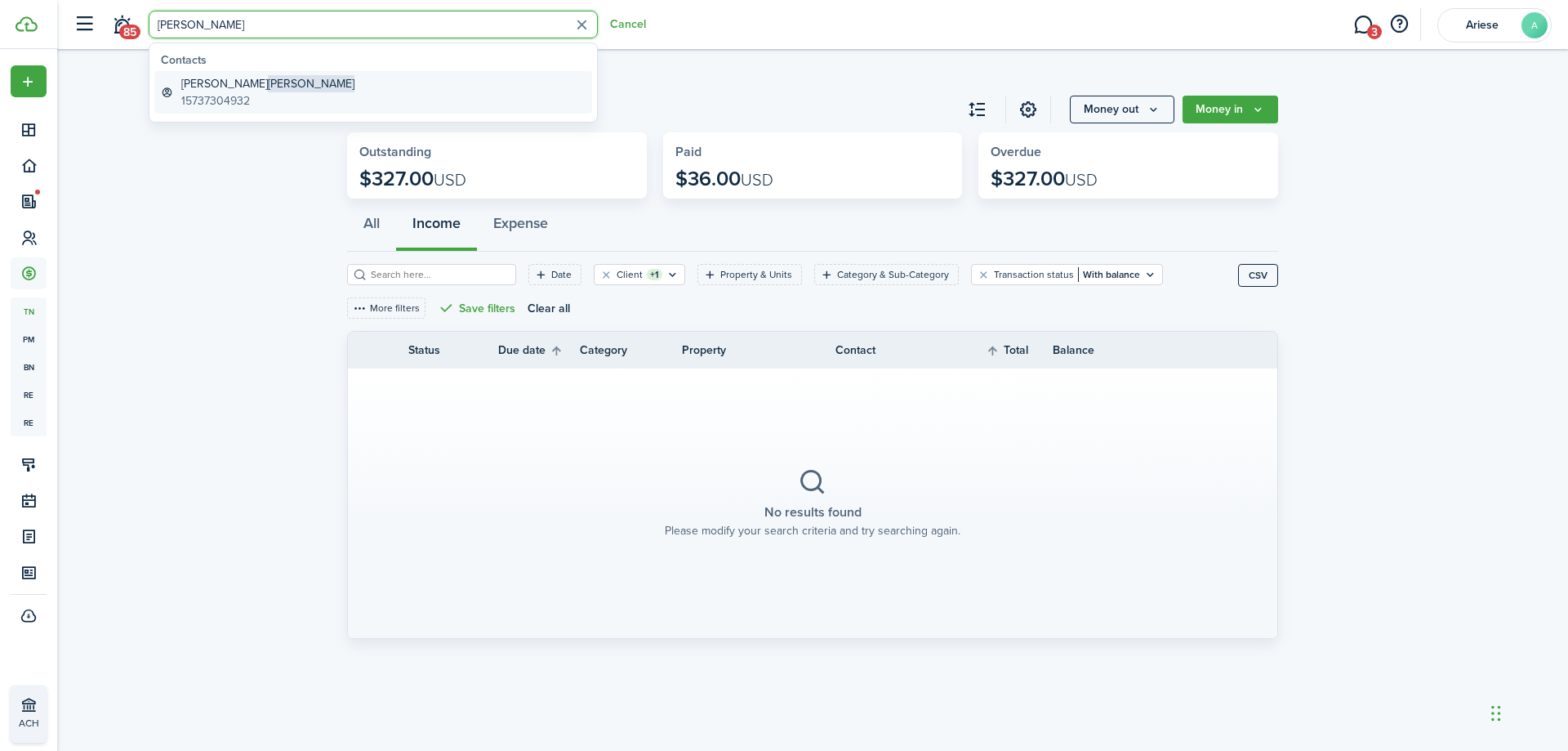
type input "[PERSON_NAME]"
click at [268, 92] on span "[PERSON_NAME]" at bounding box center [311, 83] width 87 height 17
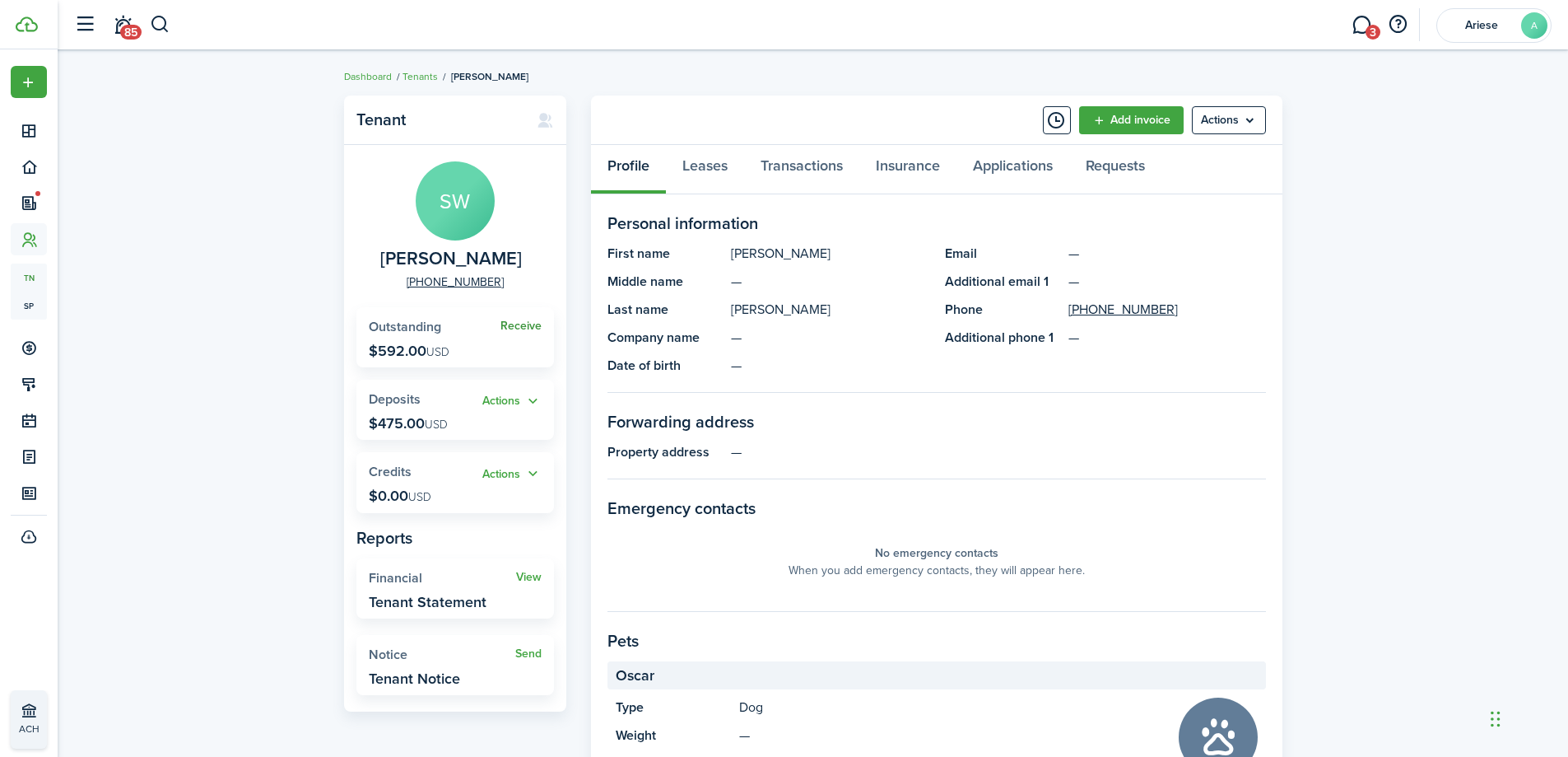
click at [514, 320] on link "Receive" at bounding box center [521, 326] width 41 height 13
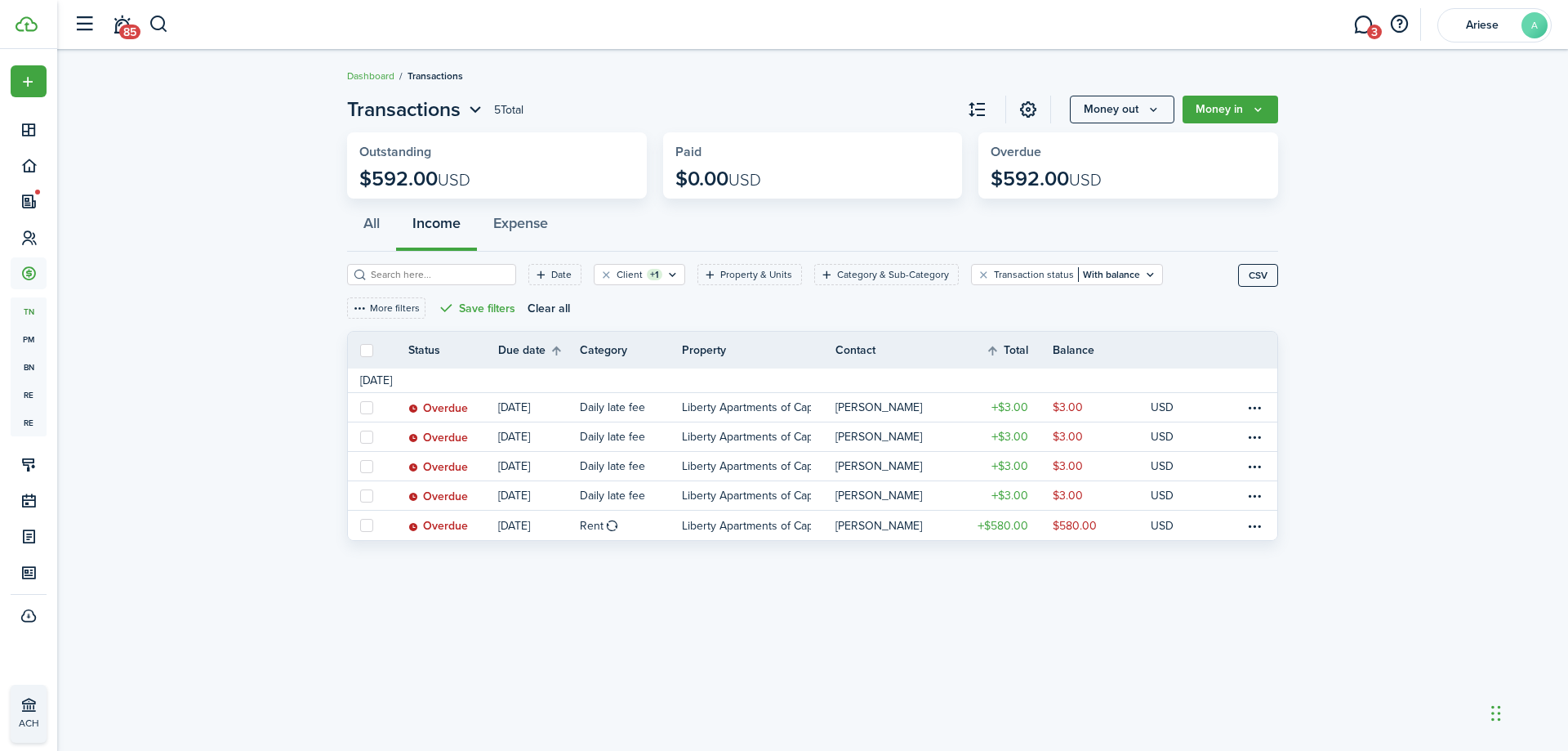
click at [367, 347] on label at bounding box center [367, 350] width 13 height 13
click at [361, 350] on input "checkbox" at bounding box center [360, 350] width 1 height 1
checkbox input "true"
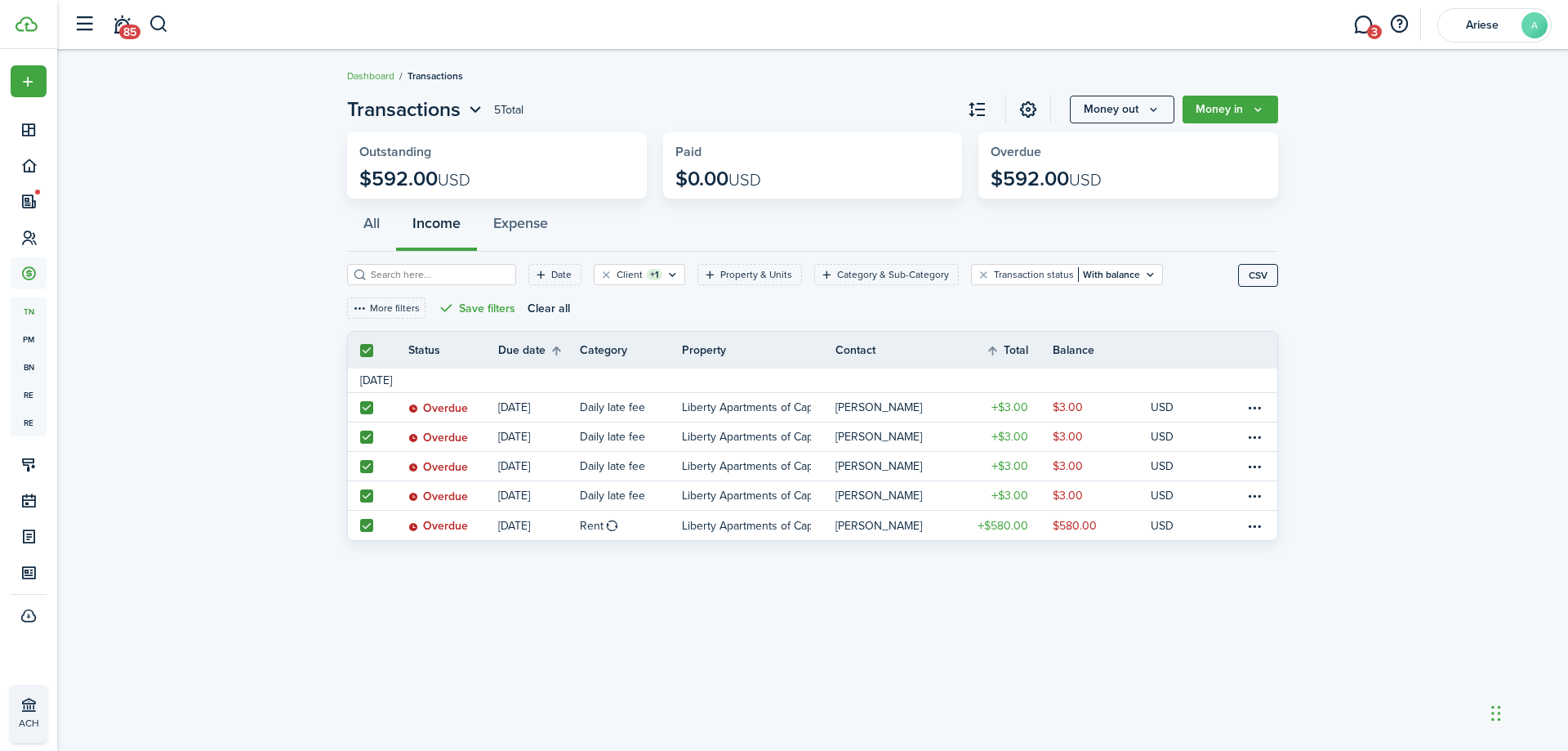
checkbox input "true"
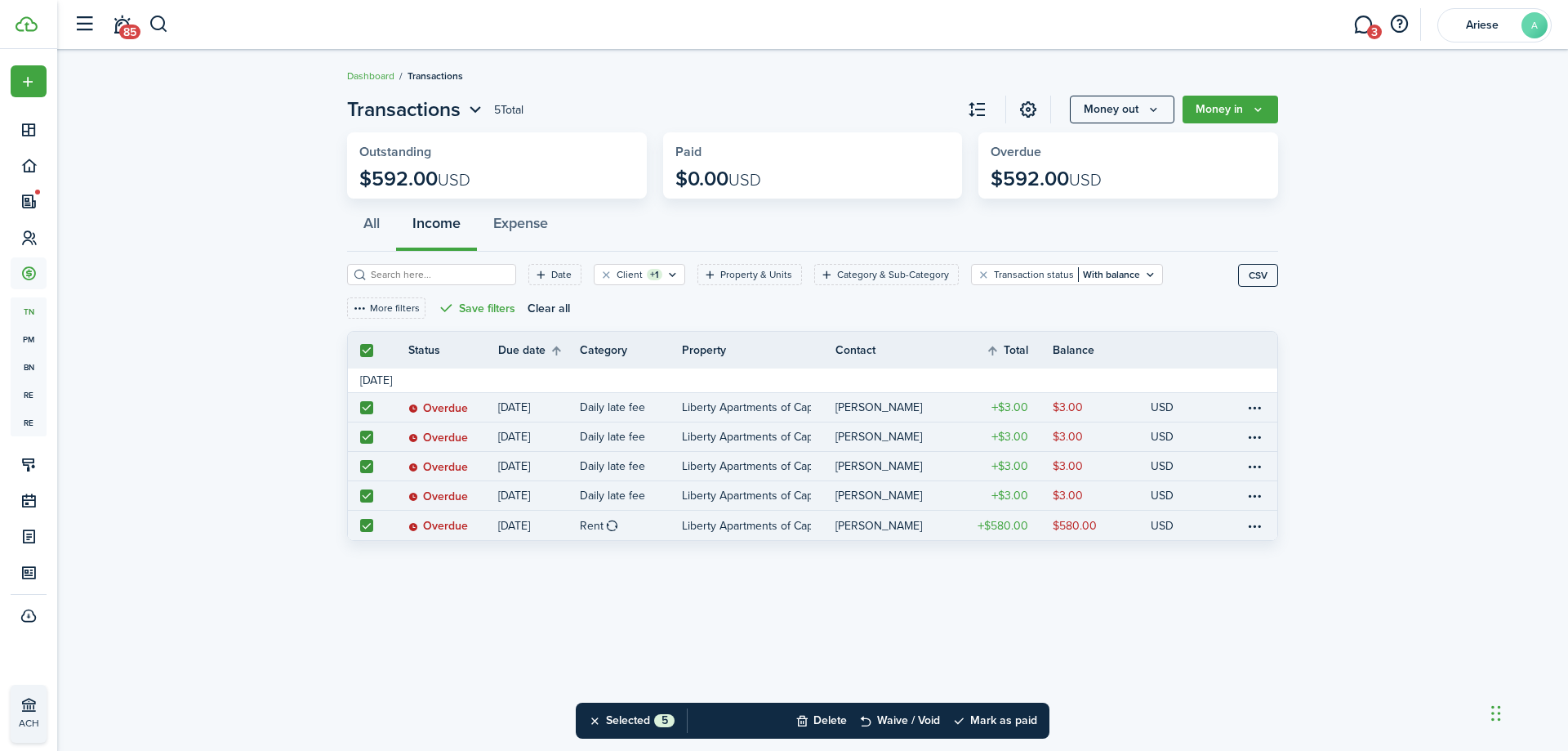
click at [363, 525] on label at bounding box center [367, 525] width 13 height 13
click at [361, 525] on input "checkbox" at bounding box center [360, 525] width 1 height 1
checkbox input "false"
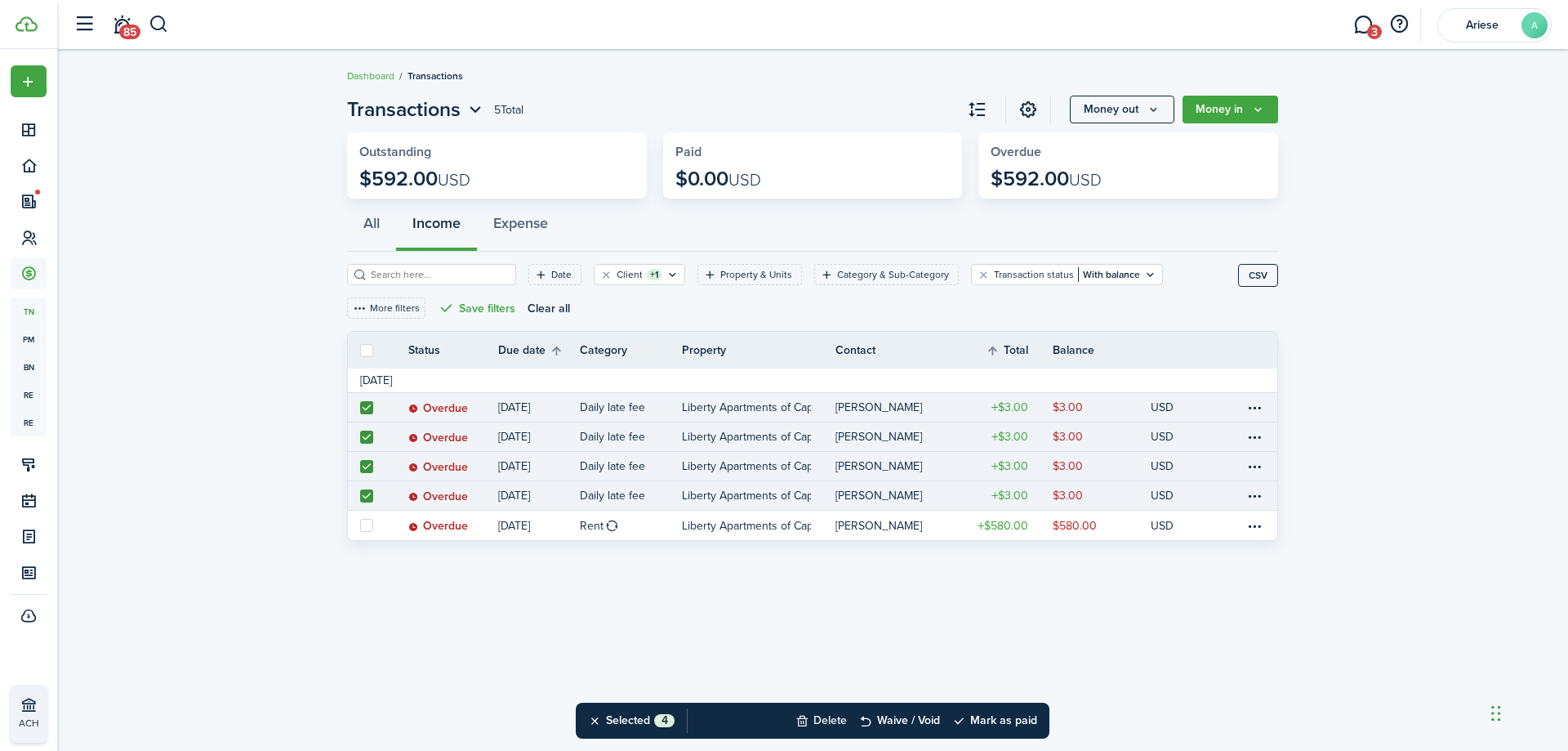
click at [826, 718] on button "Delete" at bounding box center [821, 720] width 51 height 36
click at [988, 723] on button "Confirm" at bounding box center [995, 719] width 65 height 23
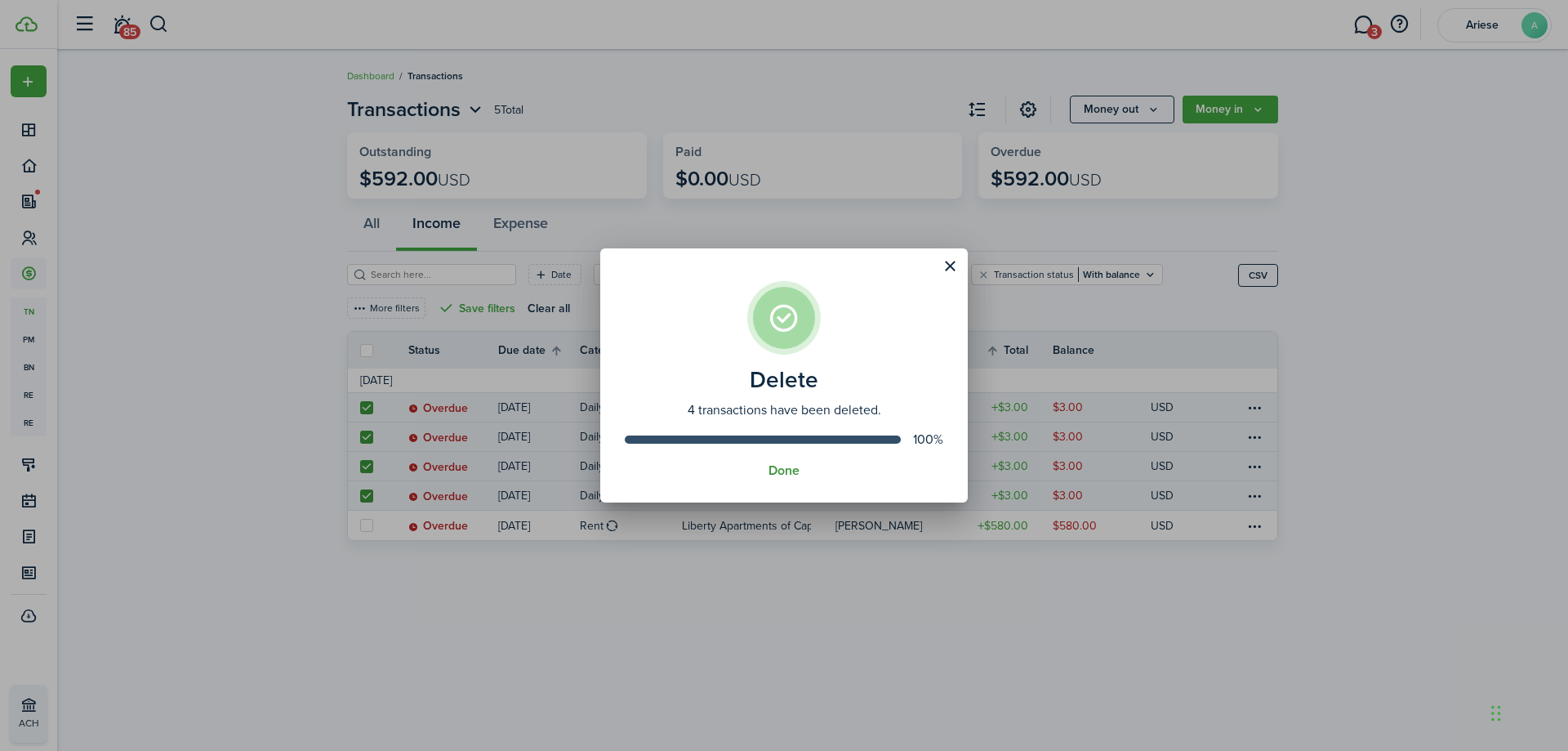
click at [781, 465] on button "Done" at bounding box center [784, 470] width 31 height 15
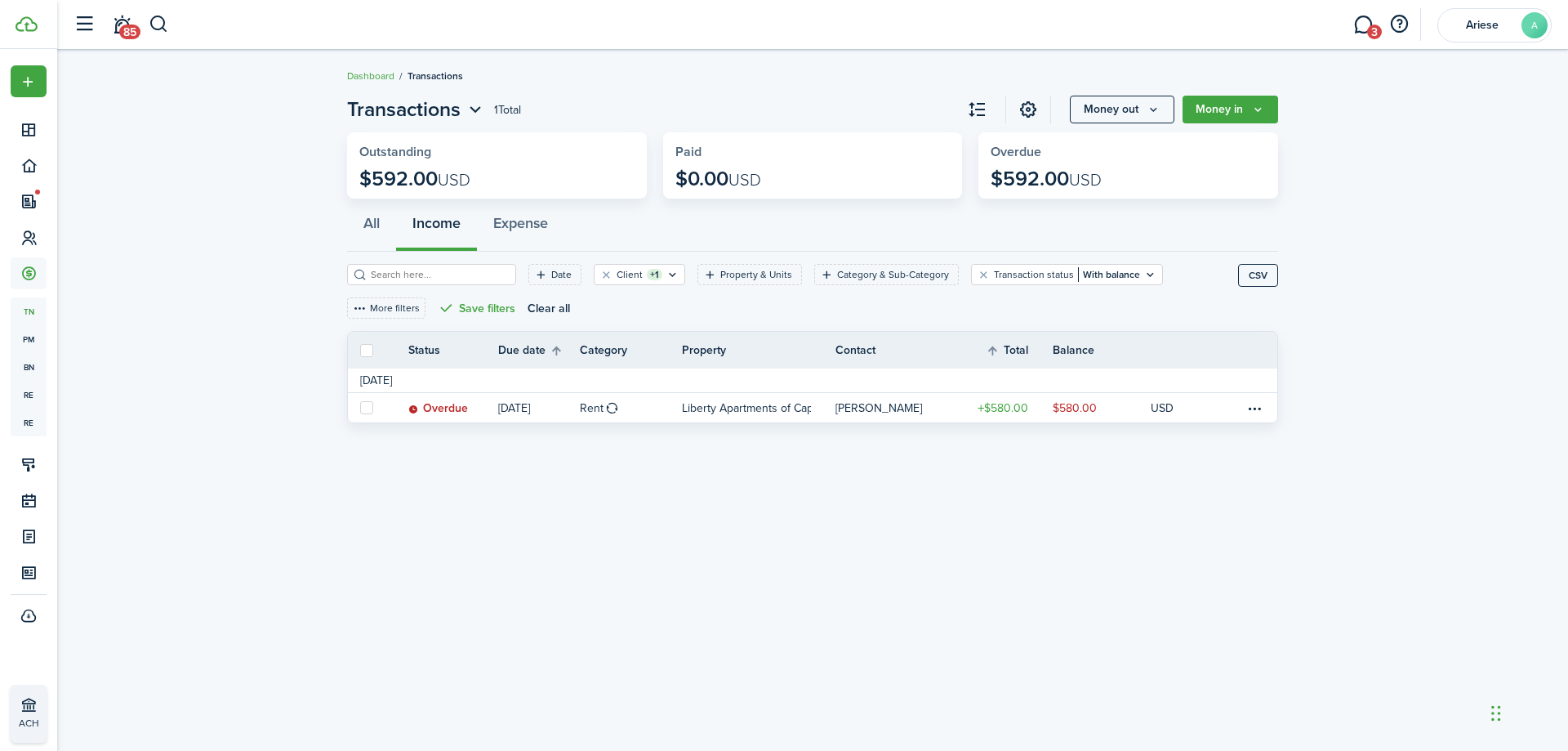
click at [370, 344] on label at bounding box center [367, 350] width 13 height 13
click at [361, 350] on input "checkbox" at bounding box center [360, 350] width 1 height 1
checkbox input "true"
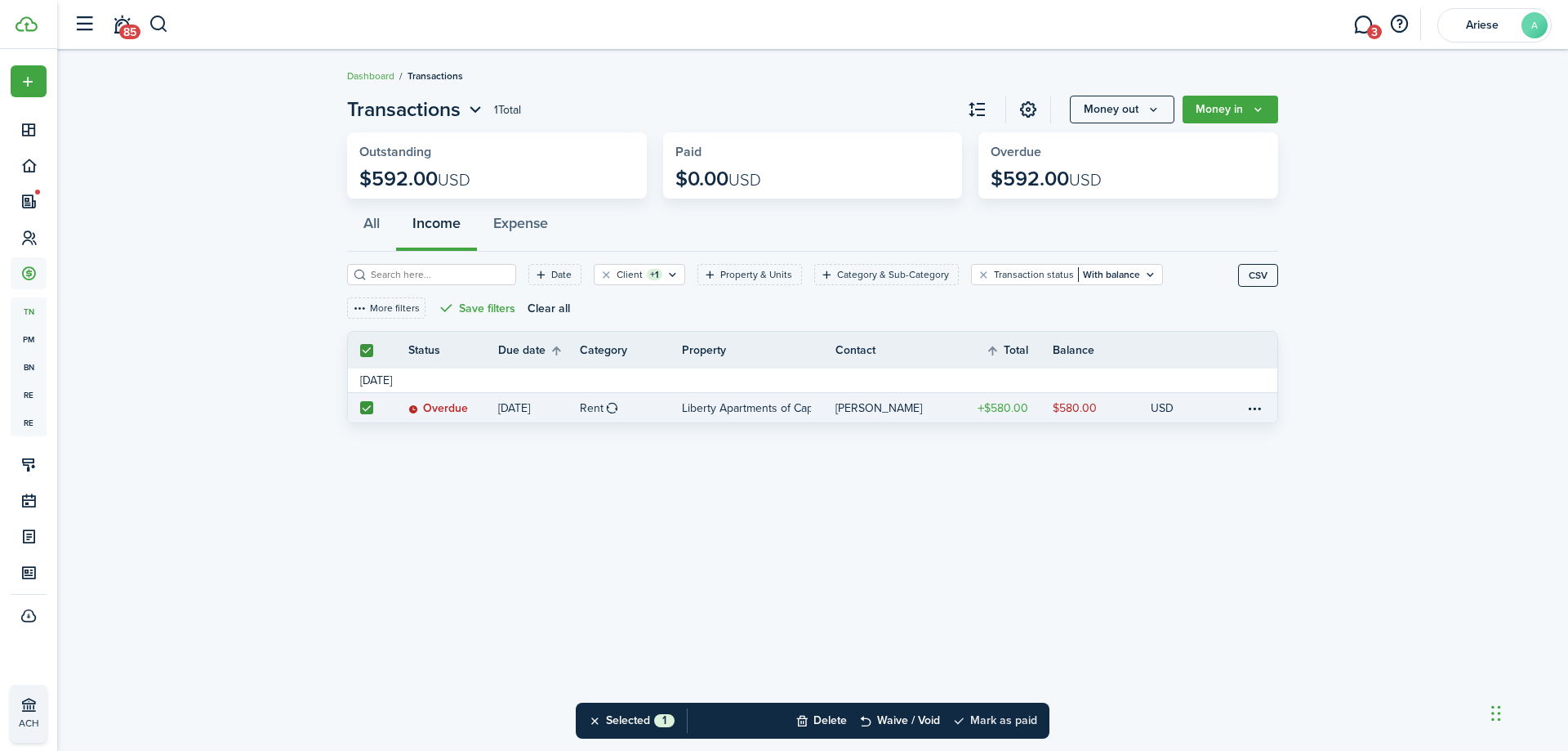
click at [1006, 719] on button "Mark as paid" at bounding box center [995, 720] width 85 height 36
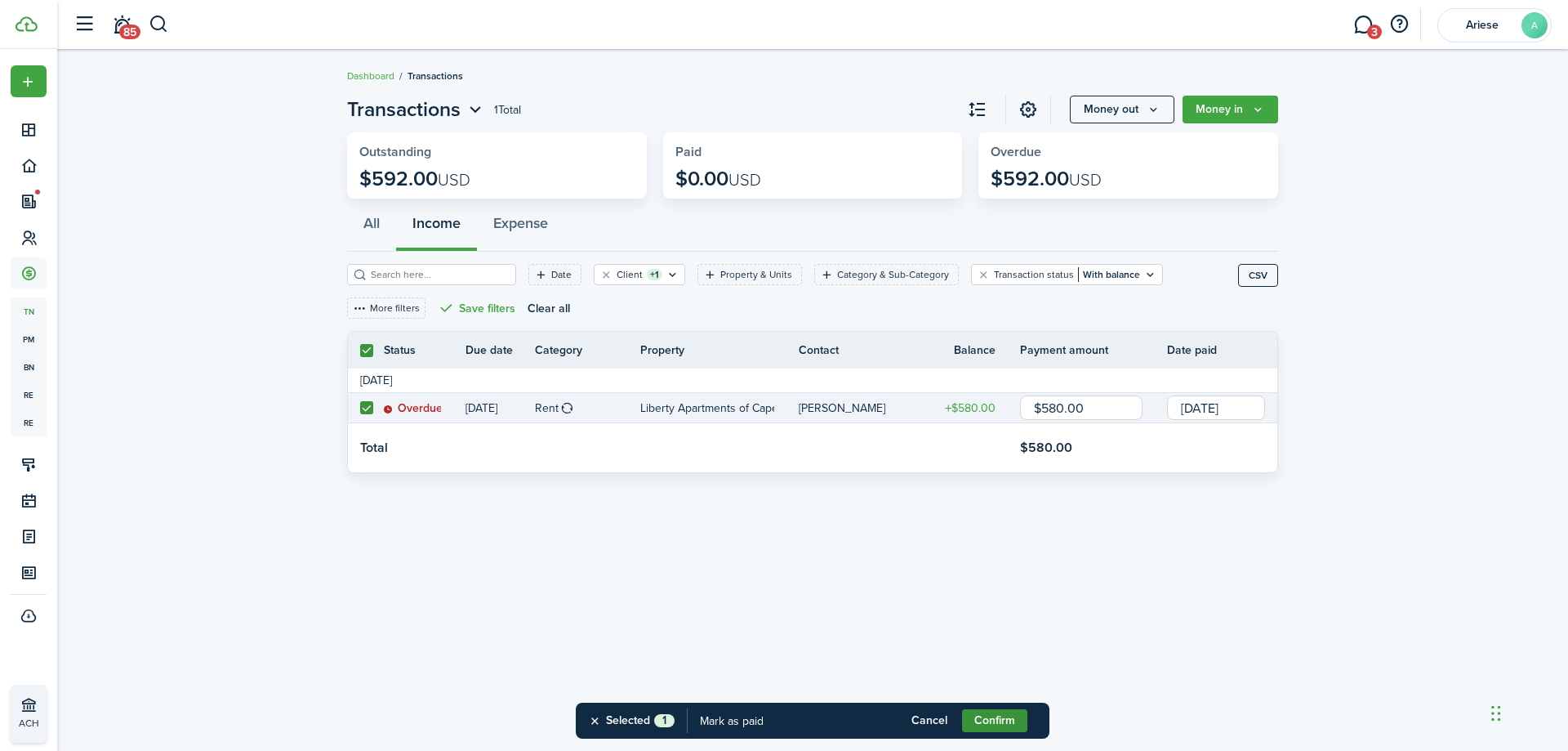
click at [1015, 713] on button "Confirm" at bounding box center [995, 719] width 65 height 23
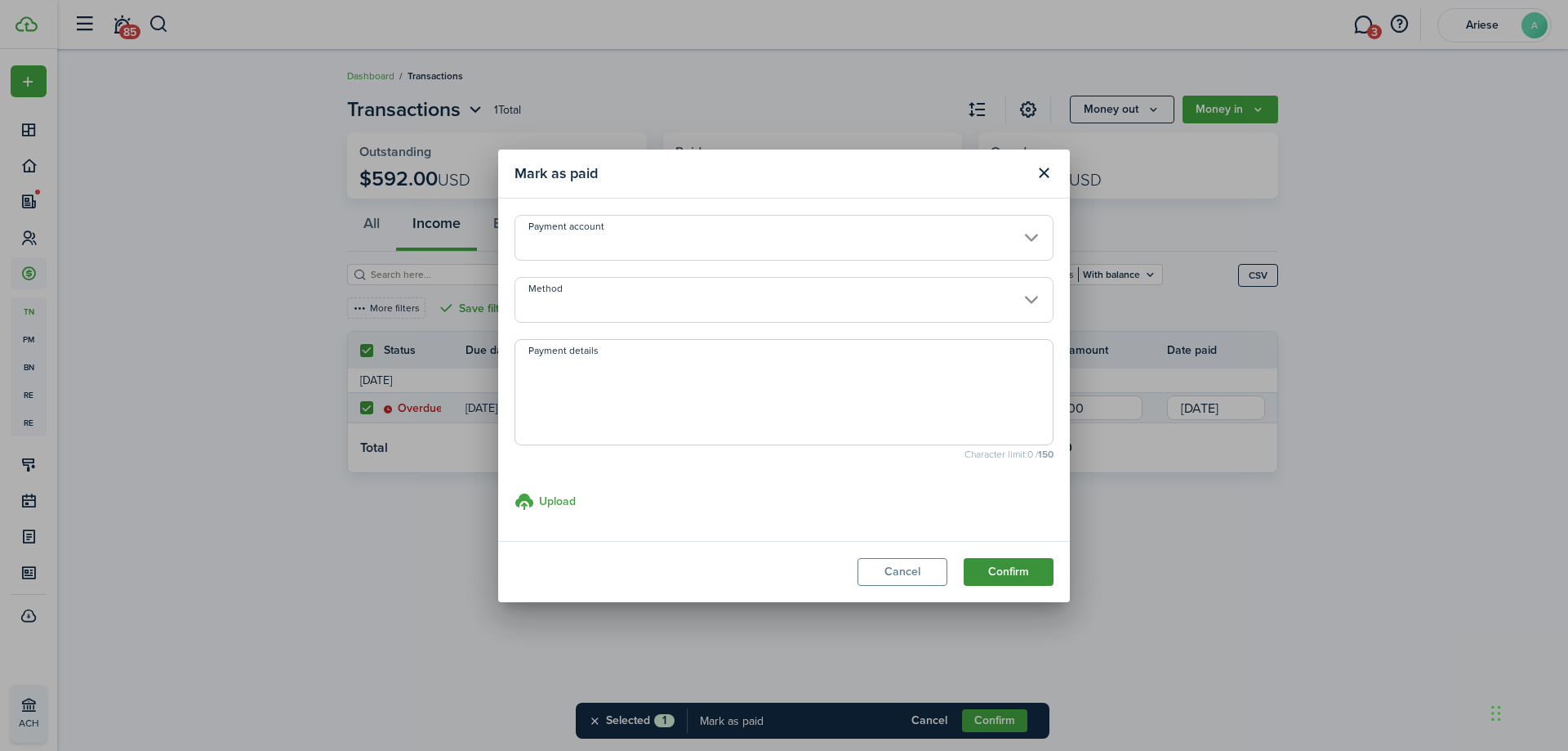
click at [1028, 569] on button "Confirm" at bounding box center [1008, 572] width 90 height 28
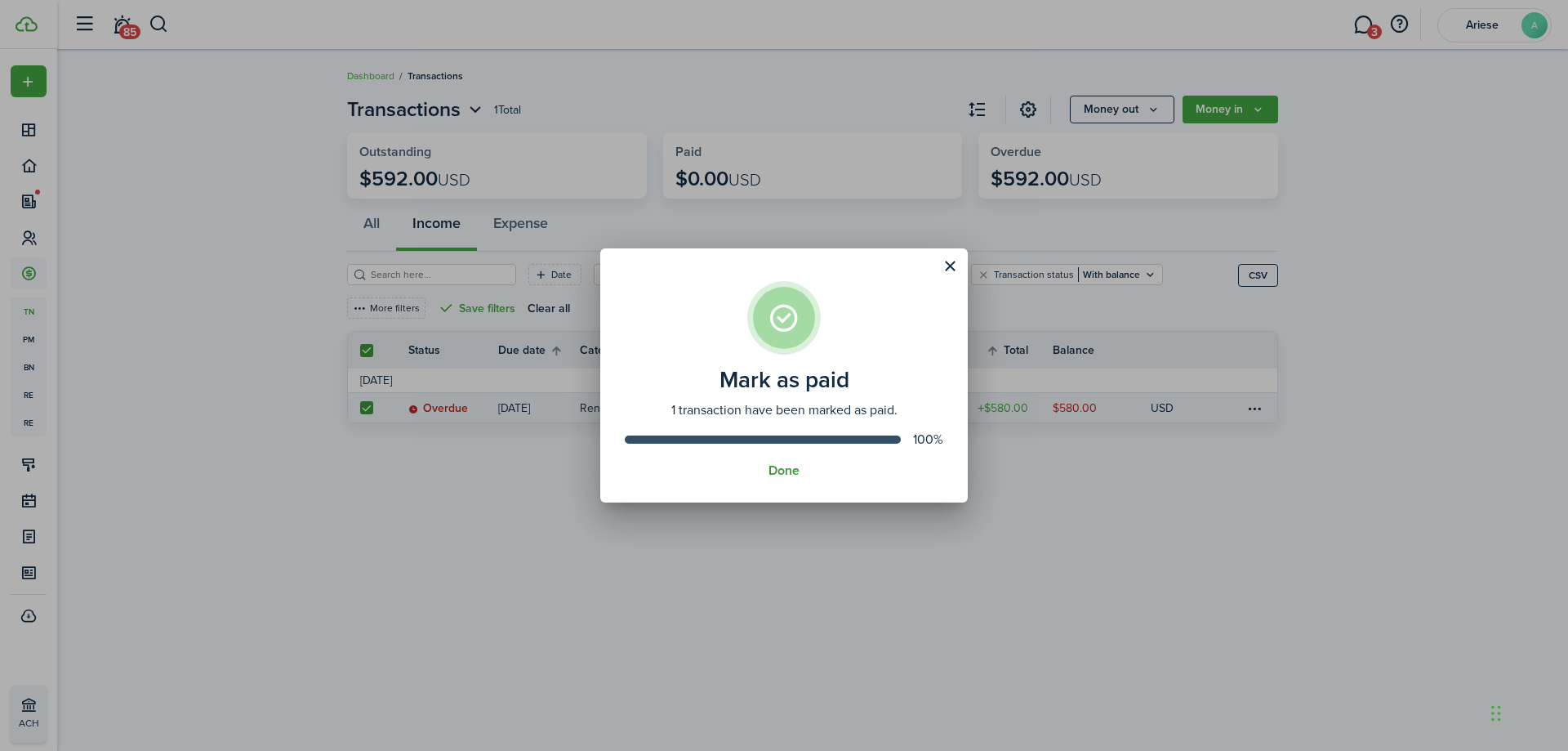
click at [778, 470] on button "Done" at bounding box center [784, 470] width 31 height 15
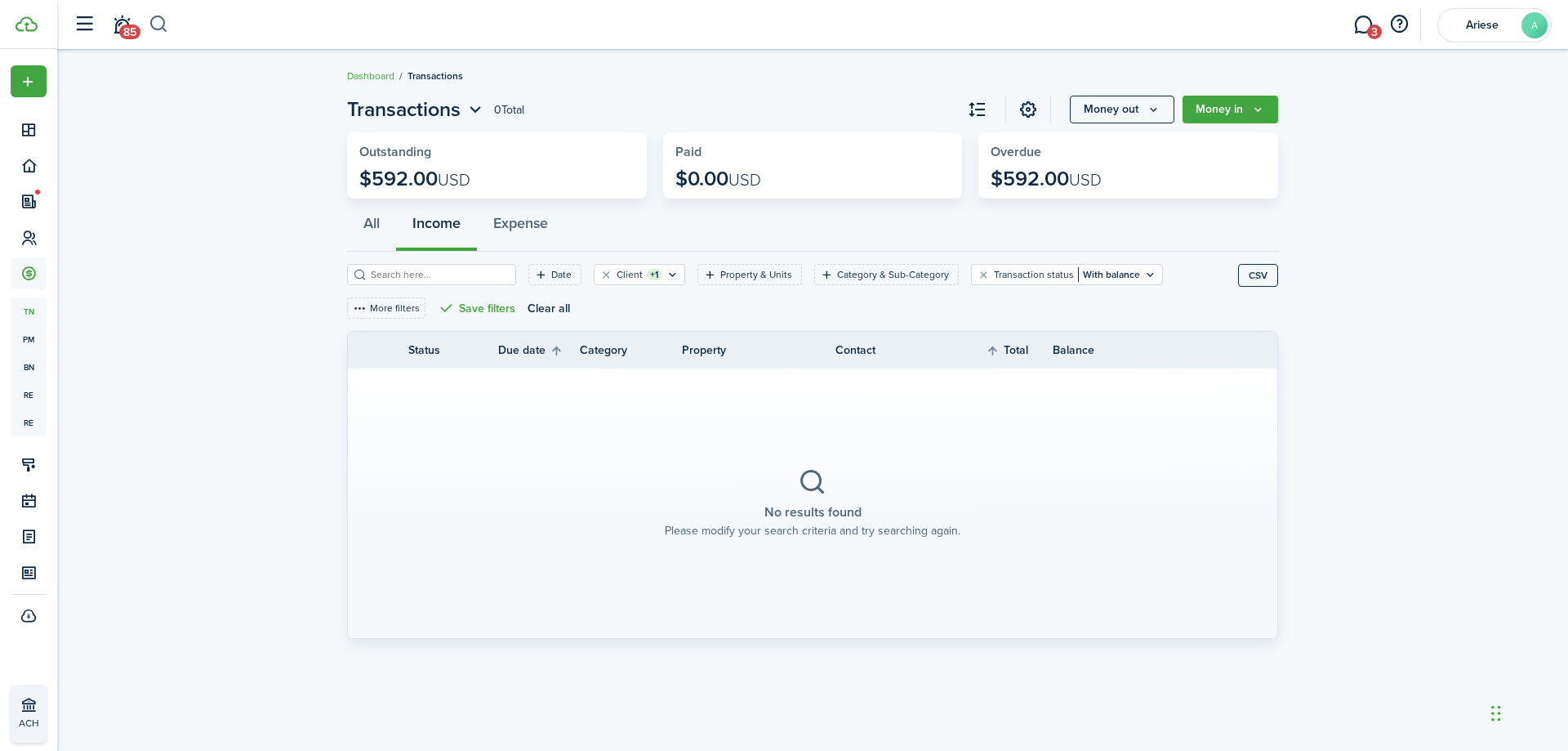
click at [160, 31] on button "button" at bounding box center [158, 25] width 21 height 28
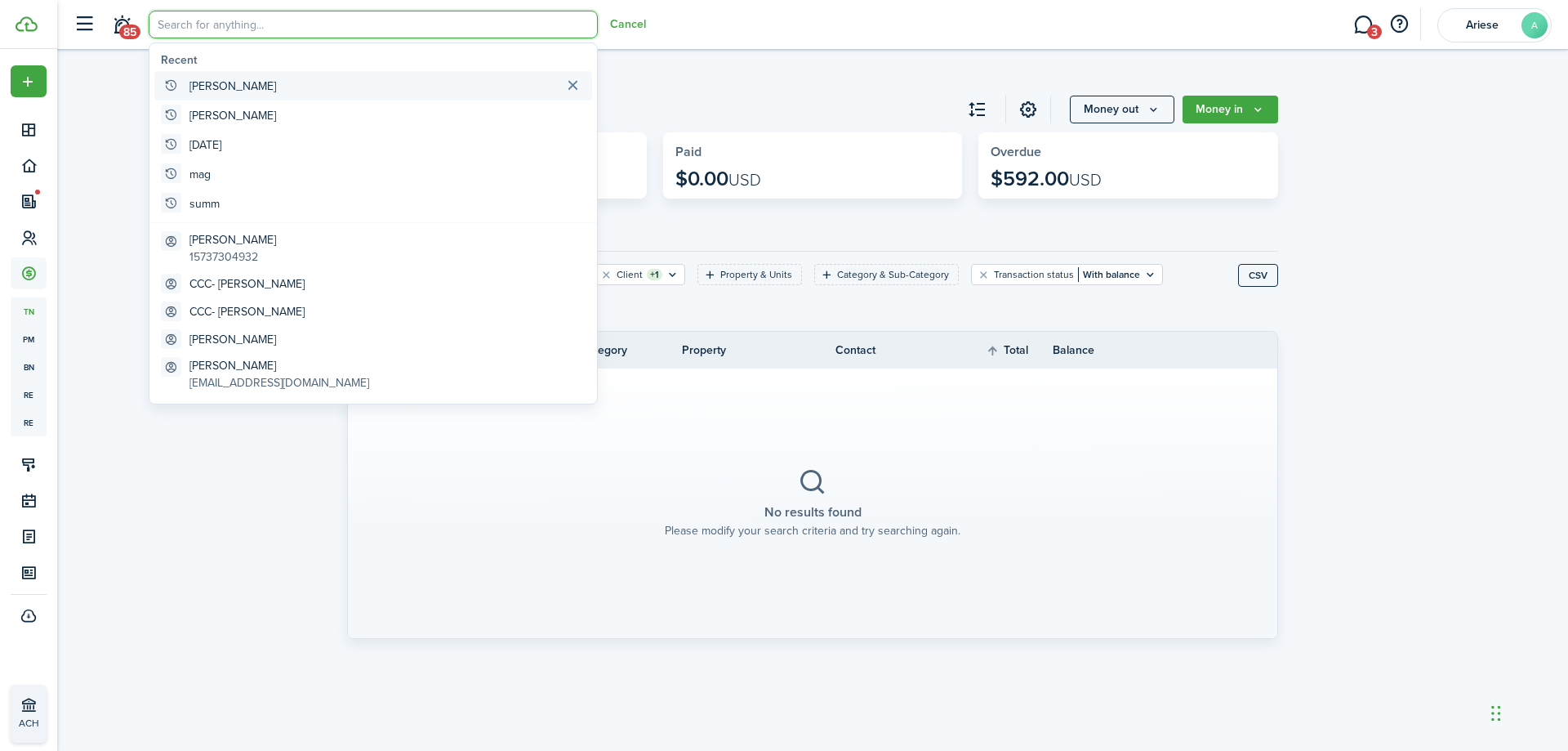
click at [200, 84] on global-search-item-title "[PERSON_NAME]" at bounding box center [233, 86] width 87 height 17
type input "[PERSON_NAME]"
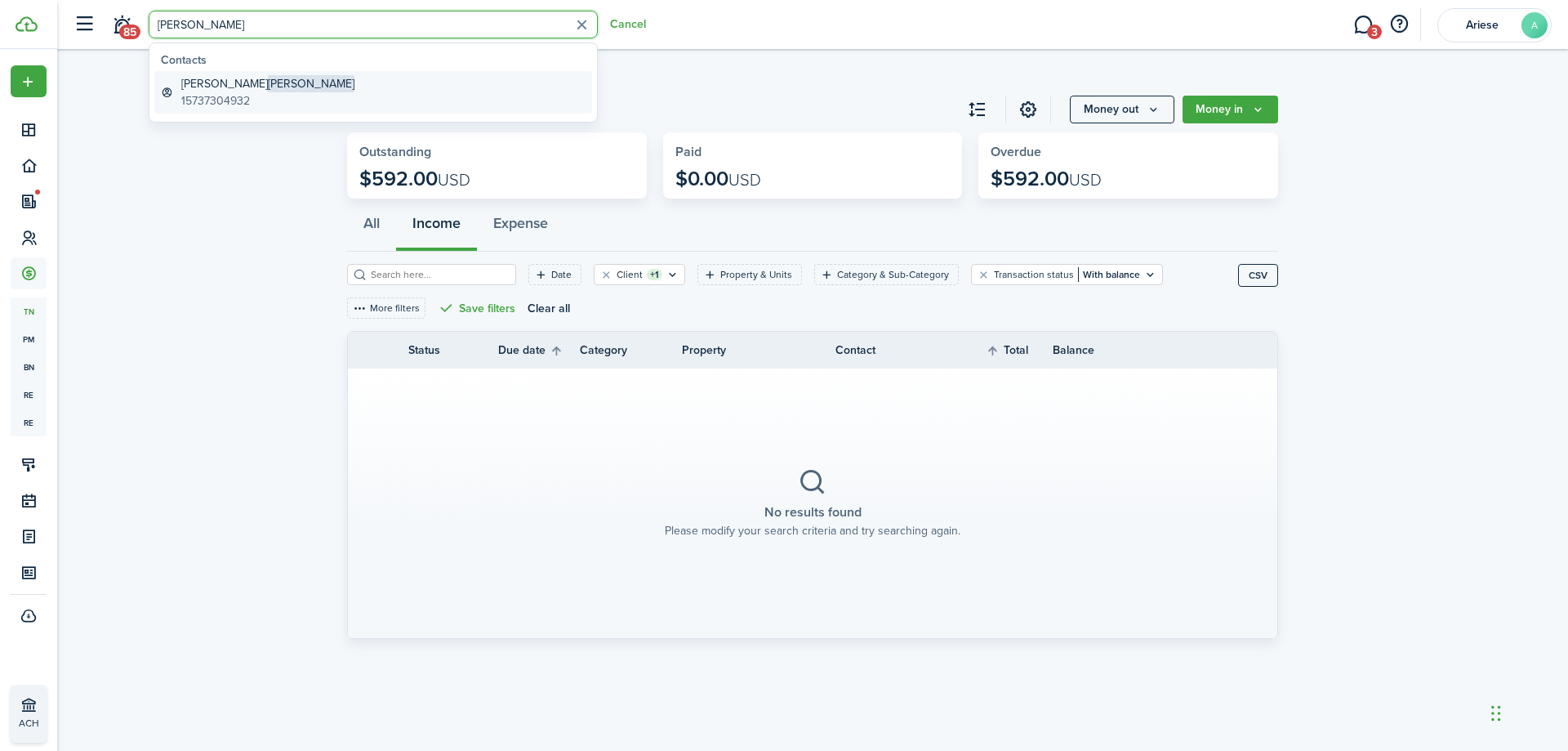
click at [200, 84] on global-search-item-title "[PERSON_NAME]" at bounding box center [267, 83] width 173 height 17
